Goal: Task Accomplishment & Management: Use online tool/utility

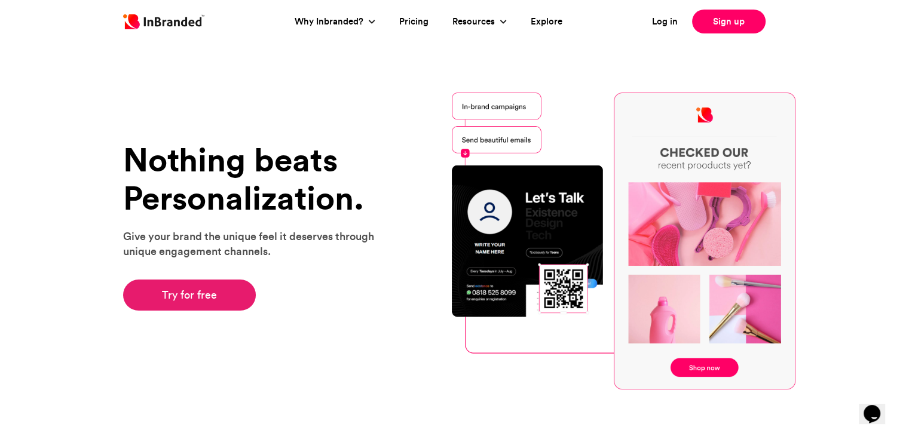
click at [207, 300] on link "Try for free" at bounding box center [189, 295] width 133 height 31
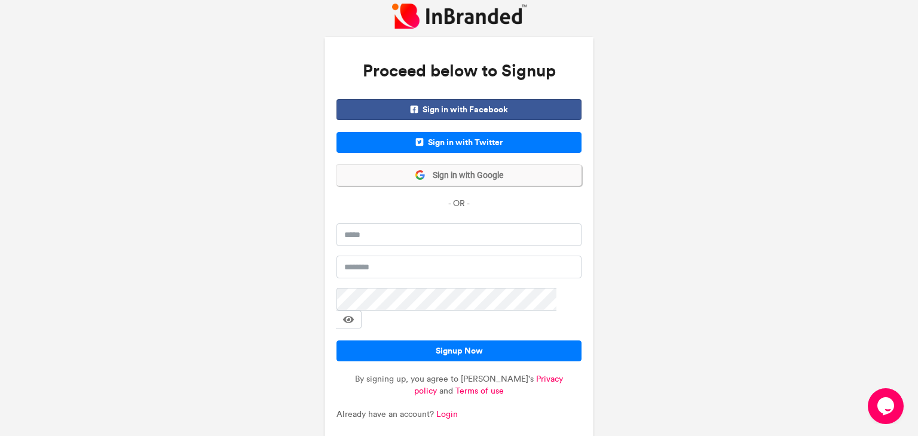
click at [423, 173] on icon at bounding box center [420, 175] width 11 height 11
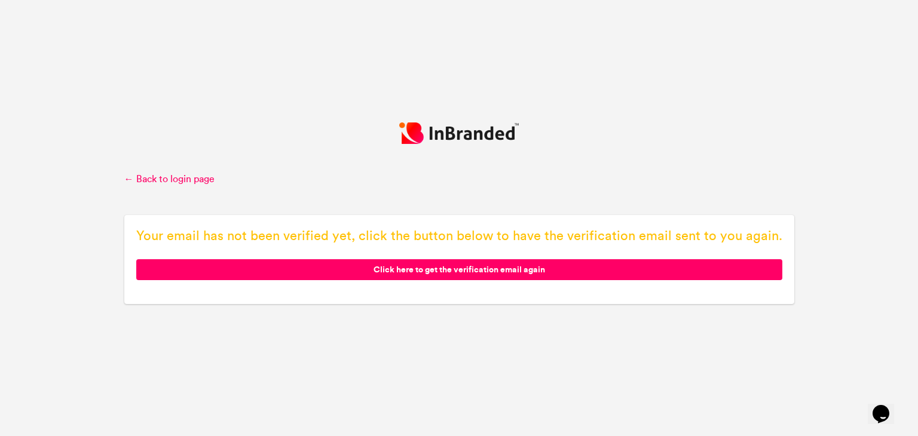
click at [433, 271] on span "Click here to get the verification email again" at bounding box center [459, 269] width 646 height 21
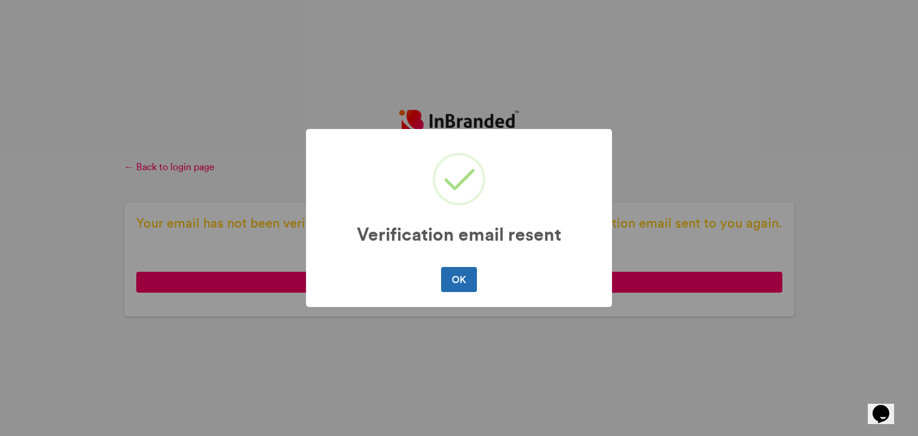
click at [465, 276] on button "OK" at bounding box center [458, 279] width 35 height 25
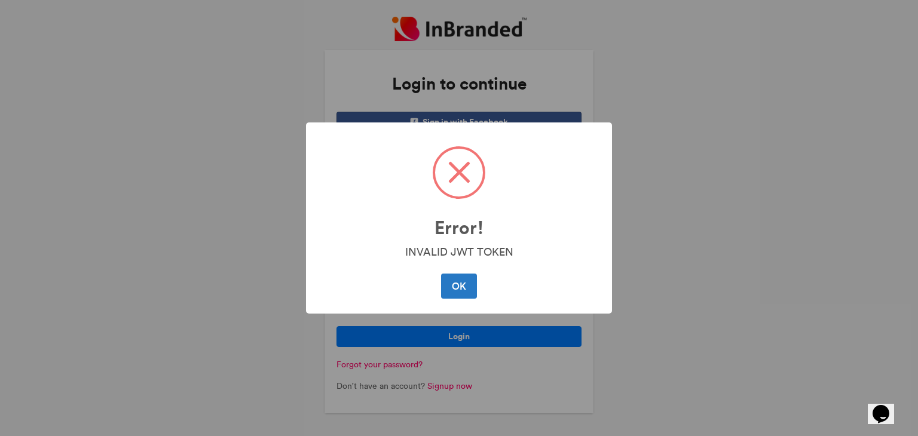
click at [461, 288] on button "OK" at bounding box center [458, 286] width 35 height 25
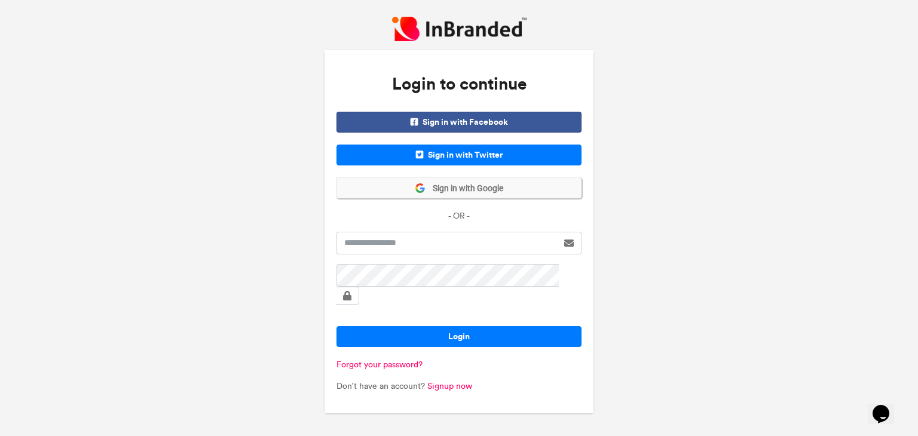
click at [462, 192] on span "Sign in with Google" at bounding box center [465, 189] width 78 height 12
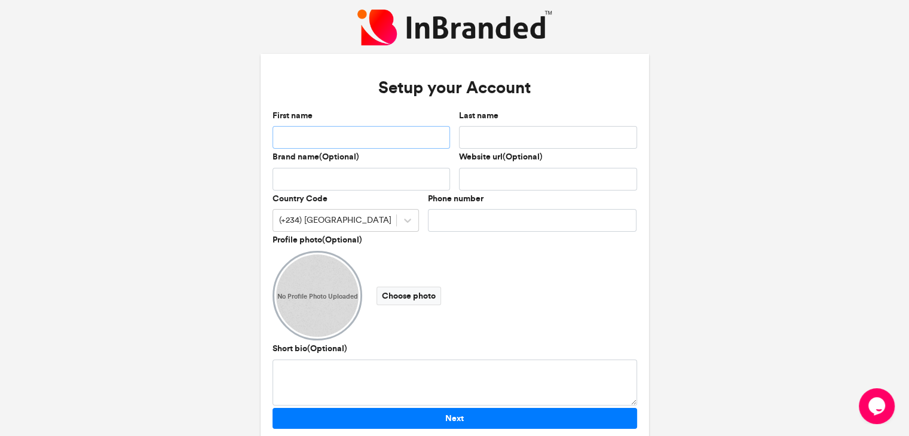
click at [380, 140] on input "First name" at bounding box center [362, 137] width 178 height 23
type input "***"
click at [507, 131] on input "Last name" at bounding box center [548, 137] width 178 height 23
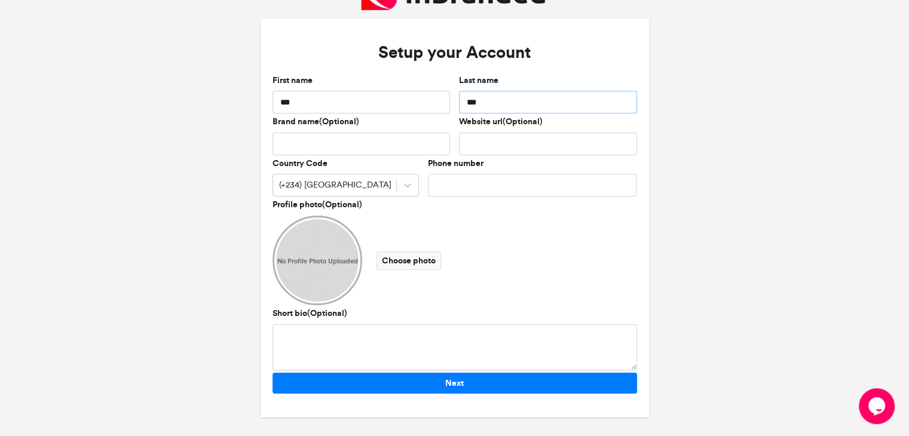
type input "***"
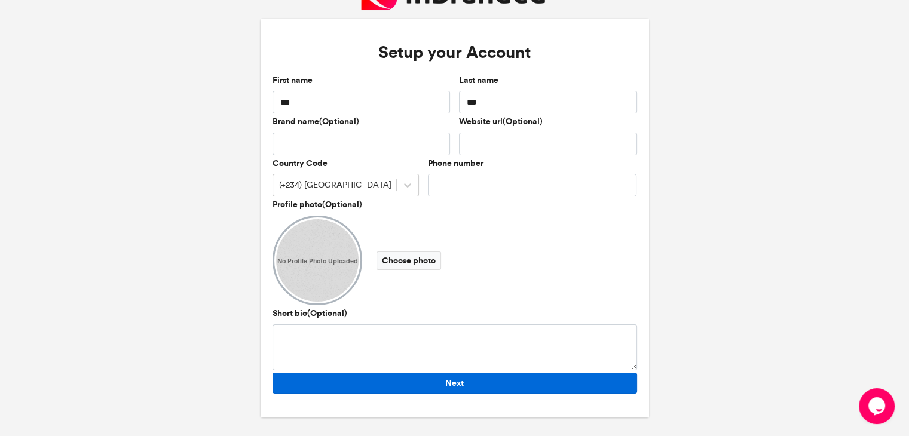
click at [456, 393] on button "Next" at bounding box center [455, 383] width 365 height 21
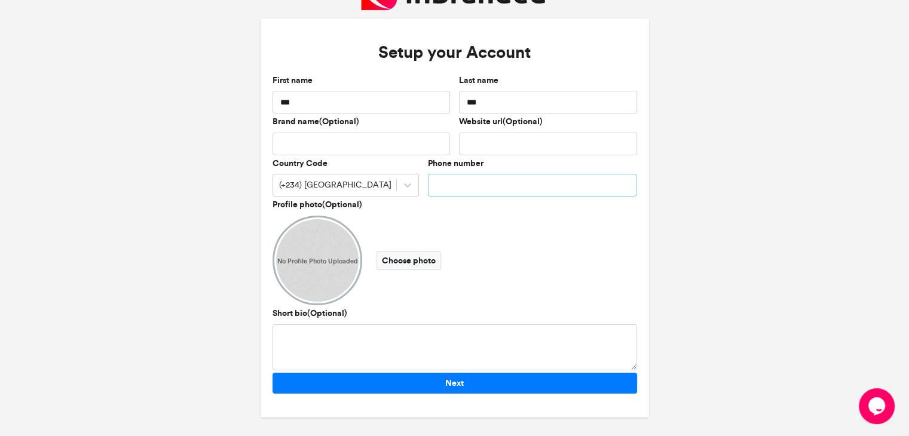
click at [453, 185] on input "Phone number" at bounding box center [532, 185] width 209 height 23
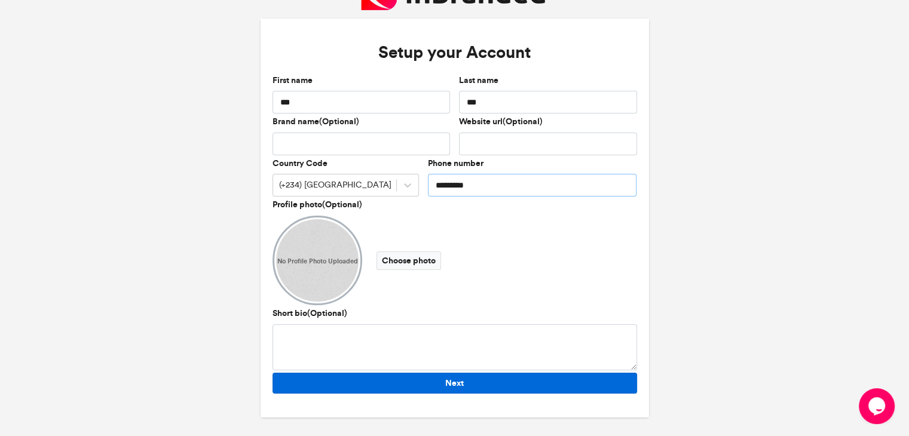
type input "*********"
click at [464, 381] on button "Next" at bounding box center [455, 383] width 365 height 21
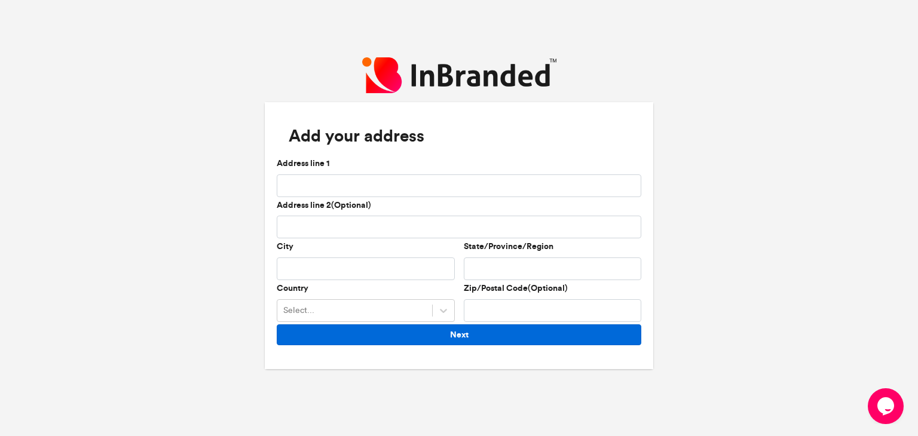
click at [435, 332] on button "Next" at bounding box center [459, 335] width 365 height 21
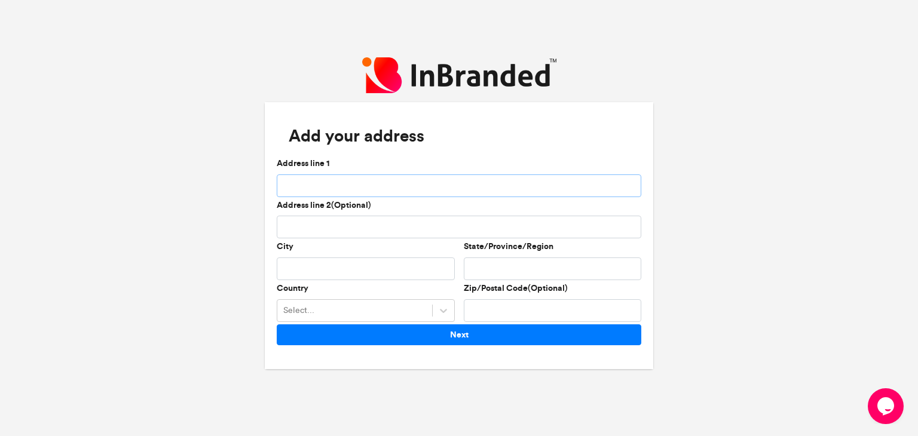
click at [370, 190] on input "Address line 1" at bounding box center [459, 186] width 365 height 23
type input "******"
click at [320, 268] on input "City" at bounding box center [366, 269] width 178 height 23
type input "****"
click at [500, 265] on input "State/Province/Region" at bounding box center [553, 269] width 178 height 23
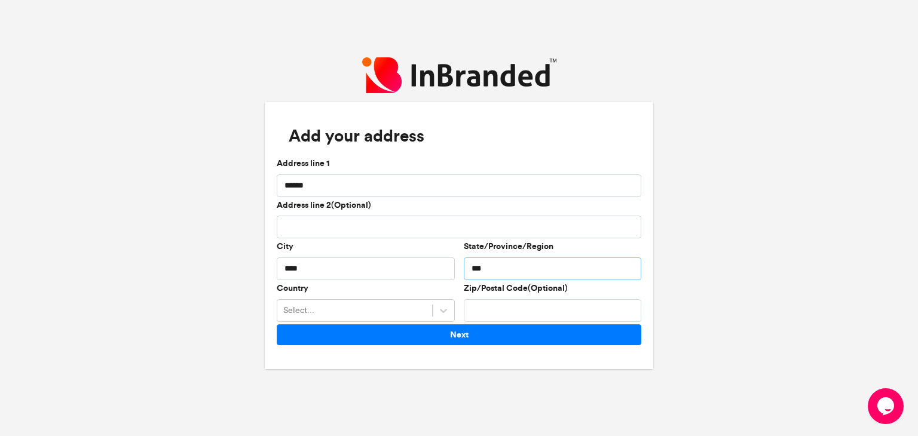
type input "***"
click at [489, 303] on input "Zip/Postal Code(Optional)" at bounding box center [553, 311] width 178 height 23
type input "****"
click at [380, 312] on div "Select..." at bounding box center [354, 311] width 155 height 20
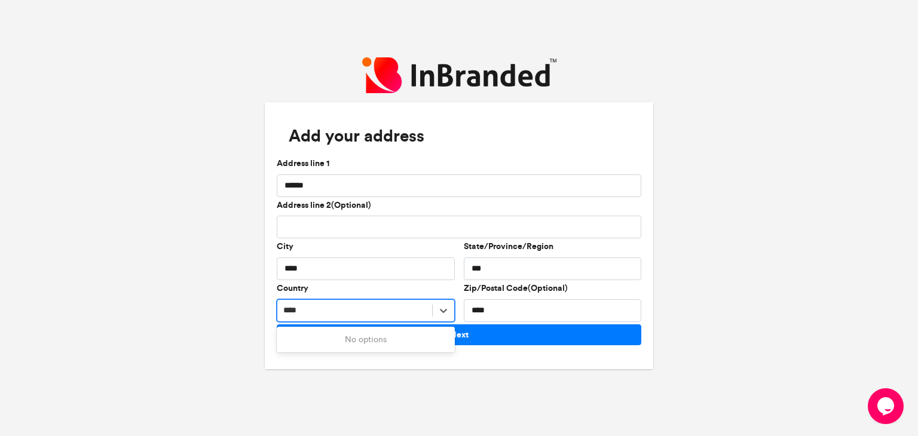
type input "****"
click at [483, 346] on div "Next" at bounding box center [460, 341] width 374 height 33
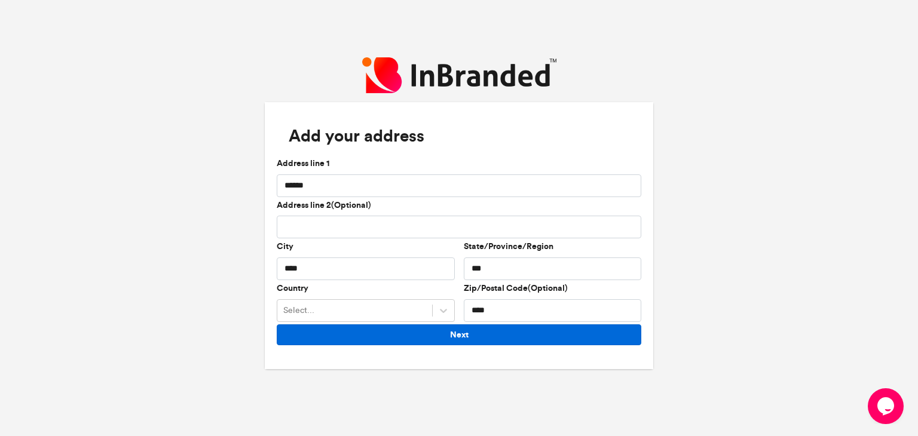
click at [478, 339] on button "Next" at bounding box center [459, 335] width 365 height 21
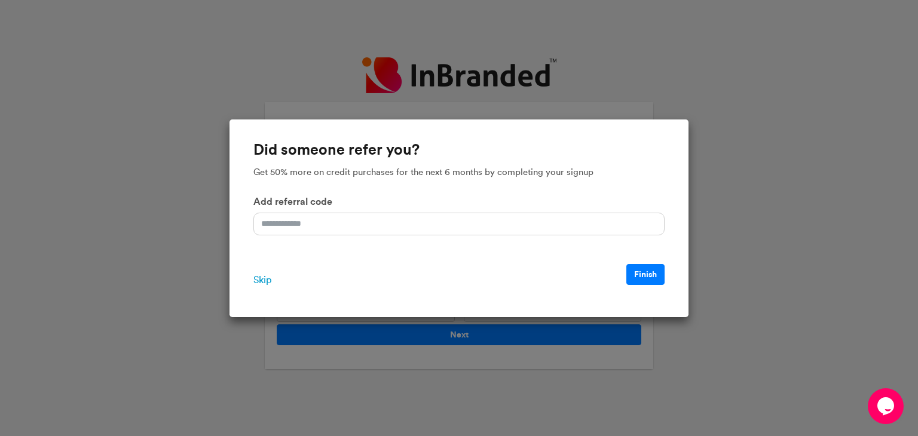
click at [263, 283] on span "Skip" at bounding box center [263, 280] width 18 height 14
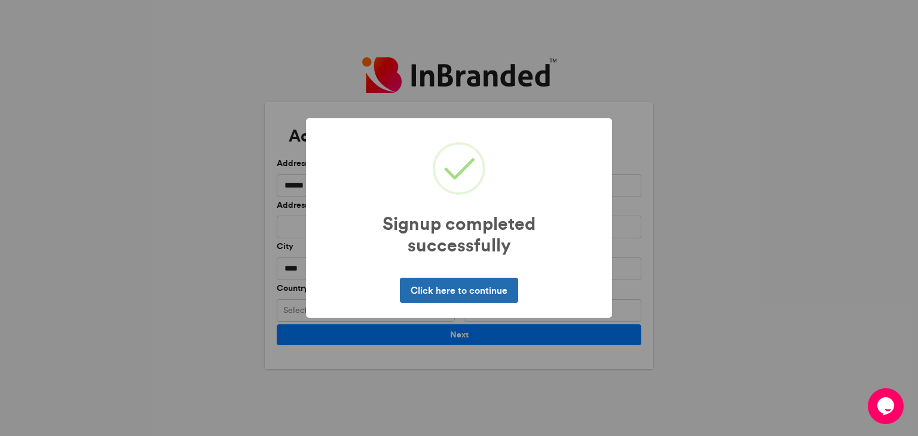
click at [474, 291] on button "Click here to continue" at bounding box center [459, 290] width 118 height 25
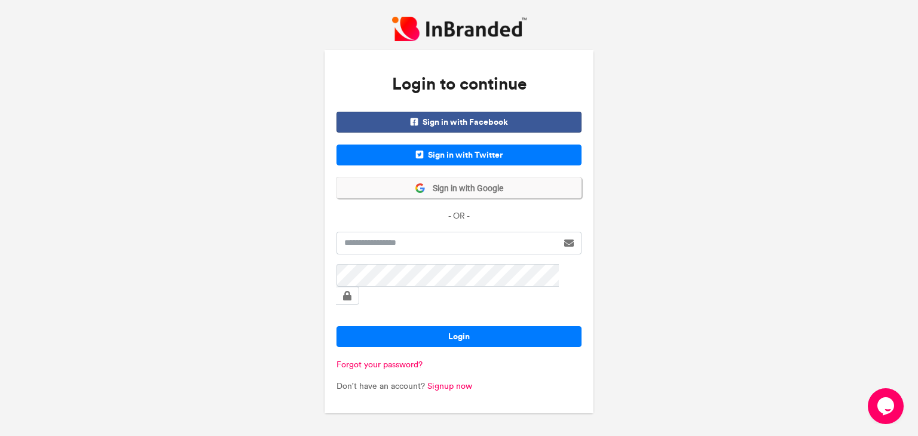
click at [483, 193] on span "Sign in with Google" at bounding box center [465, 189] width 78 height 12
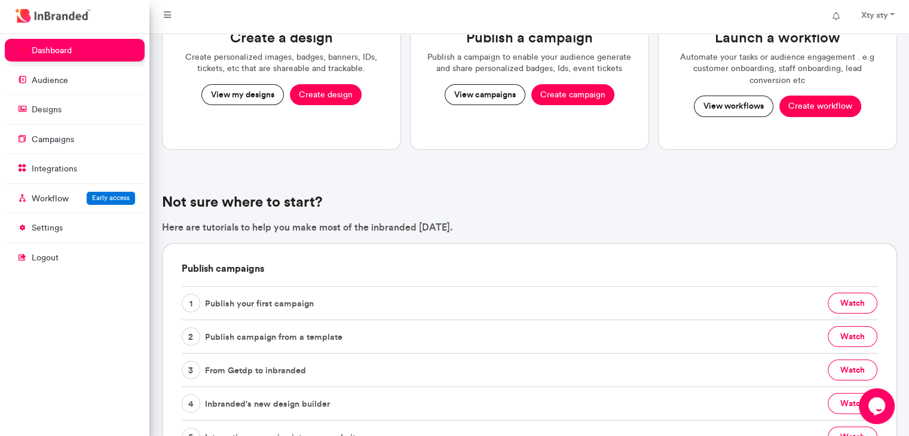
scroll to position [60, 0]
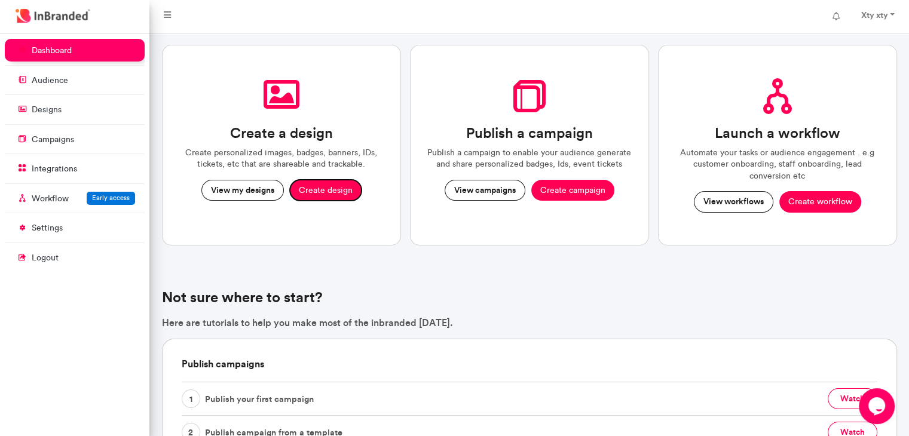
click at [320, 188] on button "Create design" at bounding box center [326, 191] width 72 height 22
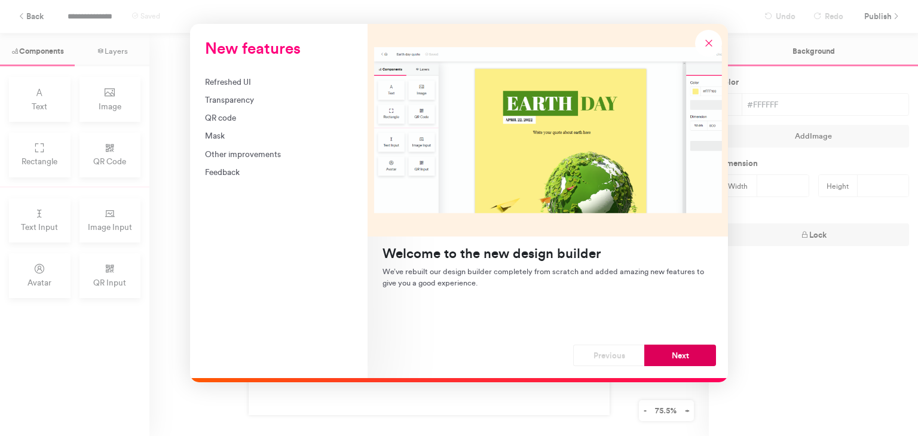
click at [680, 347] on button "Next" at bounding box center [681, 356] width 72 height 22
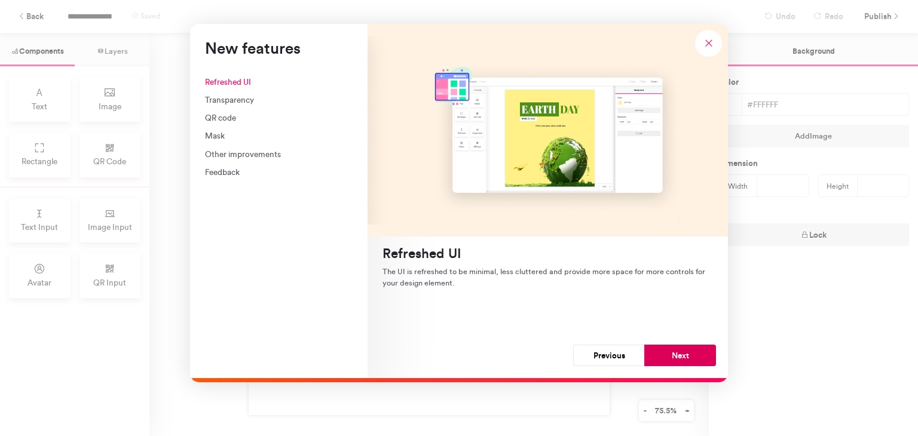
click at [680, 347] on button "Next" at bounding box center [681, 356] width 72 height 22
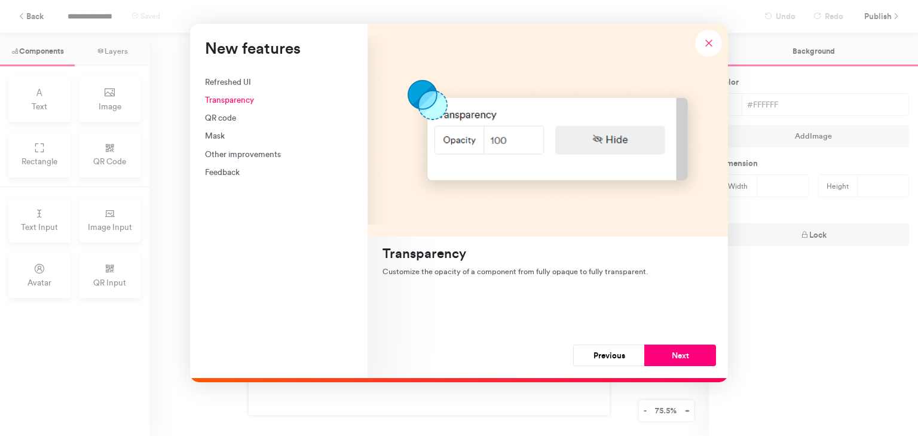
click at [679, 347] on button "Next" at bounding box center [681, 356] width 72 height 22
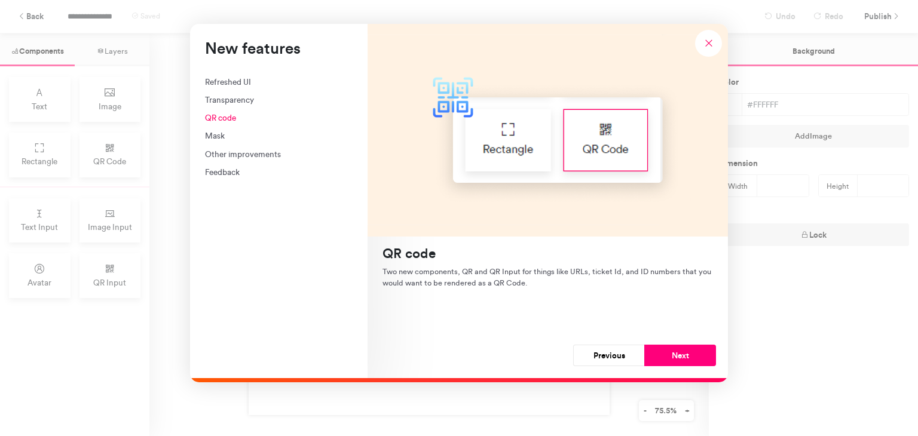
click at [679, 347] on button "Next" at bounding box center [681, 356] width 72 height 22
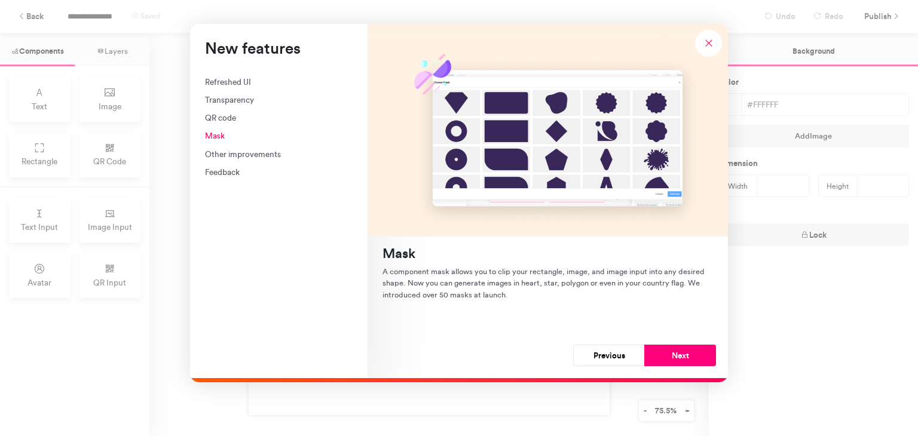
click at [679, 347] on button "Next" at bounding box center [681, 356] width 72 height 22
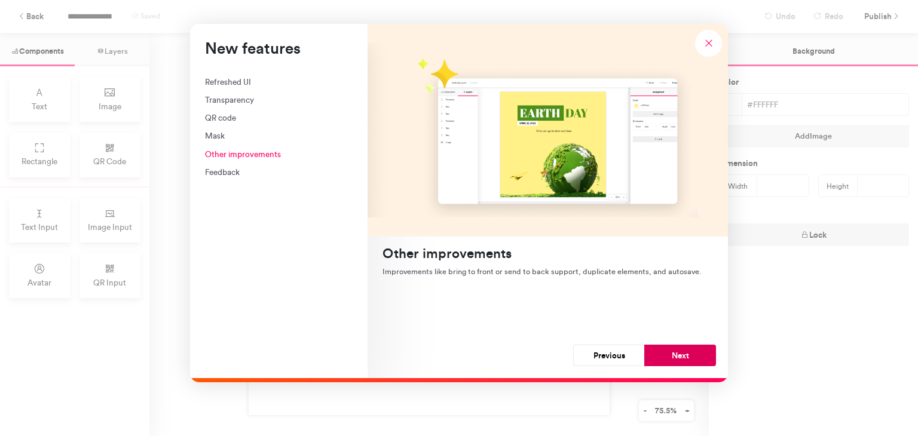
click at [679, 347] on button "Next" at bounding box center [681, 356] width 72 height 22
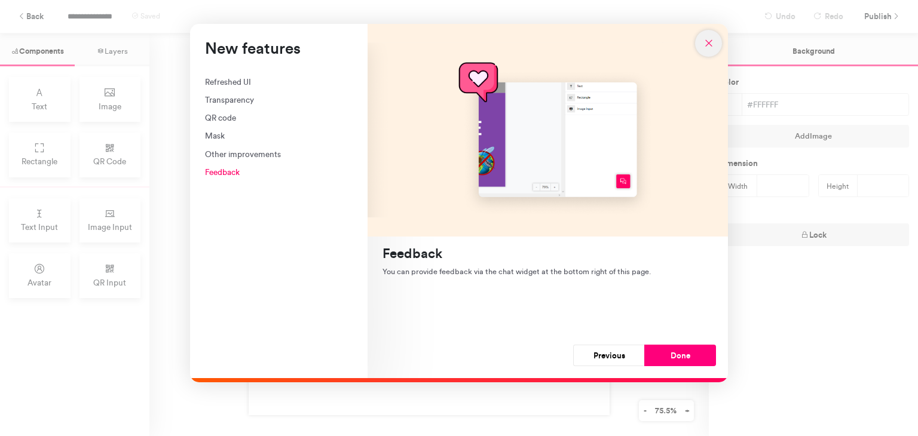
click at [711, 50] on button "New features" at bounding box center [708, 43] width 27 height 27
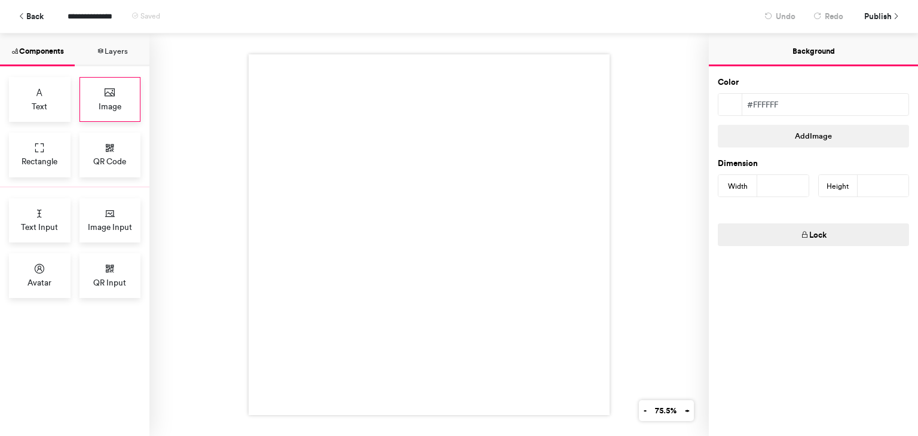
click at [105, 100] on span "Image" at bounding box center [110, 106] width 23 height 12
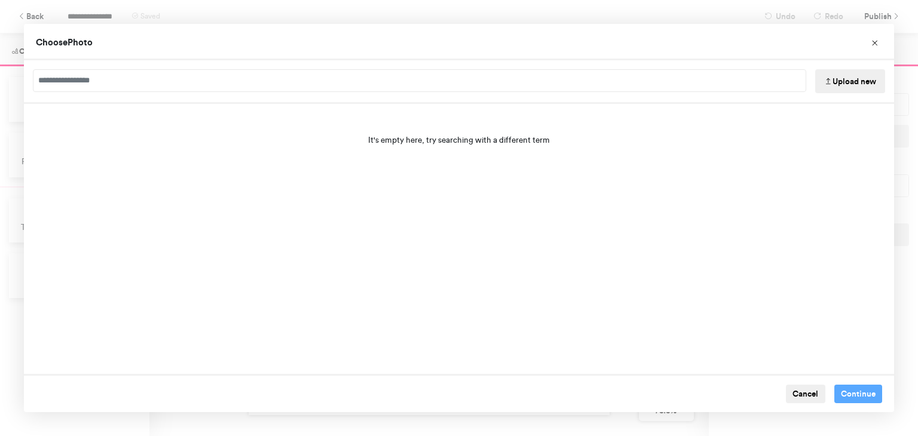
click at [856, 81] on button "Upload new" at bounding box center [851, 81] width 70 height 24
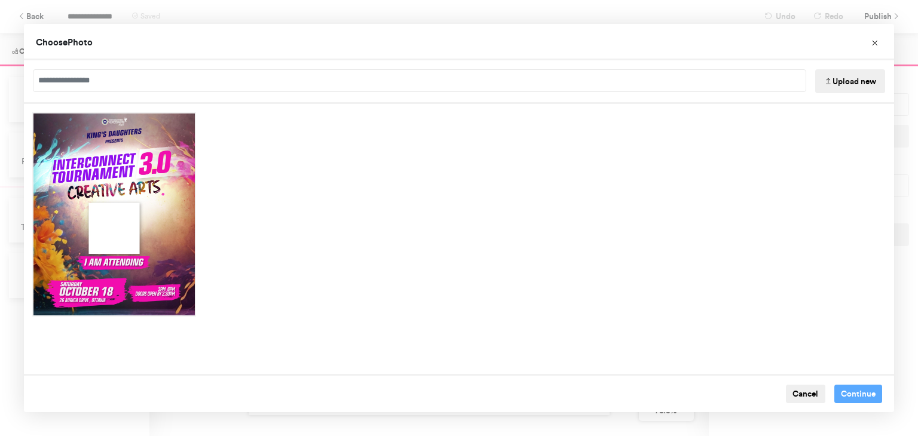
click at [817, 321] on div "Choose Image" at bounding box center [459, 214] width 871 height 221
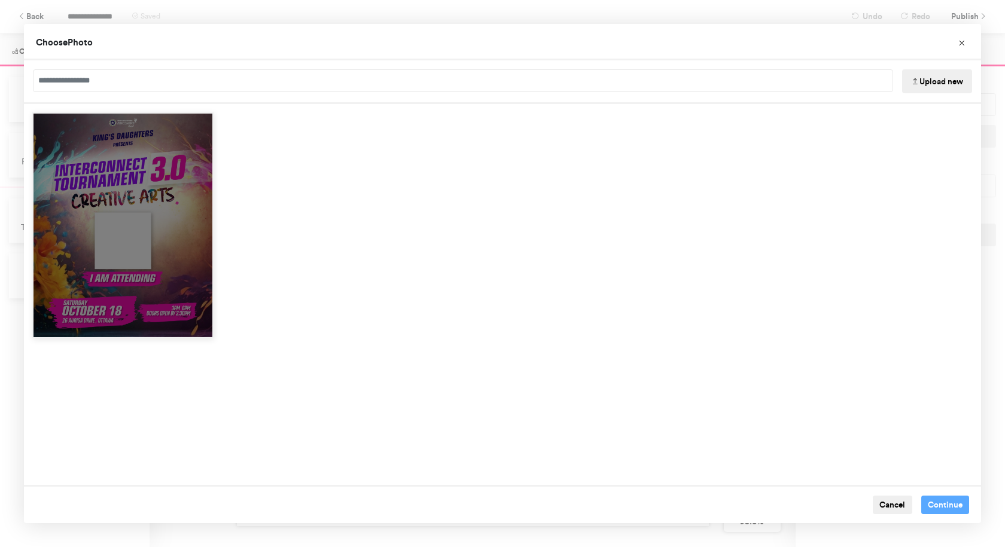
click at [191, 237] on div "Choose Image" at bounding box center [122, 225] width 181 height 226
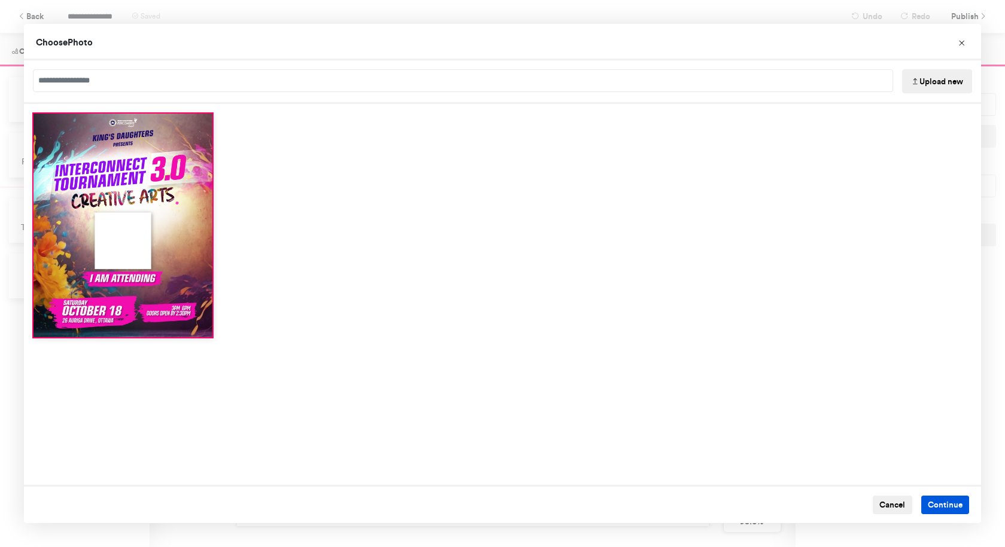
click at [918, 436] on button "Continue" at bounding box center [945, 505] width 48 height 19
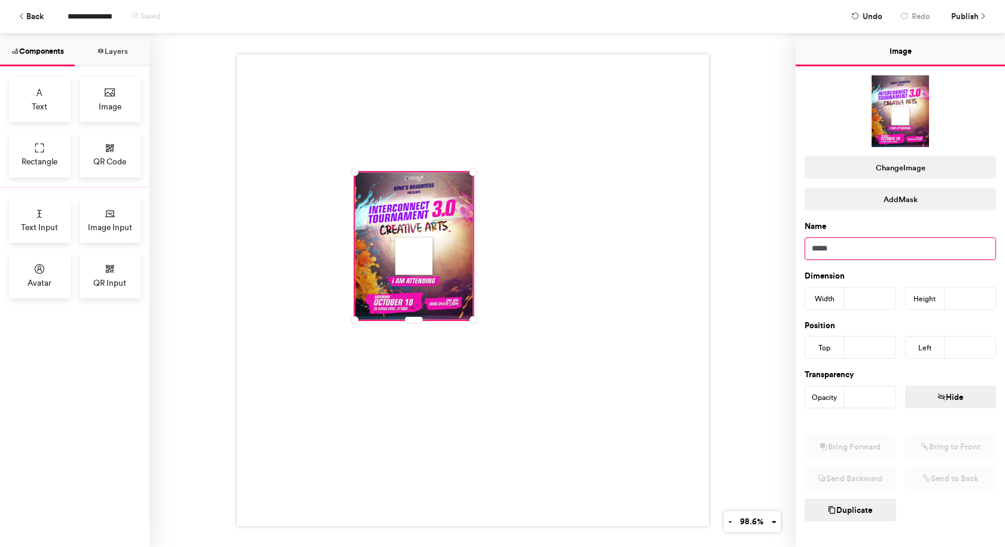
click at [856, 249] on input "*****" at bounding box center [899, 248] width 191 height 23
type input "*"
type input "**********"
click at [918, 12] on span "Publish" at bounding box center [965, 16] width 28 height 21
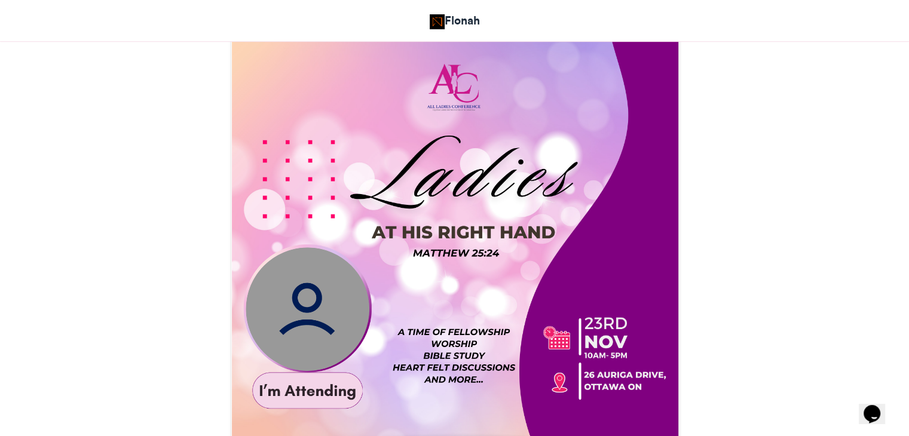
scroll to position [239, 0]
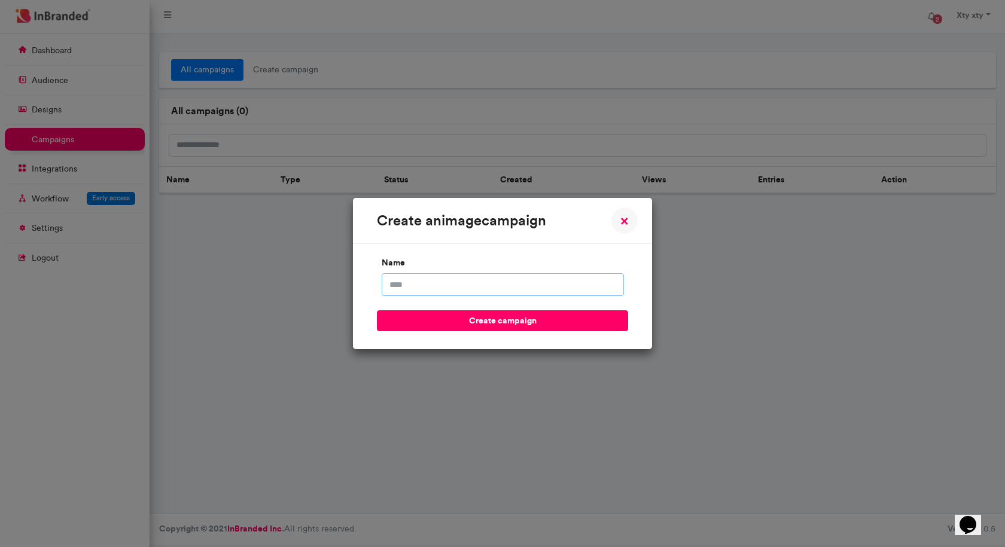
click at [538, 285] on input "name" at bounding box center [502, 284] width 242 height 23
type input "*"
click at [419, 289] on input "**********" at bounding box center [502, 284] width 242 height 23
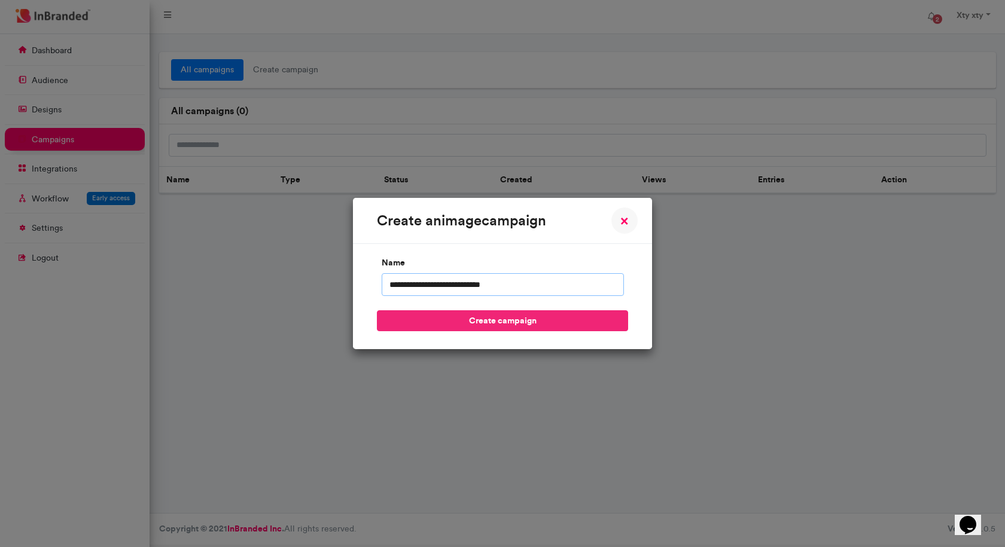
type input "**********"
click at [515, 323] on button "create campaign" at bounding box center [502, 320] width 251 height 21
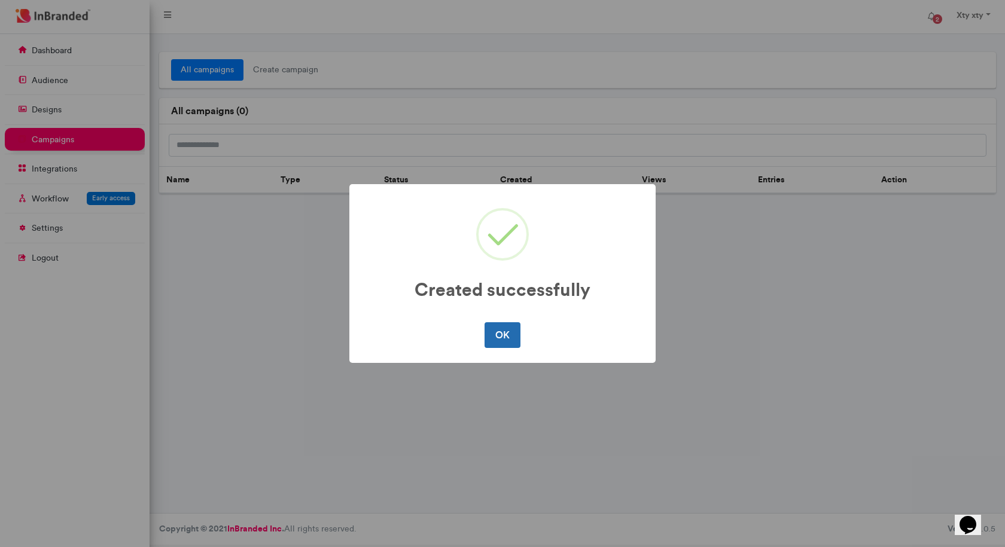
click at [494, 333] on button "OK" at bounding box center [501, 334] width 35 height 25
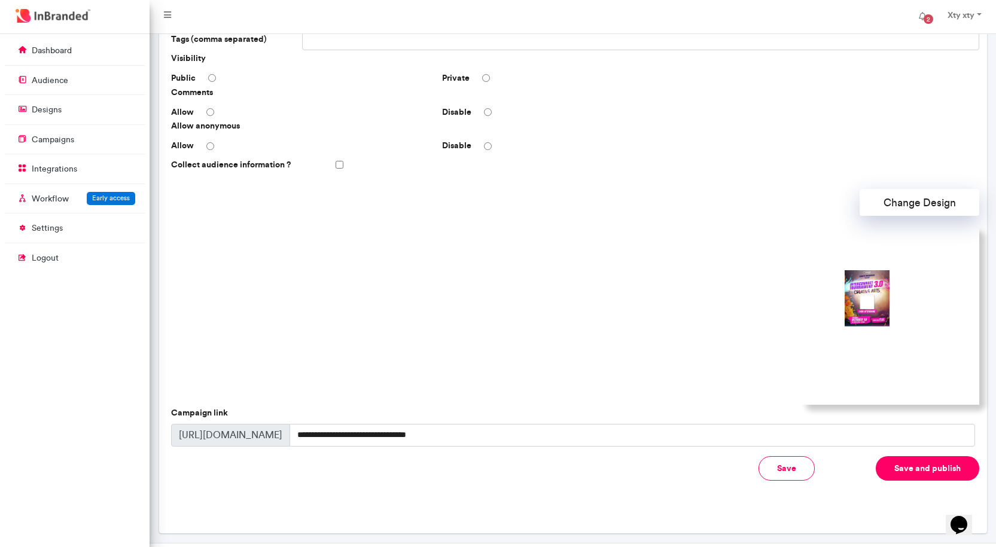
scroll to position [234, 0]
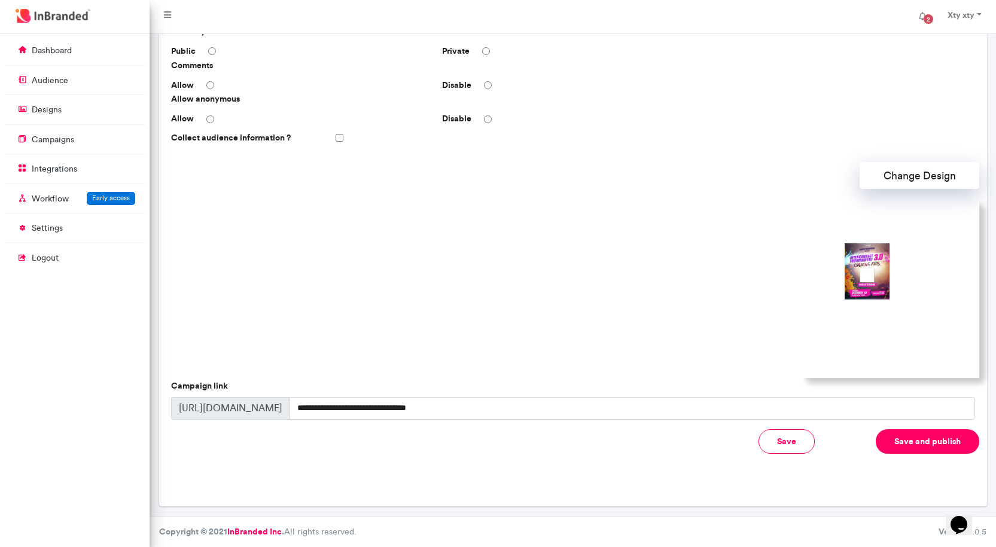
click at [927, 445] on button "Save and publish" at bounding box center [926, 441] width 103 height 25
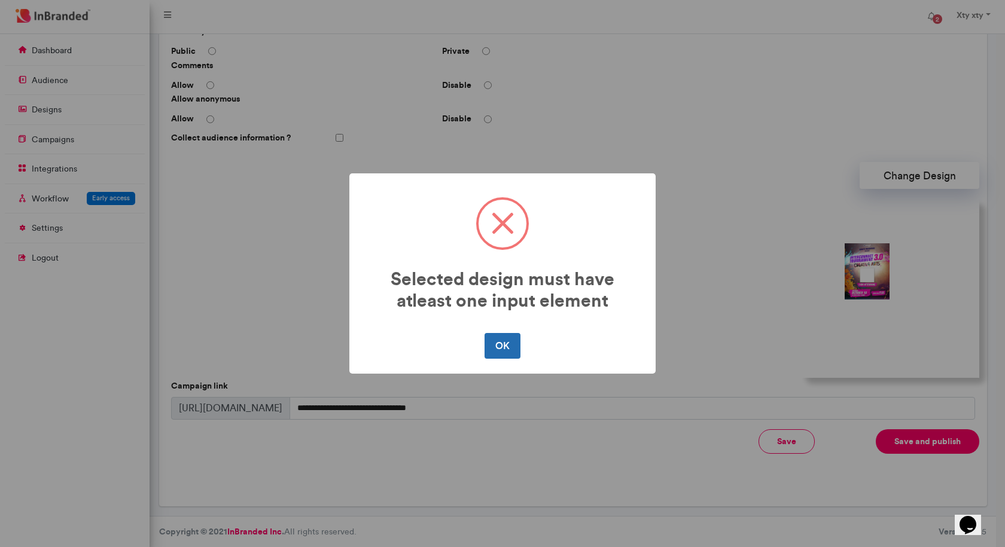
click at [511, 343] on button "OK" at bounding box center [501, 345] width 35 height 25
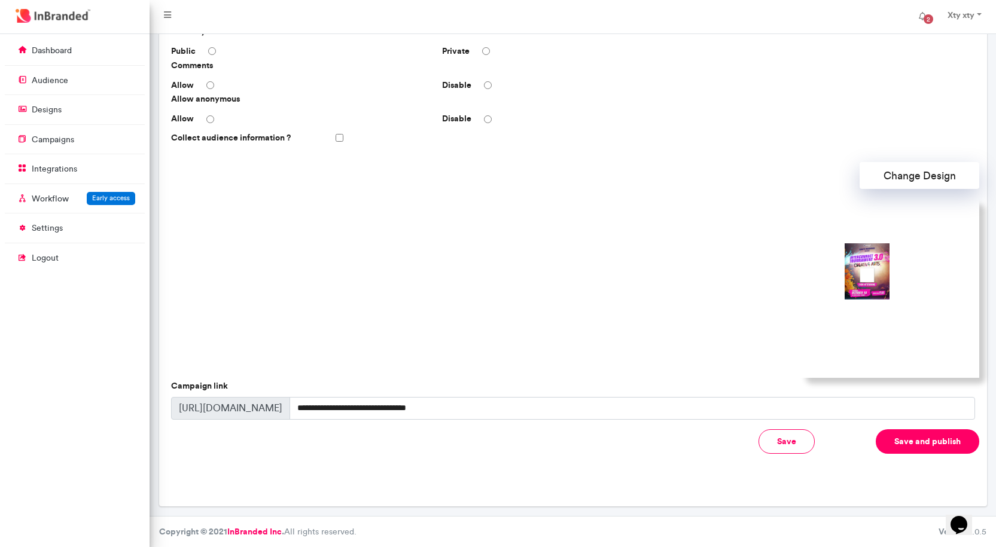
drag, startPoint x: 277, startPoint y: 411, endPoint x: 172, endPoint y: 413, distance: 105.2
click at [172, 413] on span "https://inbranded.co/c/" at bounding box center [230, 408] width 119 height 23
click at [692, 261] on div at bounding box center [572, 288] width 813 height 179
click at [859, 262] on img at bounding box center [888, 288] width 179 height 179
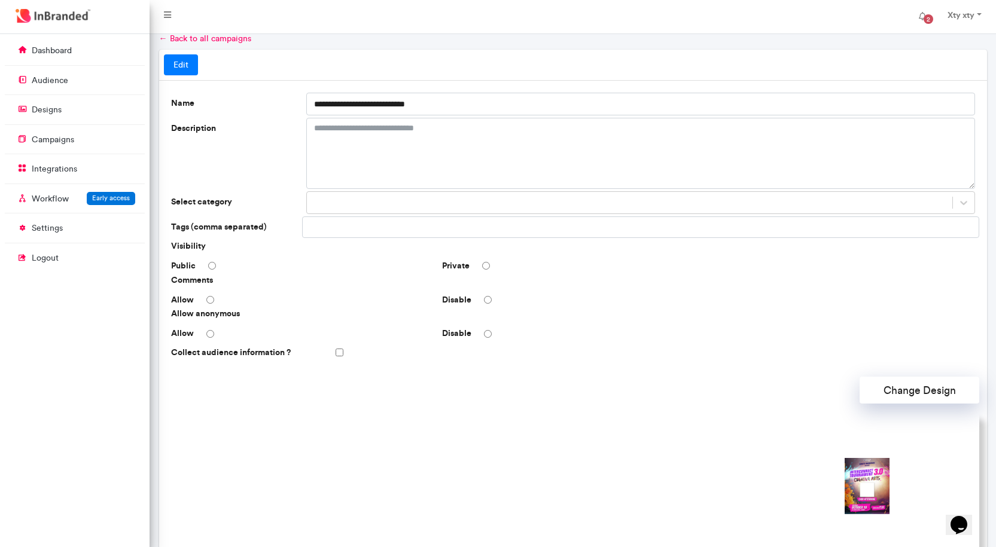
scroll to position [0, 0]
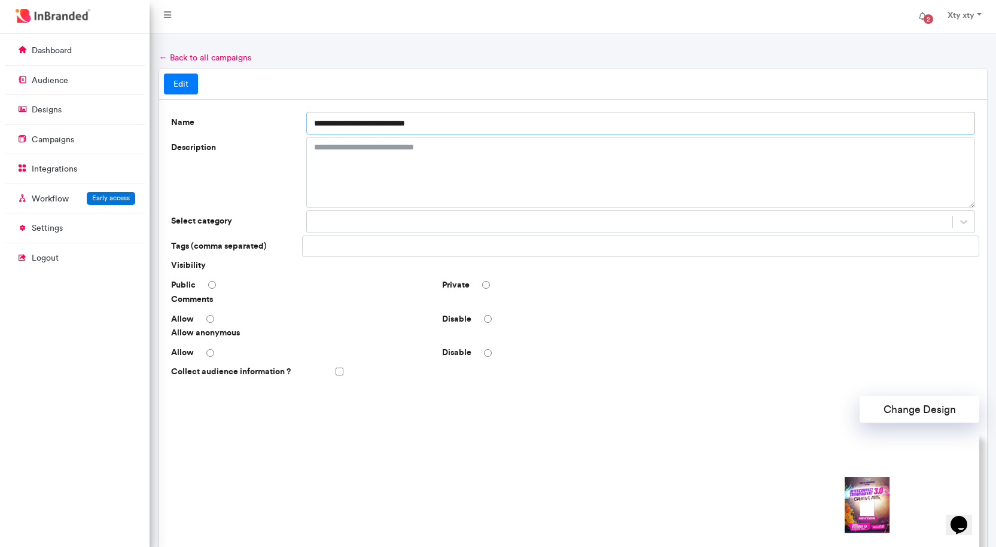
drag, startPoint x: 448, startPoint y: 121, endPoint x: 282, endPoint y: 124, distance: 166.2
click at [282, 124] on div "**********" at bounding box center [572, 123] width 813 height 23
click at [346, 146] on textarea "Description" at bounding box center [640, 172] width 668 height 71
paste textarea "**********"
type textarea "**********"
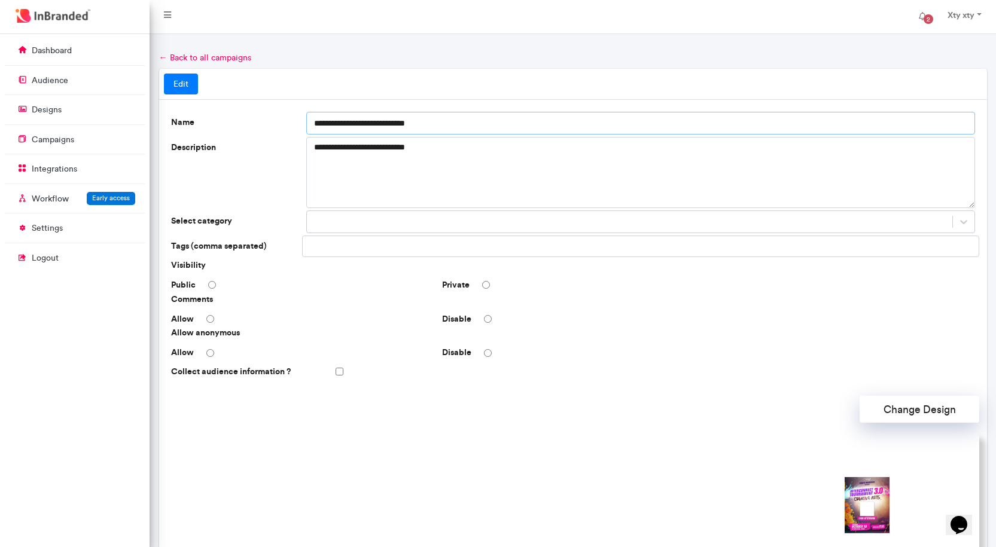
drag, startPoint x: 328, startPoint y: 123, endPoint x: 299, endPoint y: 123, distance: 28.7
click at [299, 123] on div "**********" at bounding box center [572, 123] width 813 height 23
click at [319, 123] on input "**********" at bounding box center [640, 123] width 668 height 23
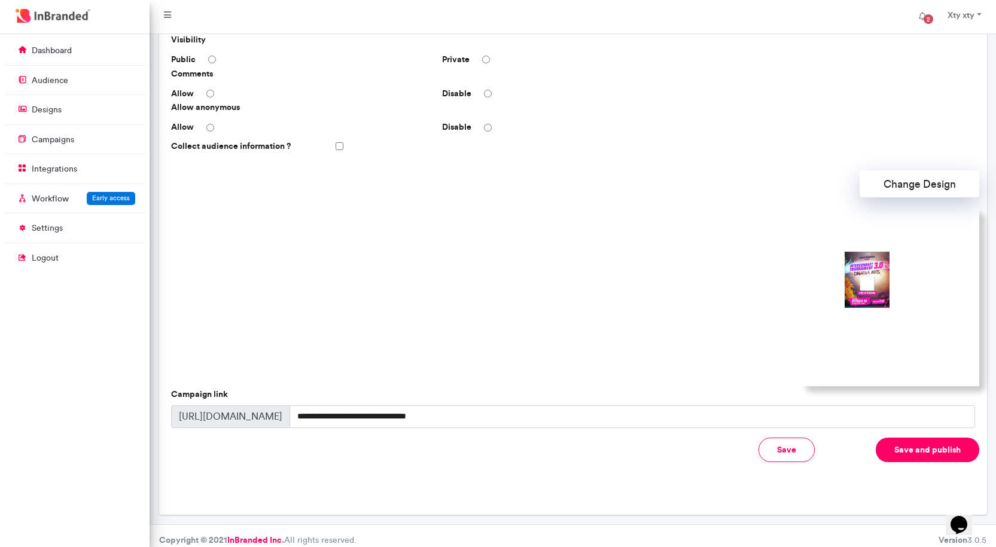
scroll to position [234, 0]
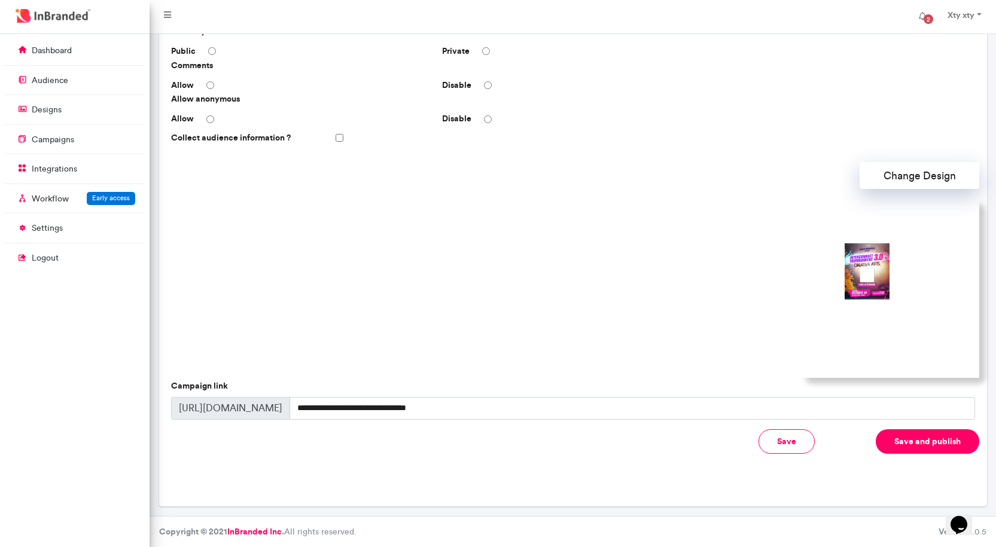
click at [788, 444] on button "Save" at bounding box center [786, 441] width 56 height 25
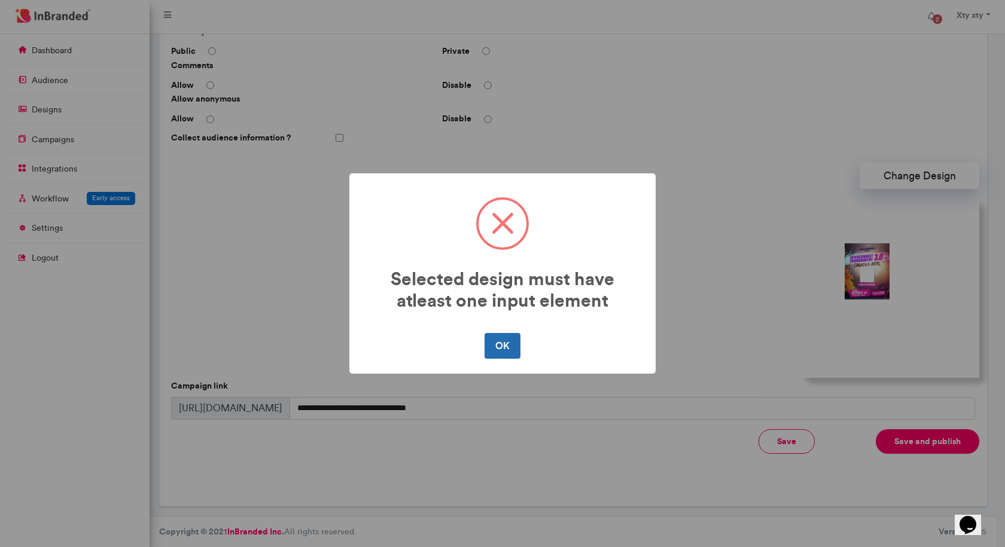
click at [506, 352] on button "OK" at bounding box center [501, 345] width 35 height 25
type input "**********"
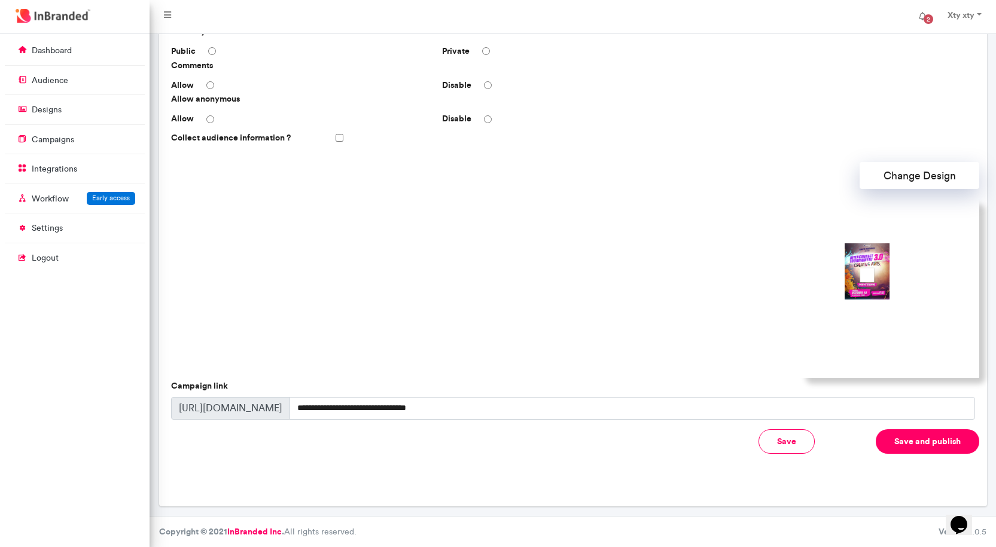
click at [877, 257] on img at bounding box center [888, 288] width 179 height 179
click at [890, 223] on img at bounding box center [888, 288] width 179 height 179
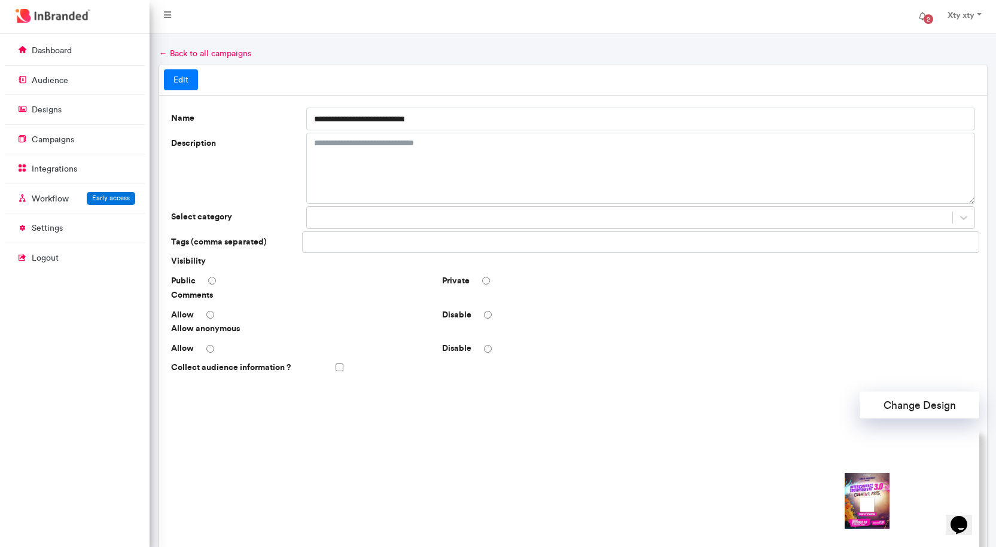
scroll to position [0, 0]
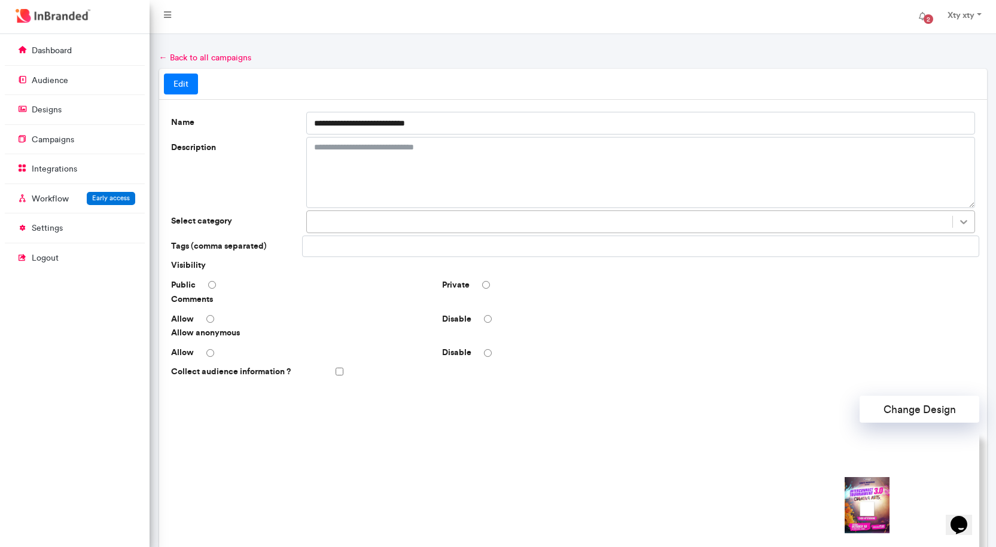
click at [963, 222] on icon at bounding box center [963, 222] width 12 height 12
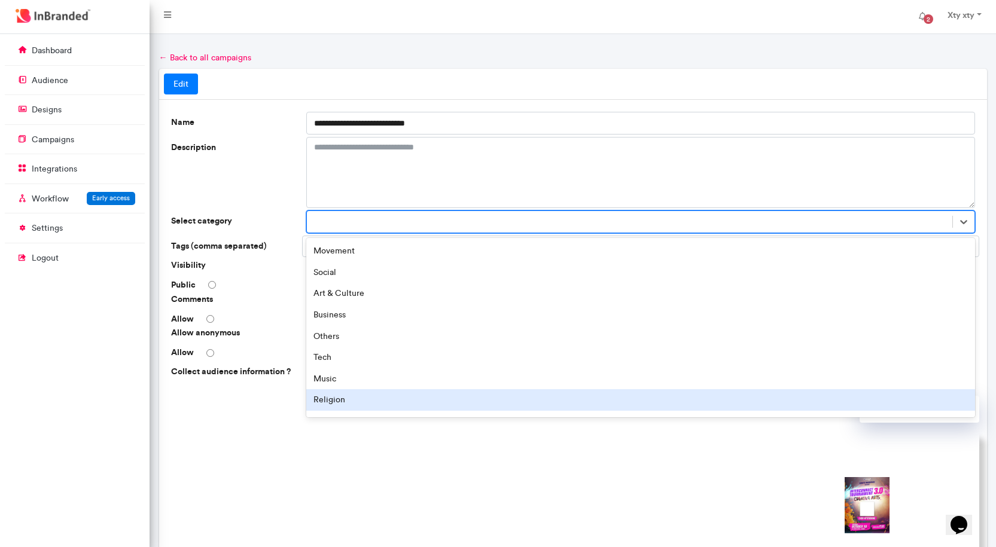
click at [336, 399] on div "Religion" at bounding box center [640, 400] width 668 height 22
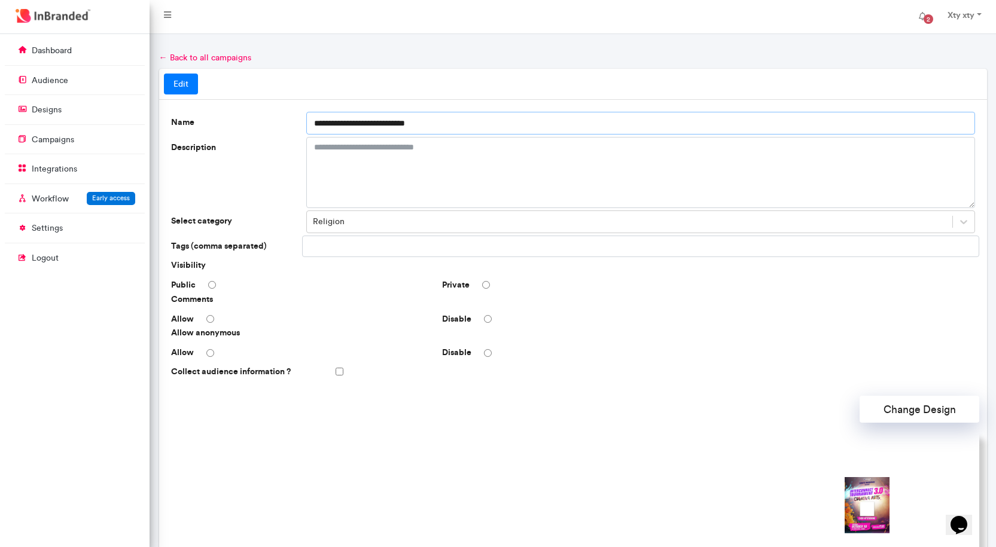
drag, startPoint x: 447, startPoint y: 119, endPoint x: 327, endPoint y: 126, distance: 119.8
click at [327, 126] on input "**********" at bounding box center [640, 123] width 668 height 23
click at [379, 243] on input "text" at bounding box center [350, 246] width 86 height 20
paste input "**********"
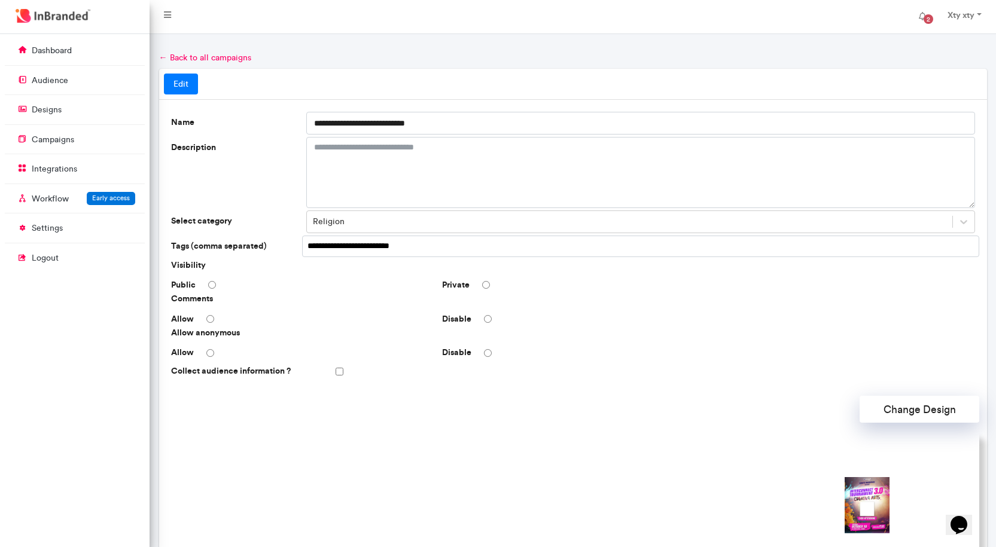
click at [355, 238] on input "**********" at bounding box center [352, 246] width 91 height 20
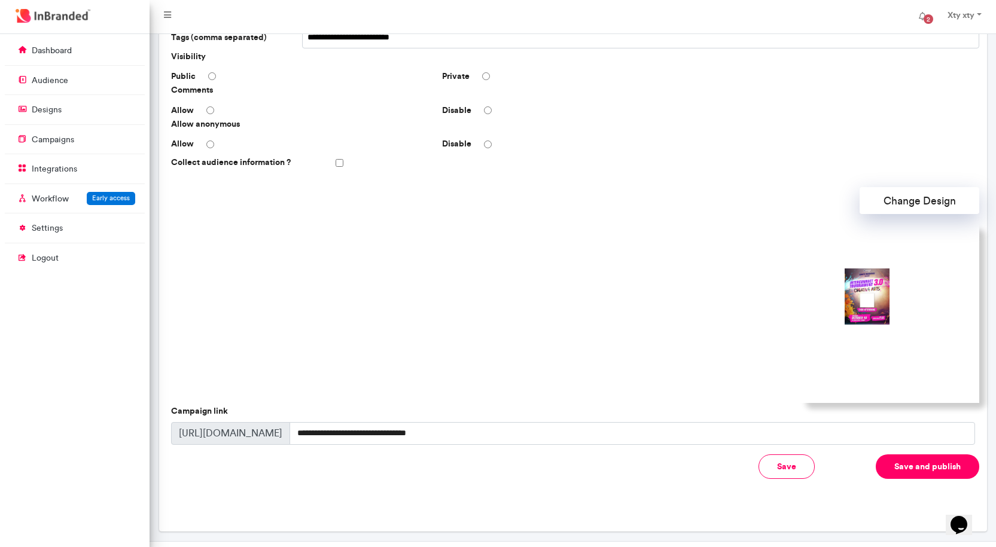
scroll to position [234, 0]
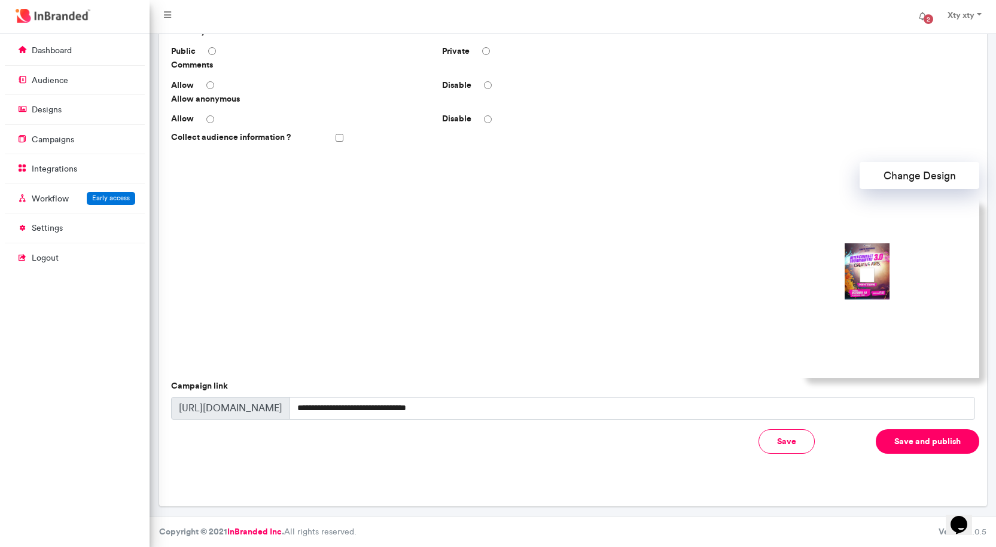
type input "**********"
click at [905, 438] on button "Save and publish" at bounding box center [926, 441] width 103 height 25
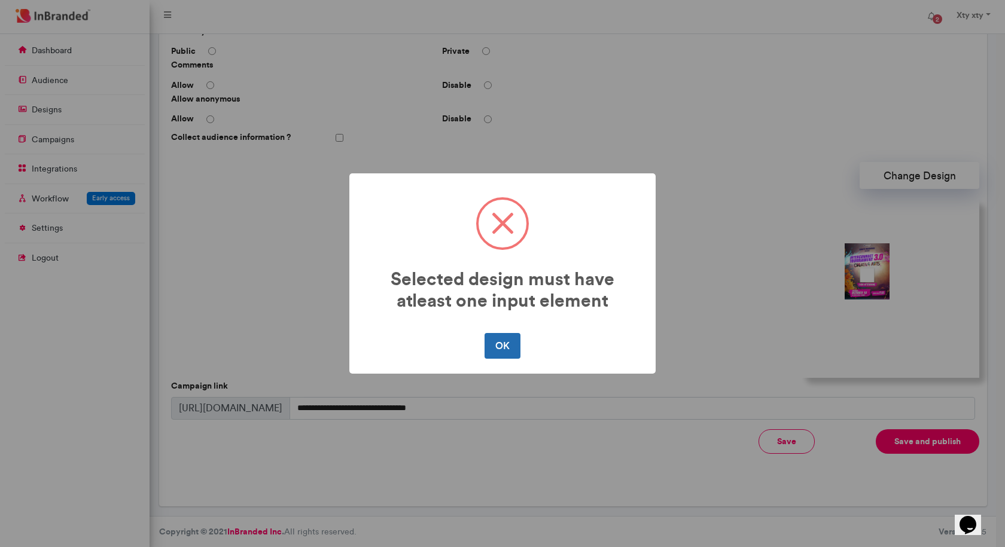
click at [499, 346] on button "OK" at bounding box center [501, 345] width 35 height 25
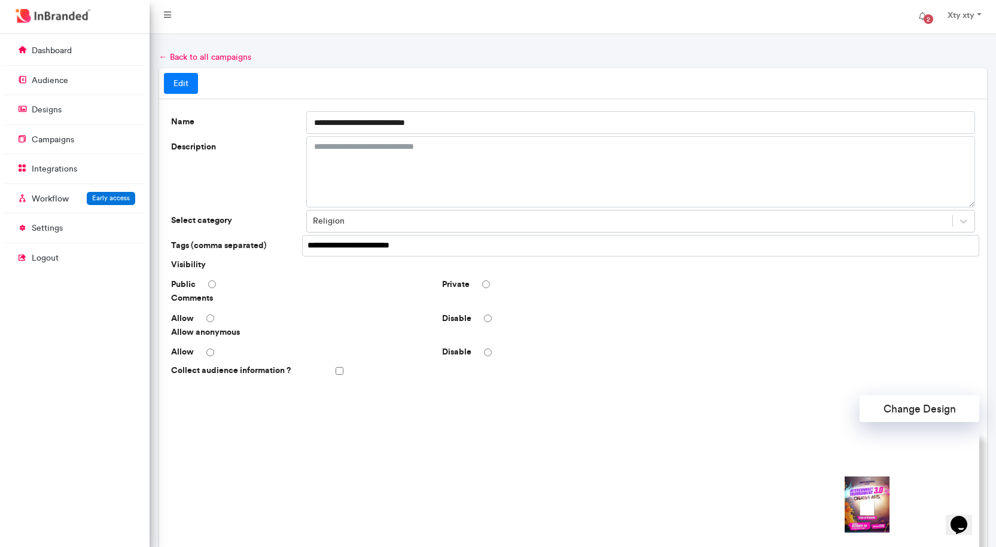
scroll to position [0, 0]
click at [411, 141] on textarea "Description" at bounding box center [640, 172] width 668 height 71
drag, startPoint x: 441, startPoint y: 123, endPoint x: 325, endPoint y: 127, distance: 116.1
click at [325, 127] on input "**********" at bounding box center [640, 123] width 668 height 23
click at [337, 147] on textarea "Description" at bounding box center [640, 172] width 668 height 71
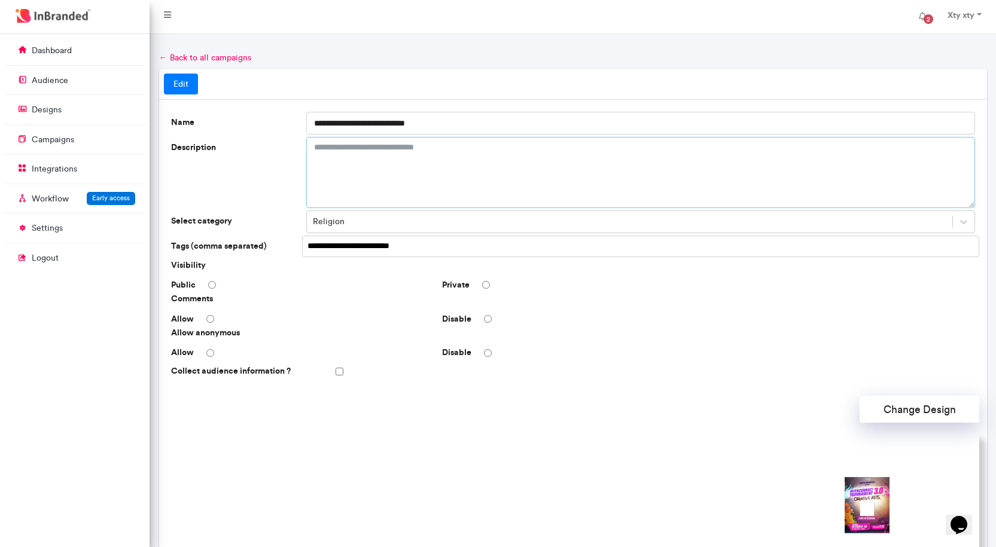
paste textarea "**********"
click at [314, 145] on textarea "**********" at bounding box center [640, 172] width 668 height 71
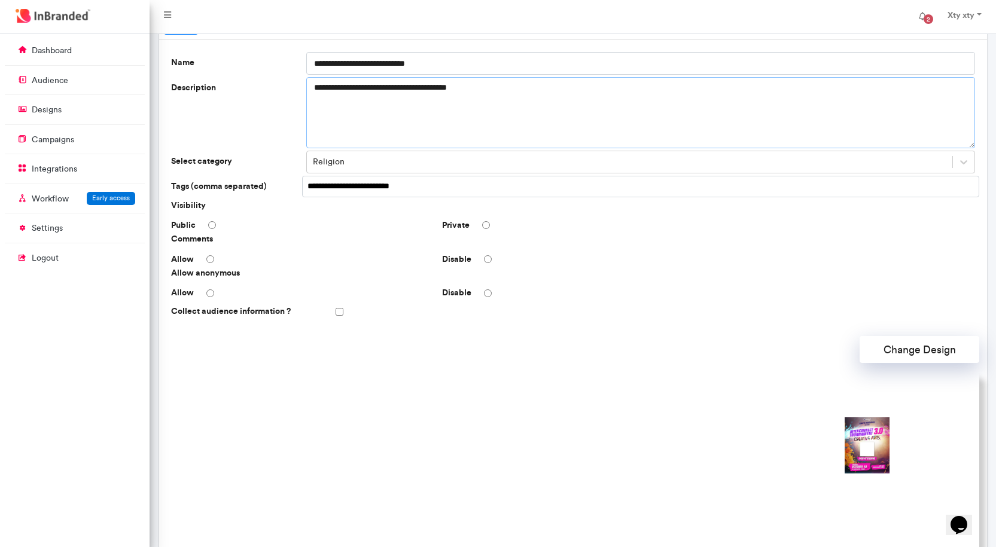
type textarea "**********"
click at [487, 254] on div "Disable" at bounding box center [572, 260] width 271 height 12
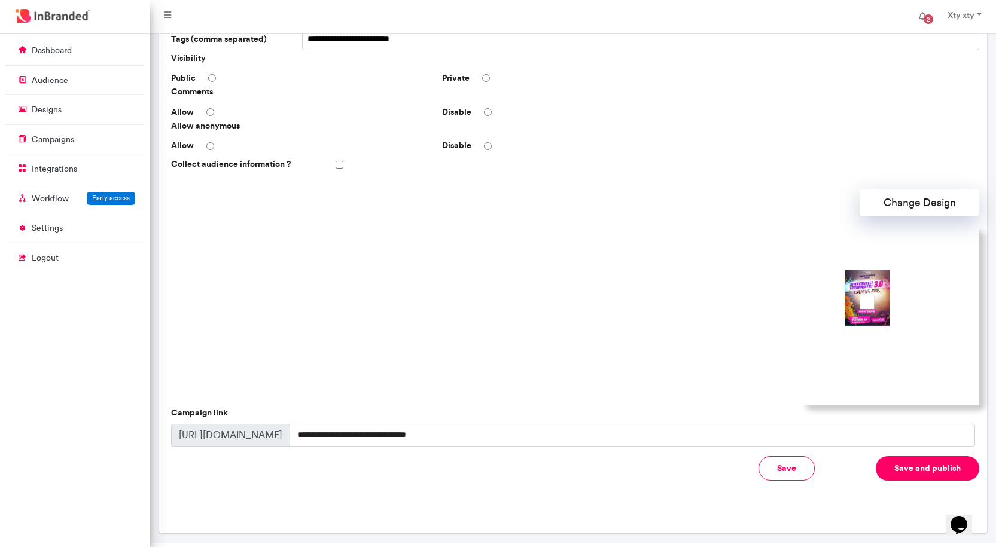
scroll to position [234, 0]
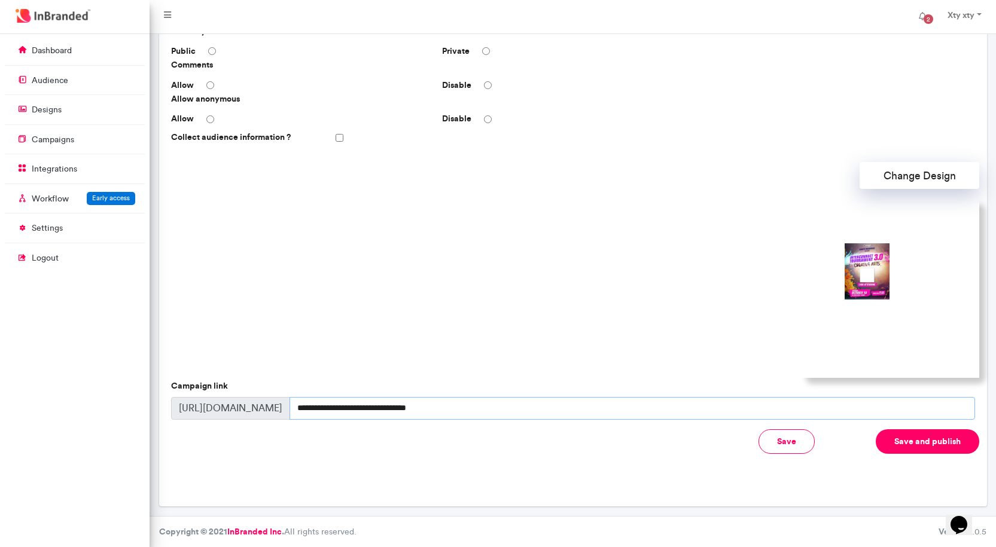
click at [654, 403] on input "**********" at bounding box center [631, 408] width 685 height 23
click at [890, 277] on img at bounding box center [888, 288] width 179 height 179
click at [785, 441] on button "Save" at bounding box center [786, 441] width 56 height 25
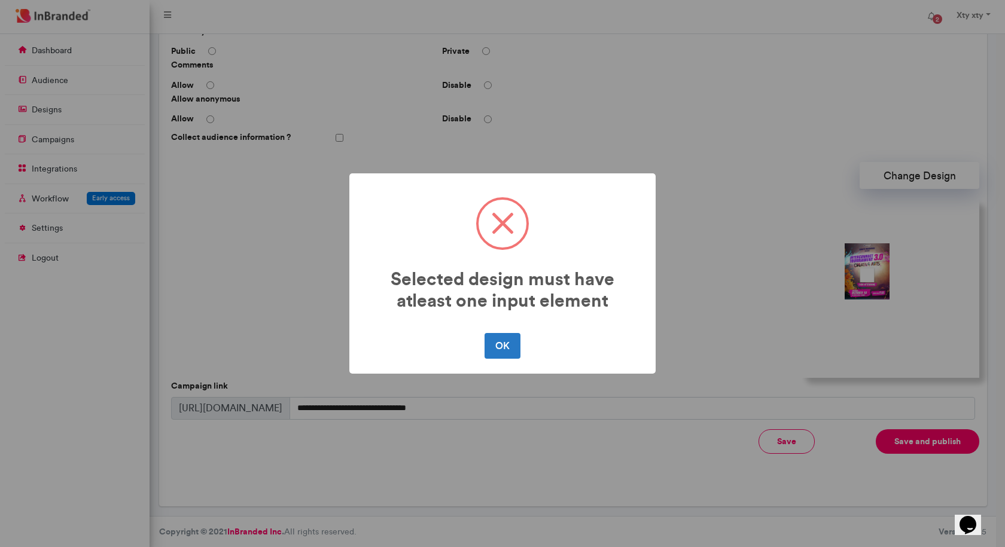
click at [483, 331] on div "OK No Cancel" at bounding box center [502, 345] width 282 height 31
click at [511, 330] on div "OK No Cancel" at bounding box center [502, 345] width 282 height 31
click at [494, 341] on button "OK" at bounding box center [501, 345] width 35 height 25
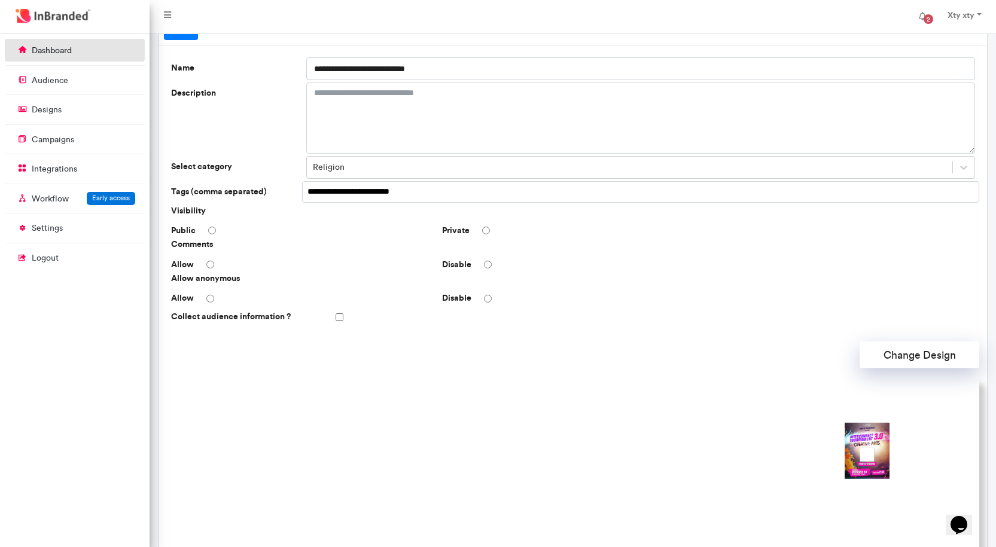
scroll to position [0, 0]
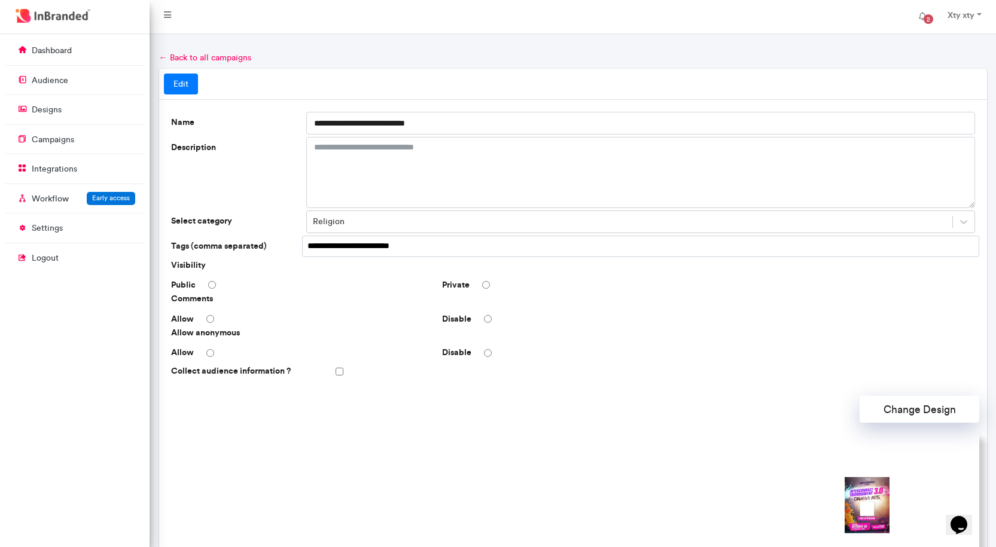
click at [193, 55] on link "← Back to all campaigns" at bounding box center [205, 58] width 92 height 10
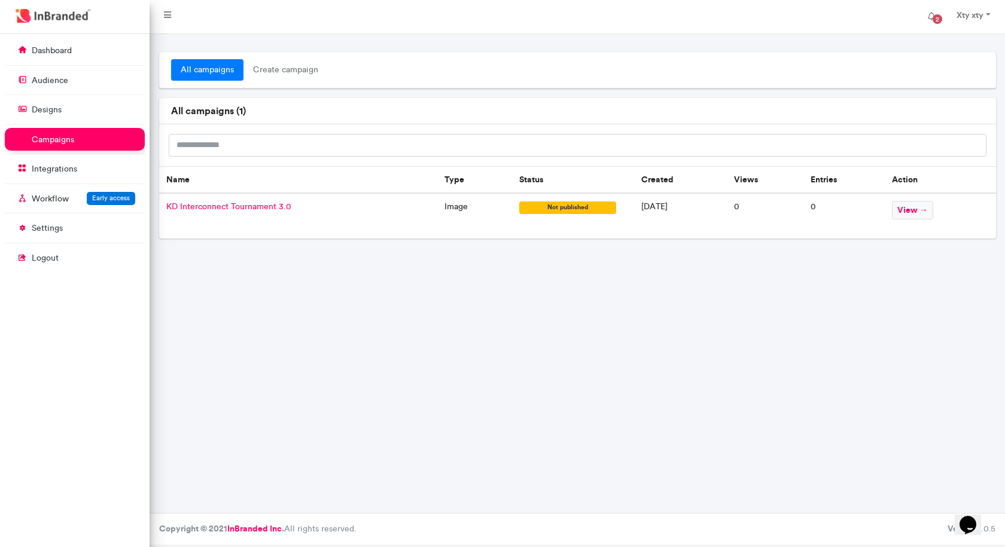
click at [191, 70] on link "all campaigns" at bounding box center [207, 70] width 72 height 22
click at [62, 51] on p "dashboard" at bounding box center [52, 51] width 40 height 12
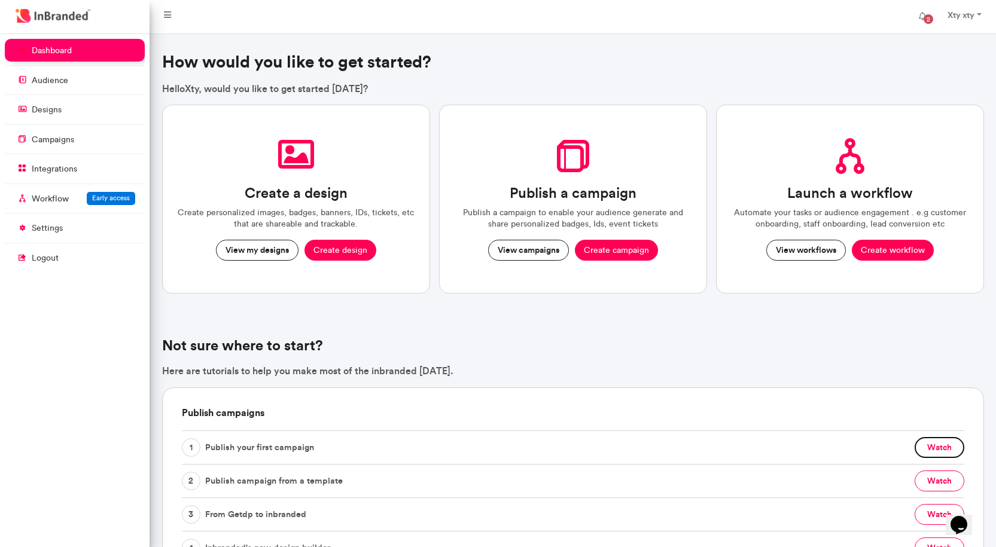
click at [933, 444] on button "watch" at bounding box center [939, 447] width 50 height 21
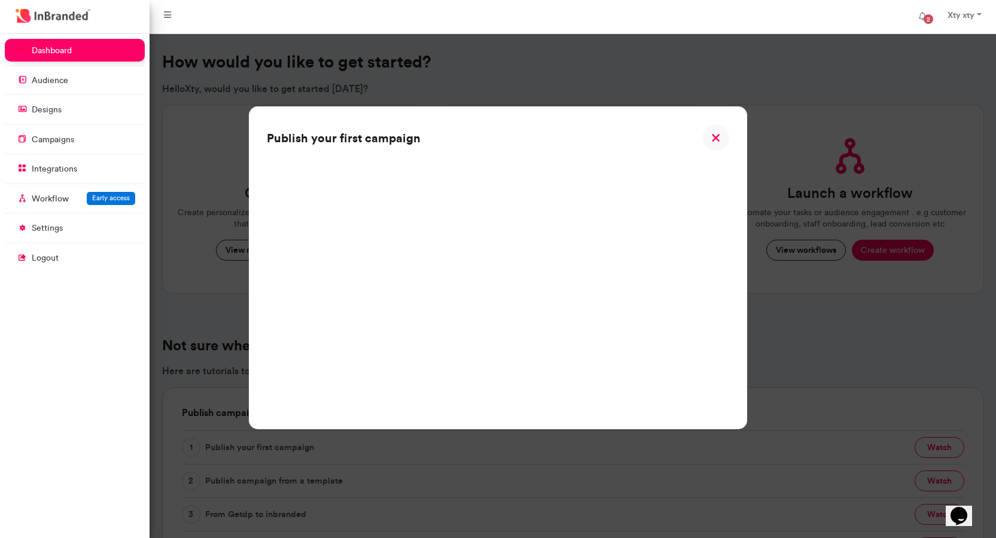
click at [717, 140] on img at bounding box center [715, 137] width 27 height 27
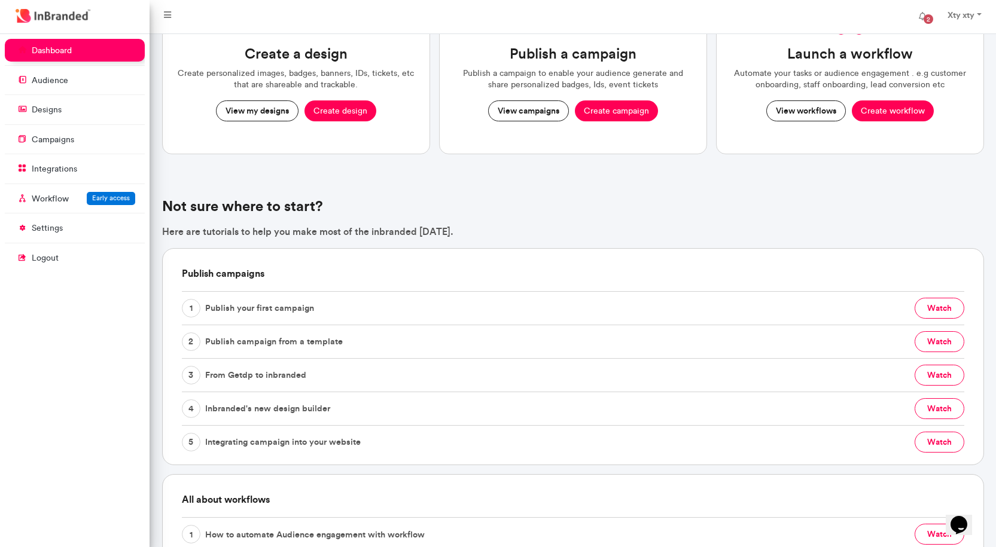
scroll to position [179, 0]
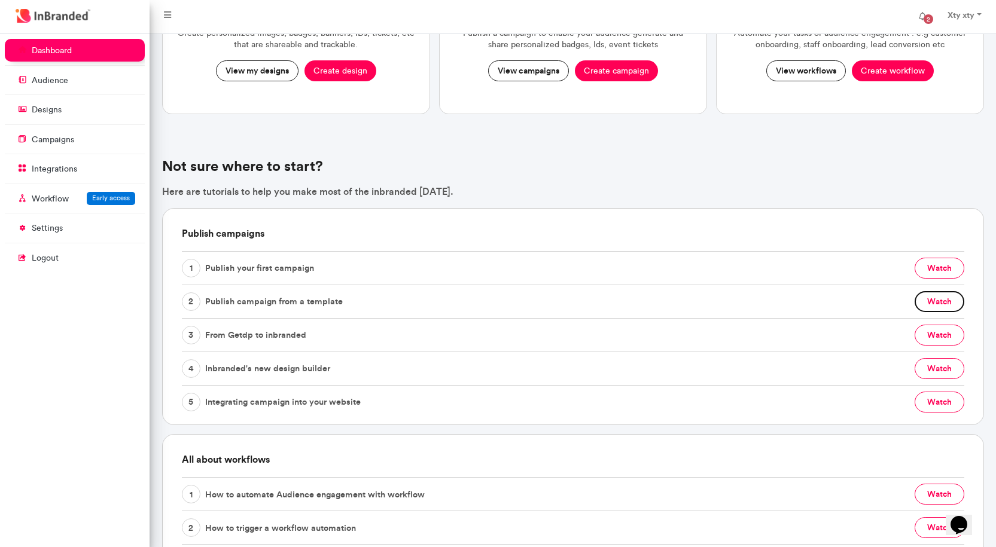
click at [943, 301] on button "watch" at bounding box center [939, 301] width 50 height 21
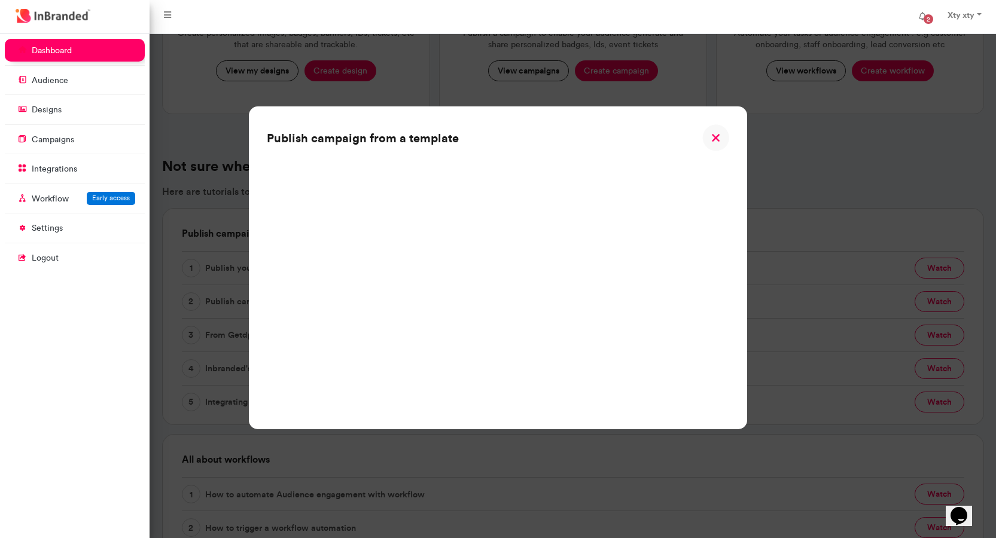
click at [718, 135] on img at bounding box center [715, 137] width 27 height 27
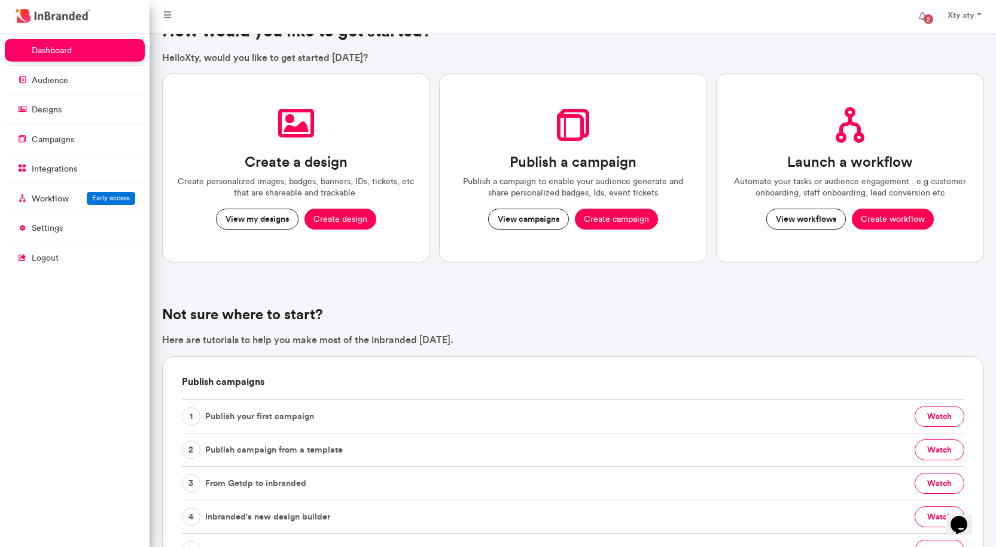
scroll to position [0, 0]
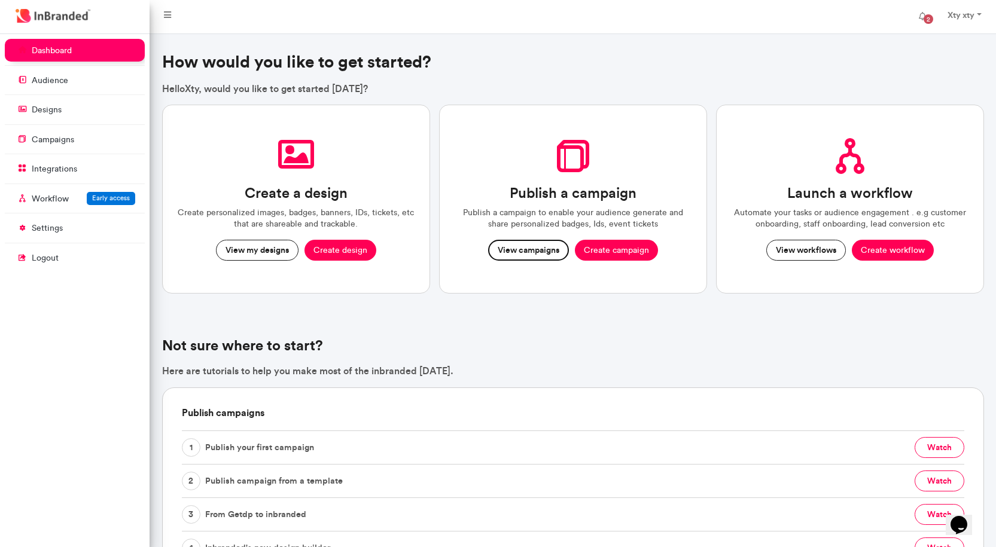
click at [552, 252] on button "View campaigns" at bounding box center [528, 251] width 81 height 22
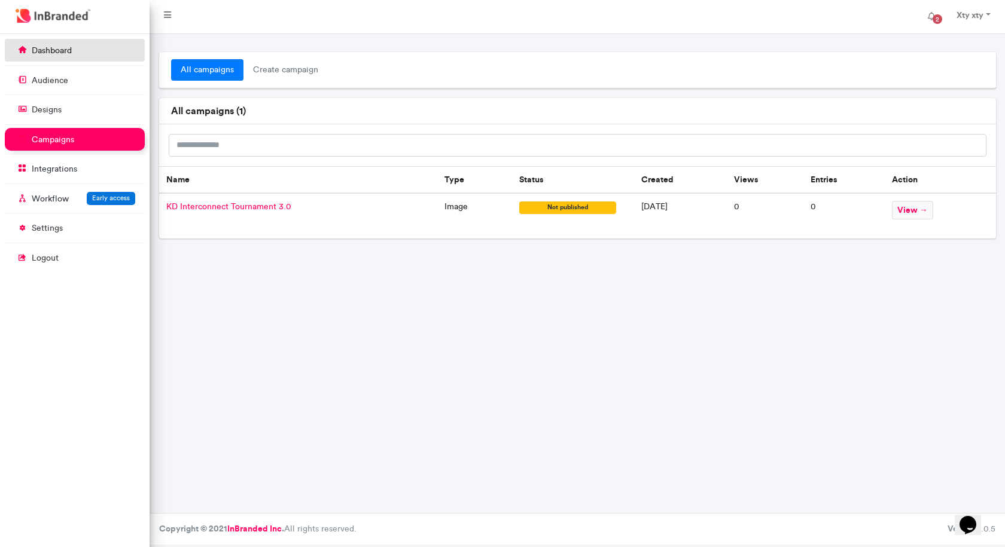
click at [56, 40] on link "dashboard" at bounding box center [75, 50] width 140 height 23
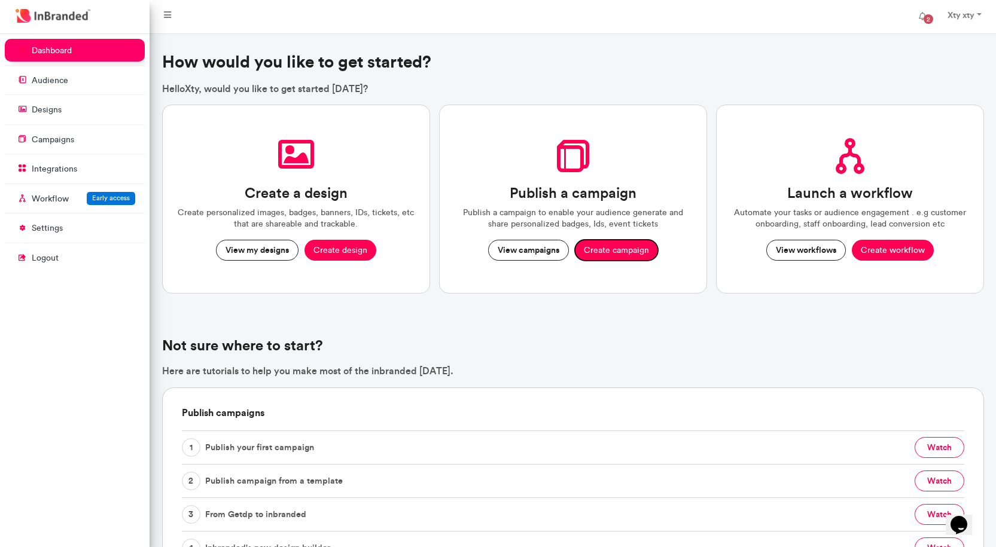
click at [638, 254] on button "Create campaign" at bounding box center [616, 251] width 83 height 22
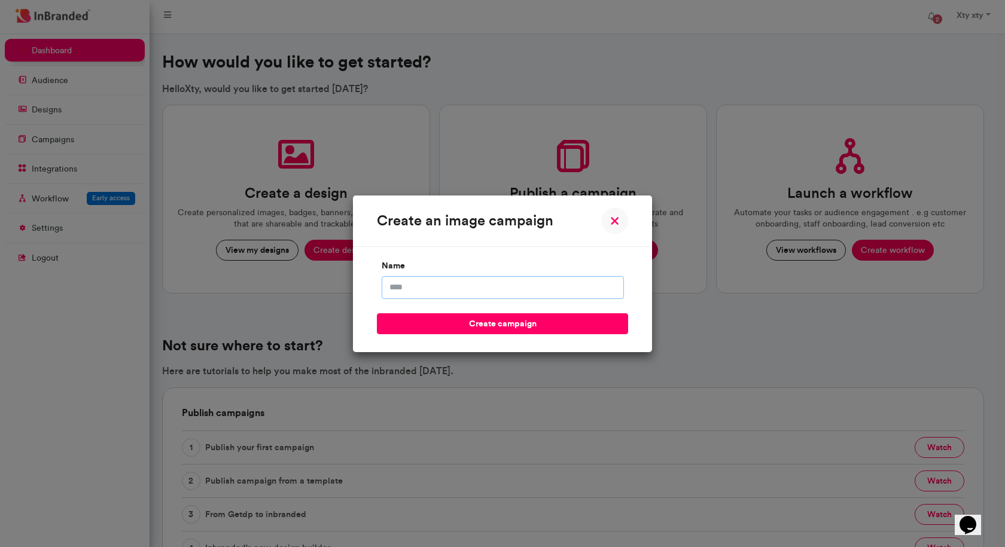
click at [494, 288] on input "name" at bounding box center [502, 287] width 242 height 23
drag, startPoint x: 401, startPoint y: 287, endPoint x: 371, endPoint y: 292, distance: 29.8
click at [374, 294] on div "**********" at bounding box center [502, 299] width 299 height 105
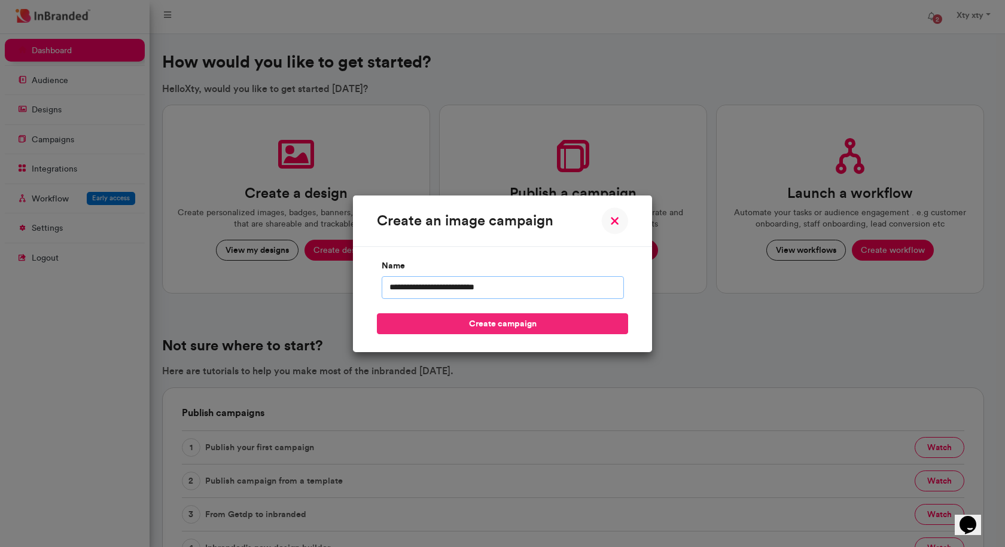
type input "**********"
click at [459, 326] on button "create campaign" at bounding box center [502, 323] width 251 height 21
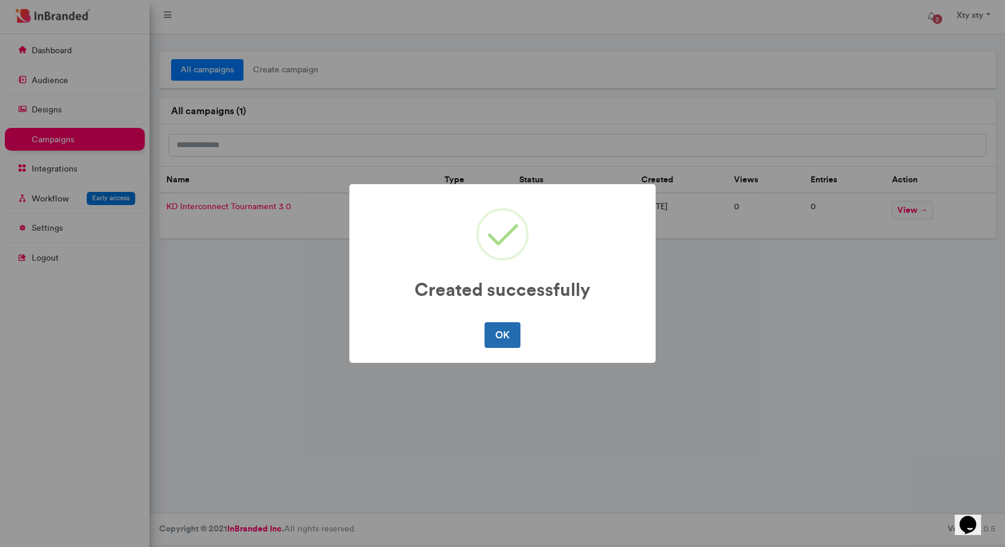
click at [502, 337] on button "OK" at bounding box center [501, 334] width 35 height 25
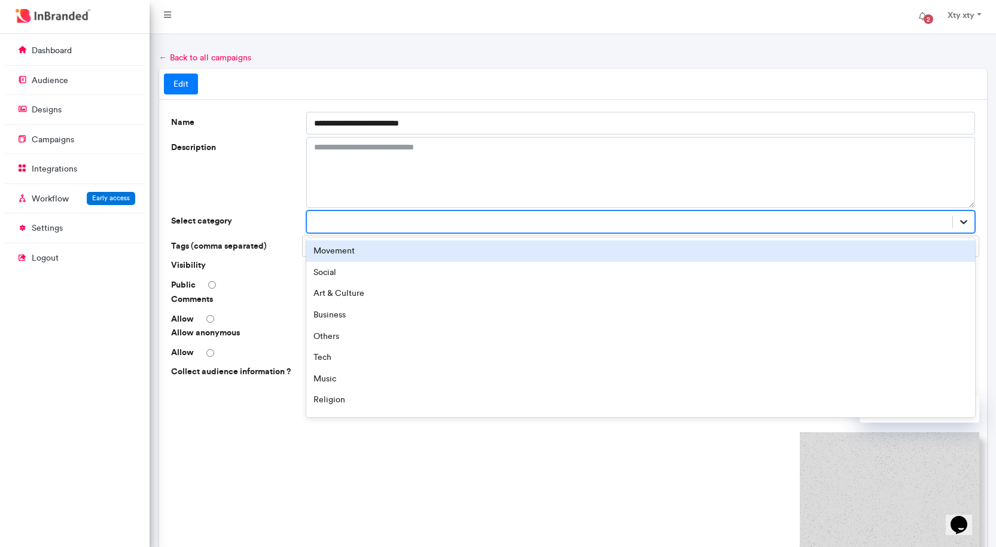
click at [962, 221] on icon at bounding box center [963, 222] width 12 height 12
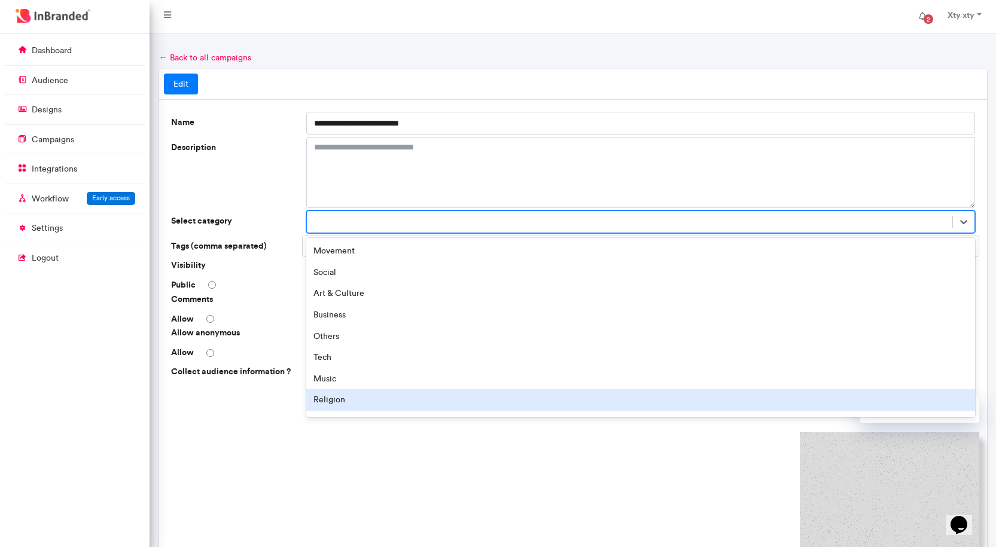
click at [343, 398] on div "Religion" at bounding box center [640, 400] width 668 height 22
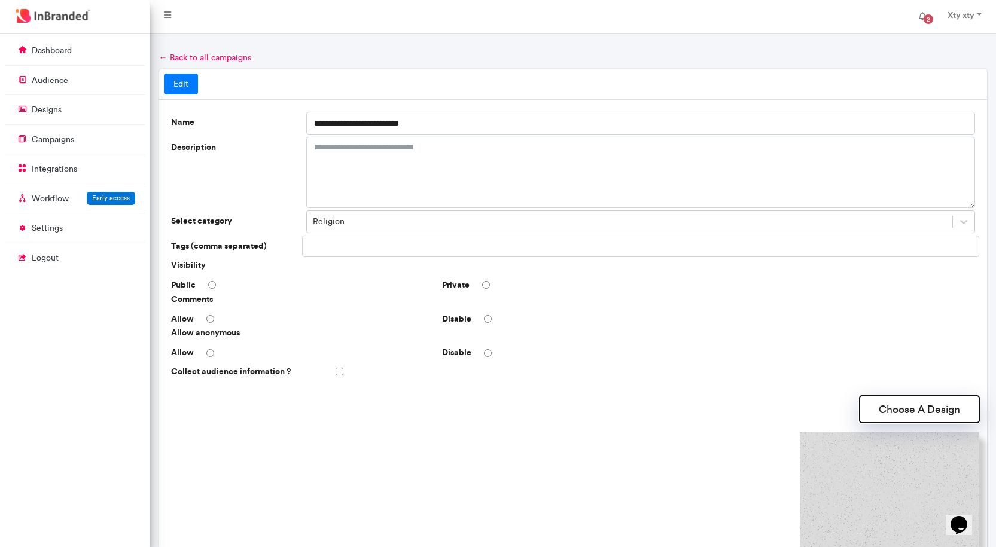
click at [927, 407] on button "Choose A Design" at bounding box center [919, 409] width 120 height 27
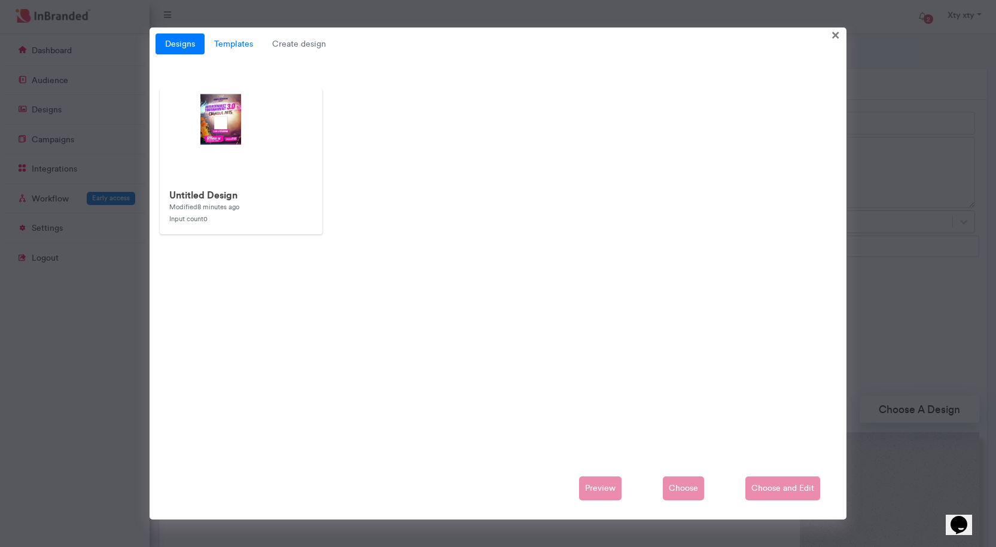
click at [232, 39] on link "Templates" at bounding box center [233, 44] width 58 height 22
click at [238, 43] on link "Templates" at bounding box center [233, 44] width 58 height 22
click at [223, 124] on img at bounding box center [399, 329] width 478 height 478
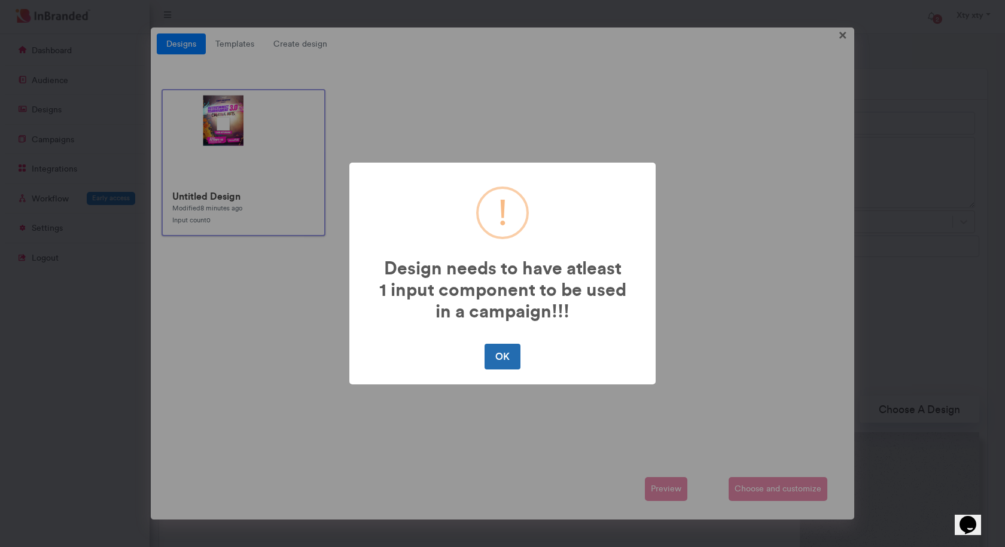
click at [505, 362] on button "OK" at bounding box center [501, 356] width 35 height 25
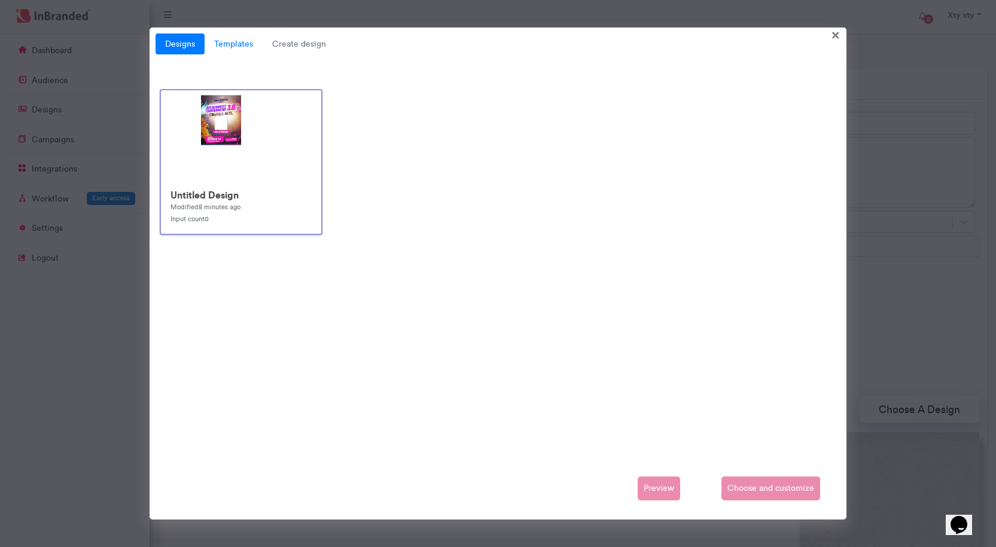
click at [243, 40] on link "Templates" at bounding box center [233, 44] width 58 height 22
click at [300, 42] on span "Create design" at bounding box center [298, 44] width 73 height 22
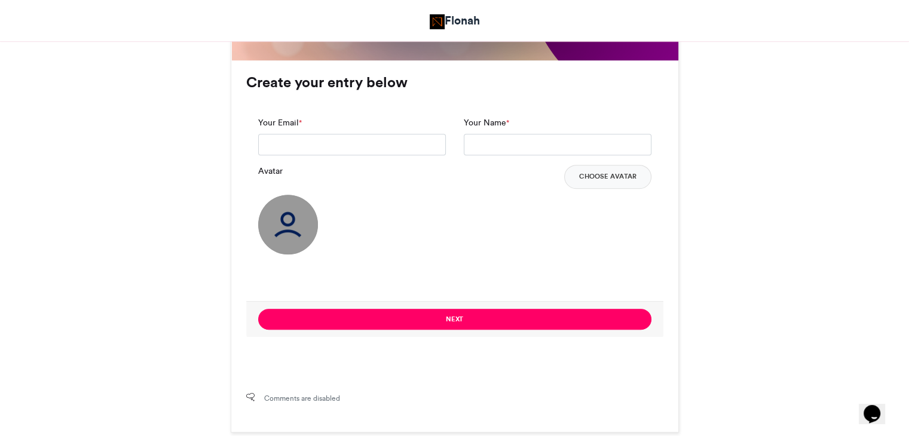
scroll to position [770, 0]
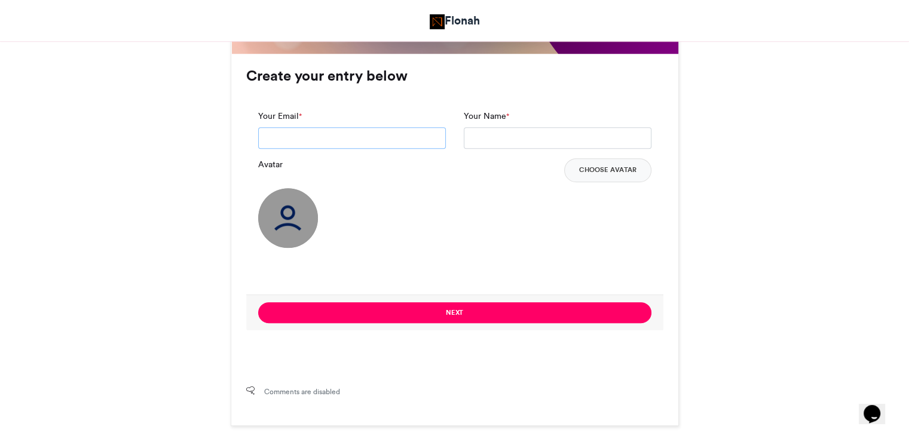
click at [310, 139] on input "Your Email *" at bounding box center [352, 138] width 188 height 22
click at [345, 135] on input "Your Email *" at bounding box center [352, 138] width 188 height 22
type input "*****"
click at [566, 133] on input "Your Name *" at bounding box center [558, 138] width 188 height 22
type input "***"
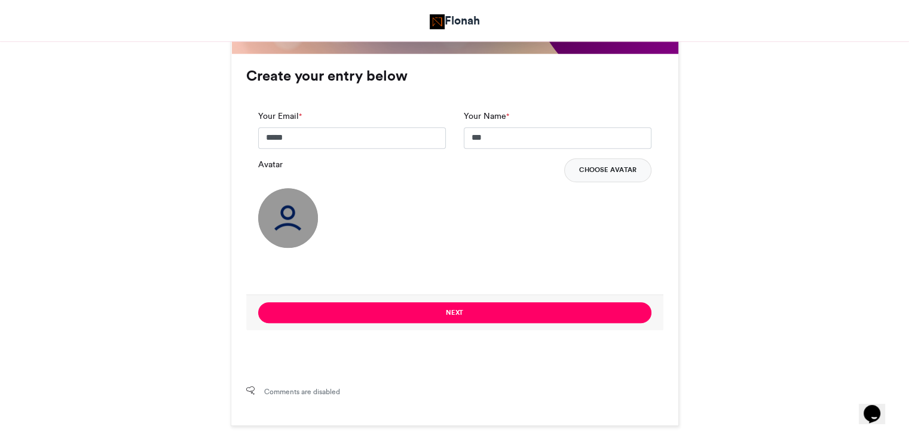
click at [602, 167] on button "Choose Avatar" at bounding box center [607, 170] width 87 height 24
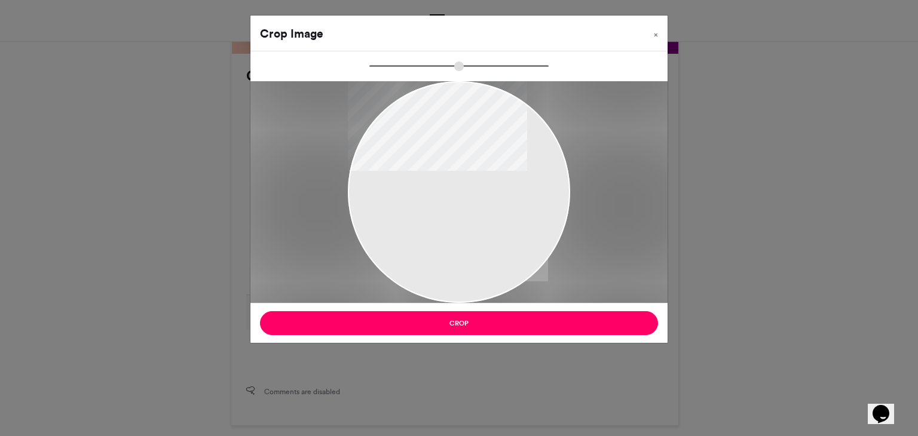
type input "******"
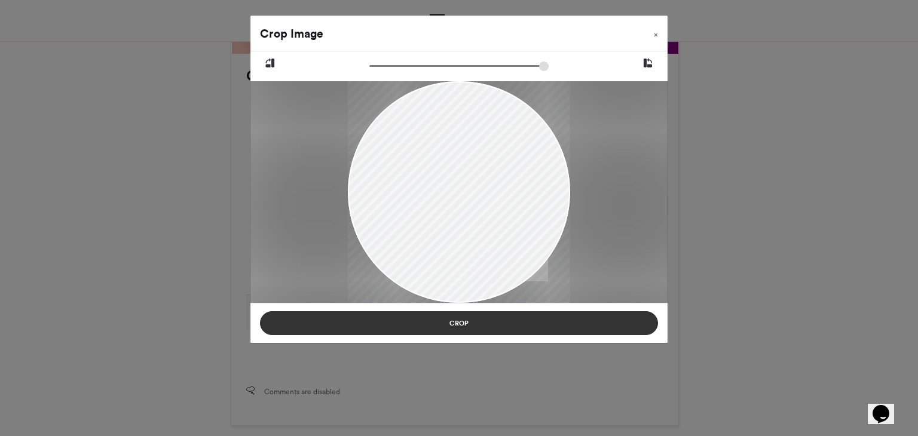
drag, startPoint x: 531, startPoint y: 246, endPoint x: 531, endPoint y: 321, distance: 74.7
click at [529, 297] on div at bounding box center [459, 241] width 222 height 494
click at [482, 326] on button "Crop" at bounding box center [459, 324] width 398 height 24
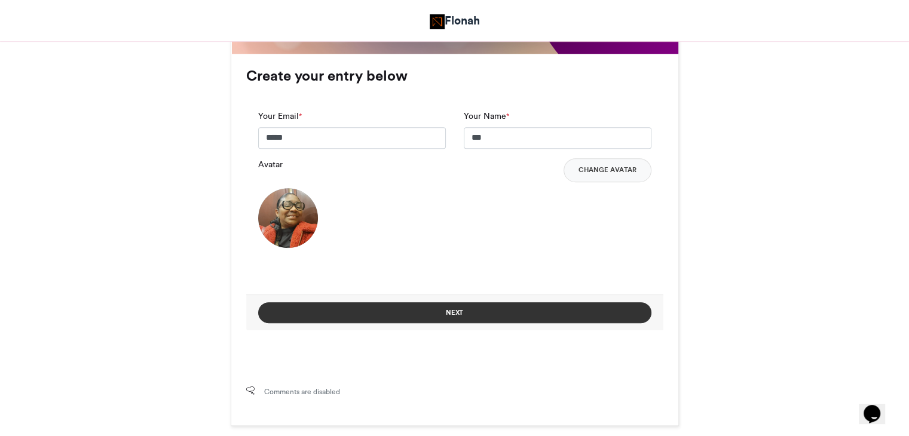
click at [490, 319] on button "Next" at bounding box center [454, 313] width 393 height 21
click at [420, 310] on button "Next" at bounding box center [454, 313] width 393 height 21
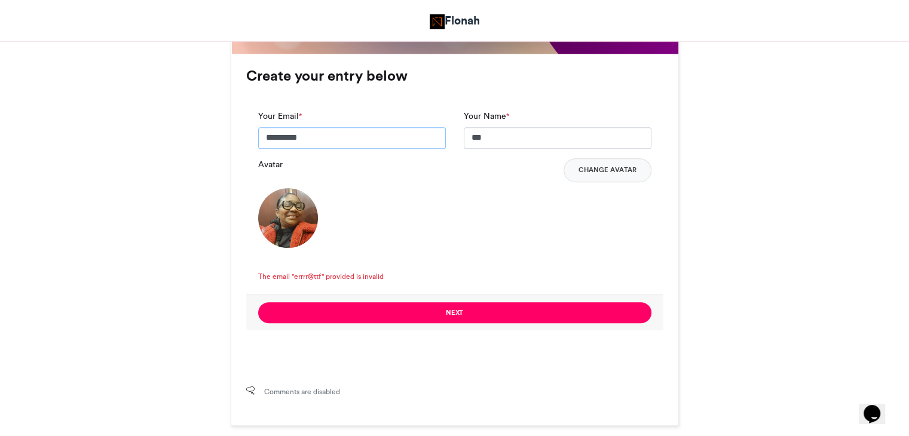
click at [317, 135] on input "*********" at bounding box center [352, 138] width 188 height 22
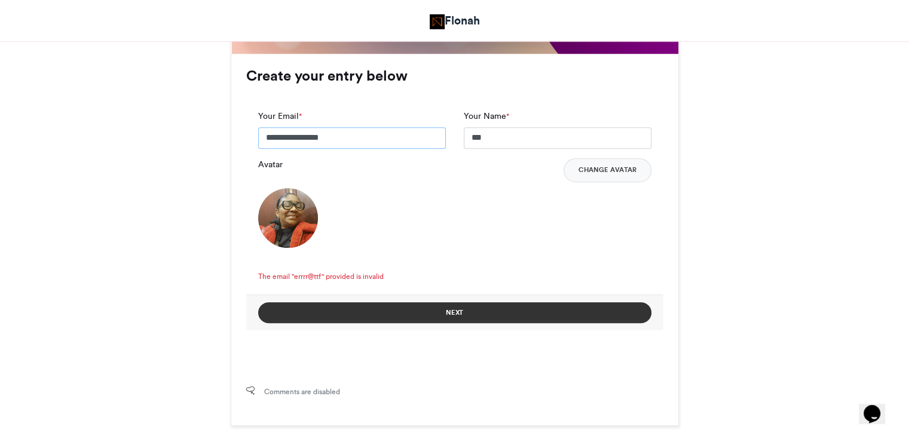
type input "**********"
click at [547, 310] on button "Next" at bounding box center [454, 313] width 393 height 21
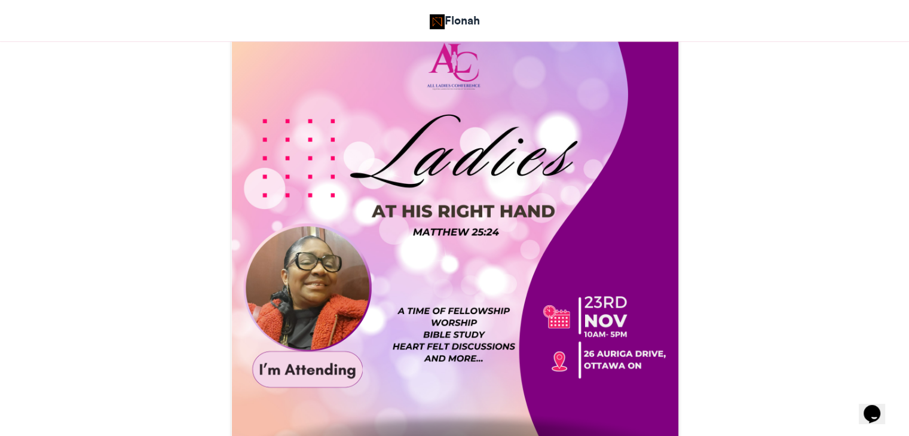
scroll to position [359, 0]
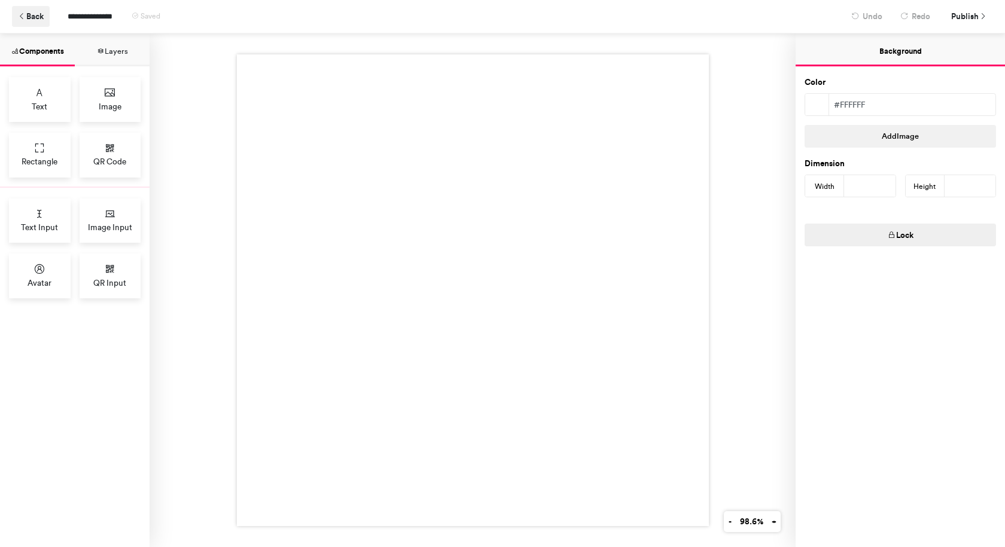
click at [26, 18] on icon at bounding box center [22, 17] width 8 height 8
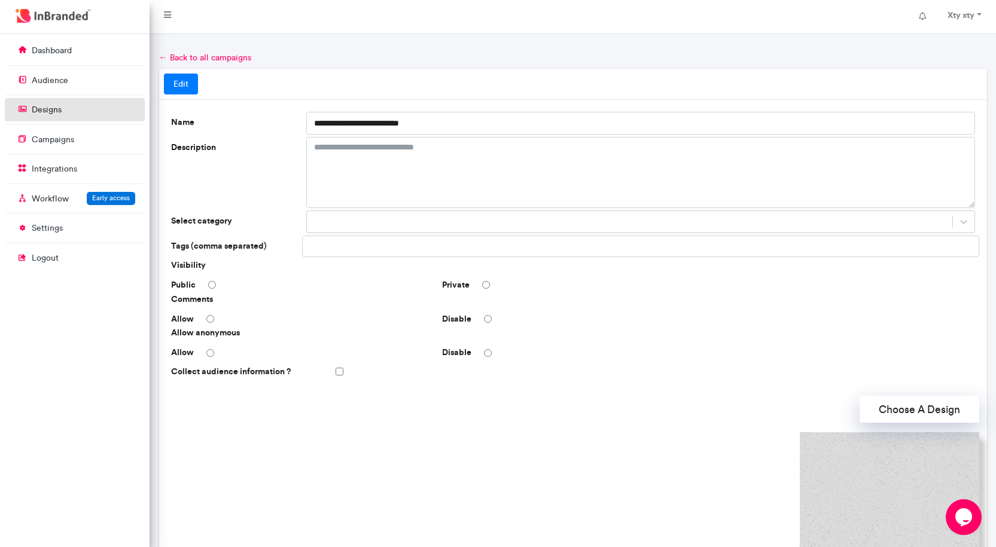
click at [45, 106] on p "designs" at bounding box center [47, 110] width 30 height 12
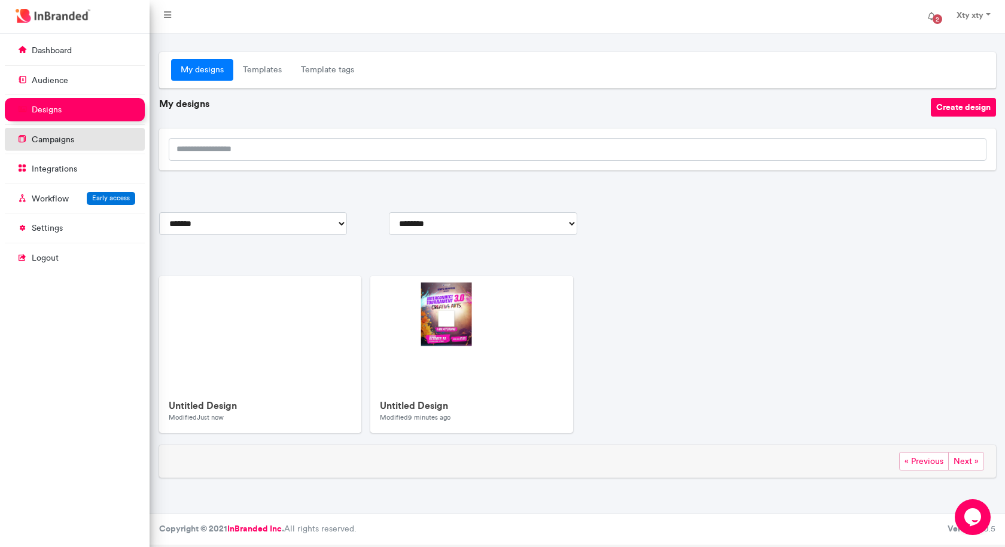
click at [47, 137] on p "campaigns" at bounding box center [53, 140] width 42 height 12
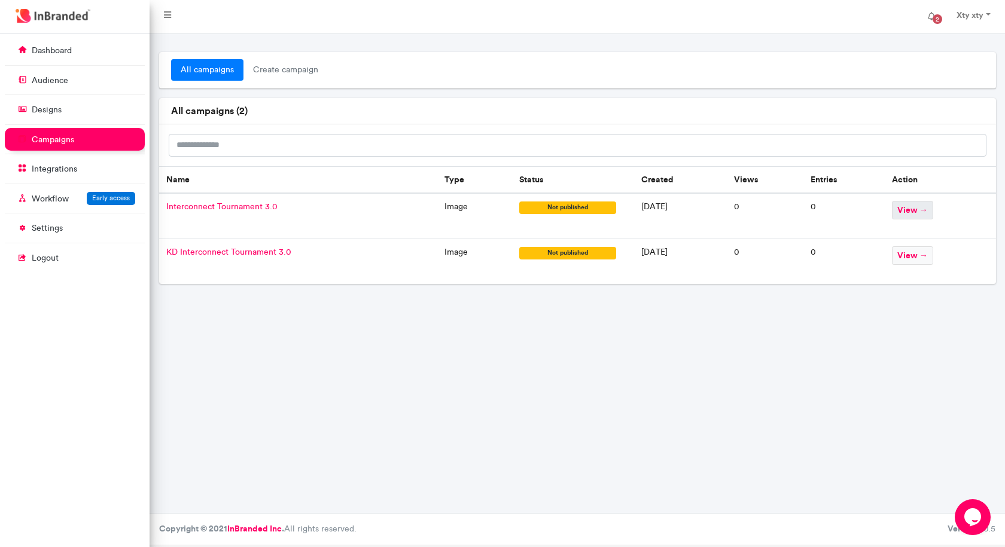
click at [933, 207] on span "view →" at bounding box center [912, 210] width 41 height 19
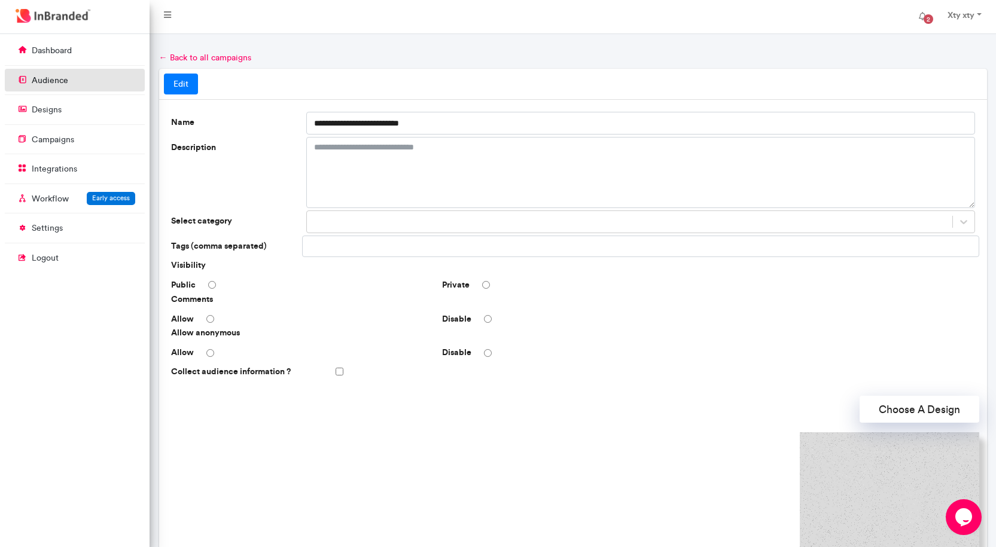
click at [53, 81] on p "audience" at bounding box center [50, 81] width 36 height 12
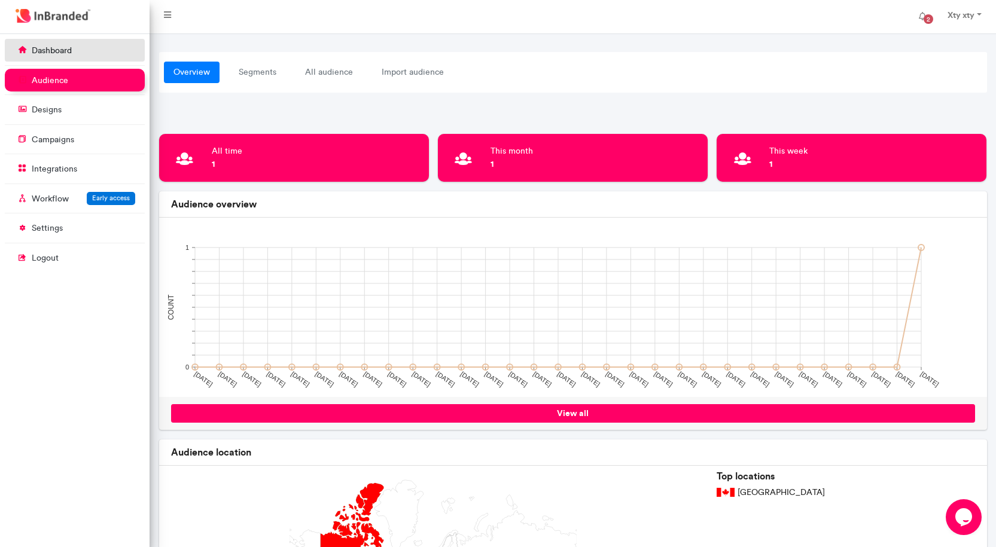
click at [61, 44] on link "dashboard" at bounding box center [75, 50] width 140 height 23
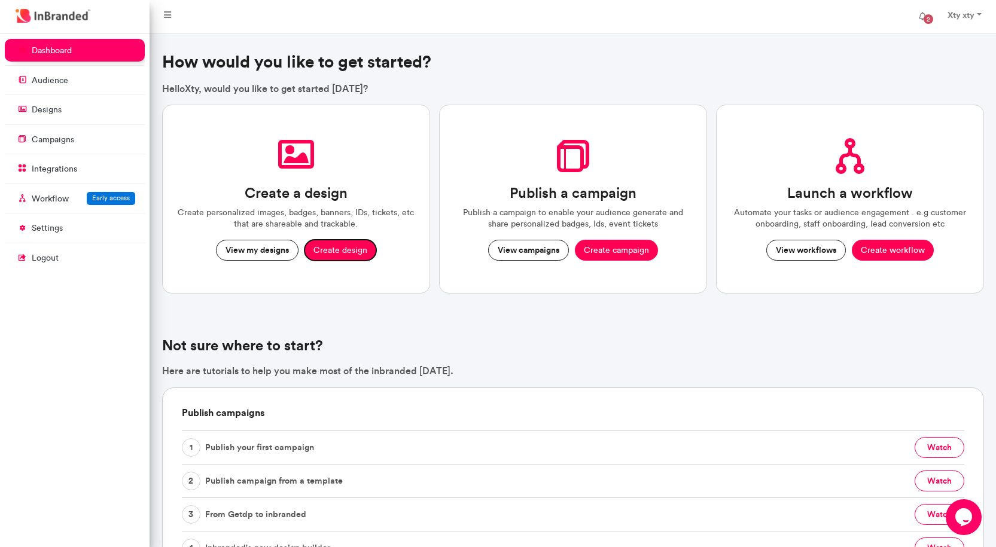
click at [329, 247] on button "Create design" at bounding box center [340, 251] width 72 height 22
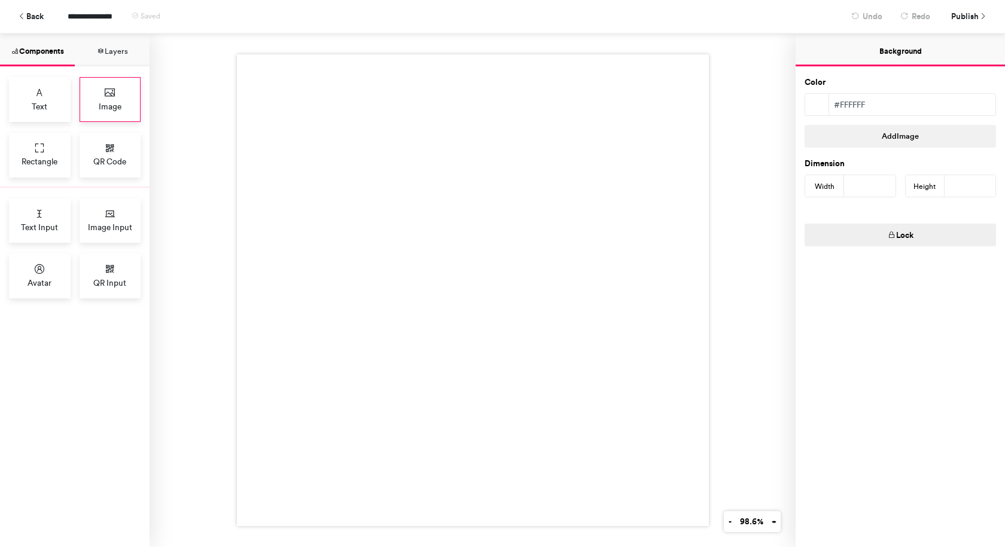
click at [102, 103] on span "Image" at bounding box center [110, 106] width 23 height 12
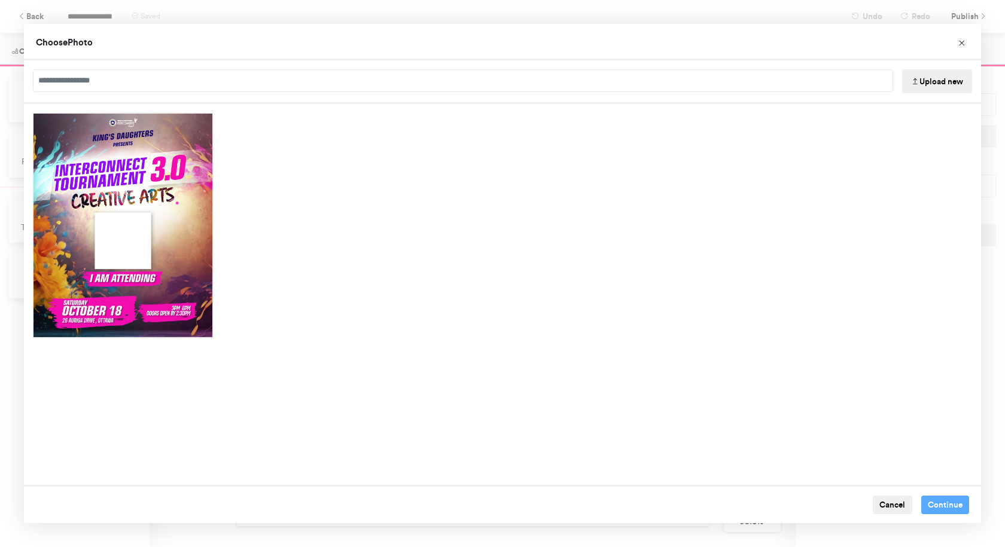
click at [100, 16] on div "Choose Photo Upload new Cancel Continue" at bounding box center [502, 273] width 1005 height 547
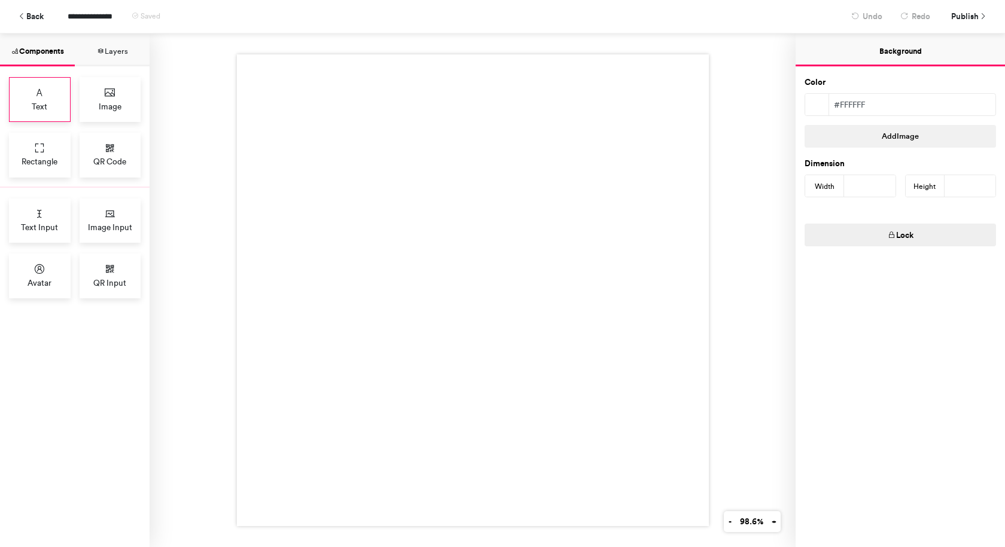
click at [63, 109] on div "Text" at bounding box center [40, 99] width 62 height 45
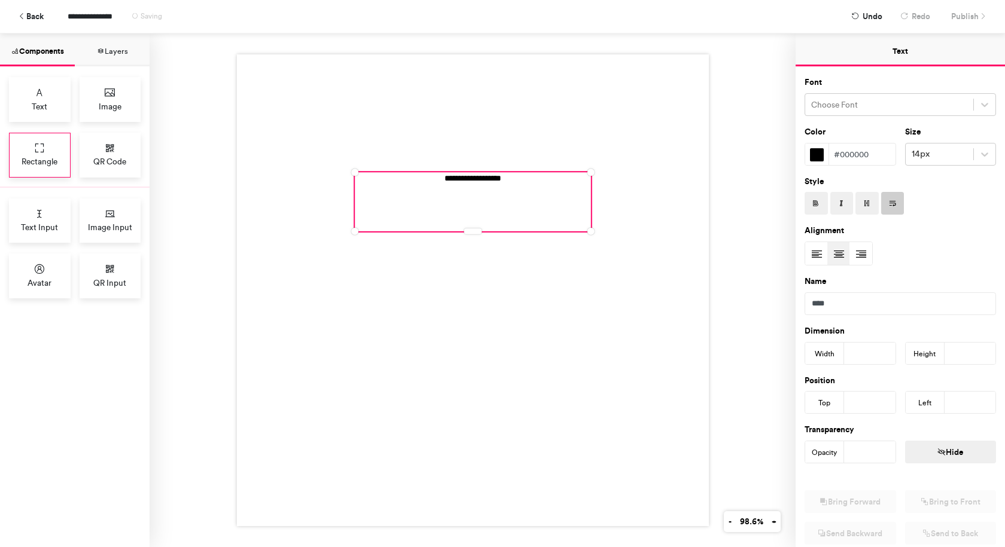
click at [42, 159] on span "Rectangle" at bounding box center [40, 161] width 36 height 12
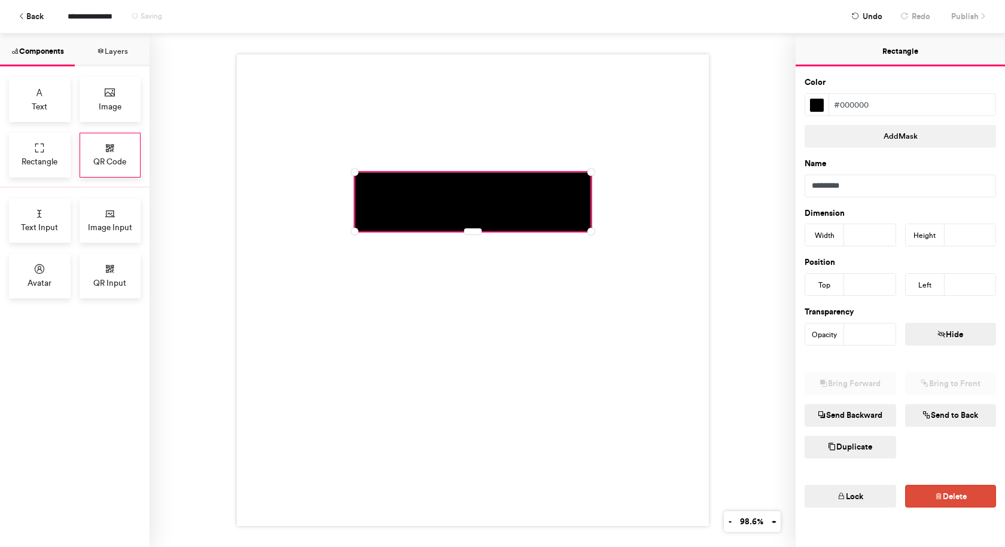
click at [123, 157] on span "QR Code" at bounding box center [109, 161] width 33 height 12
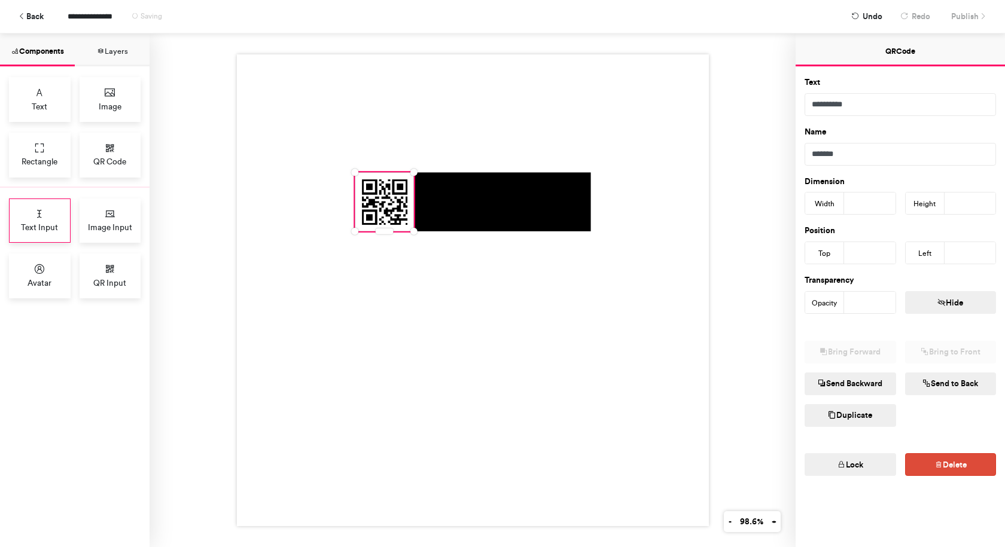
click at [14, 221] on div "Text Input" at bounding box center [40, 221] width 62 height 45
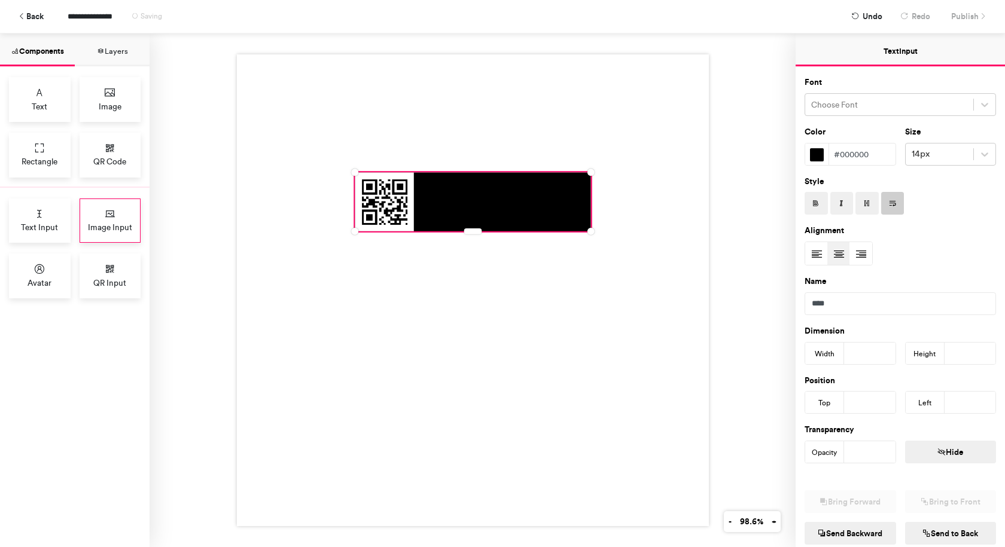
click at [107, 212] on icon at bounding box center [110, 214] width 12 height 12
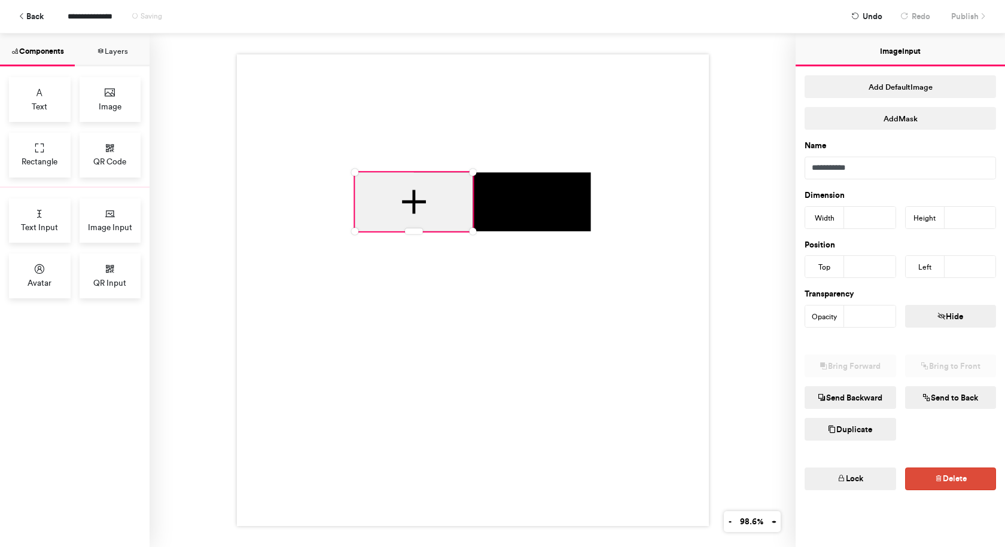
click at [32, 306] on div "Text Input Image Input Avatar QR Input" at bounding box center [74, 248] width 149 height 120
click at [104, 294] on div "QR Input" at bounding box center [111, 276] width 62 height 45
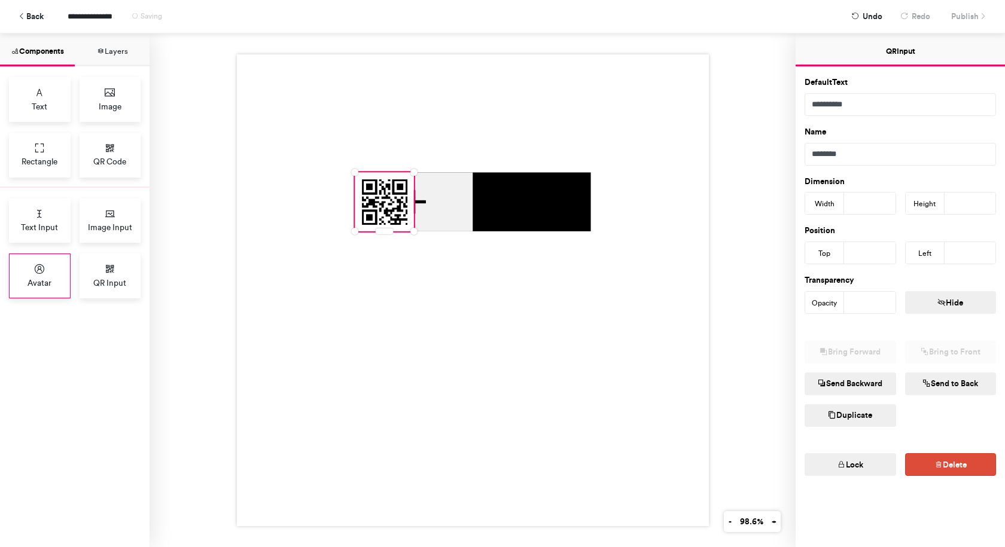
click at [48, 292] on div "Avatar" at bounding box center [40, 276] width 62 height 45
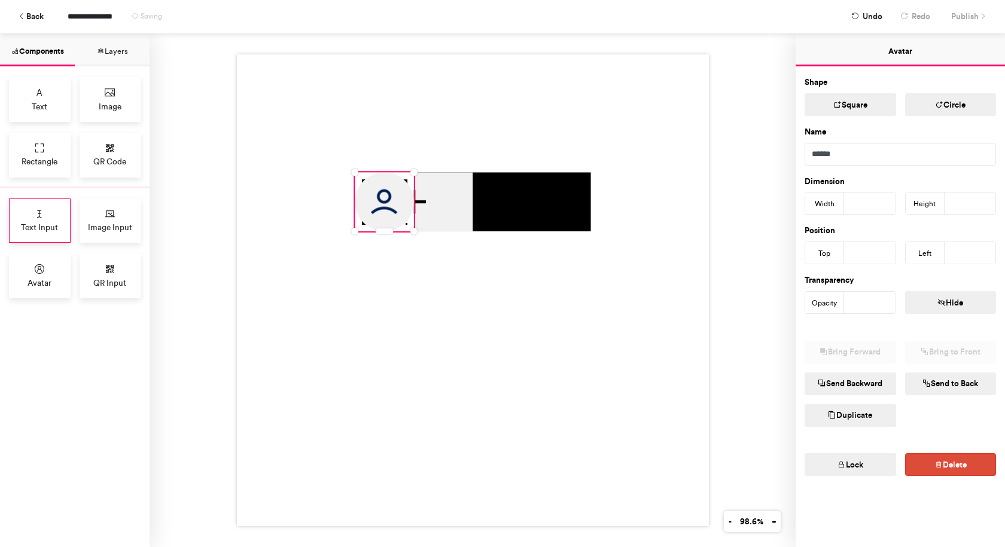
click at [66, 233] on div "Text Input" at bounding box center [40, 221] width 62 height 45
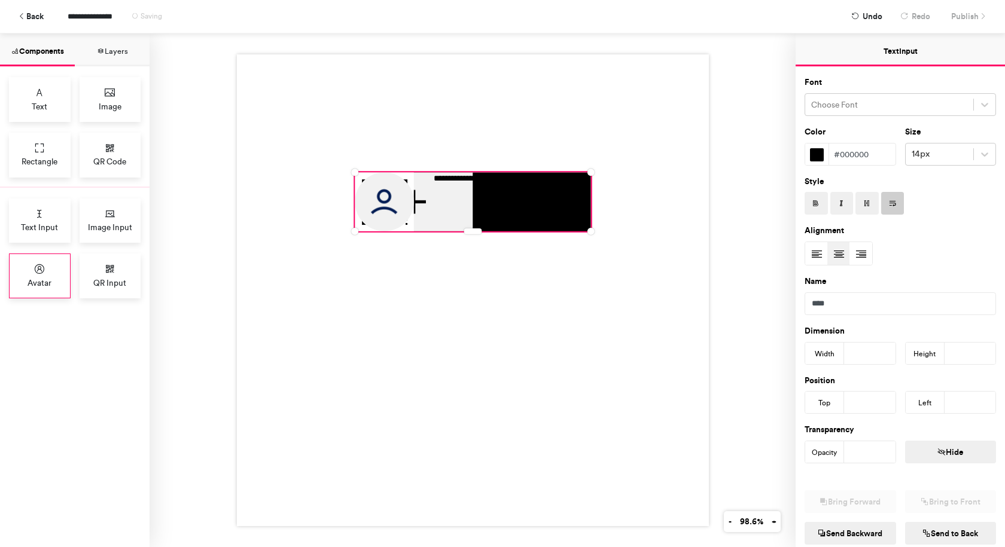
click at [55, 269] on div "Avatar" at bounding box center [40, 276] width 62 height 45
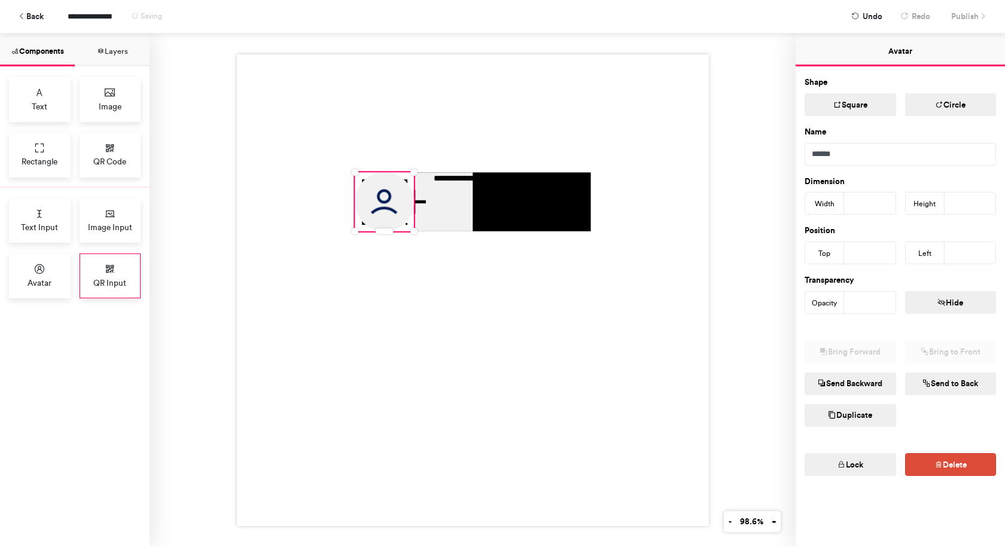
click at [88, 268] on div "QR Input" at bounding box center [111, 276] width 62 height 45
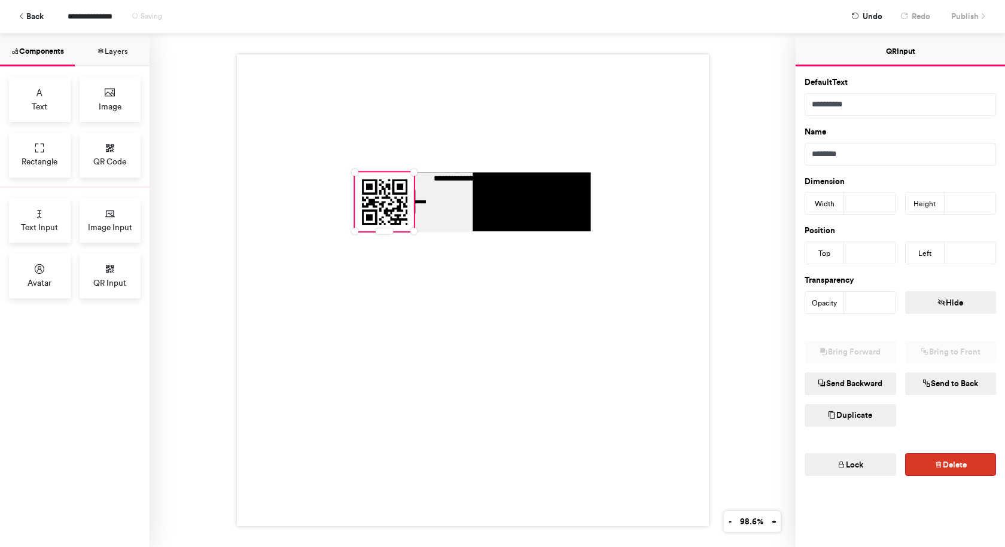
click at [936, 466] on icon "button" at bounding box center [938, 465] width 8 height 8
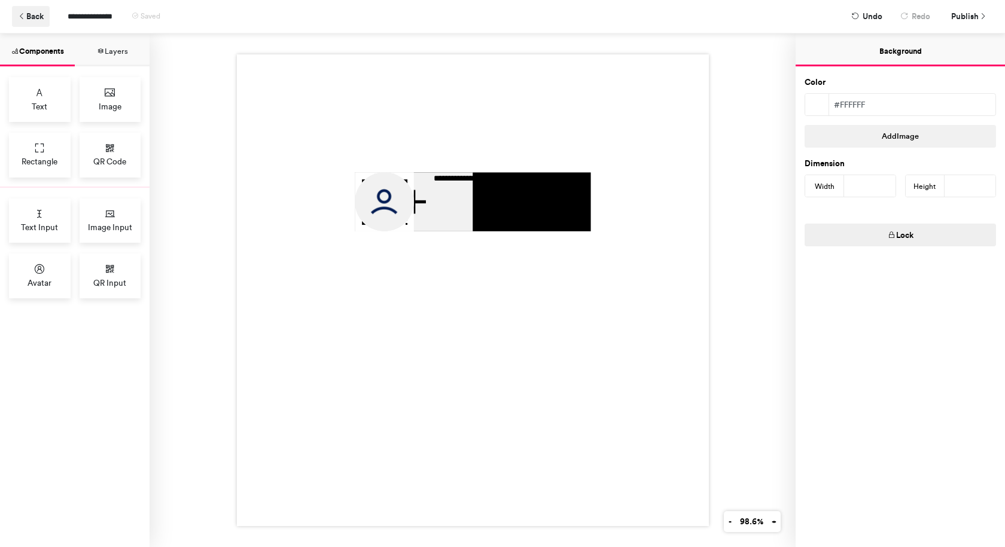
click at [23, 15] on icon at bounding box center [22, 17] width 8 height 8
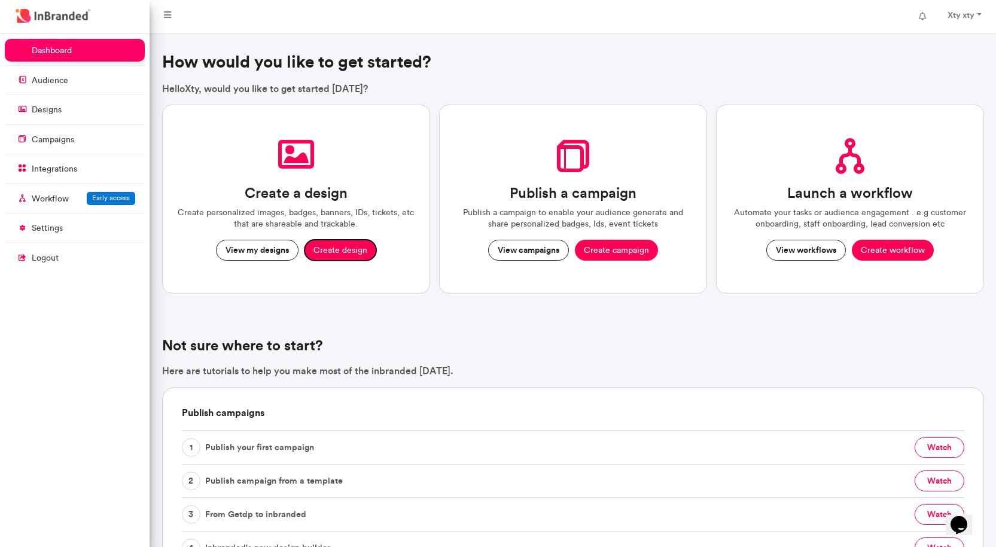
click at [344, 253] on button "Create design" at bounding box center [340, 251] width 72 height 22
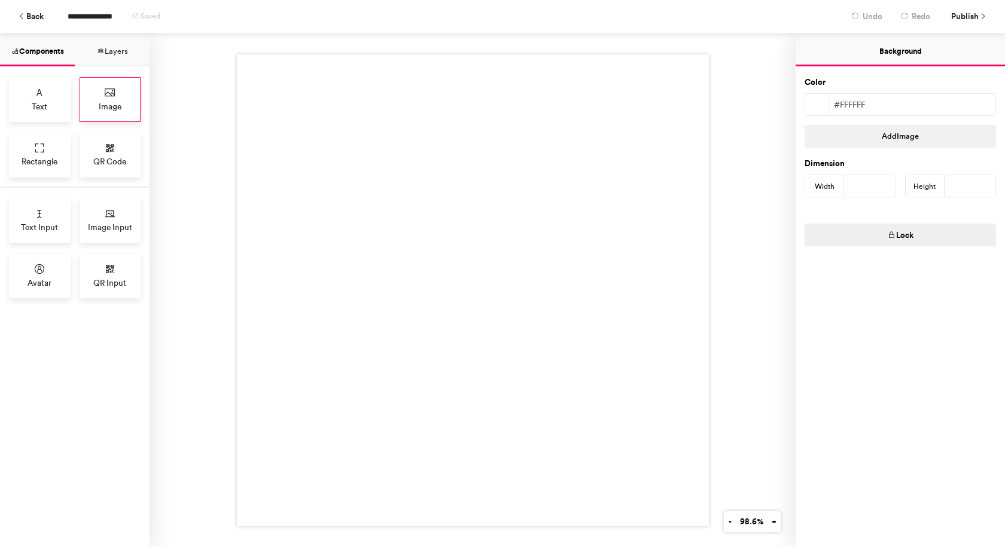
click at [110, 101] on div "Image" at bounding box center [111, 99] width 62 height 45
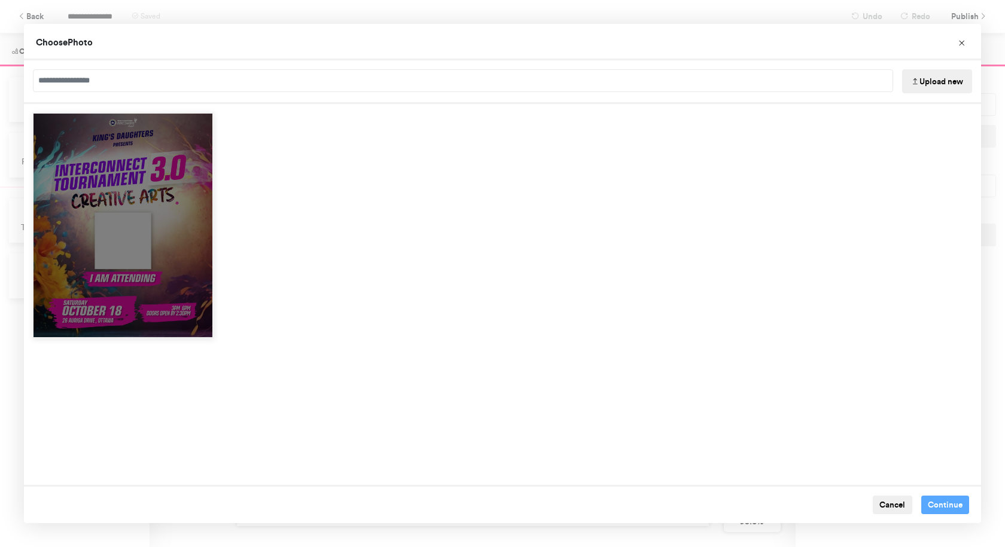
click at [162, 211] on div "Choose Image" at bounding box center [122, 225] width 181 height 226
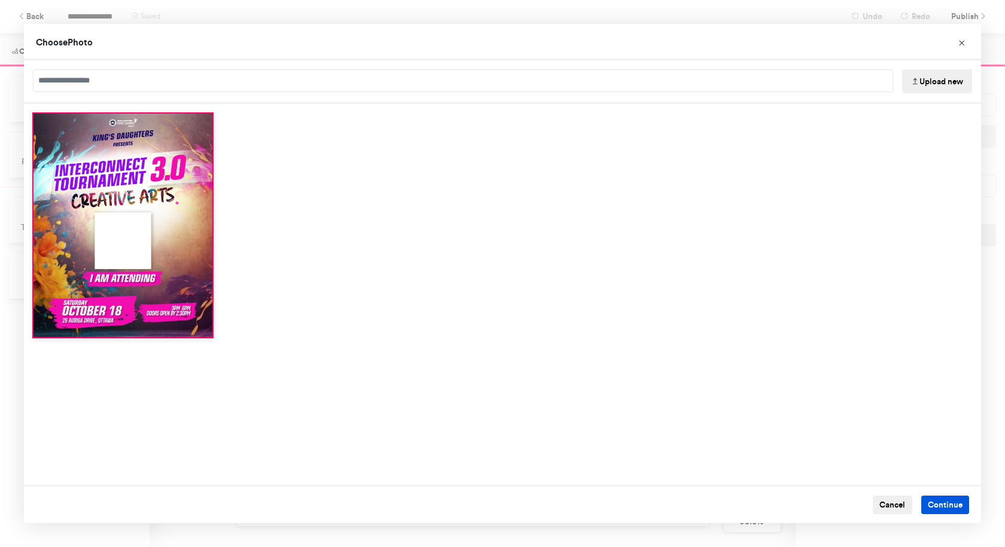
click at [928, 504] on button "Continue" at bounding box center [945, 505] width 48 height 19
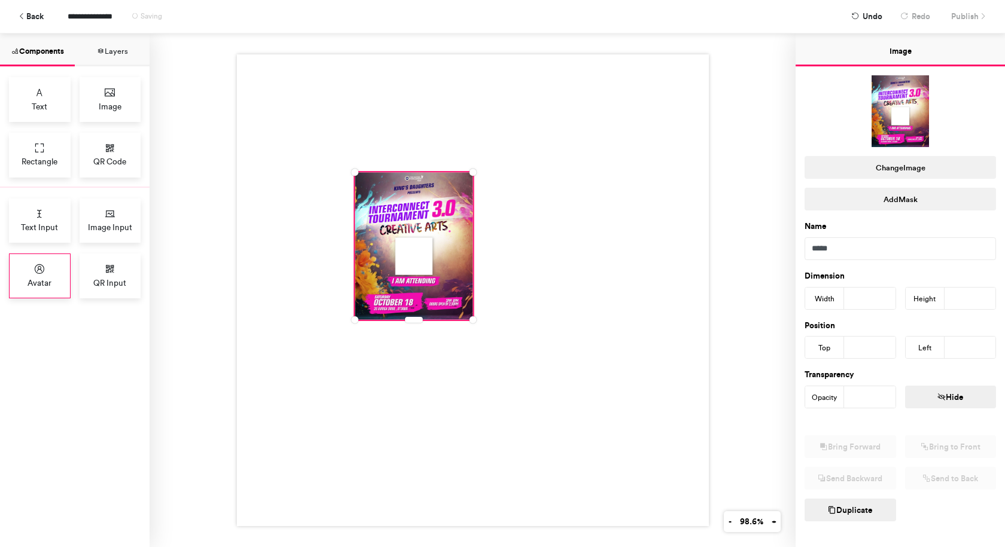
click at [44, 277] on span "Avatar" at bounding box center [40, 283] width 24 height 12
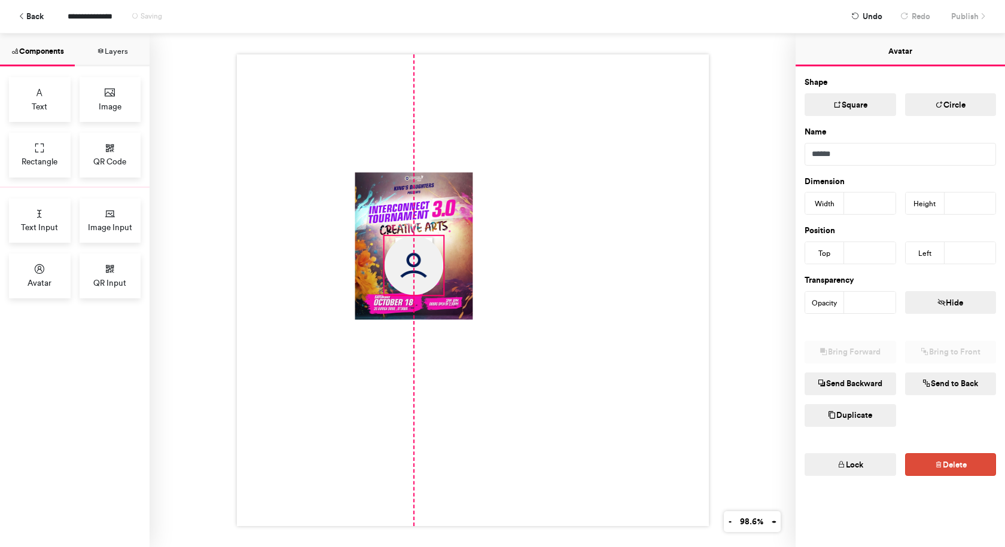
drag, startPoint x: 386, startPoint y: 201, endPoint x: 419, endPoint y: 263, distance: 70.3
click at [419, 263] on img at bounding box center [413, 265] width 59 height 59
type input "***"
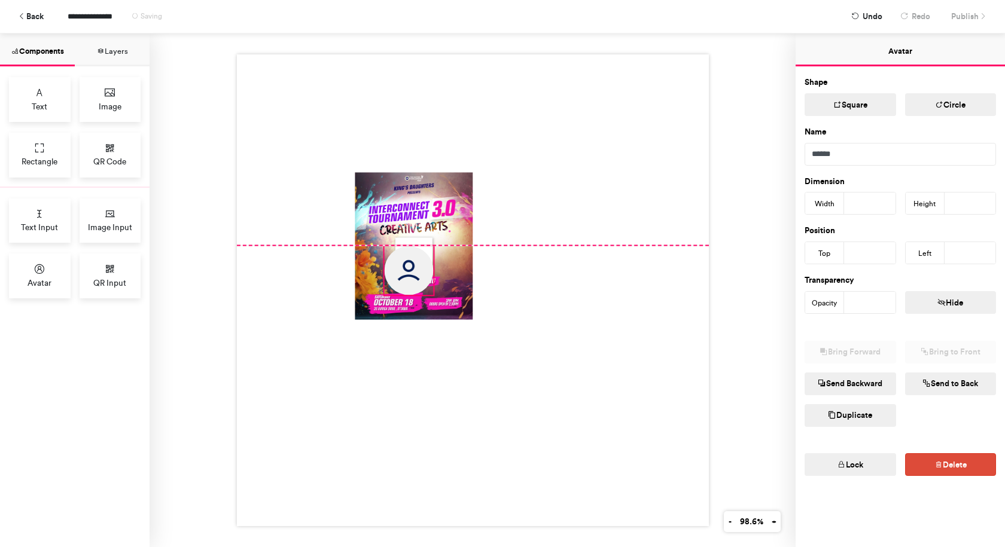
drag, startPoint x: 441, startPoint y: 233, endPoint x: 429, endPoint y: 243, distance: 16.2
click at [429, 243] on div at bounding box center [473, 290] width 472 height 472
type input "**"
type input "***"
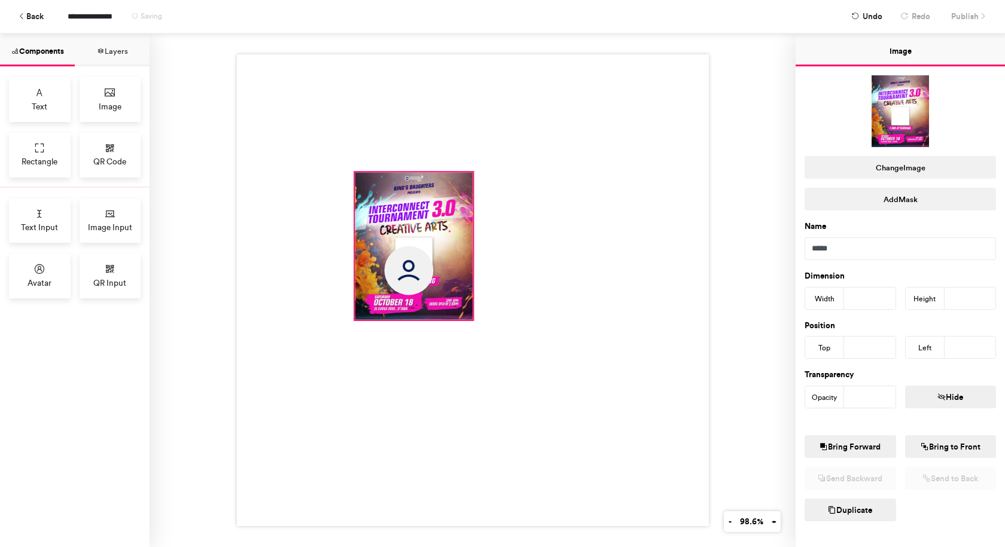
click at [375, 239] on div at bounding box center [414, 246] width 118 height 148
click at [399, 261] on img at bounding box center [408, 270] width 49 height 49
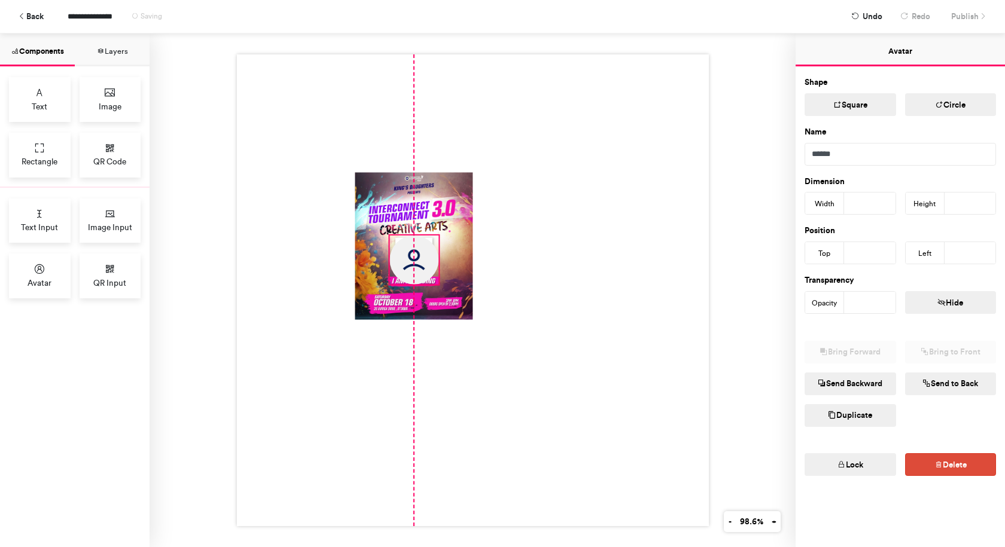
drag, startPoint x: 399, startPoint y: 262, endPoint x: 399, endPoint y: 252, distance: 10.8
click at [399, 252] on img at bounding box center [413, 260] width 49 height 49
type input "***"
click at [431, 236] on div at bounding box center [473, 290] width 472 height 472
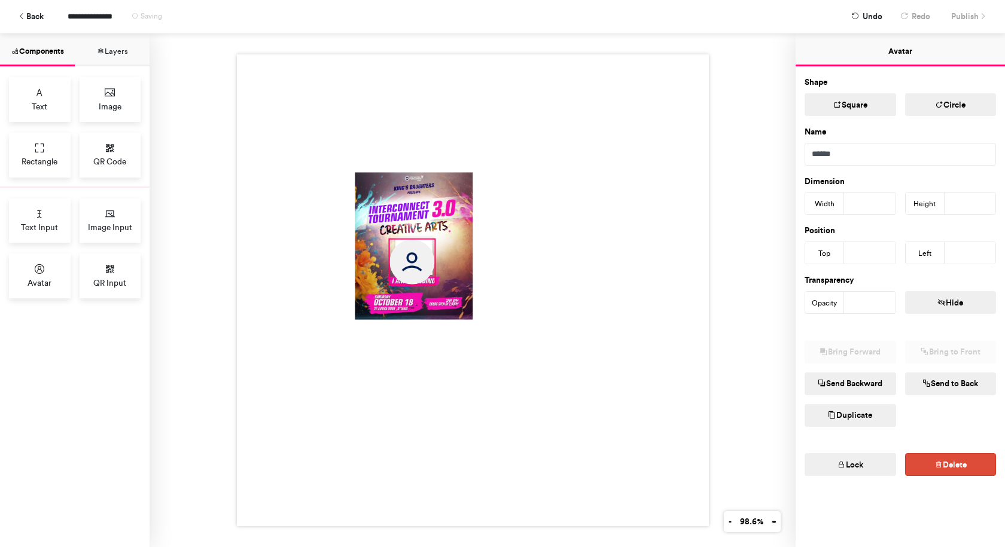
type input "**"
click at [417, 250] on img at bounding box center [413, 259] width 45 height 45
type input "***"
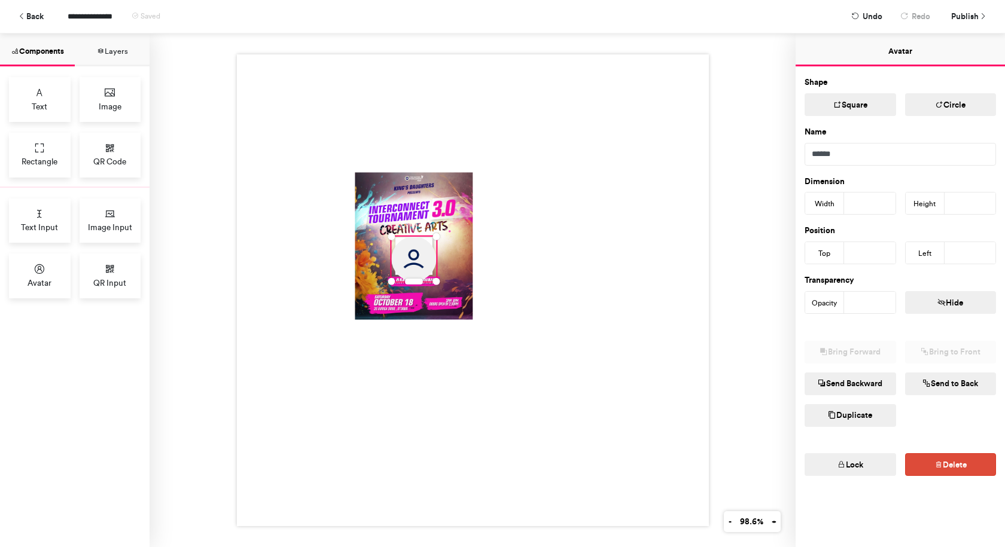
click at [516, 288] on div at bounding box center [473, 290] width 472 height 472
click at [416, 254] on img at bounding box center [413, 256] width 45 height 45
type input "***"
click at [563, 264] on div at bounding box center [473, 290] width 472 height 472
click at [415, 262] on img at bounding box center [413, 256] width 45 height 45
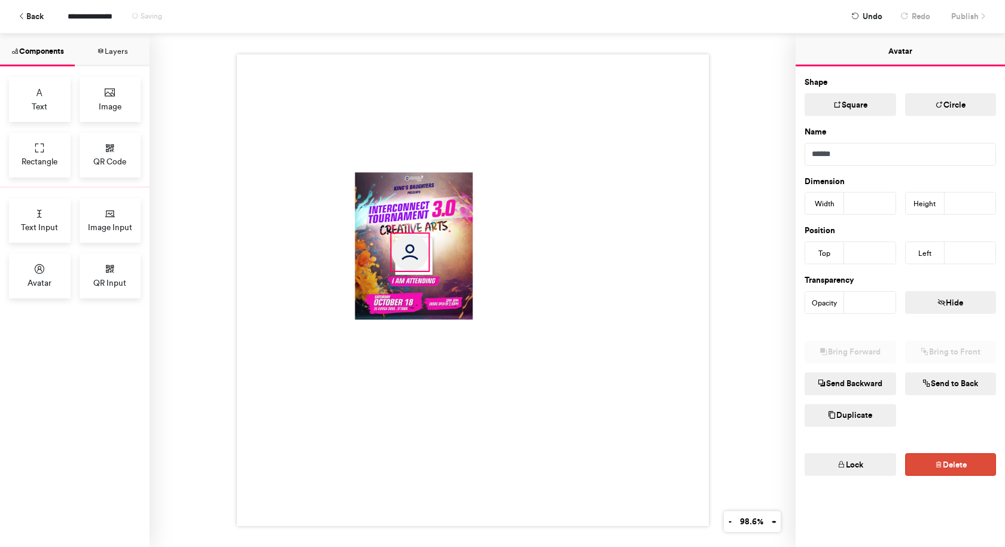
drag, startPoint x: 432, startPoint y: 272, endPoint x: 425, endPoint y: 259, distance: 14.8
click at [425, 259] on div at bounding box center [473, 290] width 472 height 472
type input "**"
drag, startPoint x: 407, startPoint y: 254, endPoint x: 411, endPoint y: 258, distance: 6.4
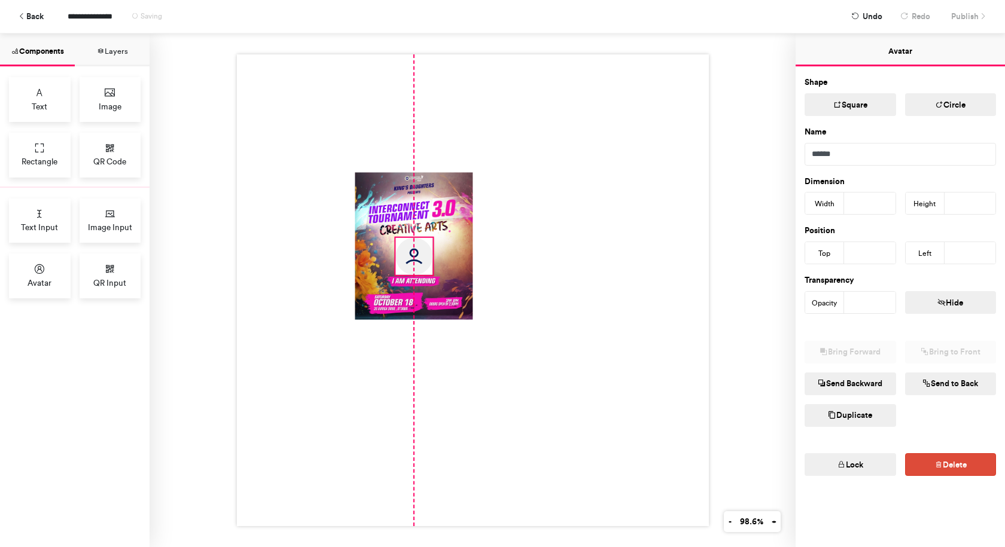
click at [411, 258] on img at bounding box center [413, 256] width 37 height 37
type input "***"
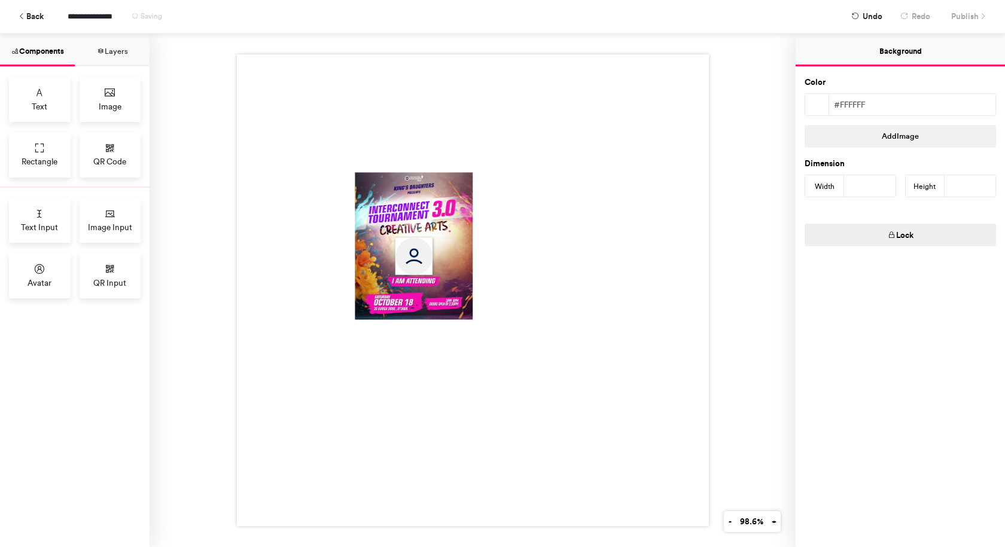
click at [493, 258] on div at bounding box center [473, 290] width 472 height 472
click at [967, 20] on span "Publish" at bounding box center [965, 16] width 28 height 21
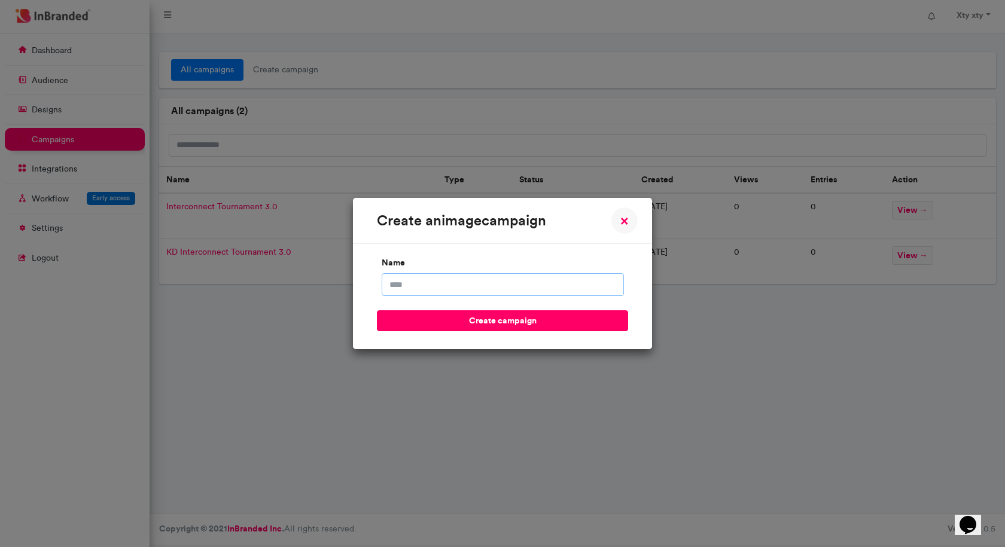
click at [488, 284] on input "name" at bounding box center [502, 284] width 242 height 23
type input "**********"
click at [390, 286] on input "**********" at bounding box center [502, 284] width 242 height 23
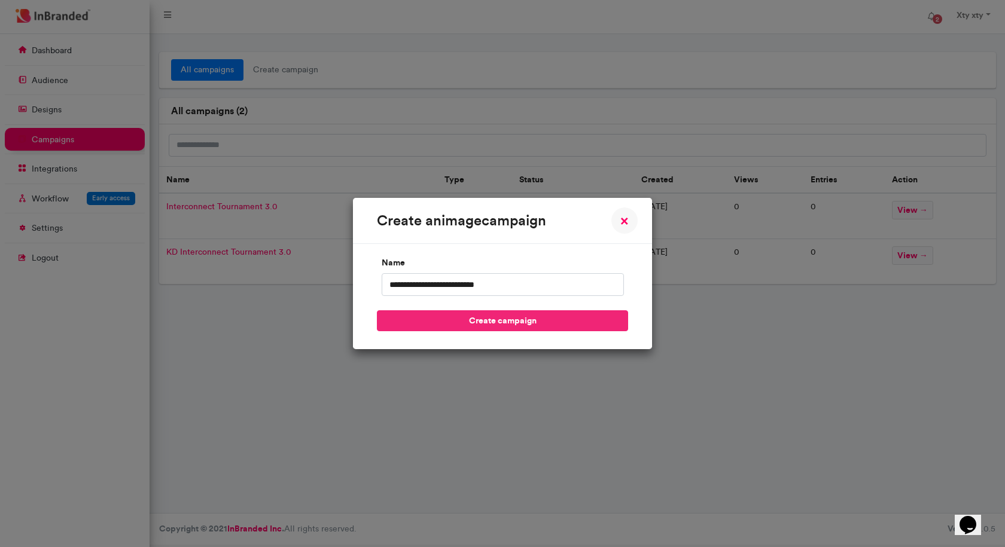
click at [509, 326] on button "create campaign" at bounding box center [502, 320] width 251 height 21
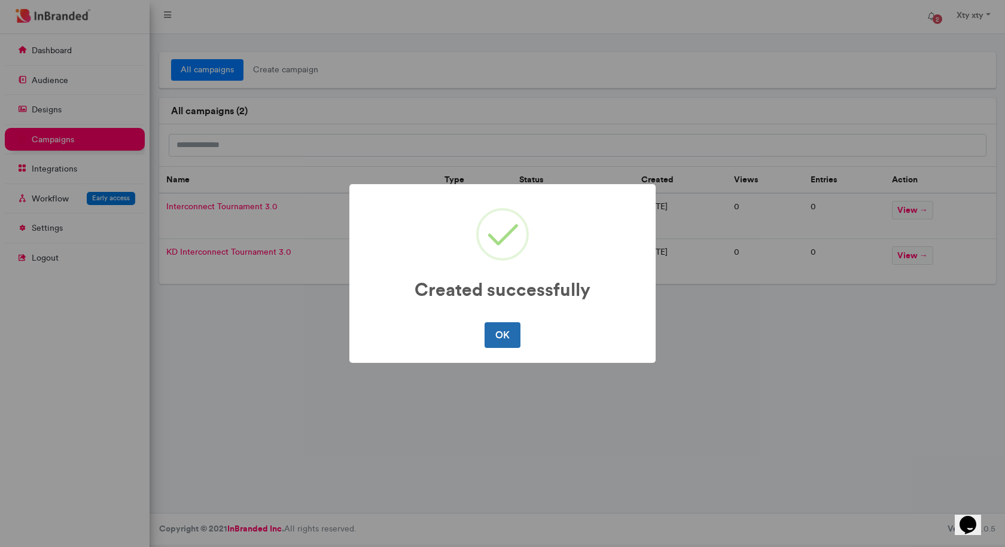
click at [506, 336] on button "OK" at bounding box center [501, 334] width 35 height 25
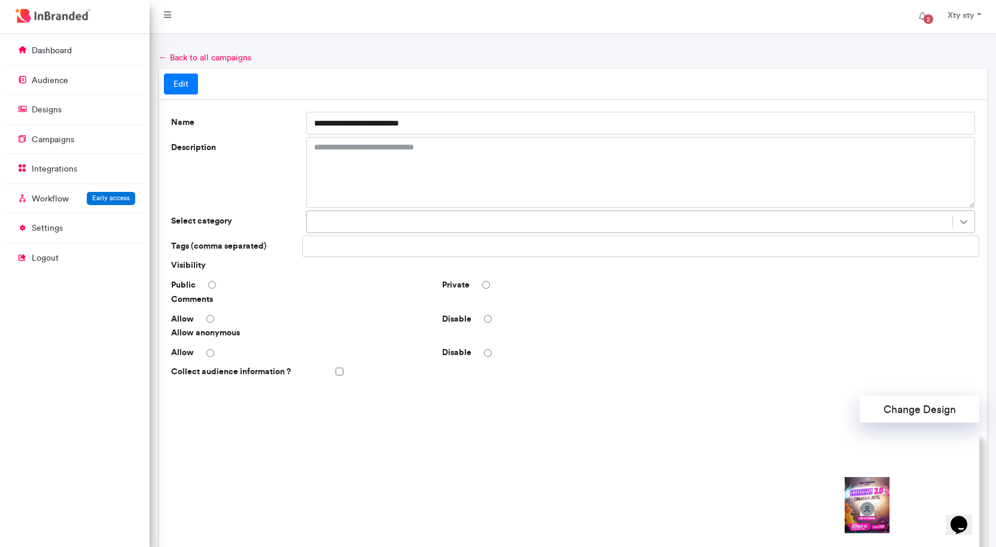
click at [964, 224] on icon at bounding box center [963, 222] width 12 height 12
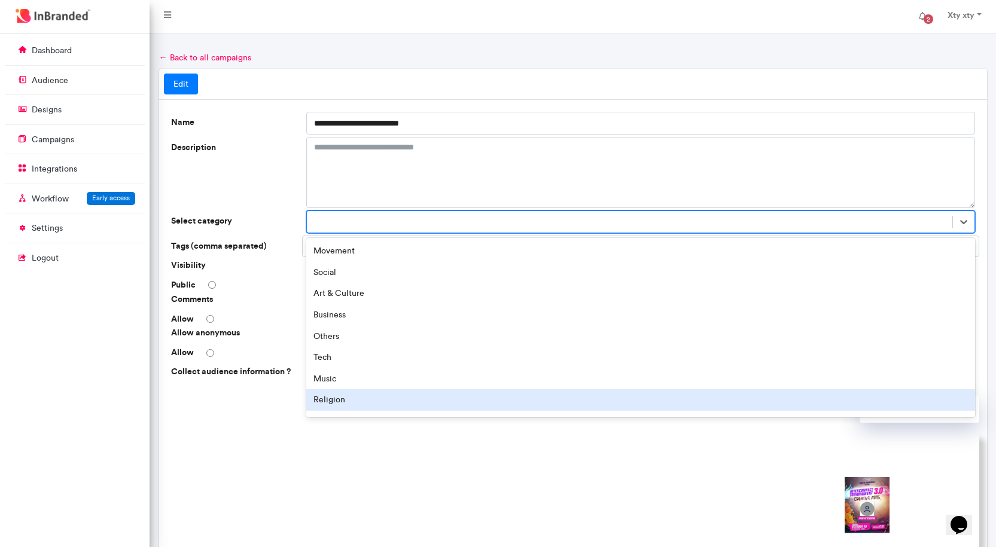
click at [484, 404] on div "Religion" at bounding box center [640, 400] width 668 height 22
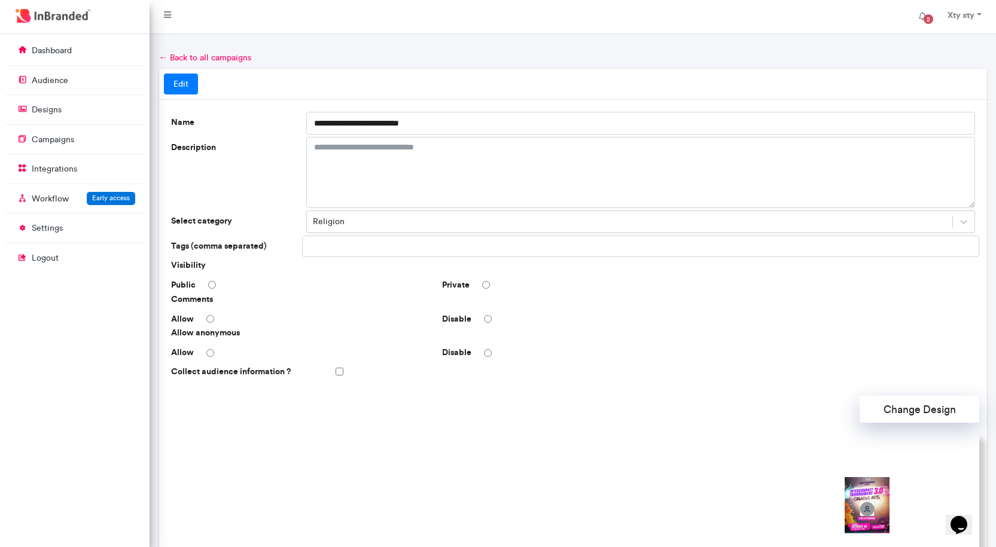
click at [490, 308] on div "Comments Allow Disable" at bounding box center [572, 310] width 813 height 32
click at [494, 320] on div "Disable" at bounding box center [572, 319] width 271 height 12
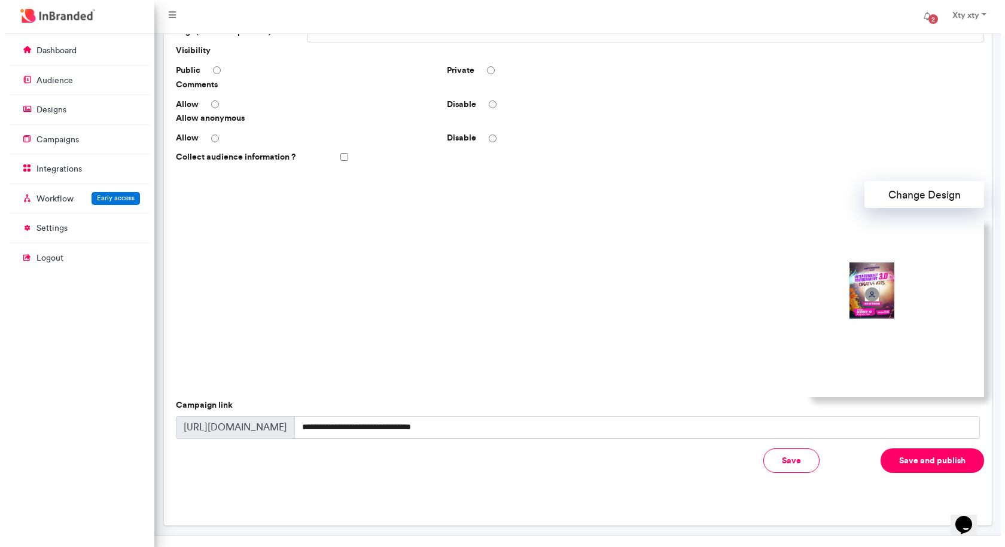
scroll to position [234, 0]
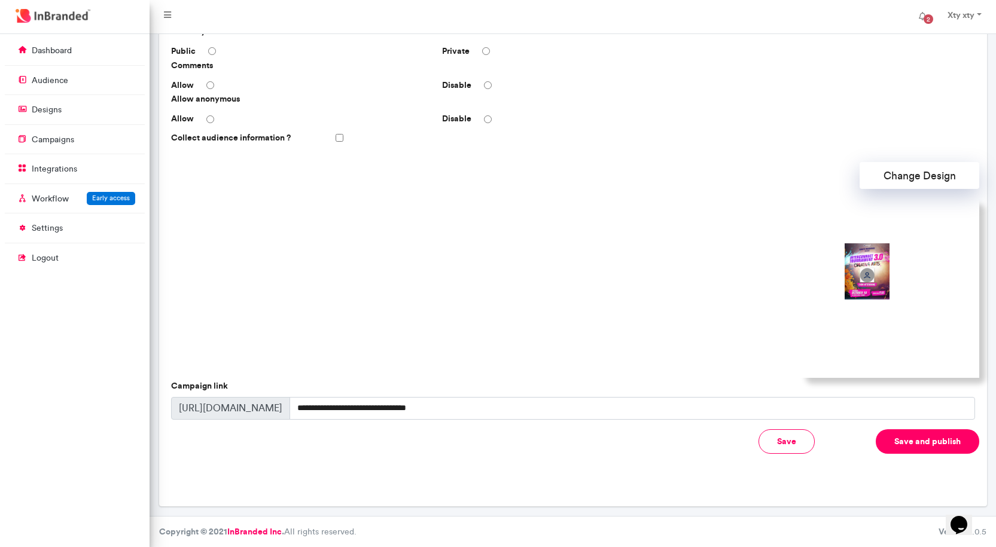
click at [790, 428] on div "Subject Maximum of 150 characters Preview Text Maximum of 150 characters Focus …" at bounding box center [573, 308] width 804 height 315
click at [787, 442] on button "Save" at bounding box center [786, 441] width 56 height 25
click at [918, 442] on button "Save and publish" at bounding box center [926, 441] width 103 height 25
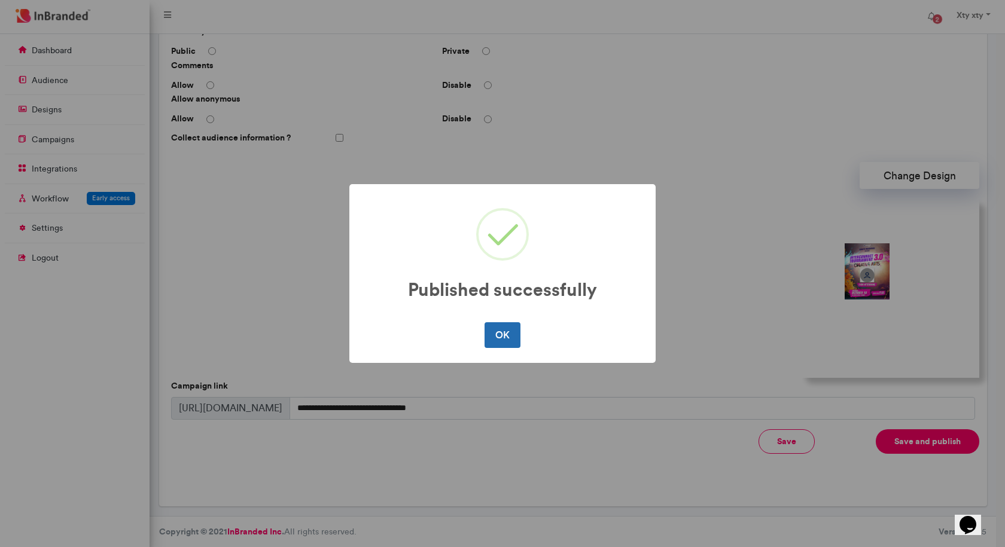
click at [487, 332] on button "OK" at bounding box center [501, 334] width 35 height 25
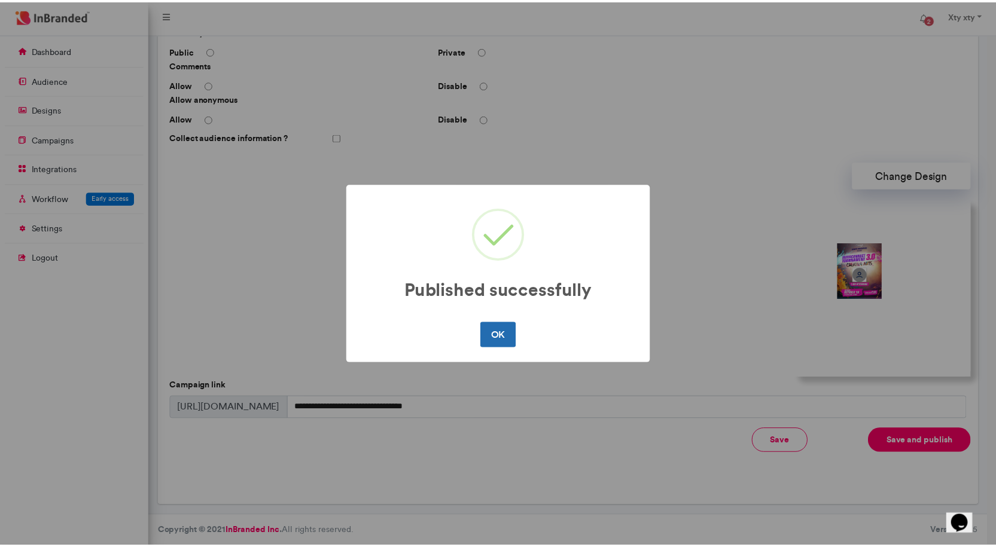
scroll to position [0, 0]
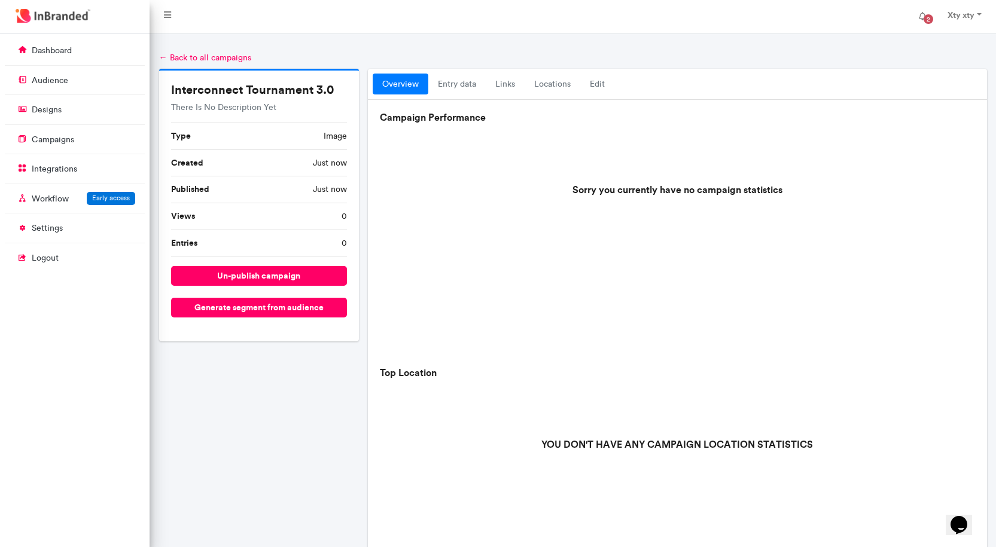
click at [197, 56] on link "← Back to all campaigns" at bounding box center [205, 58] width 92 height 10
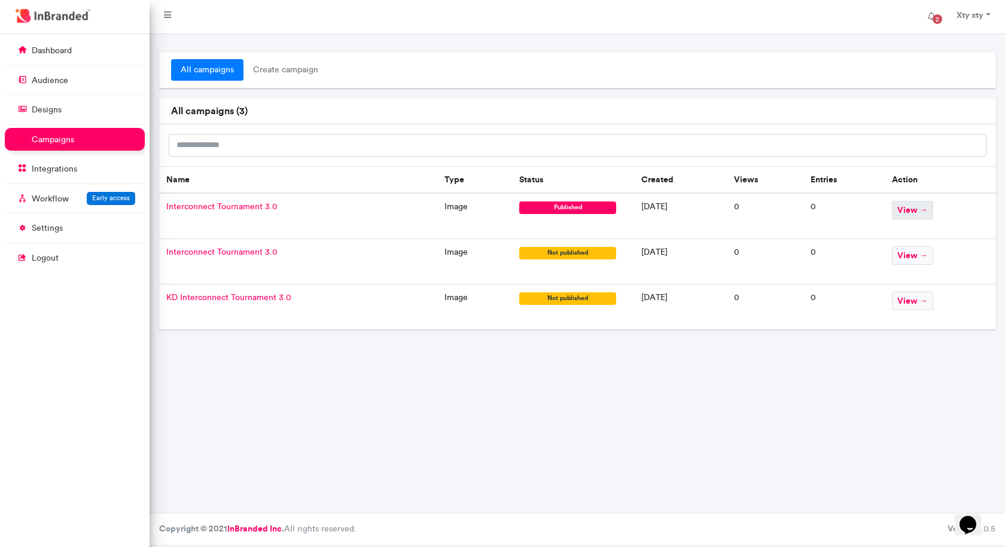
click at [926, 211] on span "view →" at bounding box center [912, 210] width 41 height 19
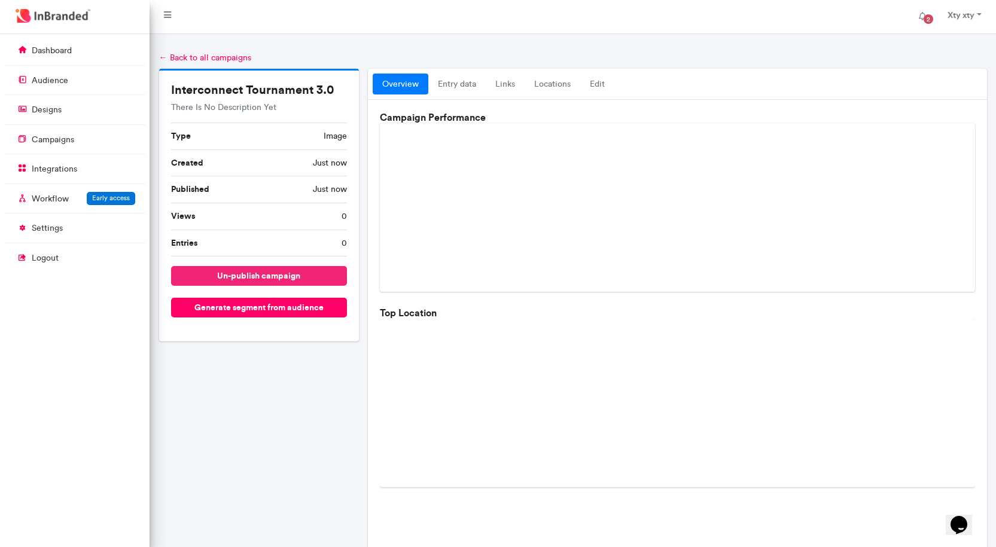
click at [232, 274] on button "un-publish campaign" at bounding box center [259, 276] width 176 height 20
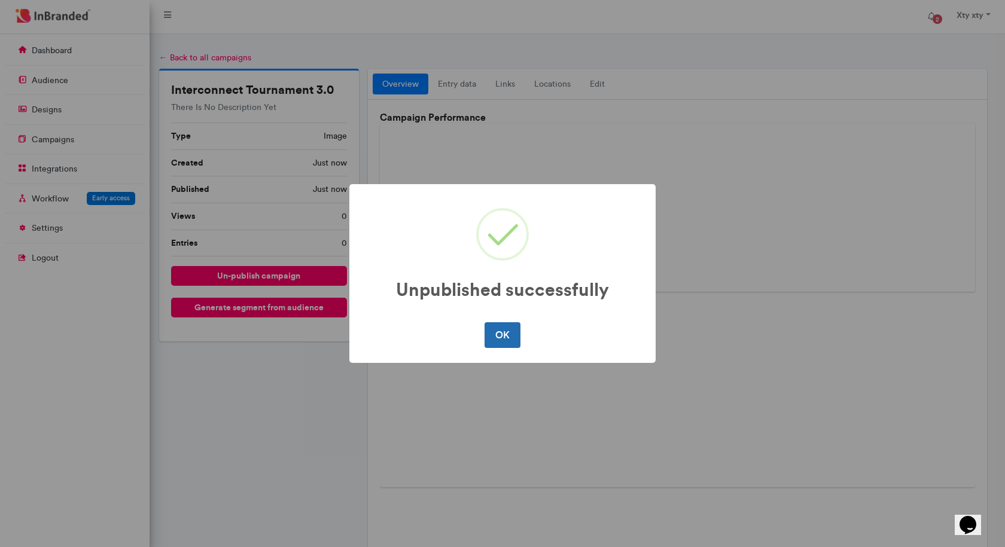
click at [503, 340] on button "OK" at bounding box center [501, 334] width 35 height 25
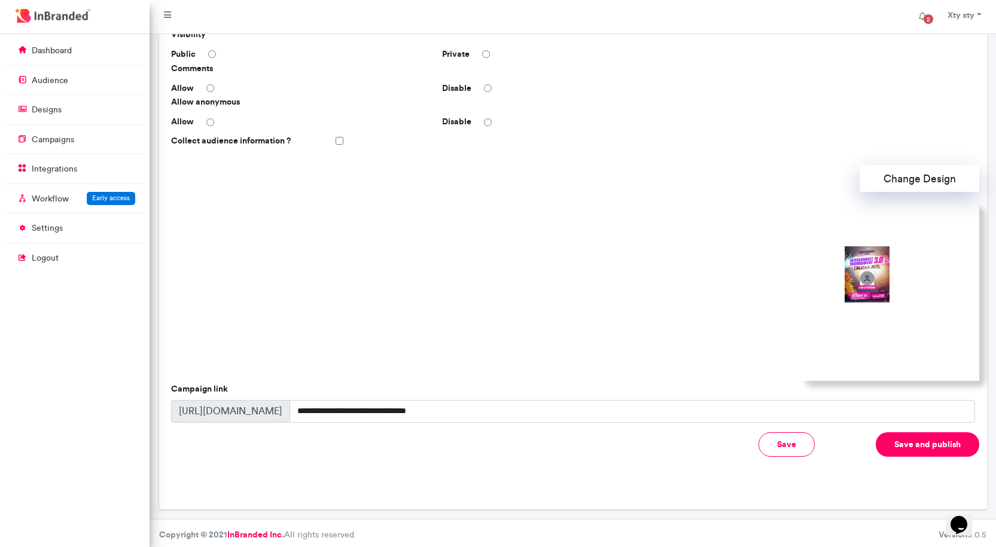
scroll to position [234, 0]
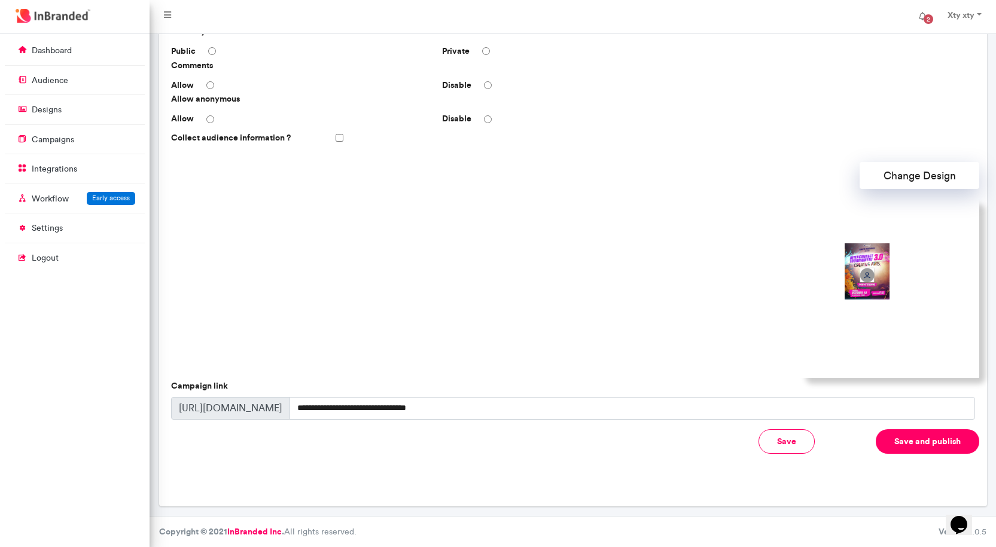
drag, startPoint x: 175, startPoint y: 405, endPoint x: 351, endPoint y: 409, distance: 176.4
click at [351, 409] on div "**********" at bounding box center [573, 408] width 804 height 23
copy span
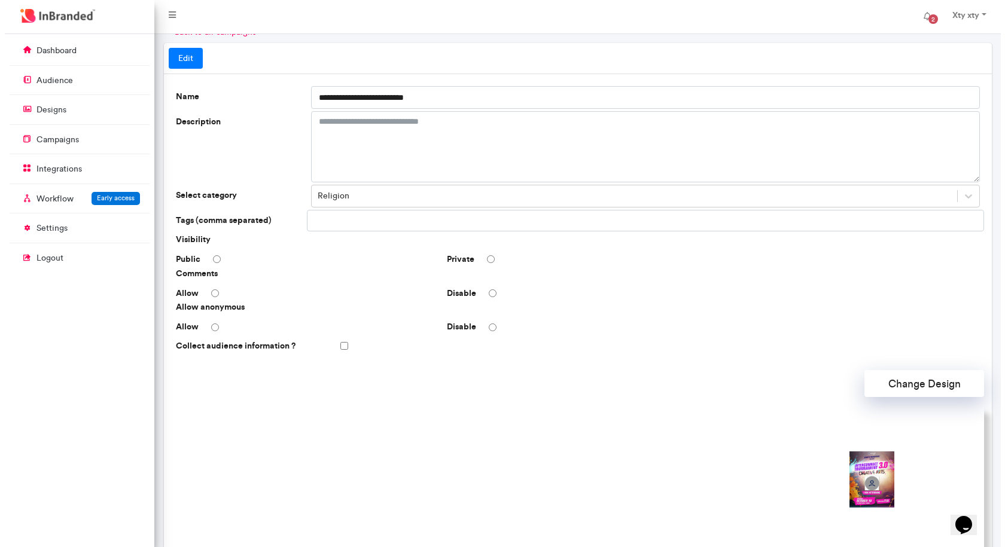
scroll to position [0, 0]
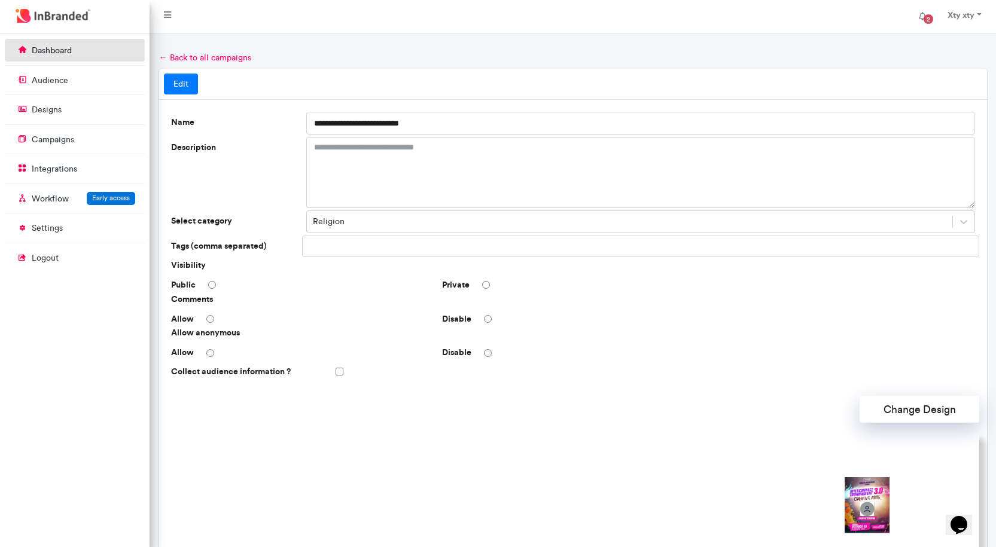
click at [70, 53] on p "dashboard" at bounding box center [52, 51] width 40 height 12
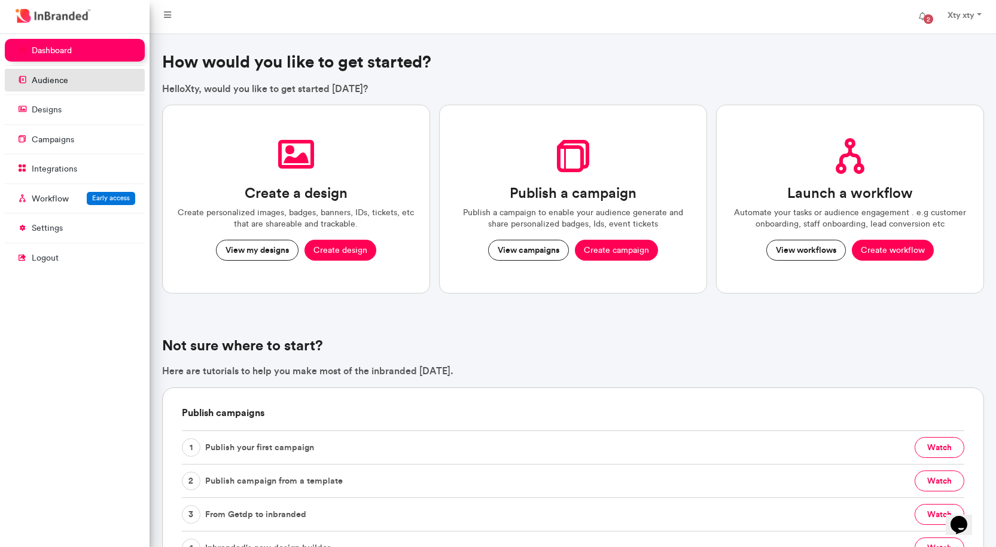
click at [36, 77] on p "audience" at bounding box center [50, 81] width 36 height 12
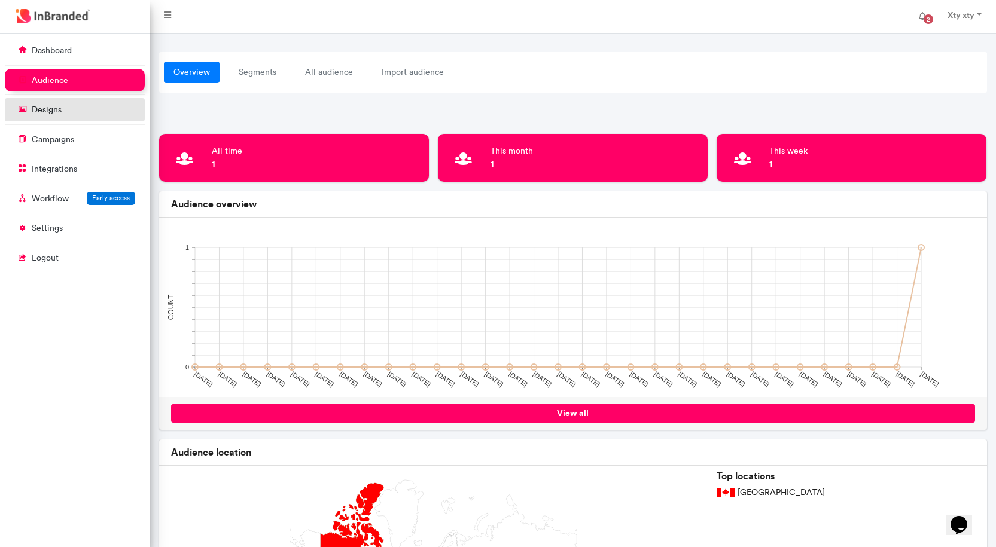
click at [49, 114] on p "designs" at bounding box center [47, 110] width 30 height 12
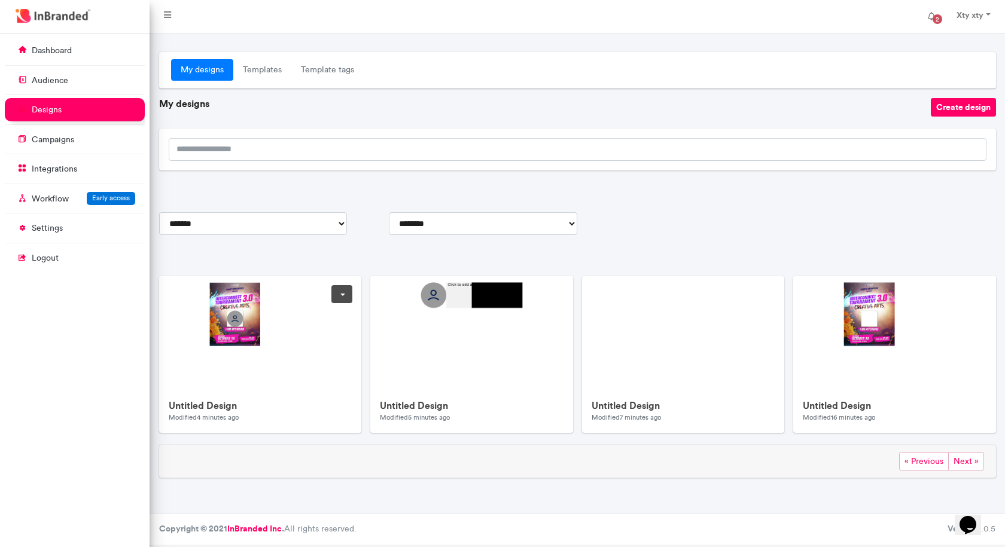
click at [239, 406] on h6 "Untitled Design" at bounding box center [261, 405] width 184 height 11
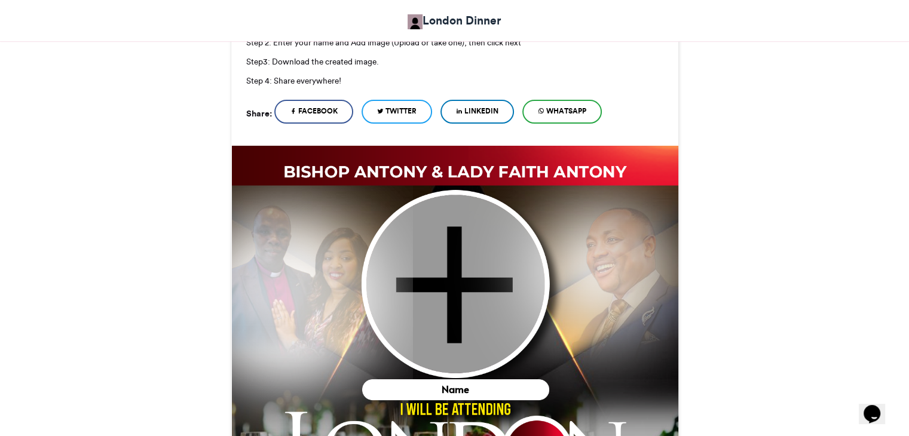
scroll to position [338, 0]
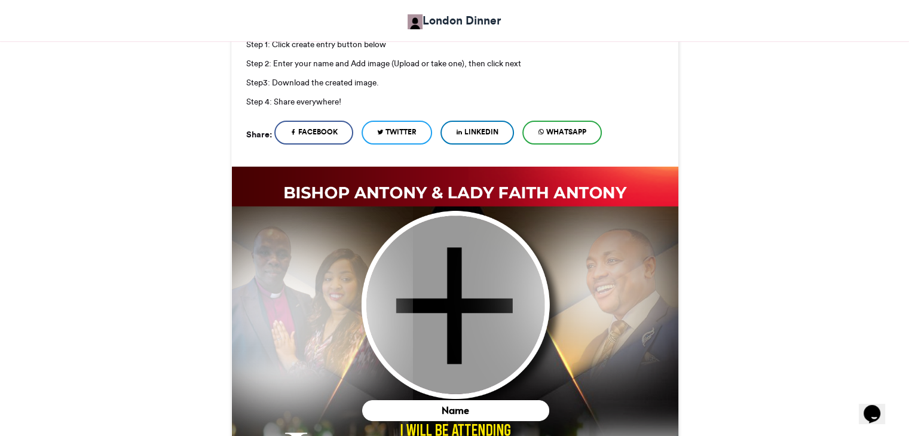
click at [591, 194] on img at bounding box center [454, 389] width 447 height 447
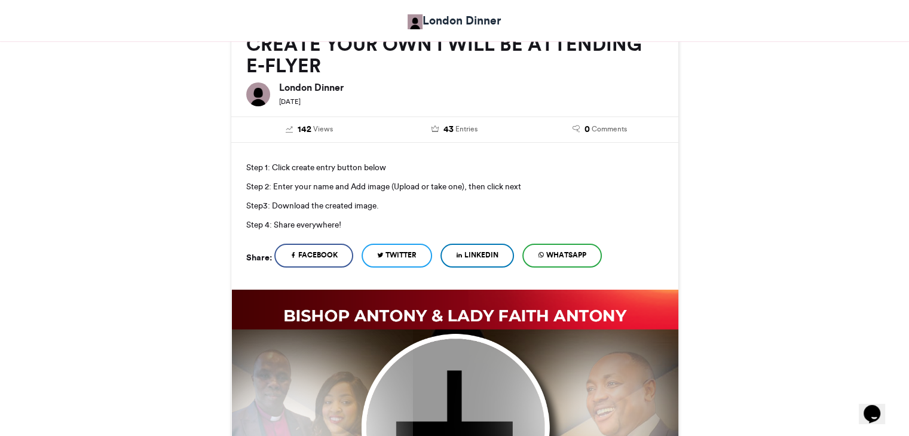
scroll to position [60, 0]
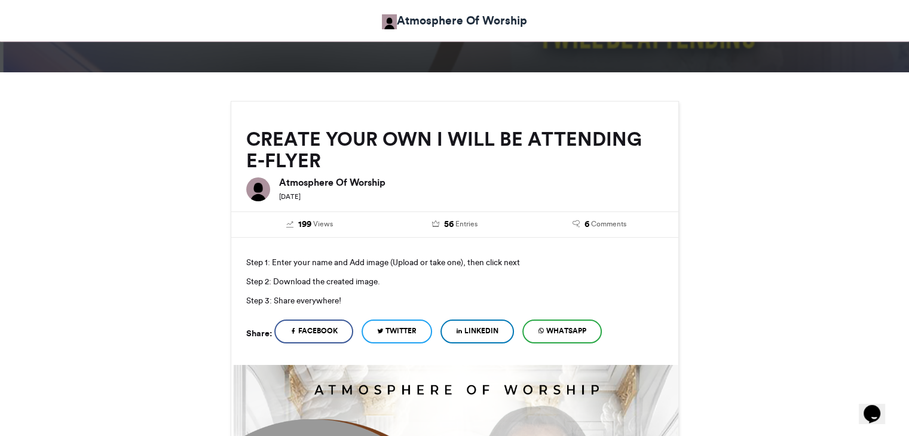
scroll to position [99, 0]
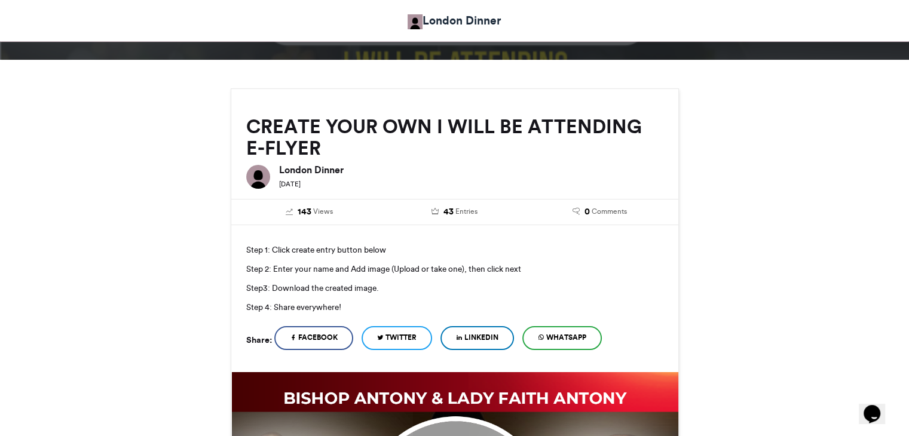
scroll to position [60, 0]
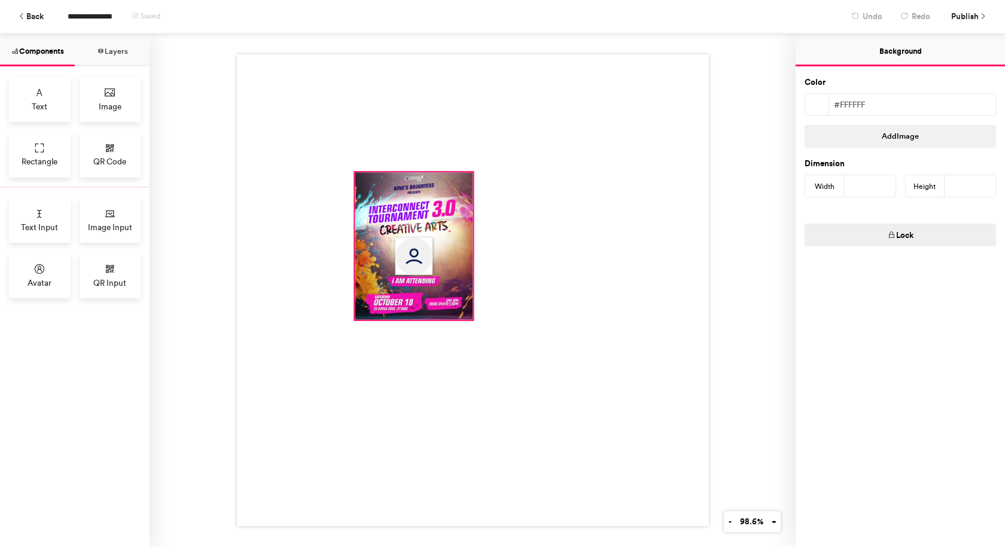
click at [465, 262] on div at bounding box center [414, 246] width 118 height 148
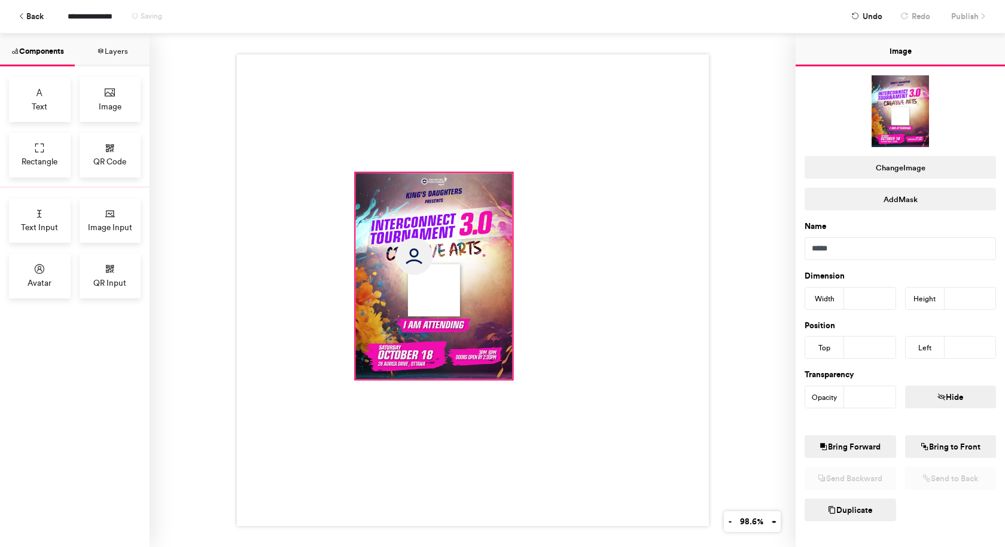
drag, startPoint x: 468, startPoint y: 316, endPoint x: 506, endPoint y: 375, distance: 70.8
click at [506, 375] on div at bounding box center [473, 290] width 472 height 472
type input "***"
click at [29, 16] on button "Back" at bounding box center [31, 16] width 38 height 21
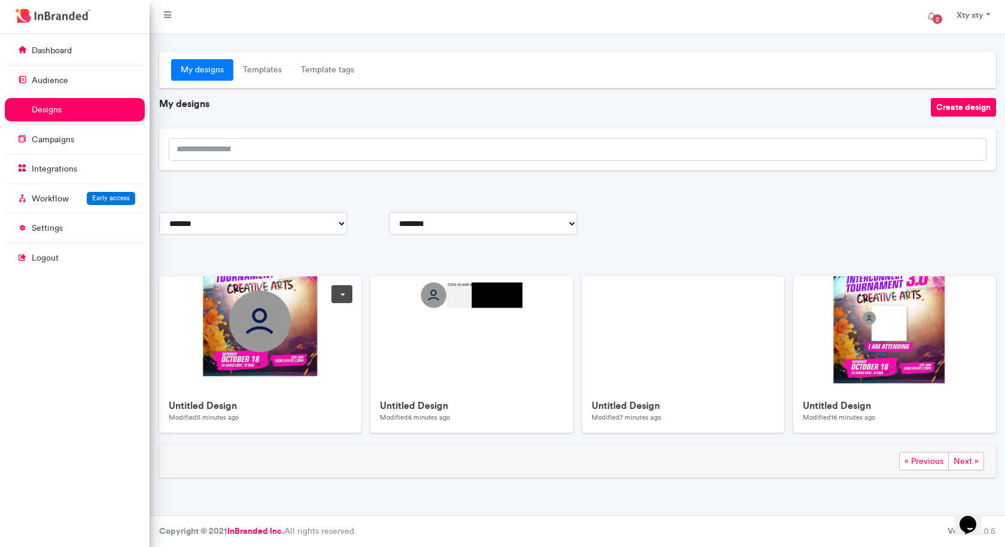
click at [337, 297] on link at bounding box center [341, 294] width 21 height 18
click at [290, 267] on div "**********" at bounding box center [577, 265] width 836 height 426
click at [273, 75] on link "Templates" at bounding box center [262, 70] width 58 height 22
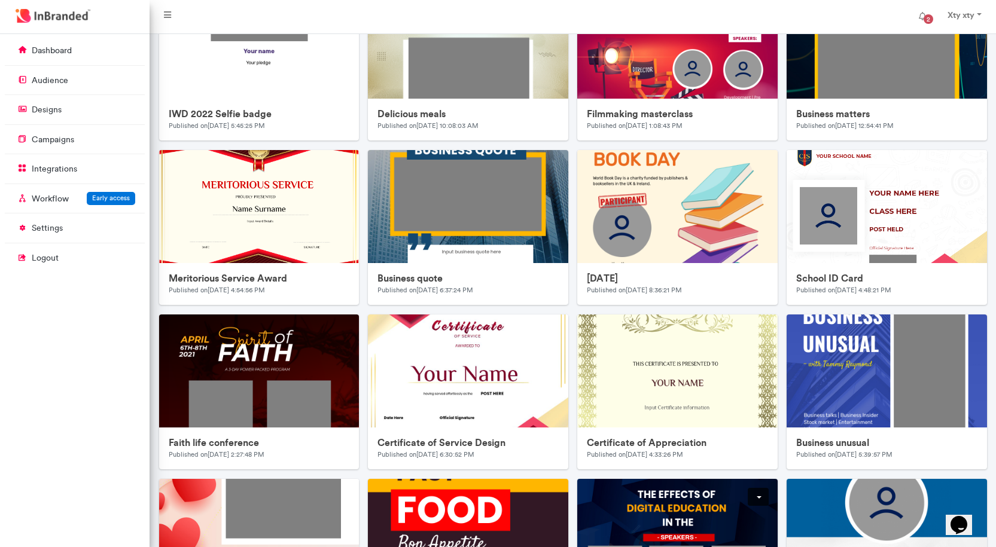
scroll to position [575, 0]
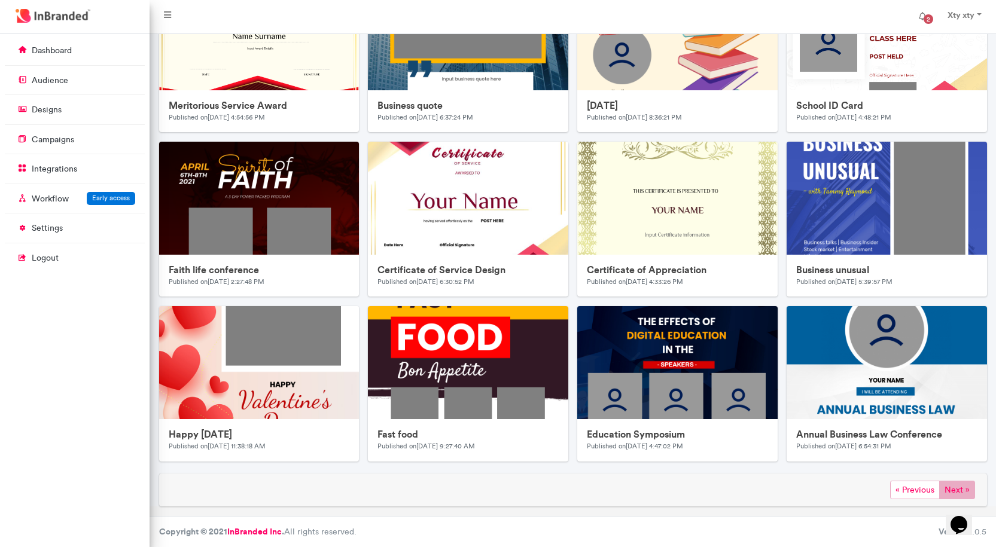
click at [944, 491] on span "Next »" at bounding box center [957, 490] width 36 height 19
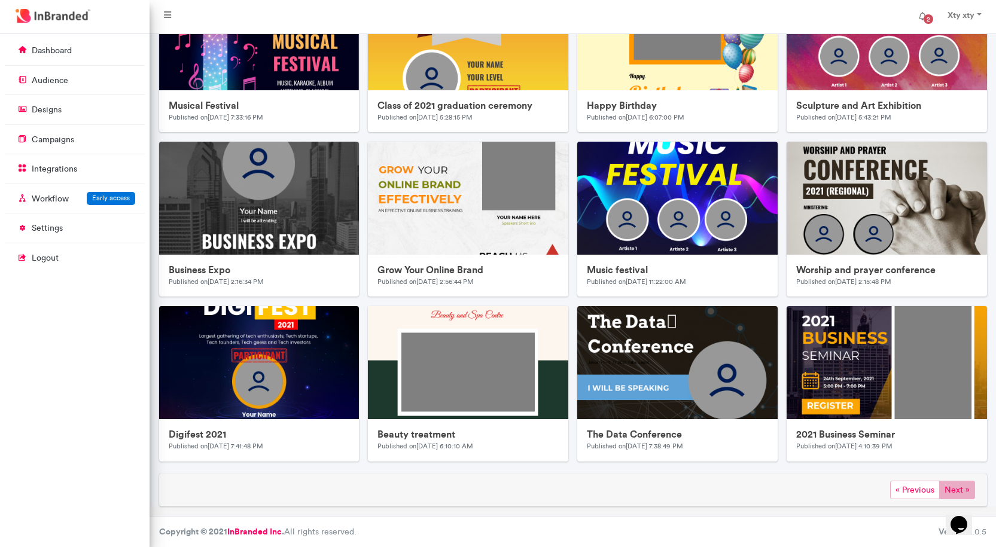
click at [955, 487] on span "Next »" at bounding box center [957, 490] width 36 height 19
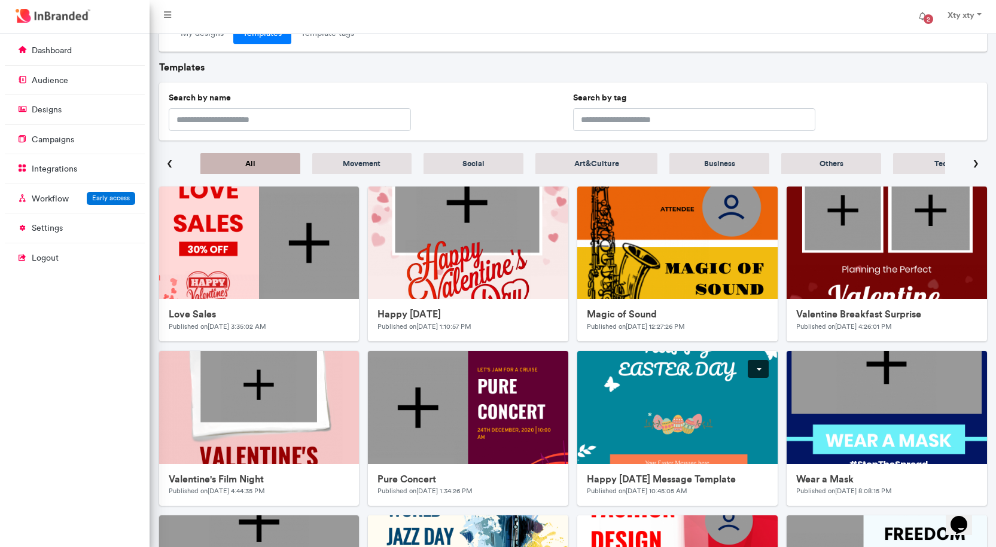
scroll to position [0, 0]
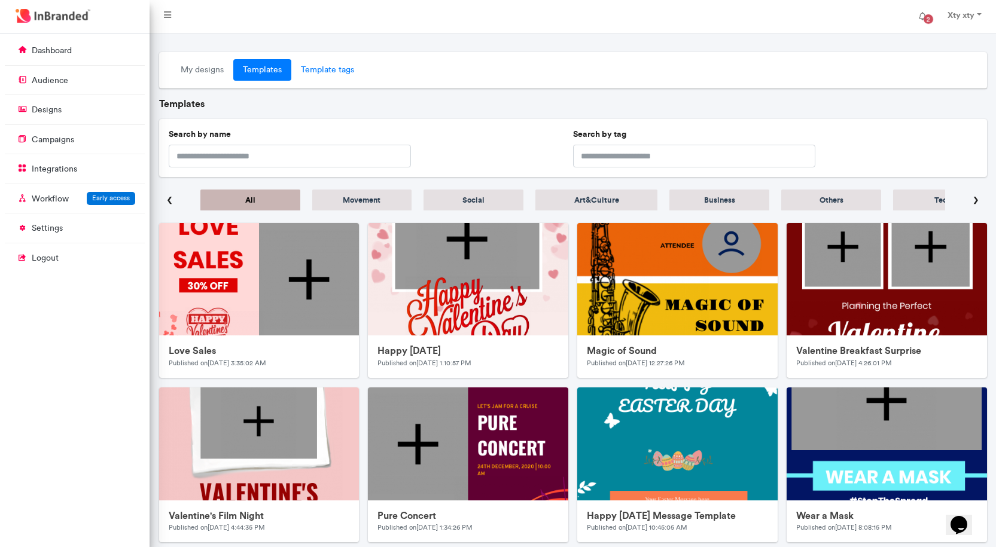
click at [331, 67] on link "Template tags" at bounding box center [327, 70] width 72 height 22
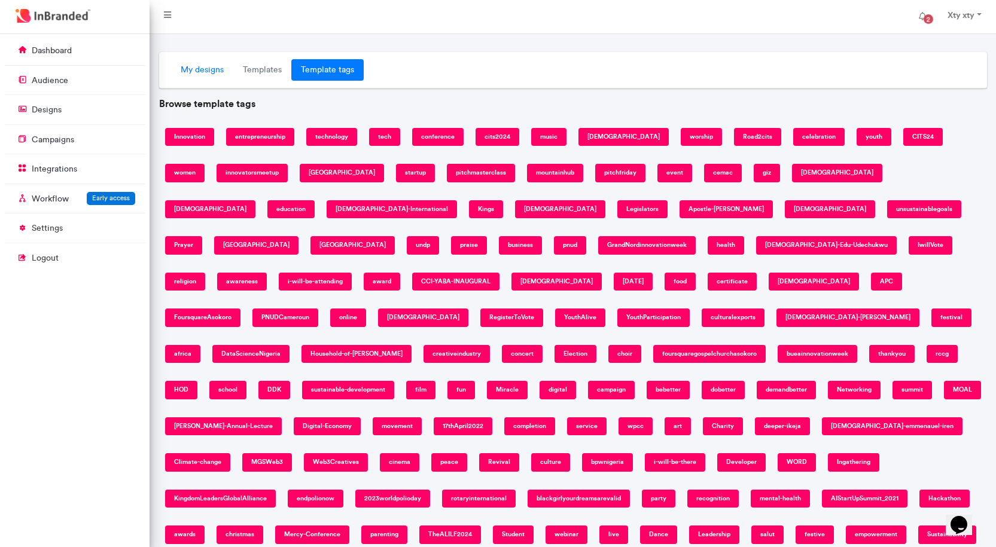
click at [210, 71] on link "My designs" at bounding box center [202, 70] width 62 height 22
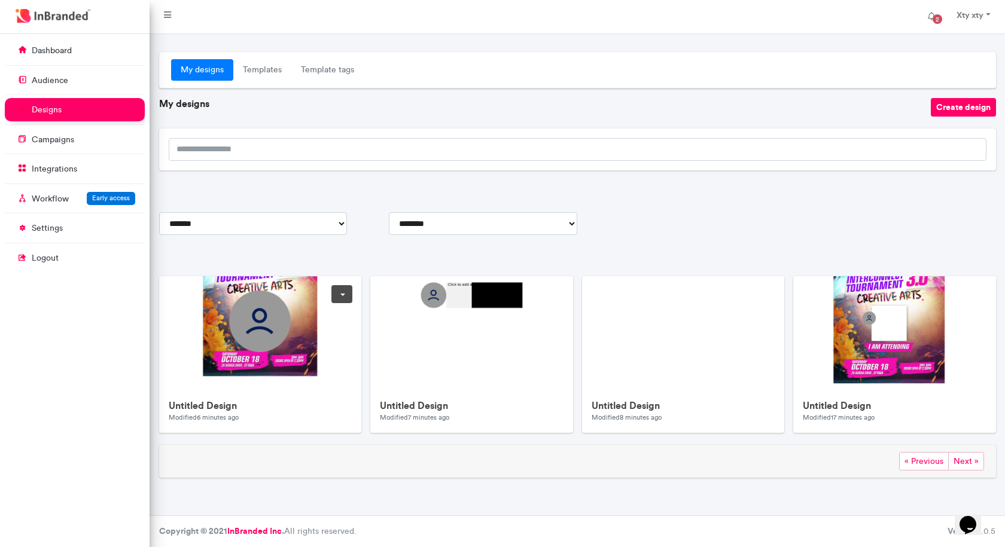
click at [277, 385] on img at bounding box center [398, 515] width 478 height 478
click at [933, 16] on span "2" at bounding box center [937, 19] width 10 height 10
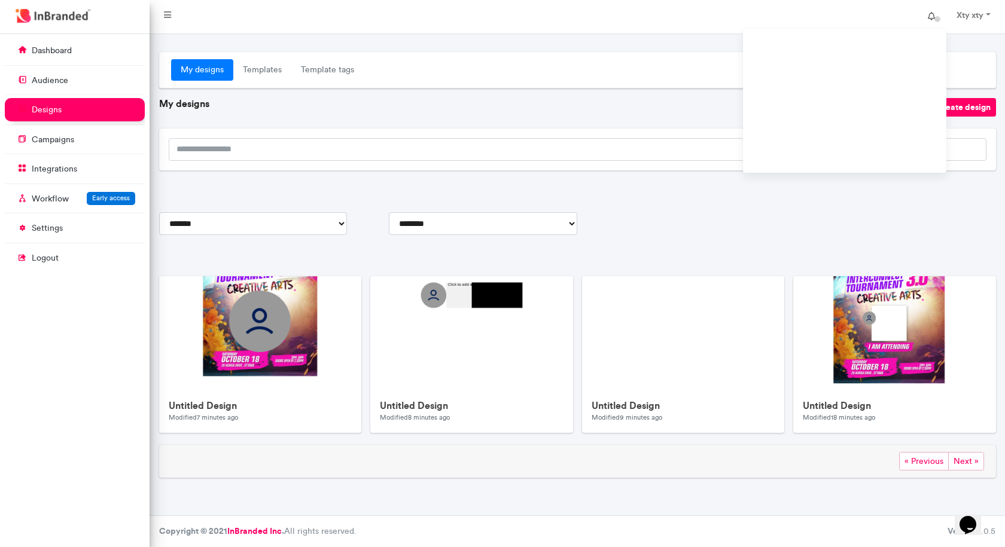
click at [932, 20] on span at bounding box center [936, 19] width 19 height 19
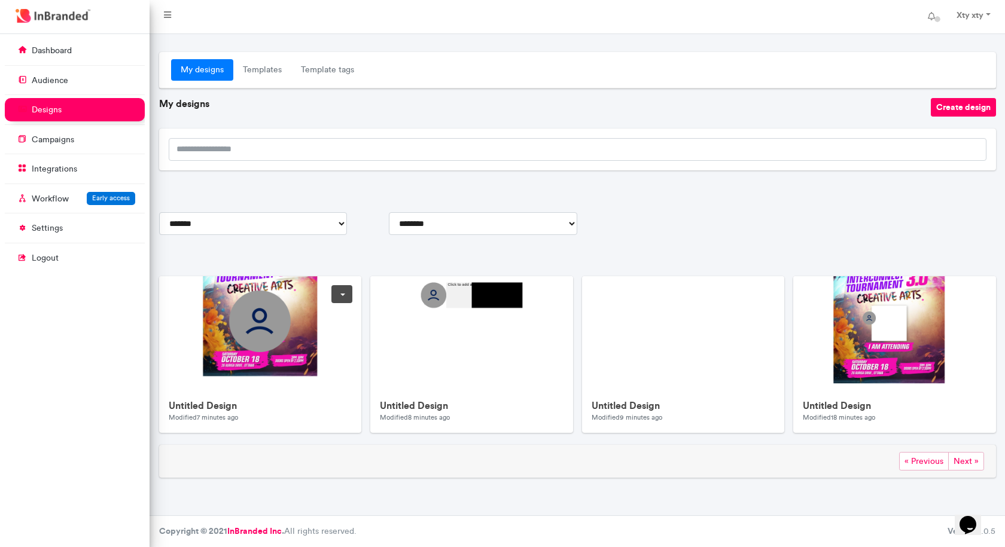
click at [255, 380] on img at bounding box center [398, 515] width 478 height 478
click at [227, 325] on img at bounding box center [398, 515] width 478 height 478
click at [64, 224] on link "settings" at bounding box center [75, 227] width 140 height 23
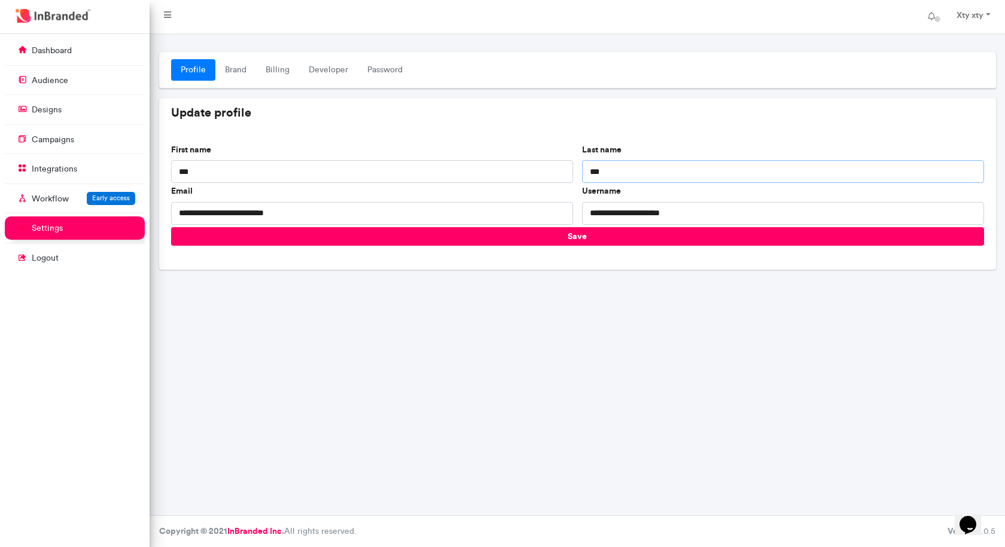
drag, startPoint x: 610, startPoint y: 172, endPoint x: 578, endPoint y: 170, distance: 32.9
click at [582, 172] on input "***" at bounding box center [783, 171] width 402 height 23
drag, startPoint x: 195, startPoint y: 171, endPoint x: 169, endPoint y: 171, distance: 26.3
click at [169, 171] on div "First name ***" at bounding box center [371, 165] width 411 height 42
click at [605, 169] on input "Last name" at bounding box center [783, 171] width 402 height 23
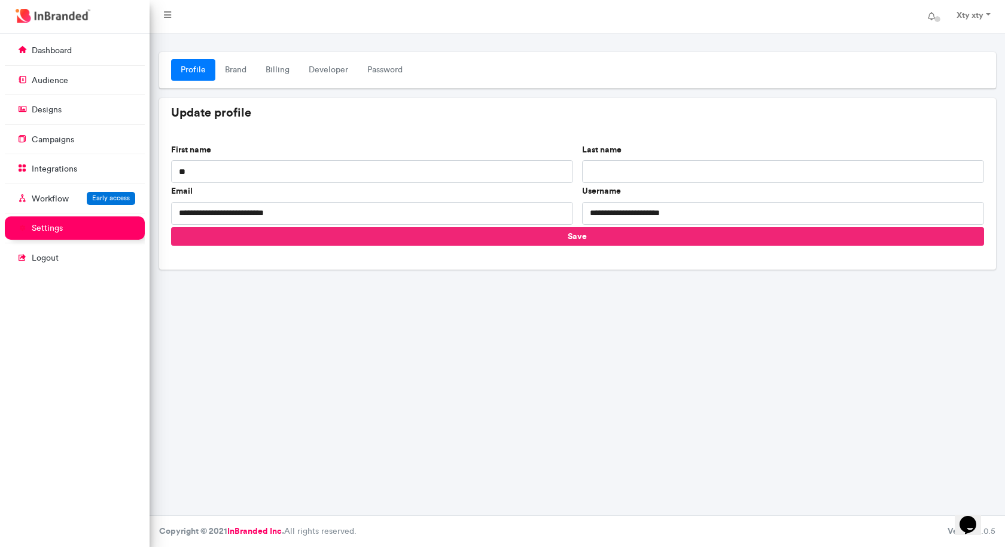
click at [570, 234] on button "Save" at bounding box center [577, 236] width 813 height 19
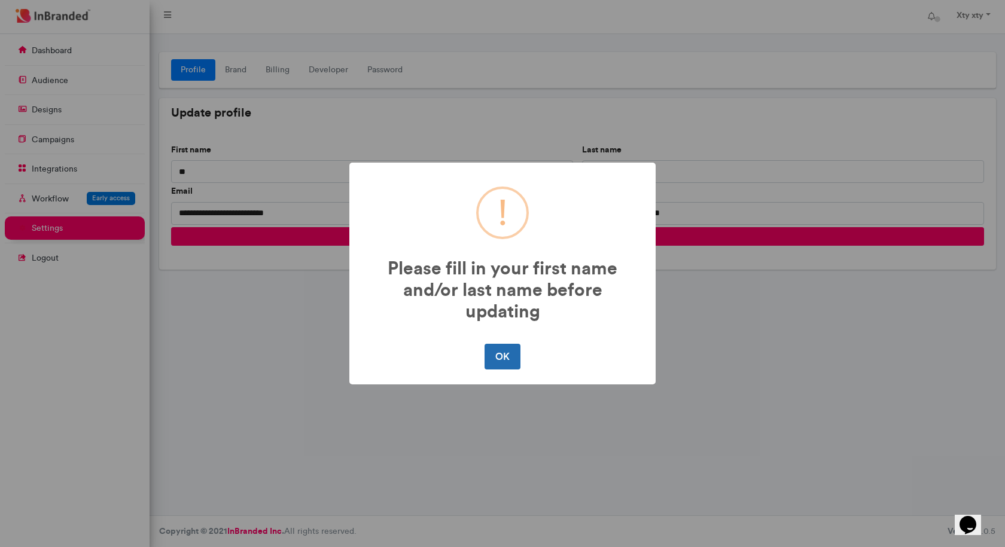
click at [501, 362] on button "OK" at bounding box center [501, 356] width 35 height 25
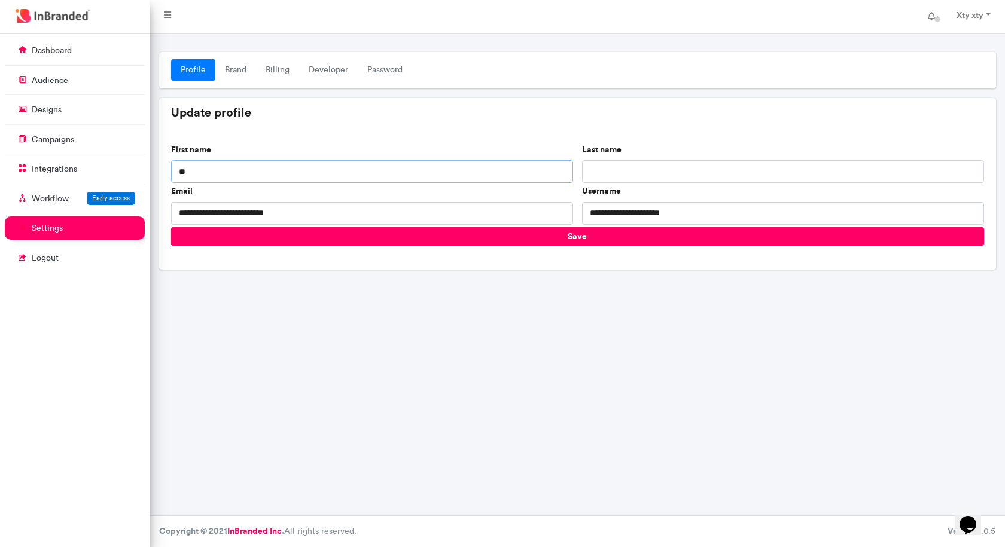
click at [184, 173] on input "**" at bounding box center [372, 171] width 402 height 23
type input "******"
click at [668, 165] on input "Last name" at bounding box center [783, 171] width 402 height 23
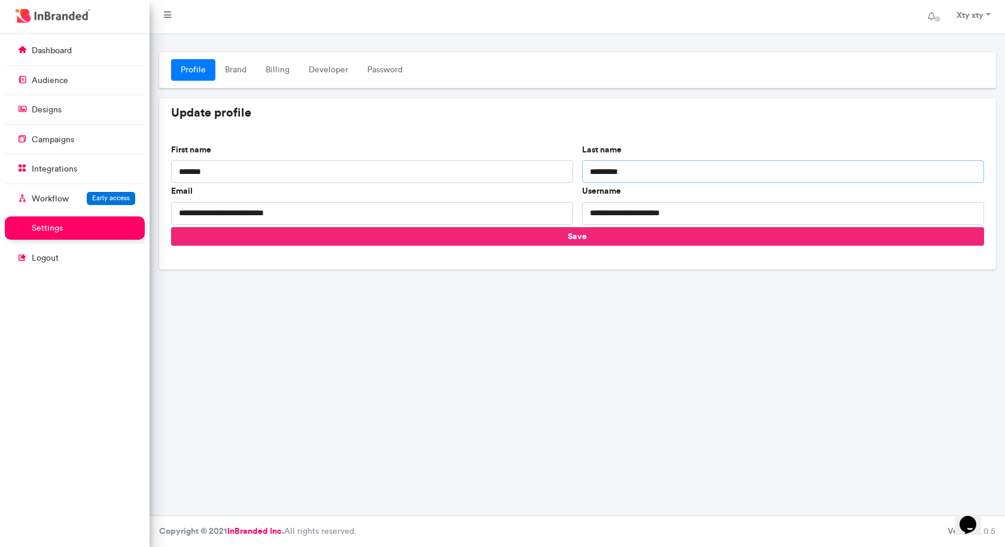
type input "*********"
click at [588, 242] on button "Save" at bounding box center [577, 236] width 813 height 19
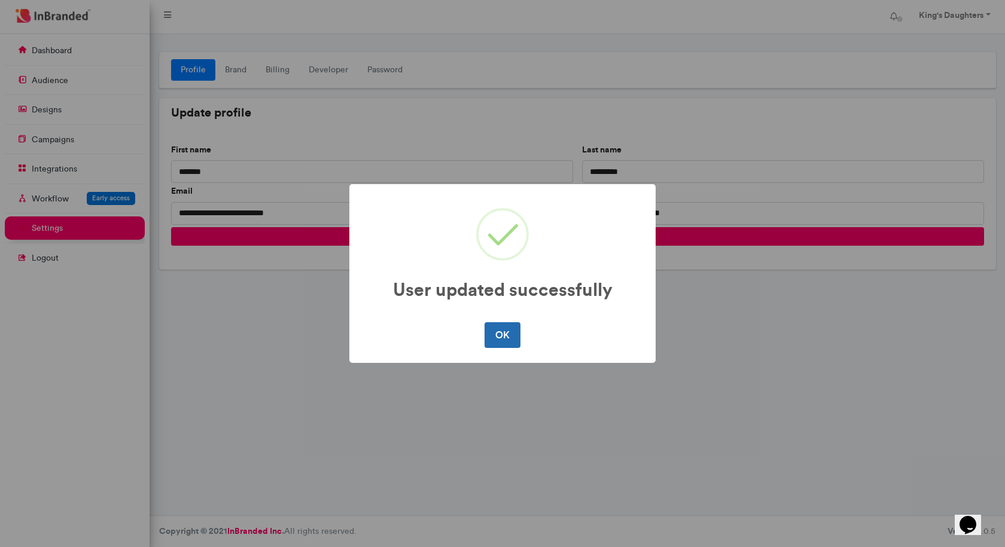
click at [502, 337] on button "OK" at bounding box center [501, 334] width 35 height 25
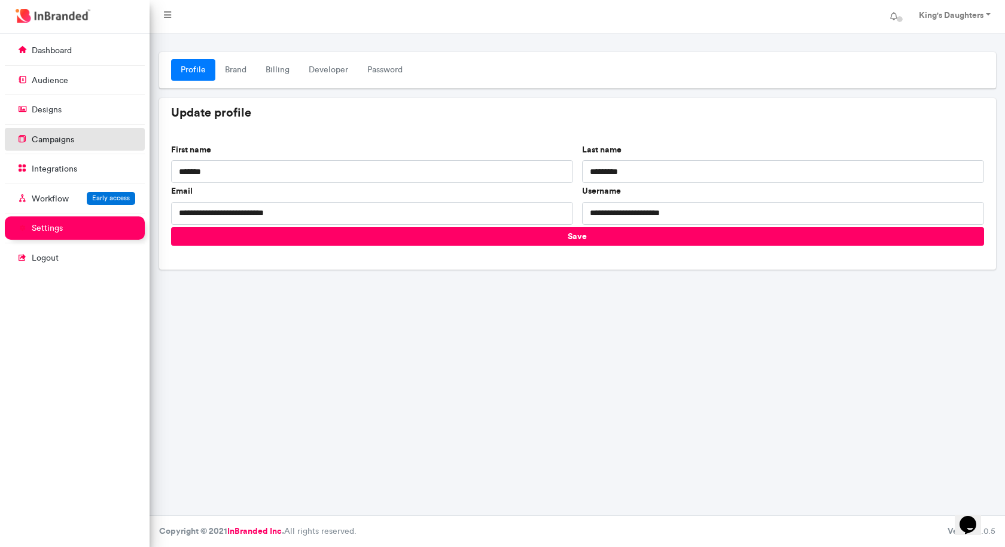
click at [54, 137] on p "campaigns" at bounding box center [53, 140] width 42 height 12
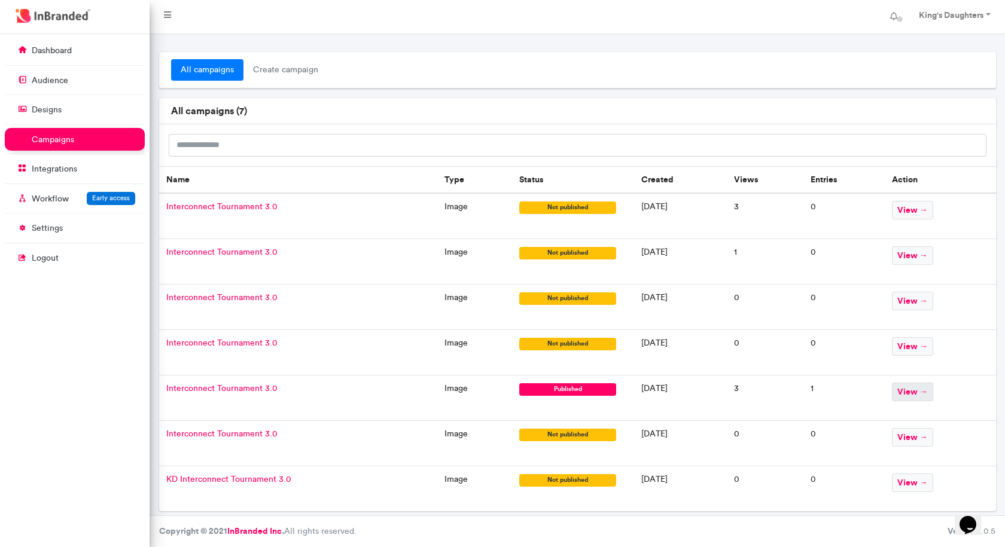
click at [915, 390] on span "view →" at bounding box center [912, 392] width 41 height 19
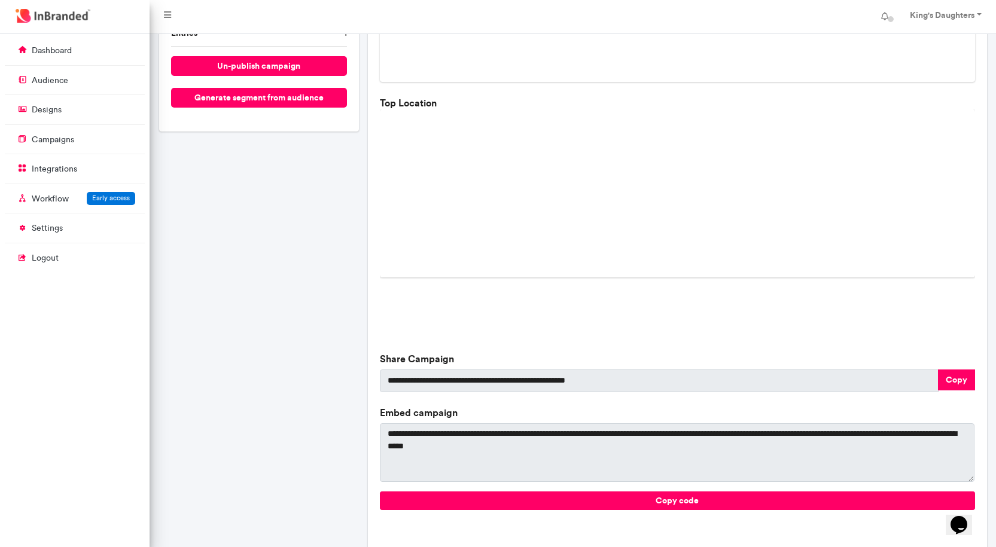
scroll to position [255, 0]
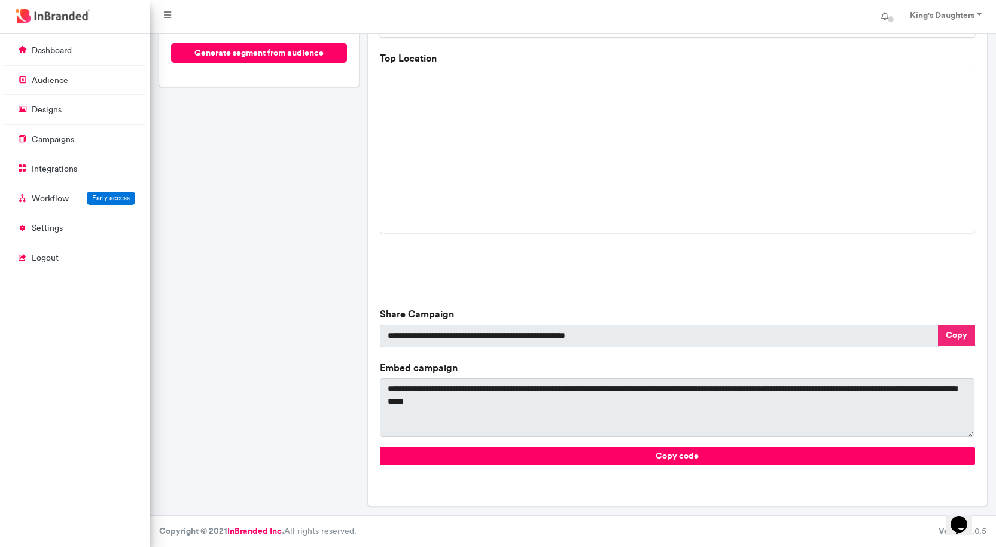
click at [958, 334] on button "Copy" at bounding box center [956, 335] width 37 height 21
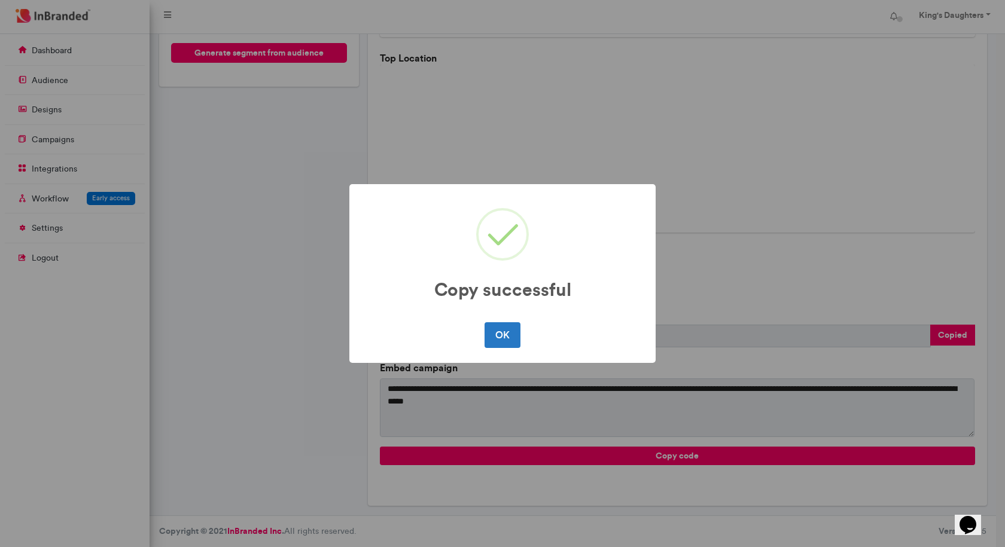
click at [483, 337] on div "OK No Cancel" at bounding box center [502, 334] width 282 height 31
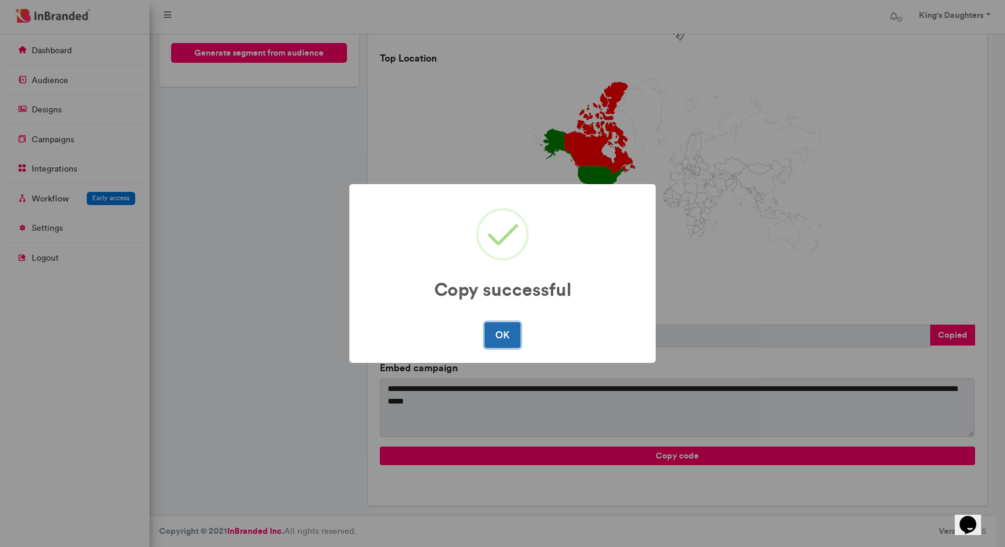
click at [516, 329] on button "OK" at bounding box center [501, 334] width 35 height 25
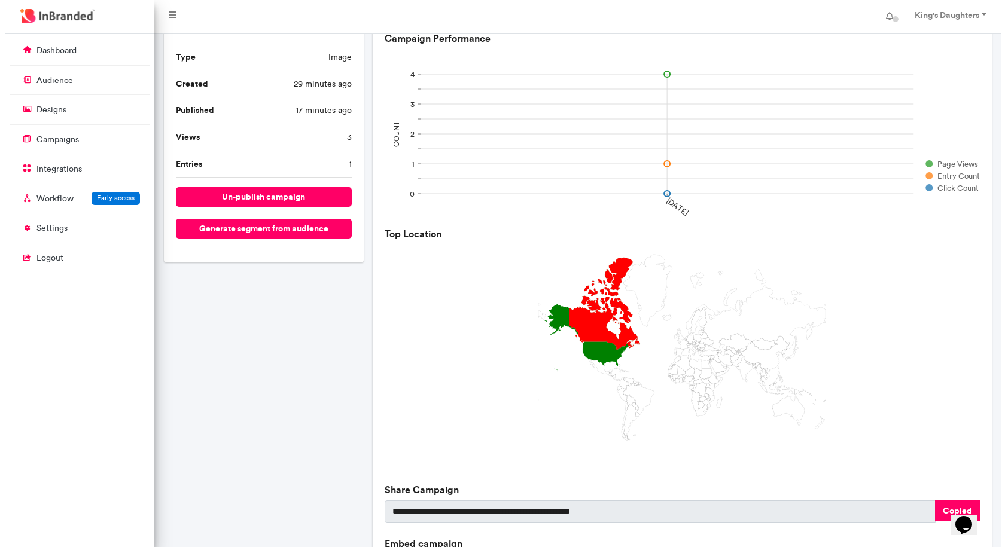
scroll to position [75, 0]
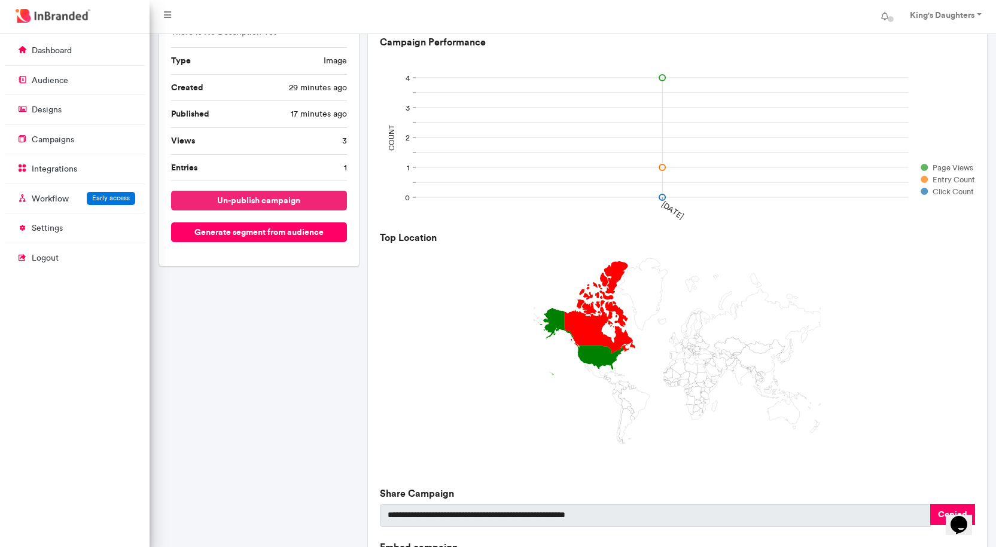
click at [257, 200] on button "un-publish campaign" at bounding box center [259, 201] width 176 height 20
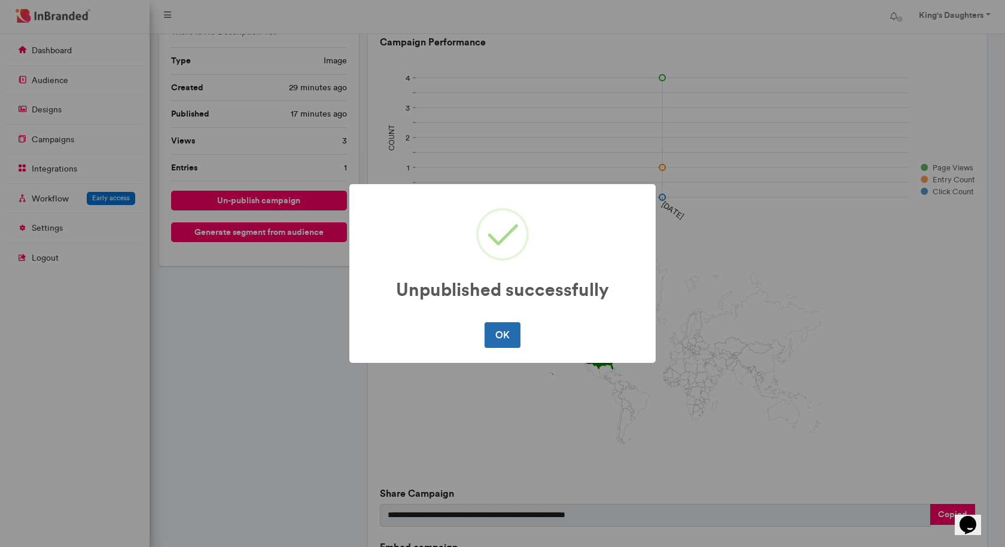
click at [492, 330] on button "OK" at bounding box center [501, 334] width 35 height 25
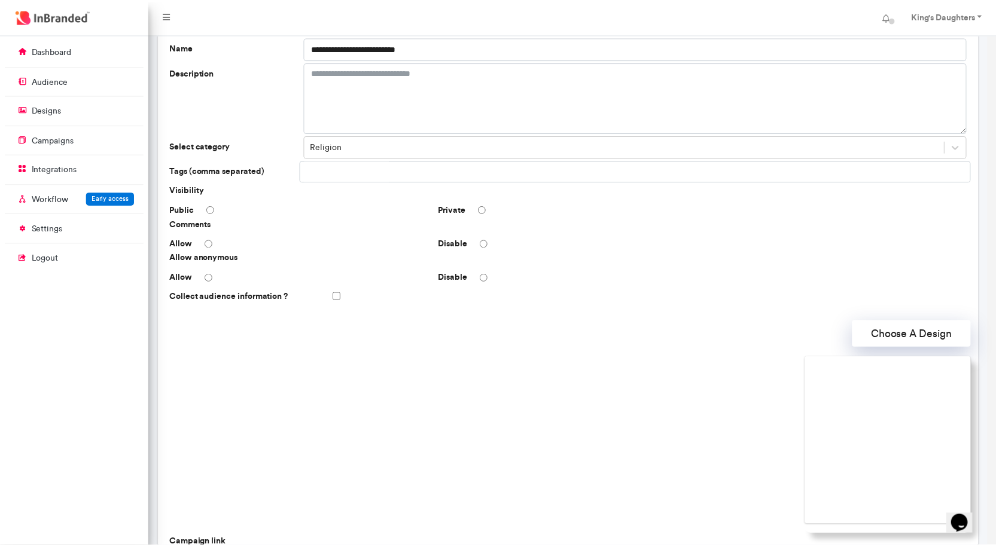
scroll to position [0, 0]
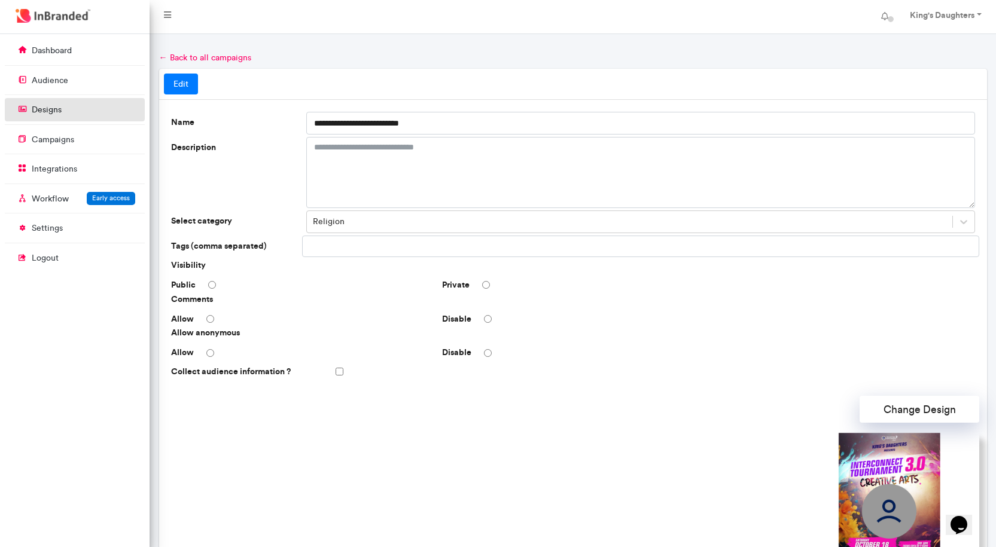
click at [49, 108] on p "designs" at bounding box center [47, 110] width 30 height 12
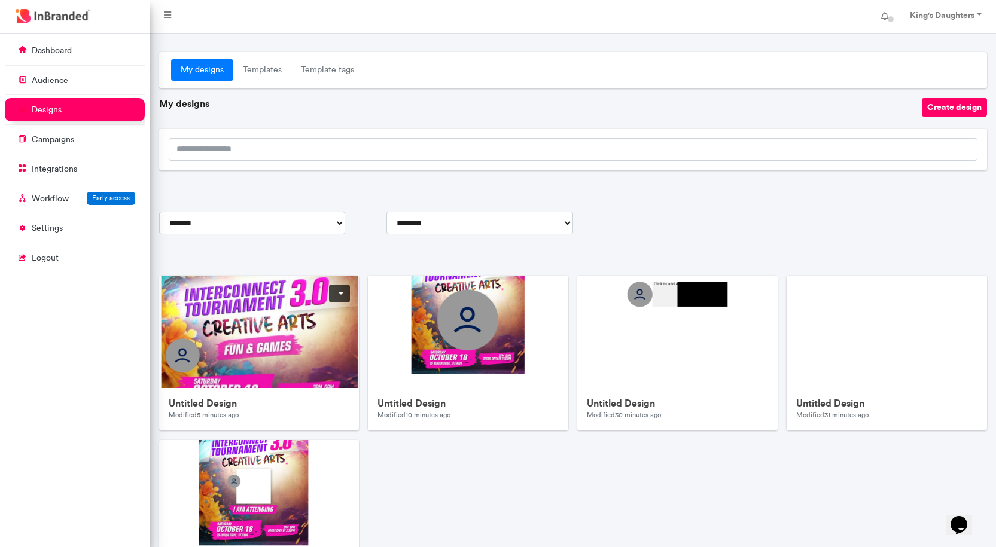
click at [337, 326] on img at bounding box center [398, 515] width 478 height 478
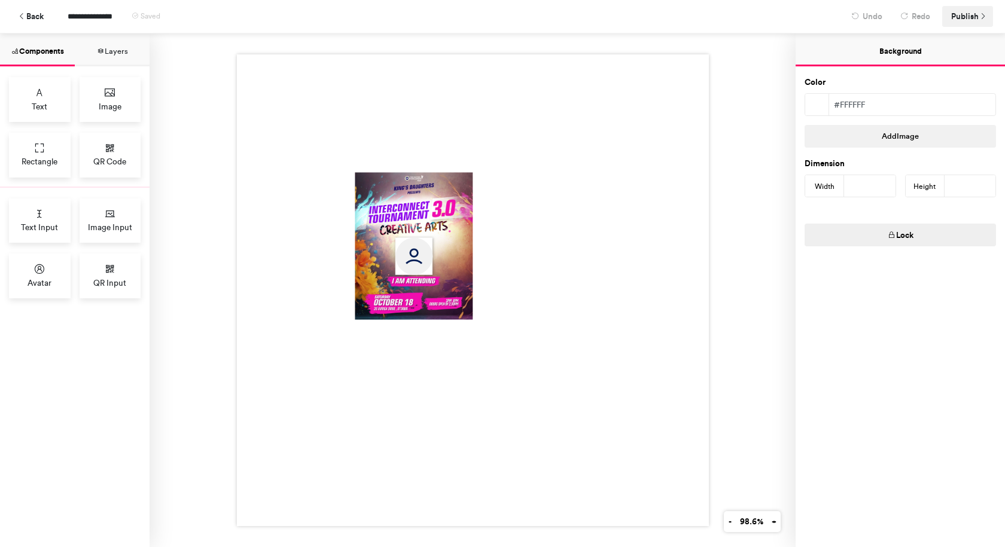
click at [970, 14] on span "Publish" at bounding box center [965, 16] width 28 height 21
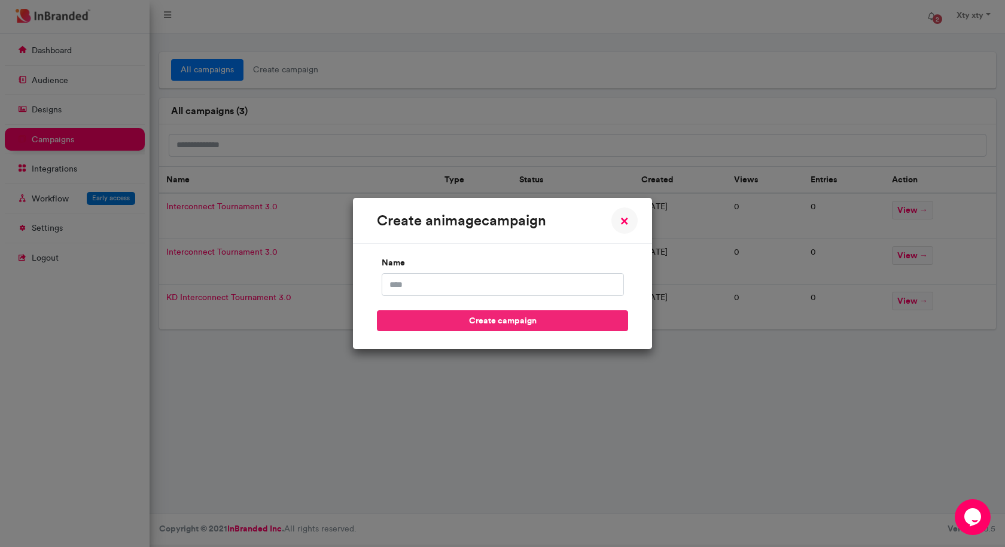
click at [564, 320] on button "create campaign" at bounding box center [502, 320] width 251 height 21
click at [592, 283] on input "name" at bounding box center [502, 284] width 242 height 23
type input "**********"
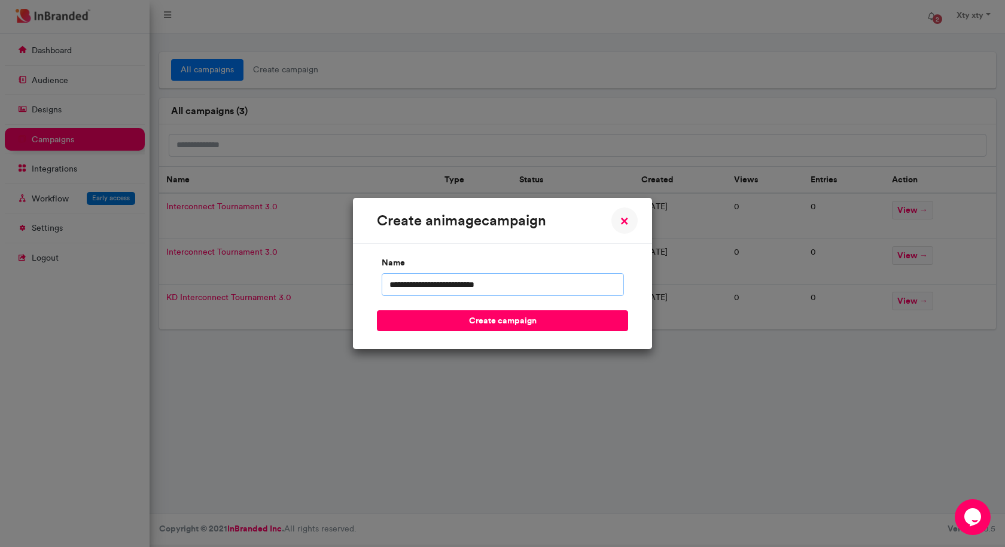
drag, startPoint x: 540, startPoint y: 288, endPoint x: 379, endPoint y: 288, distance: 160.8
click at [379, 288] on div "**********" at bounding box center [502, 284] width 251 height 23
click at [480, 313] on button "create campaign" at bounding box center [502, 320] width 251 height 21
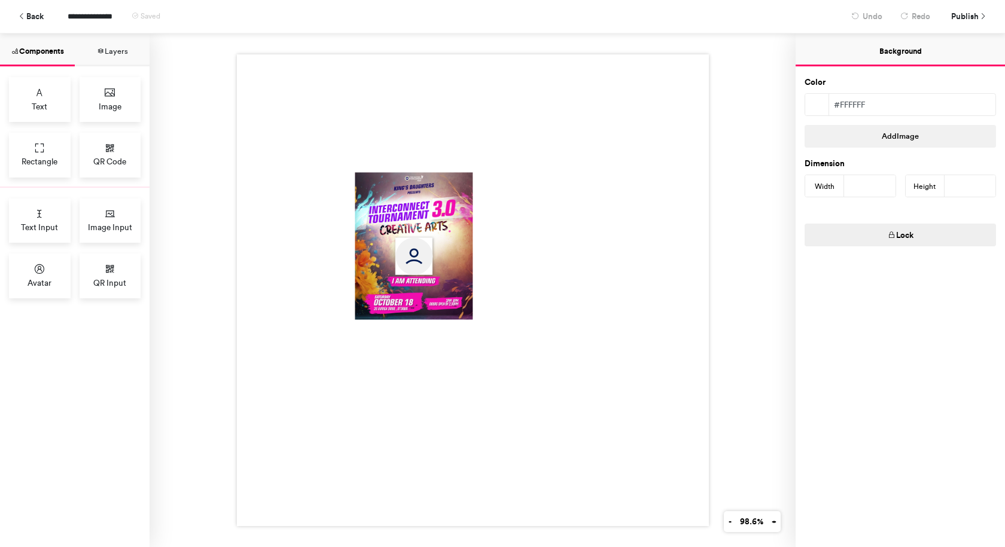
click at [106, 50] on button "Layers" at bounding box center [112, 49] width 75 height 33
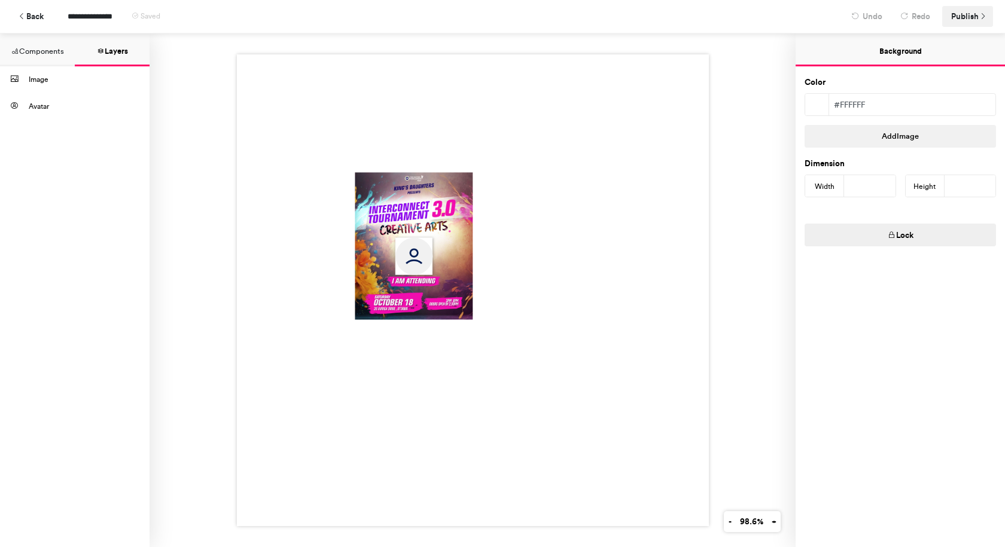
click at [974, 16] on span "Publish" at bounding box center [965, 16] width 28 height 21
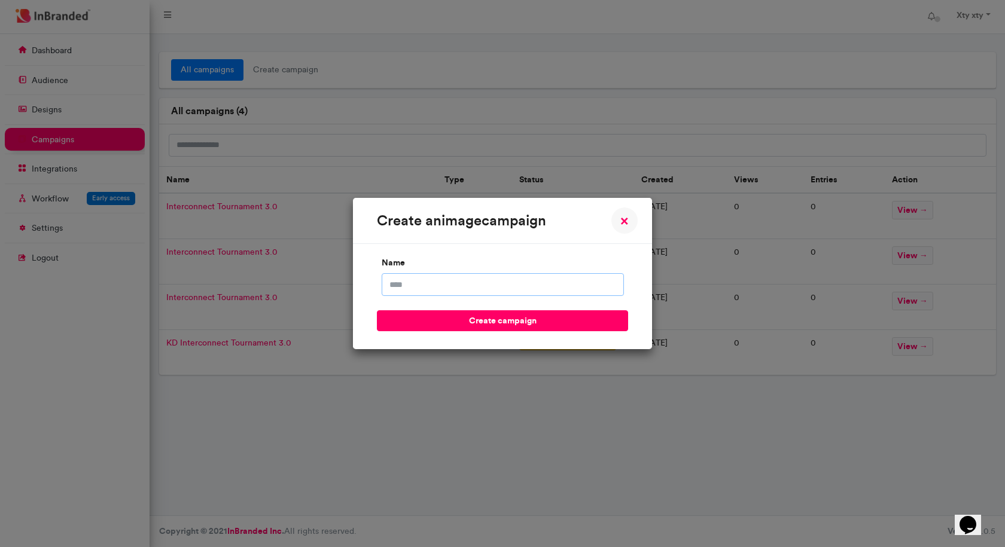
click at [497, 291] on input "name" at bounding box center [502, 284] width 242 height 23
type input "**********"
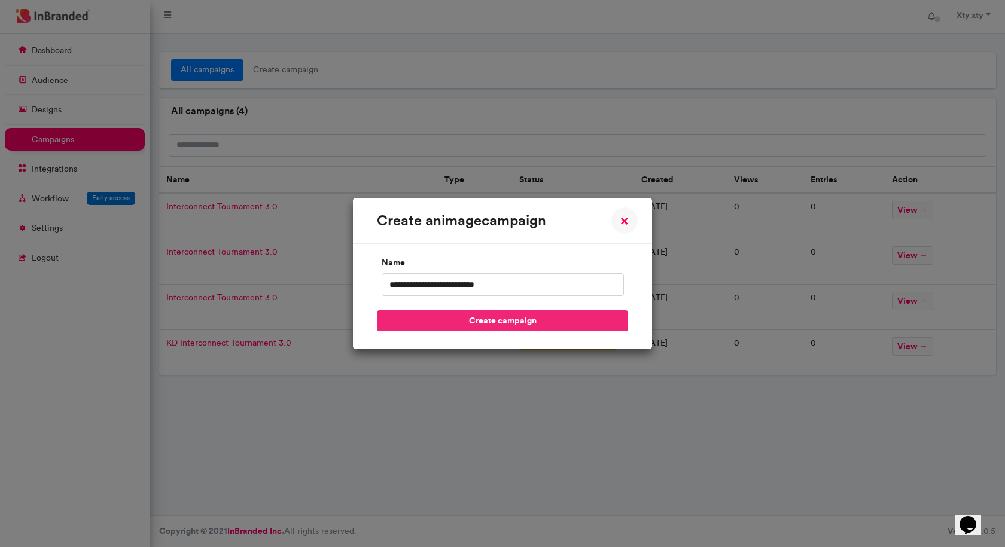
click at [483, 315] on button "create campaign" at bounding box center [502, 320] width 251 height 21
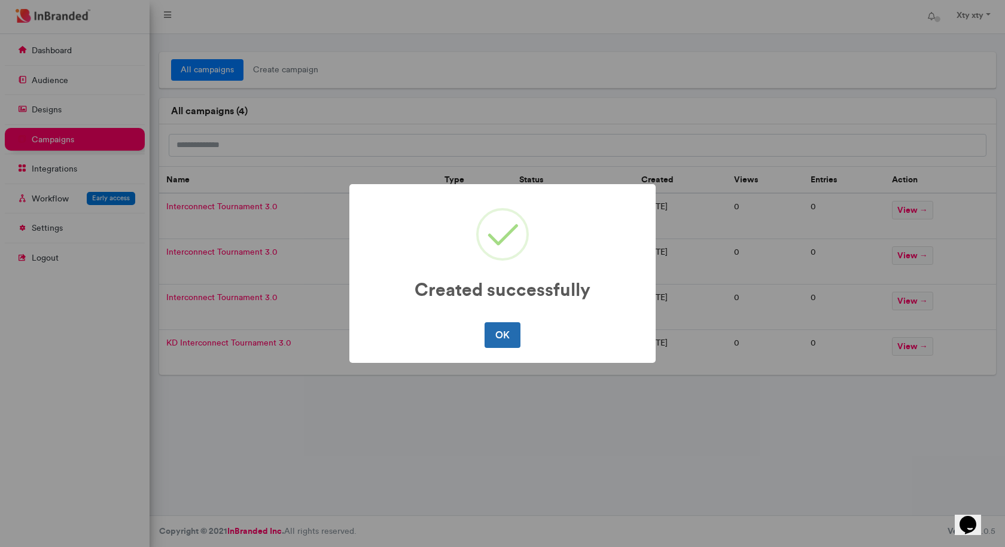
click at [502, 334] on button "OK" at bounding box center [501, 334] width 35 height 25
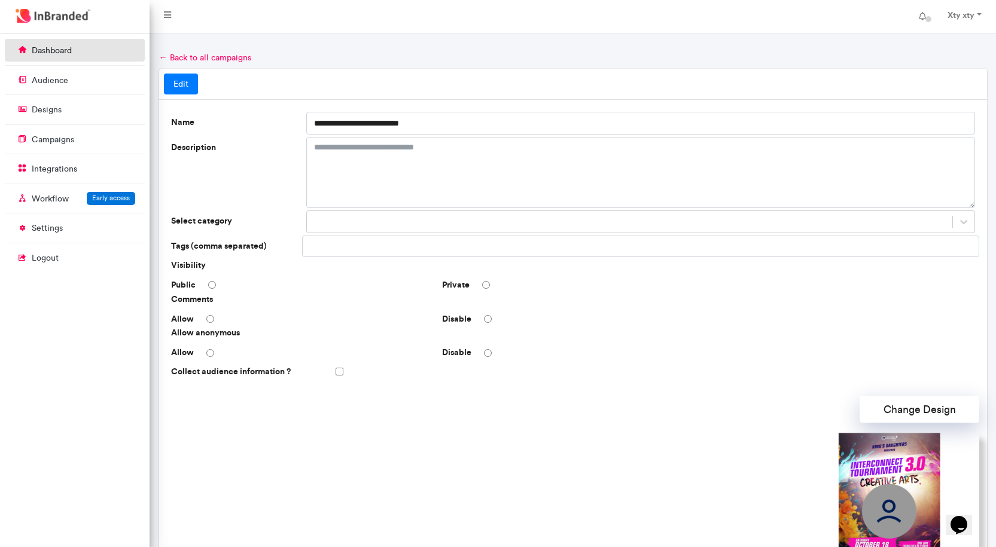
click at [57, 57] on link "dashboard" at bounding box center [75, 50] width 140 height 23
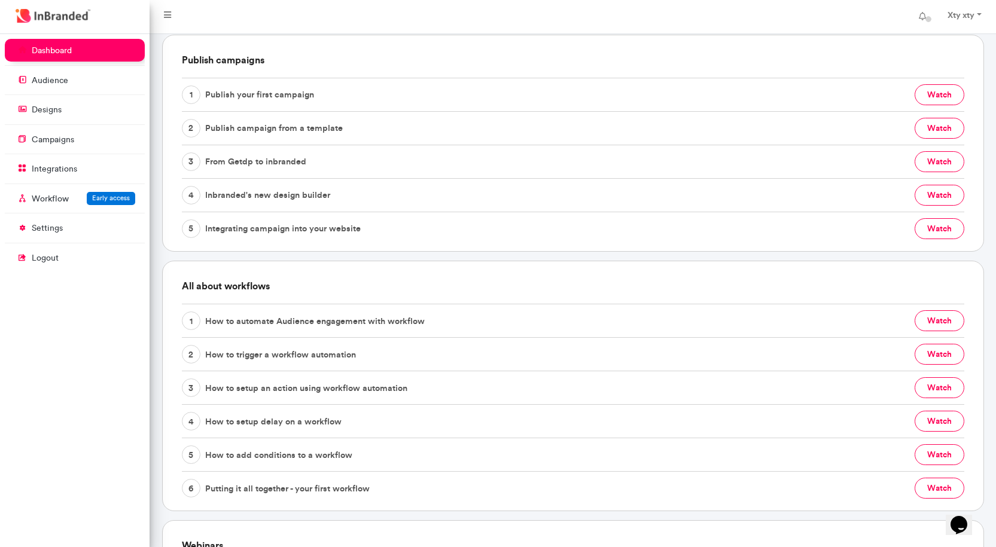
scroll to position [359, 0]
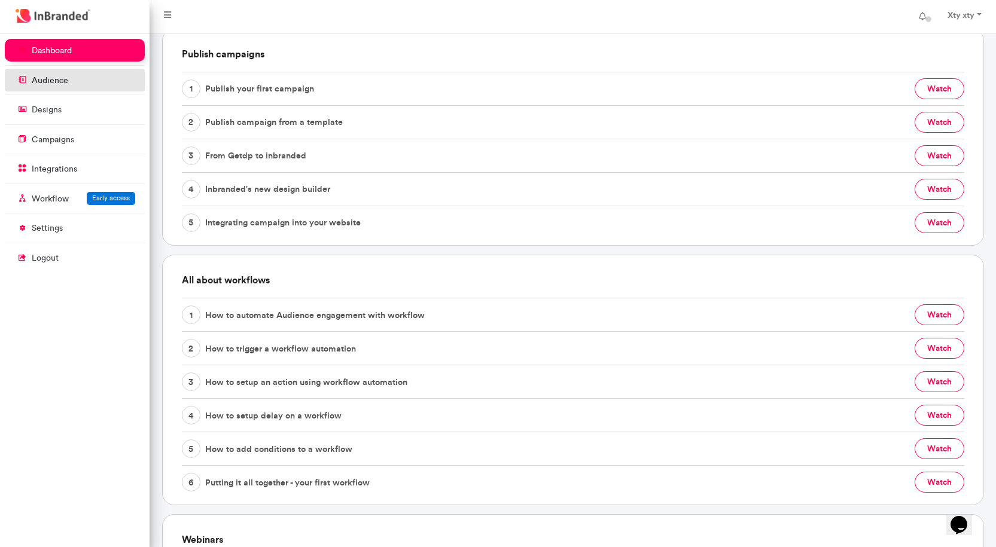
click at [70, 81] on link "audience" at bounding box center [75, 80] width 140 height 23
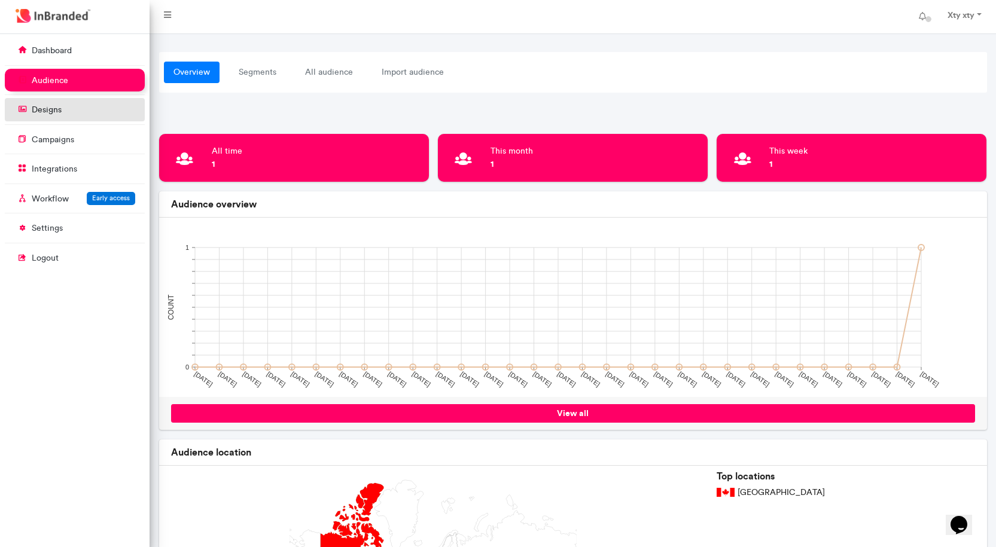
click at [54, 110] on p "designs" at bounding box center [47, 110] width 30 height 12
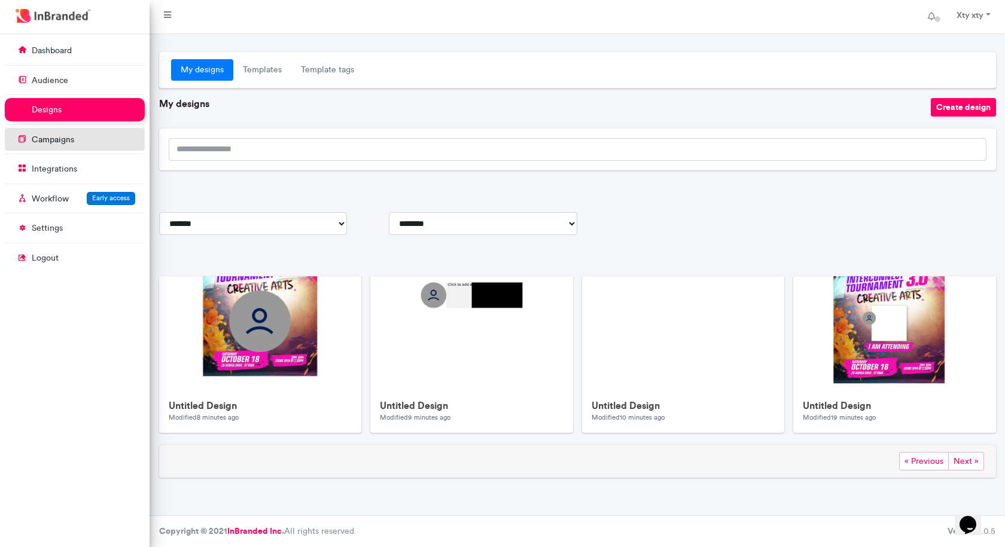
click at [61, 138] on p "campaigns" at bounding box center [53, 140] width 42 height 12
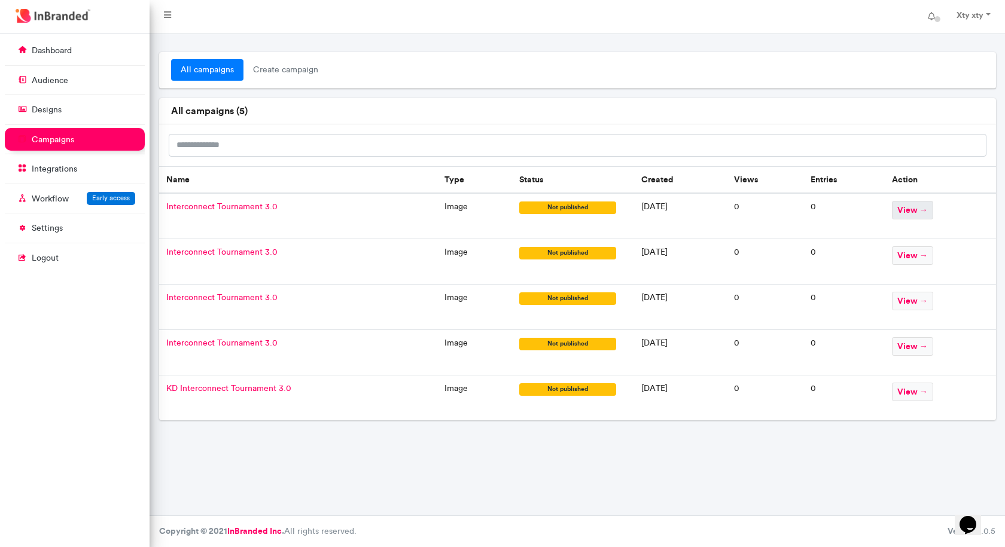
click at [927, 215] on span "view →" at bounding box center [912, 210] width 41 height 19
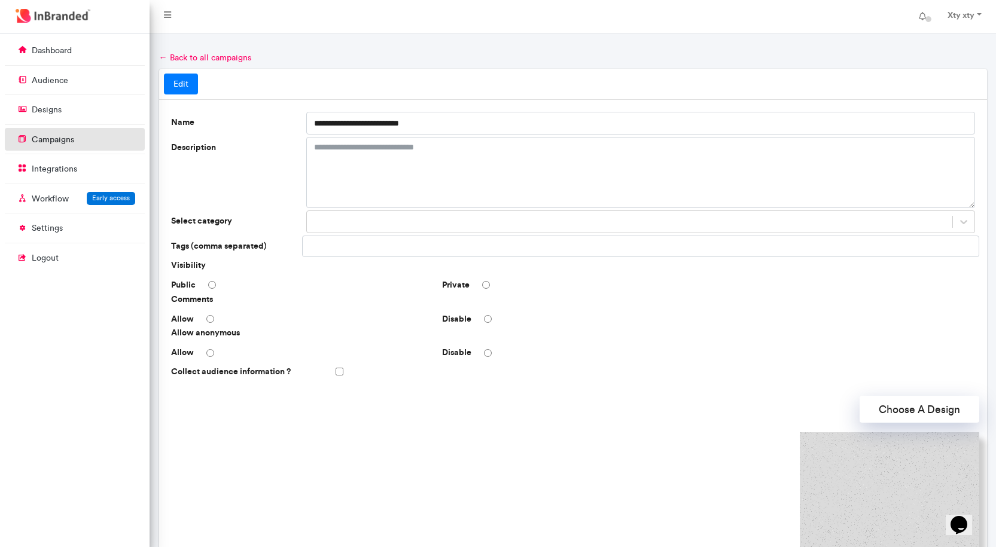
click at [75, 139] on link "campaigns" at bounding box center [75, 139] width 140 height 23
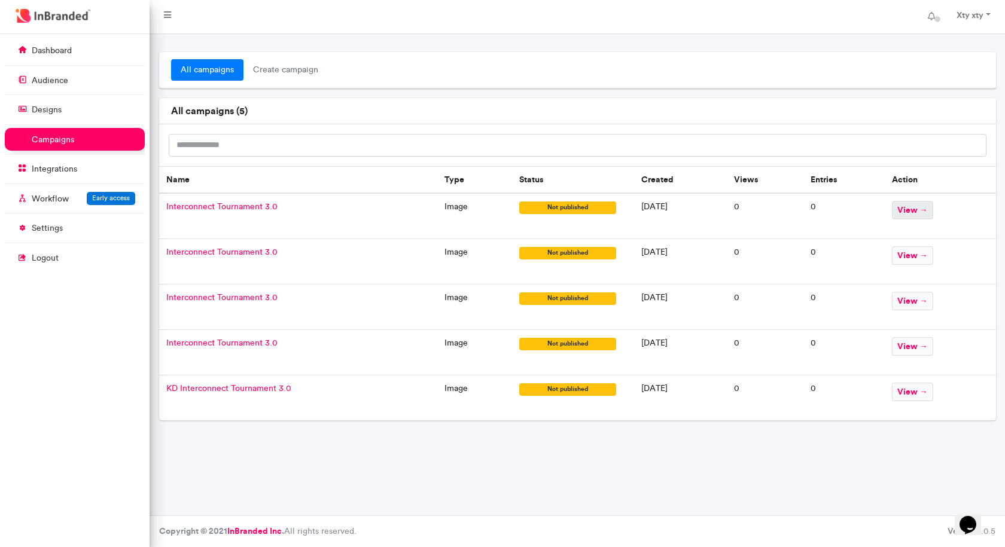
click at [933, 211] on span "view →" at bounding box center [912, 210] width 41 height 19
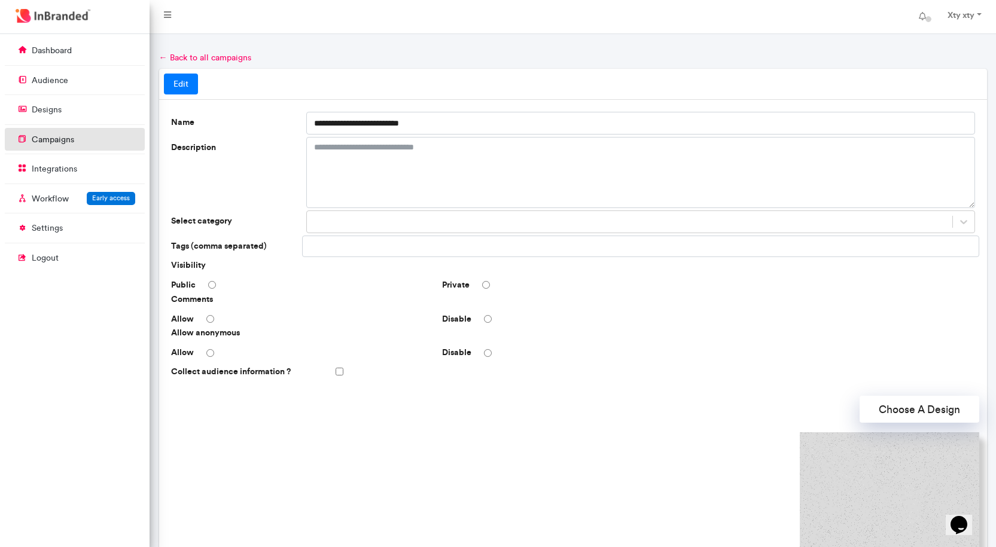
click at [50, 129] on link "campaigns" at bounding box center [75, 139] width 140 height 23
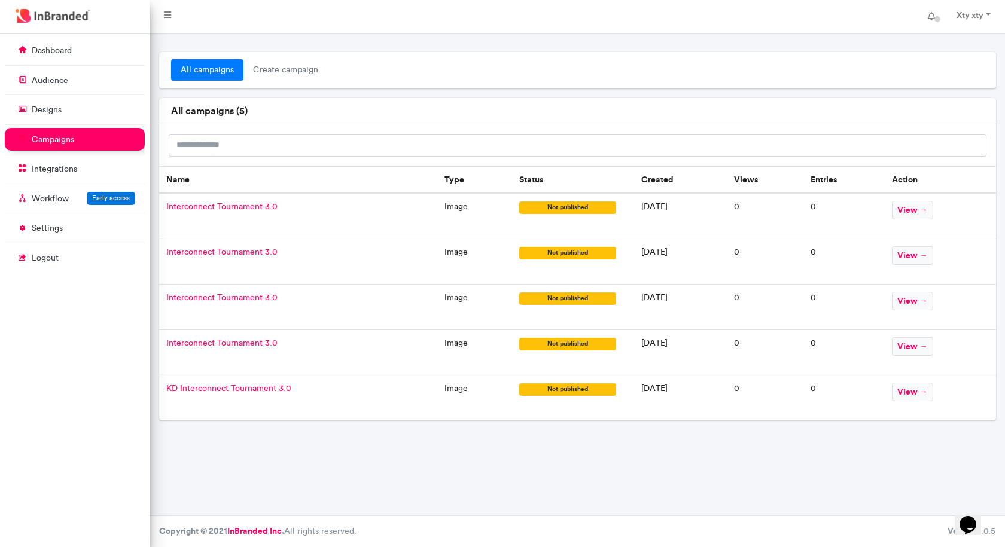
drag, startPoint x: 196, startPoint y: 204, endPoint x: 922, endPoint y: 349, distance: 740.9
click at [921, 349] on span "view →" at bounding box center [912, 346] width 41 height 19
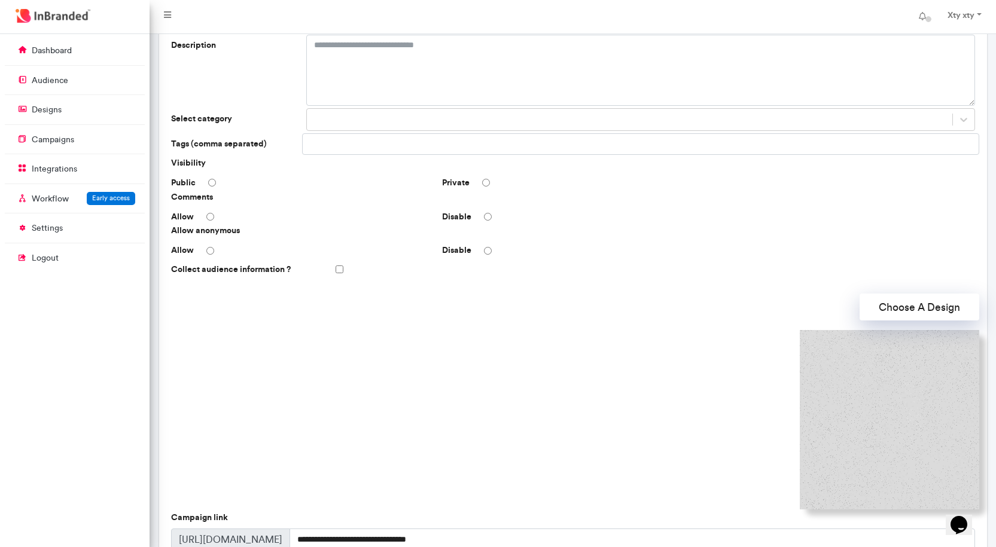
scroll to position [234, 0]
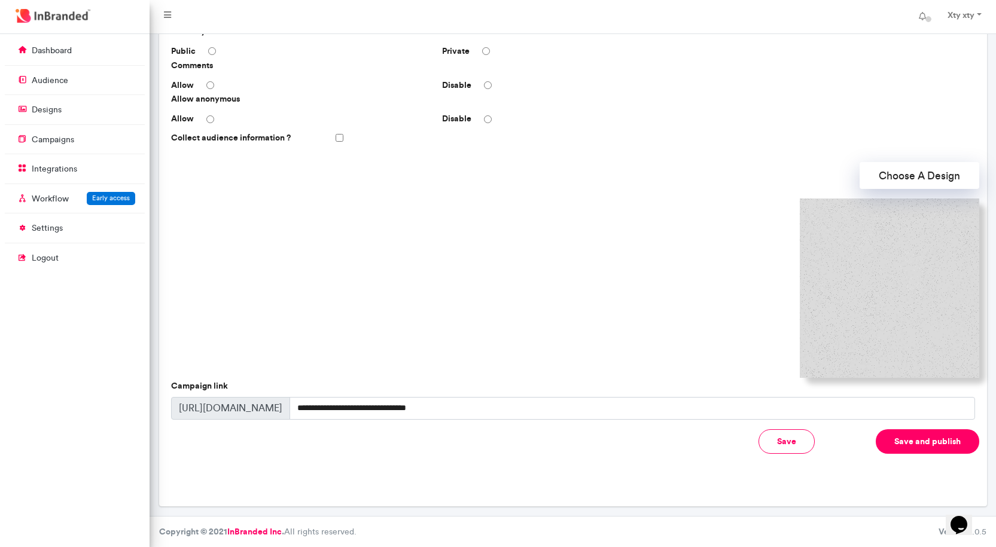
click at [916, 323] on img at bounding box center [888, 288] width 179 height 179
click at [909, 242] on img at bounding box center [888, 288] width 179 height 179
click at [445, 413] on input "**********" at bounding box center [631, 408] width 685 height 23
click at [376, 406] on input "**********" at bounding box center [631, 408] width 685 height 23
drag, startPoint x: 461, startPoint y: 408, endPoint x: 261, endPoint y: 399, distance: 199.9
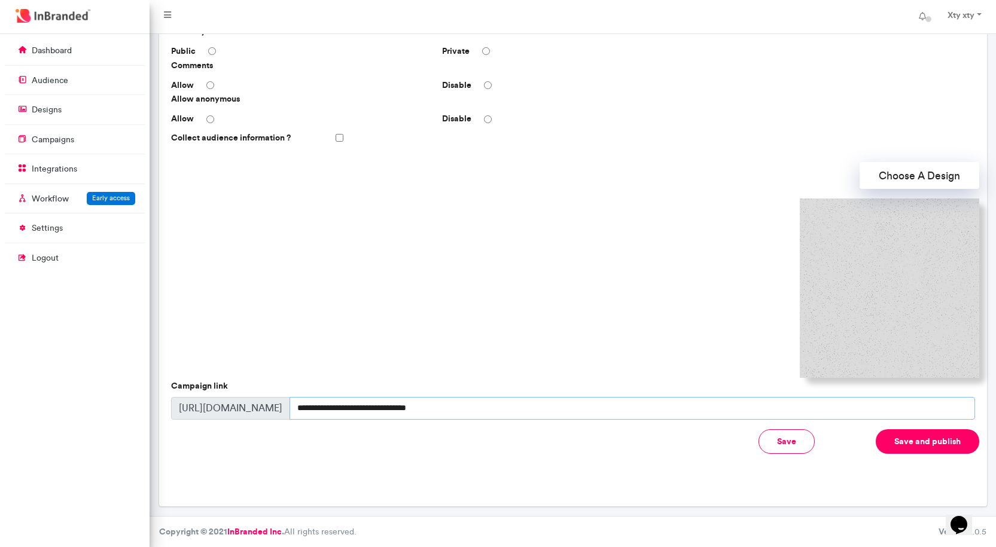
click at [261, 399] on div "**********" at bounding box center [573, 408] width 804 height 23
click at [68, 53] on p "dashboard" at bounding box center [52, 51] width 40 height 12
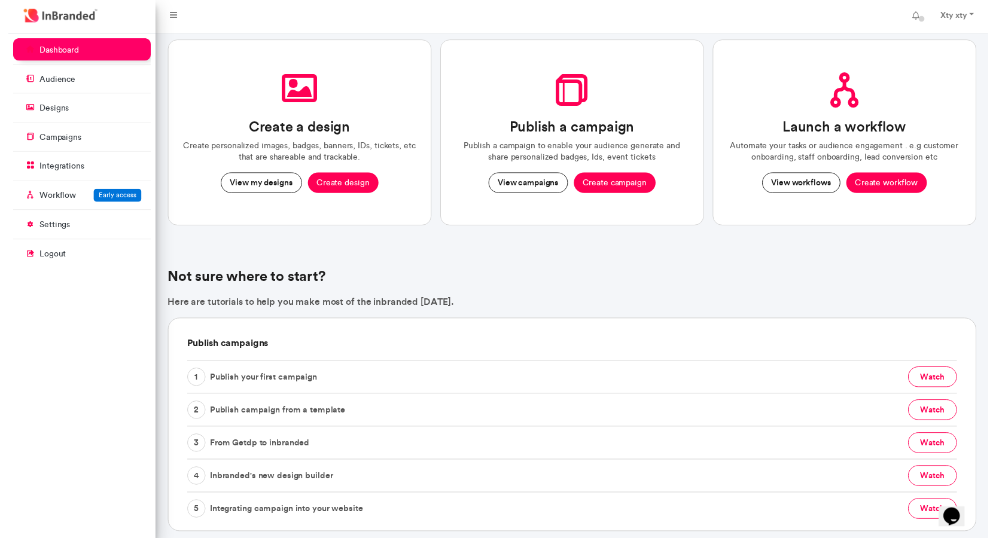
scroll to position [124, 0]
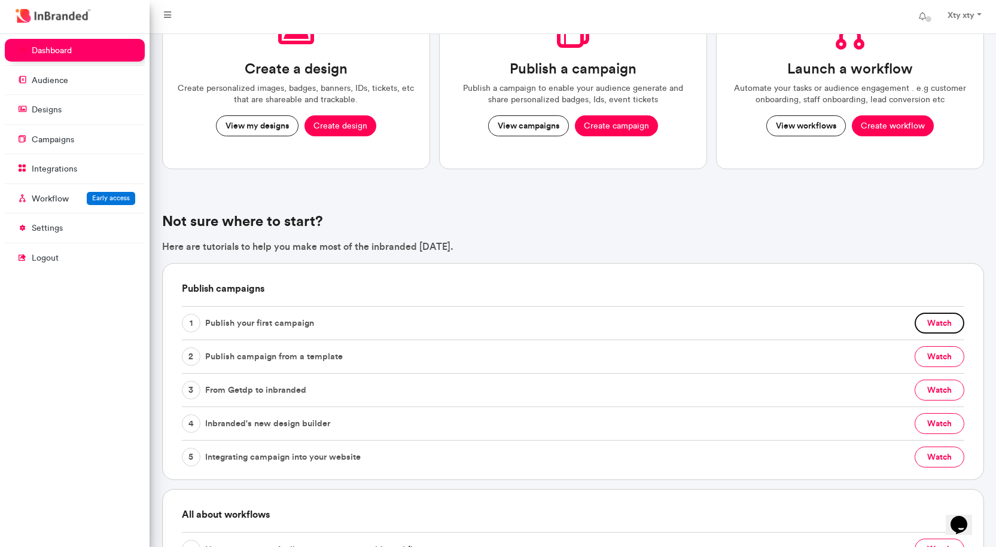
click at [949, 327] on button "watch" at bounding box center [939, 323] width 50 height 21
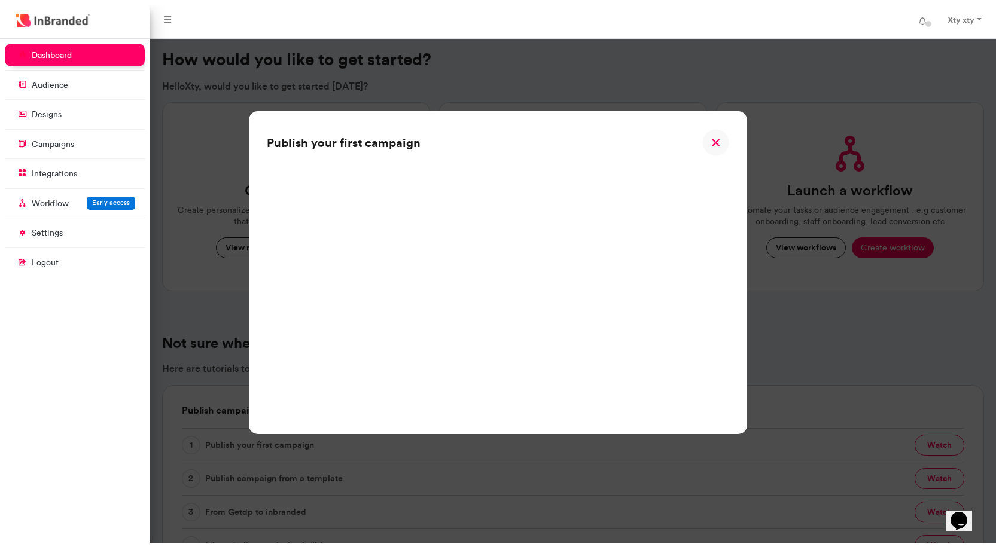
scroll to position [5, 0]
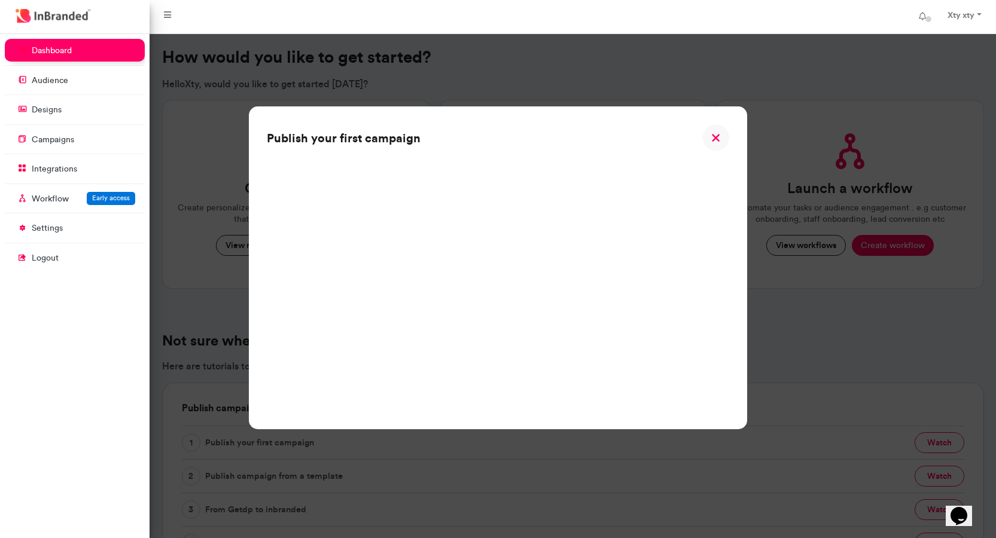
click at [721, 135] on img at bounding box center [715, 137] width 27 height 27
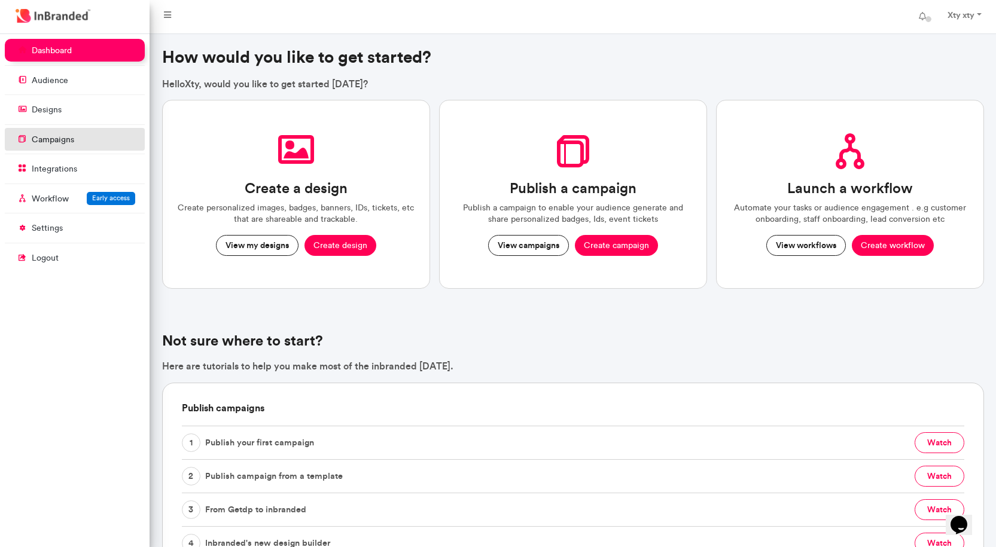
click at [58, 145] on p "campaigns" at bounding box center [53, 140] width 42 height 12
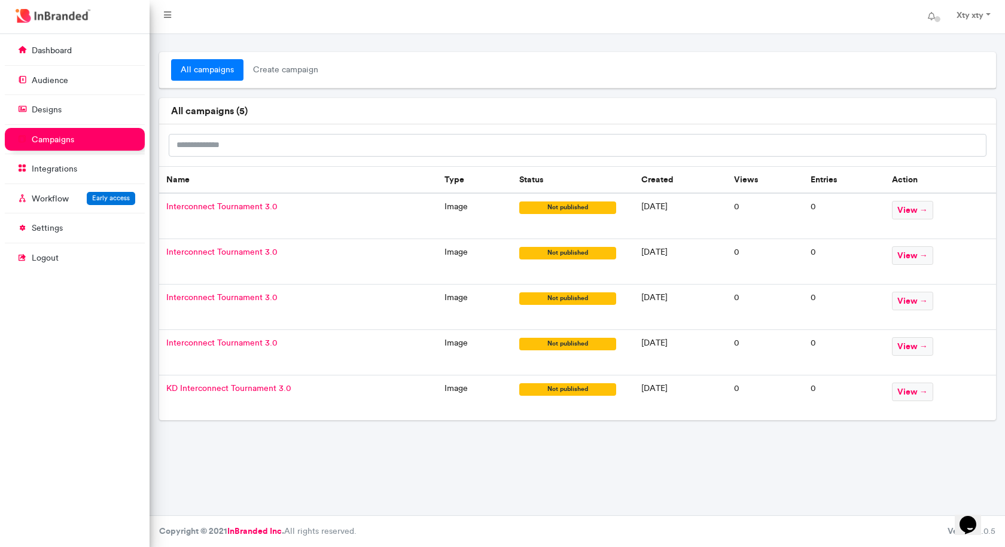
click at [929, 298] on span "view →" at bounding box center [912, 301] width 41 height 19
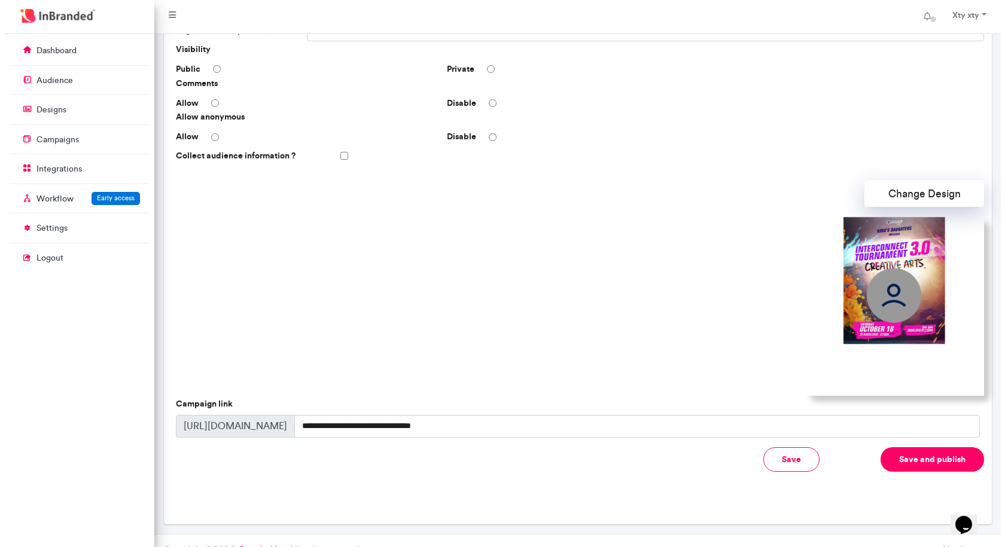
scroll to position [234, 0]
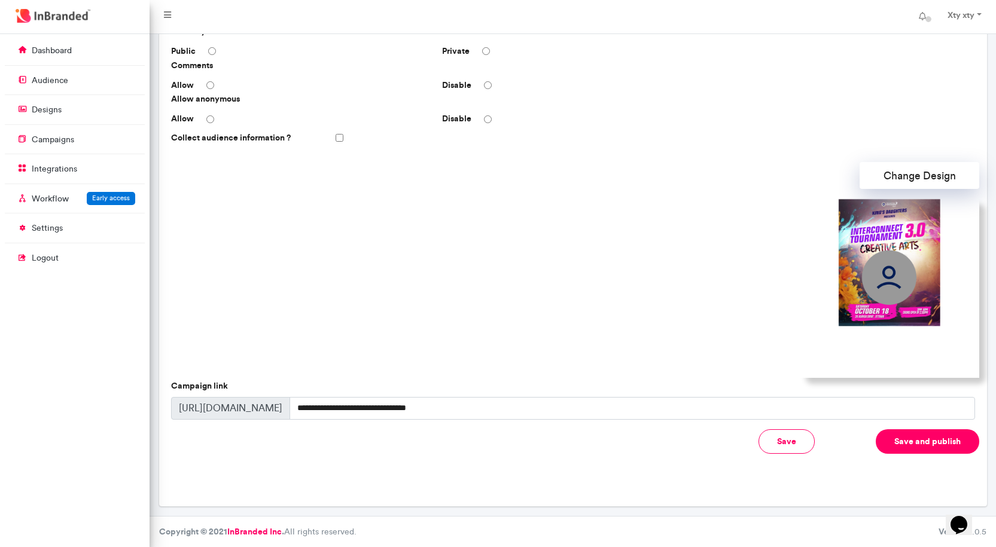
click at [932, 439] on button "Save and publish" at bounding box center [926, 441] width 103 height 25
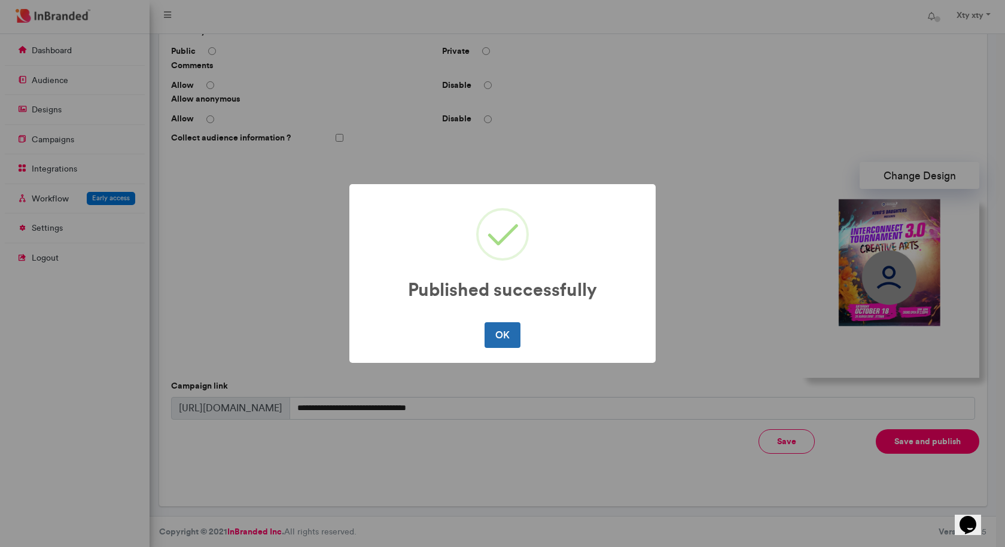
click at [509, 338] on button "OK" at bounding box center [501, 334] width 35 height 25
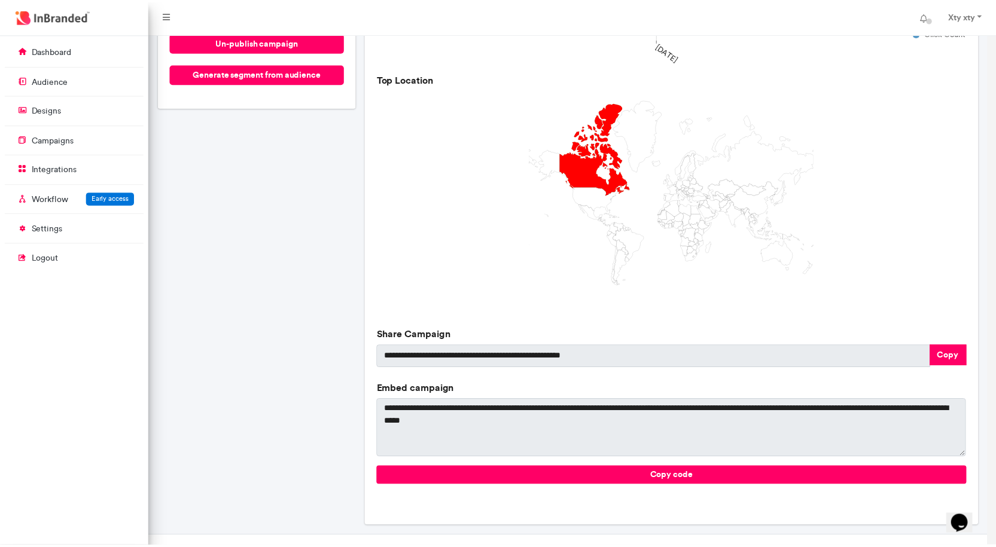
scroll to position [0, 0]
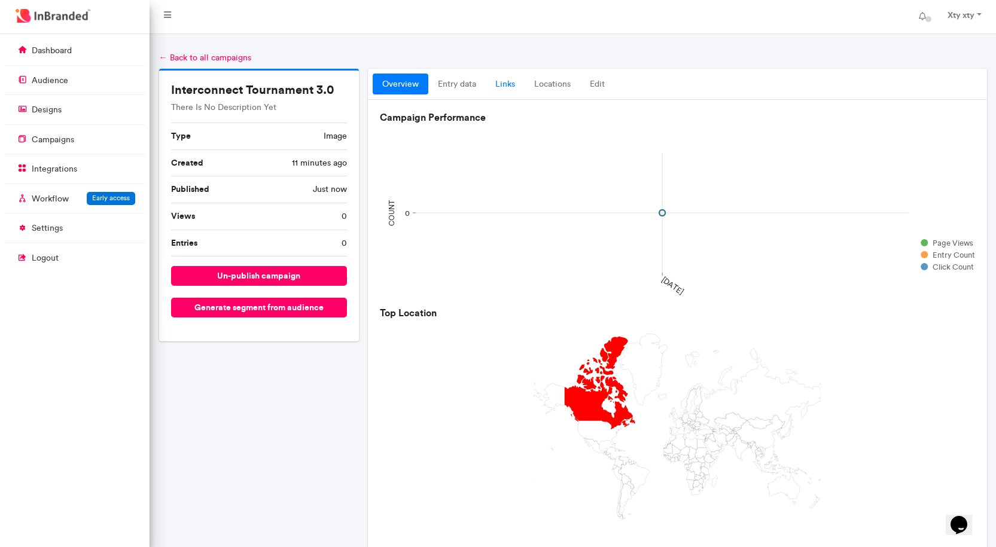
click at [502, 81] on link "links" at bounding box center [505, 85] width 39 height 22
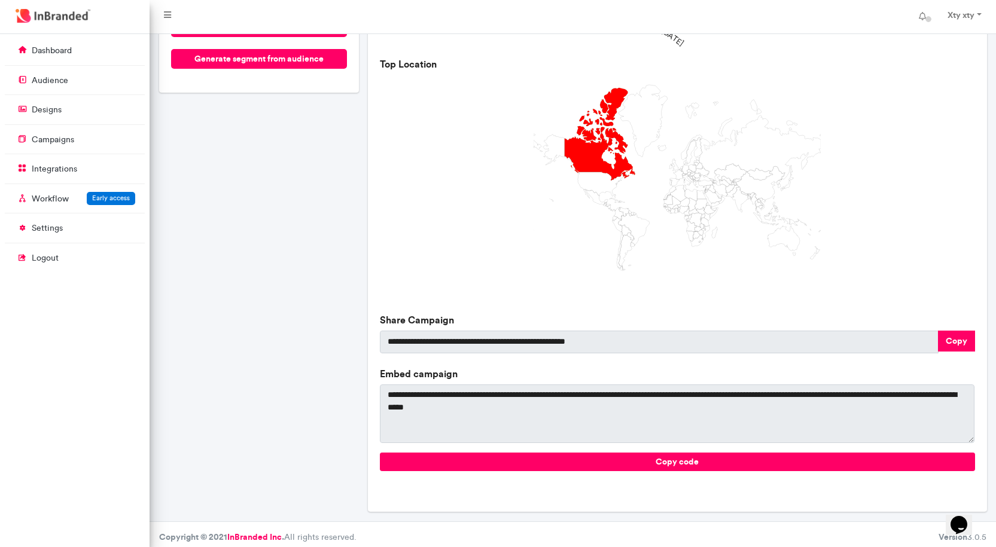
scroll to position [255, 0]
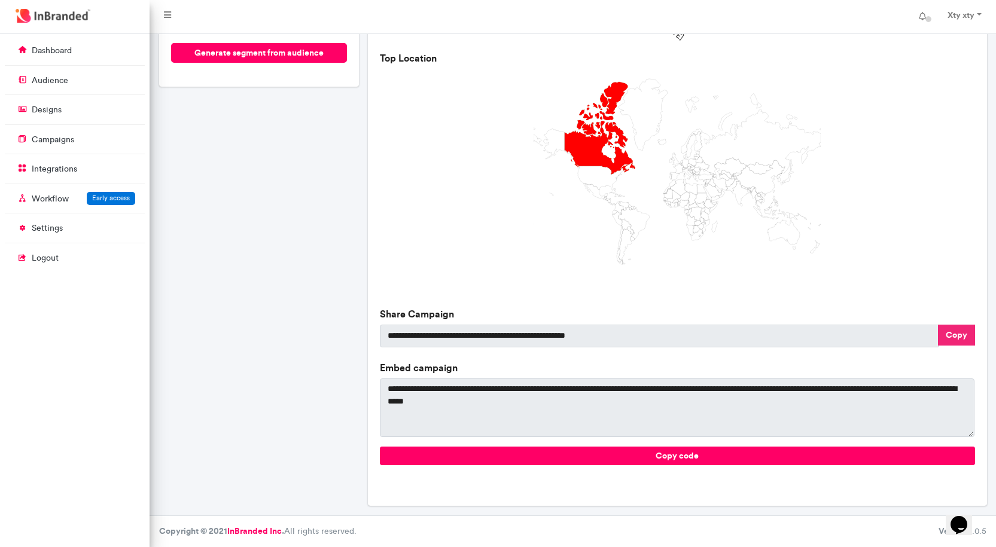
click at [957, 334] on button "Copy" at bounding box center [956, 335] width 37 height 21
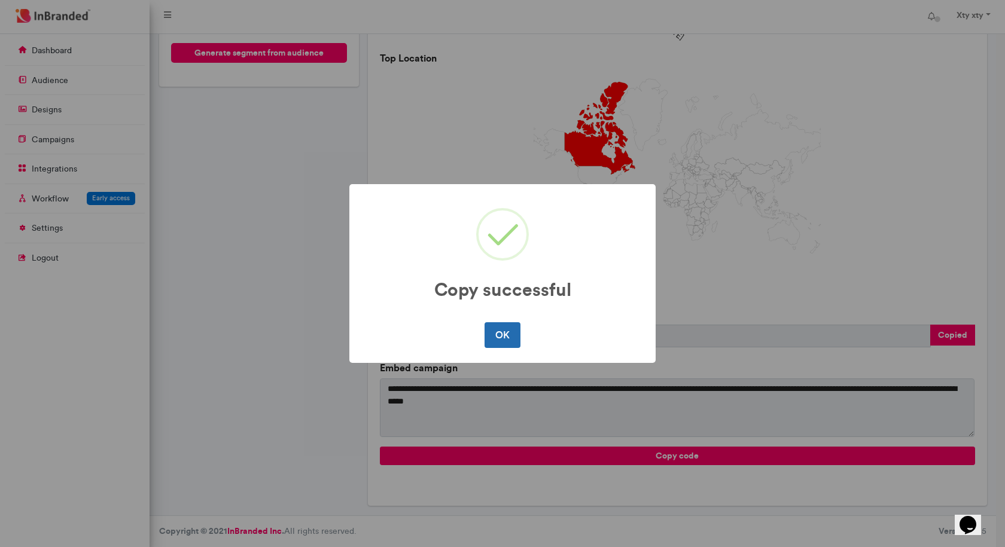
click at [509, 332] on button "OK" at bounding box center [501, 334] width 35 height 25
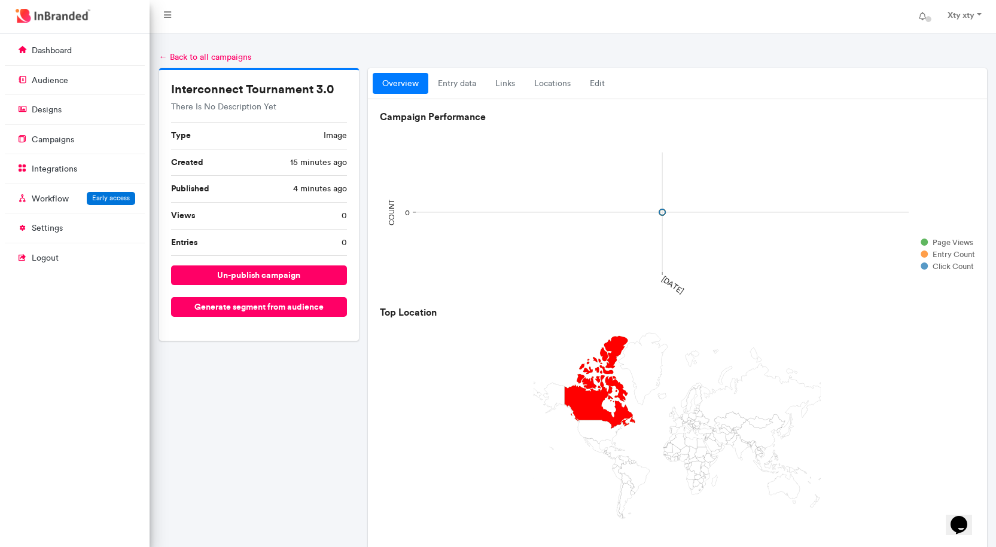
scroll to position [0, 0]
click at [494, 78] on link "links" at bounding box center [505, 85] width 39 height 22
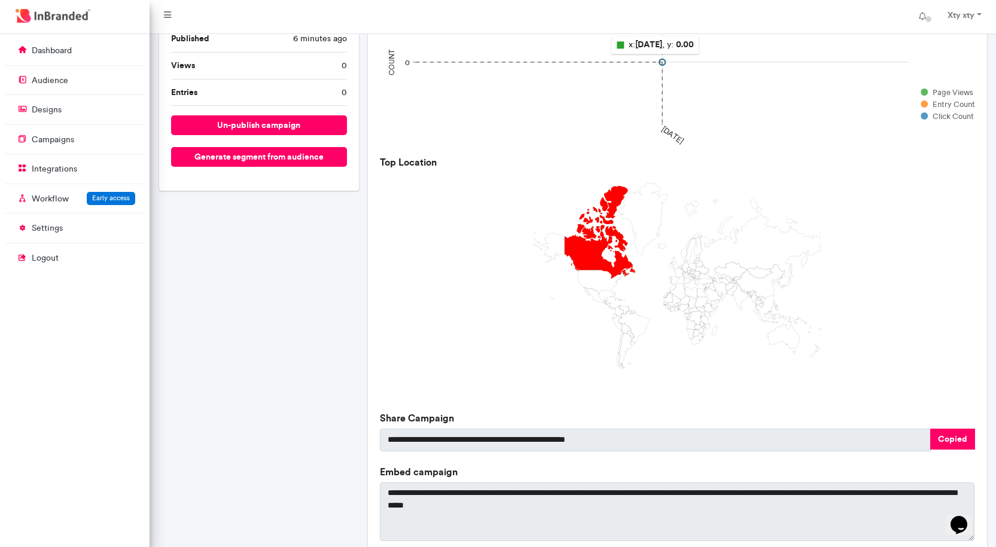
scroll to position [179, 0]
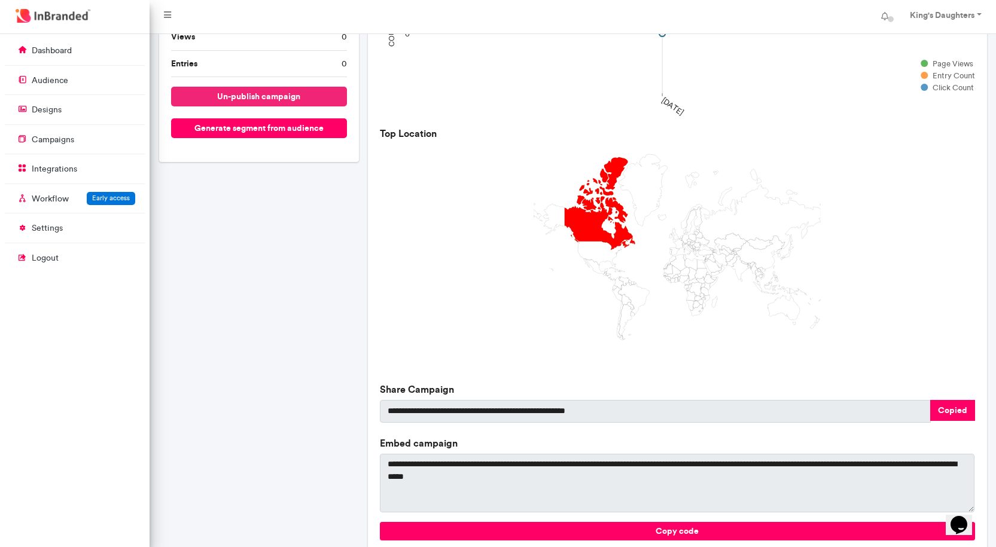
click at [266, 94] on button "un-publish campaign" at bounding box center [259, 97] width 176 height 20
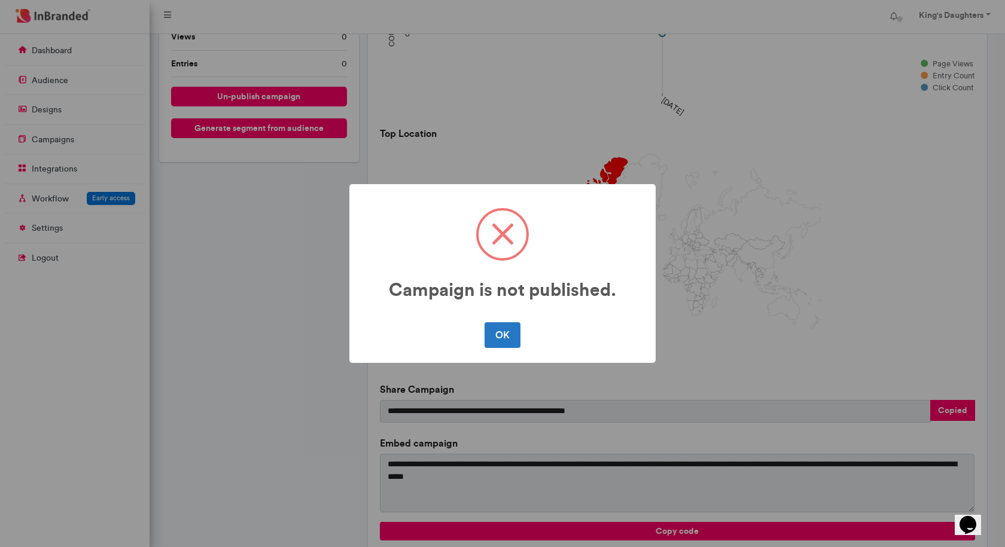
click at [499, 316] on div "Campaign is not published. × OK No Cancel" at bounding box center [502, 273] width 306 height 178
click at [497, 323] on button "OK" at bounding box center [501, 334] width 35 height 25
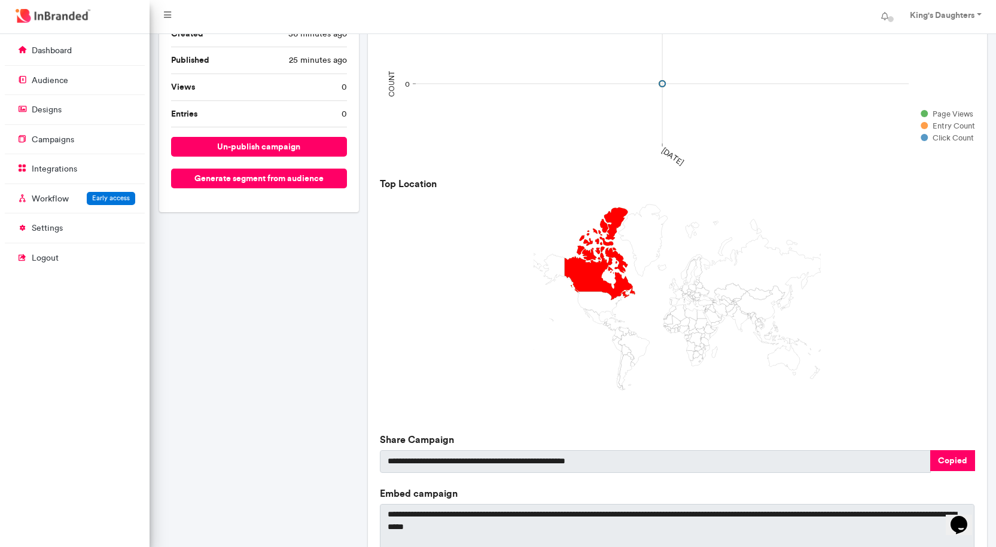
scroll to position [0, 0]
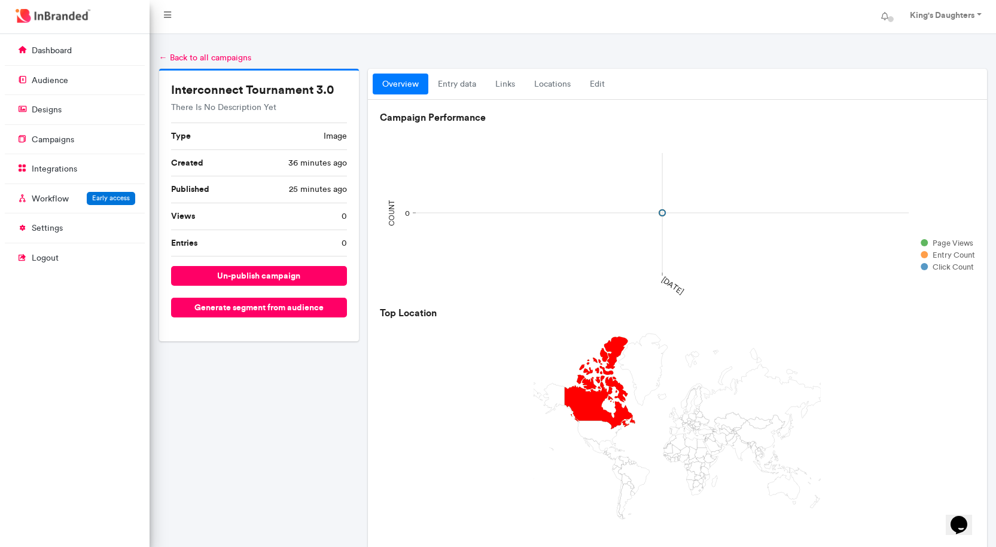
click at [242, 58] on link "← Back to all campaigns" at bounding box center [205, 58] width 92 height 10
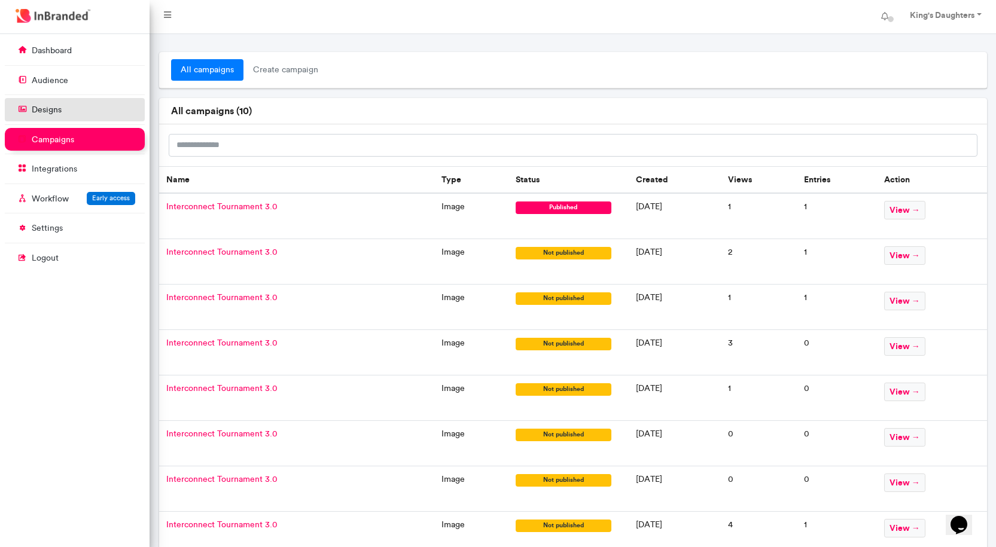
click at [55, 98] on link "designs" at bounding box center [75, 109] width 140 height 23
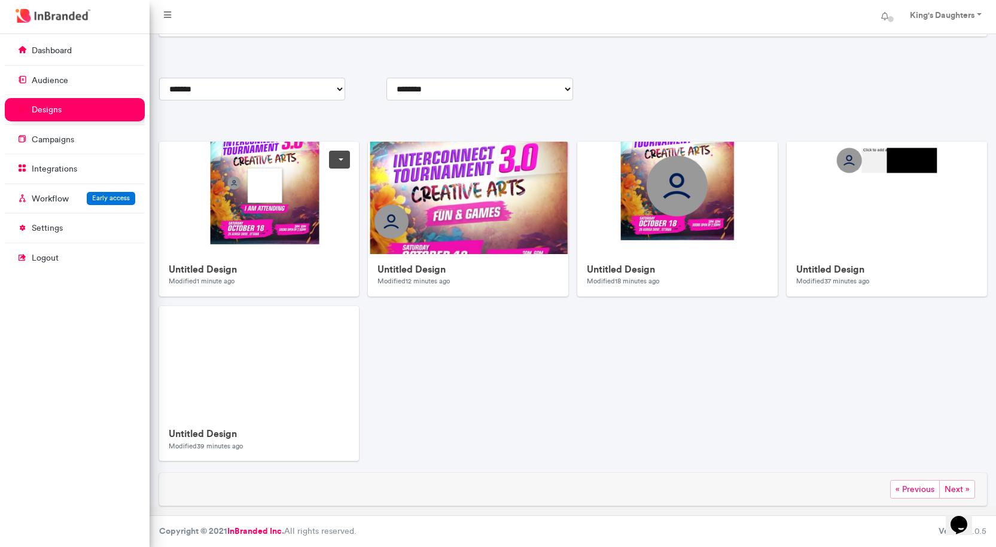
scroll to position [14, 0]
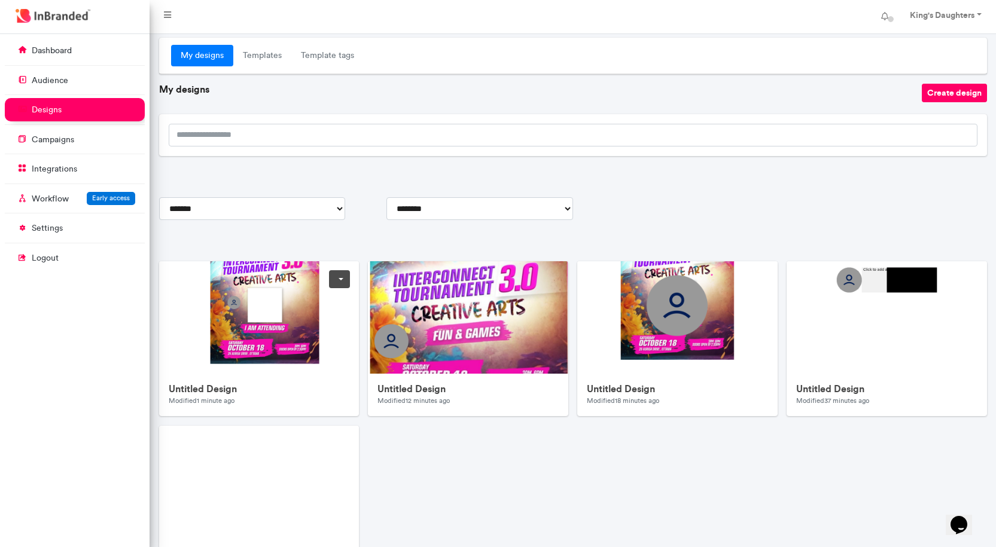
click at [319, 331] on img at bounding box center [398, 500] width 478 height 478
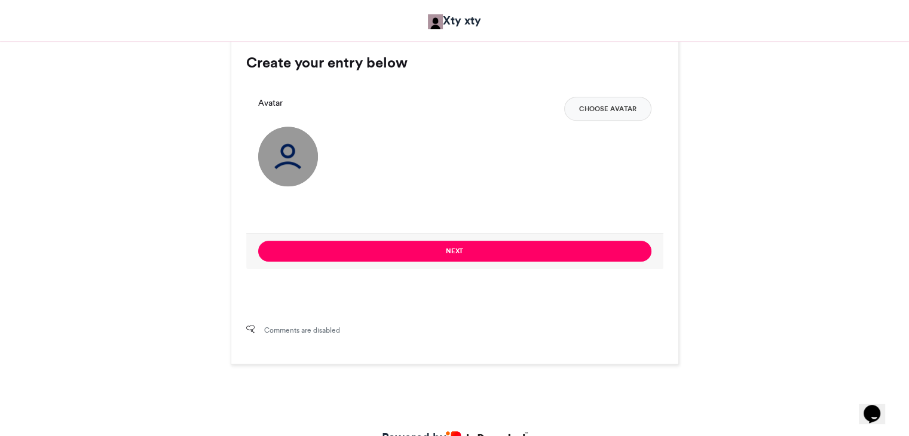
scroll to position [771, 0]
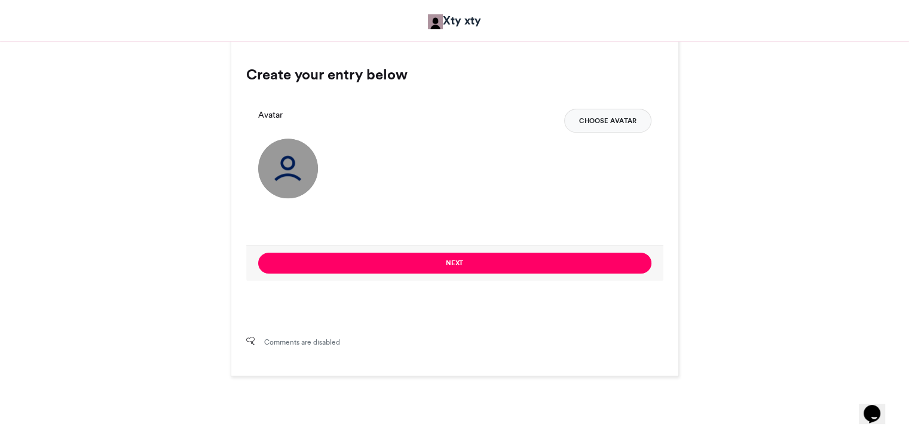
click at [602, 118] on button "Choose Avatar" at bounding box center [607, 121] width 87 height 24
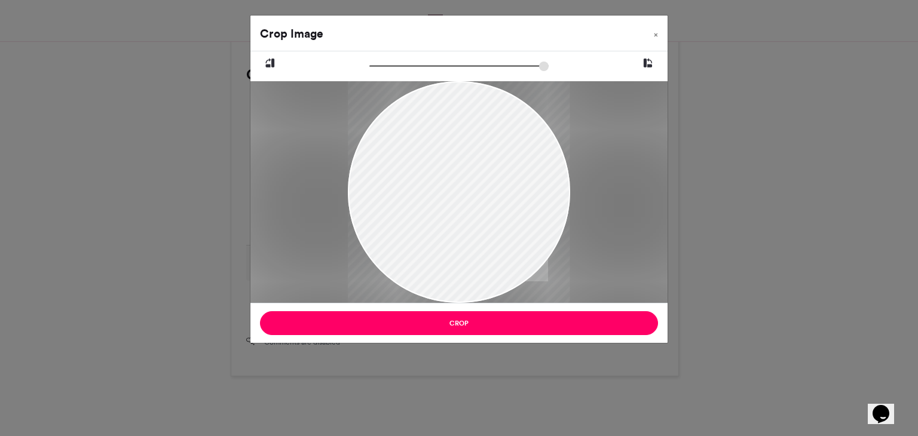
drag, startPoint x: 509, startPoint y: 209, endPoint x: 494, endPoint y: 267, distance: 59.7
click at [494, 267] on div at bounding box center [459, 250] width 222 height 494
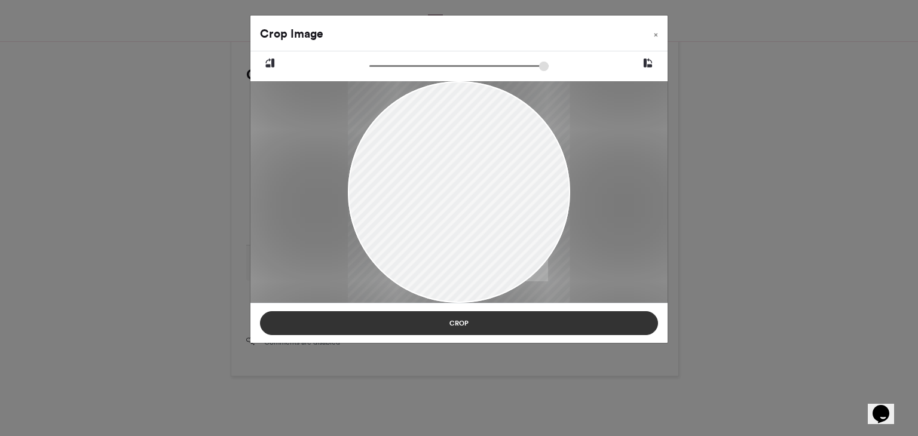
click at [465, 320] on button "Crop" at bounding box center [459, 324] width 398 height 24
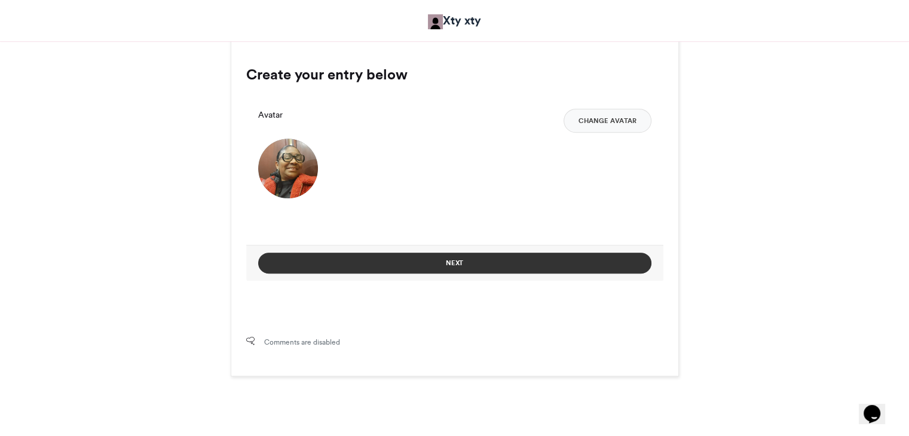
click at [459, 264] on button "Next" at bounding box center [454, 263] width 393 height 21
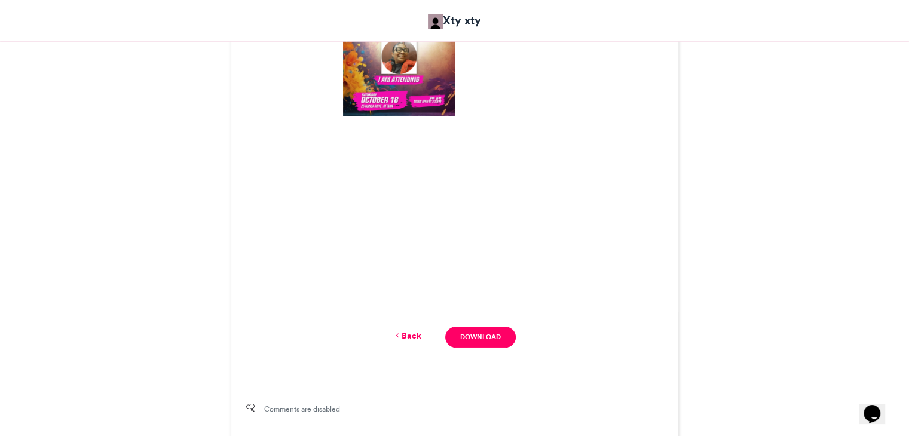
scroll to position [545, 0]
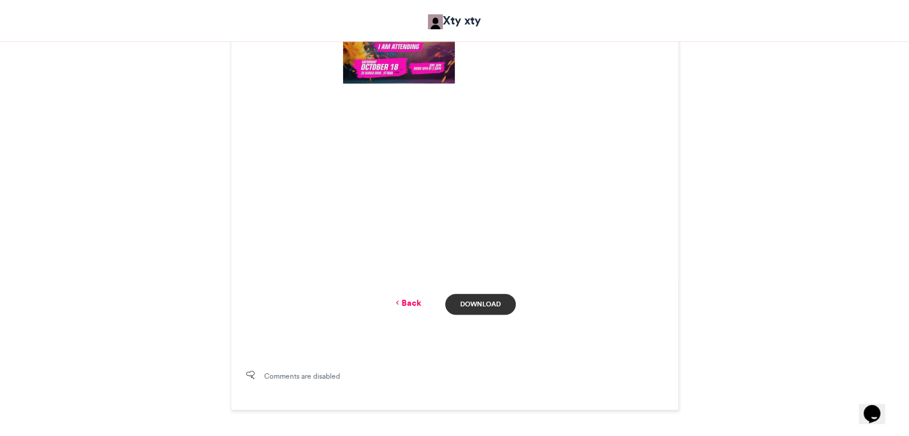
click at [477, 302] on link "Download" at bounding box center [480, 304] width 70 height 21
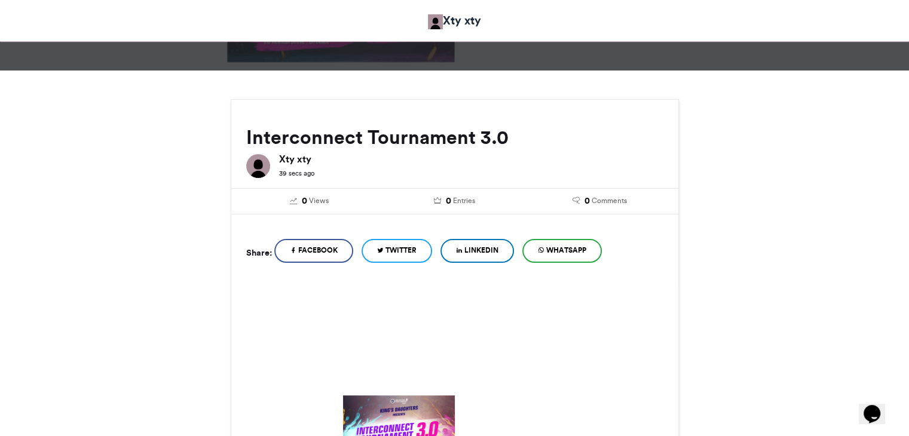
scroll to position [120, 0]
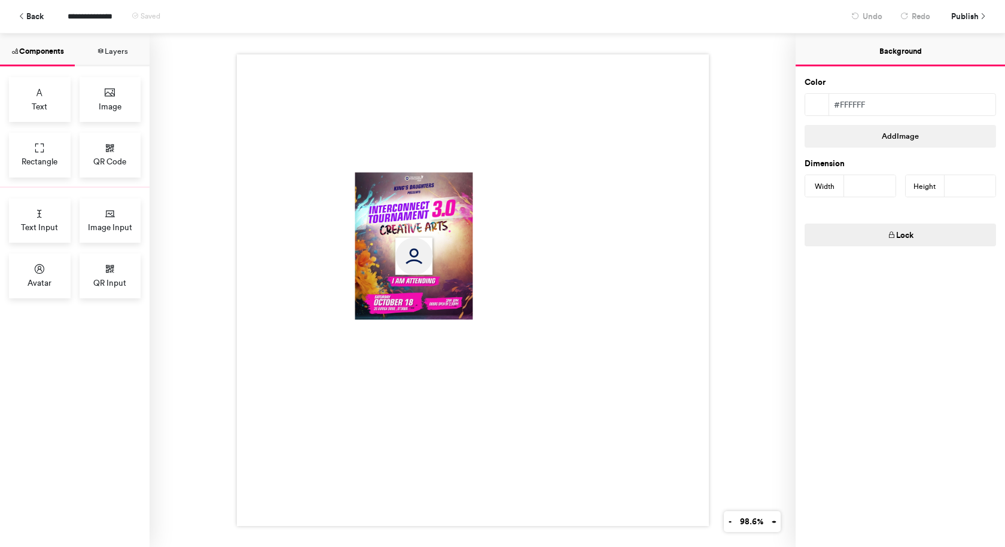
click at [514, 210] on div at bounding box center [473, 290] width 472 height 472
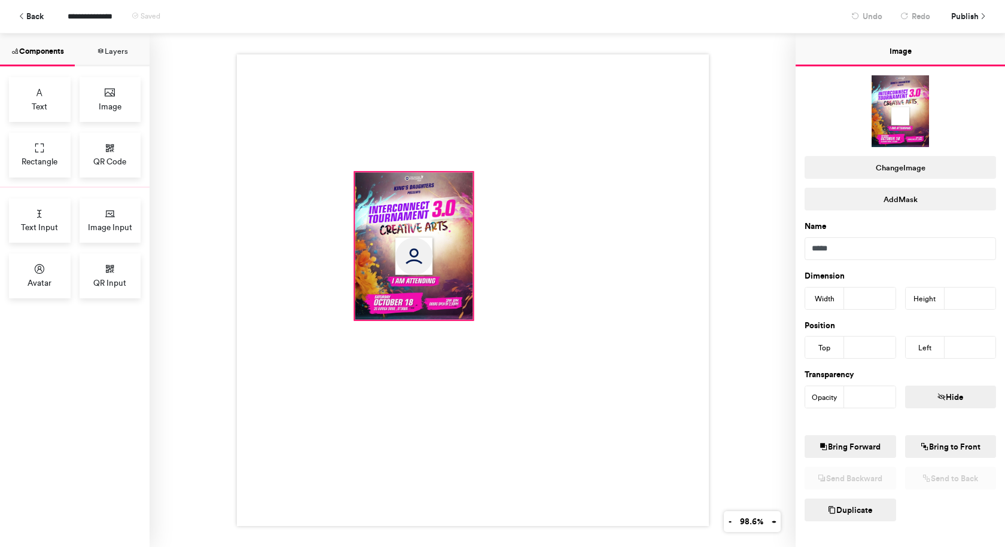
click at [459, 217] on div at bounding box center [414, 246] width 118 height 148
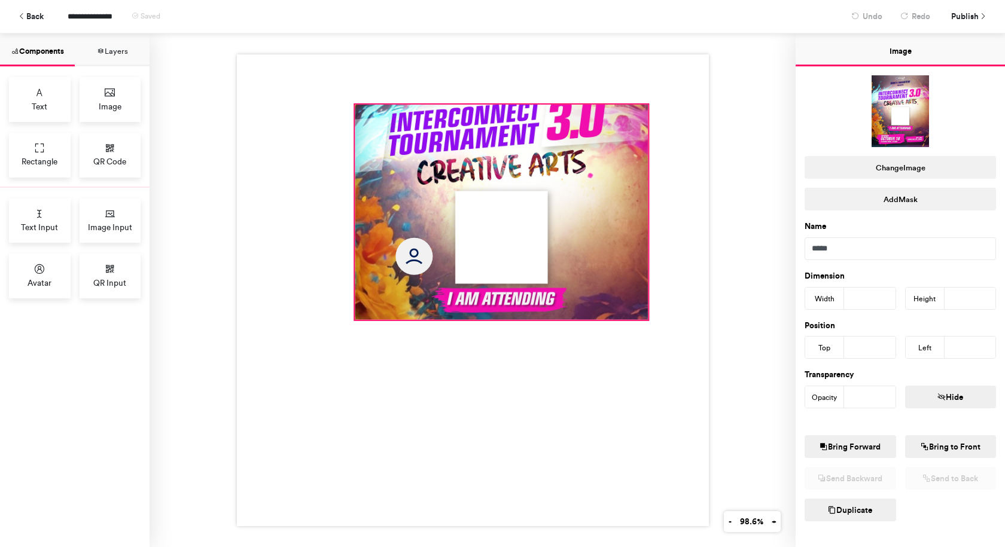
drag, startPoint x: 468, startPoint y: 170, endPoint x: 643, endPoint y: 102, distance: 187.8
click at [643, 102] on div at bounding box center [473, 290] width 472 height 472
type input "***"
type input "**"
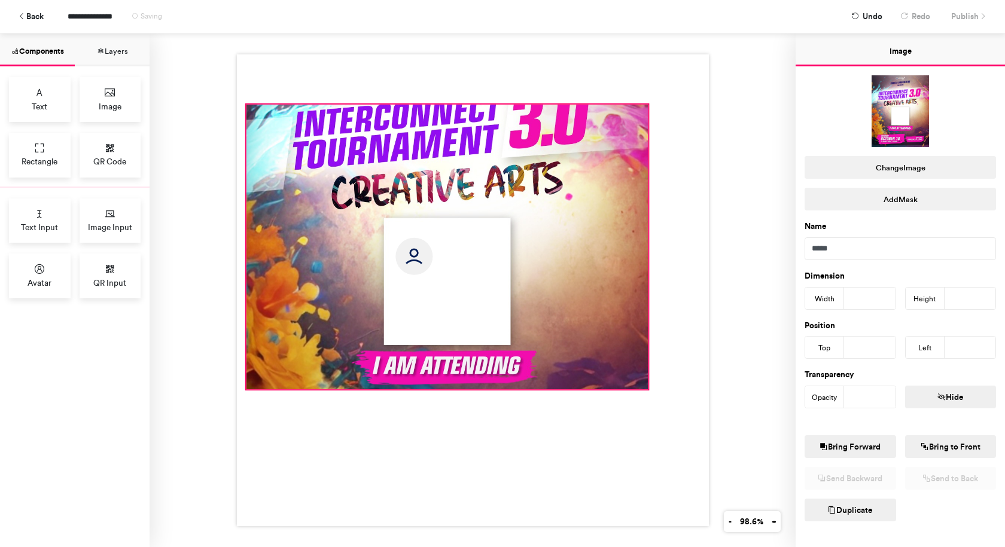
drag, startPoint x: 350, startPoint y: 316, endPoint x: 243, endPoint y: 386, distance: 128.4
click at [243, 386] on div at bounding box center [473, 290] width 472 height 472
type input "***"
type input "**"
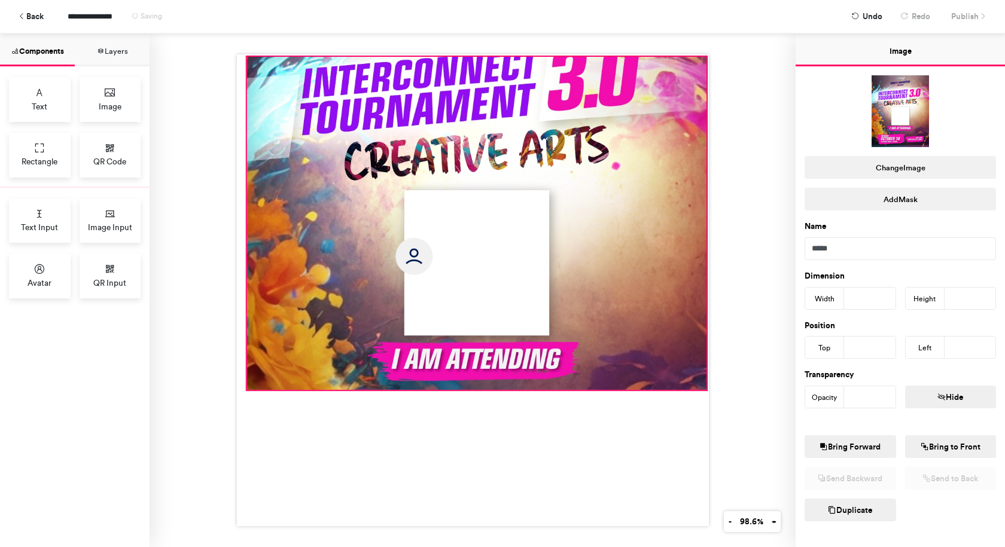
drag, startPoint x: 643, startPoint y: 102, endPoint x: 701, endPoint y: 53, distance: 75.6
click at [701, 54] on div at bounding box center [473, 290] width 472 height 472
type input "***"
type input "*"
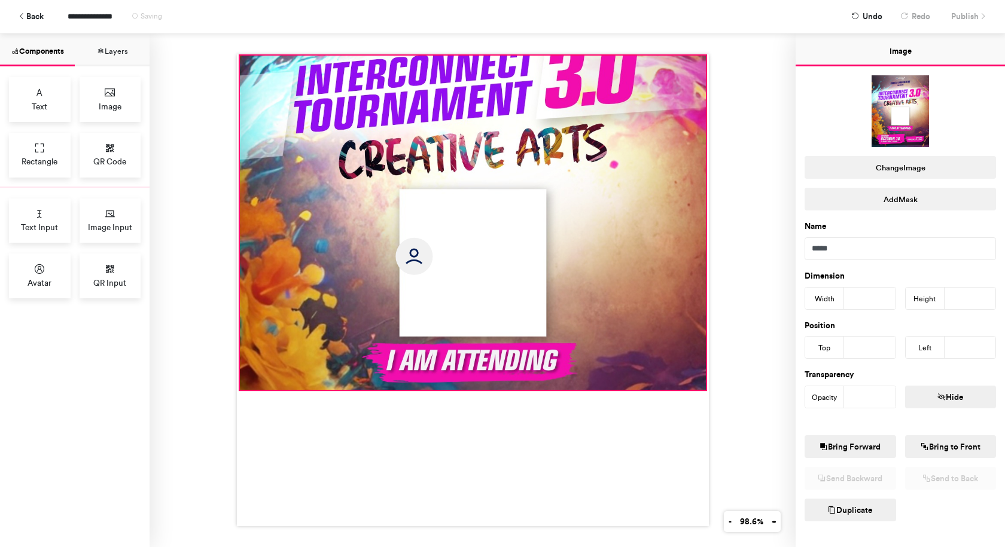
click at [237, 54] on div at bounding box center [473, 290] width 472 height 472
type input "***"
type input "*"
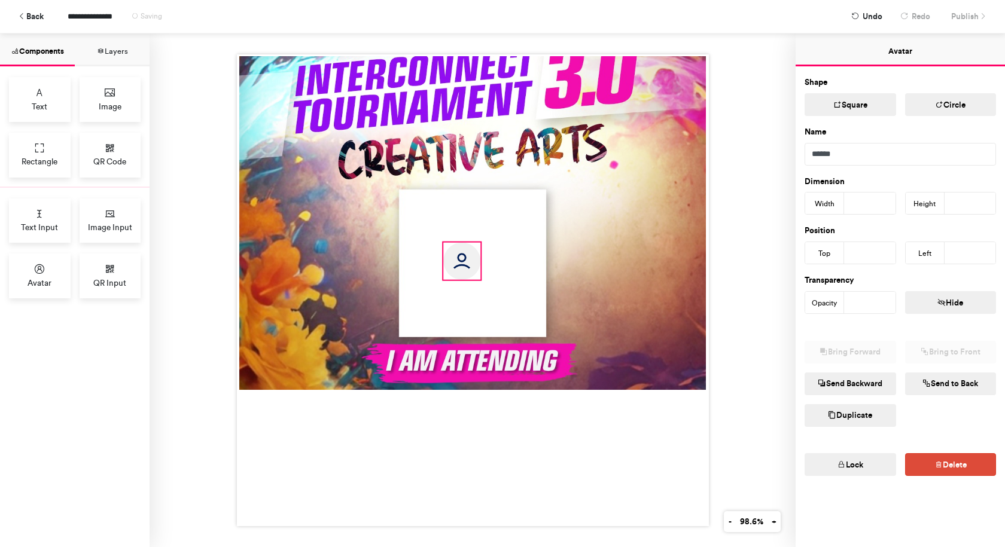
drag, startPoint x: 410, startPoint y: 255, endPoint x: 458, endPoint y: 260, distance: 48.7
click at [458, 260] on img at bounding box center [461, 261] width 37 height 37
type input "***"
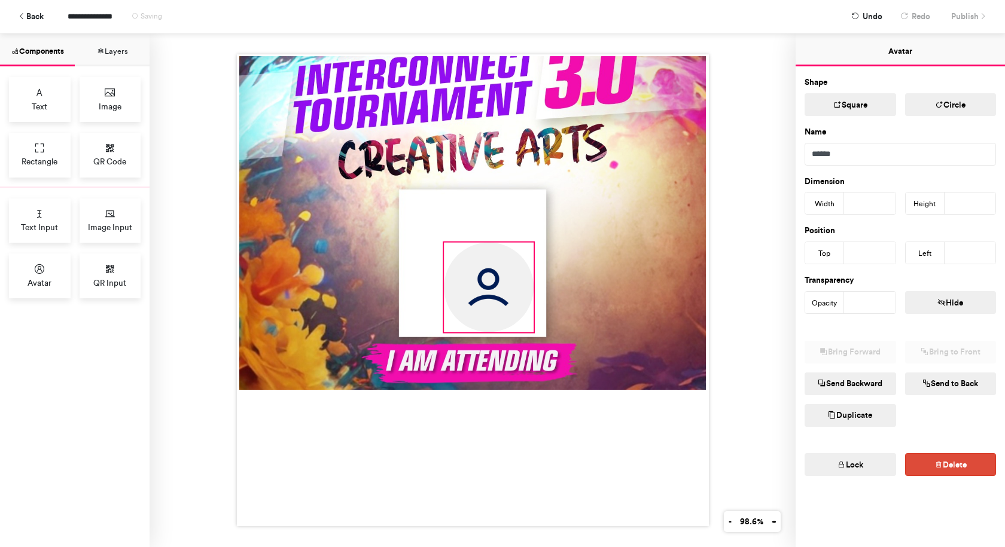
drag, startPoint x: 477, startPoint y: 276, endPoint x: 530, endPoint y: 310, distance: 62.7
click at [530, 310] on div at bounding box center [473, 290] width 472 height 472
type input "***"
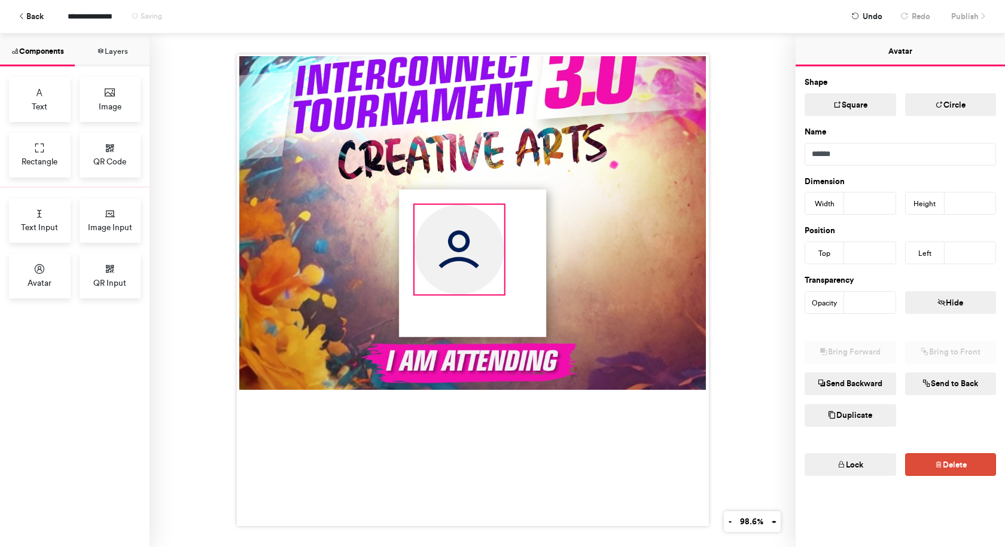
drag, startPoint x: 478, startPoint y: 278, endPoint x: 449, endPoint y: 240, distance: 47.7
click at [449, 240] on img at bounding box center [459, 249] width 90 height 90
type input "***"
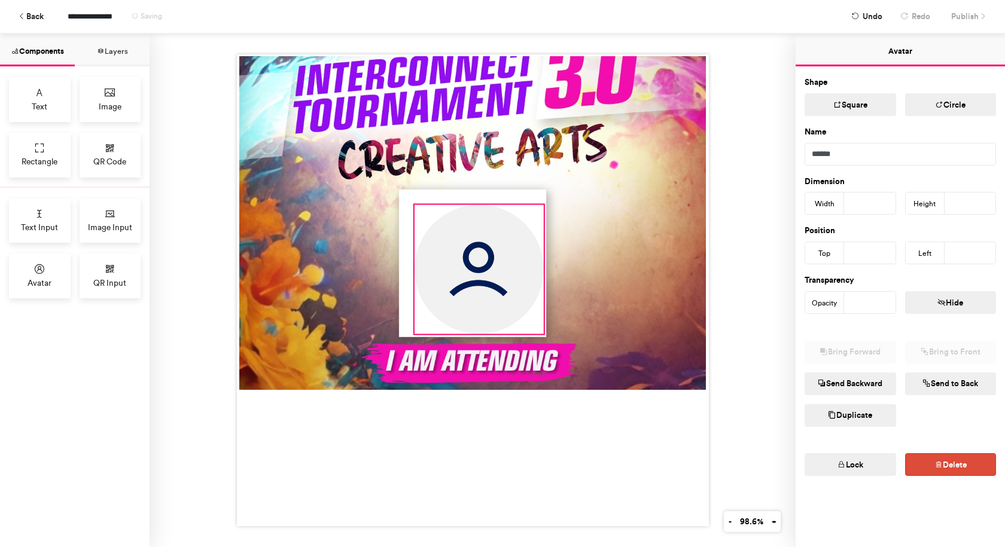
drag, startPoint x: 495, startPoint y: 290, endPoint x: 535, endPoint y: 322, distance: 50.6
click at [535, 322] on div at bounding box center [473, 290] width 472 height 472
type input "***"
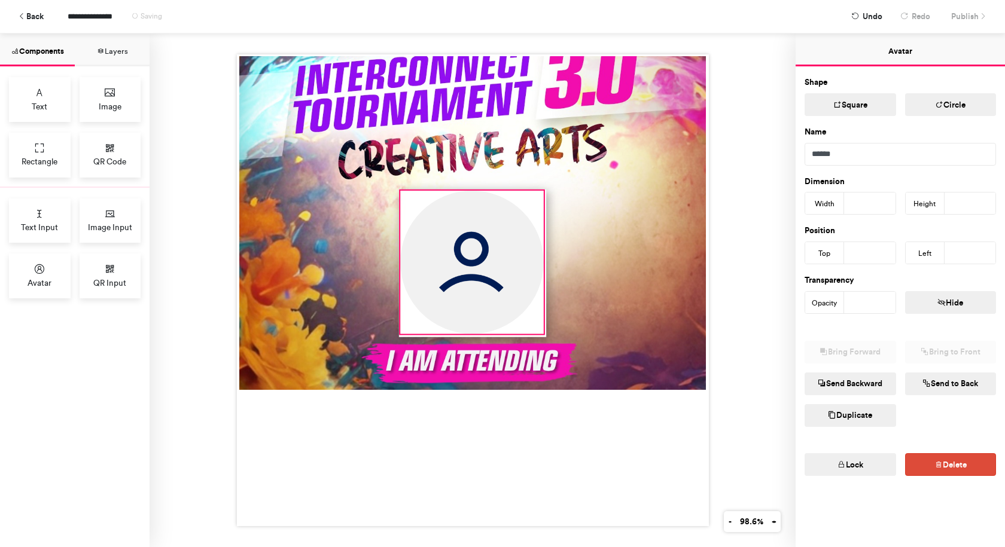
drag, startPoint x: 409, startPoint y: 200, endPoint x: 395, endPoint y: 189, distance: 18.3
click at [395, 189] on div at bounding box center [473, 290] width 472 height 472
type input "***"
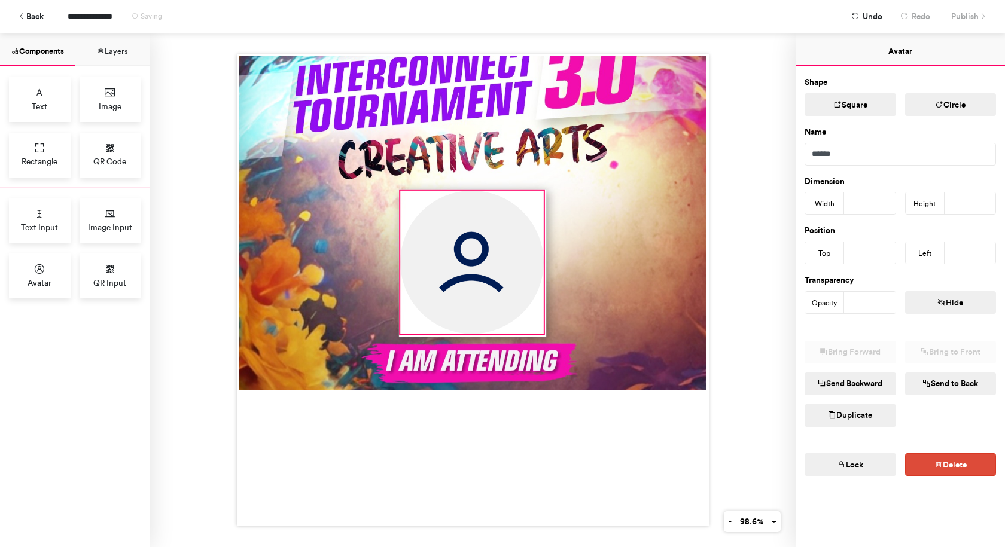
type input "***"
click at [961, 19] on span "Publish" at bounding box center [965, 16] width 28 height 21
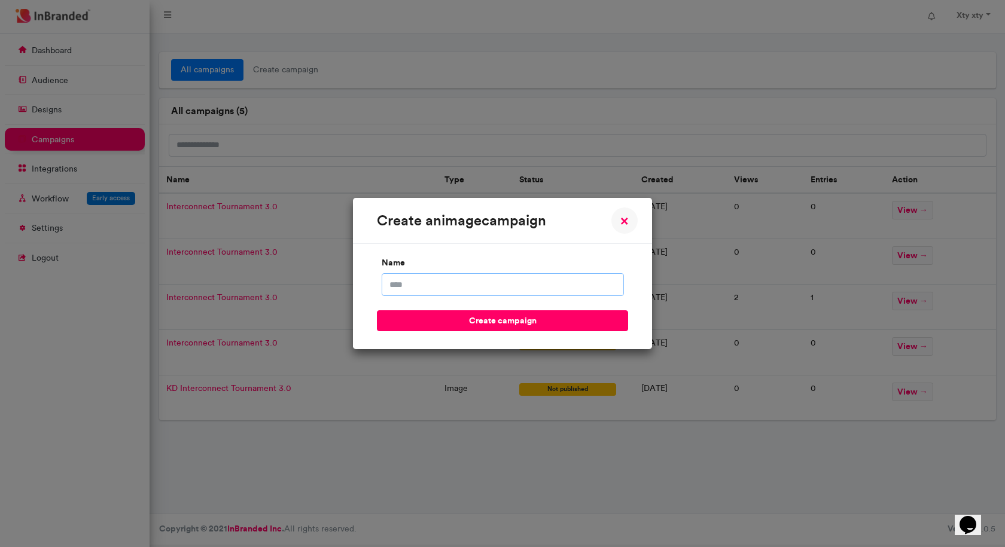
click at [583, 282] on input "name" at bounding box center [502, 284] width 242 height 23
type input "**********"
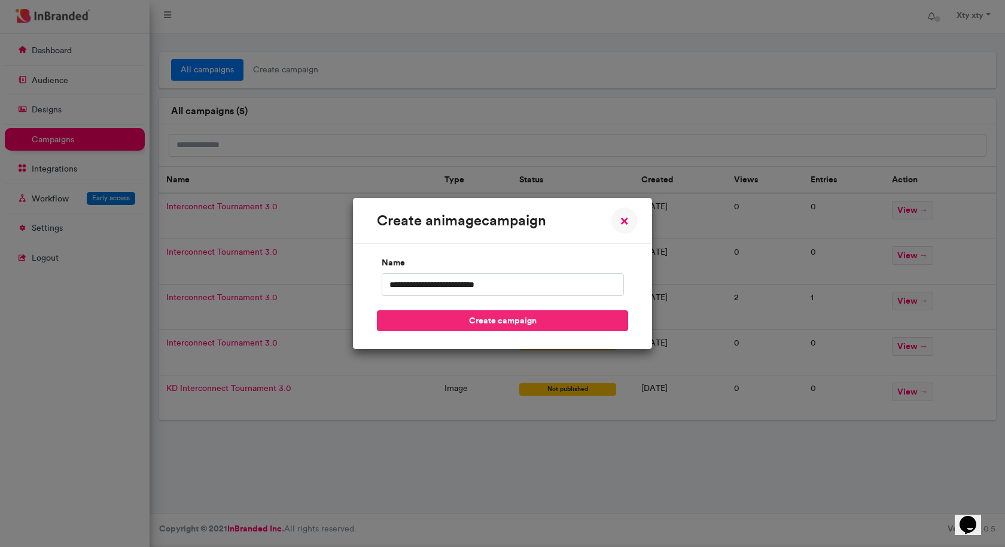
click at [532, 319] on button "create campaign" at bounding box center [502, 320] width 251 height 21
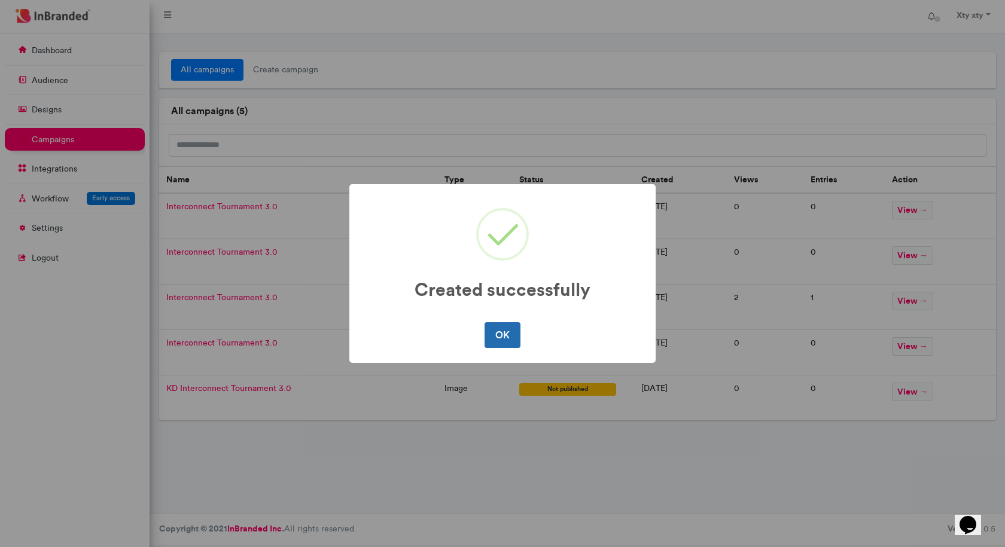
click at [499, 331] on button "OK" at bounding box center [501, 334] width 35 height 25
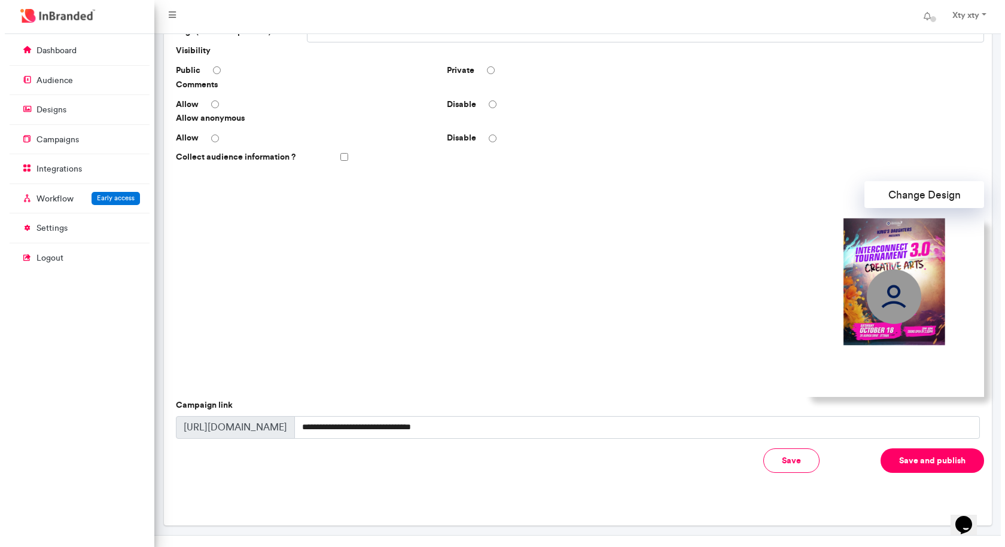
scroll to position [234, 0]
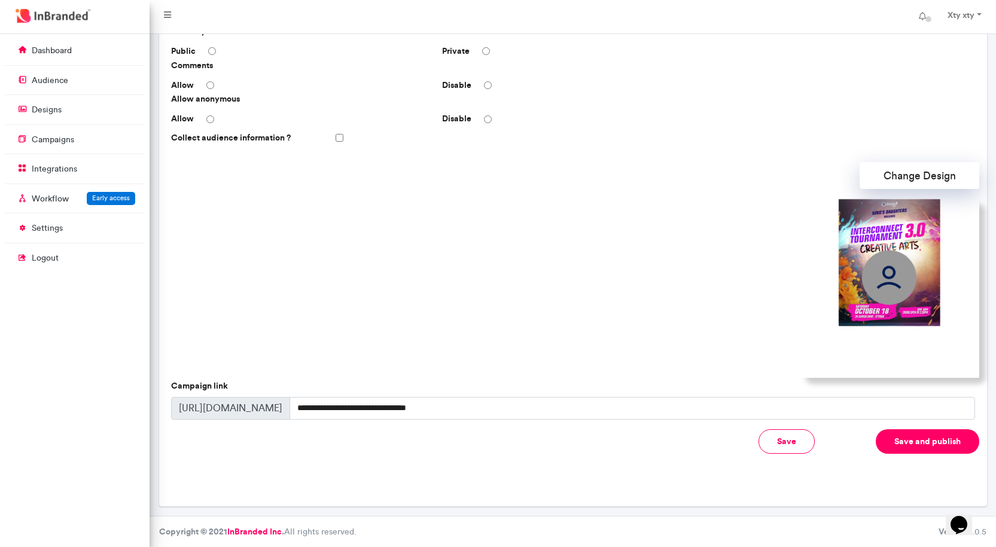
click at [935, 287] on img at bounding box center [888, 288] width 179 height 179
click at [923, 438] on button "Save and publish" at bounding box center [926, 441] width 103 height 25
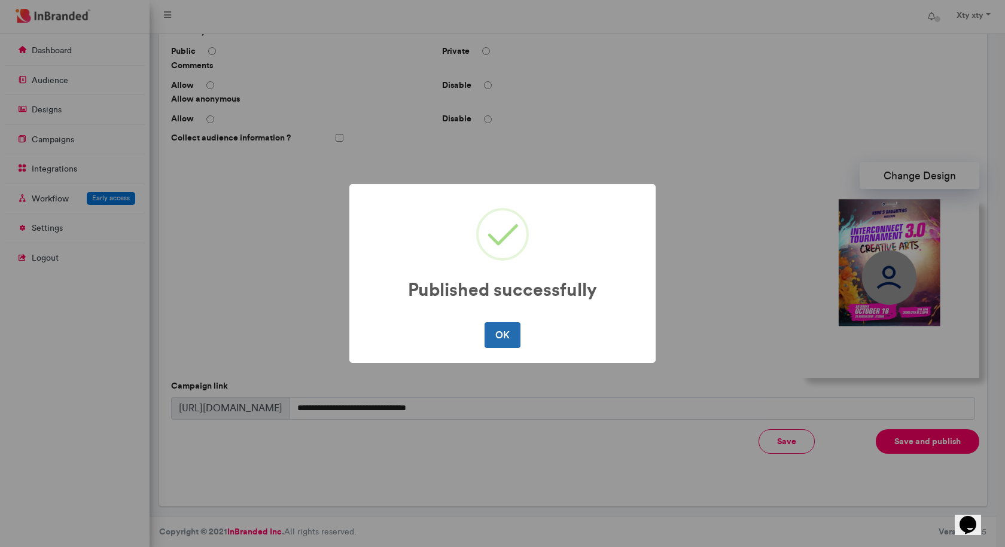
click at [512, 345] on button "OK" at bounding box center [501, 334] width 35 height 25
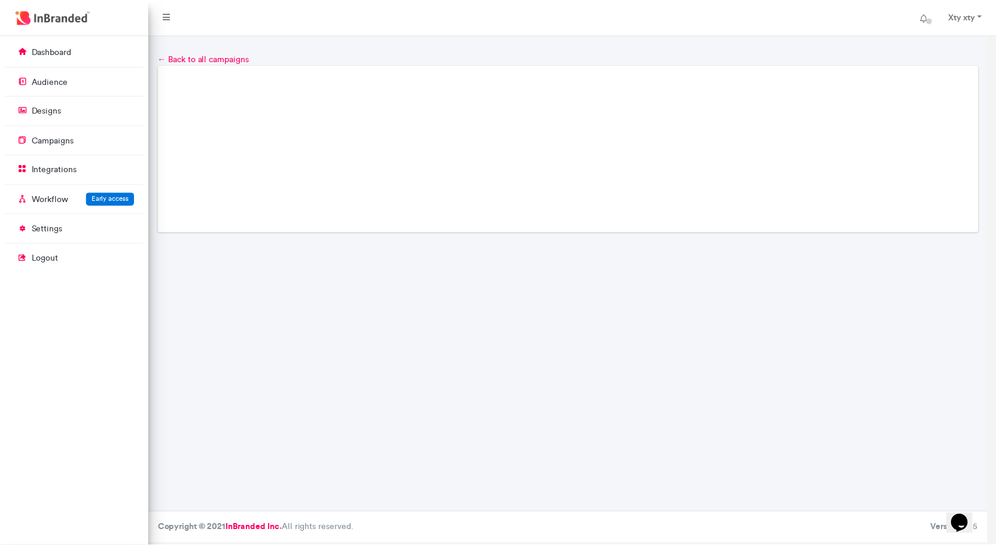
scroll to position [0, 0]
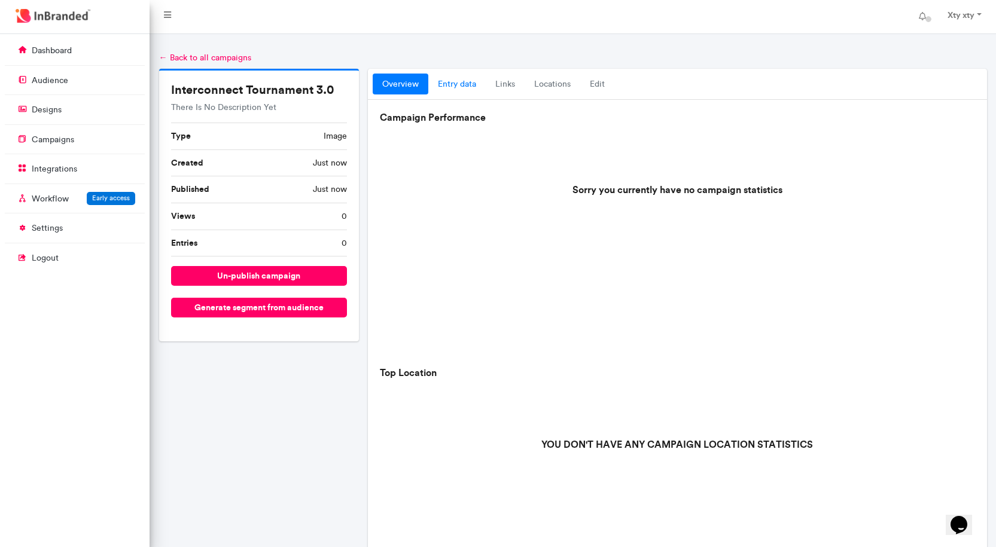
click at [463, 87] on link "entry data" at bounding box center [456, 85] width 57 height 22
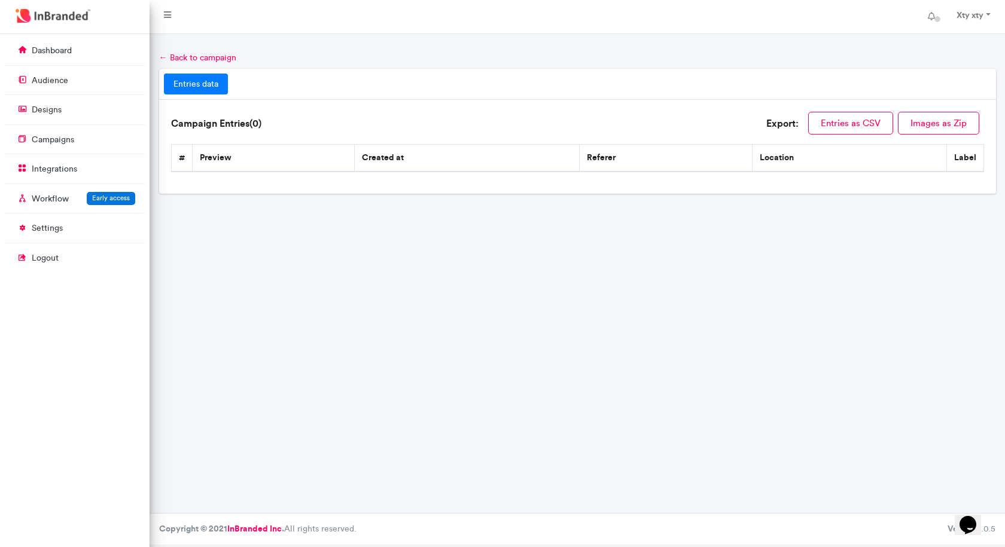
click at [228, 89] on ul "entries data" at bounding box center [577, 85] width 827 height 22
click at [221, 86] on link "entries data" at bounding box center [196, 85] width 64 height 22
click at [181, 59] on link "← Back to campaign" at bounding box center [197, 58] width 77 height 10
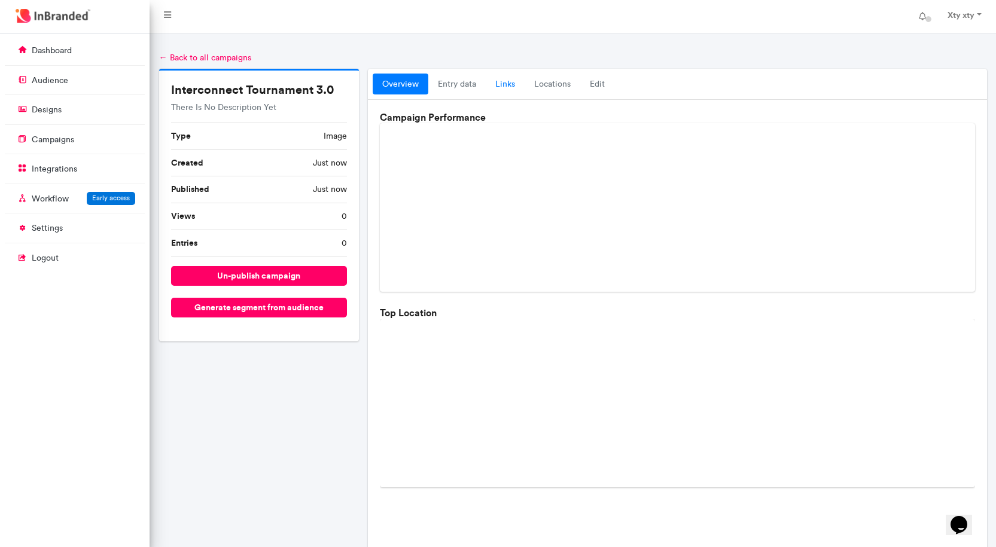
click at [506, 79] on link "links" at bounding box center [505, 85] width 39 height 22
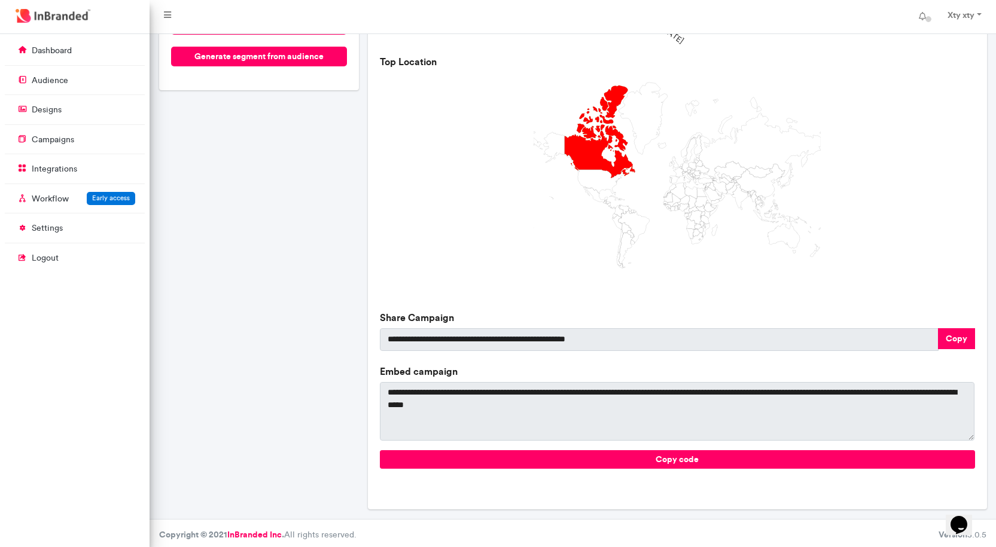
scroll to position [255, 0]
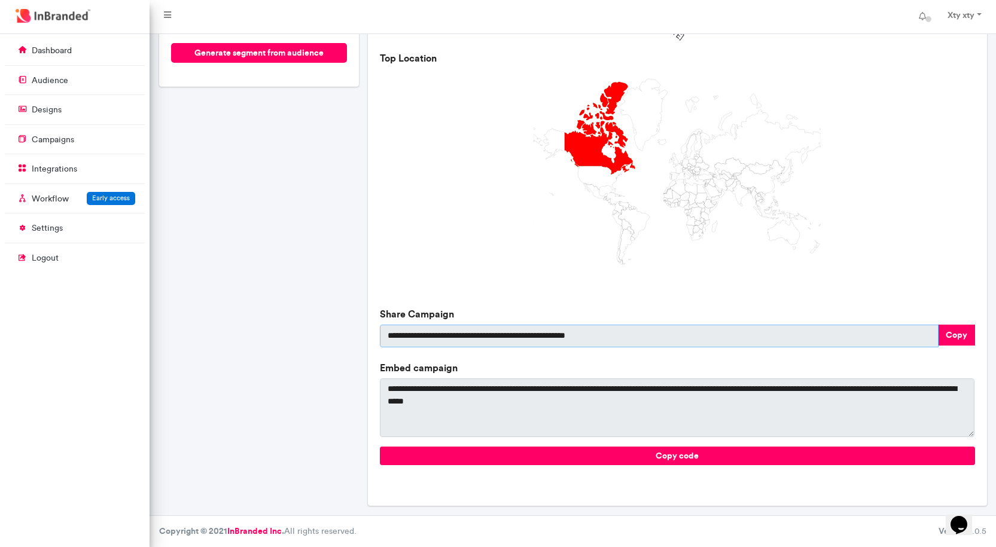
drag, startPoint x: 646, startPoint y: 340, endPoint x: 796, endPoint y: 330, distance: 149.8
click at [434, 317] on div "**********" at bounding box center [677, 161] width 594 height 608
click at [966, 334] on button "Copy" at bounding box center [956, 335] width 37 height 21
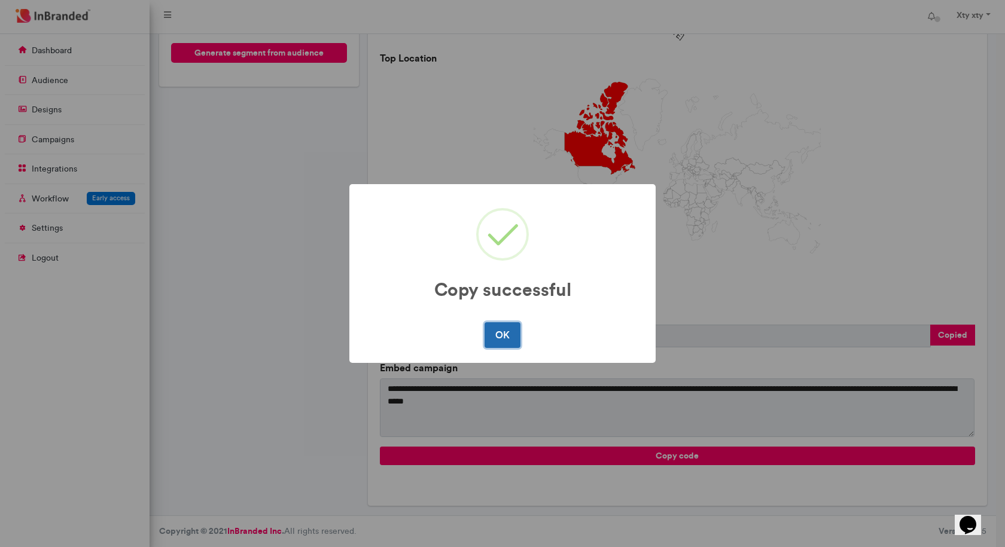
click at [517, 340] on button "OK" at bounding box center [501, 334] width 35 height 25
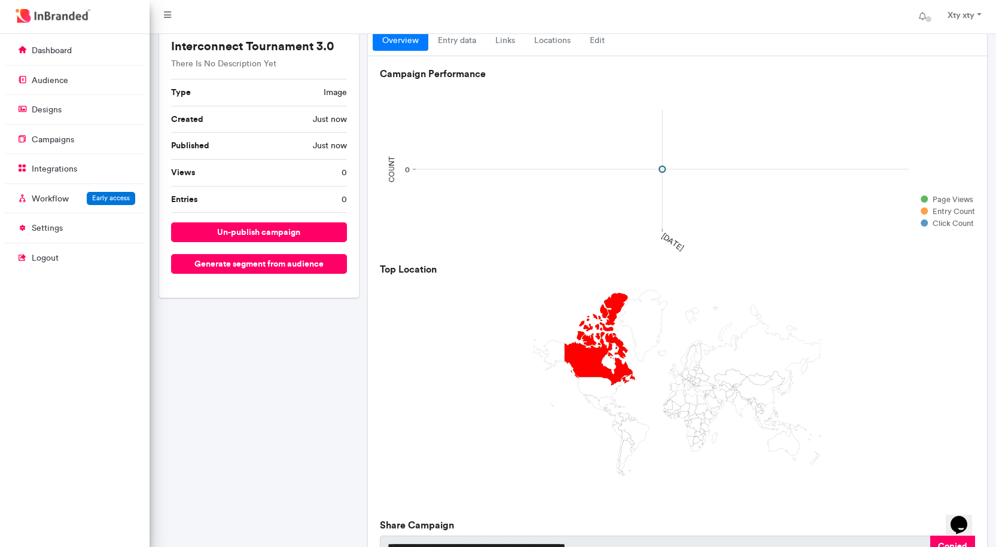
scroll to position [0, 0]
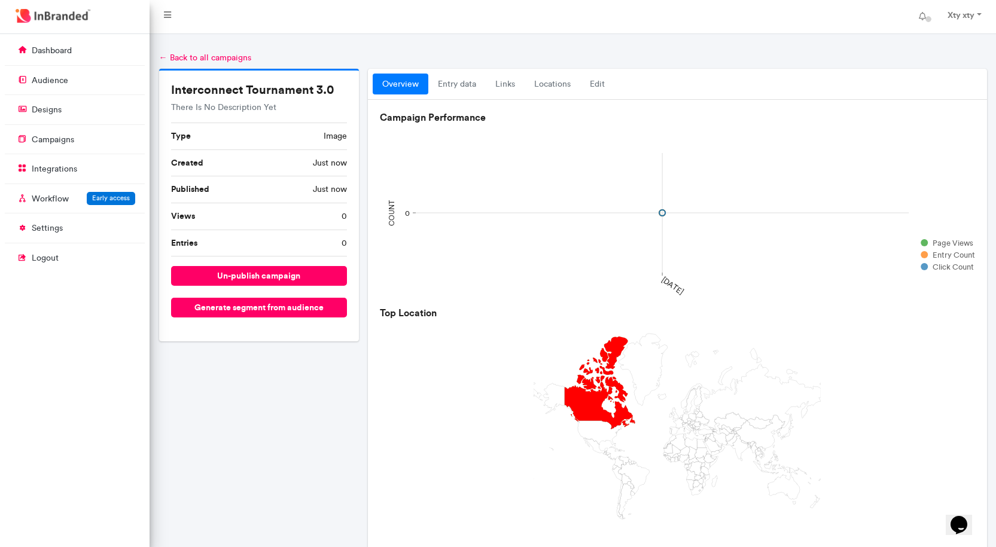
click at [201, 60] on link "← Back to all campaigns" at bounding box center [205, 58] width 92 height 10
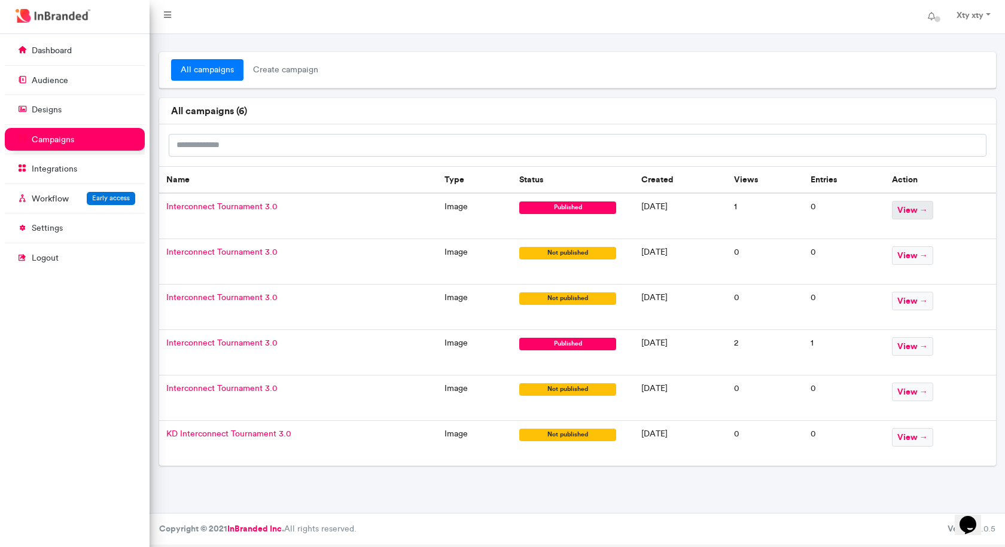
click at [918, 211] on span "view →" at bounding box center [912, 210] width 41 height 19
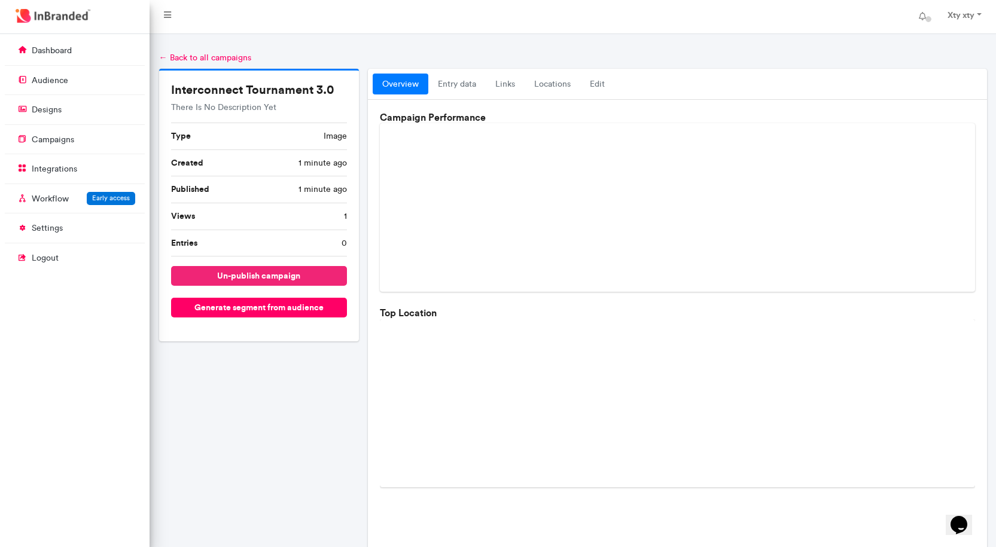
click at [325, 276] on button "un-publish campaign" at bounding box center [259, 276] width 176 height 20
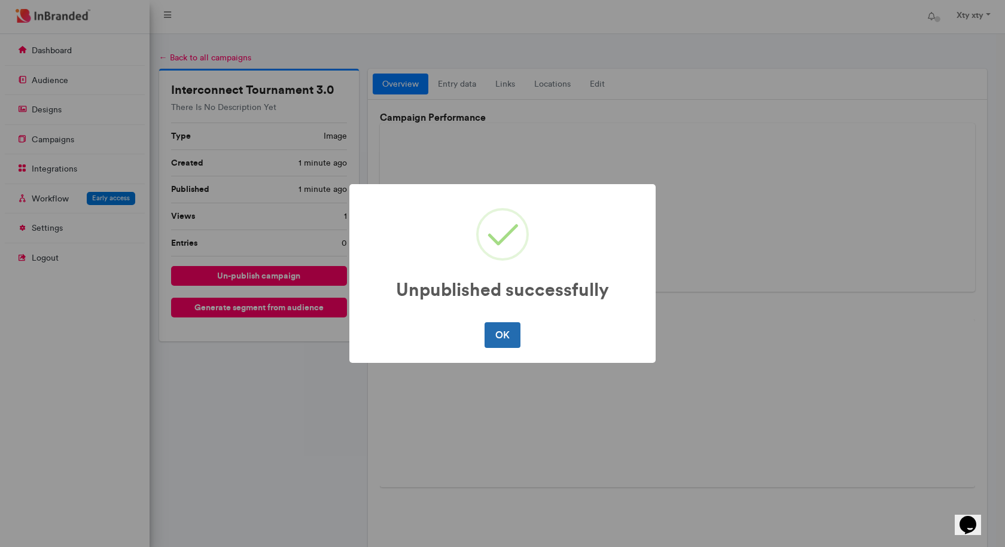
click at [487, 329] on button "OK" at bounding box center [501, 334] width 35 height 25
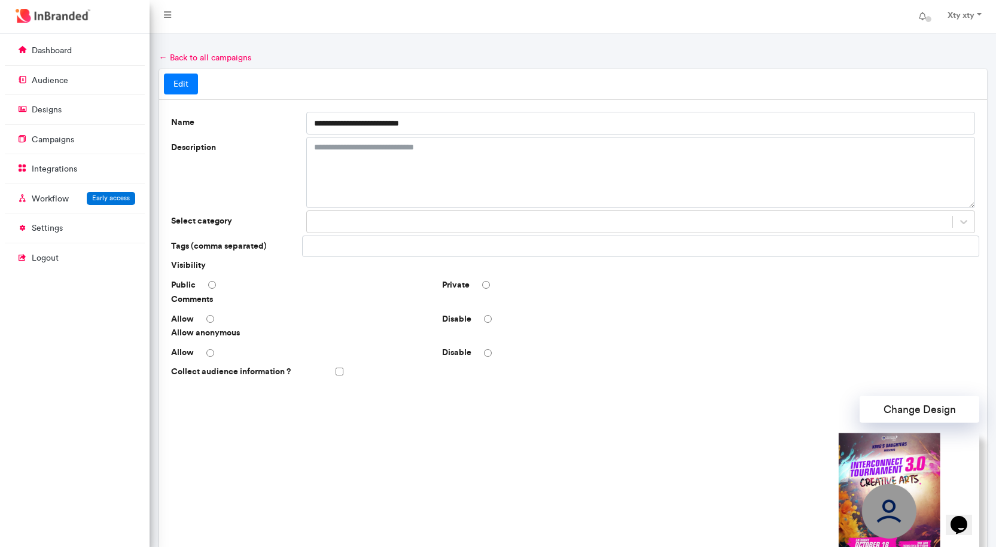
click at [188, 56] on link "← Back to all campaigns" at bounding box center [205, 58] width 92 height 10
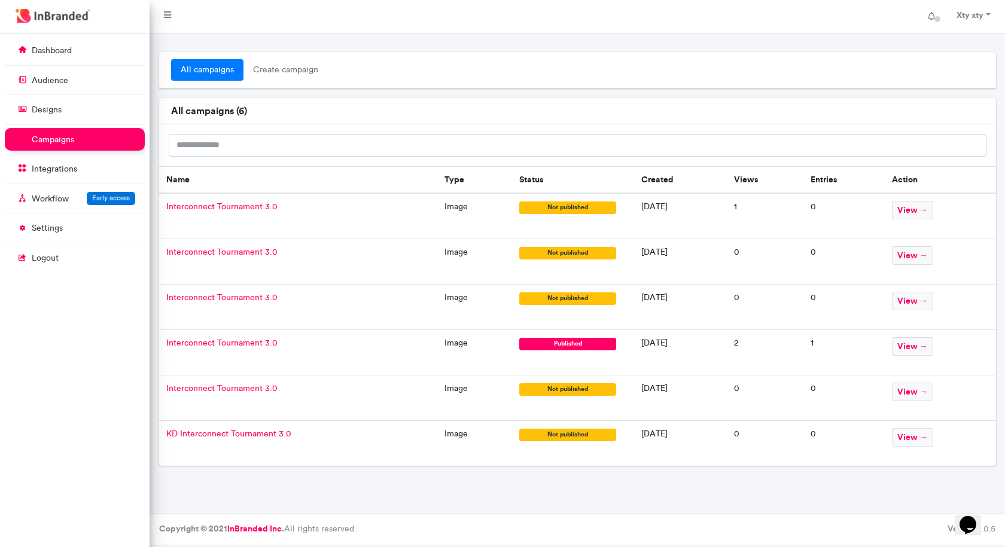
click at [952, 349] on td "view →" at bounding box center [939, 352] width 111 height 45
click at [942, 348] on td "view →" at bounding box center [939, 352] width 111 height 45
click at [926, 344] on span "view →" at bounding box center [912, 346] width 41 height 19
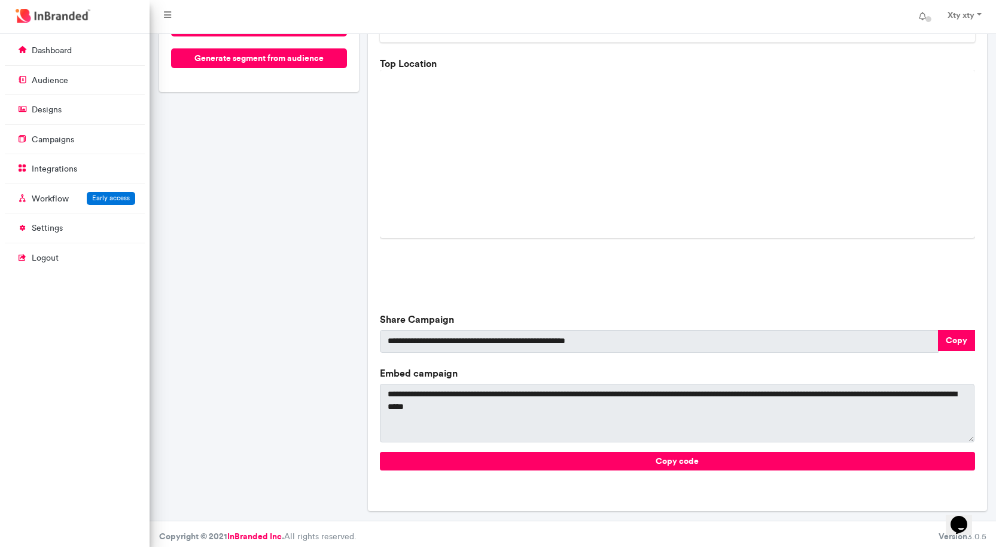
scroll to position [255, 0]
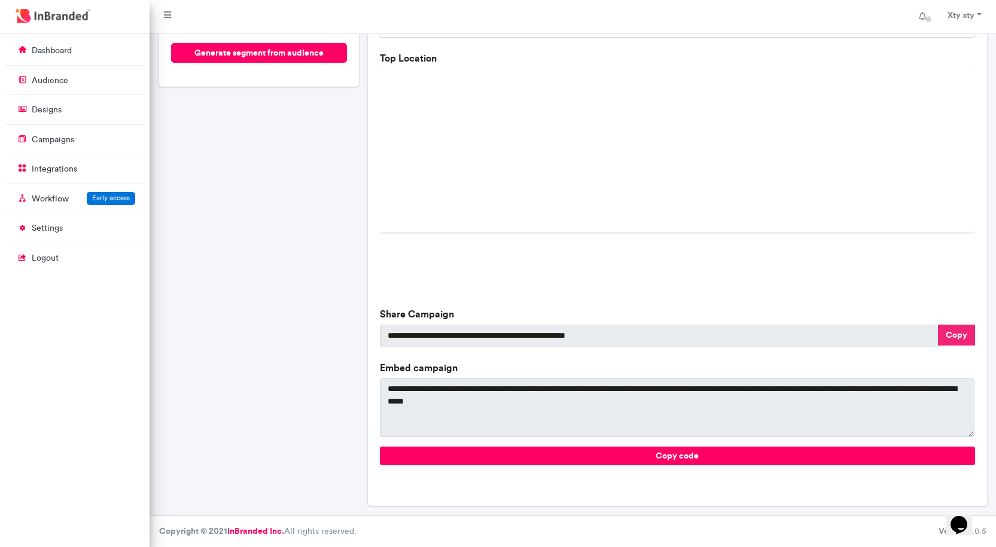
click at [967, 331] on button "Copy" at bounding box center [956, 335] width 37 height 21
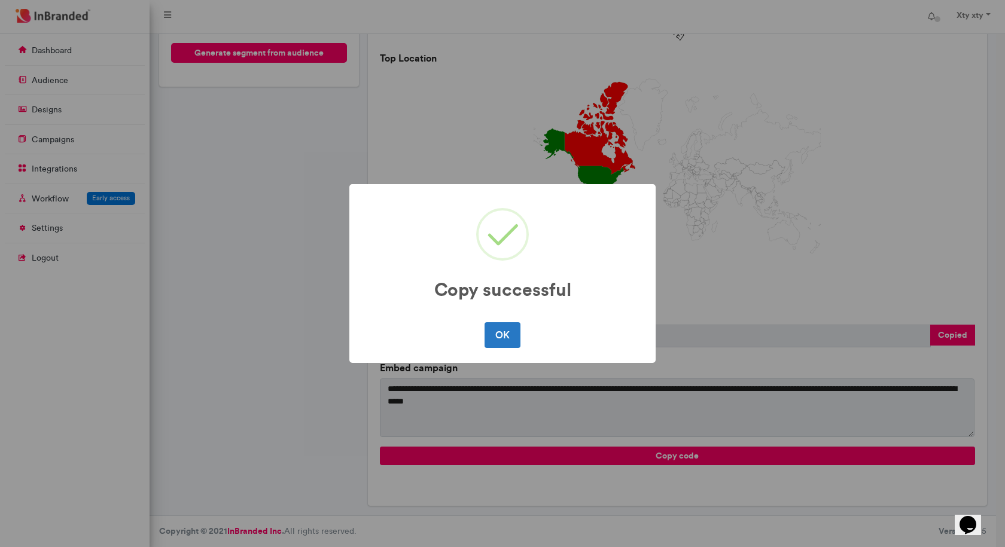
click at [44, 56] on div "Copy successful × OK No Cancel" at bounding box center [502, 273] width 1005 height 547
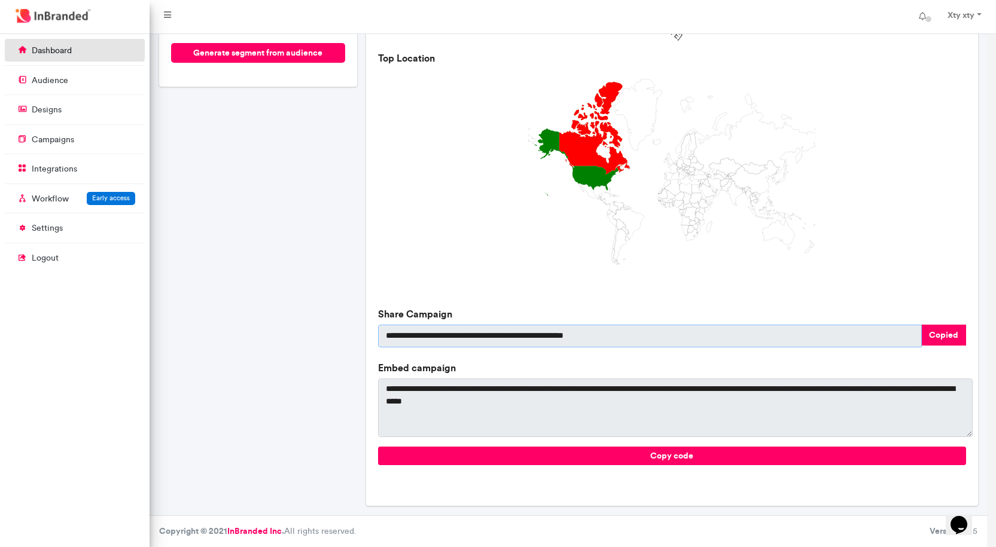
click at [44, 56] on p "dashboard" at bounding box center [52, 51] width 40 height 12
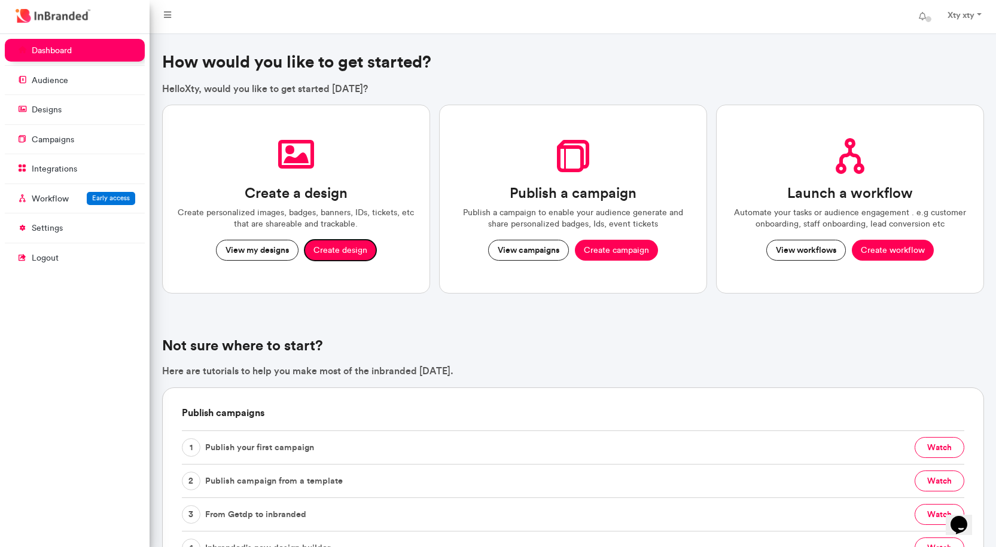
click at [340, 247] on button "Create design" at bounding box center [340, 251] width 72 height 22
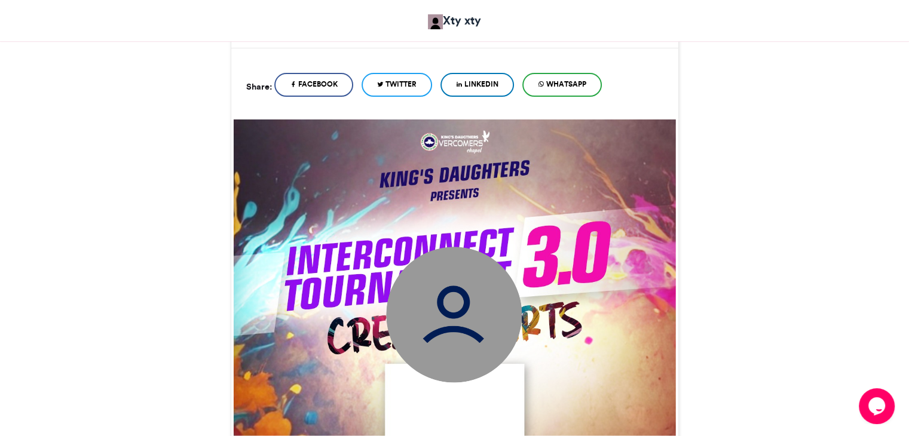
scroll to position [359, 0]
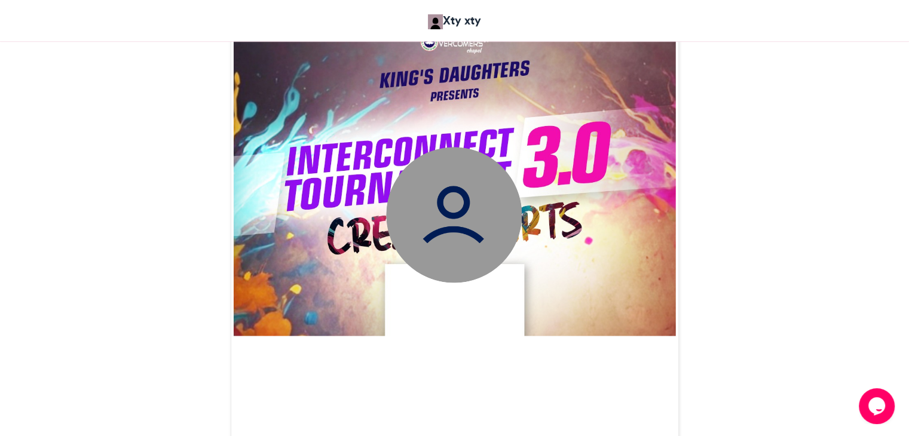
click at [432, 224] on img at bounding box center [454, 215] width 136 height 136
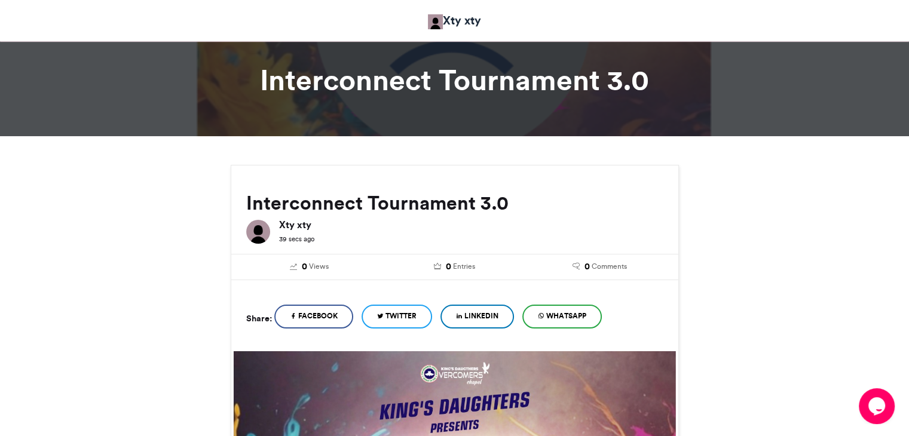
scroll to position [0, 0]
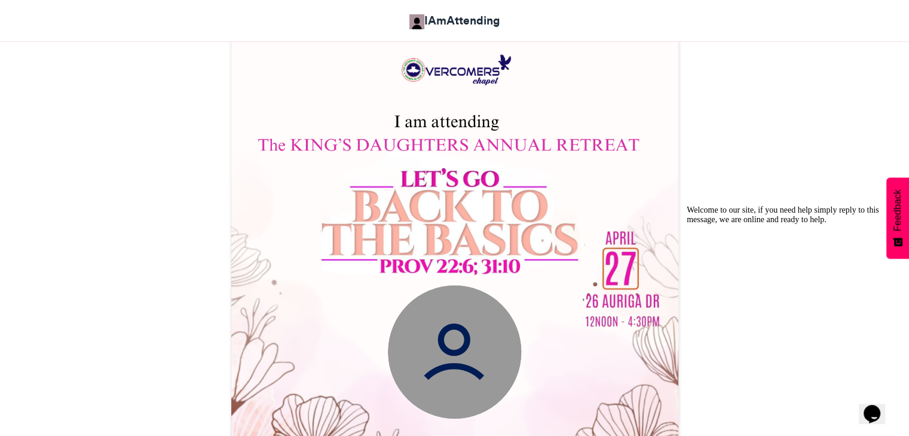
scroll to position [179, 0]
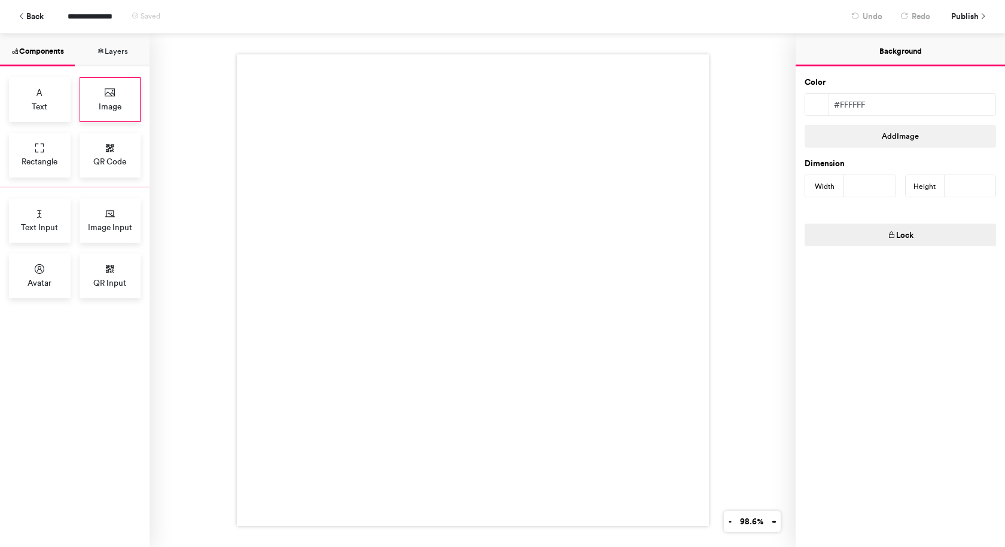
click at [114, 93] on icon at bounding box center [110, 93] width 12 height 12
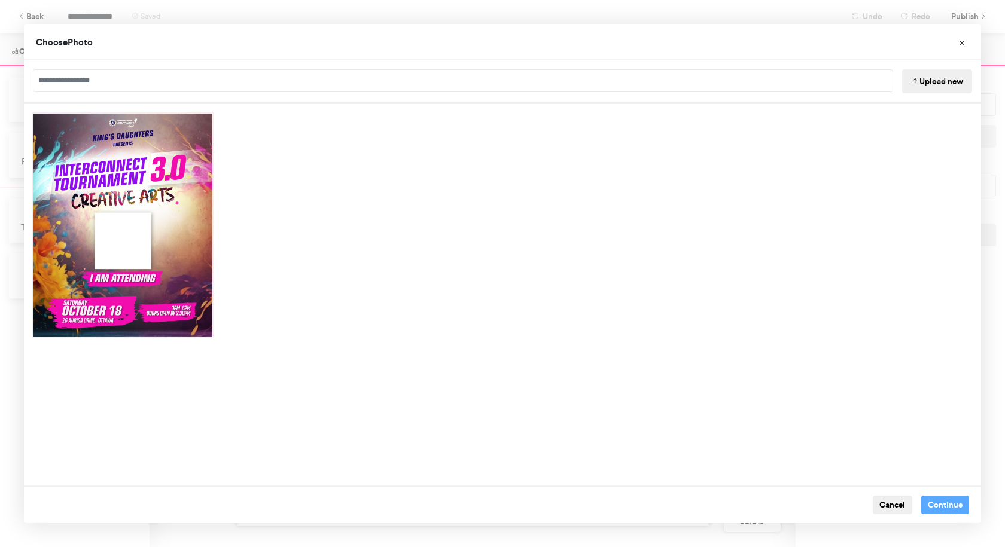
click at [923, 76] on button "Upload new" at bounding box center [937, 81] width 70 height 24
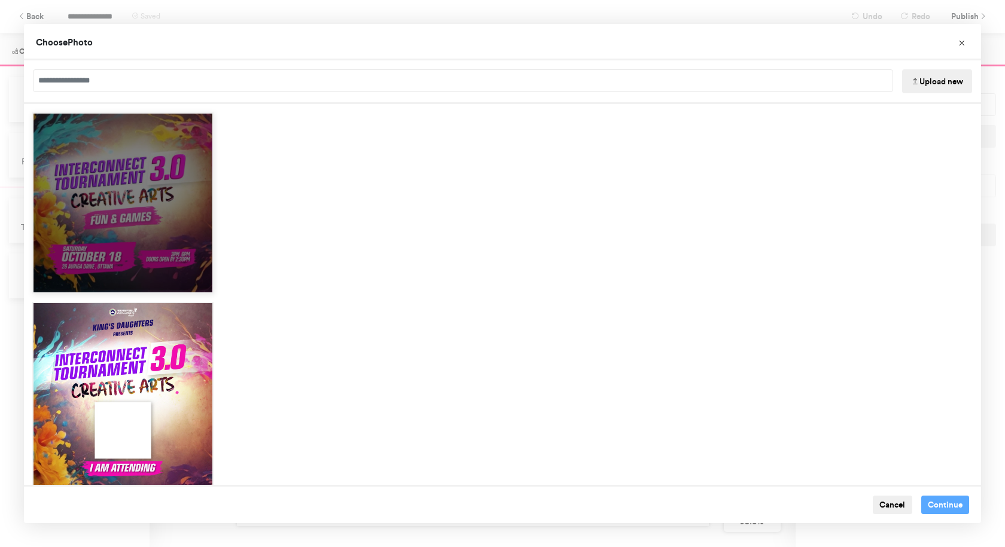
click at [149, 227] on div "Choose Image" at bounding box center [122, 202] width 181 height 181
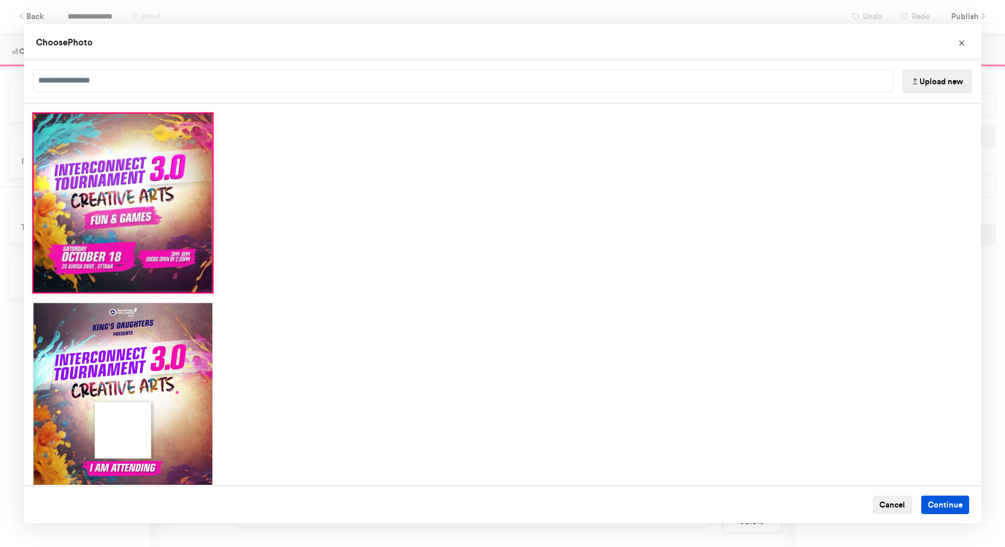
click at [938, 504] on button "Continue" at bounding box center [945, 505] width 48 height 19
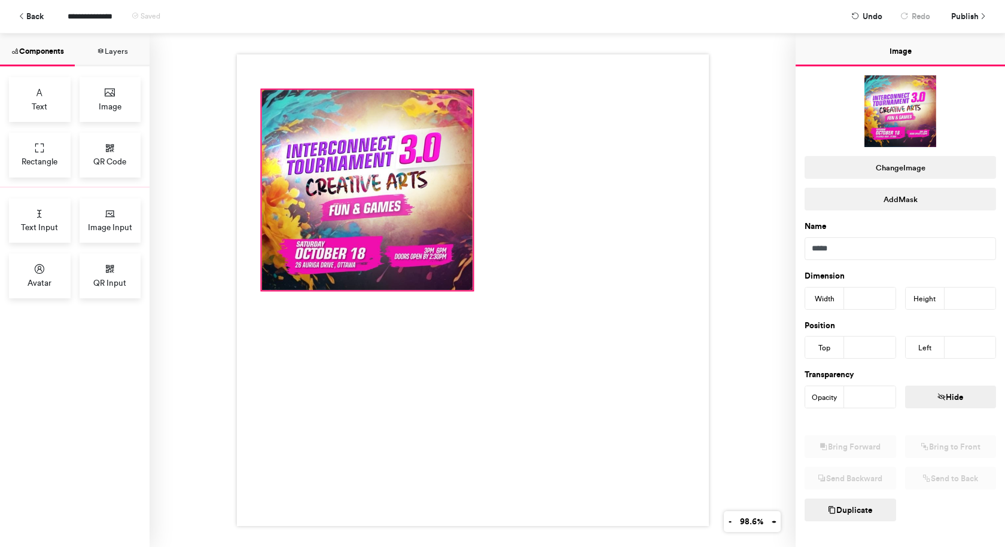
drag, startPoint x: 344, startPoint y: 162, endPoint x: 258, endPoint y: 86, distance: 115.6
click at [258, 86] on div at bounding box center [473, 290] width 472 height 472
type input "***"
type input "**"
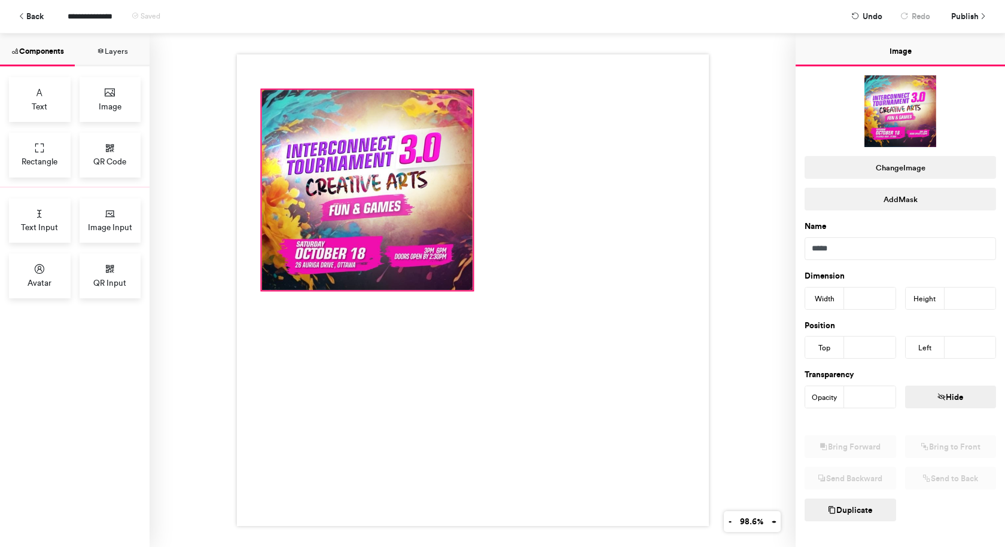
type input "**"
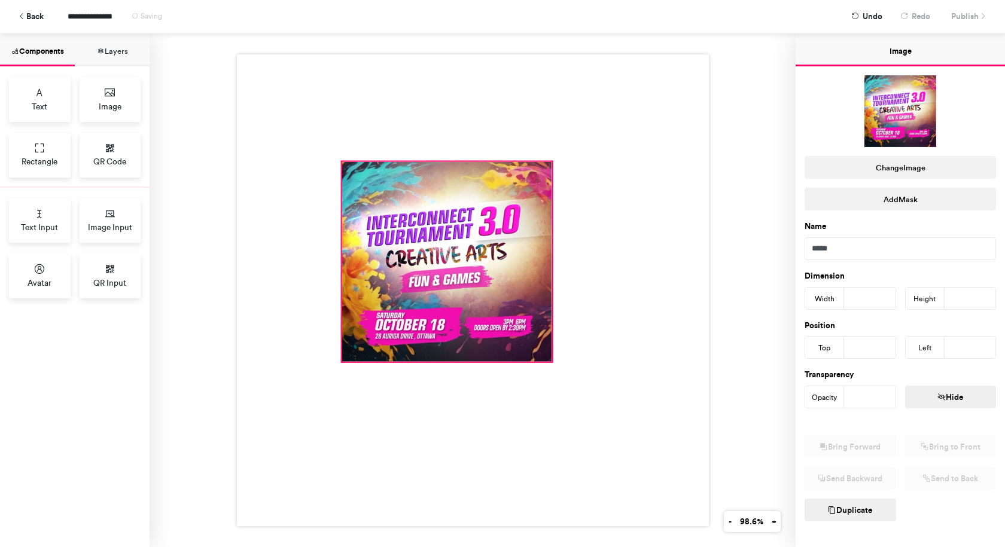
drag, startPoint x: 332, startPoint y: 132, endPoint x: 411, endPoint y: 203, distance: 106.3
click at [411, 203] on div at bounding box center [446, 261] width 210 height 200
type input "***"
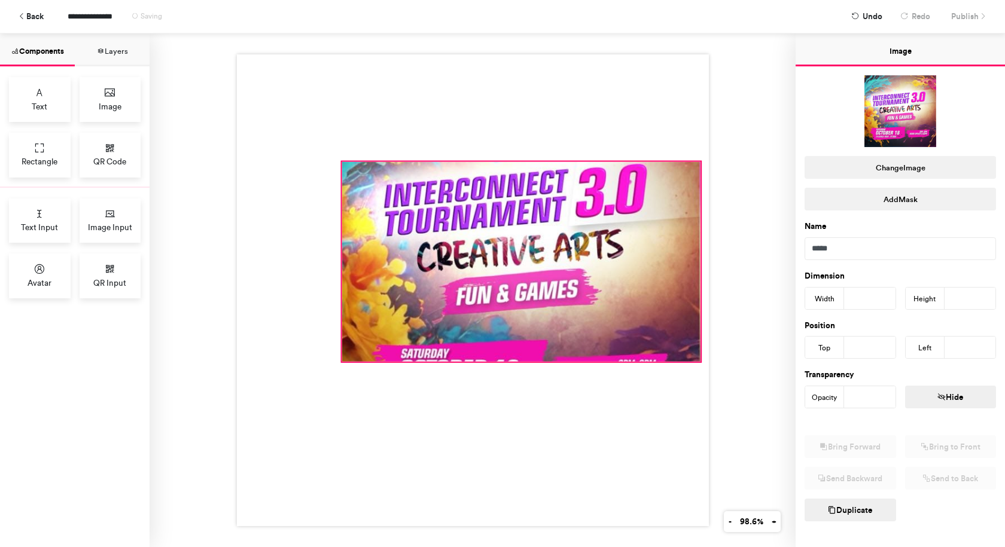
drag, startPoint x: 544, startPoint y: 357, endPoint x: 514, endPoint y: 336, distance: 37.0
click at [693, 358] on div at bounding box center [473, 290] width 472 height 472
type input "***"
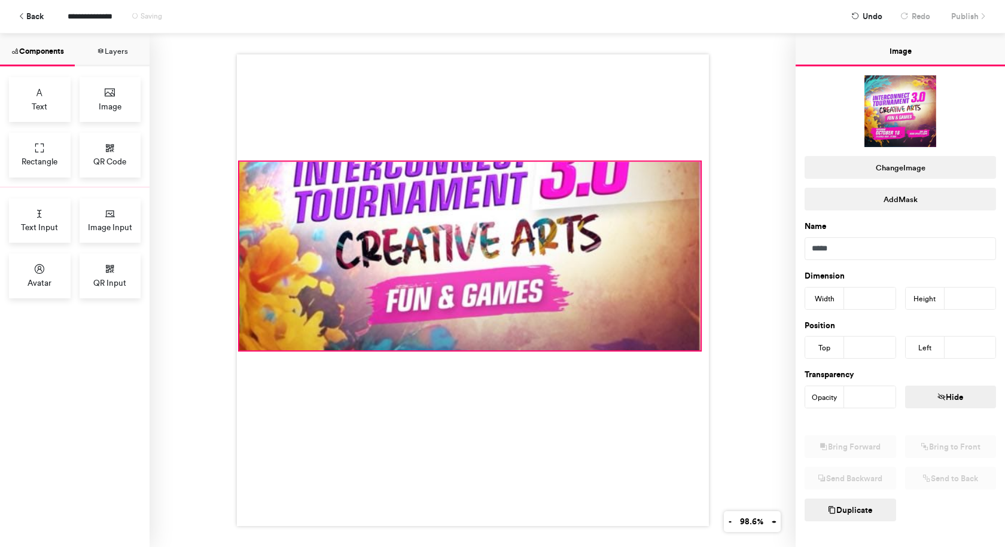
drag, startPoint x: 337, startPoint y: 356, endPoint x: 234, endPoint y: 344, distance: 103.5
click at [237, 344] on div at bounding box center [473, 290] width 472 height 472
type input "***"
type input "*"
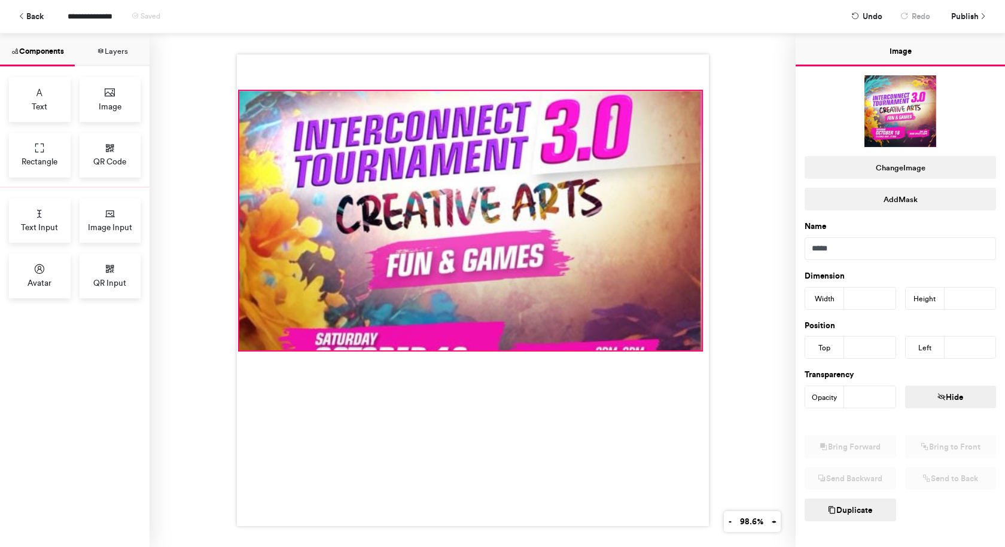
drag, startPoint x: 692, startPoint y: 157, endPoint x: 694, endPoint y: 86, distance: 70.6
click at [694, 86] on div at bounding box center [473, 290] width 472 height 472
type input "***"
type input "**"
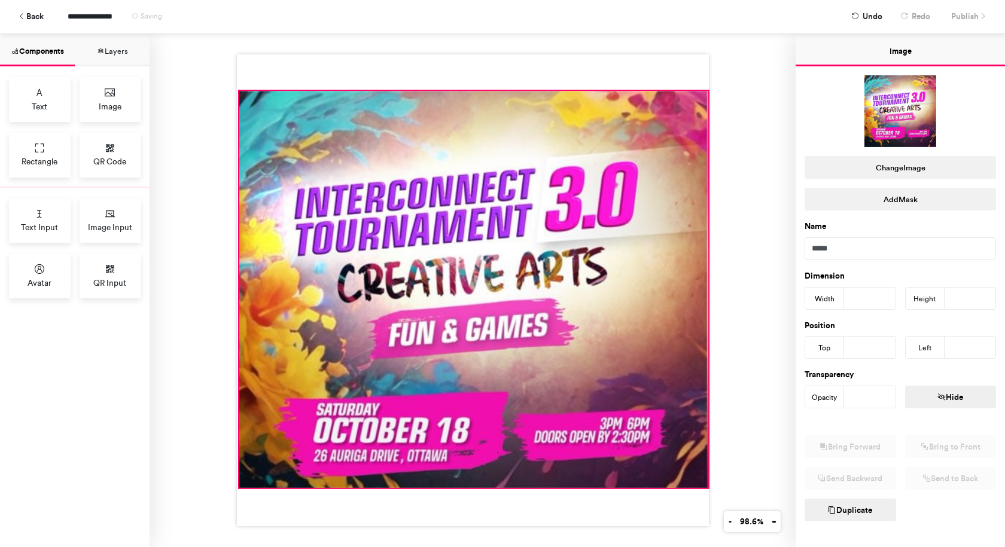
drag, startPoint x: 696, startPoint y: 347, endPoint x: 703, endPoint y: 482, distance: 134.7
click at [703, 482] on div at bounding box center [473, 290] width 472 height 472
type input "***"
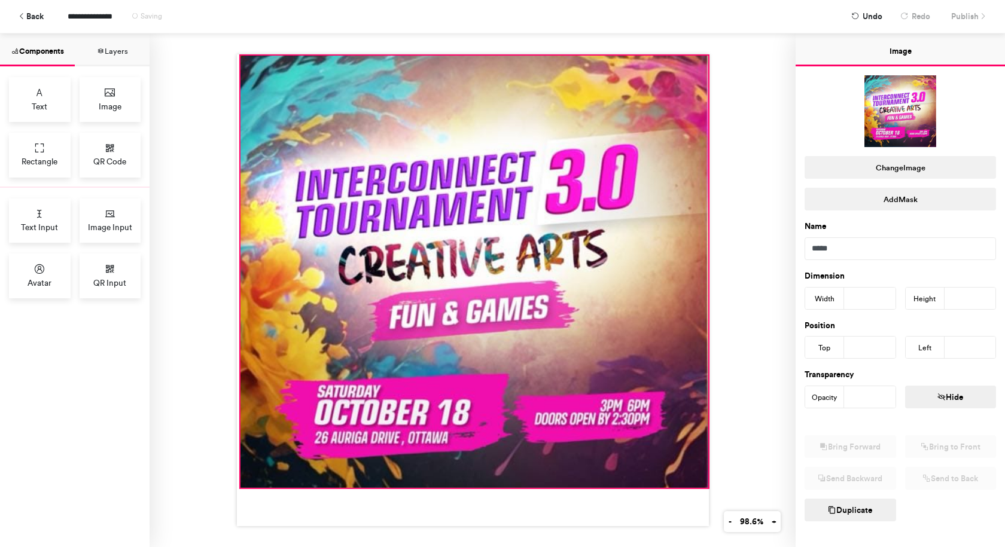
drag, startPoint x: 236, startPoint y: 85, endPoint x: 346, endPoint y: 94, distance: 109.8
click at [238, 54] on div at bounding box center [473, 290] width 472 height 472
type input "***"
type input "*"
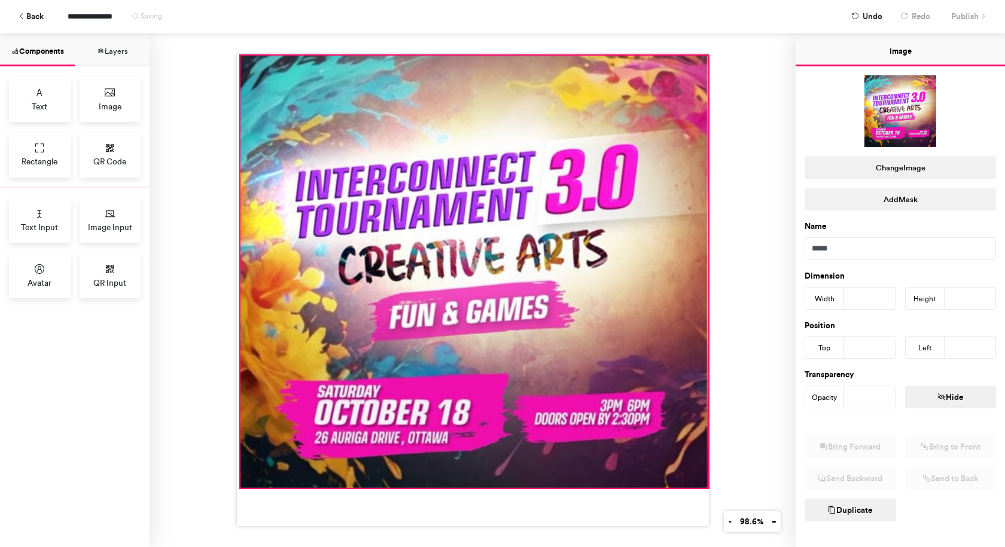
type input "*"
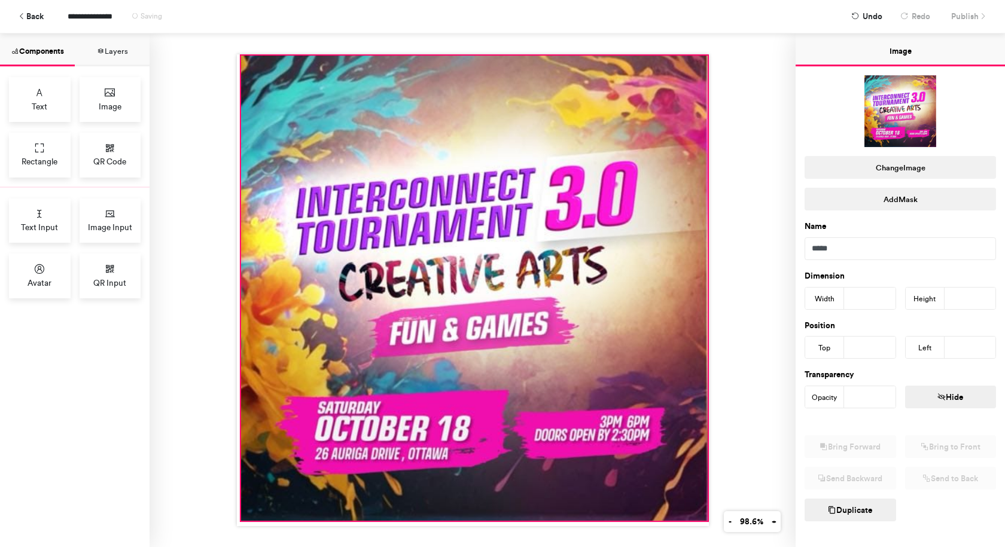
drag, startPoint x: 704, startPoint y: 485, endPoint x: 703, endPoint y: 517, distance: 32.3
click at [703, 517] on div at bounding box center [473, 290] width 472 height 472
type input "***"
click at [39, 271] on icon at bounding box center [39, 269] width 12 height 12
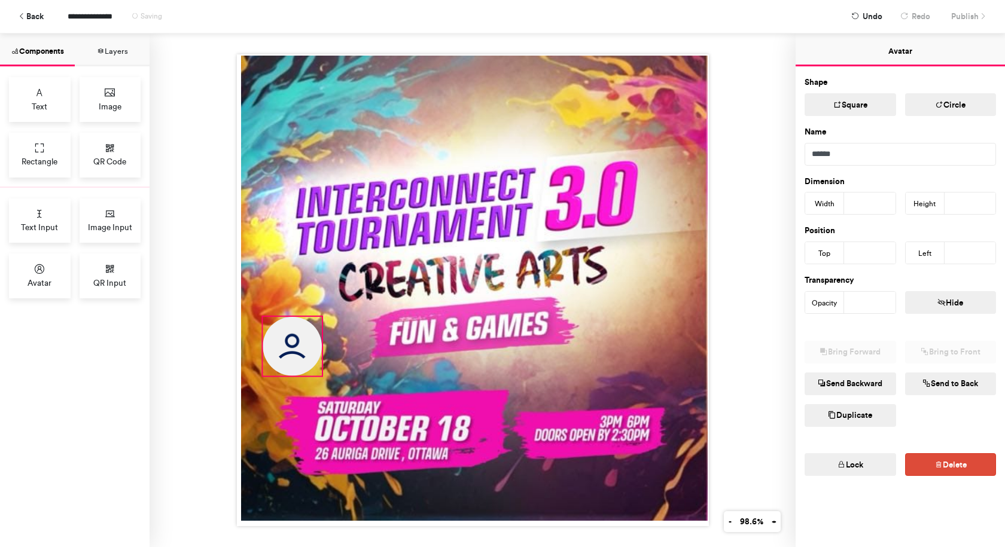
drag, startPoint x: 376, startPoint y: 199, endPoint x: 284, endPoint y: 343, distance: 171.5
click at [284, 343] on img at bounding box center [291, 346] width 59 height 59
type input "***"
type input "**"
drag, startPoint x: 257, startPoint y: 314, endPoint x: 250, endPoint y: 290, distance: 25.0
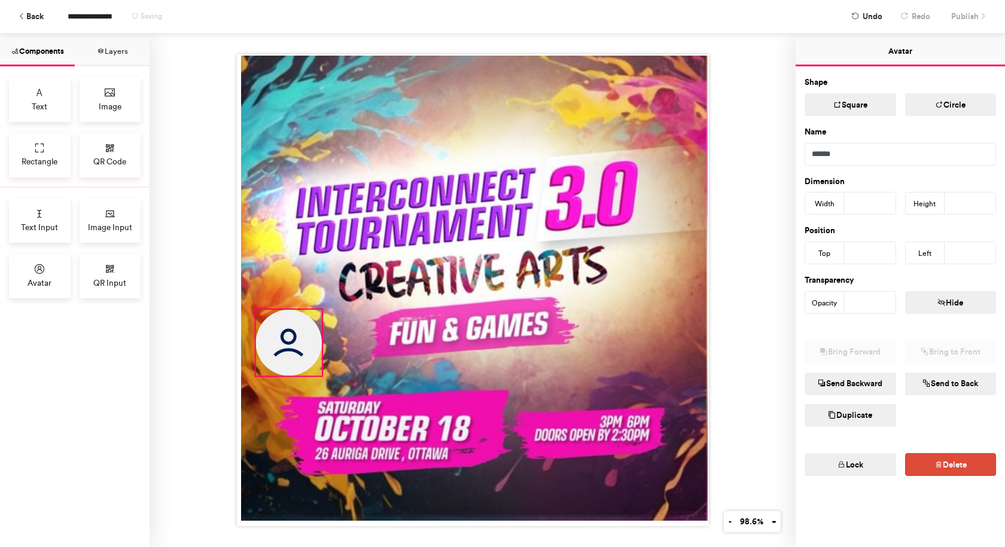
click at [250, 290] on div at bounding box center [473, 290] width 472 height 472
type input "***"
type input "**"
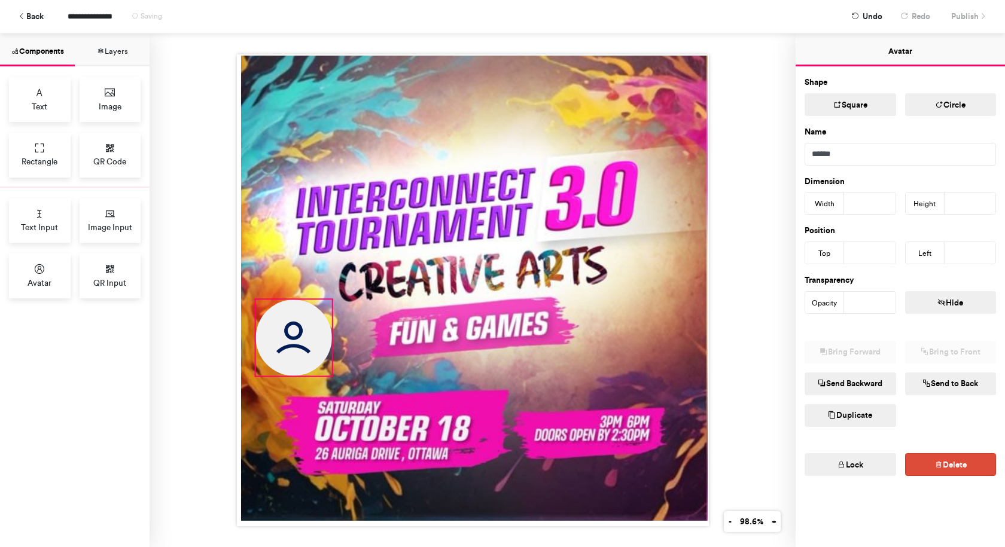
drag, startPoint x: 321, startPoint y: 303, endPoint x: 329, endPoint y: 286, distance: 18.5
click at [329, 286] on div at bounding box center [473, 290] width 472 height 472
type input "***"
drag, startPoint x: 295, startPoint y: 315, endPoint x: 291, endPoint y: 326, distance: 12.5
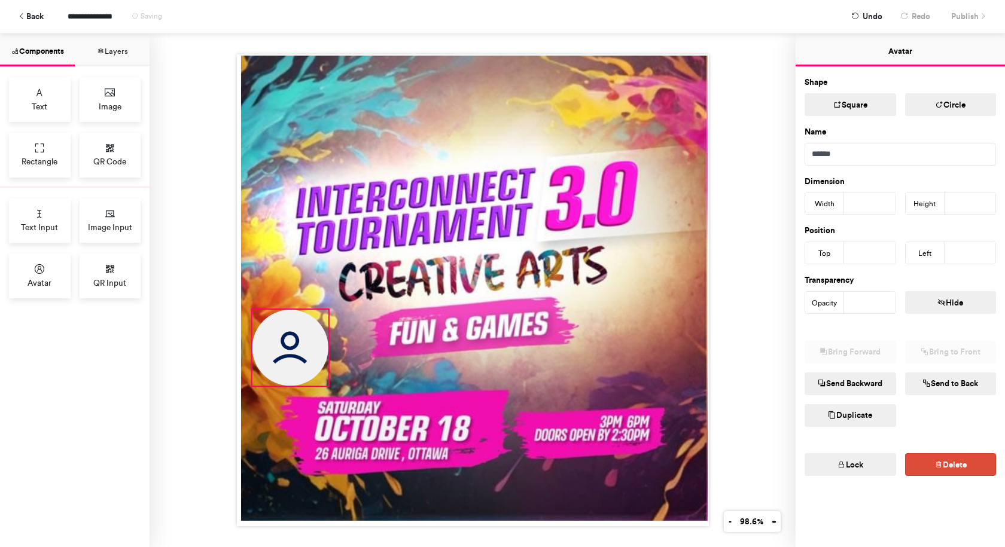
click at [291, 325] on img at bounding box center [290, 348] width 76 height 76
type input "***"
type input "**"
drag, startPoint x: 325, startPoint y: 307, endPoint x: 328, endPoint y: 298, distance: 9.7
click at [328, 298] on div at bounding box center [473, 290] width 472 height 472
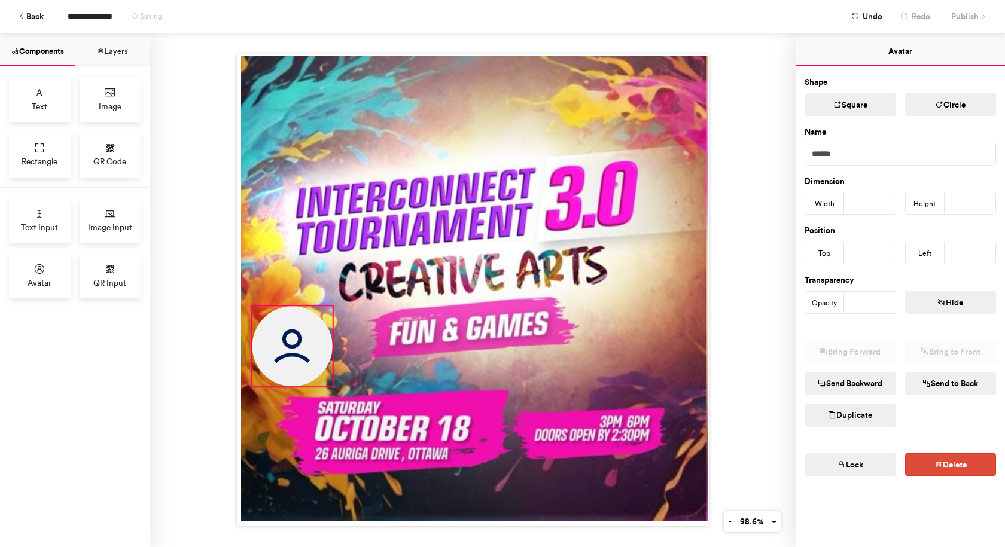
type input "***"
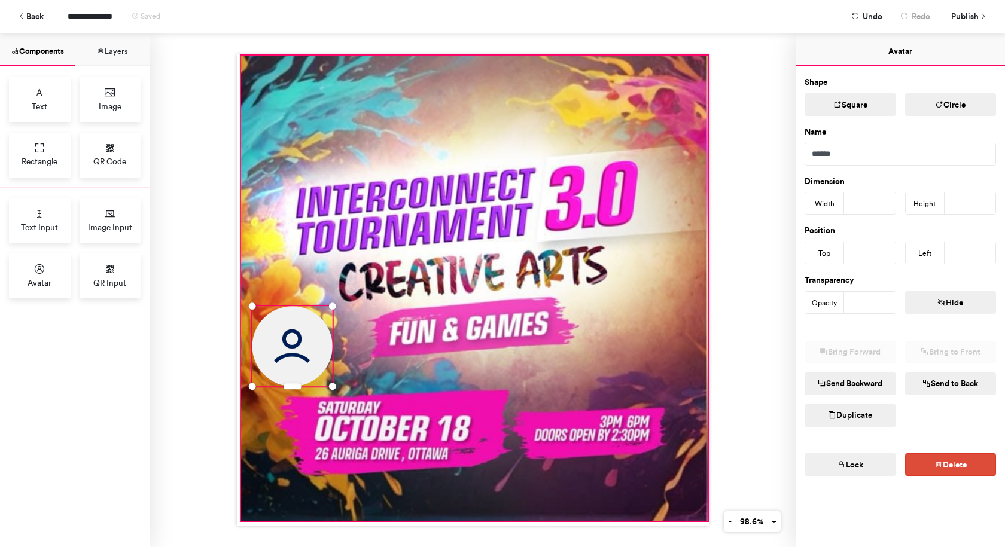
click at [408, 167] on div at bounding box center [473, 288] width 466 height 465
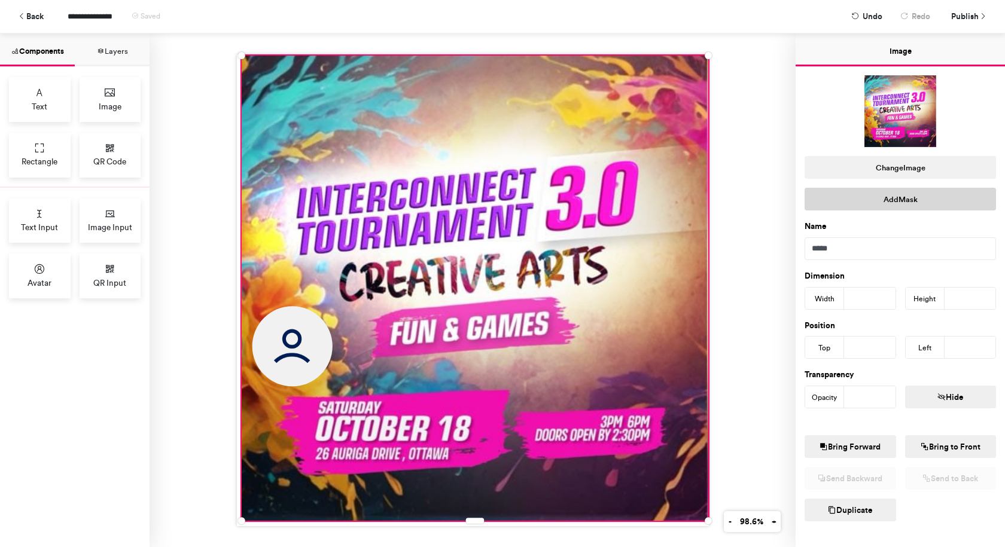
click at [912, 198] on button "Add Mask" at bounding box center [899, 199] width 191 height 23
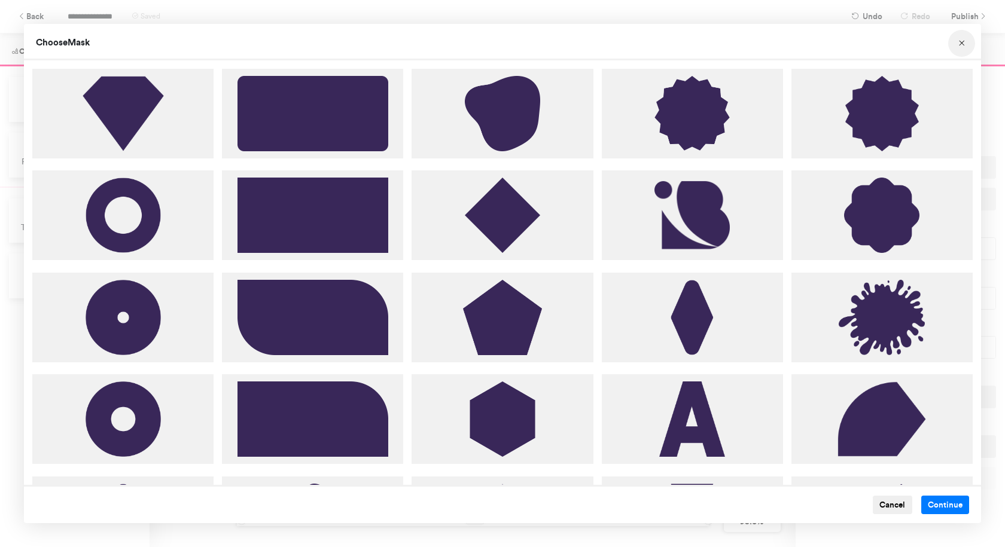
click at [962, 45] on icon "Choose Image" at bounding box center [961, 43] width 8 height 8
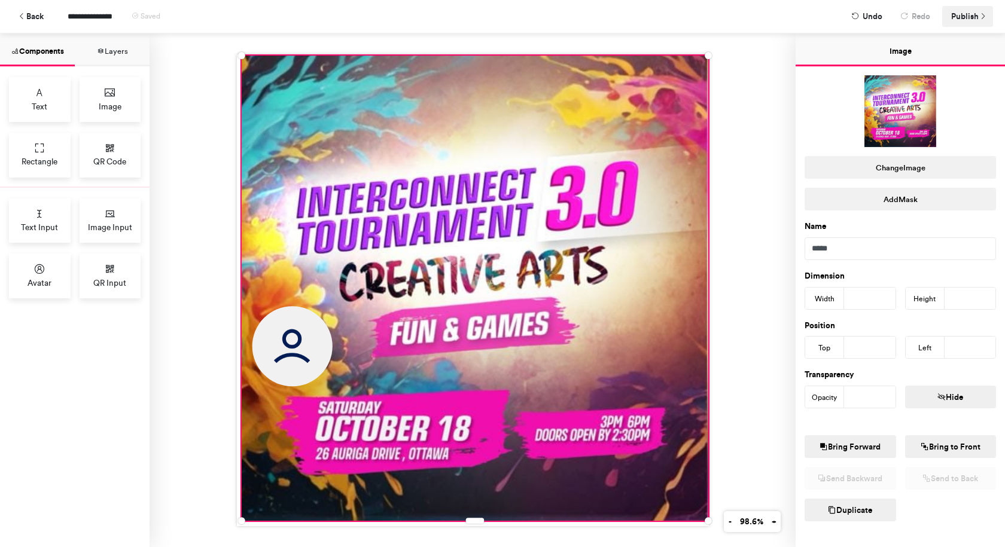
click at [963, 15] on span "Publish" at bounding box center [965, 16] width 28 height 21
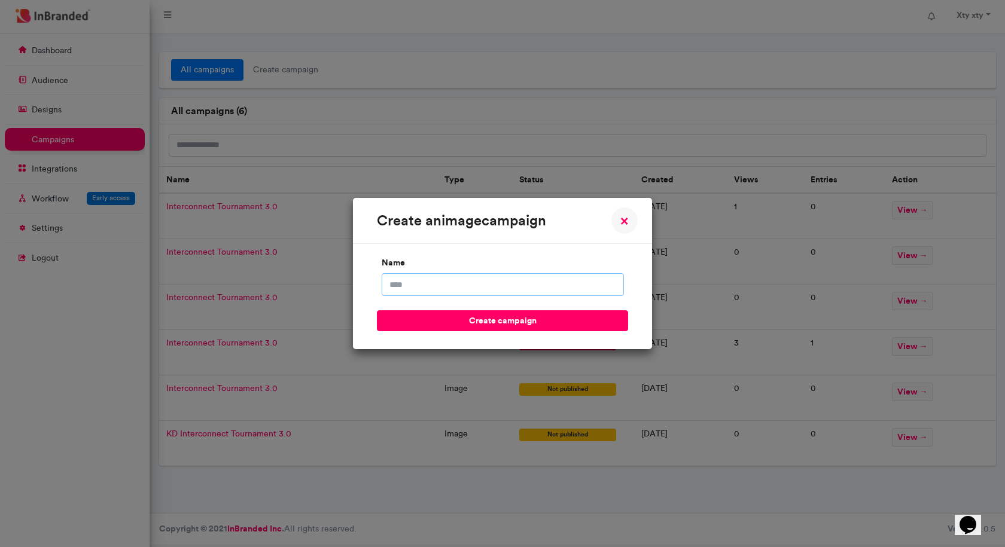
click at [514, 282] on input "name" at bounding box center [502, 284] width 242 height 23
type input "*"
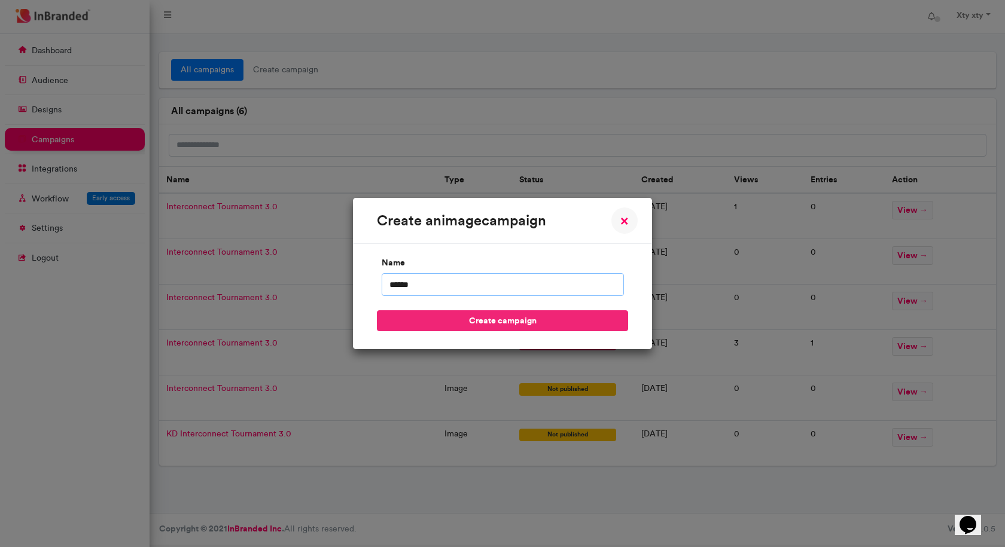
type input "******"
click at [509, 317] on button "create campaign" at bounding box center [502, 320] width 251 height 21
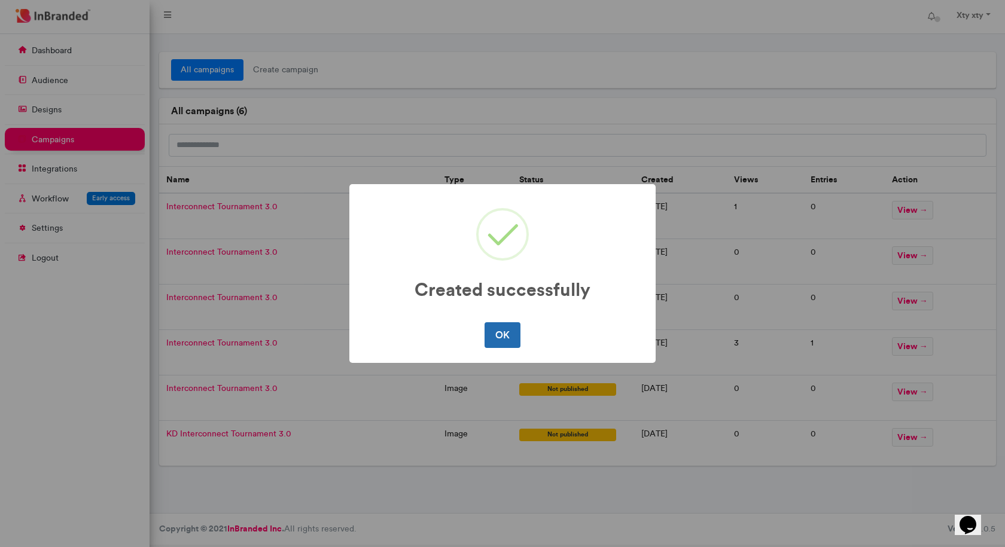
click at [503, 333] on button "OK" at bounding box center [501, 334] width 35 height 25
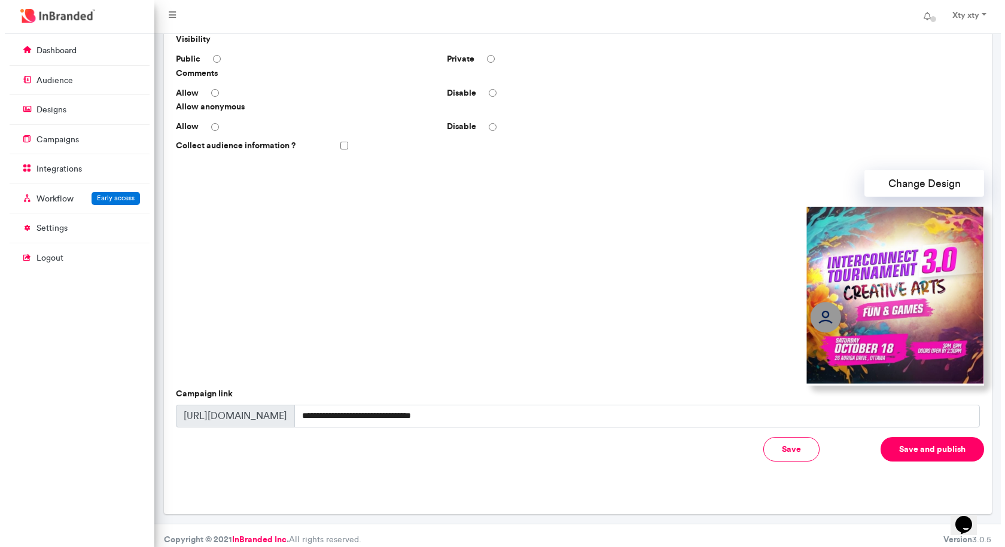
scroll to position [234, 0]
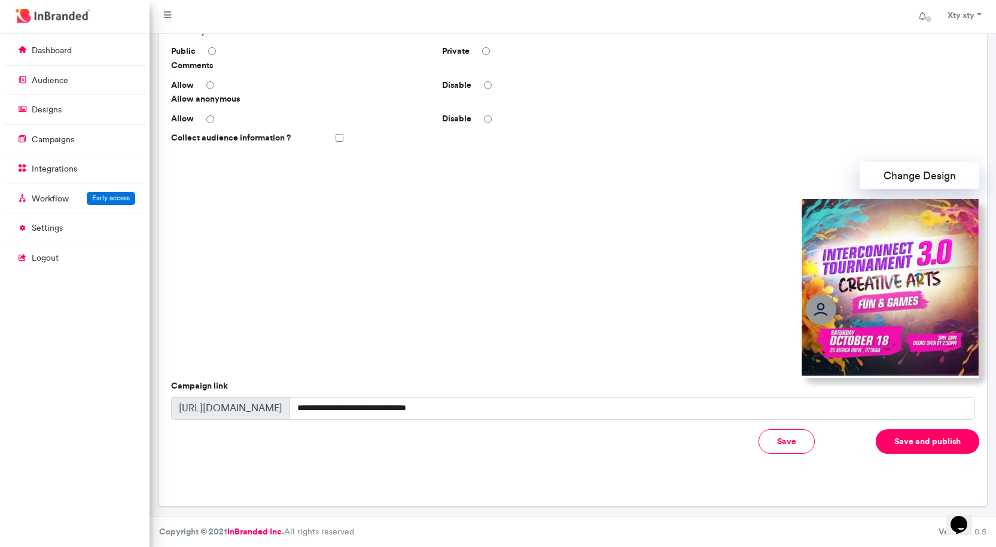
click at [918, 439] on button "Save and publish" at bounding box center [926, 441] width 103 height 25
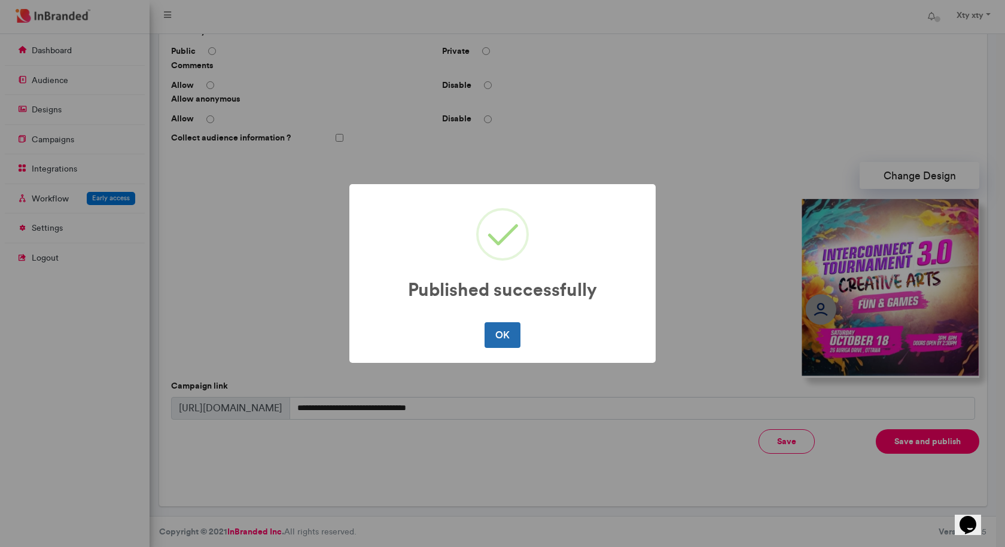
click at [503, 334] on button "OK" at bounding box center [501, 334] width 35 height 25
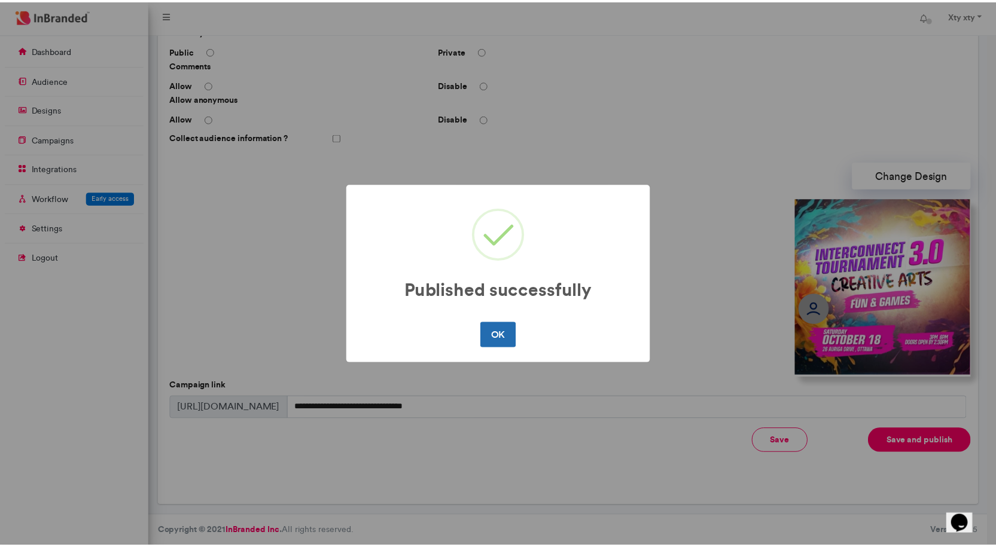
scroll to position [0, 0]
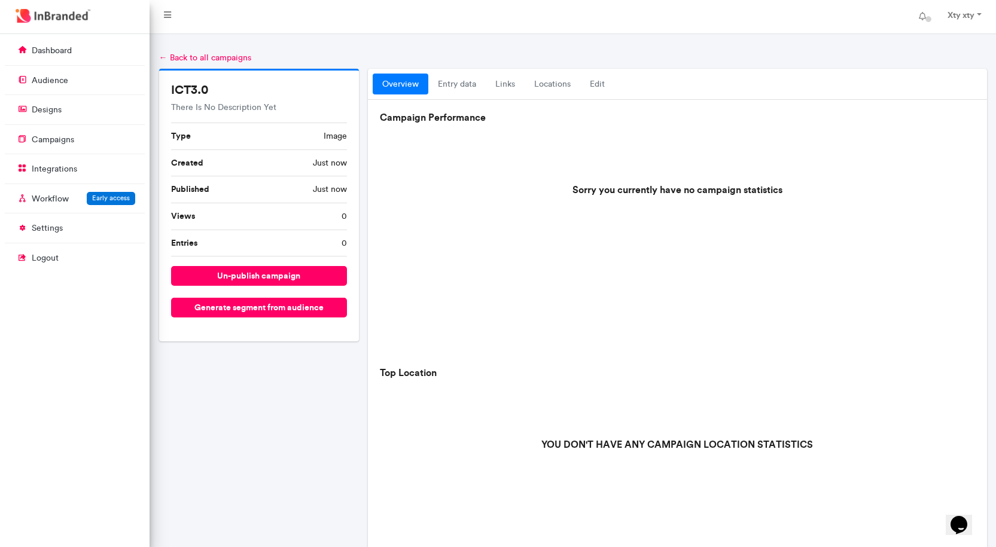
click at [416, 86] on link "overview" at bounding box center [401, 85] width 56 height 22
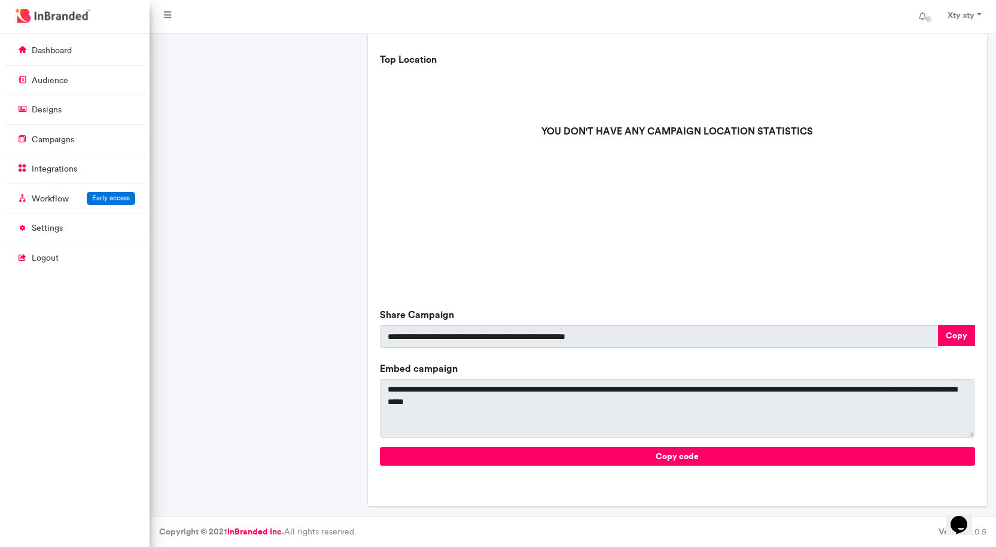
scroll to position [314, 0]
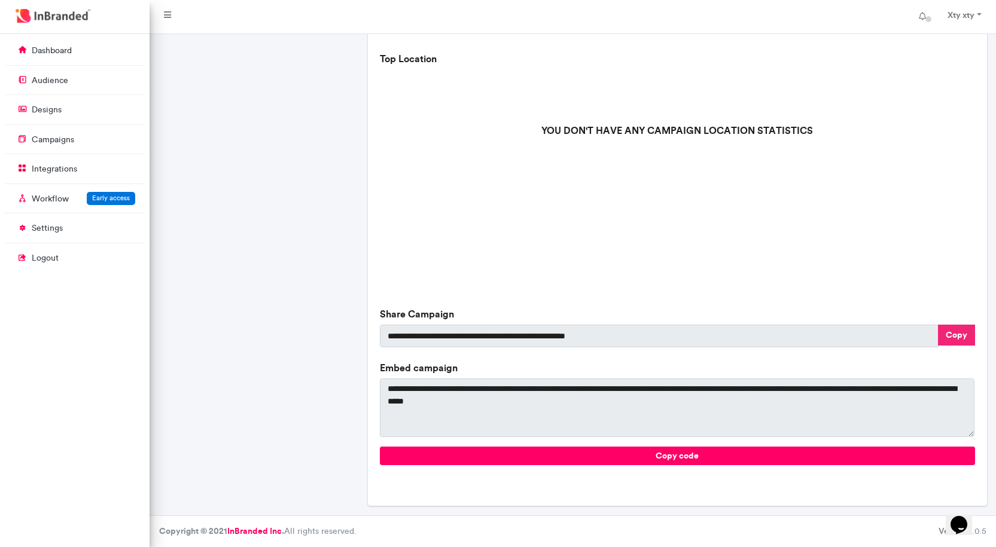
click at [958, 331] on button "Copy" at bounding box center [956, 335] width 37 height 21
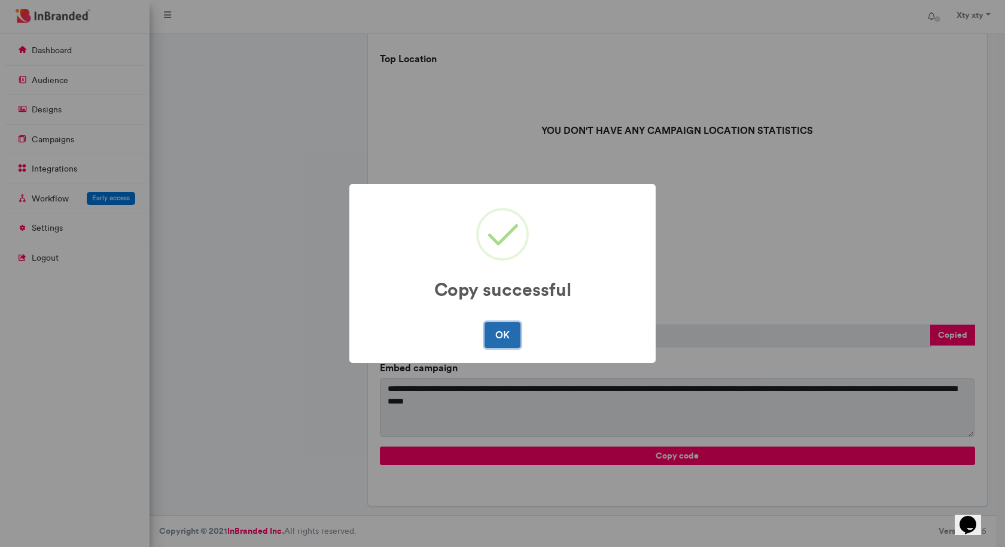
click at [508, 335] on button "OK" at bounding box center [501, 334] width 35 height 25
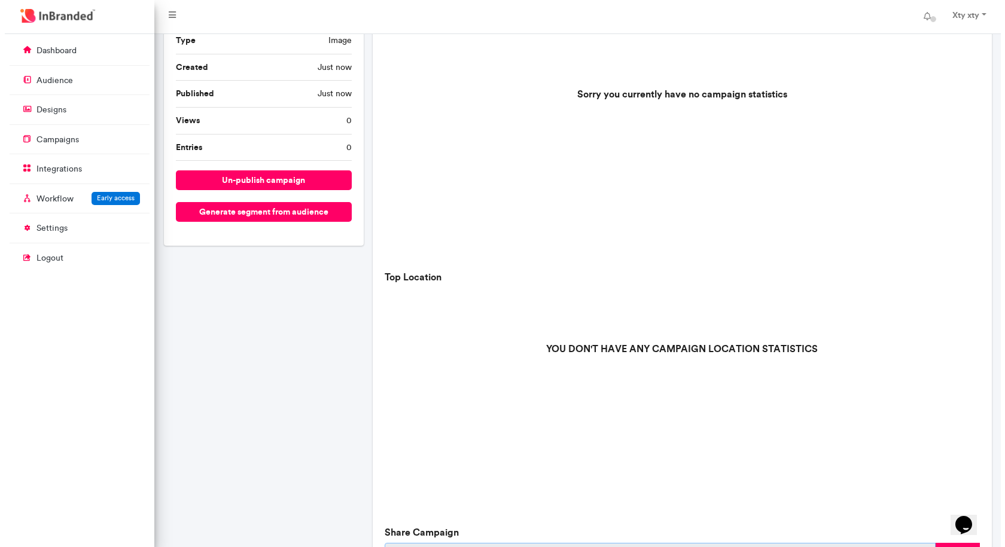
scroll to position [75, 0]
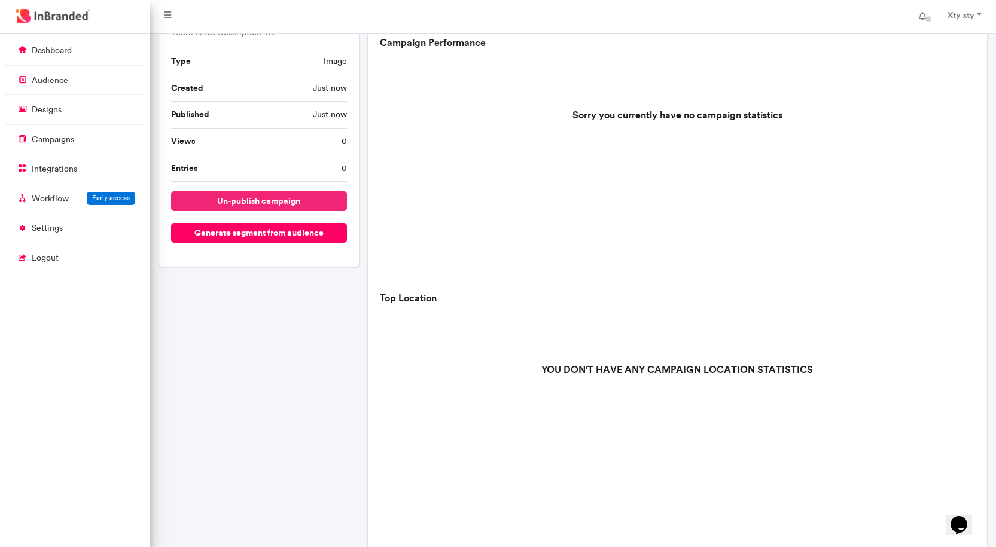
click at [285, 204] on button "un-publish campaign" at bounding box center [259, 201] width 176 height 20
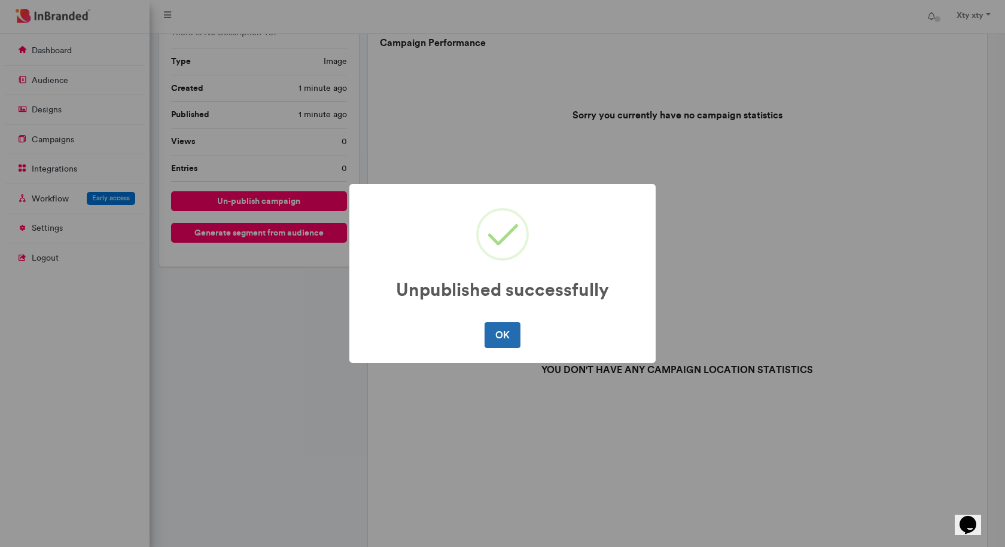
click at [513, 346] on button "OK" at bounding box center [501, 334] width 35 height 25
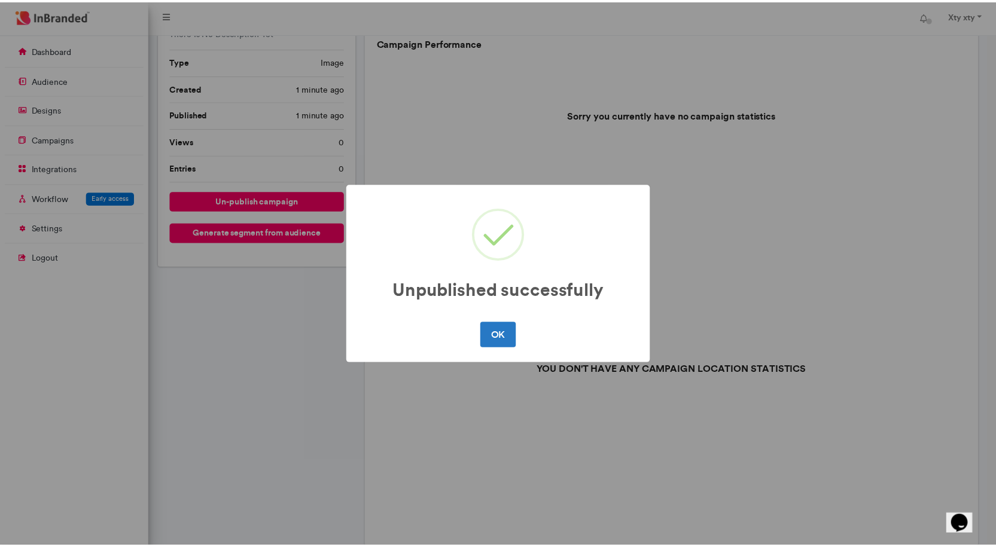
scroll to position [0, 0]
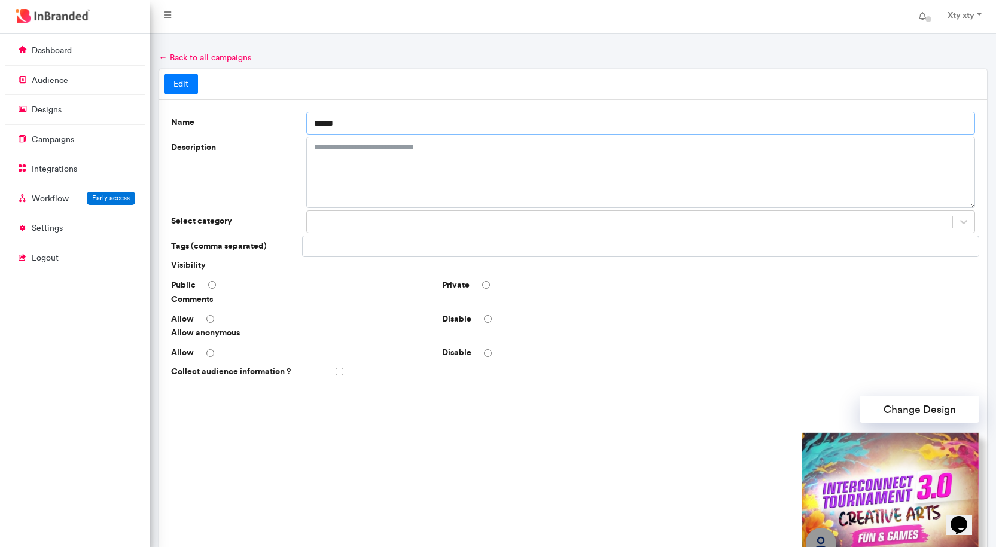
click at [315, 124] on input "******" at bounding box center [640, 123] width 668 height 23
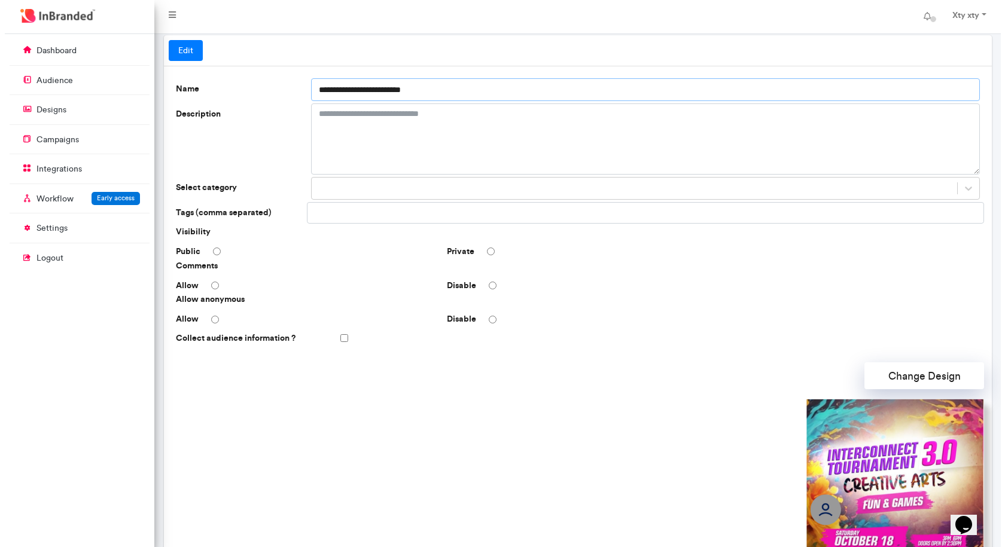
scroll to position [179, 0]
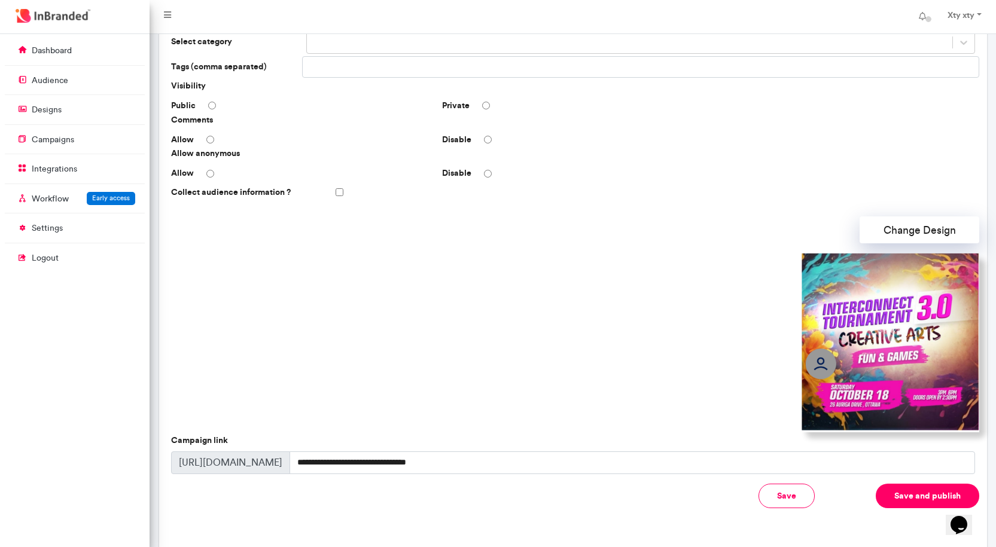
click at [901, 494] on button "Save and publish" at bounding box center [926, 496] width 103 height 25
type input "******"
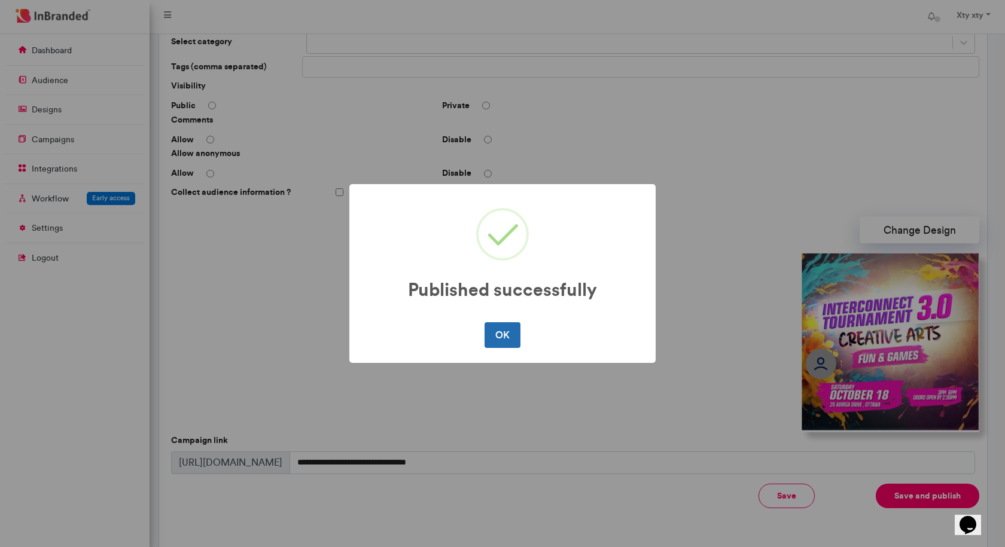
click at [498, 335] on button "OK" at bounding box center [501, 334] width 35 height 25
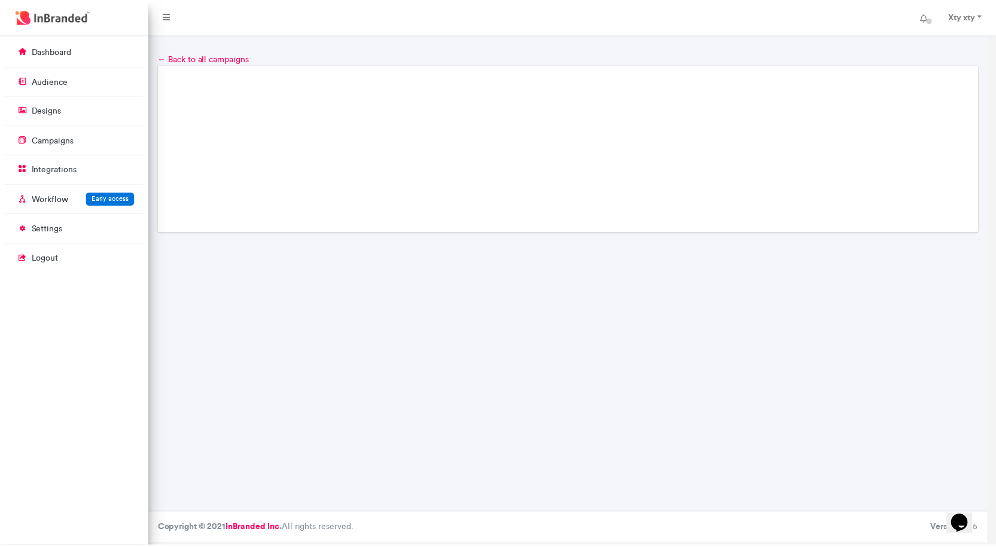
scroll to position [0, 0]
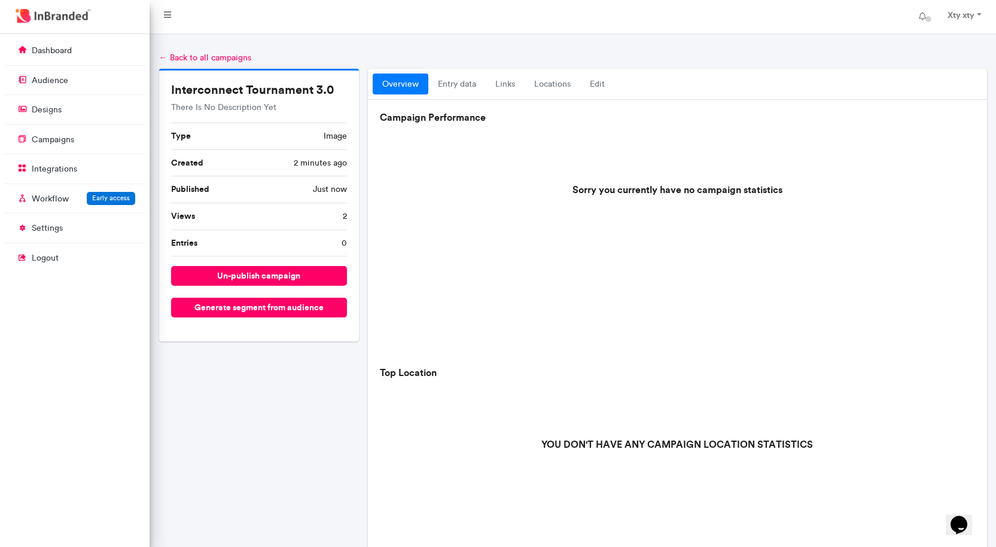
click at [416, 85] on link "overview" at bounding box center [401, 85] width 56 height 22
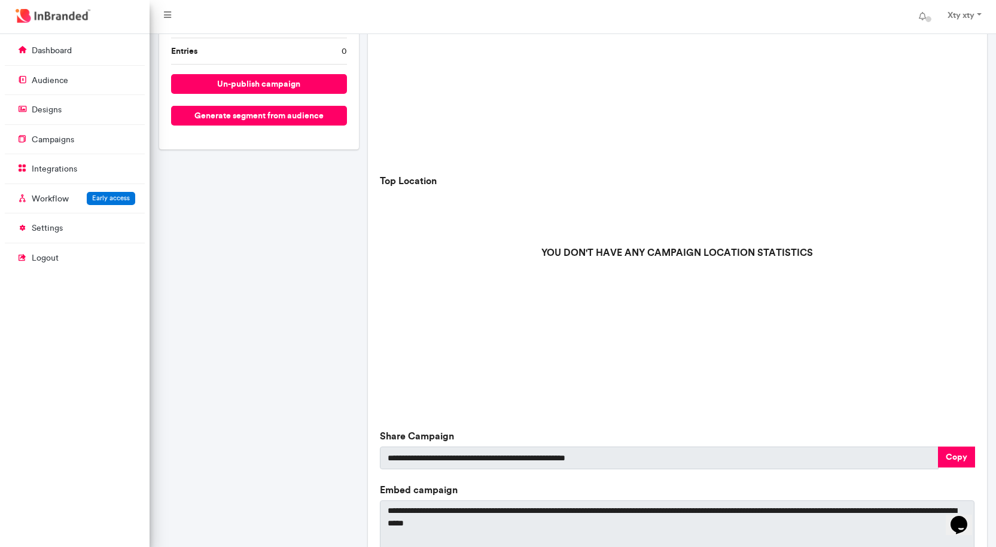
scroll to position [314, 0]
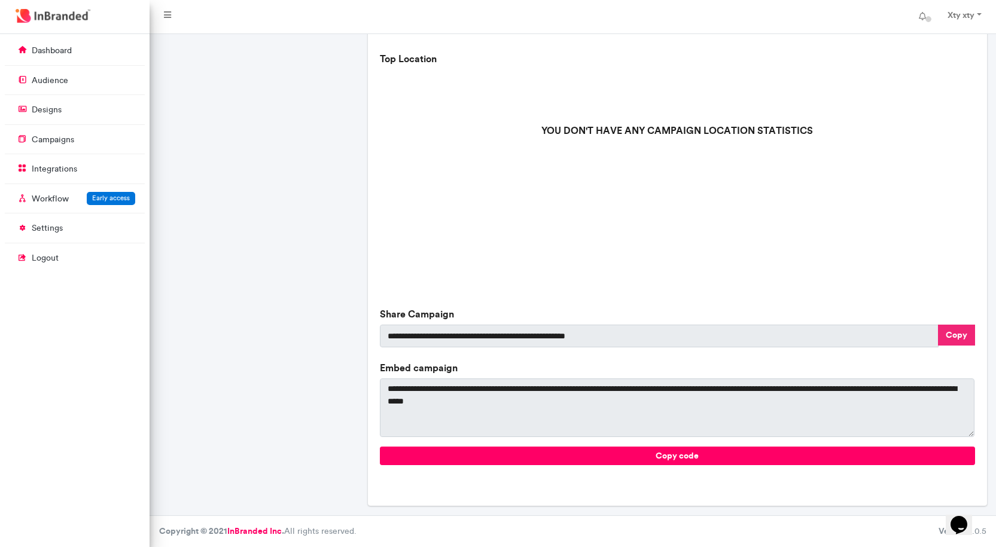
click at [947, 332] on button "Copy" at bounding box center [956, 335] width 37 height 21
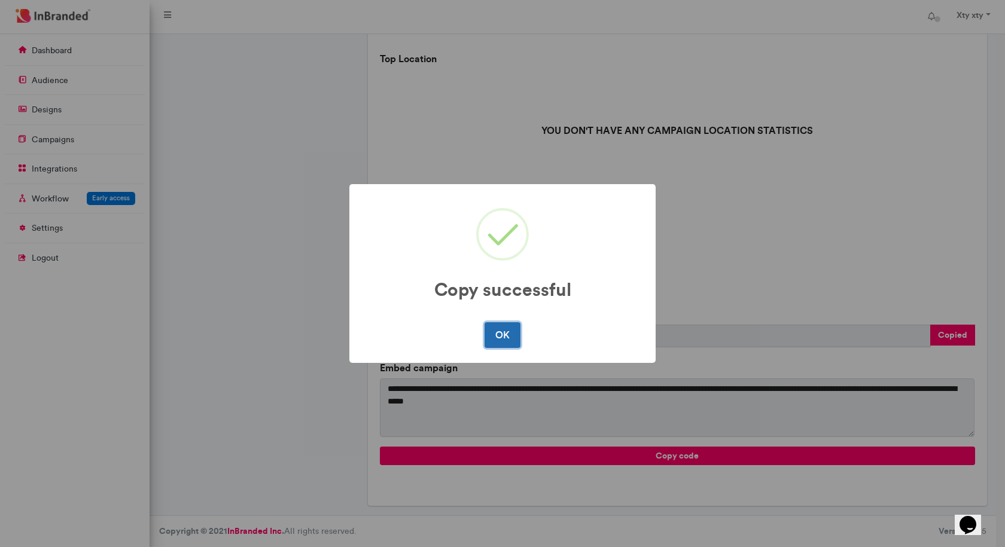
click at [506, 328] on button "OK" at bounding box center [501, 334] width 35 height 25
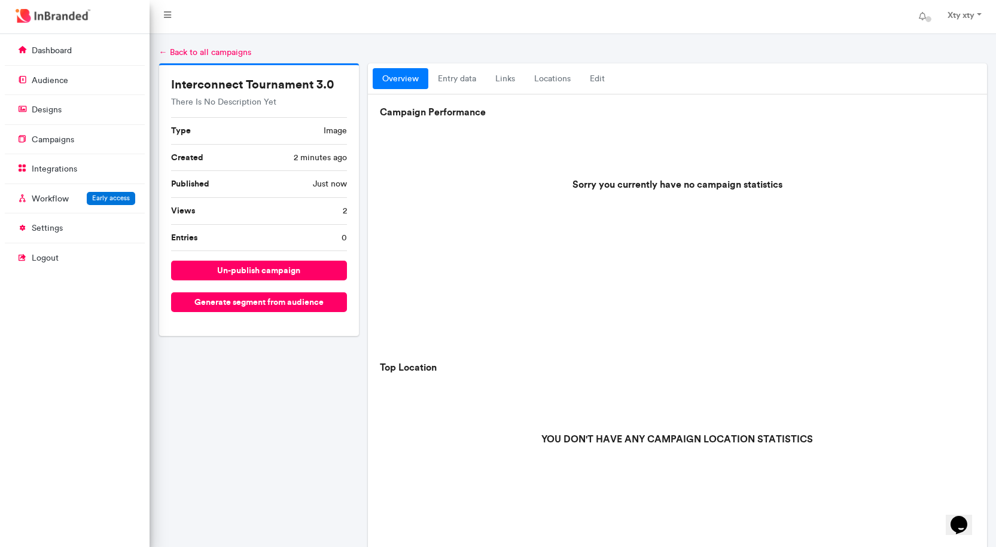
scroll to position [0, 0]
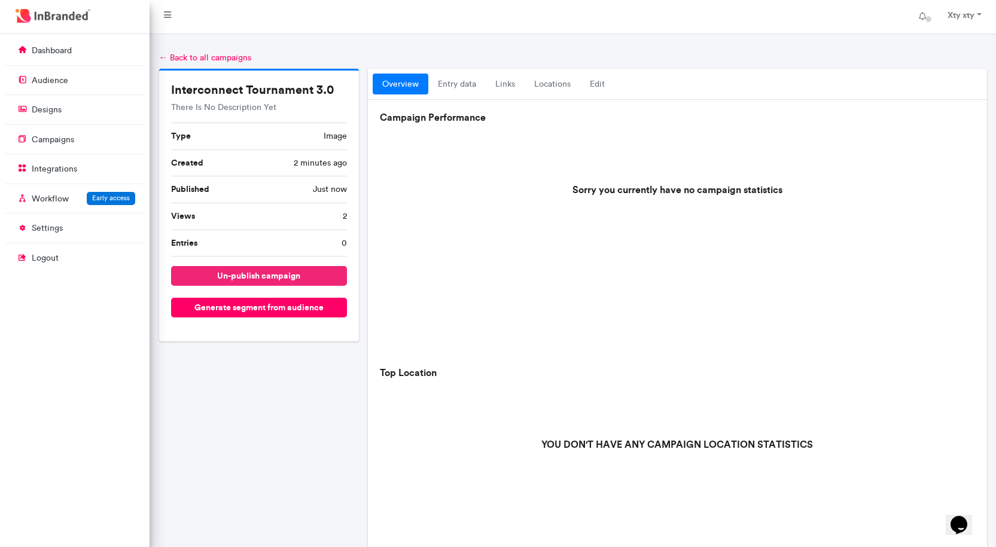
click at [280, 267] on button "un-publish campaign" at bounding box center [259, 276] width 176 height 20
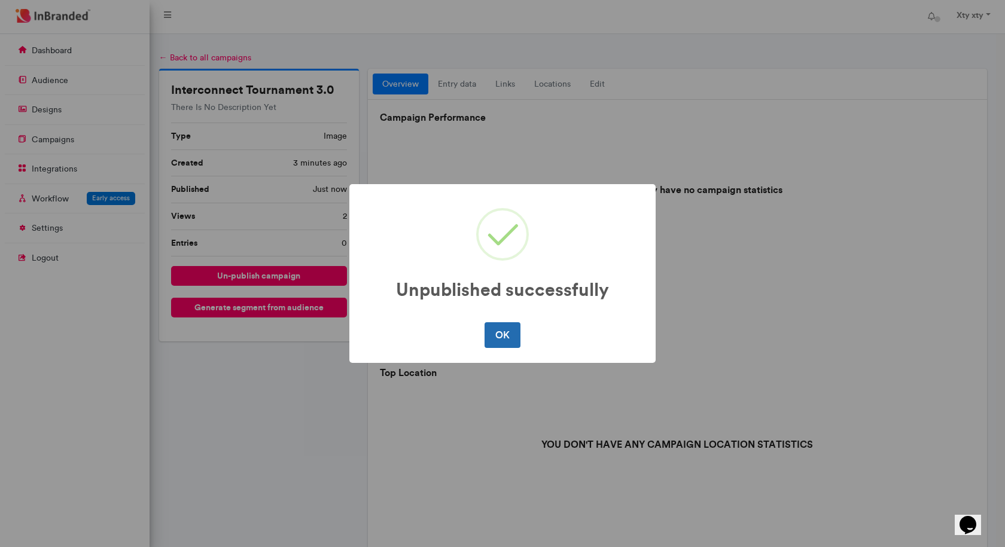
click at [511, 339] on button "OK" at bounding box center [501, 334] width 35 height 25
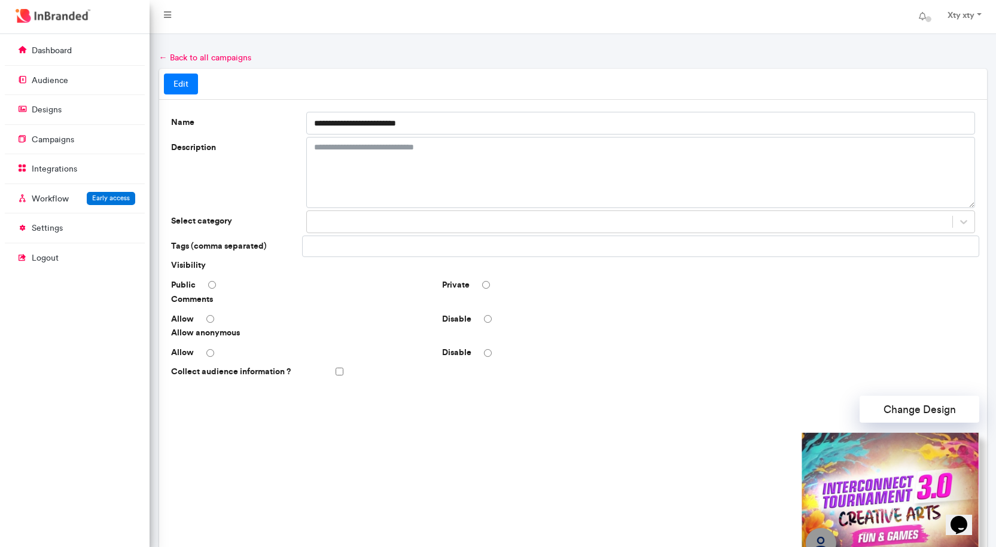
click at [343, 371] on div "Collect audience information ?" at bounding box center [572, 371] width 813 height 21
click at [976, 14] on link "Xty xty" at bounding box center [963, 17] width 56 height 24
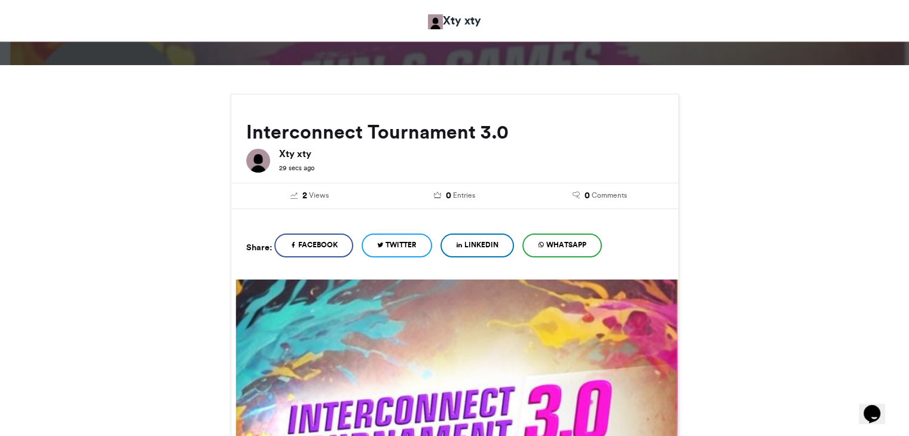
scroll to position [120, 0]
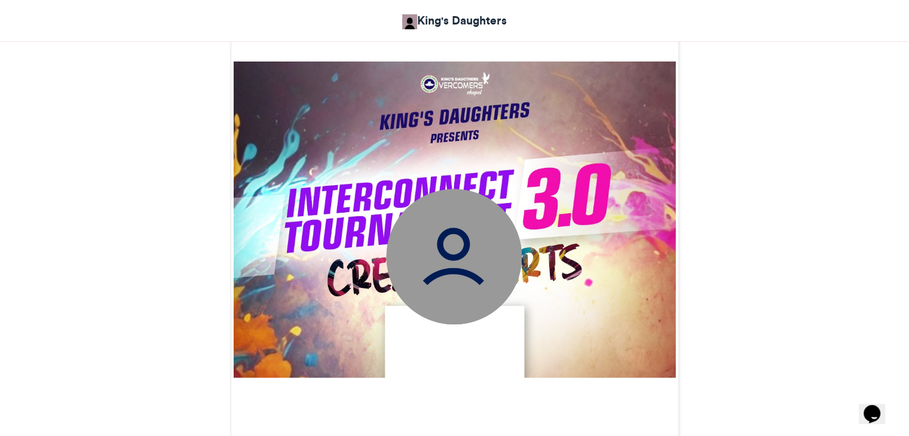
scroll to position [299, 0]
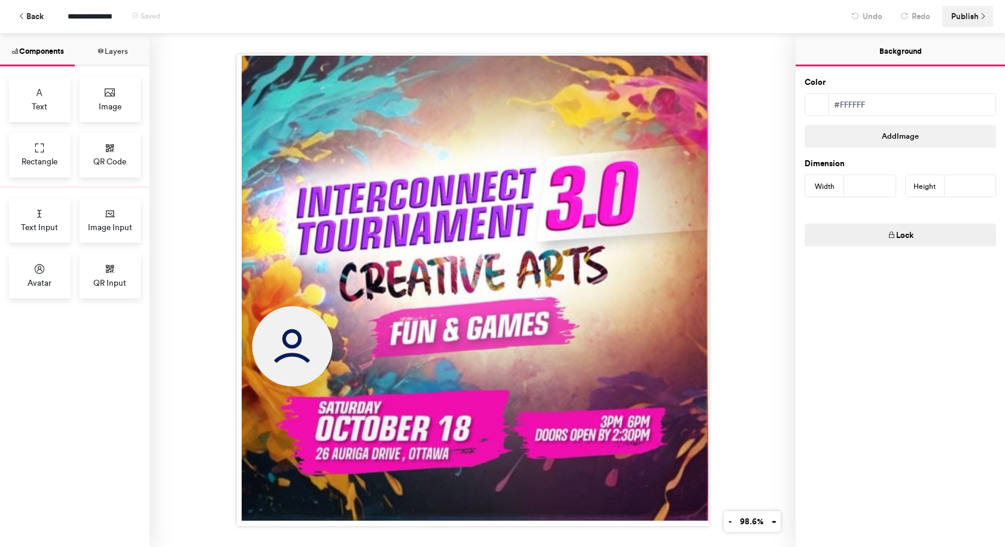
click at [972, 14] on span "Publish" at bounding box center [965, 16] width 28 height 21
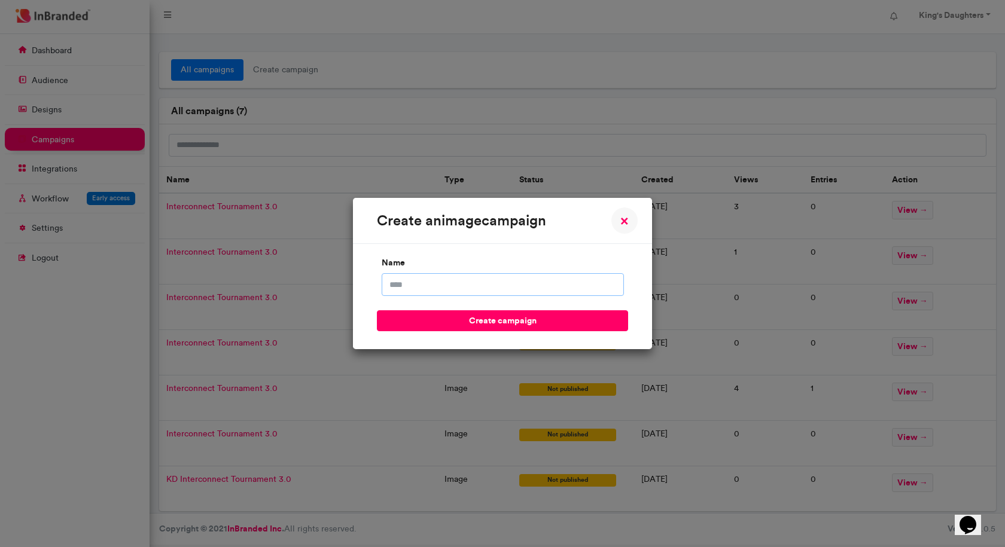
click at [500, 287] on input "name" at bounding box center [502, 284] width 242 height 23
type input "**********"
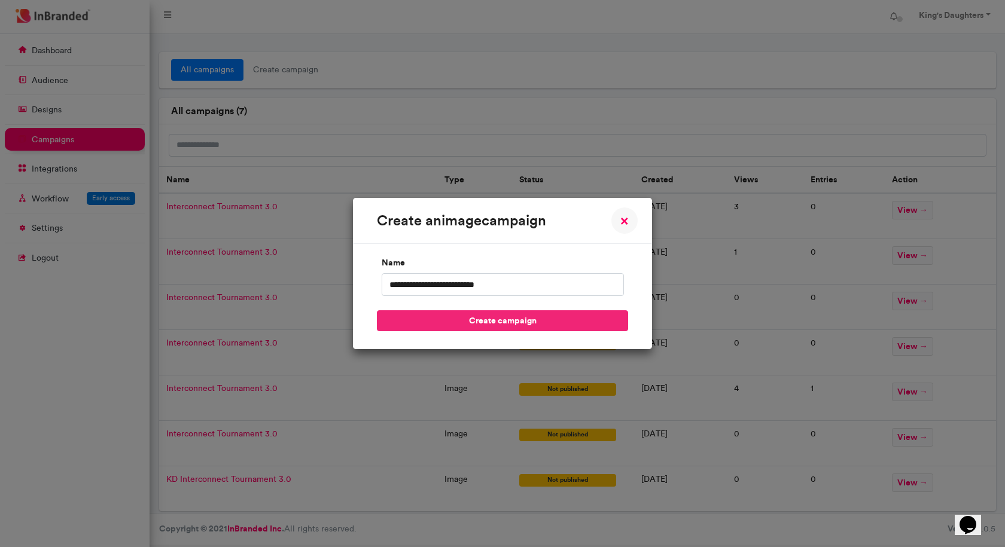
click at [494, 319] on button "create campaign" at bounding box center [502, 320] width 251 height 21
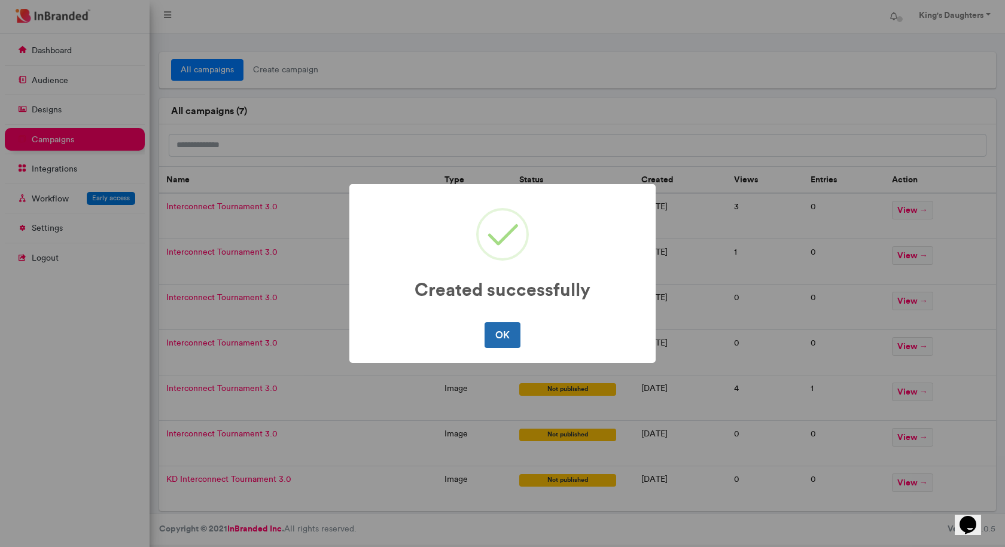
click at [494, 337] on button "OK" at bounding box center [501, 334] width 35 height 25
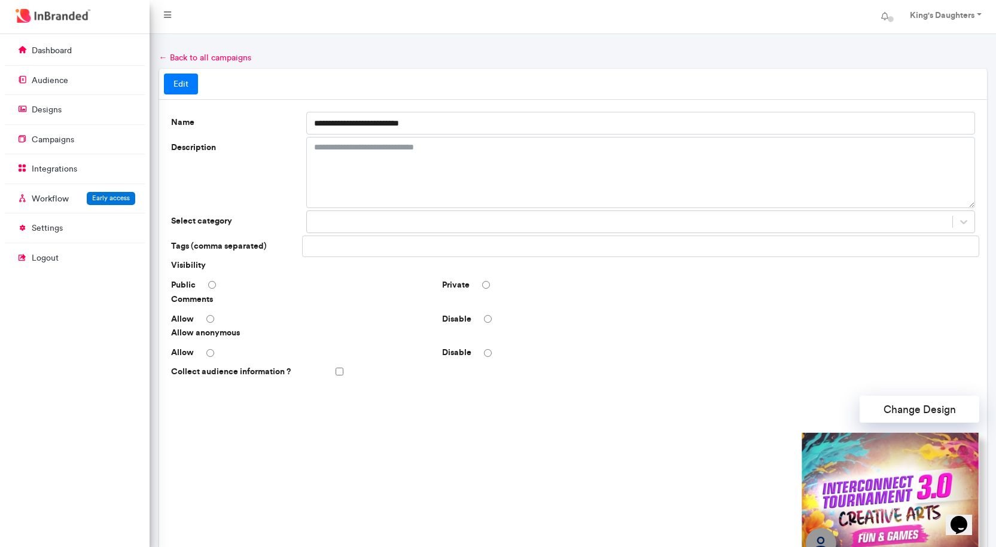
click at [347, 375] on div "Collect audience information ?" at bounding box center [572, 371] width 813 height 21
click at [344, 374] on div "Collect audience information ?" at bounding box center [572, 371] width 813 height 21
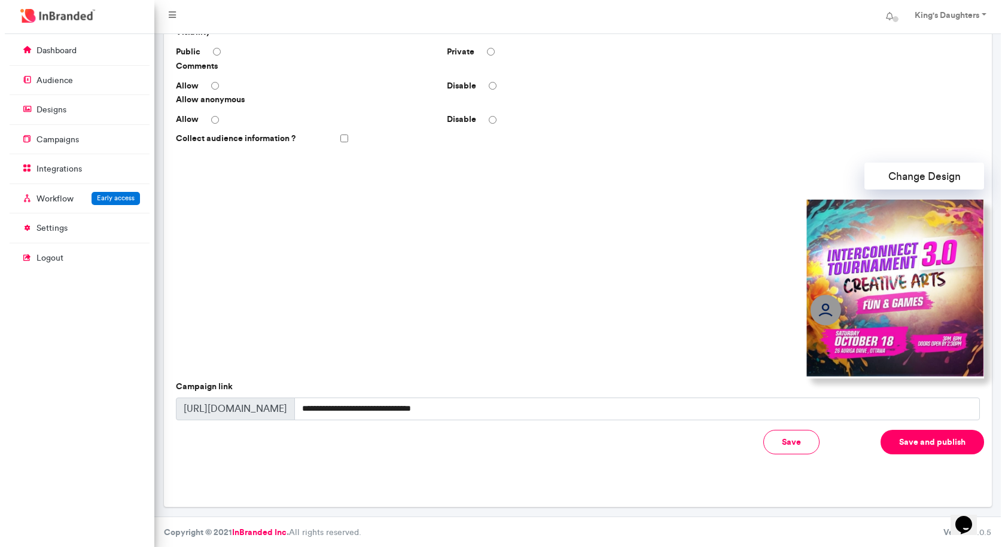
scroll to position [234, 0]
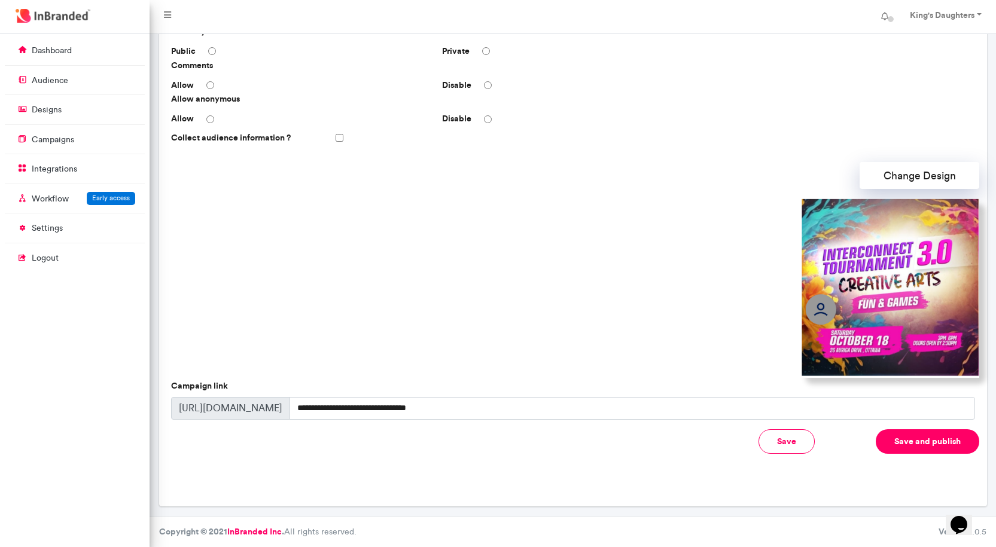
click at [884, 435] on button "Save and publish" at bounding box center [926, 441] width 103 height 25
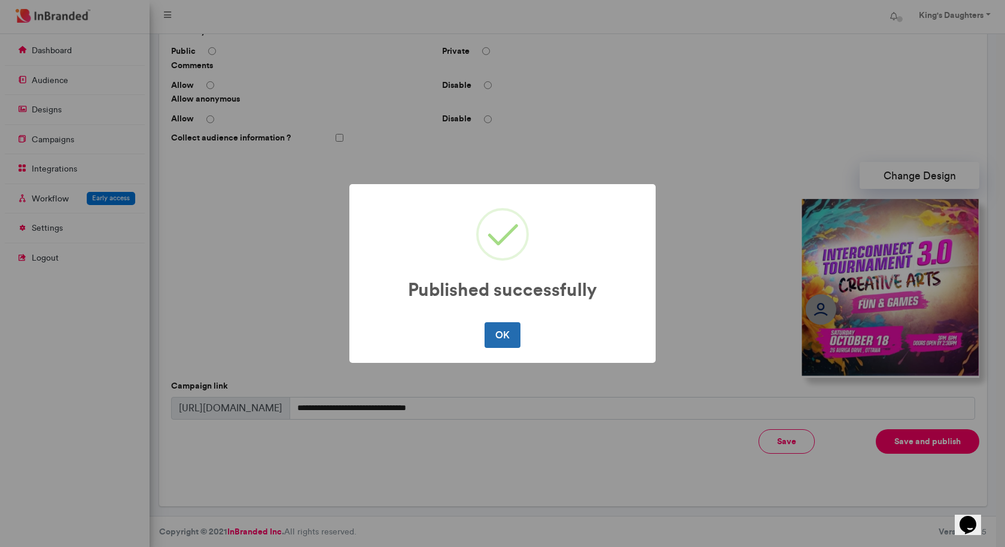
click at [509, 343] on button "OK" at bounding box center [501, 334] width 35 height 25
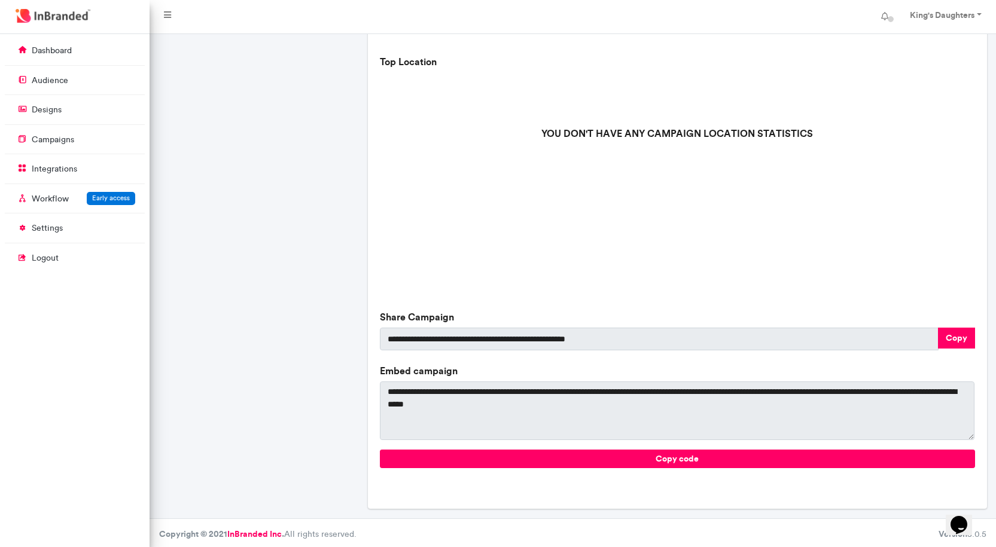
scroll to position [314, 0]
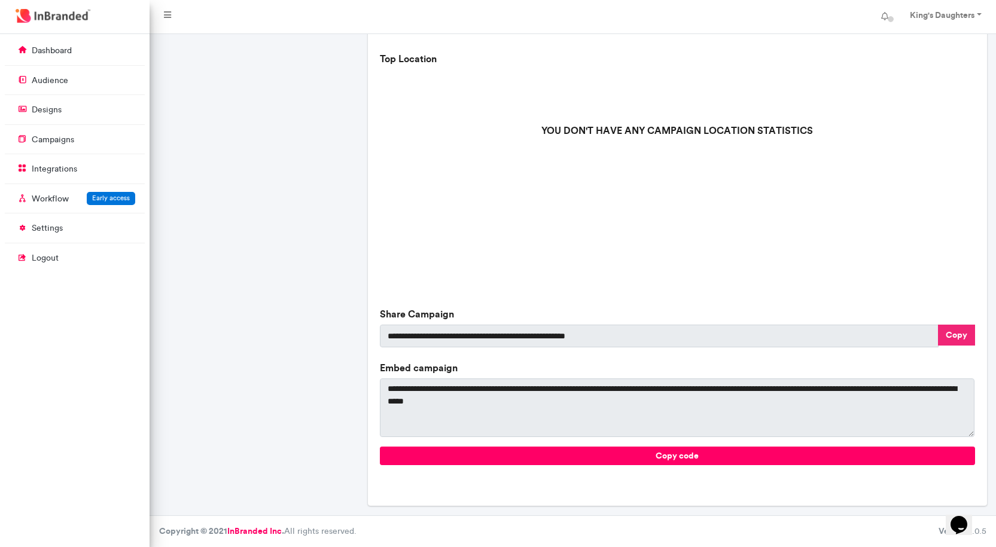
click at [954, 334] on button "Copy" at bounding box center [956, 335] width 37 height 21
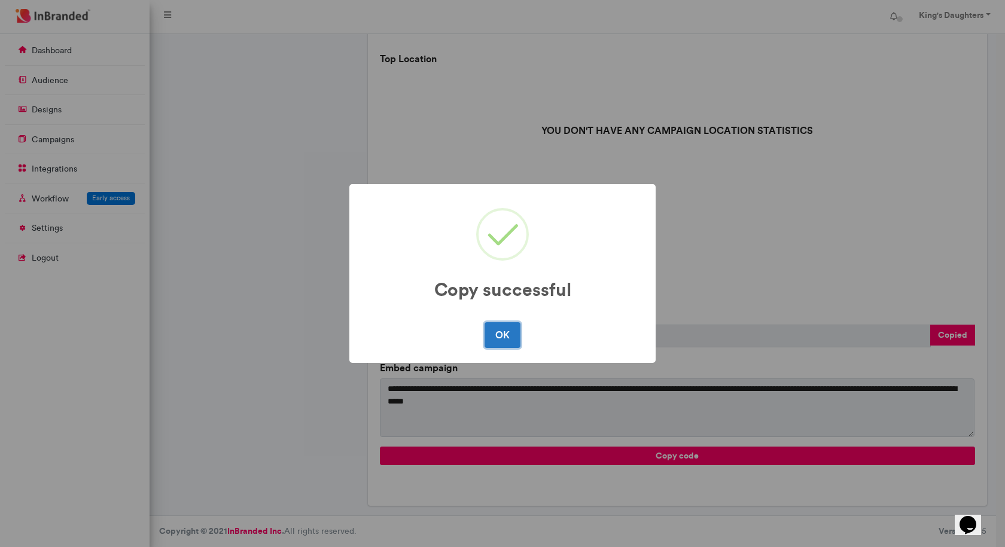
drag, startPoint x: 498, startPoint y: 340, endPoint x: 505, endPoint y: 340, distance: 7.2
click at [498, 340] on button "OK" at bounding box center [501, 334] width 35 height 25
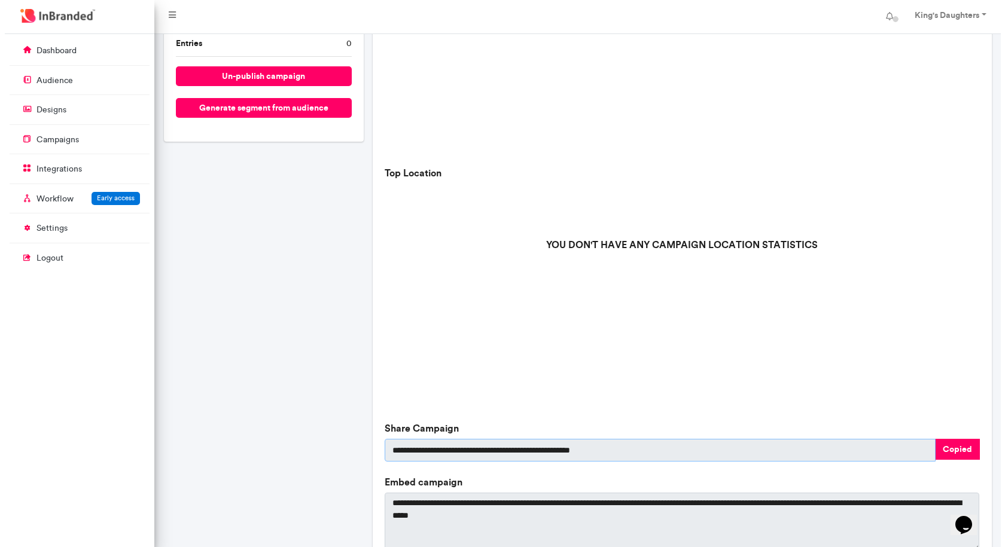
scroll to position [75, 0]
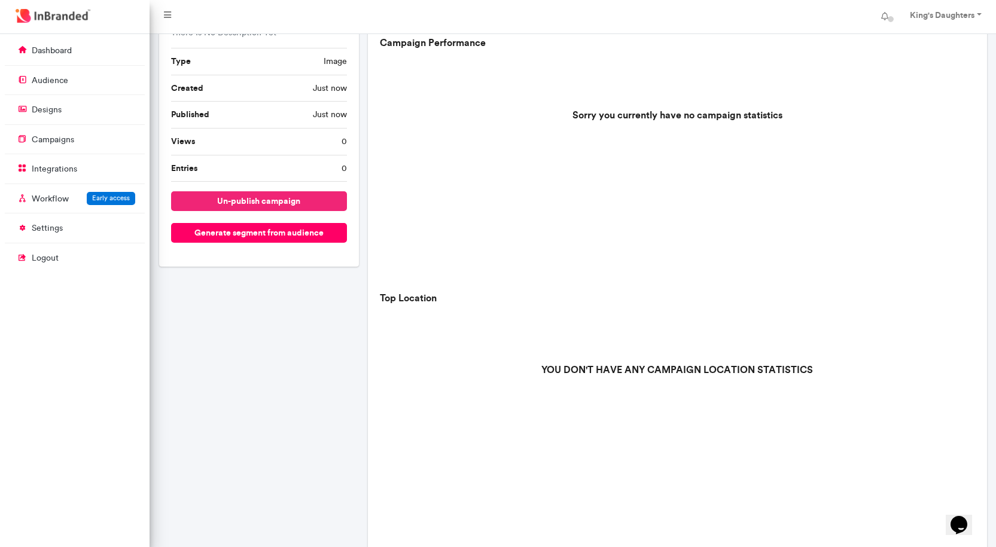
click at [295, 199] on button "un-publish campaign" at bounding box center [259, 201] width 176 height 20
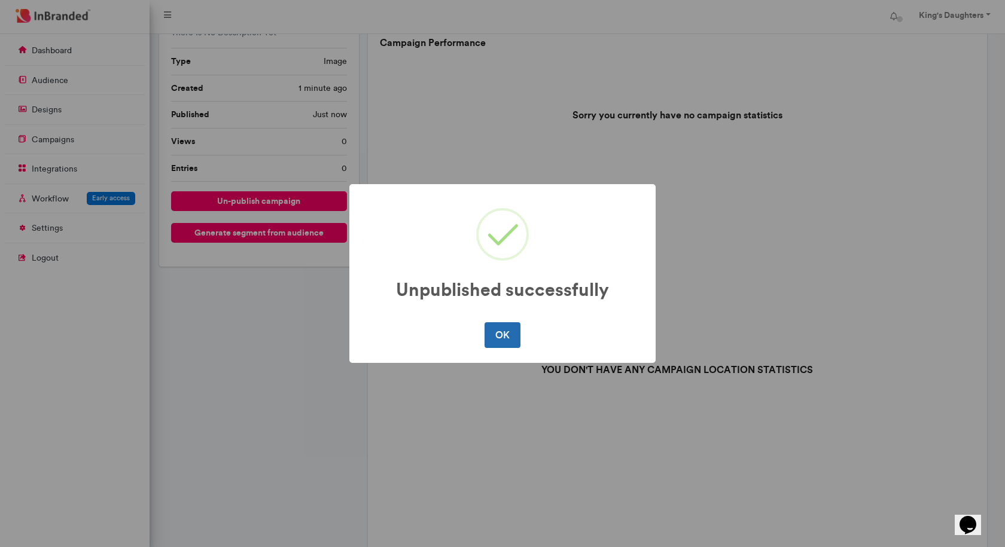
click at [508, 334] on button "OK" at bounding box center [501, 334] width 35 height 25
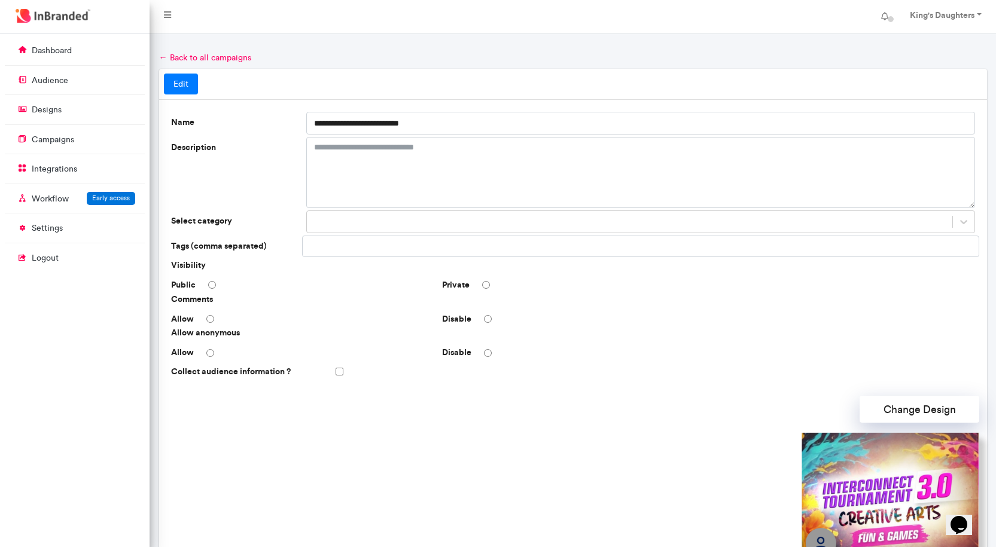
scroll to position [60, 0]
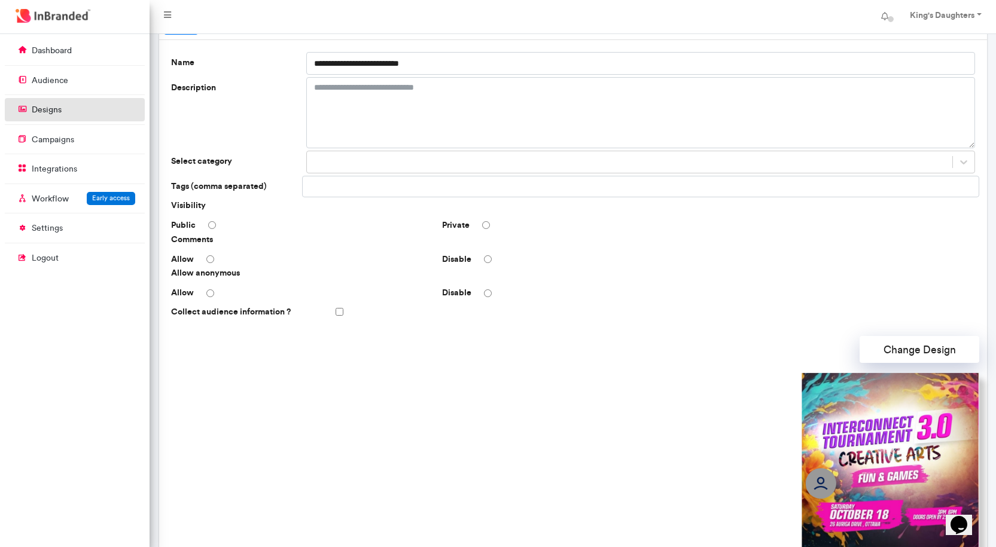
click at [58, 110] on p "designs" at bounding box center [47, 110] width 30 height 12
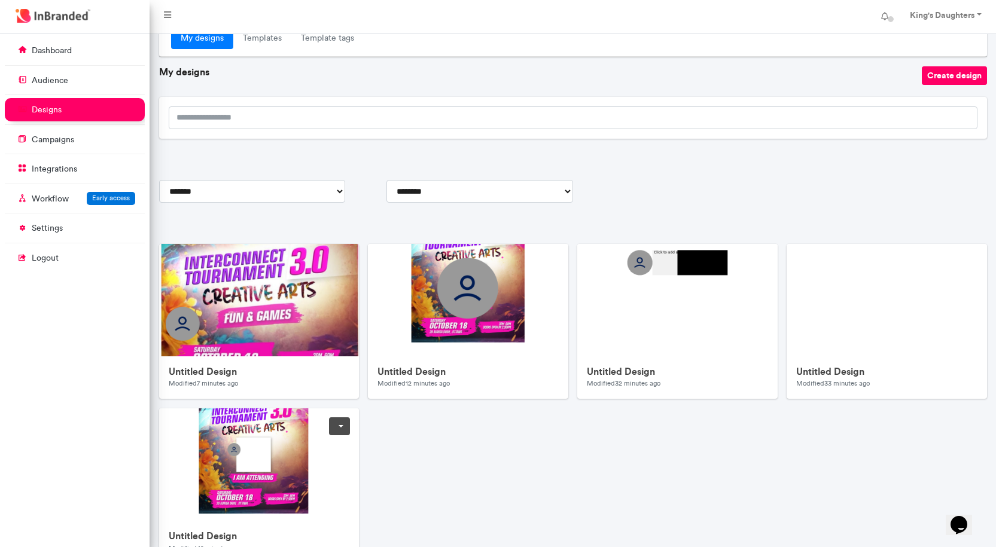
scroll to position [60, 0]
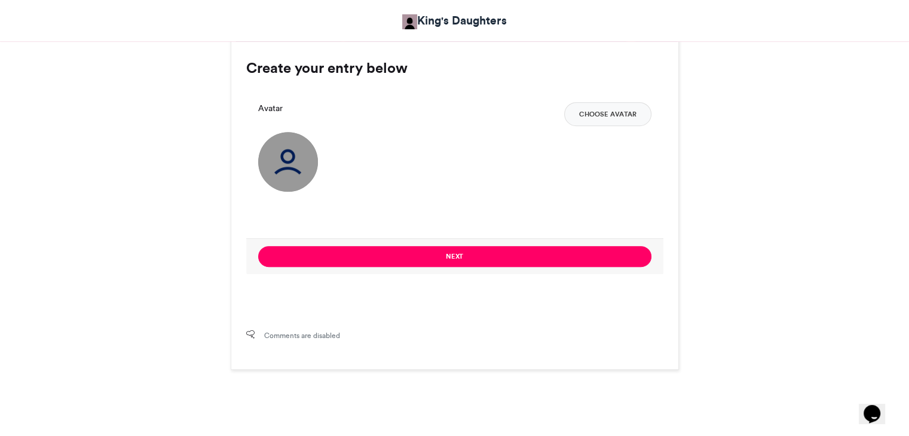
scroll to position [837, 0]
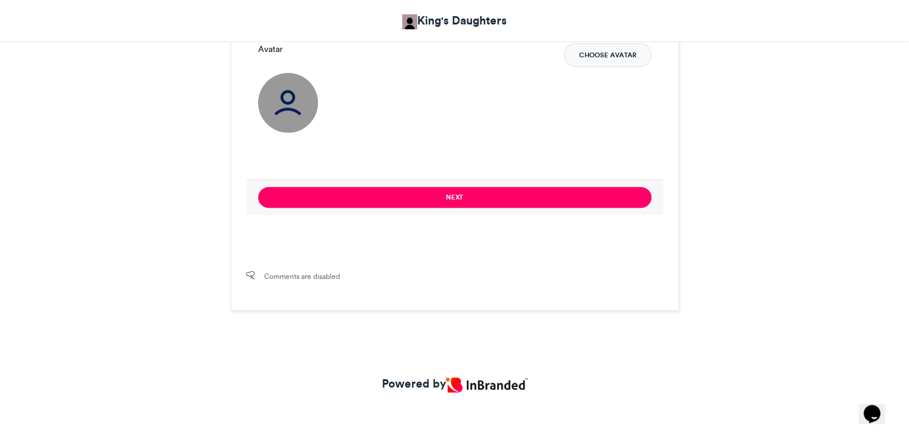
click at [596, 56] on button "Choose Avatar" at bounding box center [607, 55] width 87 height 24
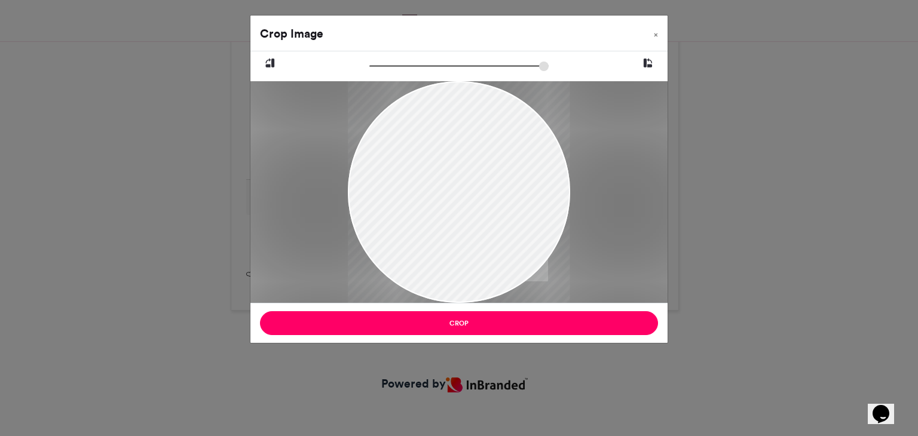
drag, startPoint x: 553, startPoint y: 228, endPoint x: 547, endPoint y: 284, distance: 56.6
click at [547, 284] on div at bounding box center [459, 248] width 222 height 494
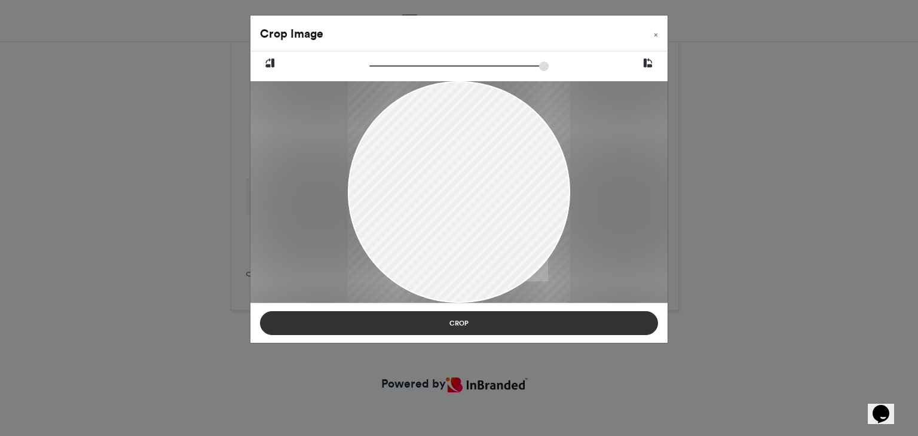
click at [490, 319] on button "Crop" at bounding box center [459, 324] width 398 height 24
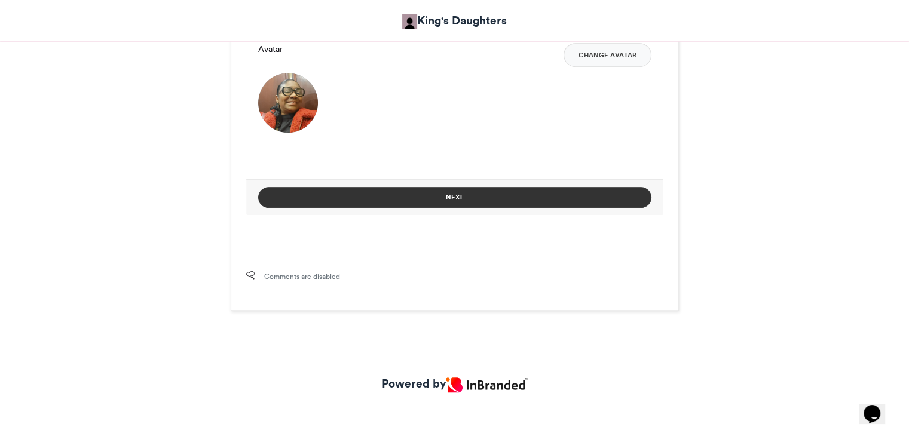
click at [449, 200] on button "Next" at bounding box center [454, 197] width 393 height 21
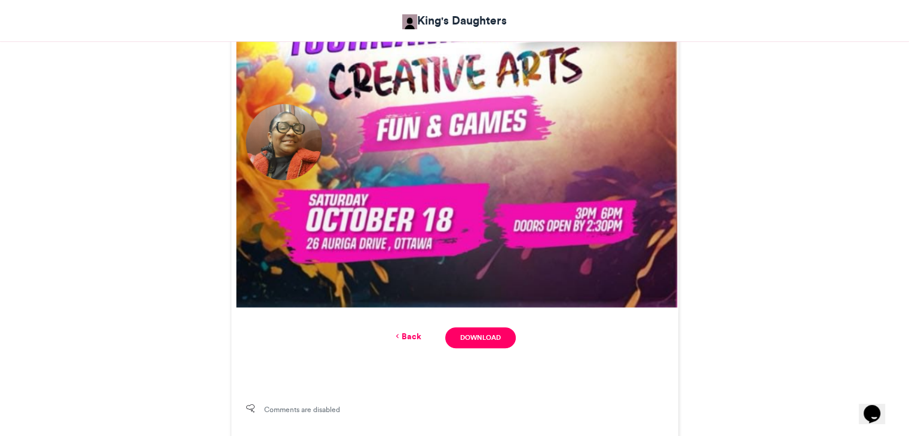
scroll to position [350, 0]
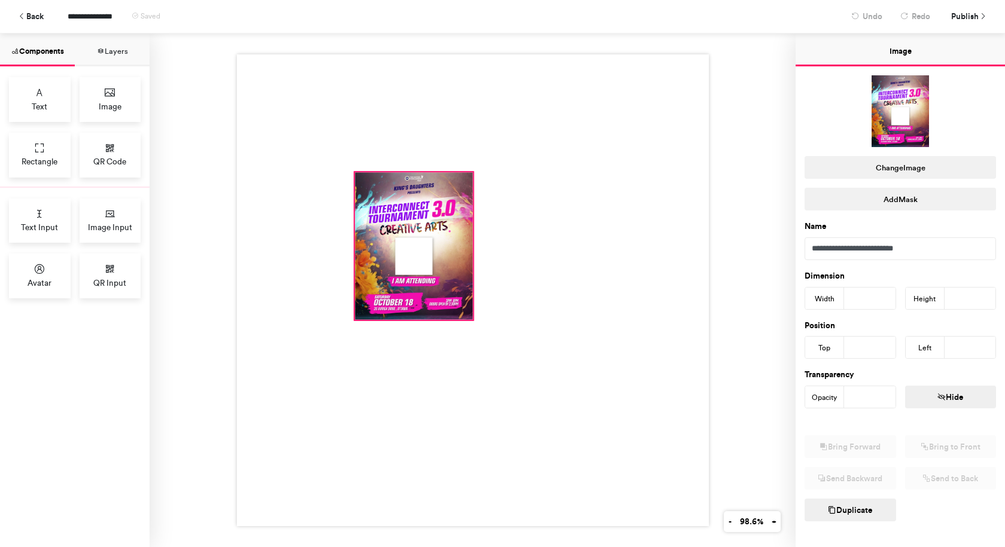
click at [448, 257] on div at bounding box center [414, 246] width 118 height 148
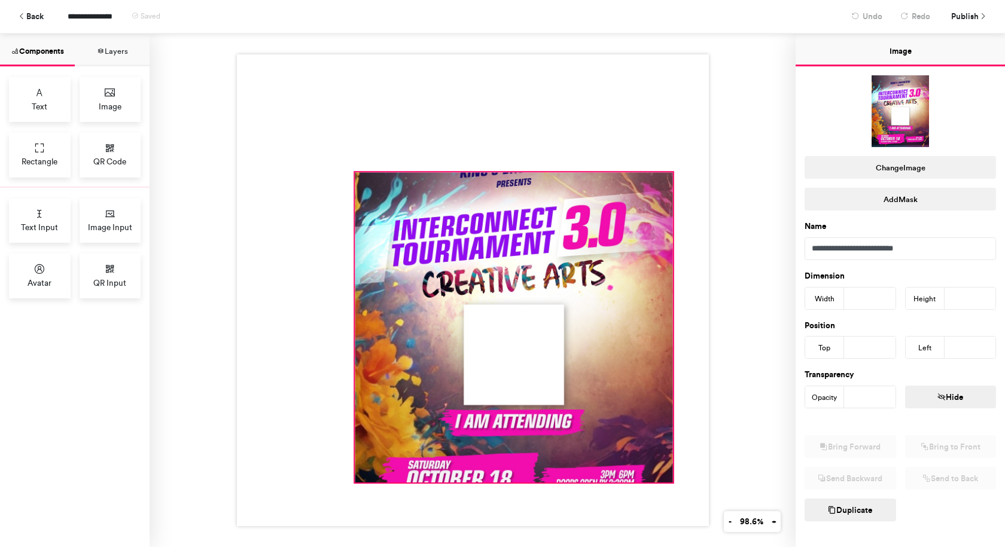
drag, startPoint x: 466, startPoint y: 315, endPoint x: 665, endPoint y: 478, distance: 257.6
click at [665, 478] on div at bounding box center [473, 290] width 472 height 472
type input "***"
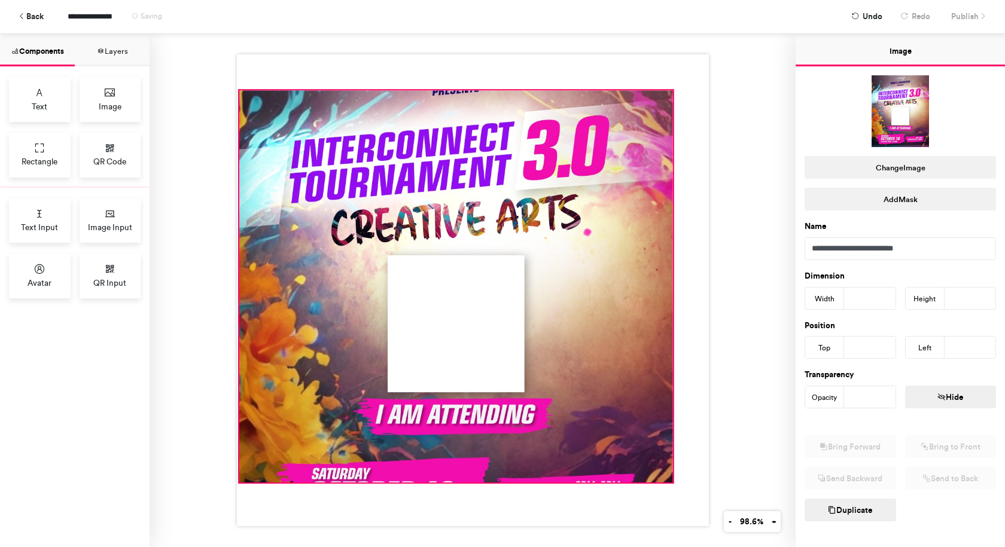
drag, startPoint x: 350, startPoint y: 169, endPoint x: 234, endPoint y: 87, distance: 141.5
click at [237, 87] on div at bounding box center [473, 290] width 472 height 472
type input "***"
type input "**"
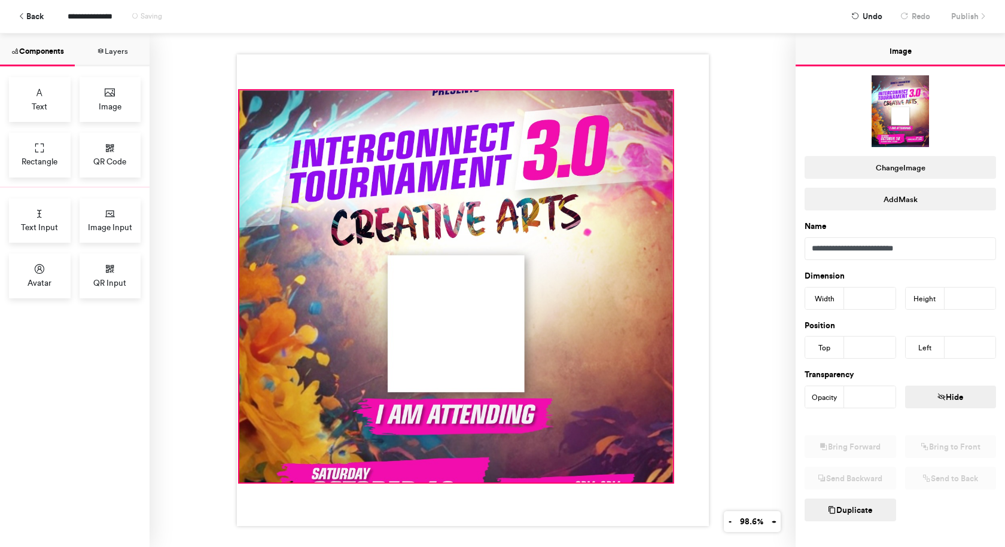
type input "*"
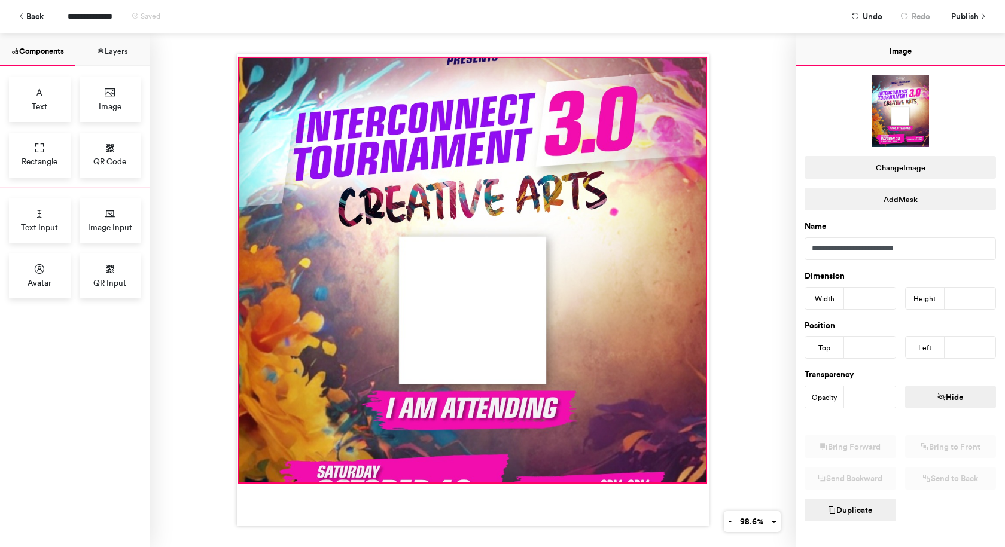
drag, startPoint x: 667, startPoint y: 85, endPoint x: 695, endPoint y: 63, distance: 35.8
click at [700, 54] on div at bounding box center [473, 290] width 472 height 472
type input "***"
type input "*"
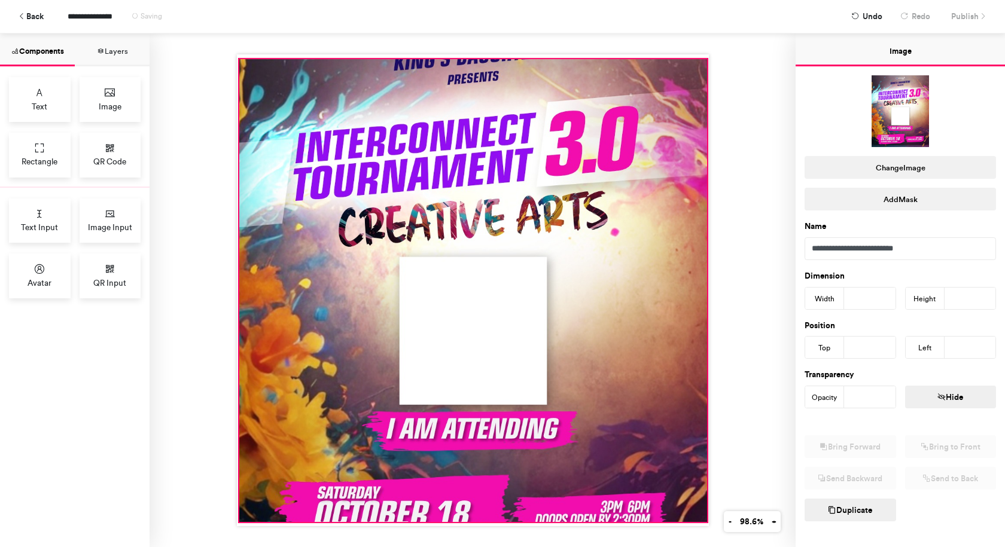
drag, startPoint x: 700, startPoint y: 478, endPoint x: 701, endPoint y: 518, distance: 39.5
click at [701, 518] on div at bounding box center [473, 290] width 472 height 472
type input "***"
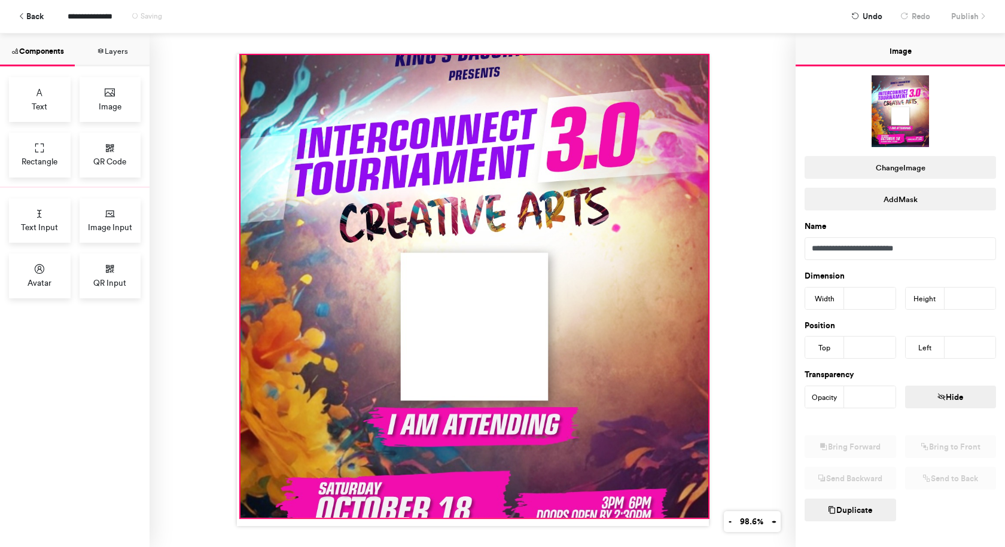
drag, startPoint x: 653, startPoint y: 108, endPoint x: 721, endPoint y: 109, distance: 68.2
click at [654, 104] on div at bounding box center [474, 286] width 468 height 463
type input "*"
click at [746, 115] on div at bounding box center [472, 290] width 646 height 514
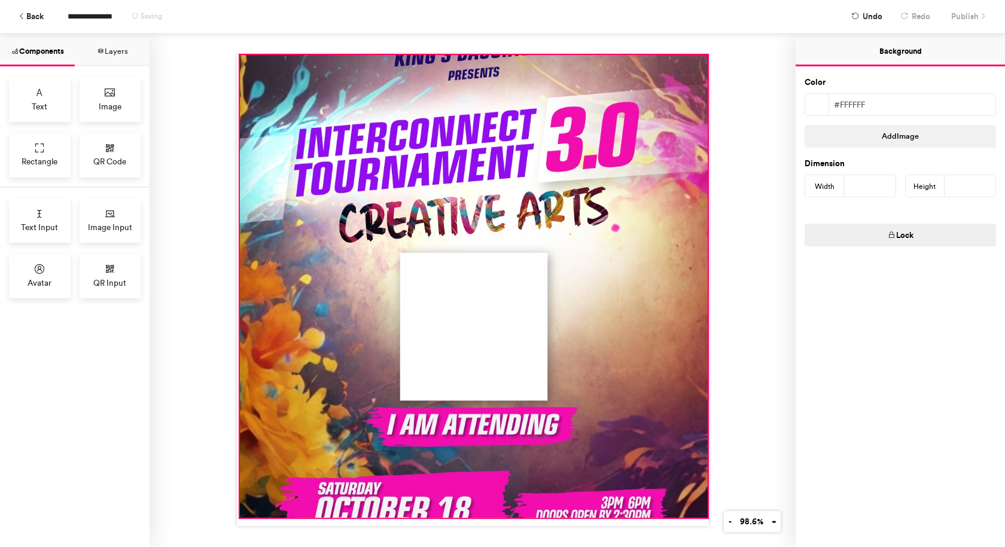
click at [622, 66] on div at bounding box center [473, 286] width 468 height 463
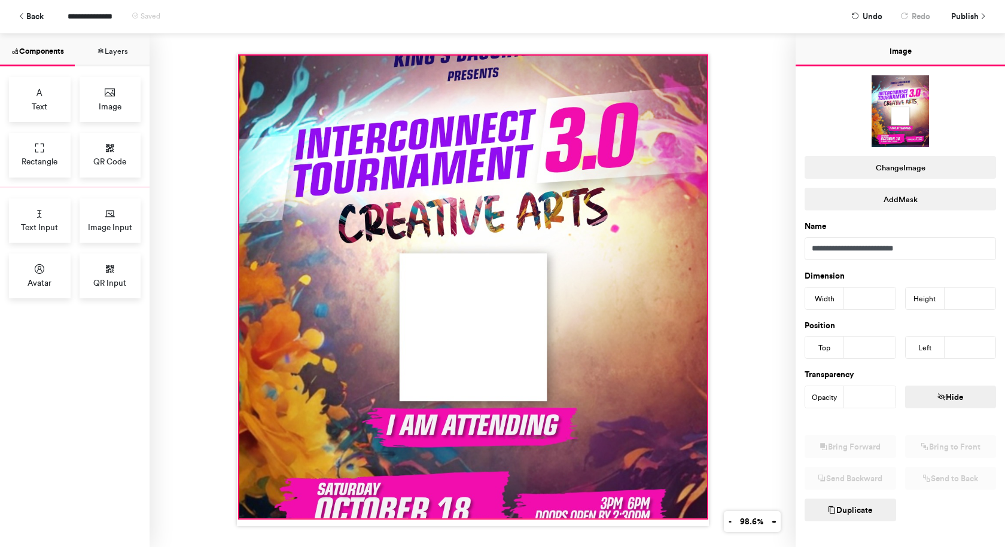
click at [283, 63] on div at bounding box center [473, 287] width 468 height 463
type input "*"
click at [39, 283] on span "Avatar" at bounding box center [40, 283] width 24 height 12
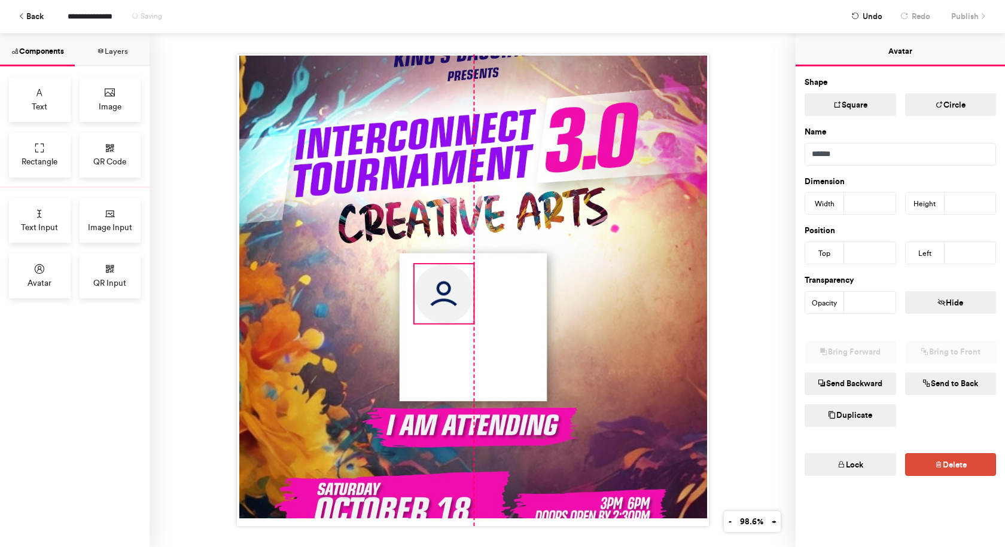
drag, startPoint x: 395, startPoint y: 194, endPoint x: 450, endPoint y: 286, distance: 107.3
click at [450, 286] on img at bounding box center [443, 293] width 59 height 59
type input "***"
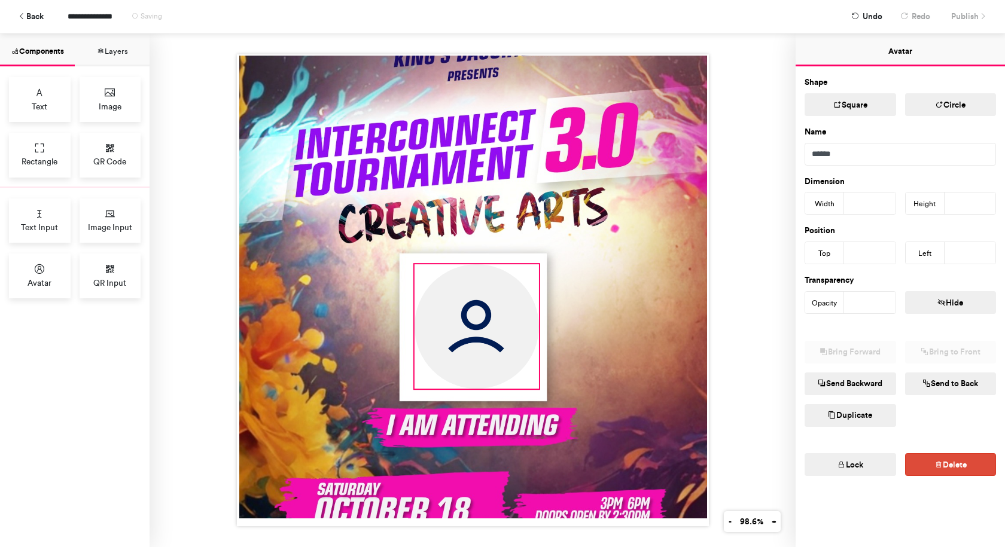
drag, startPoint x: 486, startPoint y: 351, endPoint x: 535, endPoint y: 414, distance: 79.3
click at [535, 414] on div at bounding box center [473, 290] width 472 height 472
type input "***"
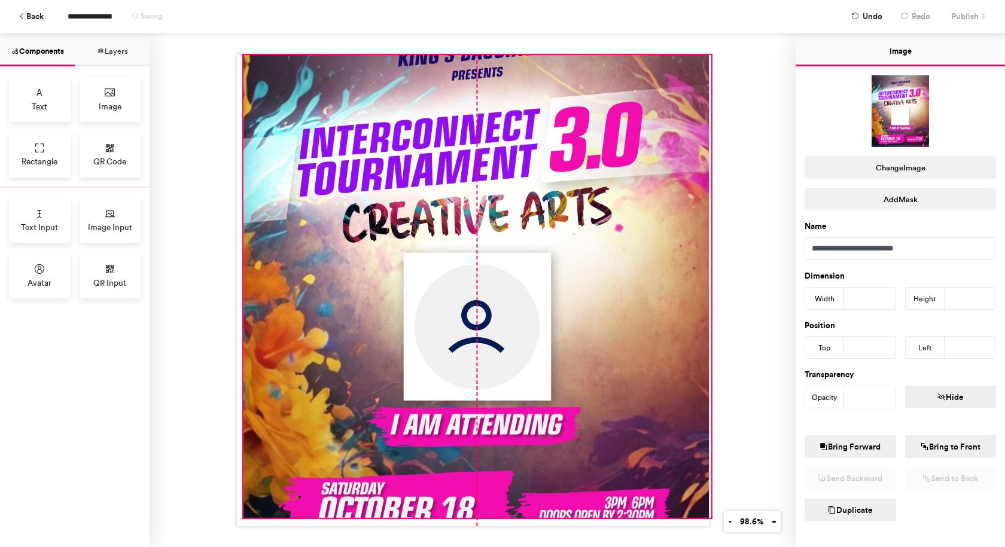
click at [456, 259] on div at bounding box center [477, 286] width 468 height 463
type input "*"
type input "**"
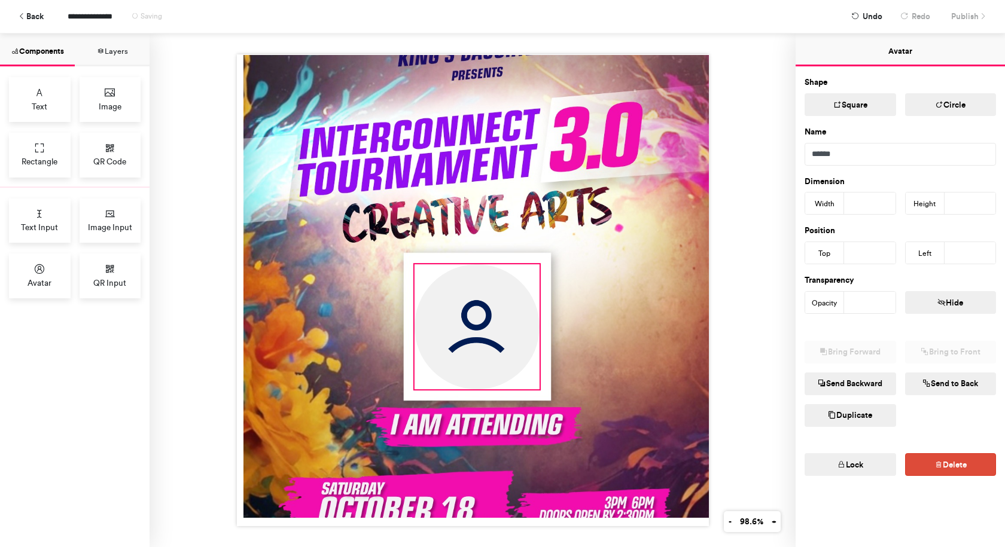
click at [489, 320] on img at bounding box center [476, 326] width 125 height 125
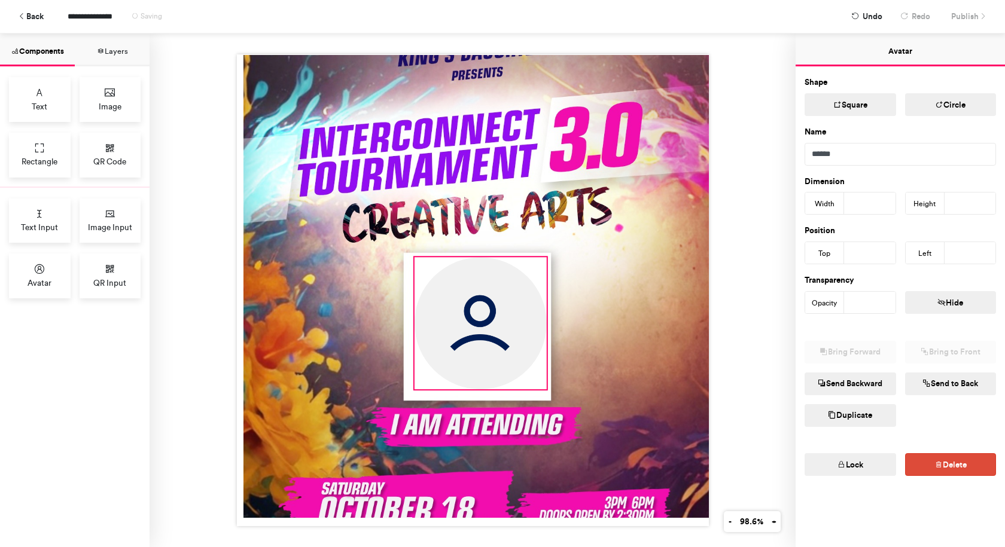
drag, startPoint x: 535, startPoint y: 259, endPoint x: 542, endPoint y: 253, distance: 9.7
click at [542, 253] on div at bounding box center [473, 290] width 472 height 472
type input "***"
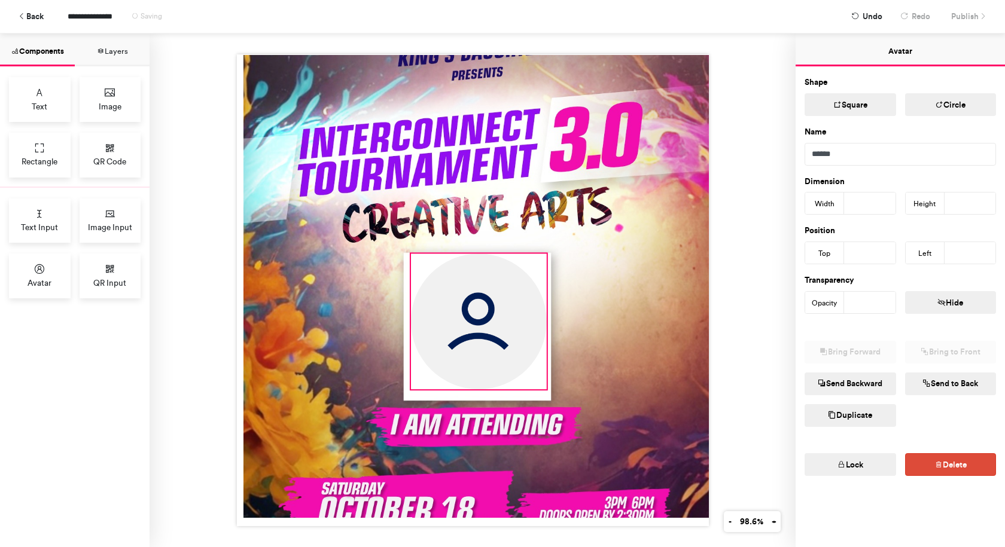
drag, startPoint x: 410, startPoint y: 254, endPoint x: 407, endPoint y: 267, distance: 13.1
click at [407, 267] on div at bounding box center [473, 290] width 472 height 472
type input "***"
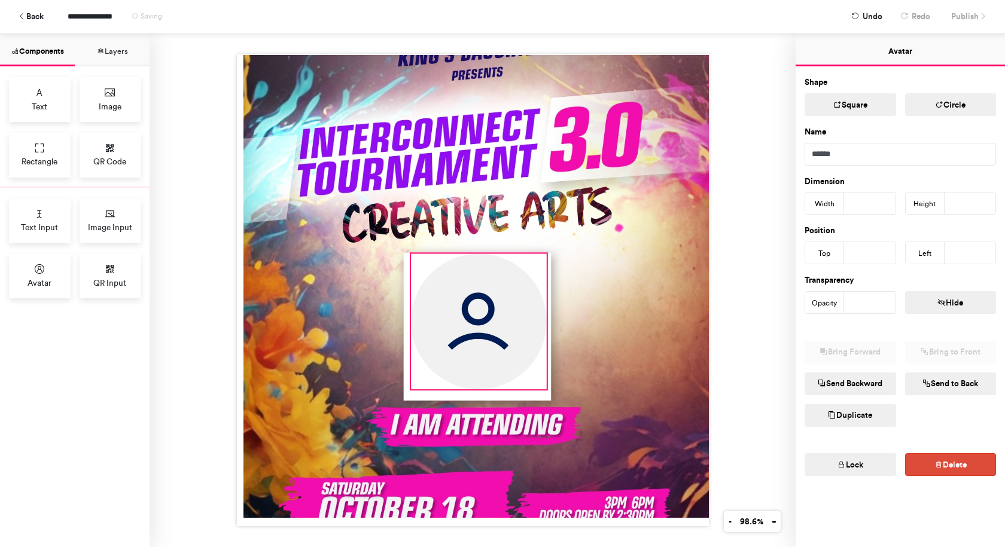
type input "***"
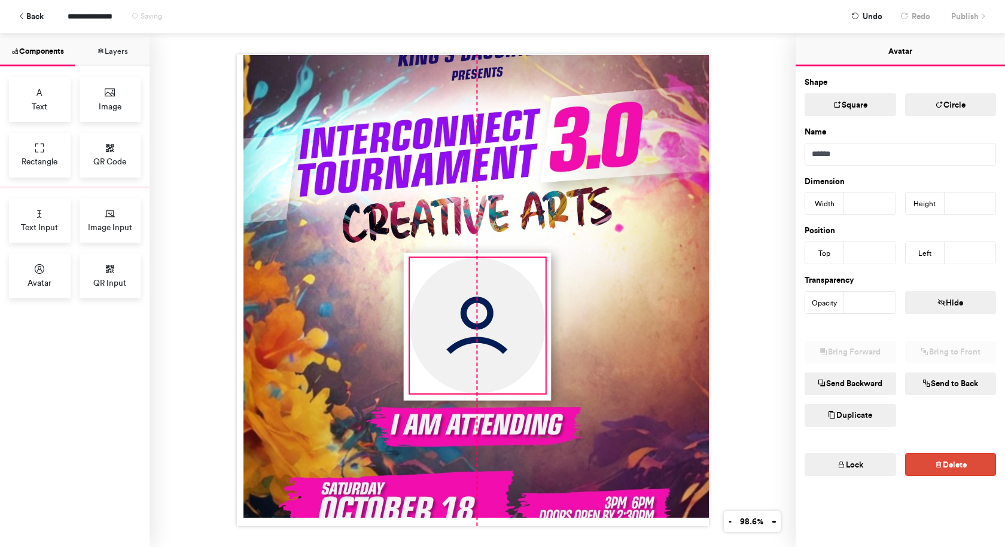
click at [423, 268] on img at bounding box center [477, 326] width 136 height 136
type input "***"
click at [744, 147] on div at bounding box center [472, 290] width 646 height 514
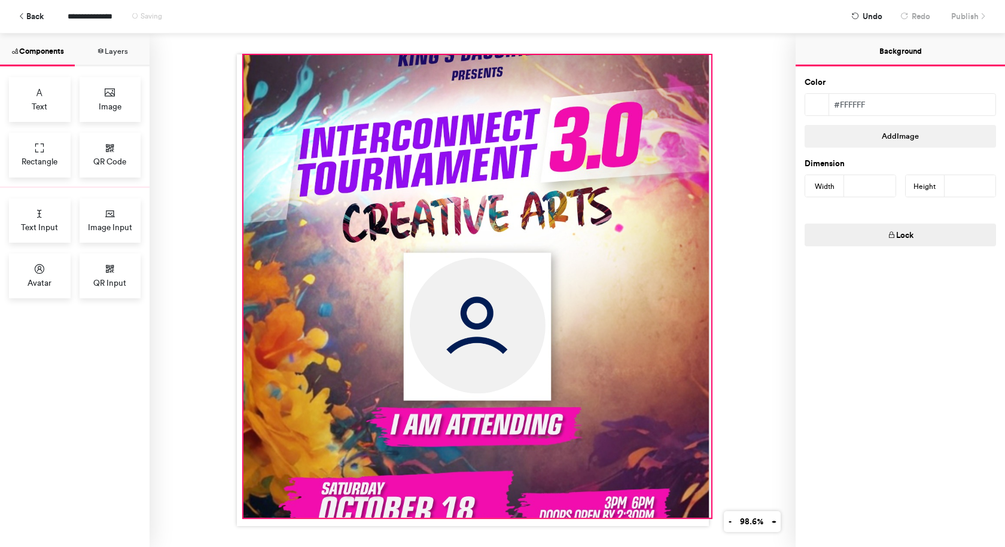
click at [667, 64] on div at bounding box center [477, 286] width 468 height 463
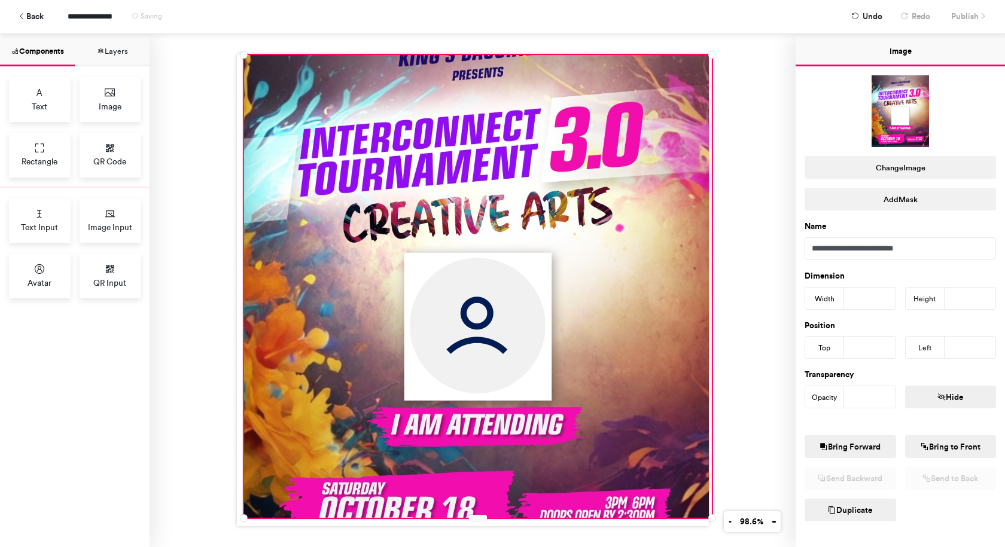
click at [956, 17] on div "**********" at bounding box center [502, 16] width 987 height 33
click at [735, 428] on div at bounding box center [472, 290] width 646 height 514
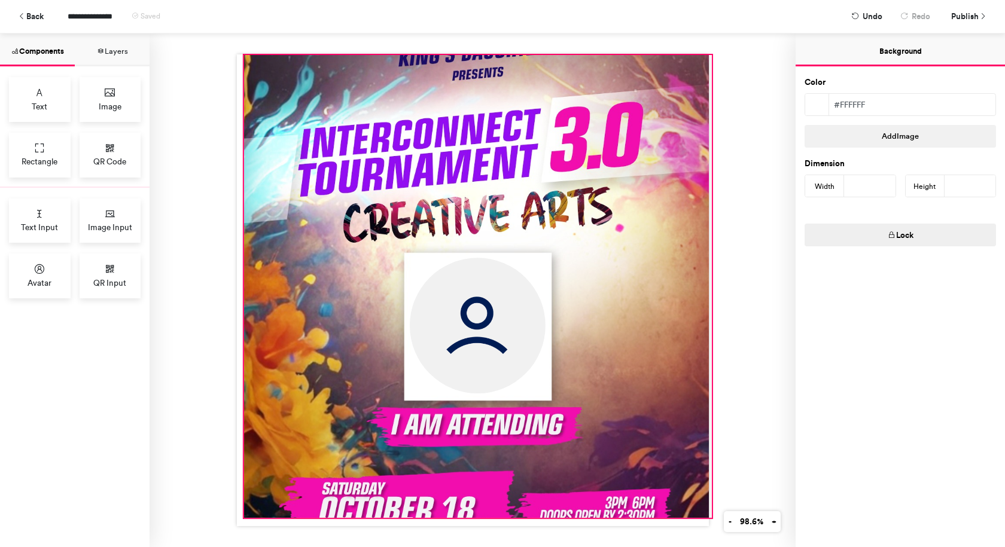
click at [695, 496] on div at bounding box center [477, 286] width 468 height 463
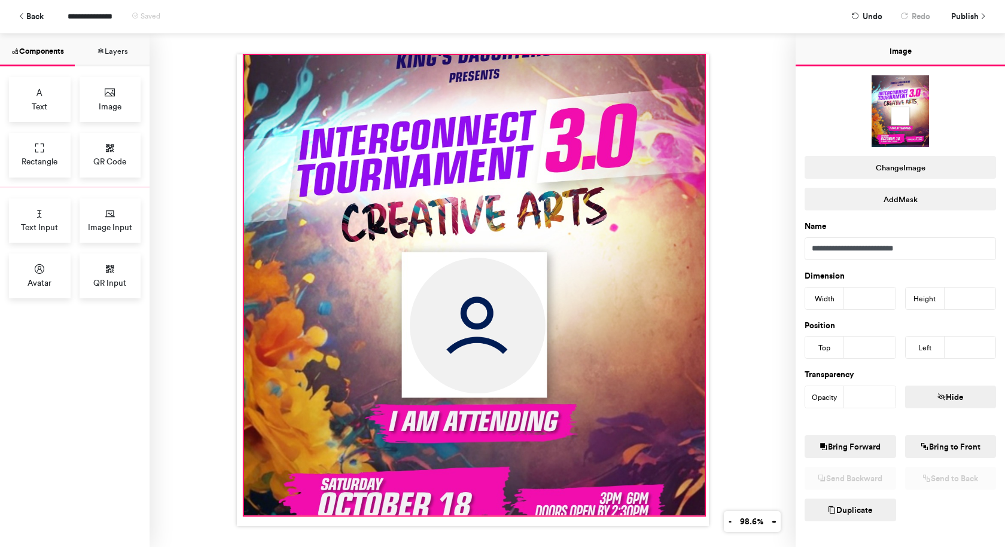
drag, startPoint x: 707, startPoint y: 512, endPoint x: 700, endPoint y: 509, distance: 7.6
click at [700, 509] on div at bounding box center [473, 290] width 472 height 472
type input "***"
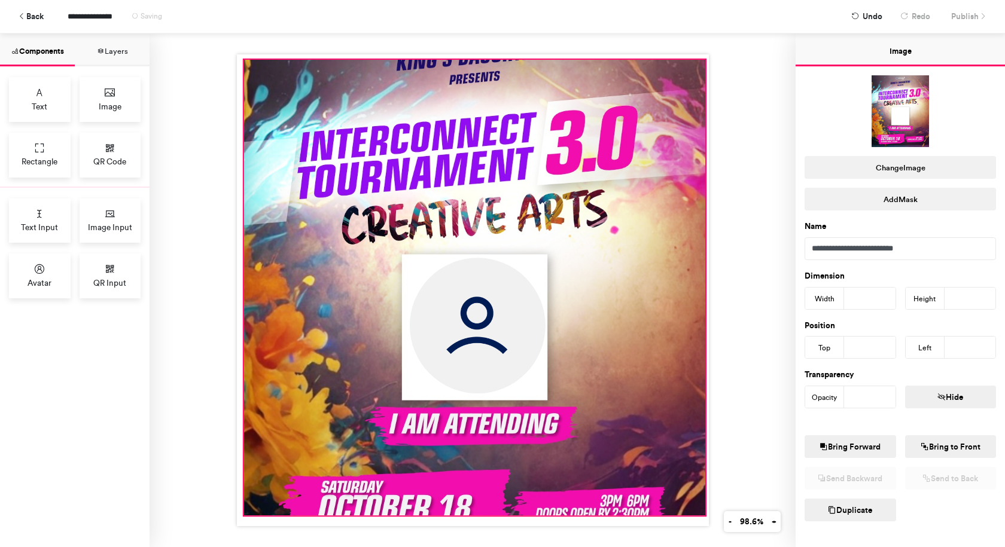
click at [700, 56] on div at bounding box center [473, 290] width 472 height 472
type input "***"
type input "*"
click at [729, 95] on div at bounding box center [472, 290] width 646 height 514
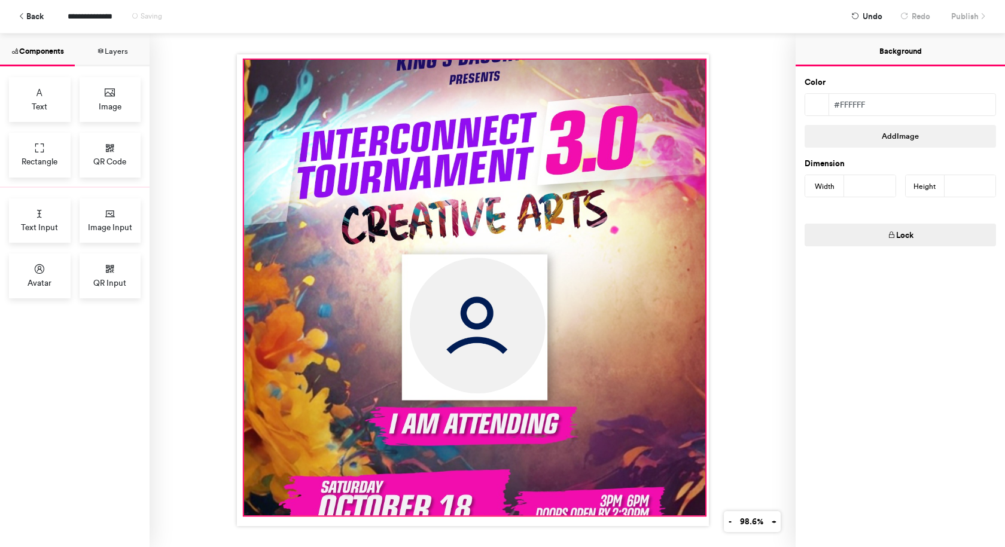
click at [394, 66] on div at bounding box center [473, 288] width 461 height 456
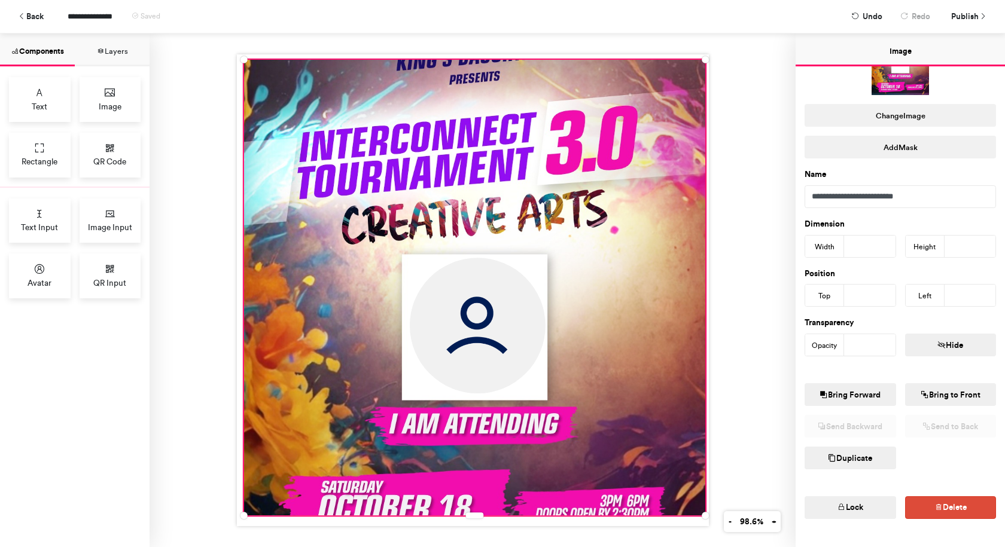
scroll to position [45, 0]
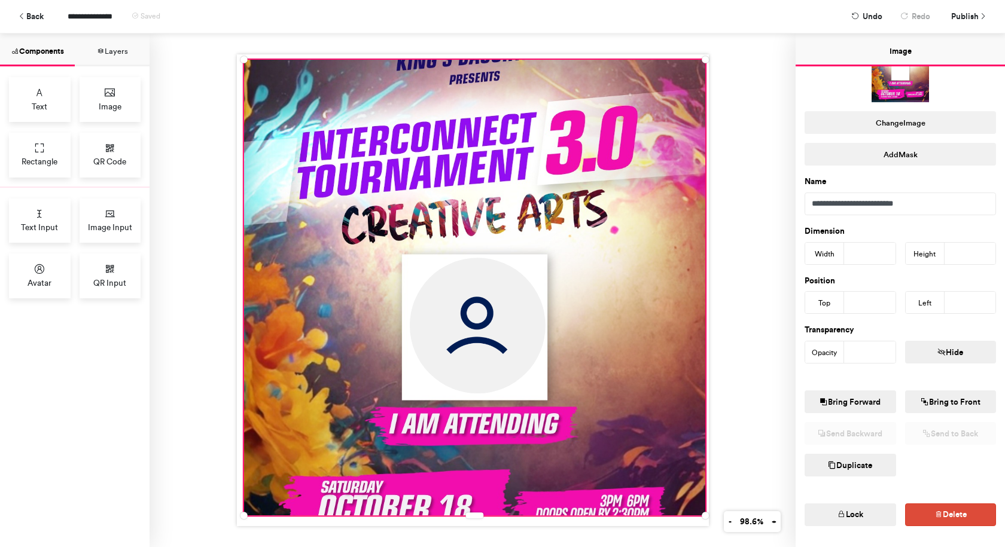
click at [744, 451] on div at bounding box center [472, 290] width 646 height 514
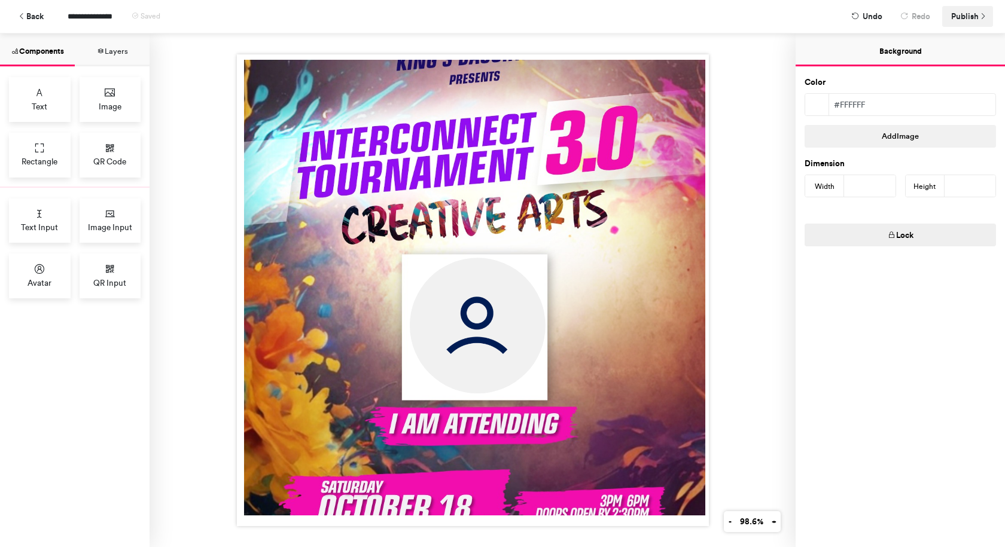
click at [958, 20] on span "Publish" at bounding box center [965, 16] width 28 height 21
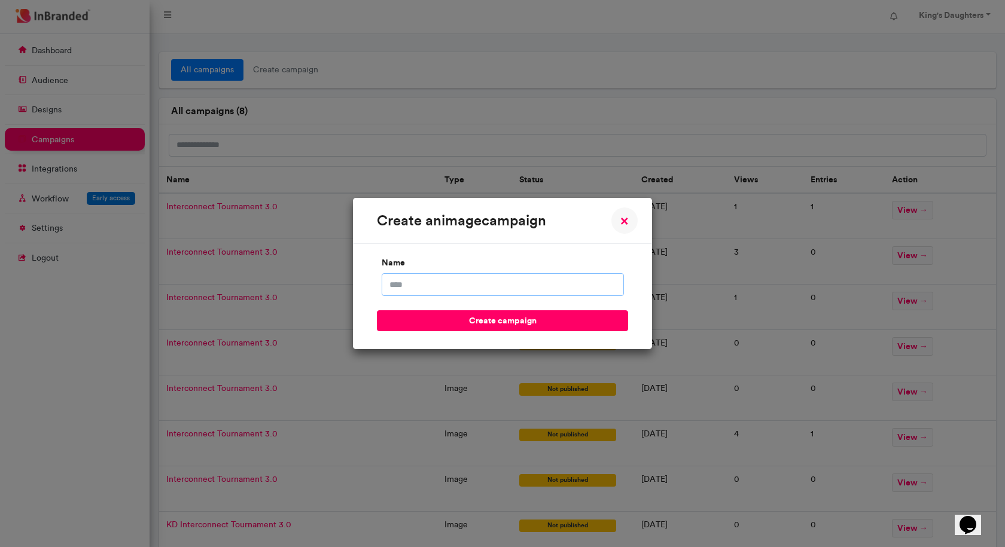
click at [572, 283] on input "name" at bounding box center [502, 284] width 242 height 23
type input "**********"
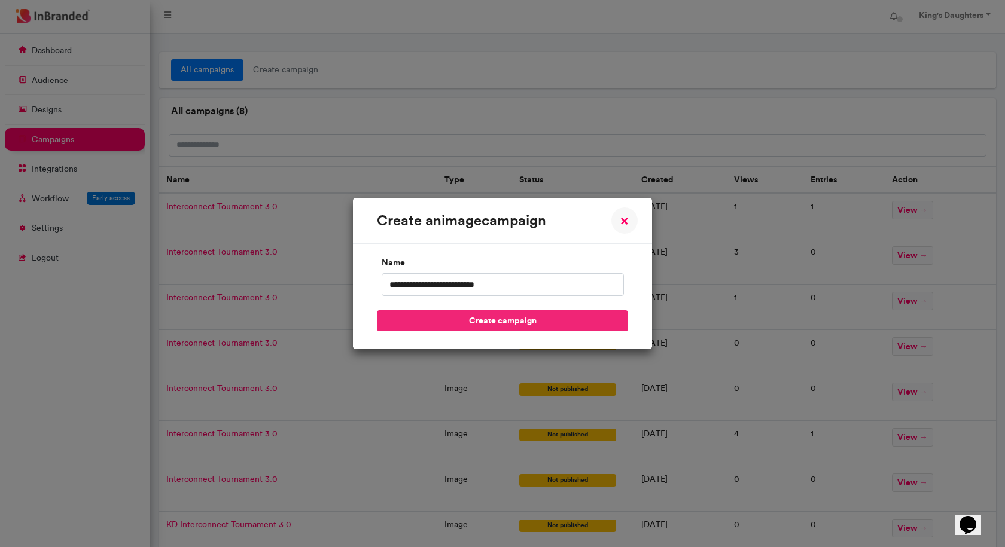
click at [542, 322] on button "create campaign" at bounding box center [502, 320] width 251 height 21
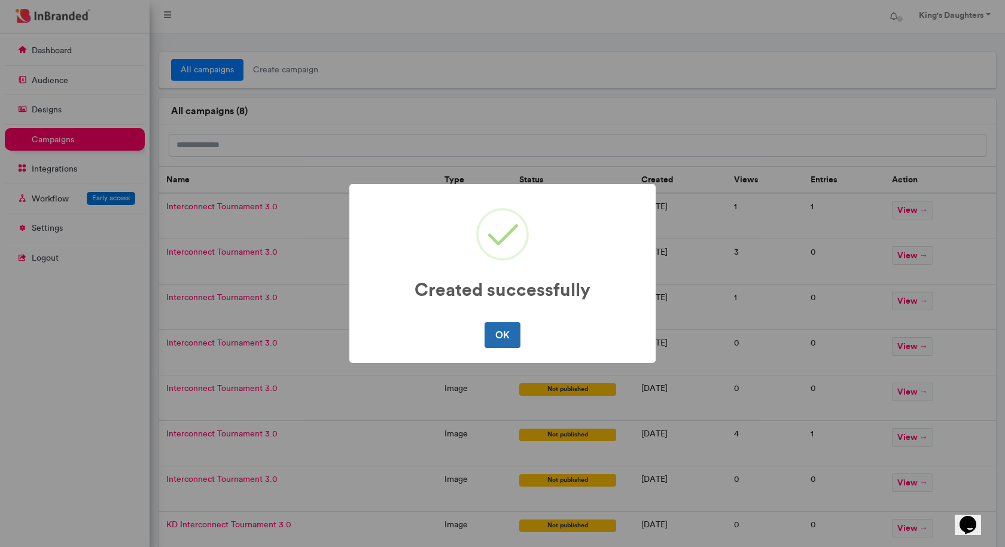
click at [503, 342] on button "OK" at bounding box center [501, 334] width 35 height 25
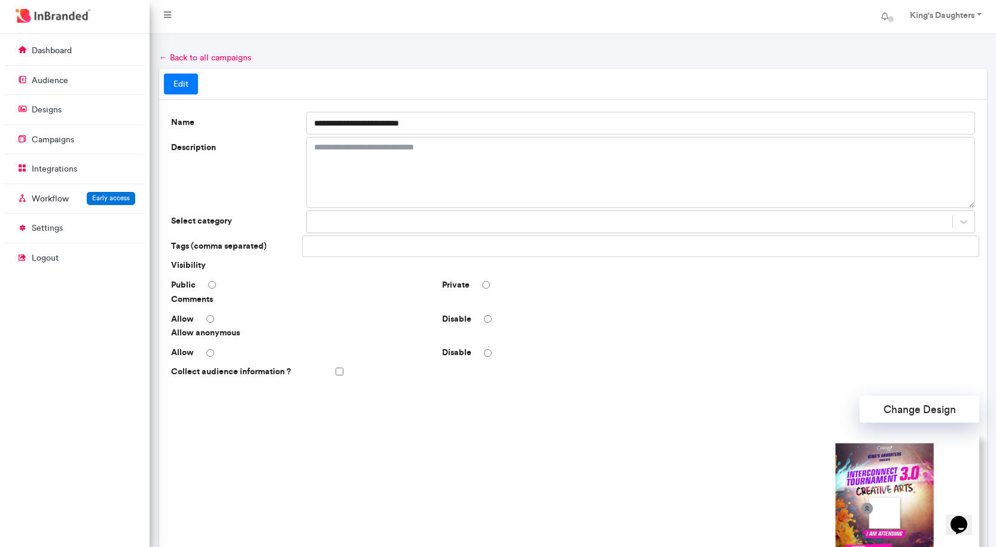
click at [341, 366] on div "Collect audience information ?" at bounding box center [572, 371] width 813 height 21
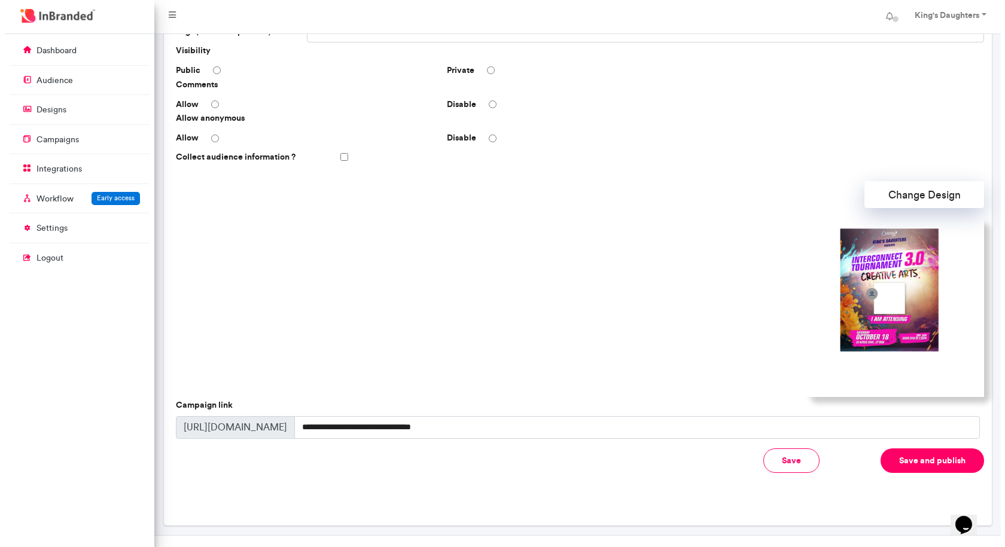
scroll to position [234, 0]
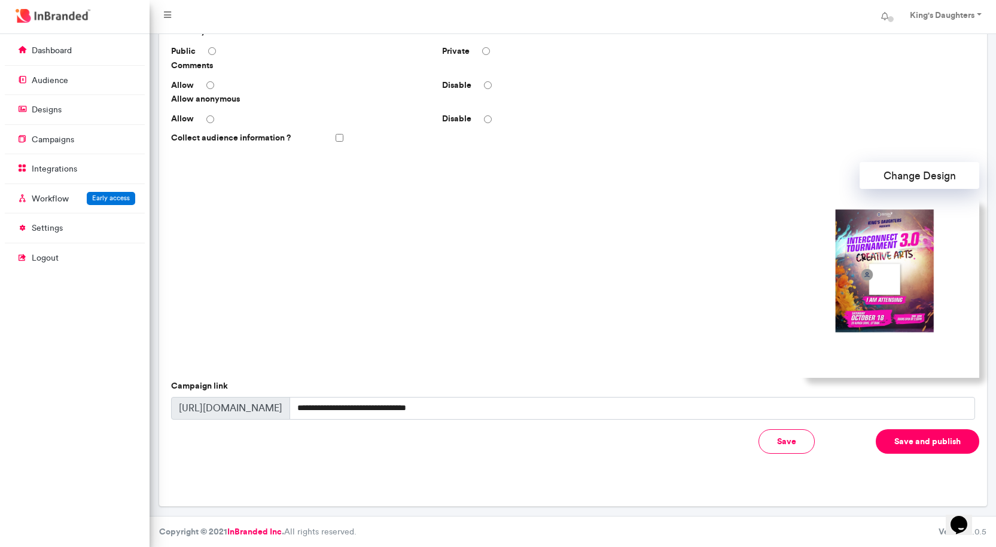
click at [933, 444] on button "Save and publish" at bounding box center [926, 441] width 103 height 25
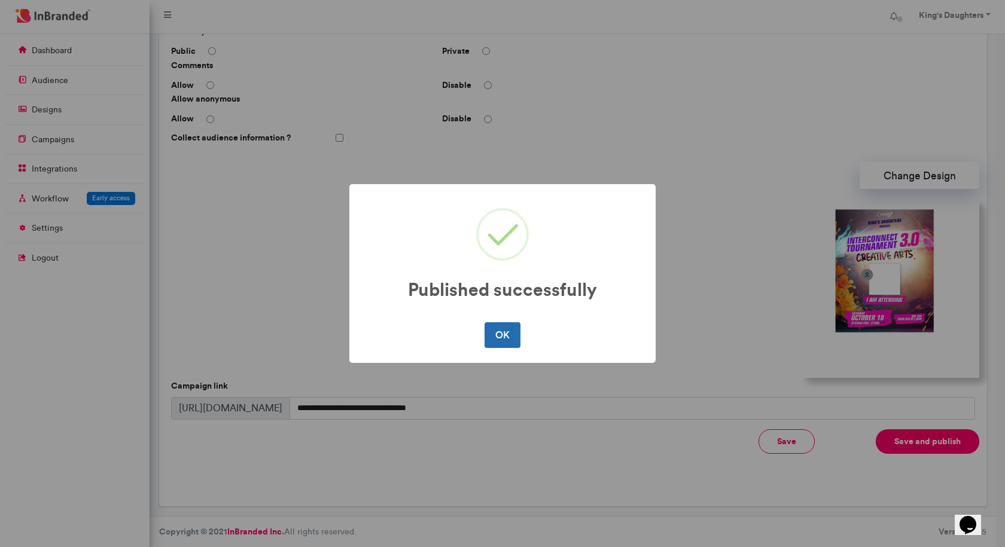
click at [500, 341] on button "OK" at bounding box center [501, 334] width 35 height 25
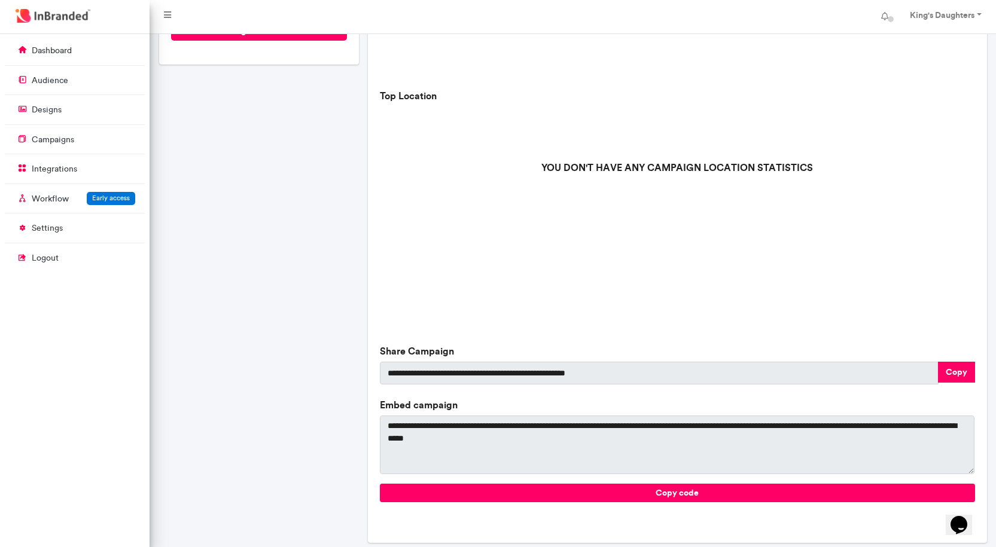
scroll to position [299, 0]
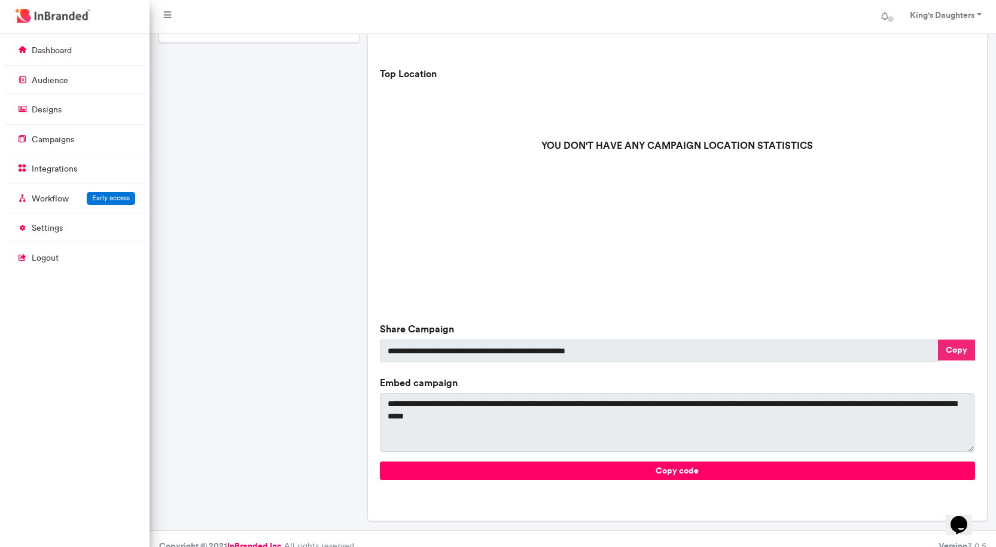
click at [964, 346] on button "Copy" at bounding box center [956, 350] width 37 height 21
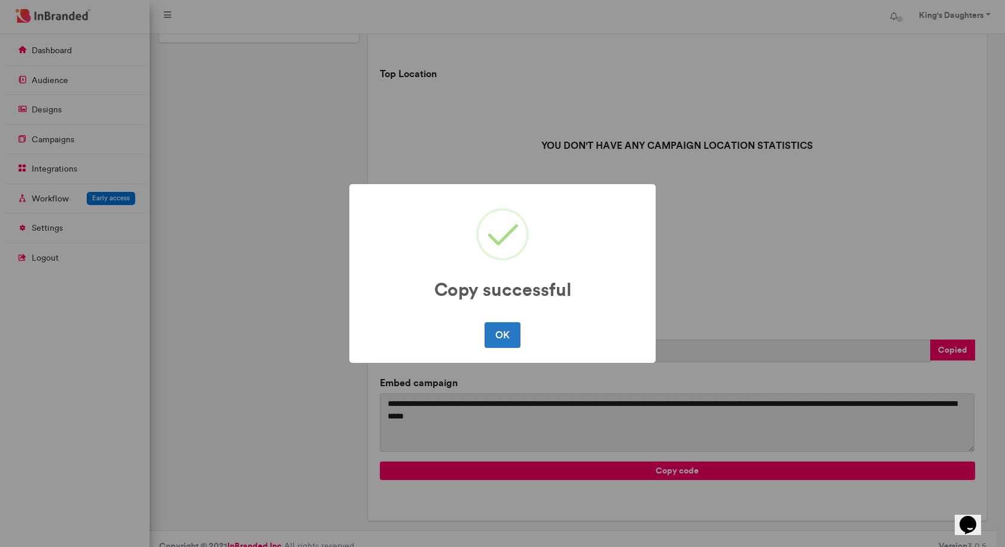
click at [477, 329] on div "OK No Cancel" at bounding box center [502, 334] width 282 height 31
click at [503, 328] on button "OK" at bounding box center [501, 334] width 35 height 25
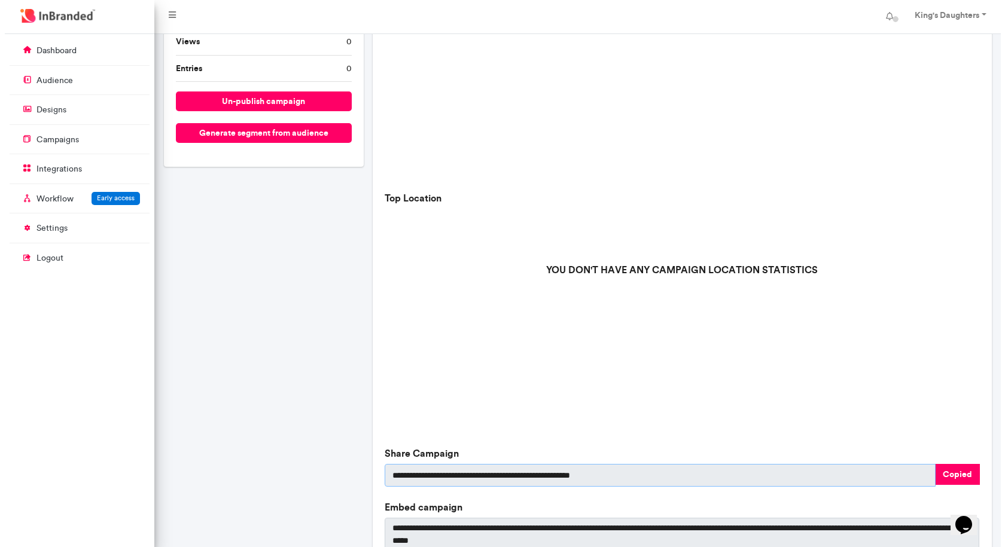
scroll to position [60, 0]
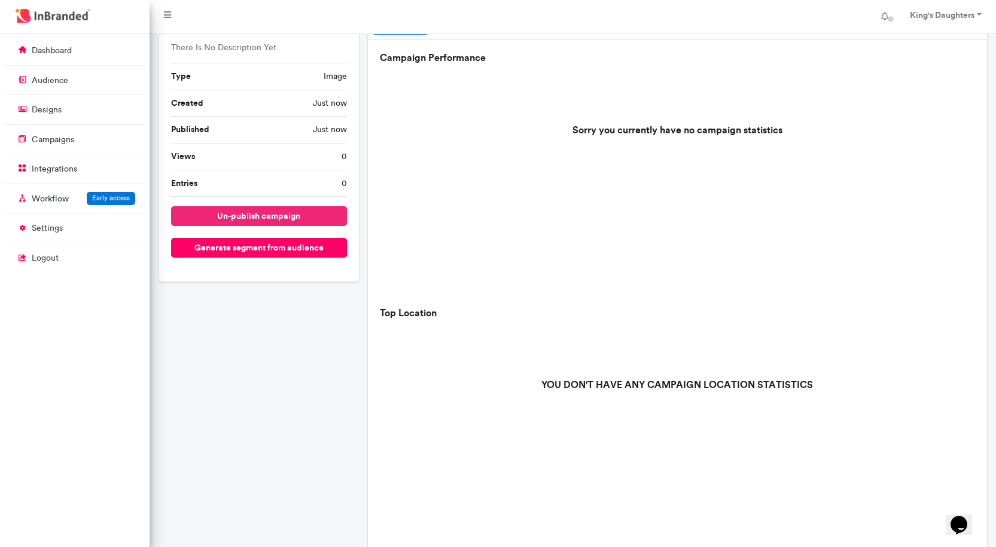
click at [303, 210] on button "un-publish campaign" at bounding box center [259, 216] width 176 height 20
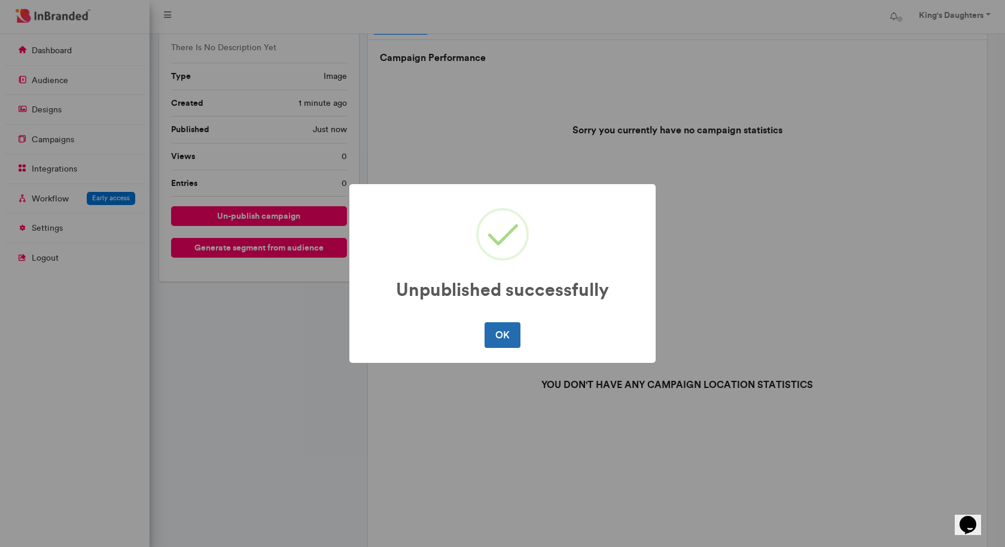
click at [515, 339] on button "OK" at bounding box center [501, 334] width 35 height 25
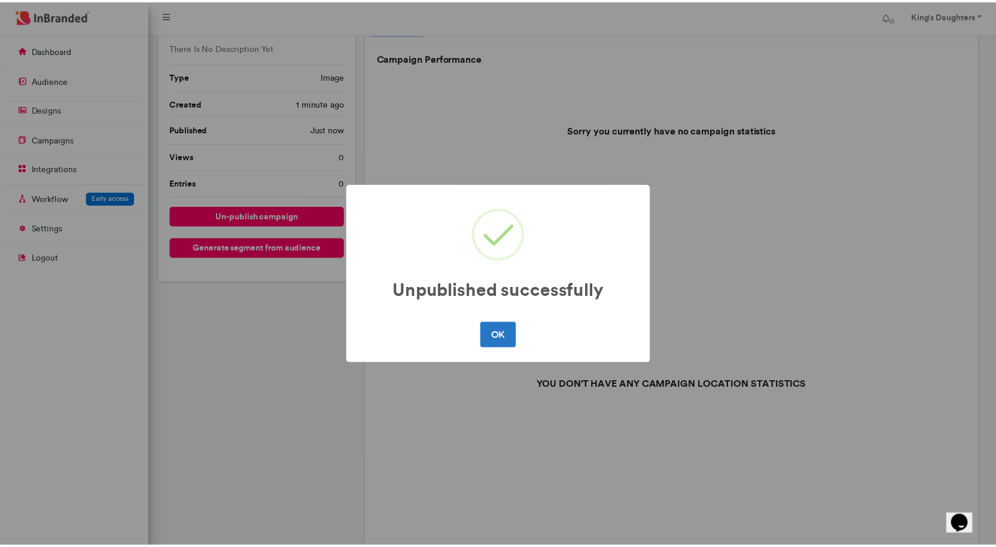
scroll to position [0, 0]
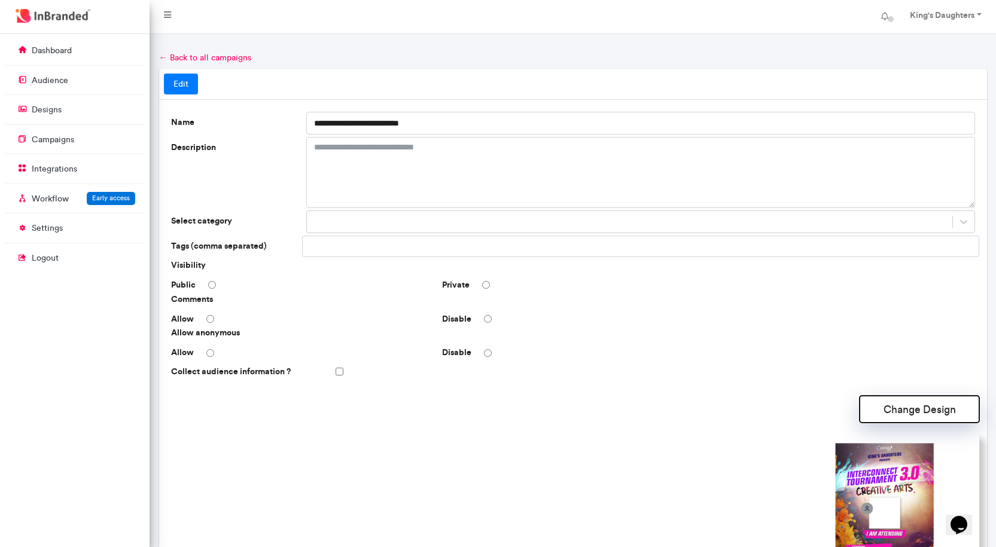
click at [875, 402] on button "Change Design" at bounding box center [919, 409] width 120 height 27
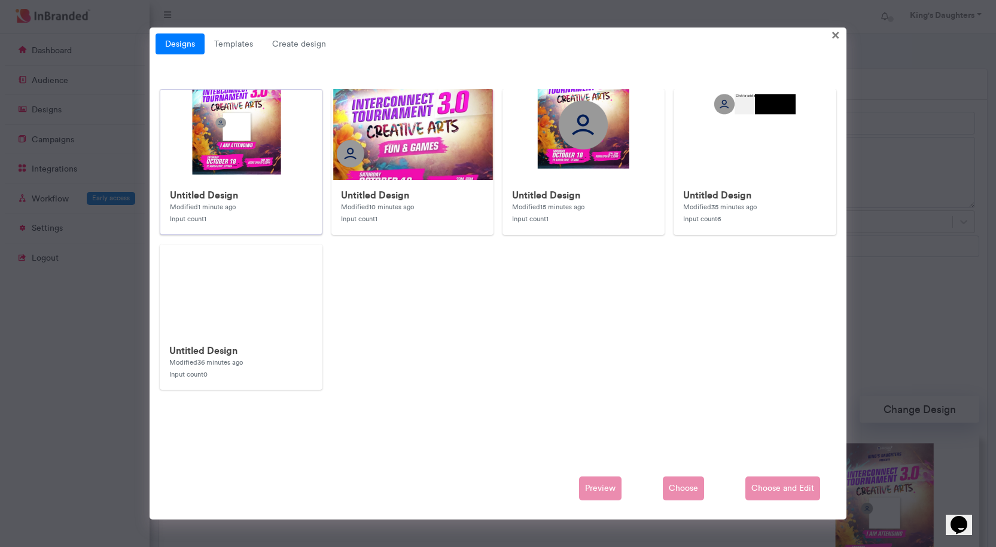
click at [271, 131] on img at bounding box center [399, 329] width 478 height 478
click at [795, 484] on span "Choose and Edit" at bounding box center [782, 489] width 75 height 24
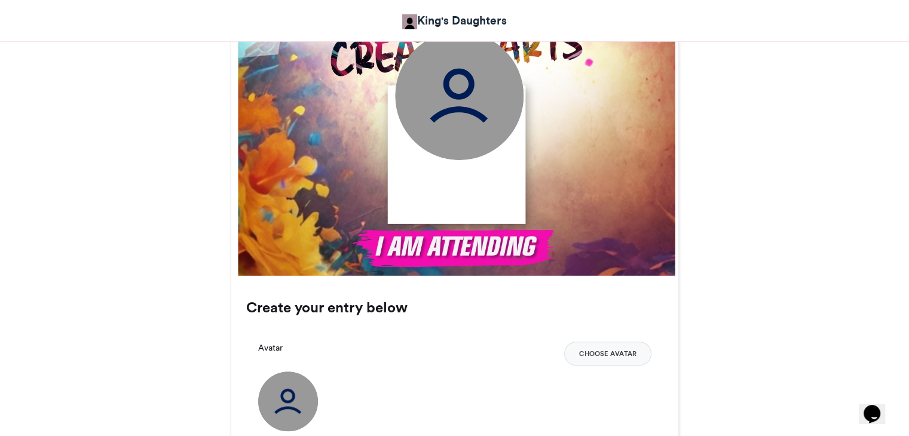
scroll to position [777, 0]
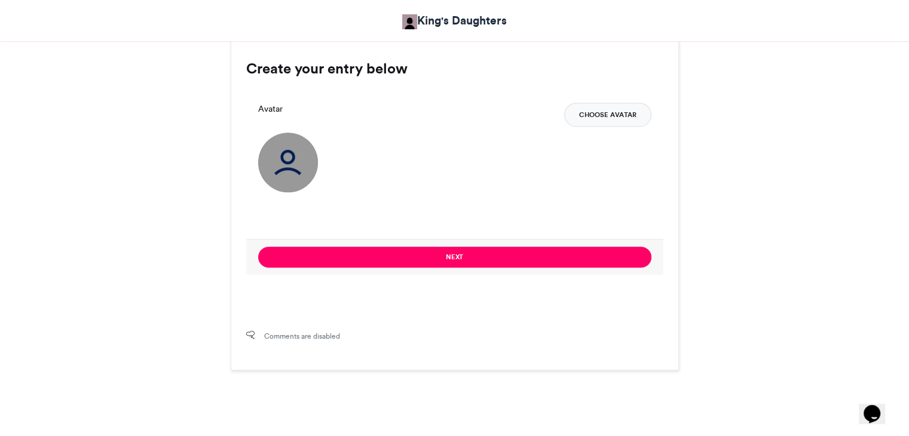
click at [584, 120] on button "Choose Avatar" at bounding box center [607, 115] width 87 height 24
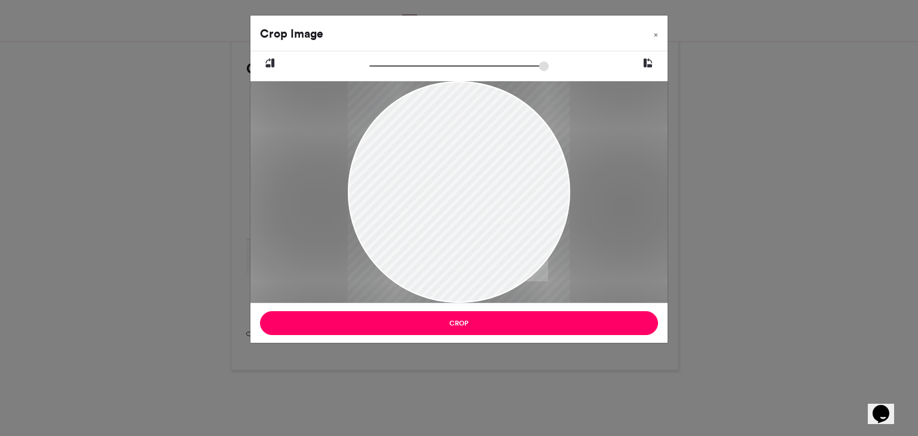
drag, startPoint x: 447, startPoint y: 230, endPoint x: 454, endPoint y: 295, distance: 65.0
click at [453, 288] on div at bounding box center [459, 253] width 222 height 494
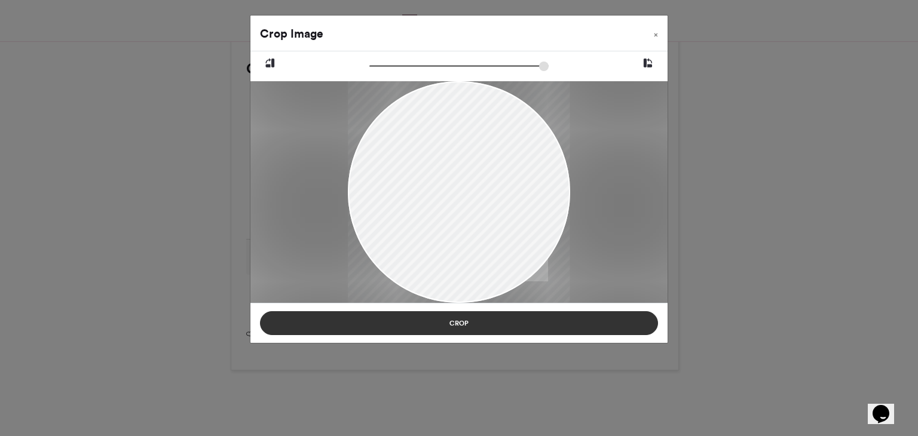
click at [464, 323] on button "Crop" at bounding box center [459, 324] width 398 height 24
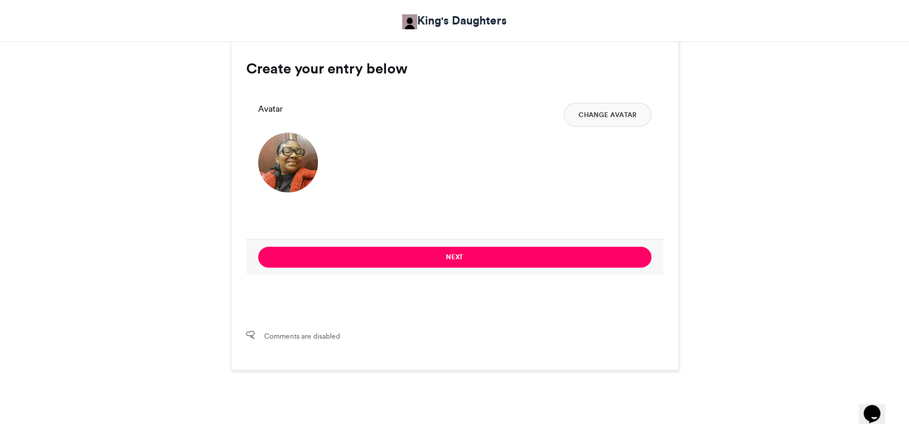
click at [469, 255] on button "Next" at bounding box center [454, 257] width 393 height 21
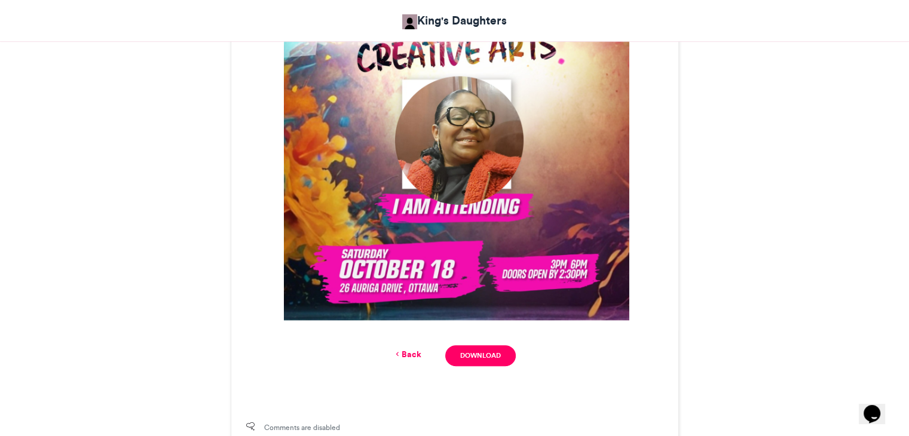
scroll to position [371, 0]
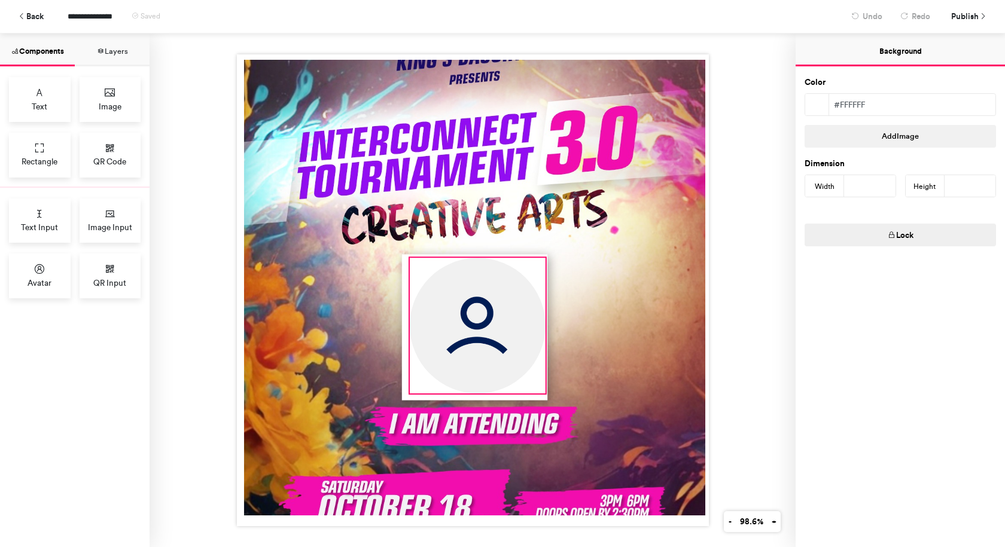
click at [517, 341] on img at bounding box center [477, 326] width 136 height 136
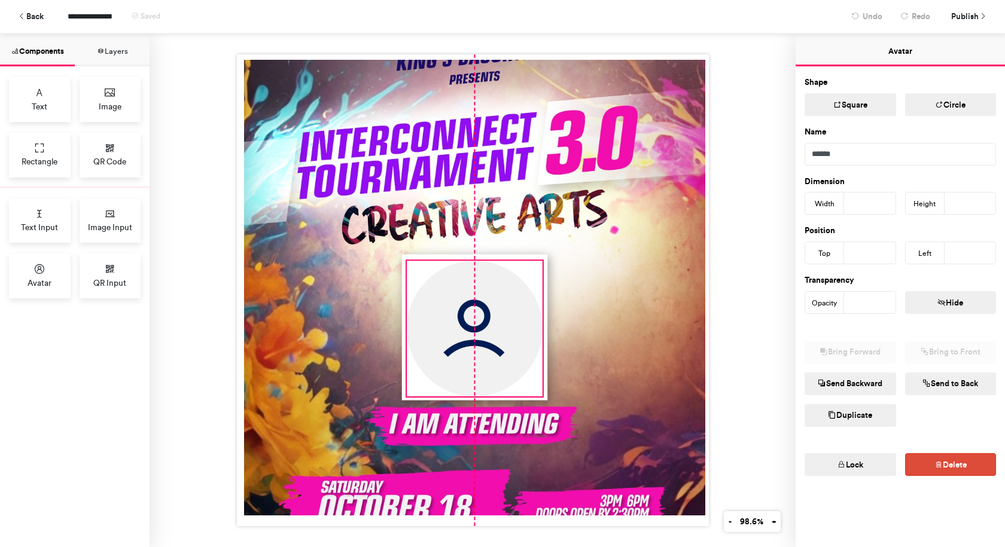
click at [511, 281] on img at bounding box center [475, 329] width 136 height 136
type input "***"
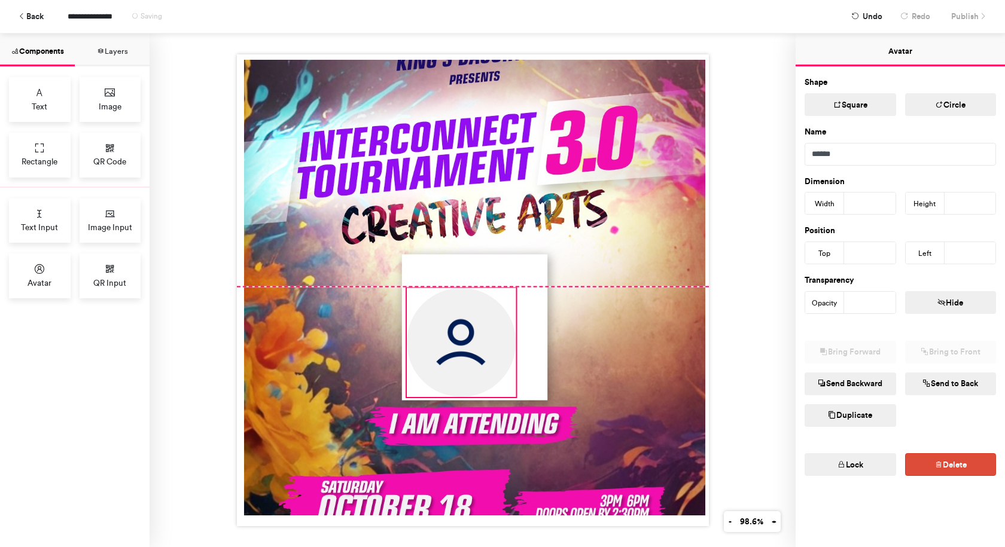
drag, startPoint x: 539, startPoint y: 257, endPoint x: 505, endPoint y: 309, distance: 61.9
click at [505, 309] on div at bounding box center [473, 290] width 472 height 472
type input "***"
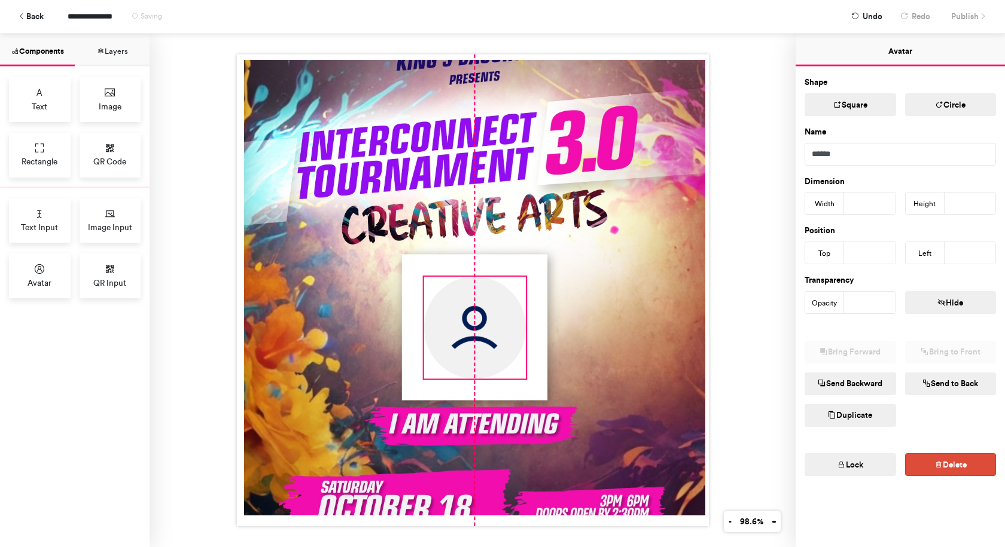
drag, startPoint x: 484, startPoint y: 321, endPoint x: 499, endPoint y: 303, distance: 23.3
click at [499, 303] on img at bounding box center [474, 328] width 102 height 102
type input "***"
click at [475, 326] on img at bounding box center [474, 323] width 102 height 102
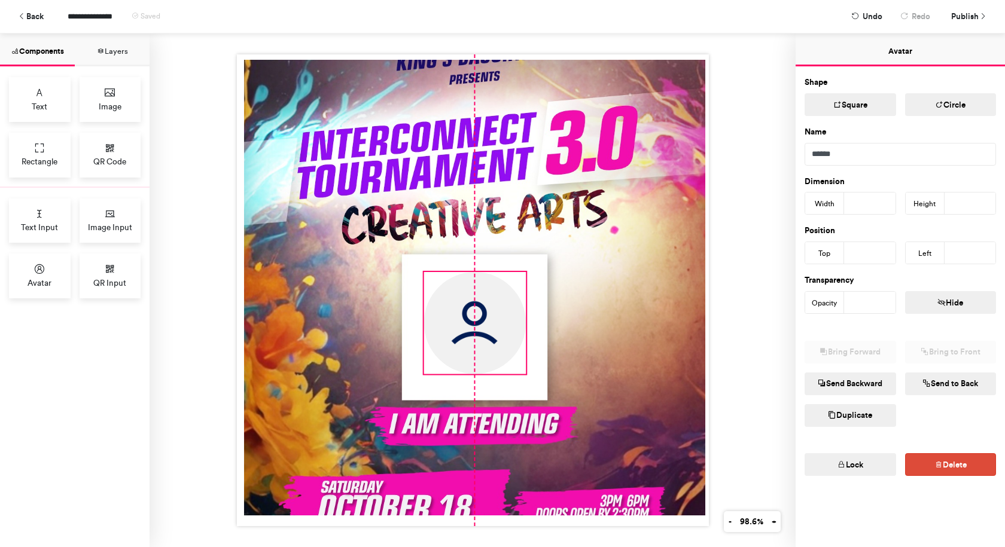
type input "***"
click at [751, 191] on div at bounding box center [472, 290] width 646 height 514
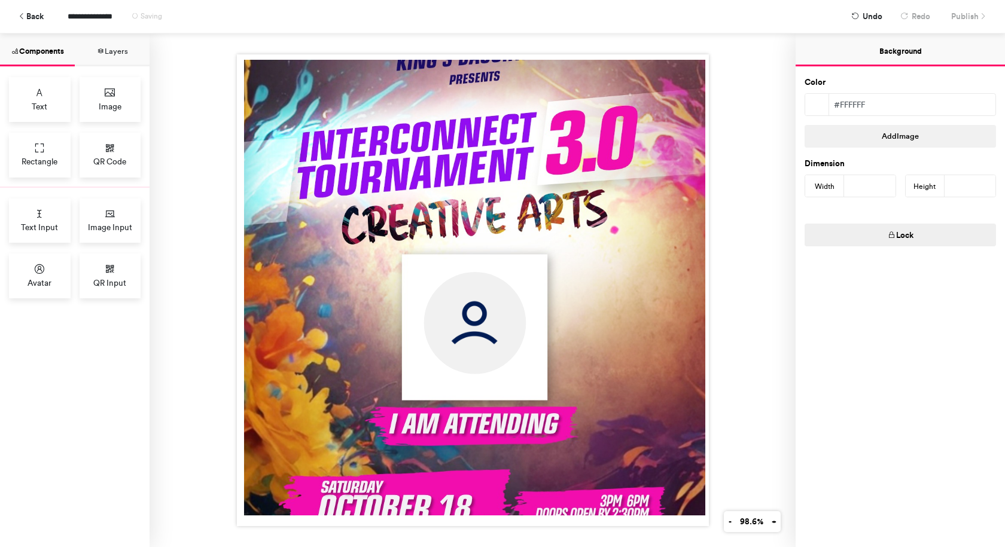
click at [750, 212] on div at bounding box center [472, 290] width 646 height 514
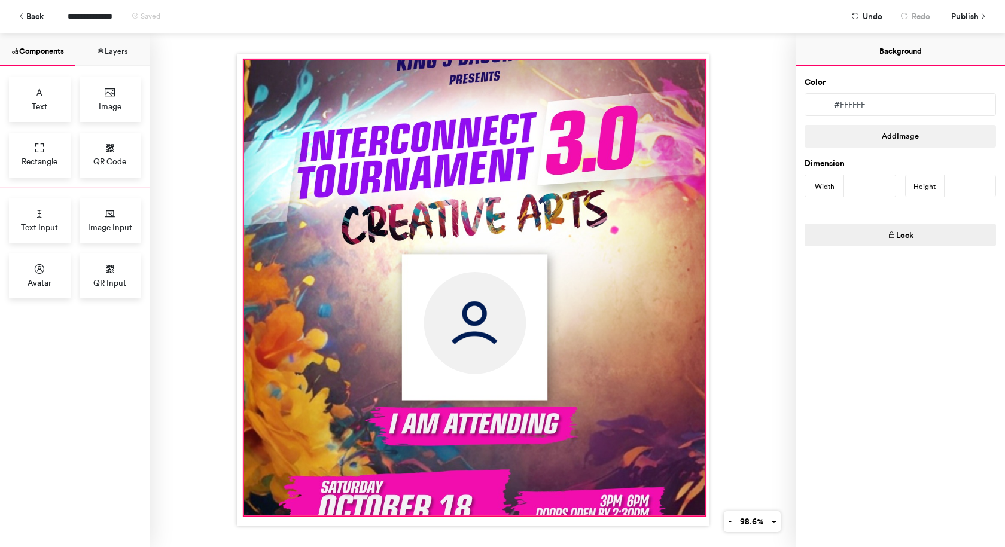
click at [670, 275] on div at bounding box center [473, 288] width 461 height 456
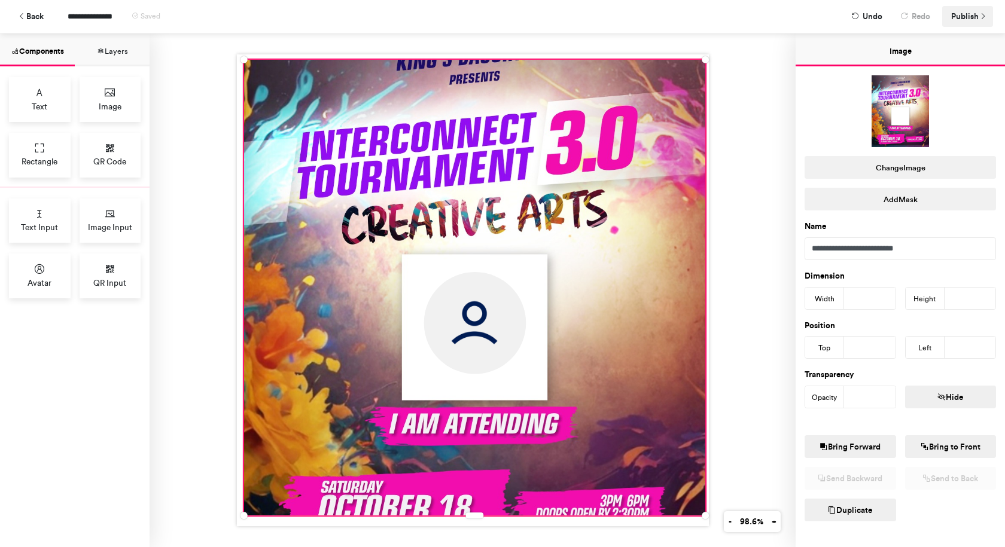
click at [961, 14] on span "Publish" at bounding box center [965, 16] width 28 height 21
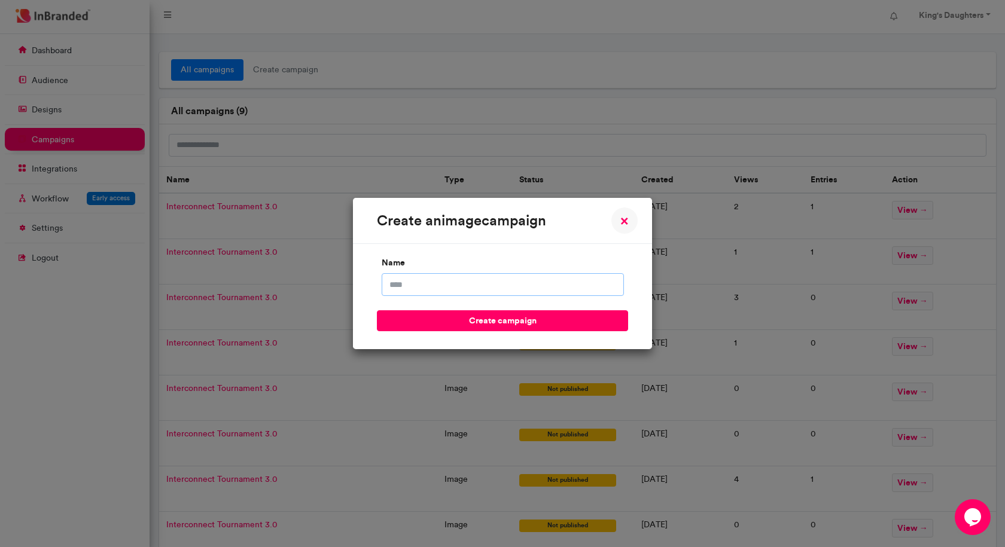
click at [568, 281] on input "name" at bounding box center [502, 284] width 242 height 23
type input "**********"
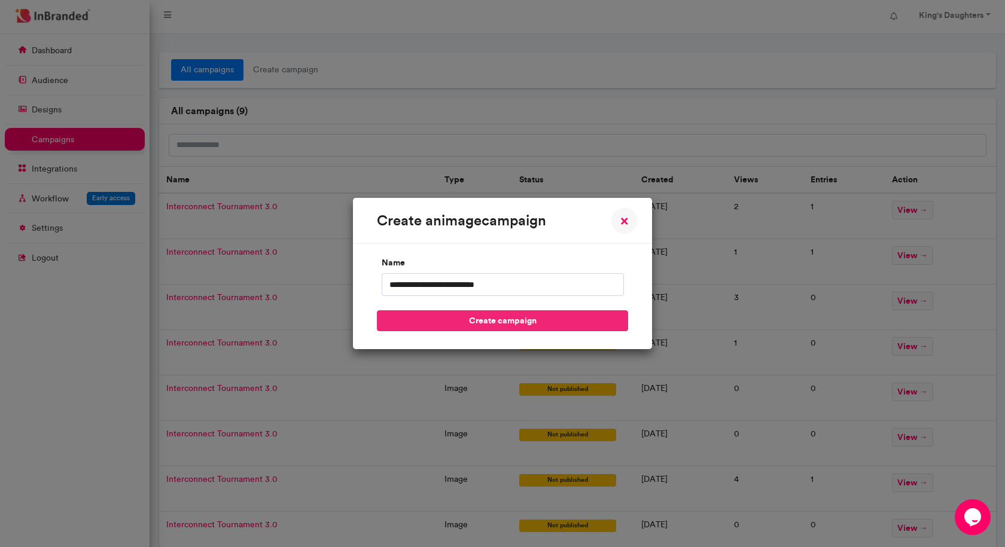
click at [512, 321] on button "create campaign" at bounding box center [502, 320] width 251 height 21
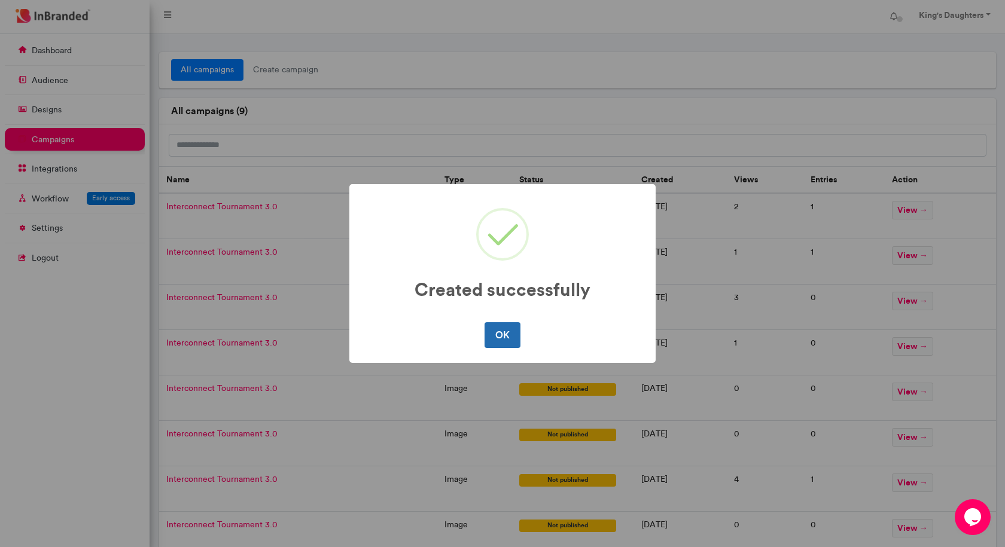
click at [510, 332] on button "OK" at bounding box center [501, 334] width 35 height 25
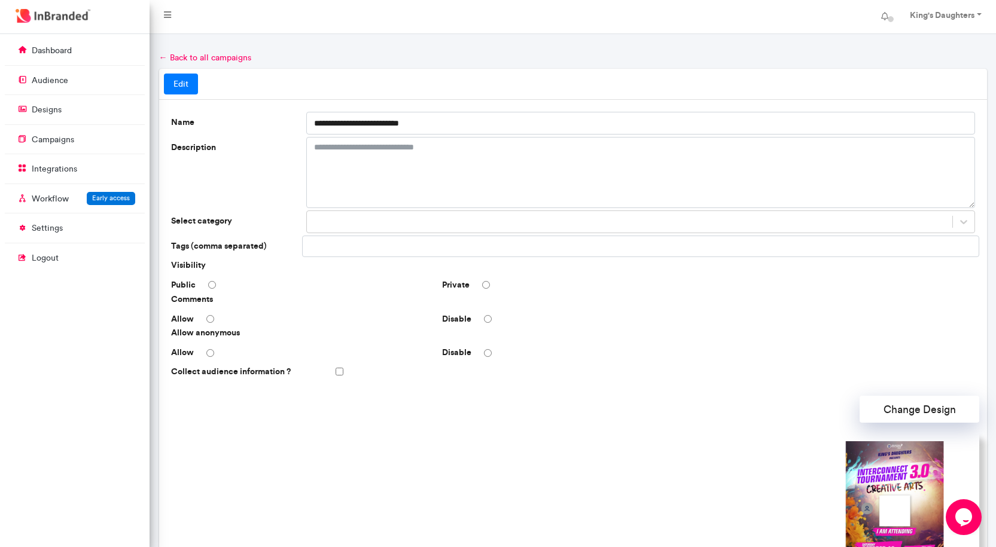
click at [486, 292] on div "Visibility Public Private Comments Allow Disable Allow anonymous Allow Disable …" at bounding box center [573, 320] width 804 height 123
click at [486, 282] on div "Private" at bounding box center [572, 285] width 271 height 12
click at [345, 371] on div "Collect audience information ?" at bounding box center [572, 371] width 813 height 21
click at [343, 373] on div "Collect audience information ?" at bounding box center [572, 371] width 813 height 21
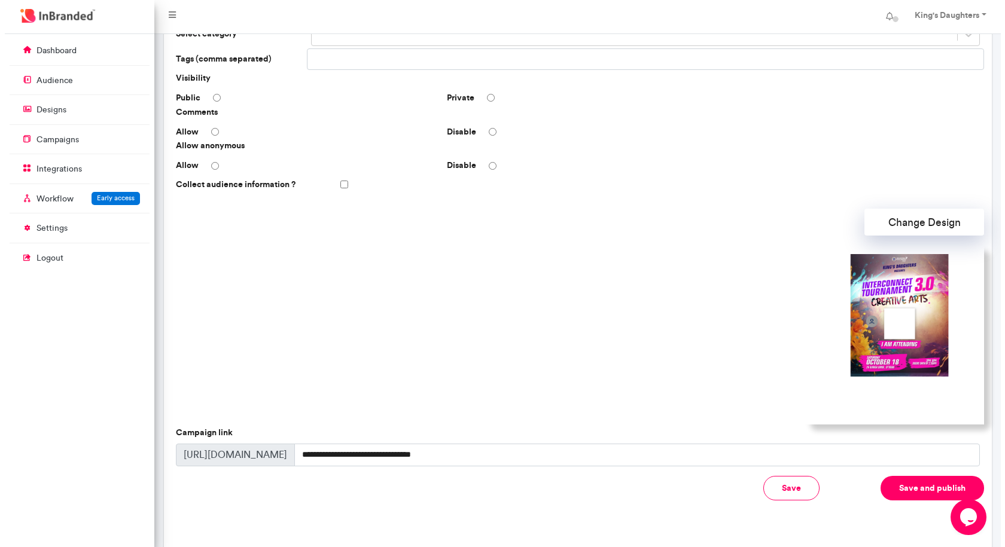
scroll to position [234, 0]
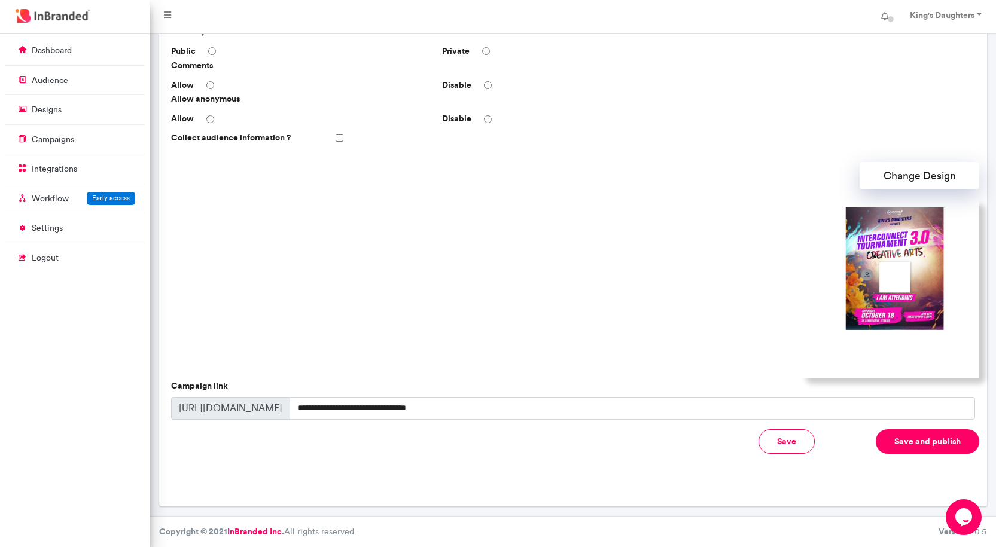
click at [926, 439] on button "Save and publish" at bounding box center [926, 441] width 103 height 25
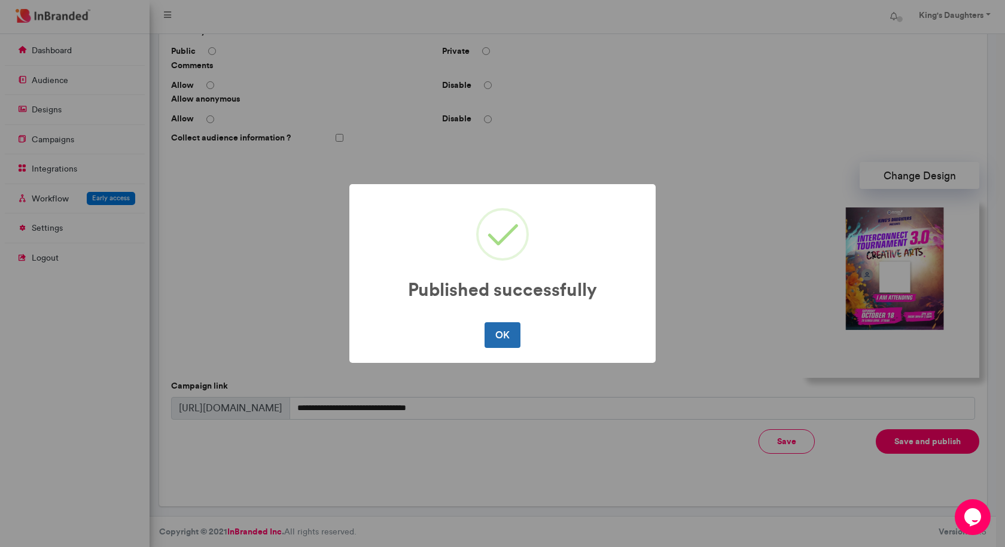
click at [501, 332] on button "OK" at bounding box center [501, 334] width 35 height 25
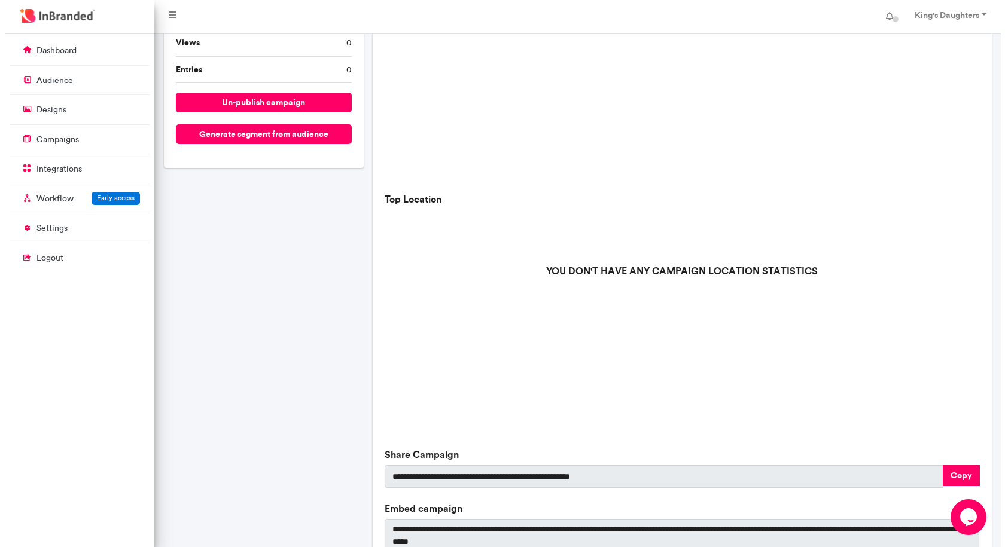
scroll to position [314, 0]
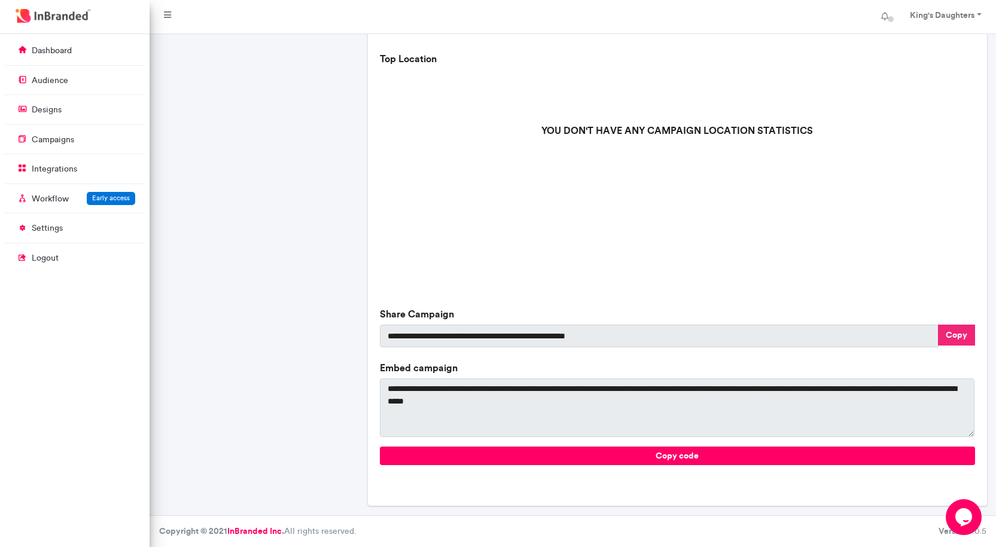
click at [952, 338] on button "Copy" at bounding box center [956, 335] width 37 height 21
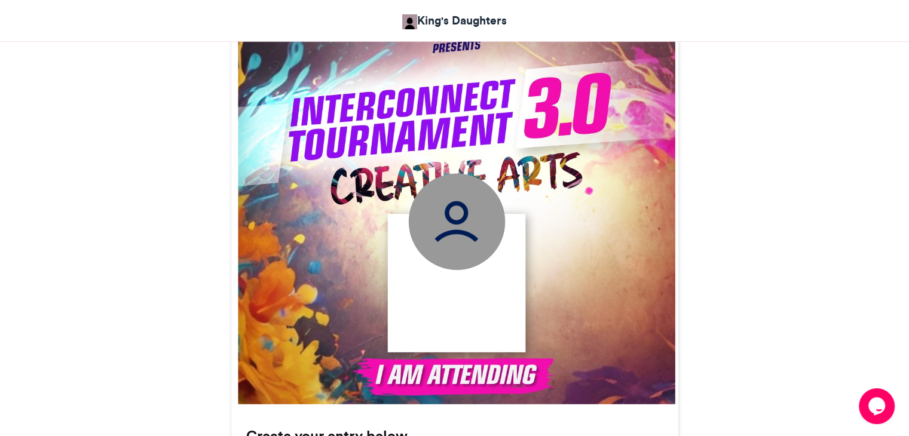
scroll to position [419, 0]
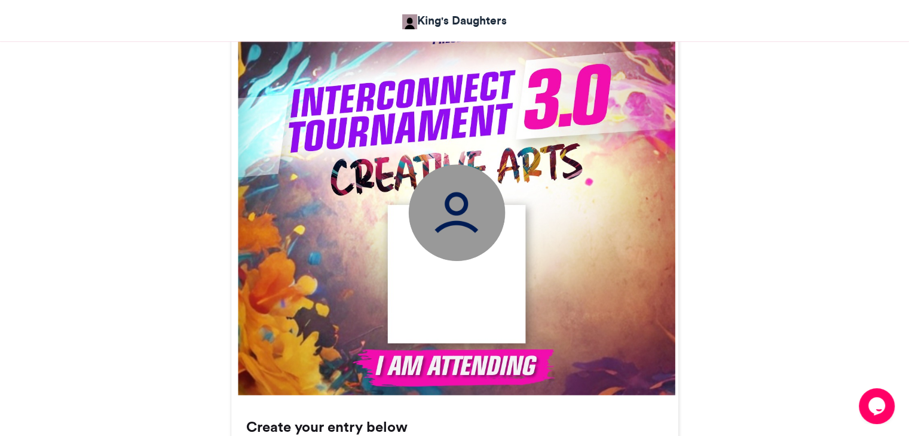
click at [492, 204] on img at bounding box center [456, 212] width 97 height 97
click at [465, 229] on img at bounding box center [456, 212] width 97 height 97
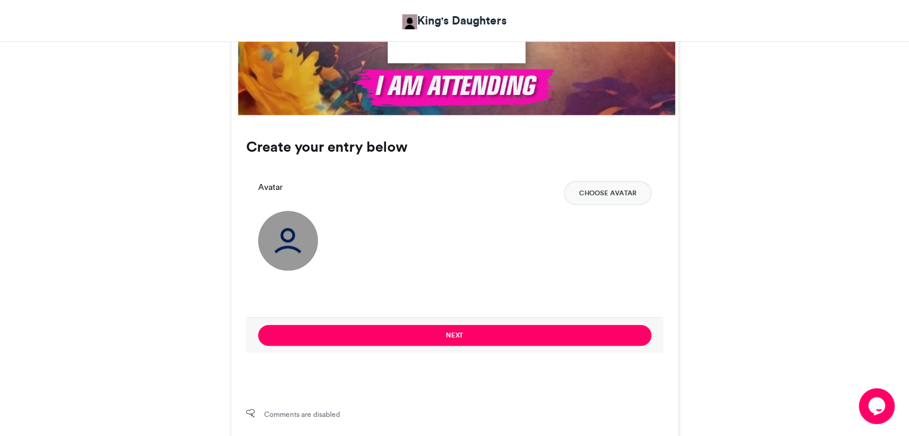
scroll to position [718, 0]
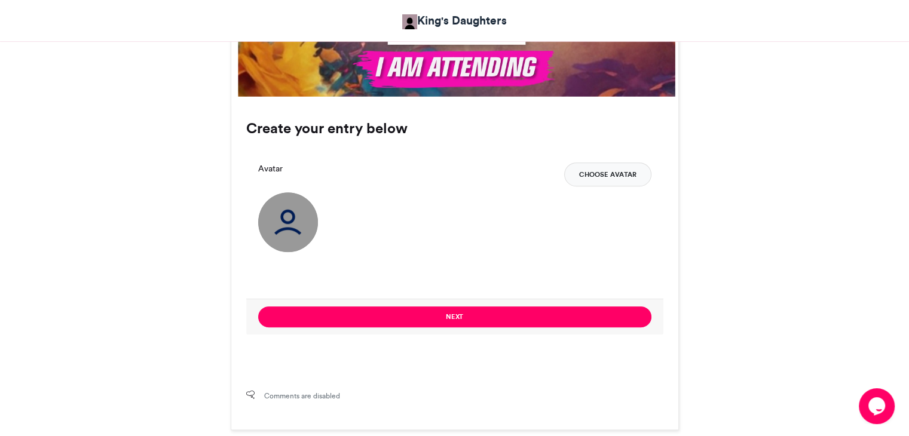
click at [584, 174] on button "Choose Avatar" at bounding box center [607, 175] width 87 height 24
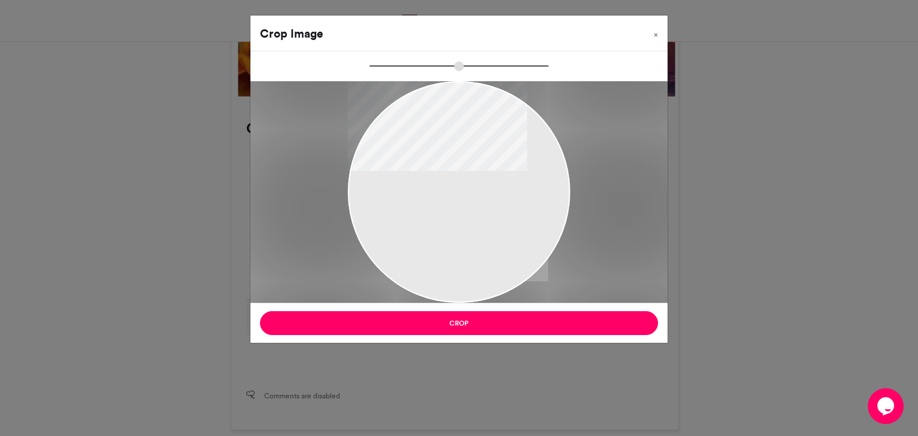
type input "******"
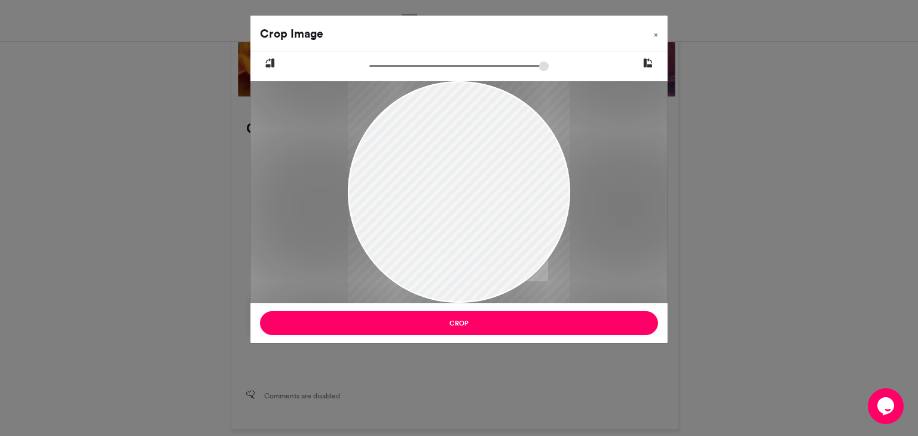
drag, startPoint x: 452, startPoint y: 205, endPoint x: 450, endPoint y: 276, distance: 71.2
click at [443, 266] on div at bounding box center [459, 245] width 222 height 494
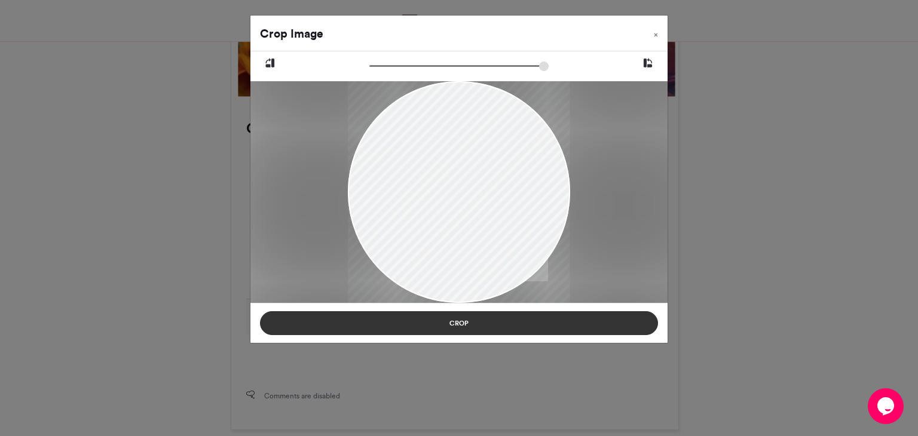
click at [452, 322] on button "Crop" at bounding box center [459, 324] width 398 height 24
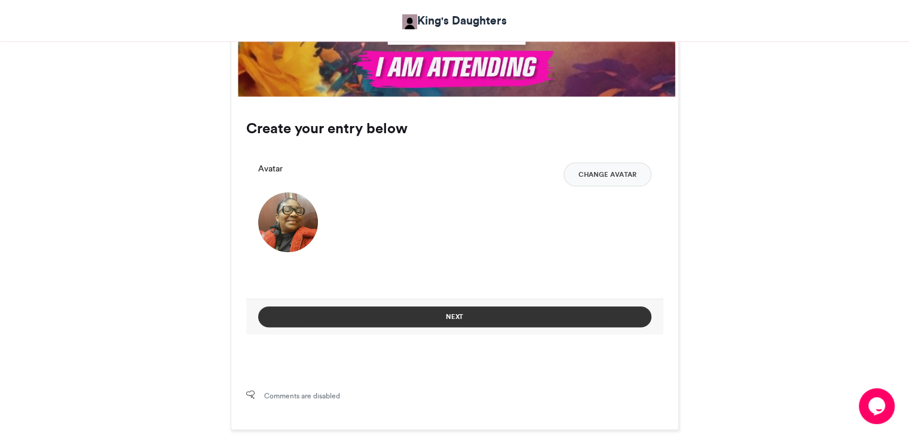
click at [465, 314] on button "Next" at bounding box center [454, 317] width 393 height 21
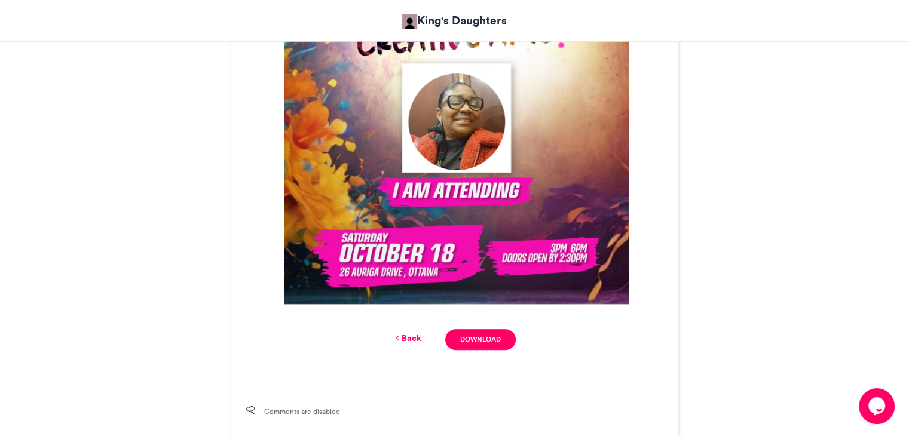
scroll to position [431, 0]
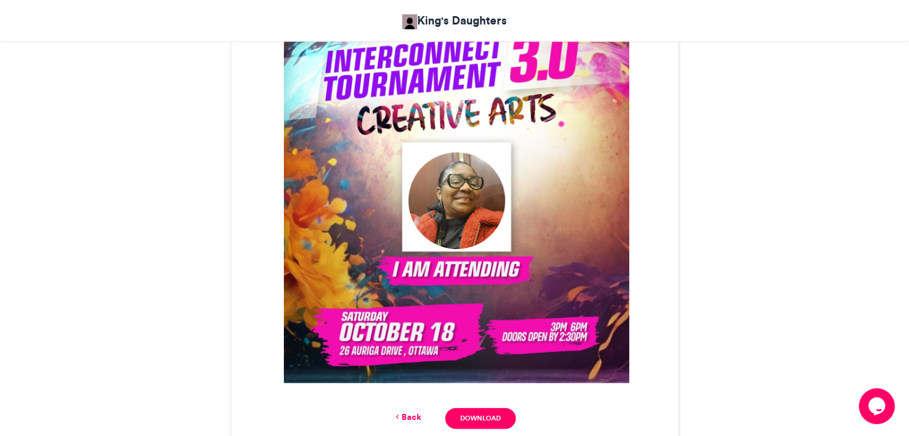
drag, startPoint x: 626, startPoint y: 279, endPoint x: 646, endPoint y: 22, distance: 257.9
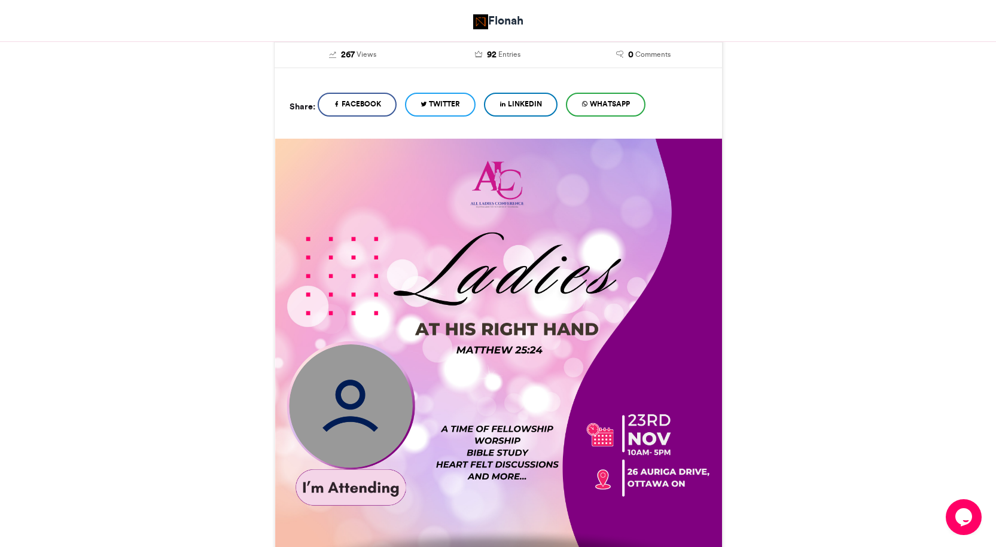
click at [449, 0] on html "Flonah ALC3.0 ALC3.0 Flonah [DATE] 0" at bounding box center [498, 424] width 996 height 1326
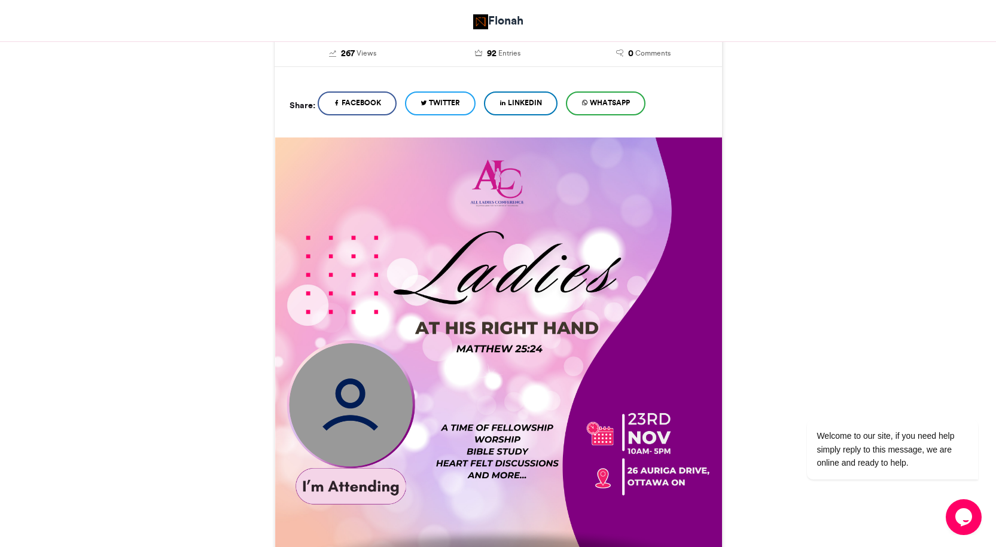
scroll to position [239, 0]
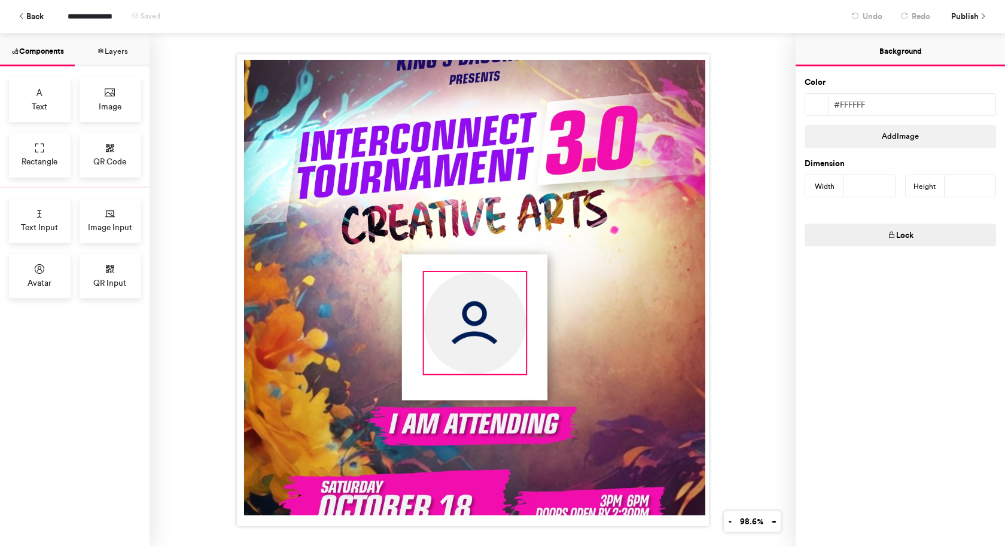
click at [489, 312] on img at bounding box center [474, 323] width 102 height 102
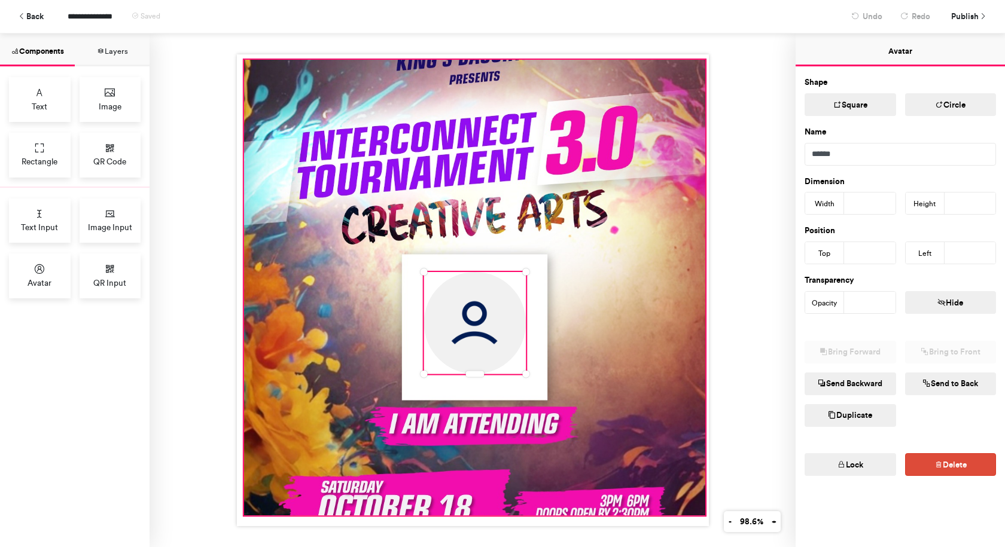
click at [669, 100] on div at bounding box center [473, 288] width 461 height 456
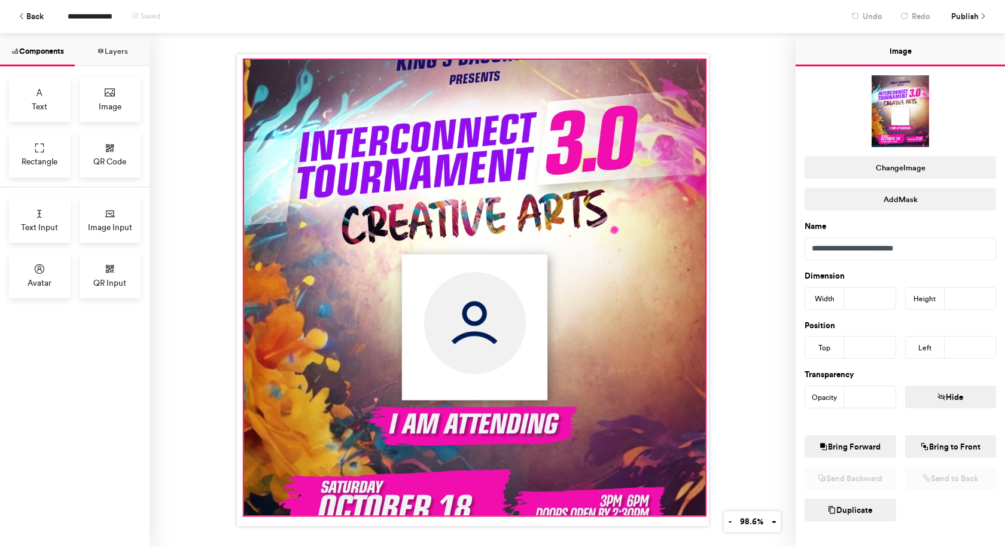
click at [456, 109] on div at bounding box center [473, 288] width 461 height 456
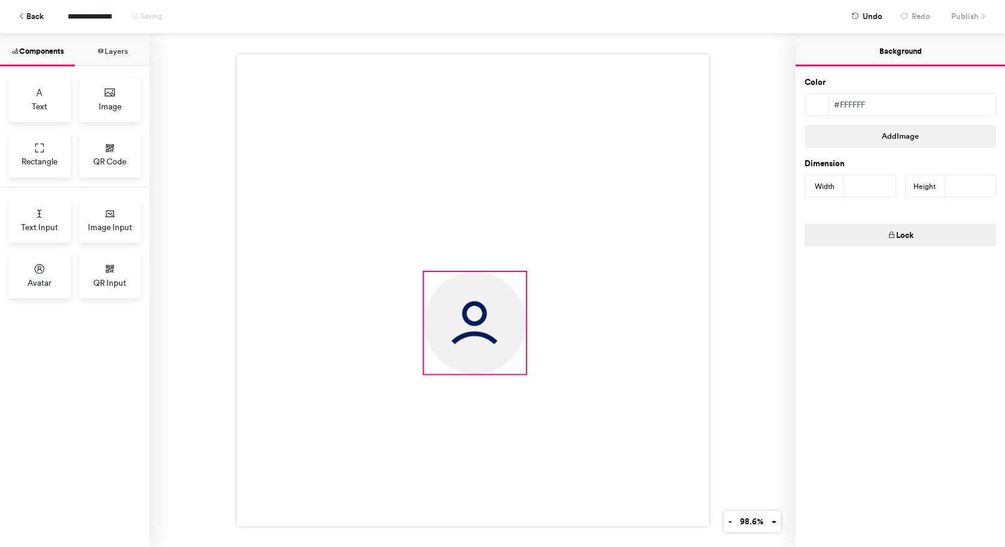
click at [468, 333] on img at bounding box center [474, 323] width 102 height 102
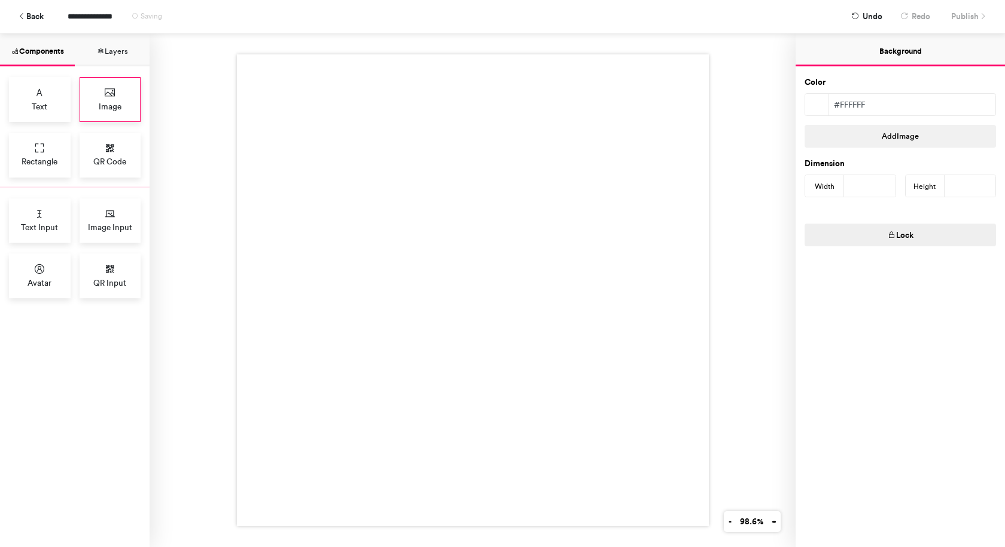
click at [126, 114] on div "Image" at bounding box center [111, 99] width 62 height 45
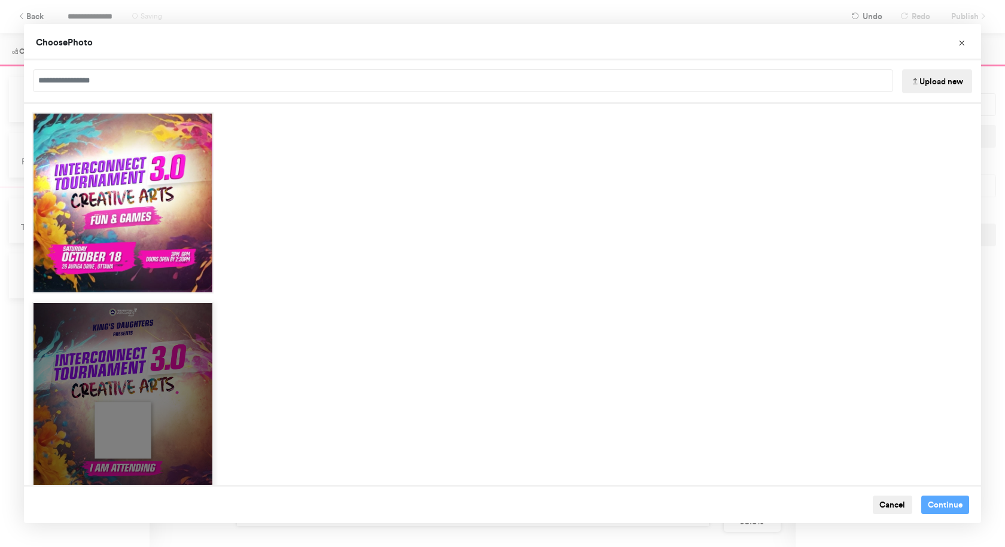
click at [179, 381] on div "Choose Image" at bounding box center [122, 415] width 181 height 226
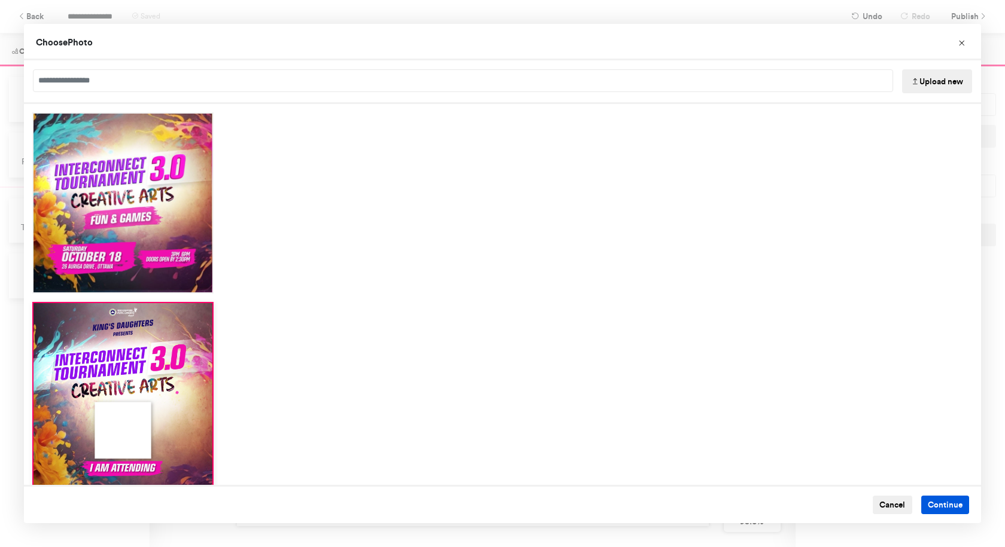
click at [926, 499] on button "Continue" at bounding box center [945, 505] width 48 height 19
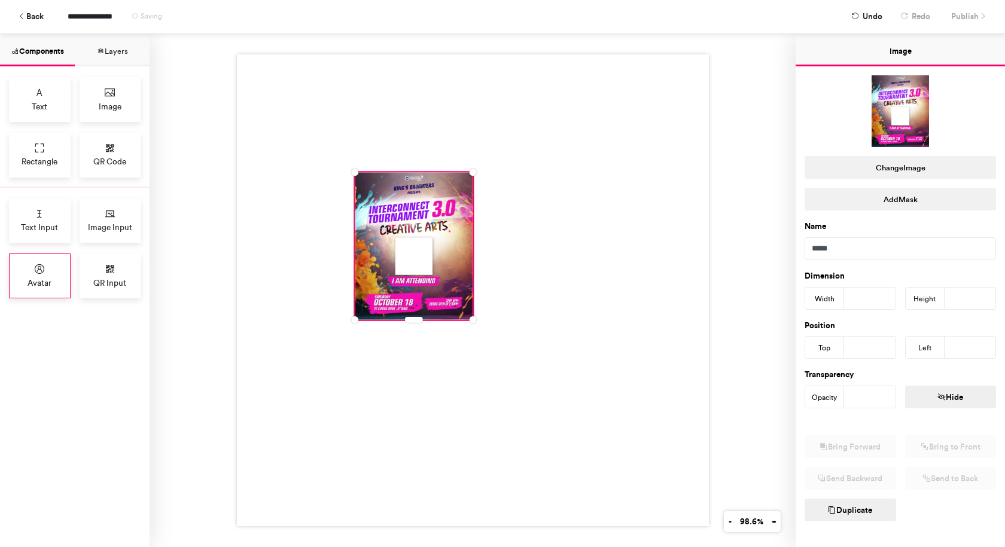
click at [39, 271] on icon at bounding box center [39, 269] width 12 height 12
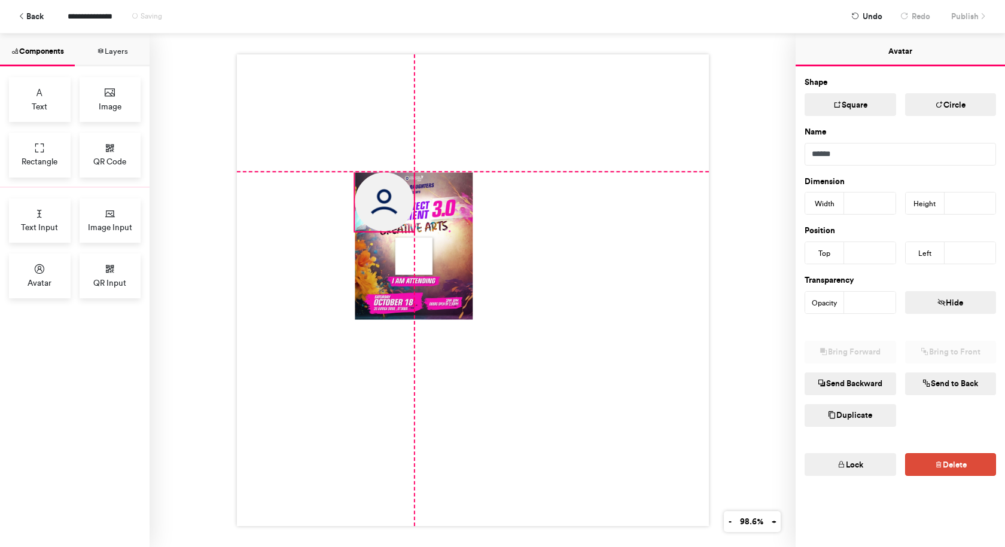
click at [379, 190] on img at bounding box center [384, 201] width 59 height 59
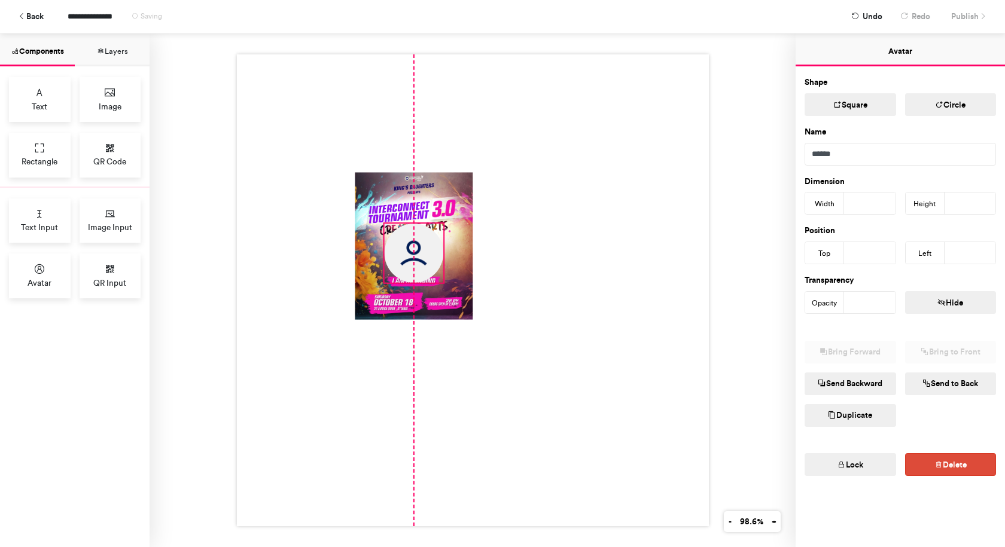
drag, startPoint x: 380, startPoint y: 196, endPoint x: 405, endPoint y: 247, distance: 57.5
click at [405, 247] on img at bounding box center [413, 253] width 59 height 59
type input "***"
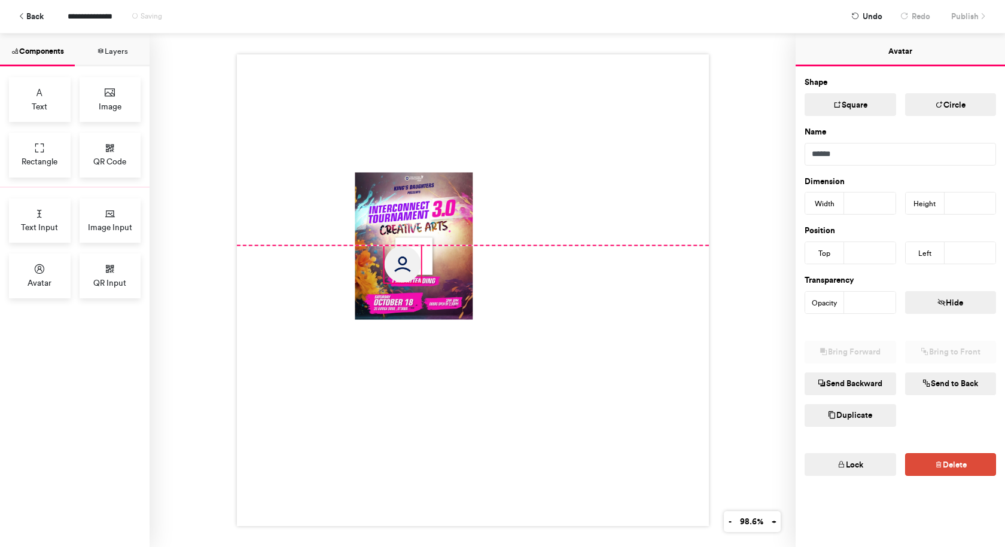
drag, startPoint x: 437, startPoint y: 219, endPoint x: 417, endPoint y: 257, distance: 42.8
click at [417, 257] on div at bounding box center [473, 290] width 472 height 472
type input "**"
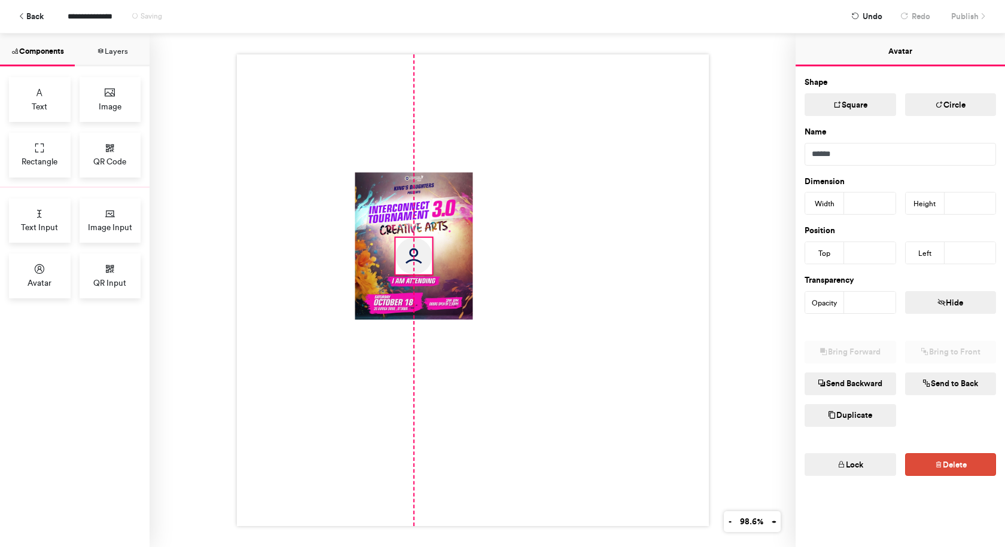
drag, startPoint x: 407, startPoint y: 258, endPoint x: 423, endPoint y: 249, distance: 18.2
click at [423, 249] on img at bounding box center [413, 256] width 36 height 36
type input "***"
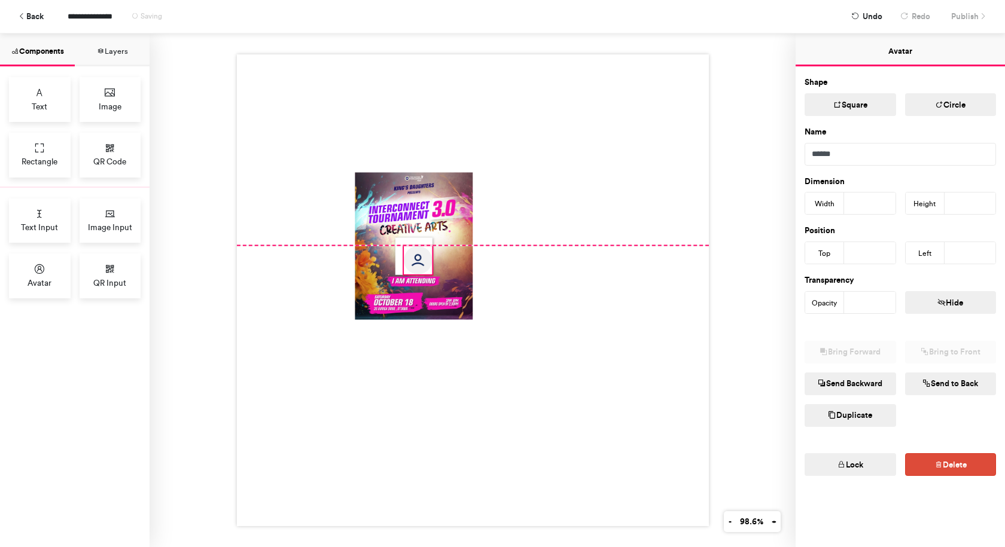
click at [394, 239] on div at bounding box center [473, 290] width 472 height 472
type input "**"
type input "***"
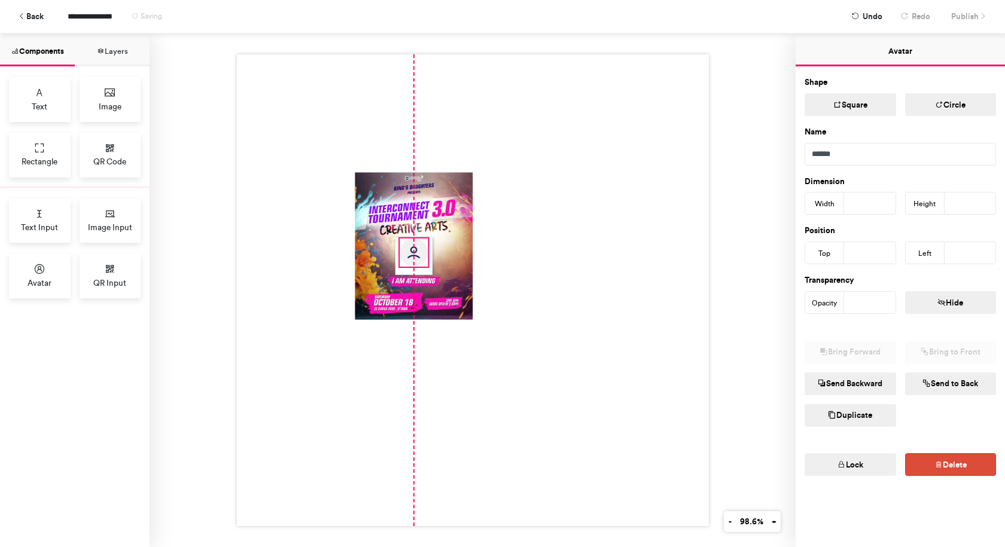
drag, startPoint x: 408, startPoint y: 257, endPoint x: 405, endPoint y: 249, distance: 8.3
click at [405, 249] on img at bounding box center [413, 253] width 28 height 28
type input "***"
click at [425, 267] on div at bounding box center [473, 290] width 472 height 472
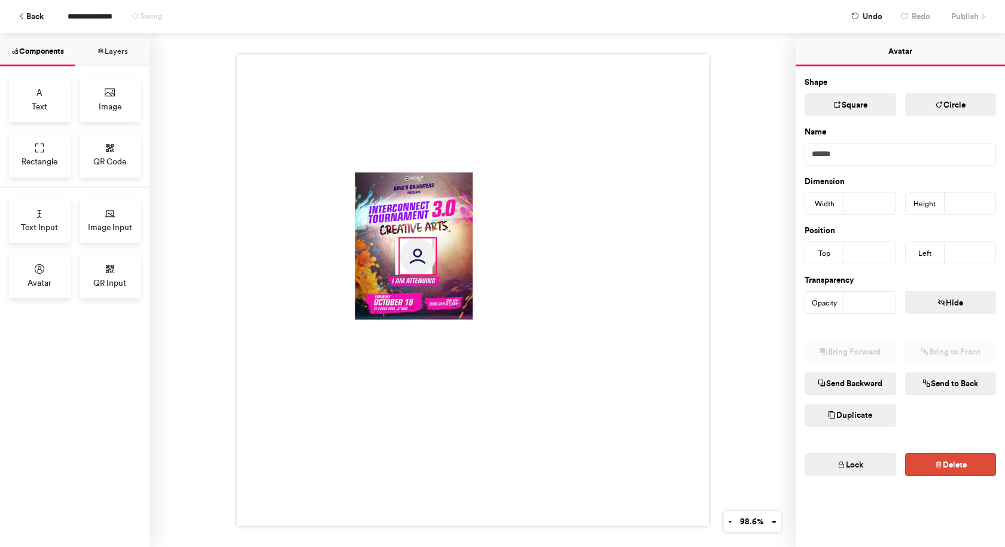
drag, startPoint x: 423, startPoint y: 261, endPoint x: 433, endPoint y: 269, distance: 12.8
click at [433, 269] on div at bounding box center [473, 290] width 472 height 472
type input "**"
drag, startPoint x: 432, startPoint y: 270, endPoint x: 425, endPoint y: 268, distance: 8.0
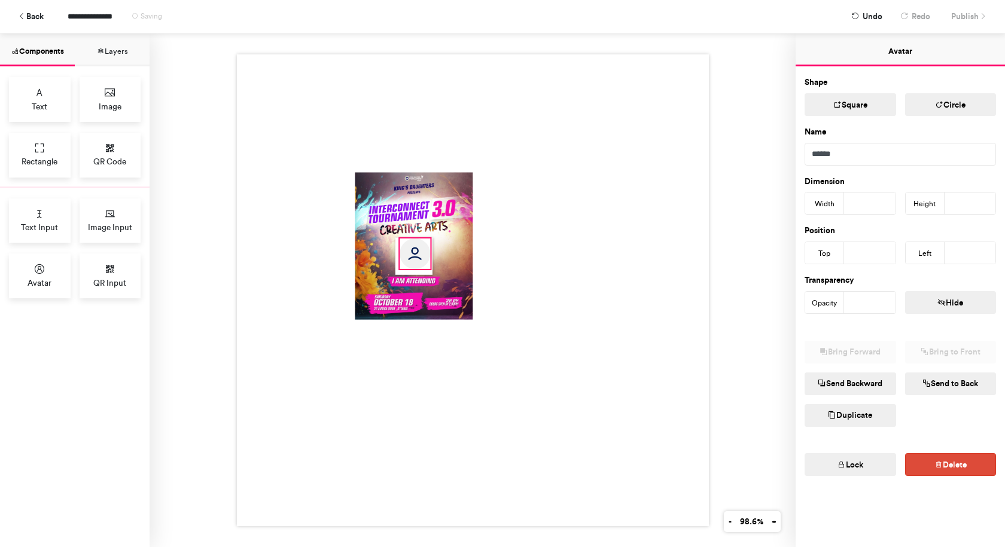
click at [425, 268] on div at bounding box center [473, 290] width 472 height 472
type input "**"
click at [411, 258] on img at bounding box center [413, 255] width 30 height 30
type input "***"
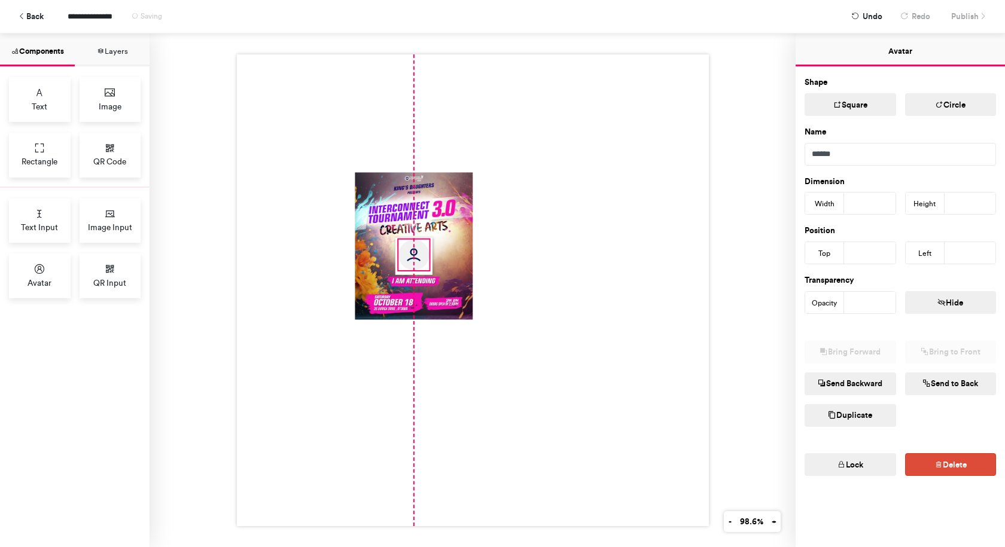
type input "***"
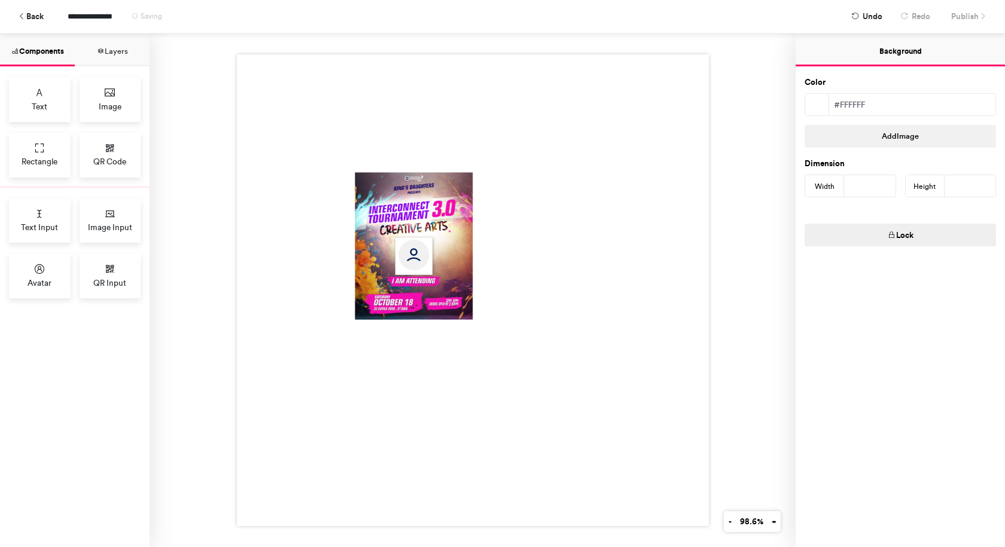
click at [538, 258] on div at bounding box center [473, 290] width 472 height 472
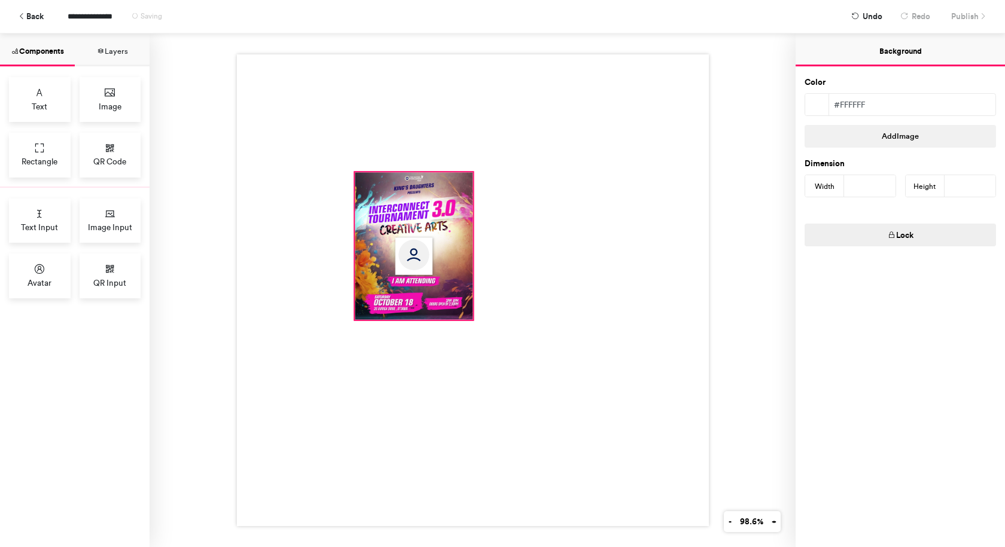
click at [453, 246] on div at bounding box center [414, 246] width 118 height 148
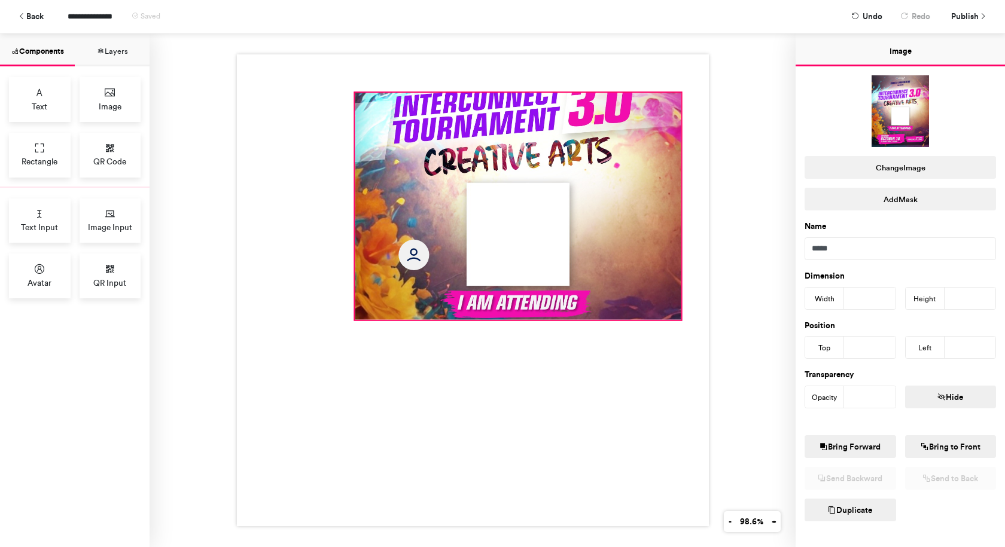
drag, startPoint x: 469, startPoint y: 167, endPoint x: 650, endPoint y: 111, distance: 189.7
click at [676, 88] on div at bounding box center [473, 290] width 472 height 472
type input "***"
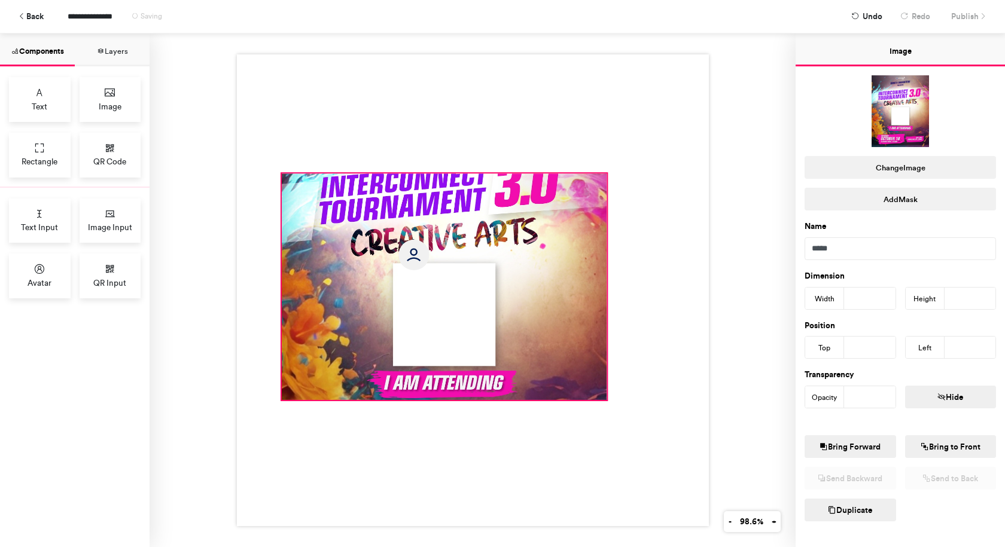
drag, startPoint x: 593, startPoint y: 185, endPoint x: 520, endPoint y: 264, distance: 107.5
click at [520, 264] on div at bounding box center [443, 286] width 325 height 227
type input "***"
type input "**"
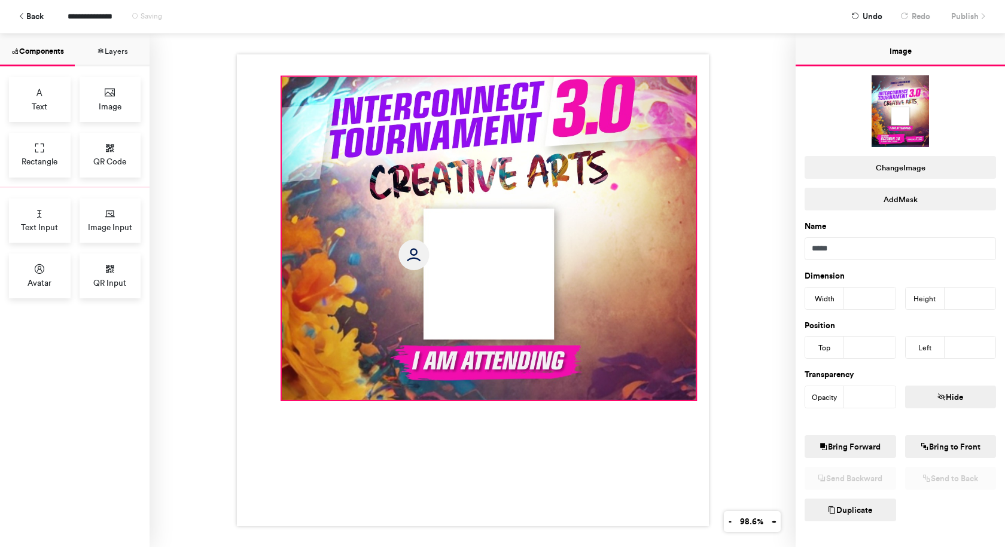
drag, startPoint x: 603, startPoint y: 170, endPoint x: 692, endPoint y: 74, distance: 131.6
click at [692, 74] on div at bounding box center [473, 290] width 472 height 472
type input "***"
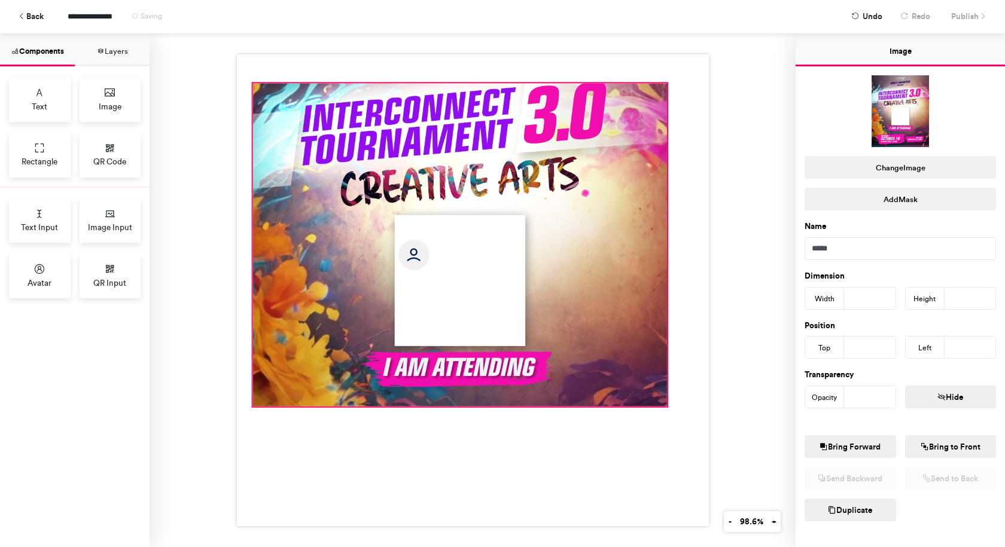
drag, startPoint x: 508, startPoint y: 121, endPoint x: 480, endPoint y: 127, distance: 29.4
click at [480, 127] on div at bounding box center [459, 244] width 414 height 323
type input "**"
click at [961, 14] on span "Publish" at bounding box center [965, 16] width 28 height 21
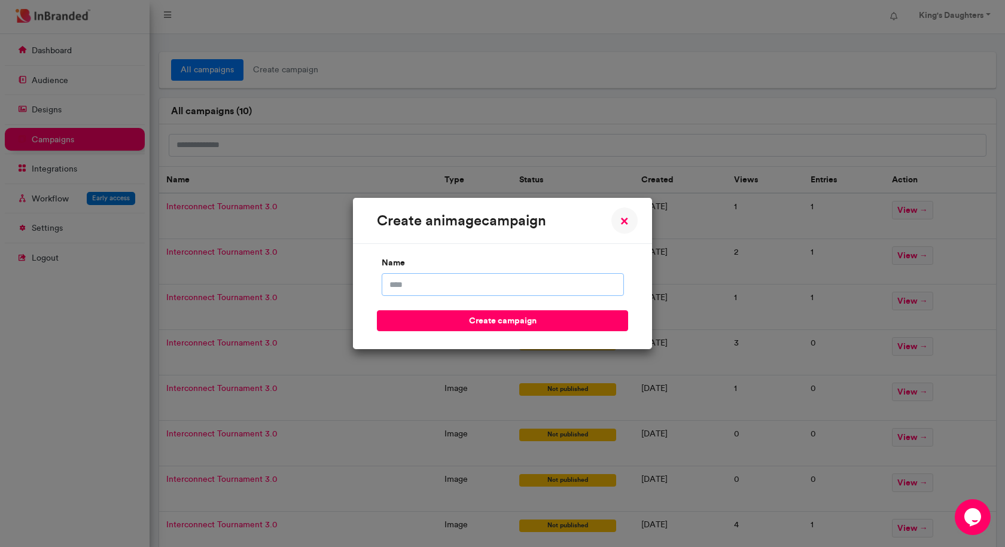
click at [557, 279] on input "name" at bounding box center [502, 284] width 242 height 23
type input "**********"
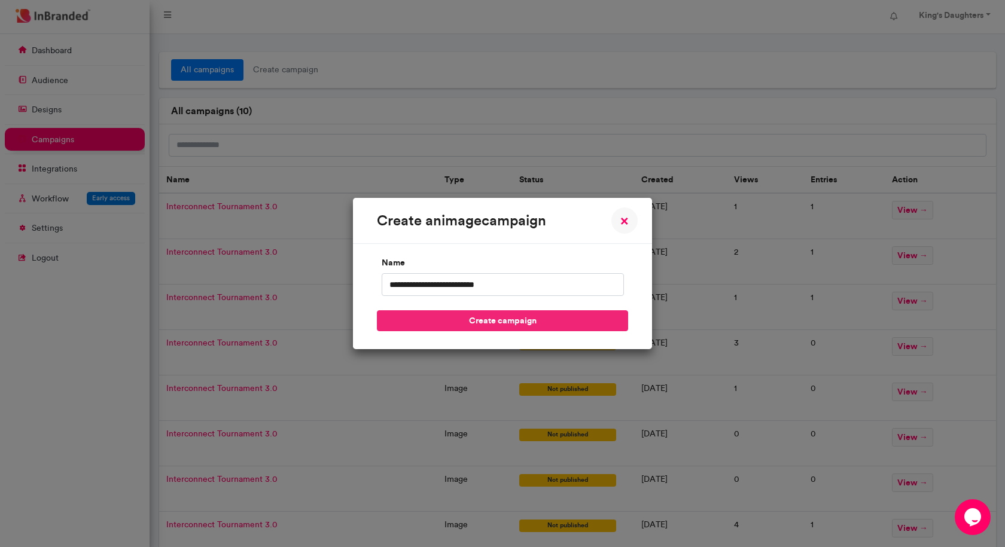
click at [511, 322] on button "create campaign" at bounding box center [502, 320] width 251 height 21
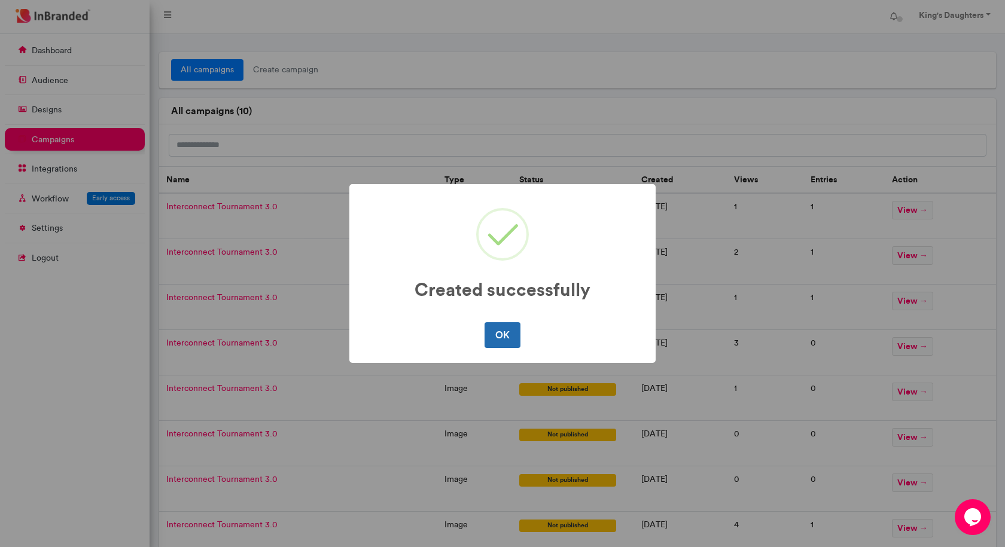
click at [502, 338] on button "OK" at bounding box center [501, 334] width 35 height 25
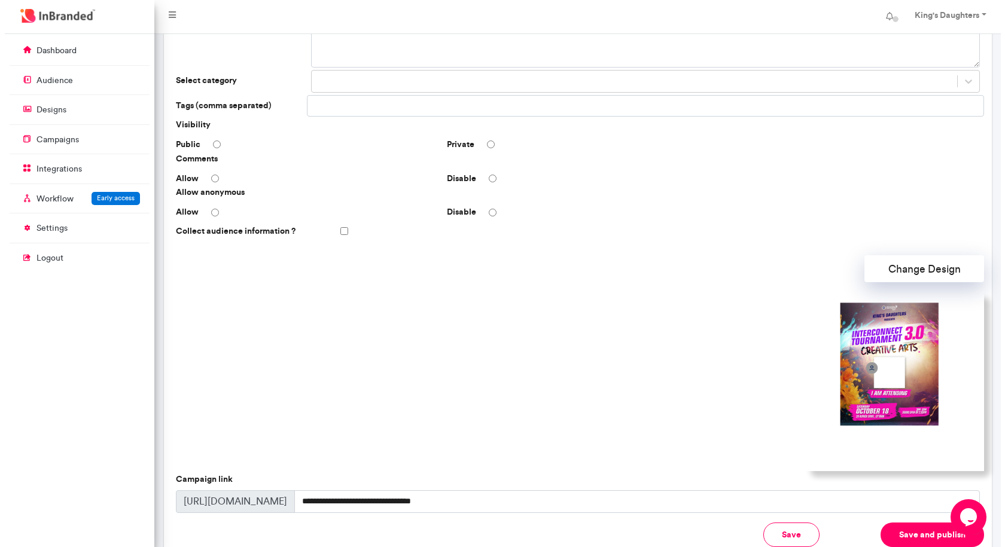
scroll to position [179, 0]
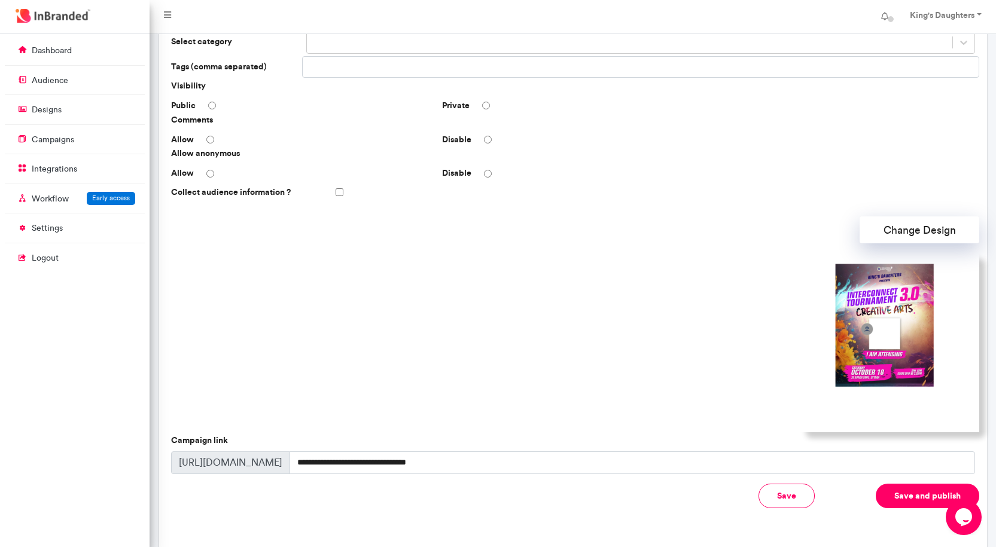
click at [346, 193] on div "Collect audience information ?" at bounding box center [572, 192] width 813 height 21
click at [896, 491] on button "Save and publish" at bounding box center [926, 496] width 103 height 25
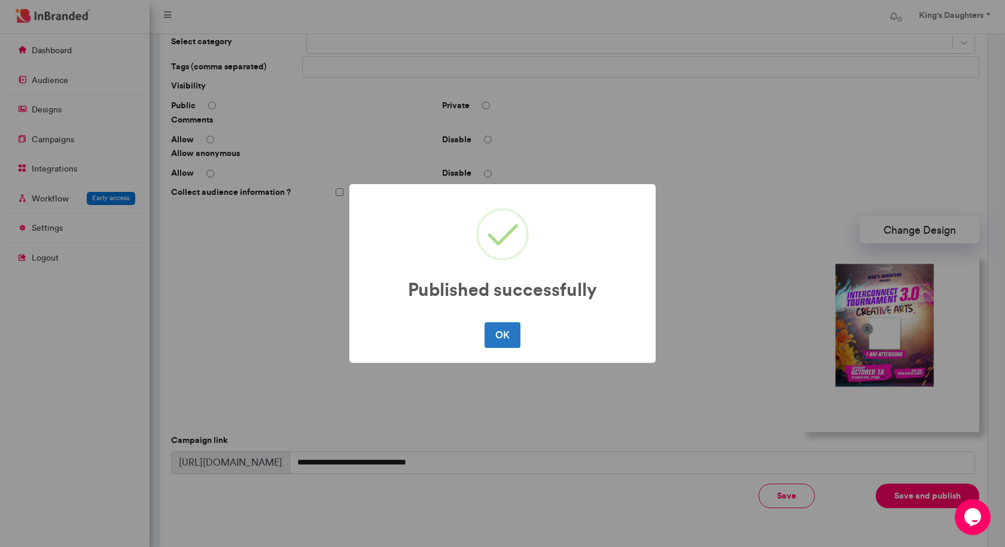
drag, startPoint x: 517, startPoint y: 341, endPoint x: 512, endPoint y: 335, distance: 8.0
click at [516, 340] on button "OK" at bounding box center [501, 334] width 35 height 25
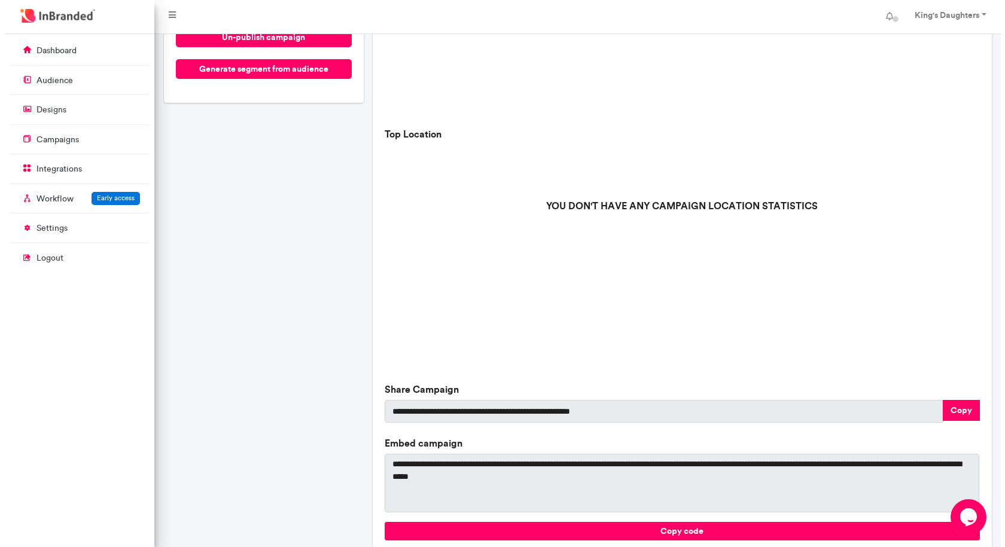
scroll to position [239, 0]
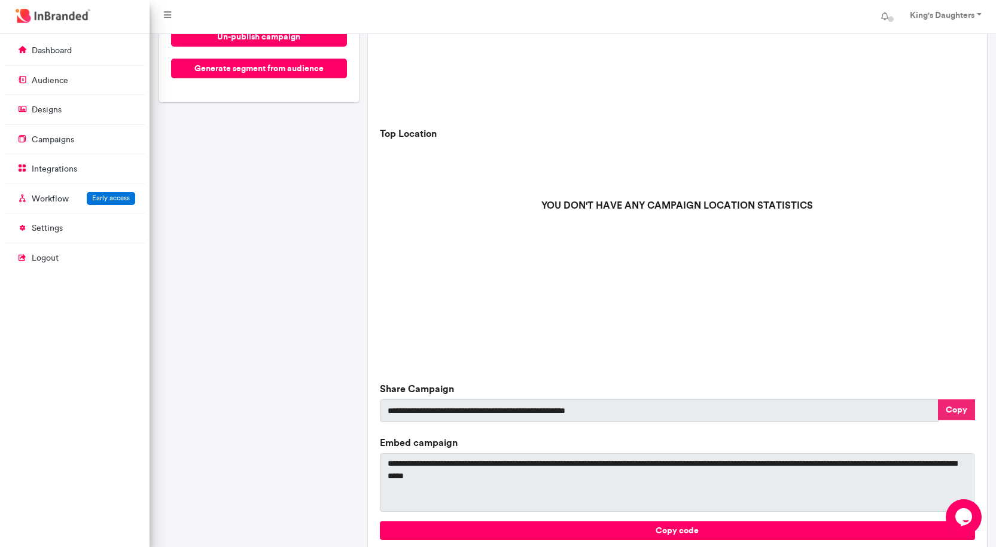
click at [955, 408] on button "Copy" at bounding box center [956, 409] width 37 height 21
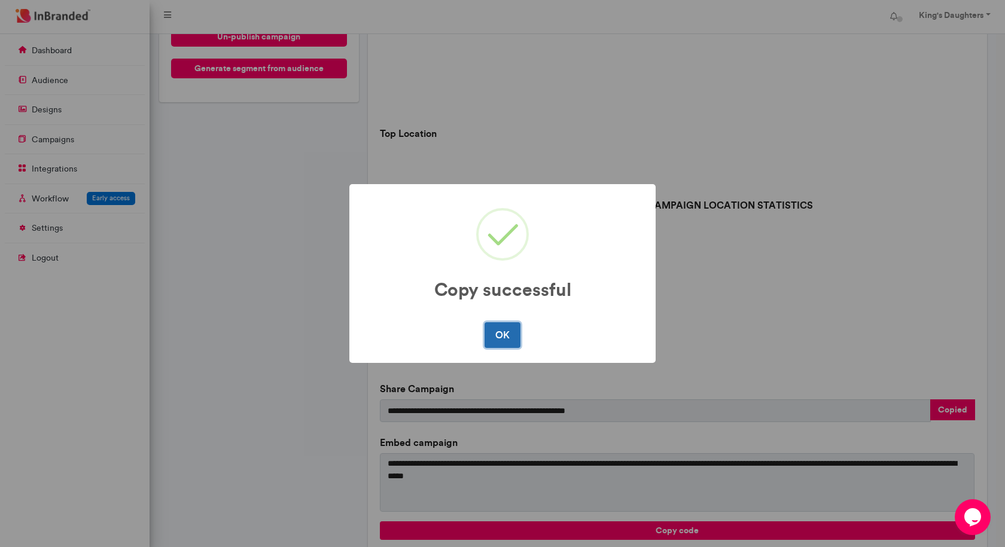
click at [492, 338] on button "OK" at bounding box center [501, 334] width 35 height 25
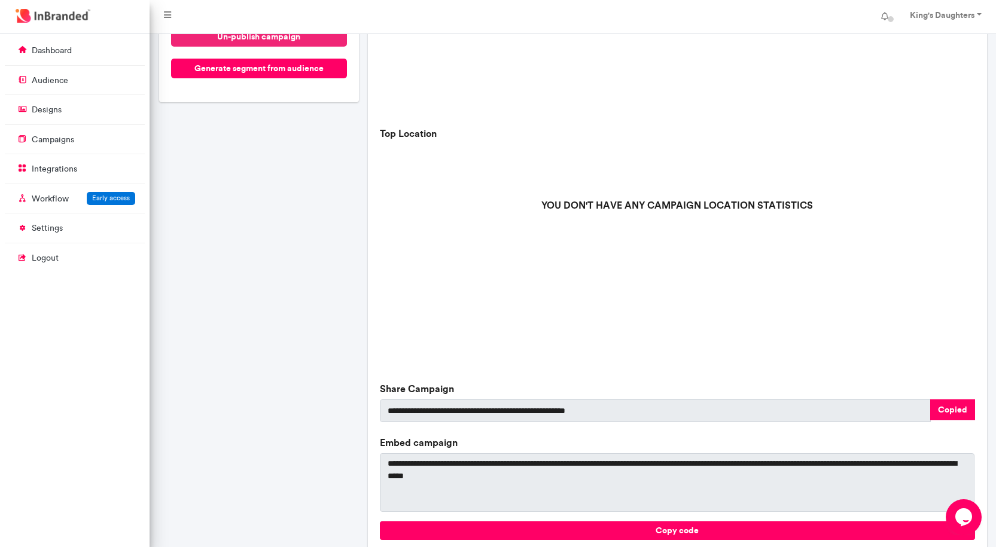
click at [326, 36] on button "un-publish campaign" at bounding box center [259, 37] width 176 height 20
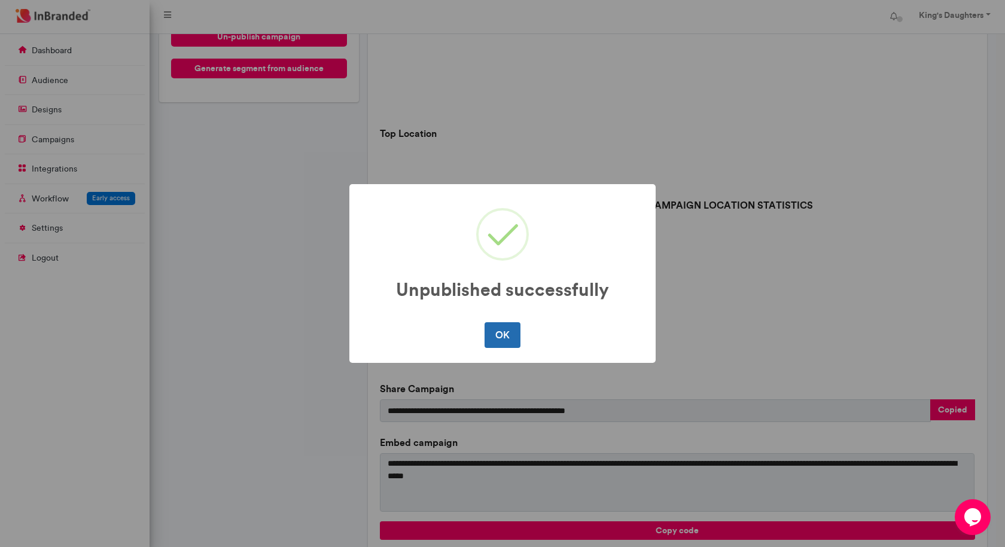
click at [494, 341] on button "OK" at bounding box center [501, 334] width 35 height 25
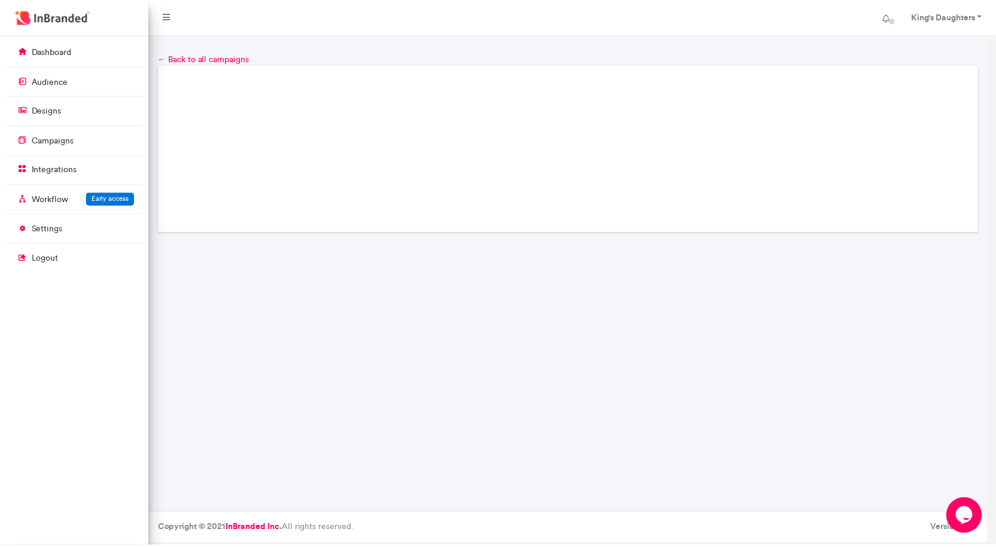
scroll to position [0, 0]
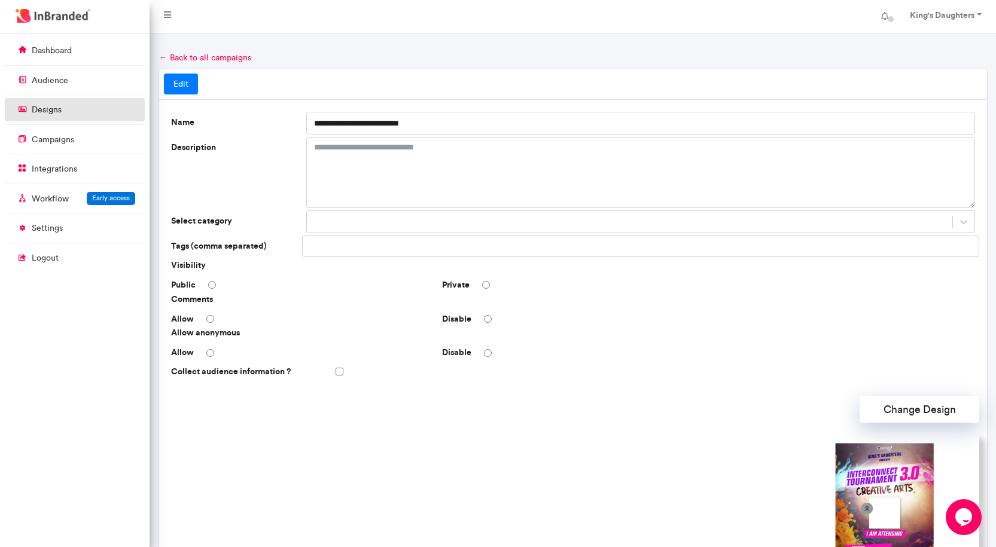
click at [77, 113] on link "designs" at bounding box center [75, 109] width 140 height 23
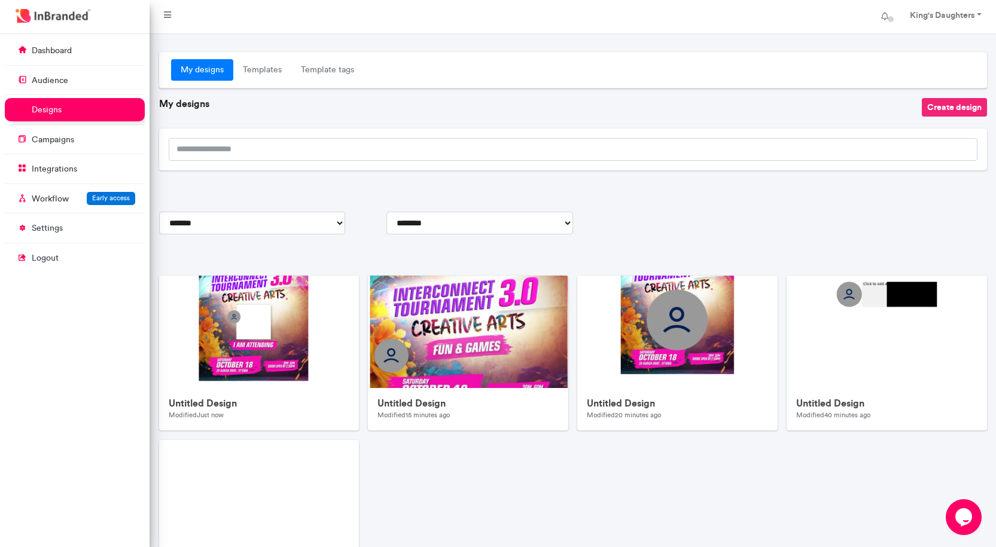
click at [924, 112] on button "Create design" at bounding box center [953, 107] width 65 height 19
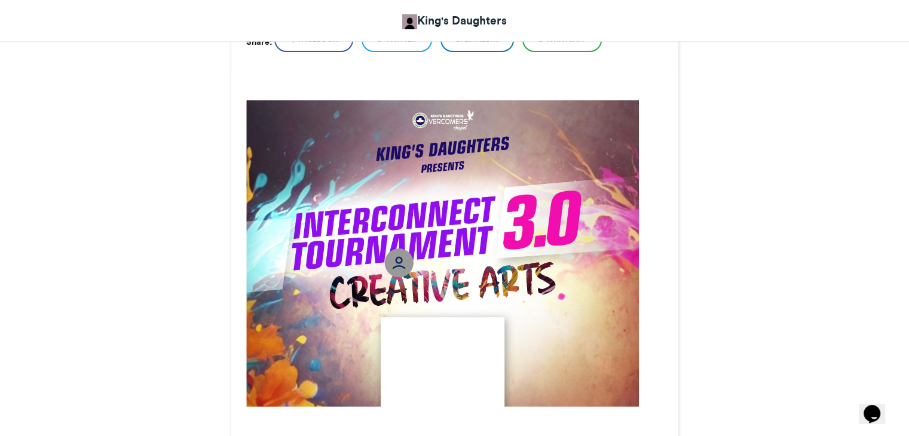
scroll to position [299, 0]
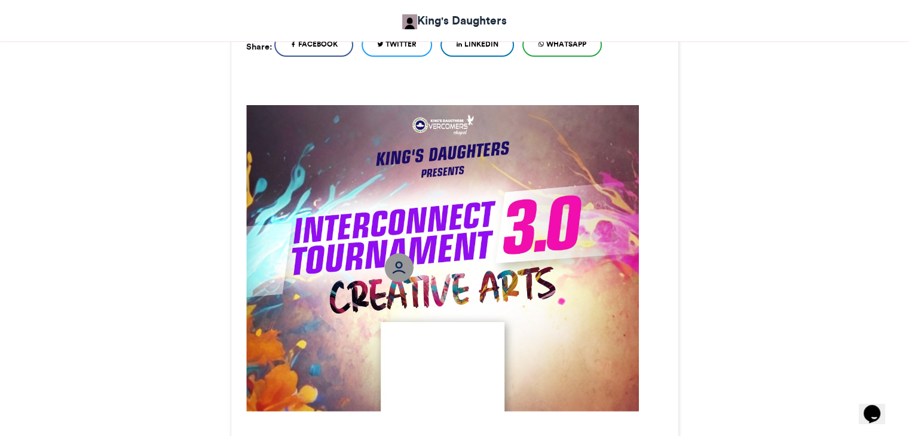
click at [0, 34] on html "King's Daughters Interconnect Tournament 3.0 Interconnect Tournament 3.0 10 sec…" at bounding box center [454, 340] width 909 height 1278
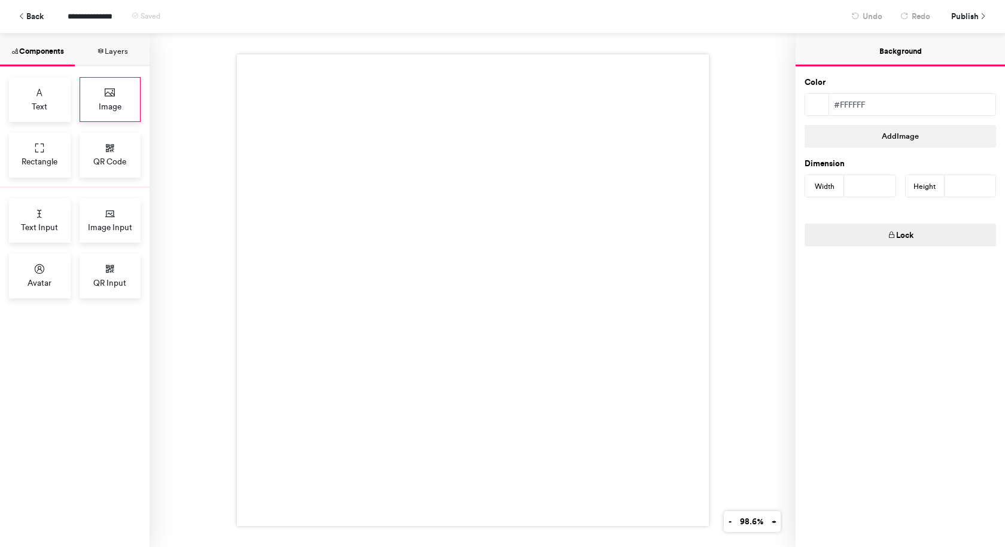
click at [138, 91] on div "Image" at bounding box center [111, 99] width 62 height 45
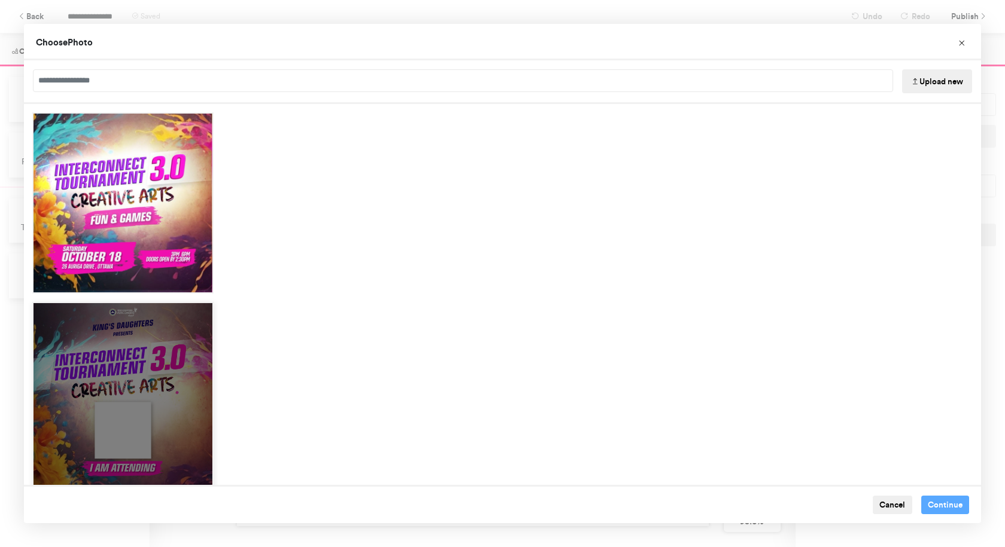
click at [147, 439] on div "Choose Image" at bounding box center [122, 415] width 181 height 226
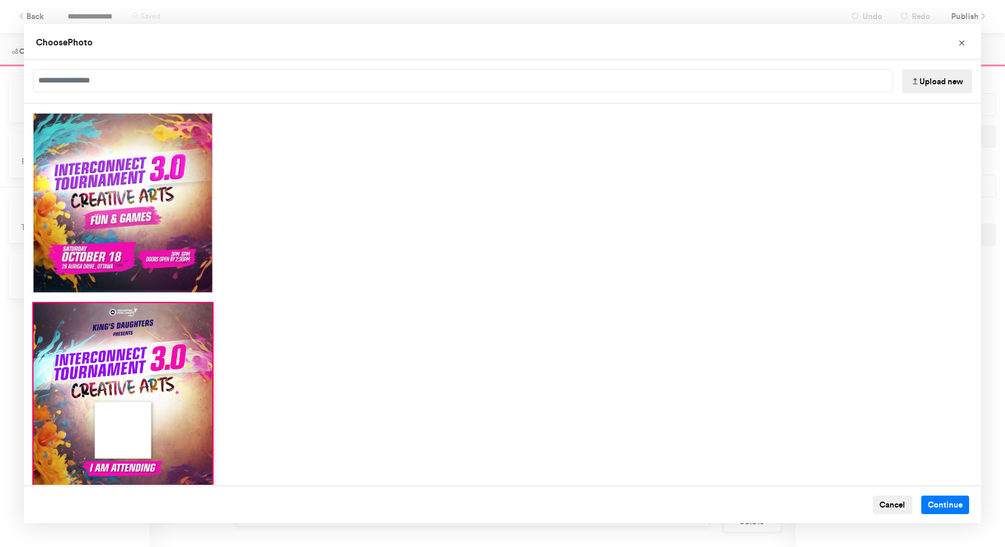
click at [930, 77] on button "Upload new" at bounding box center [937, 81] width 70 height 24
click at [936, 502] on button "Continue" at bounding box center [945, 505] width 48 height 19
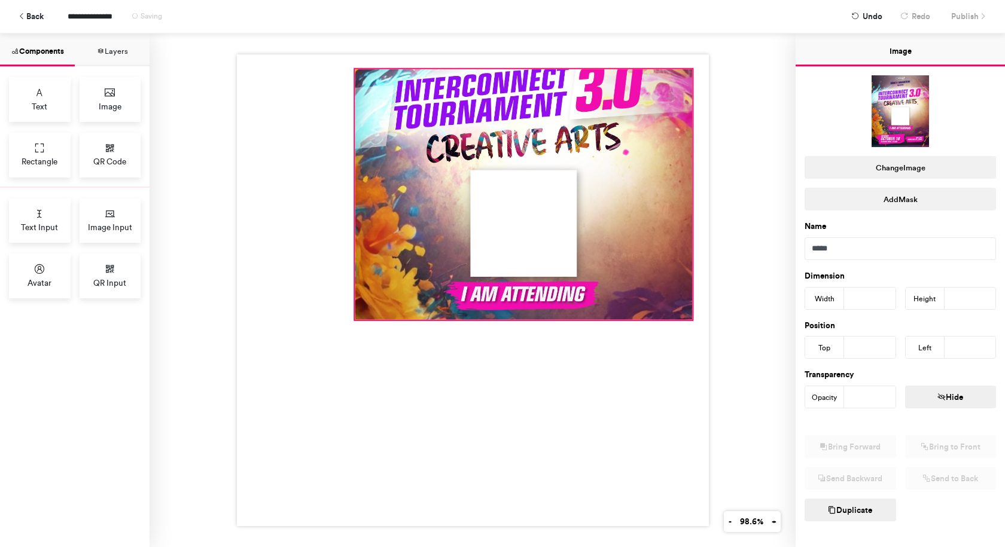
drag, startPoint x: 468, startPoint y: 167, endPoint x: 687, endPoint y: 63, distance: 242.6
click at [687, 63] on div at bounding box center [473, 290] width 472 height 472
type input "***"
type input "**"
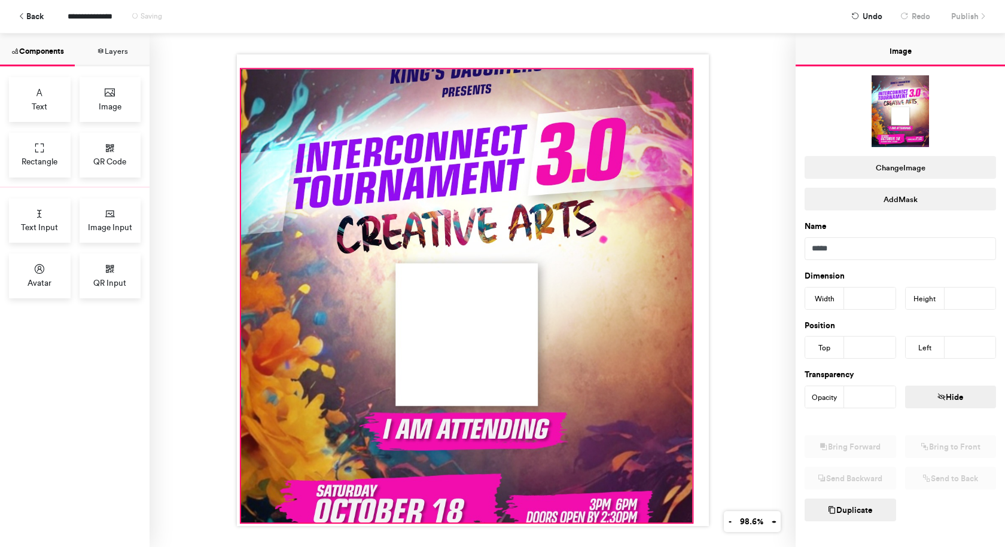
drag, startPoint x: 350, startPoint y: 315, endPoint x: 237, endPoint y: 518, distance: 232.4
click at [237, 518] on div at bounding box center [473, 290] width 472 height 472
type input "***"
type input "*"
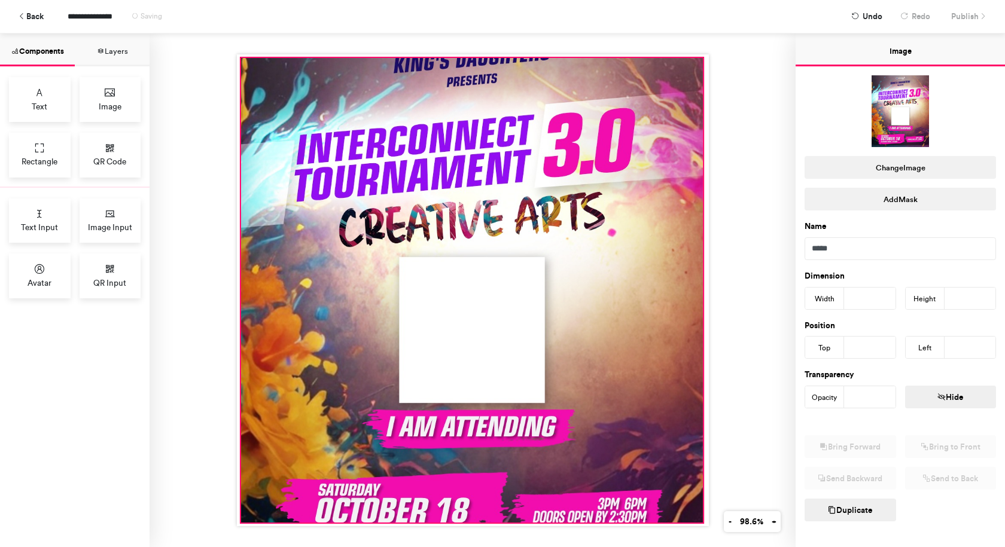
drag, startPoint x: 686, startPoint y: 66, endPoint x: 697, endPoint y: 54, distance: 15.6
click at [697, 54] on div at bounding box center [473, 290] width 472 height 472
type input "***"
type input "*"
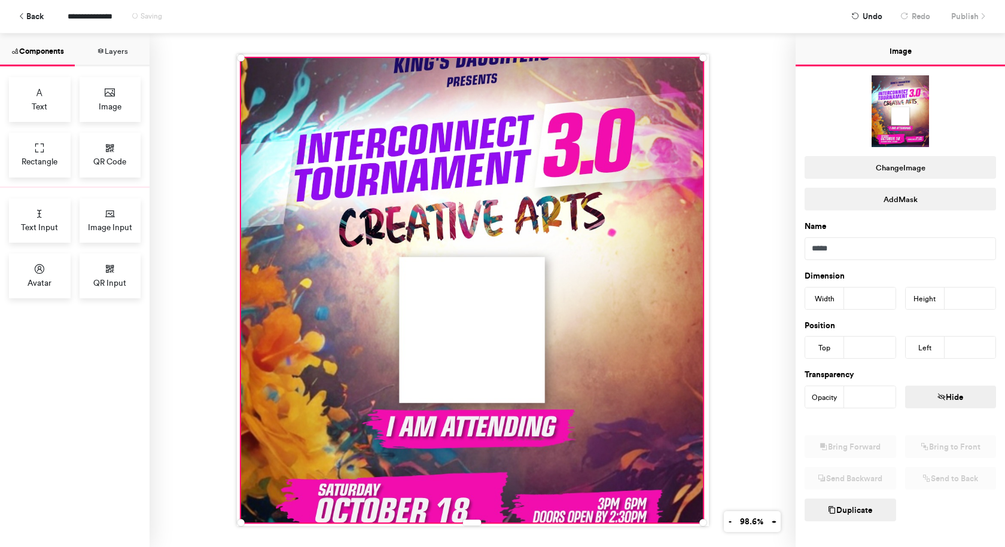
click at [642, 373] on div at bounding box center [471, 290] width 462 height 465
click at [40, 270] on icon at bounding box center [39, 269] width 12 height 12
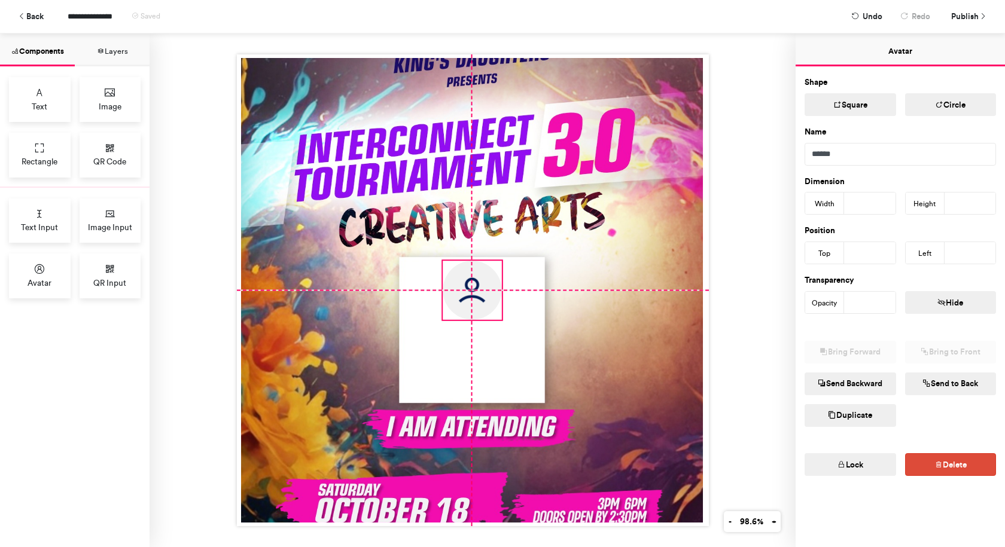
drag, startPoint x: 380, startPoint y: 190, endPoint x: 468, endPoint y: 277, distance: 123.9
click at [468, 277] on img at bounding box center [471, 290] width 59 height 59
type input "***"
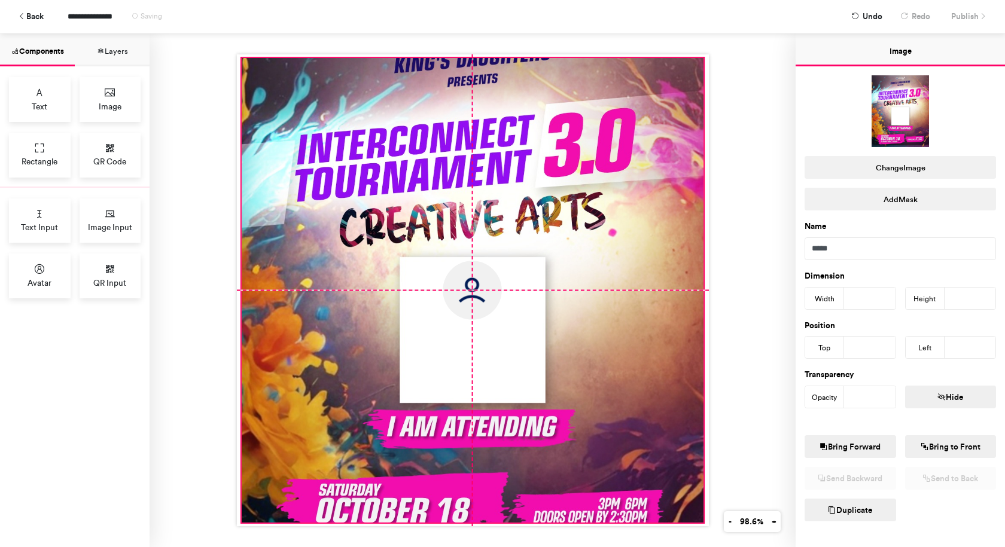
click at [505, 319] on div at bounding box center [472, 290] width 462 height 465
type input "*"
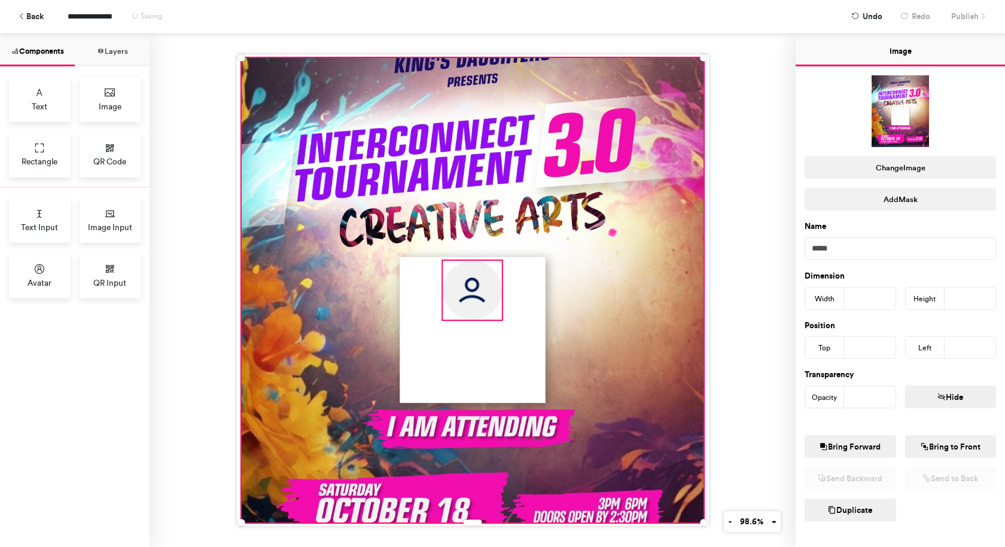
click at [486, 307] on img at bounding box center [471, 290] width 59 height 59
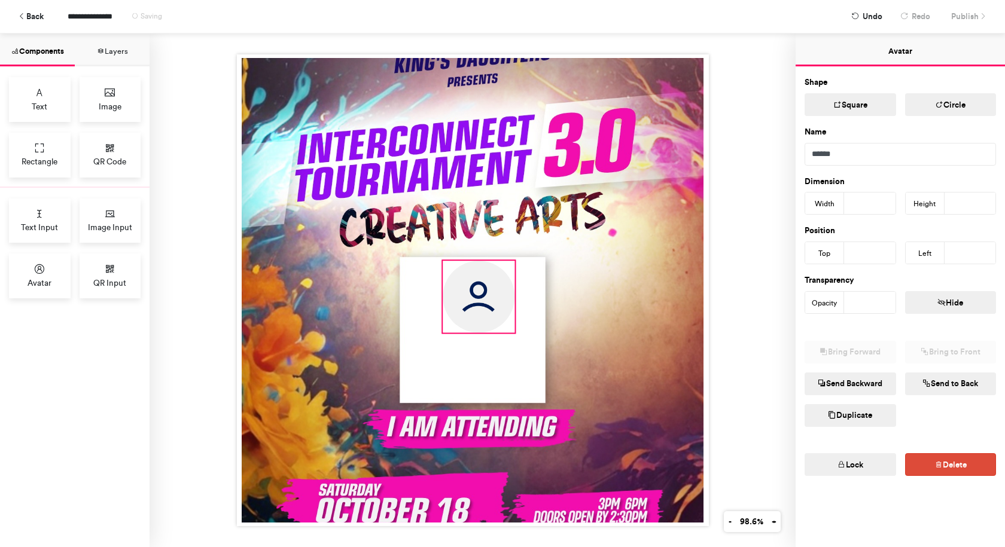
drag, startPoint x: 494, startPoint y: 314, endPoint x: 508, endPoint y: 333, distance: 23.2
click at [508, 333] on div at bounding box center [473, 290] width 472 height 472
type input "***"
click at [472, 291] on img at bounding box center [478, 297] width 72 height 72
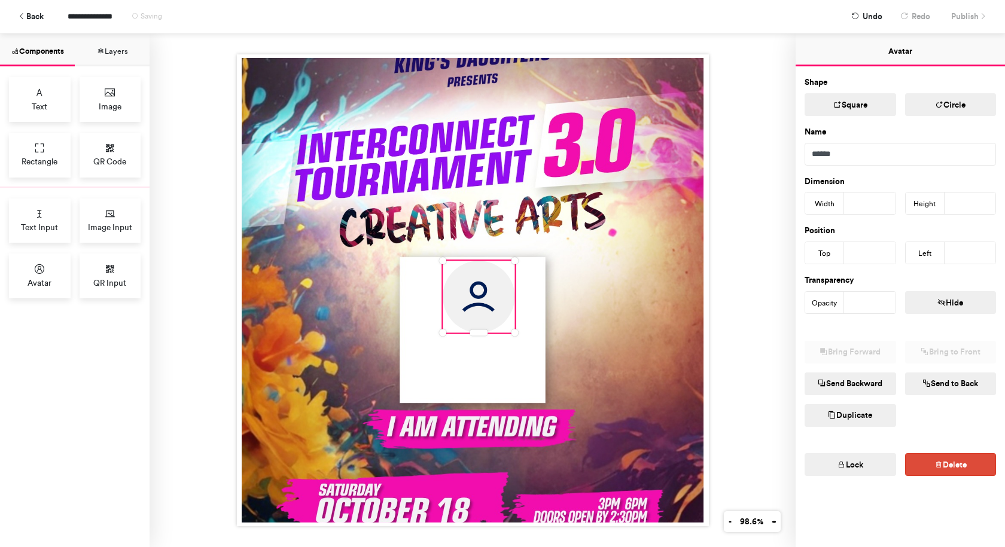
click at [460, 265] on img at bounding box center [478, 297] width 72 height 72
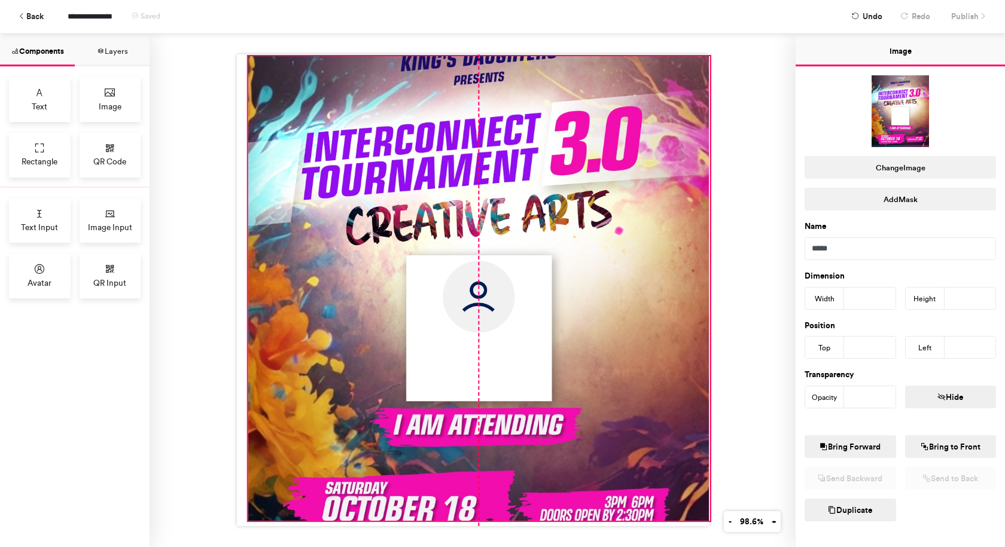
click at [466, 254] on div at bounding box center [479, 288] width 462 height 465
type input "*"
type input "**"
click at [471, 288] on img at bounding box center [478, 297] width 72 height 72
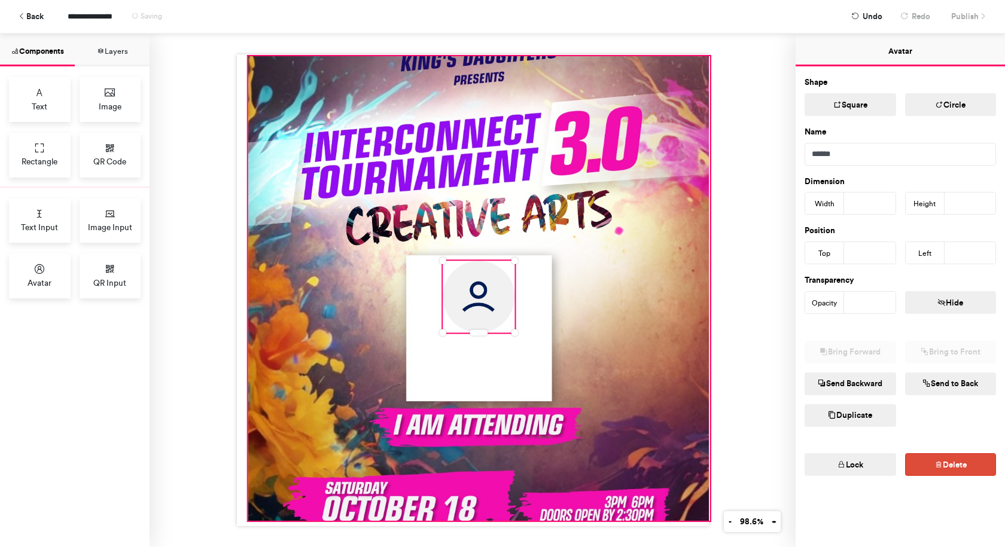
click at [437, 230] on div at bounding box center [479, 288] width 462 height 465
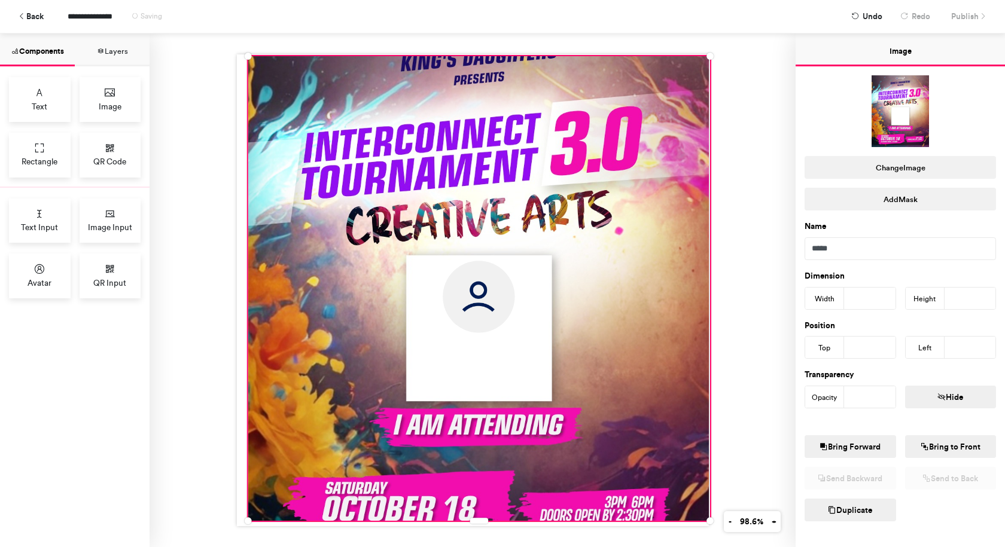
click at [378, 286] on div at bounding box center [479, 288] width 462 height 465
click at [430, 286] on div at bounding box center [479, 288] width 462 height 465
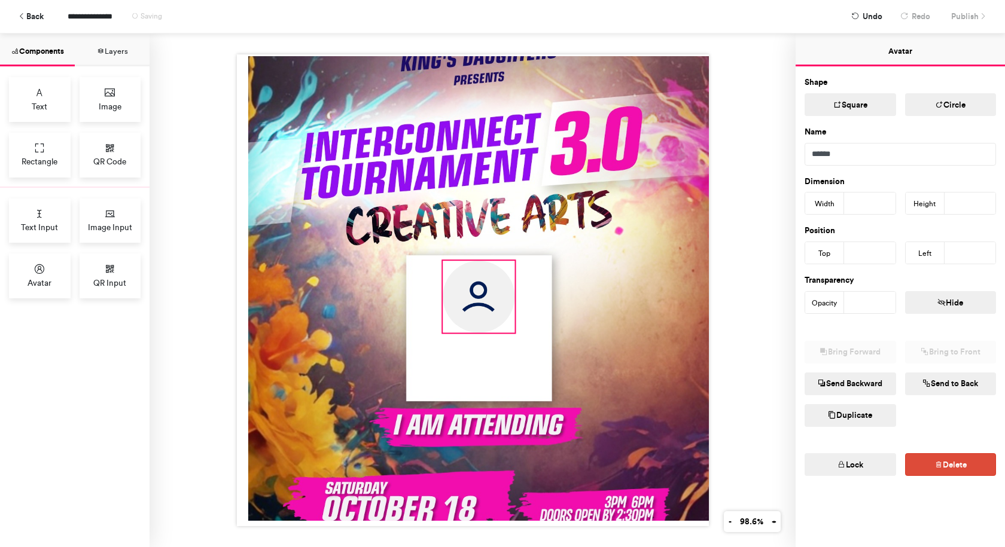
click at [445, 283] on img at bounding box center [478, 297] width 72 height 72
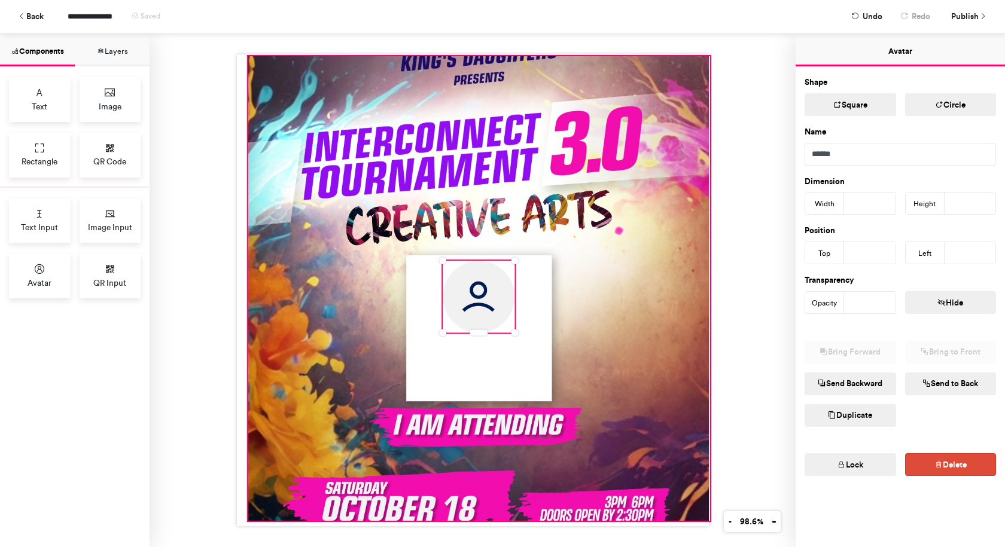
click at [425, 280] on div at bounding box center [479, 288] width 462 height 465
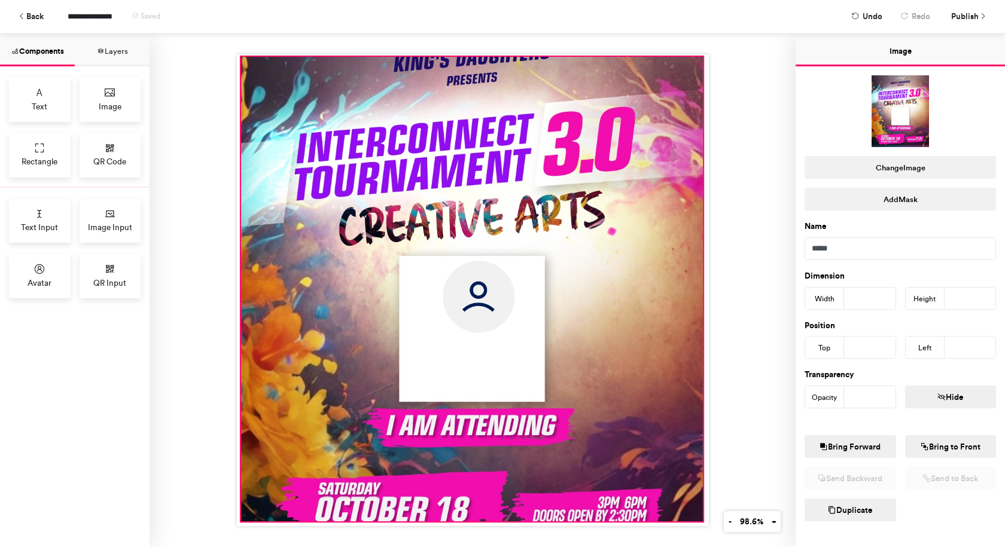
drag, startPoint x: 565, startPoint y: 187, endPoint x: 557, endPoint y: 188, distance: 8.5
click at [557, 188] on div at bounding box center [471, 289] width 462 height 465
type input "*"
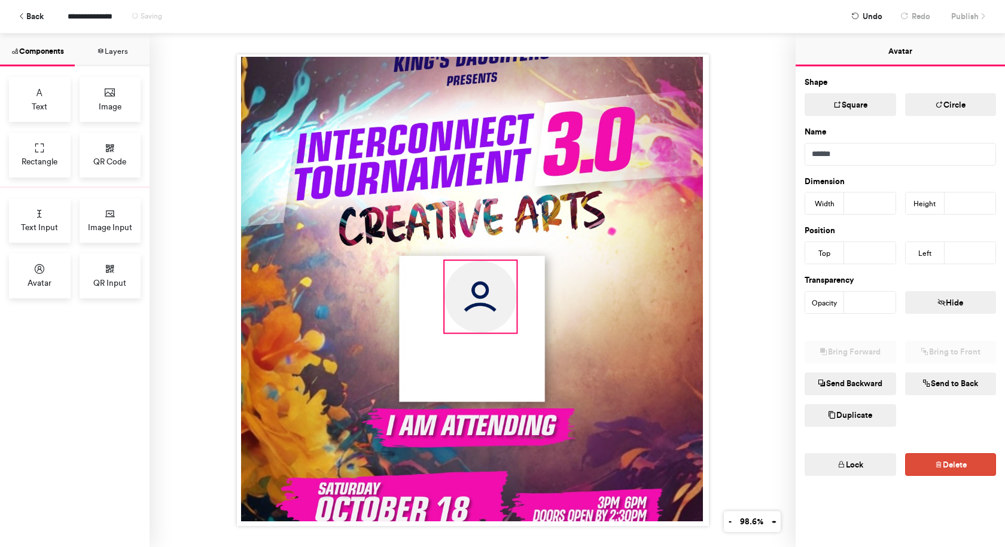
click at [497, 287] on img at bounding box center [480, 297] width 72 height 72
type input "***"
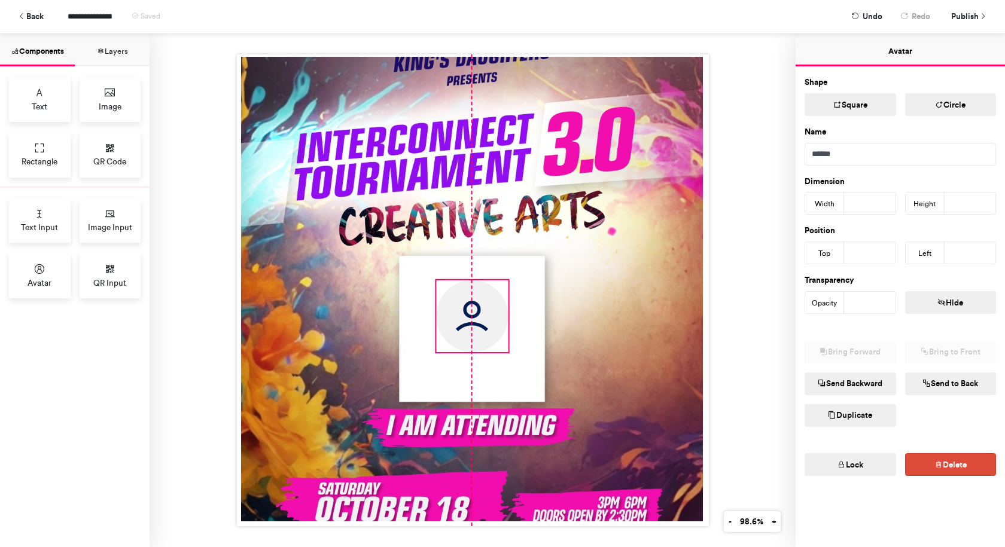
drag, startPoint x: 477, startPoint y: 291, endPoint x: 465, endPoint y: 310, distance: 23.1
click at [465, 310] on img at bounding box center [472, 316] width 72 height 72
type input "***"
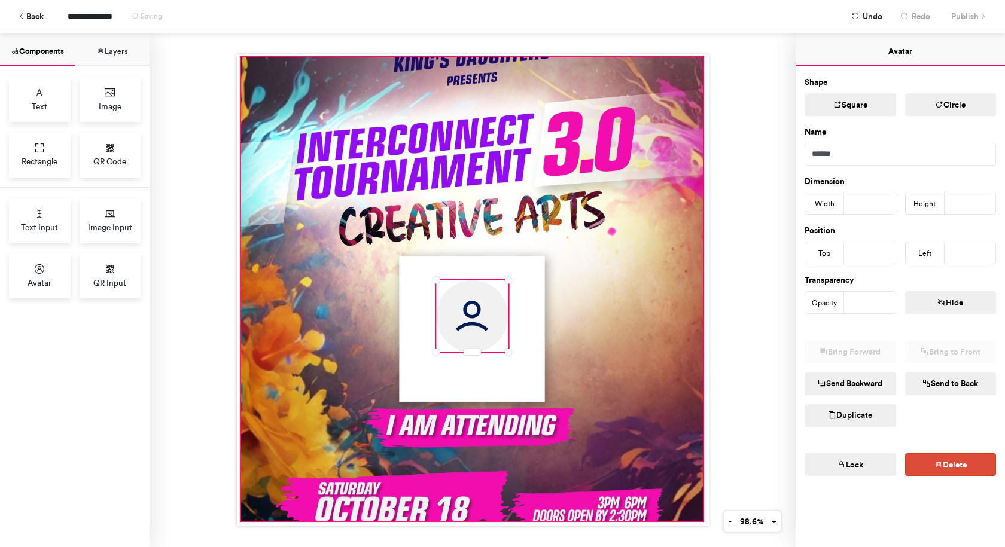
click at [367, 319] on div at bounding box center [471, 289] width 462 height 465
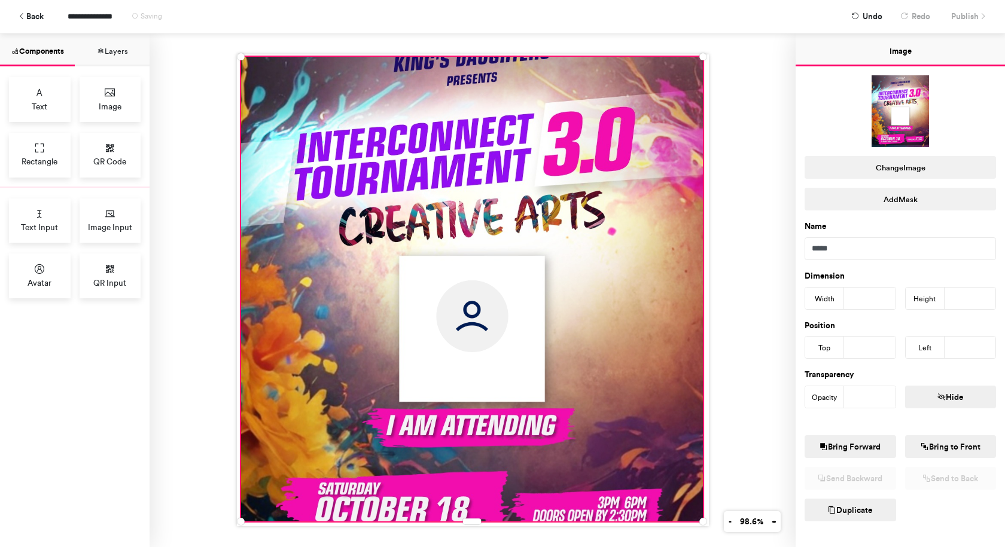
click at [428, 316] on div at bounding box center [471, 289] width 462 height 465
click at [439, 316] on img at bounding box center [472, 316] width 72 height 72
click at [496, 257] on div at bounding box center [471, 289] width 462 height 465
click at [569, 298] on div at bounding box center [471, 289] width 462 height 465
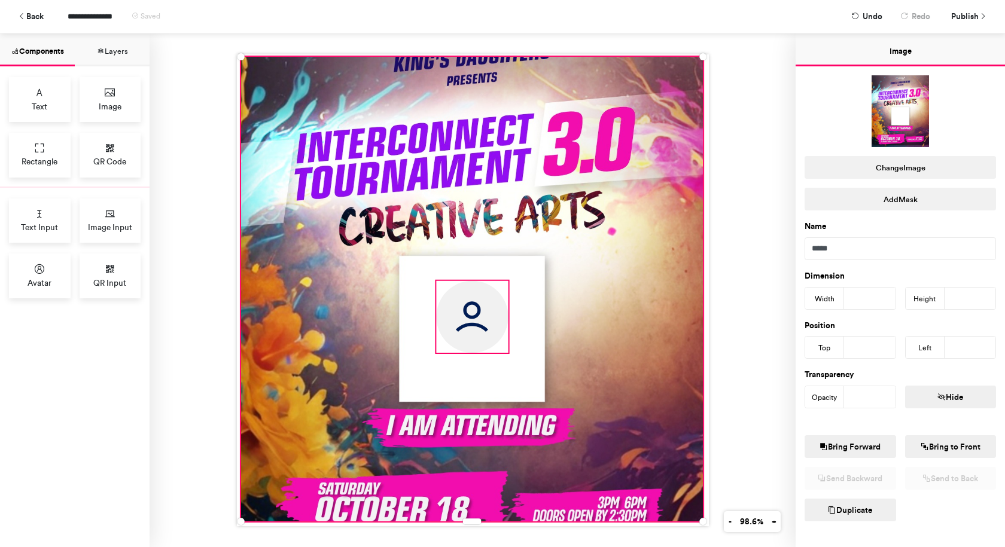
click at [463, 319] on img at bounding box center [472, 317] width 72 height 72
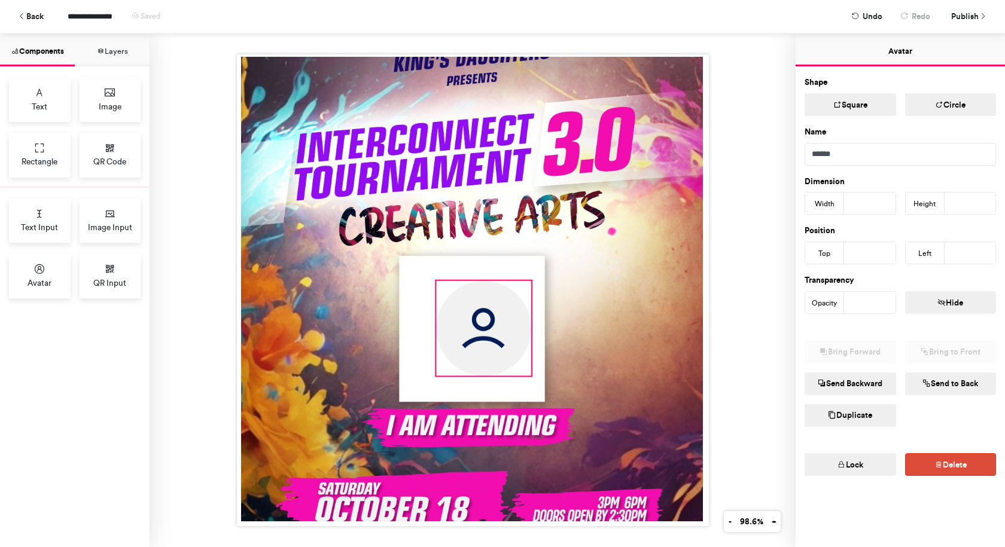
drag, startPoint x: 505, startPoint y: 348, endPoint x: 528, endPoint y: 378, distance: 38.4
click at [528, 378] on div at bounding box center [473, 290] width 472 height 472
type input "***"
drag, startPoint x: 429, startPoint y: 279, endPoint x: 435, endPoint y: 306, distance: 27.6
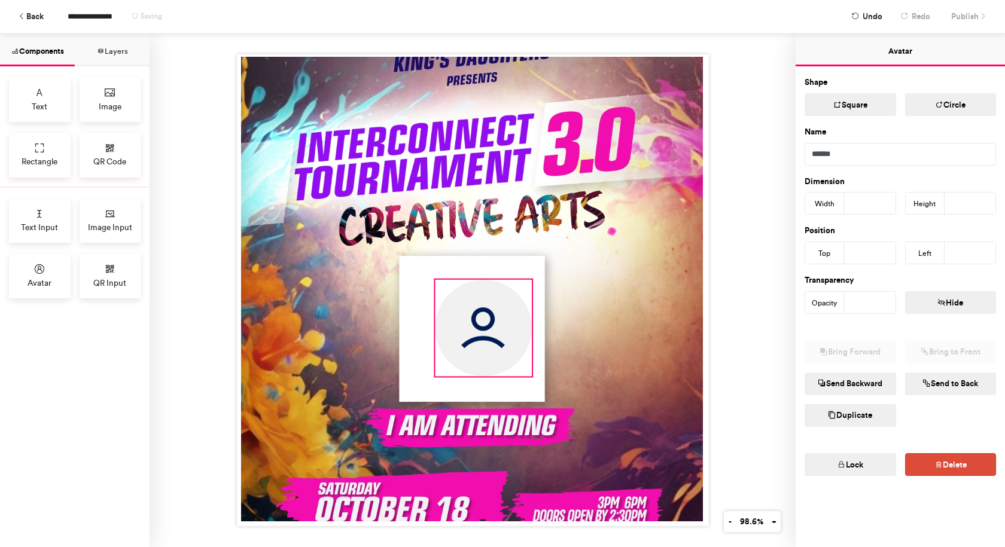
click at [429, 304] on div at bounding box center [473, 290] width 472 height 472
type input "***"
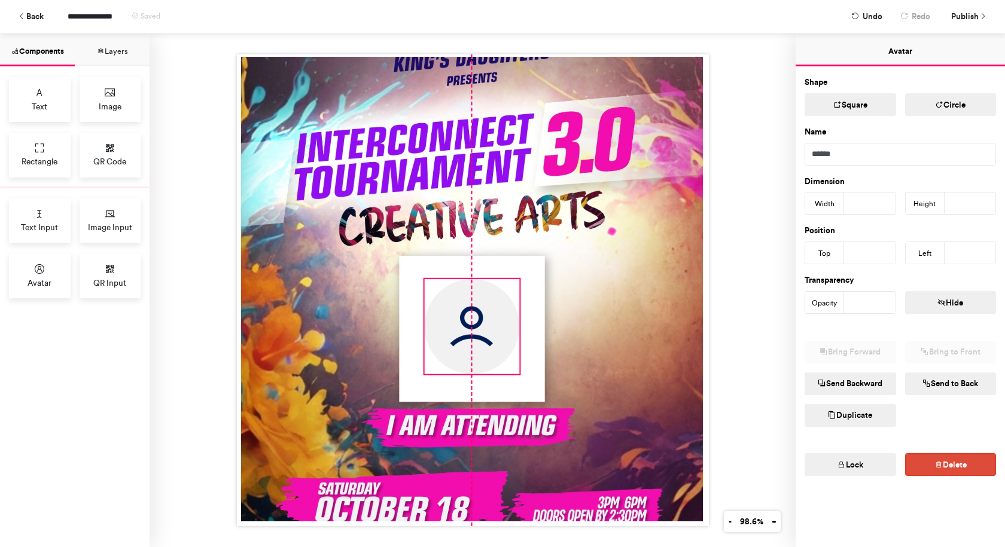
drag, startPoint x: 467, startPoint y: 320, endPoint x: 456, endPoint y: 318, distance: 11.0
click at [456, 318] on img at bounding box center [471, 326] width 95 height 95
type input "***"
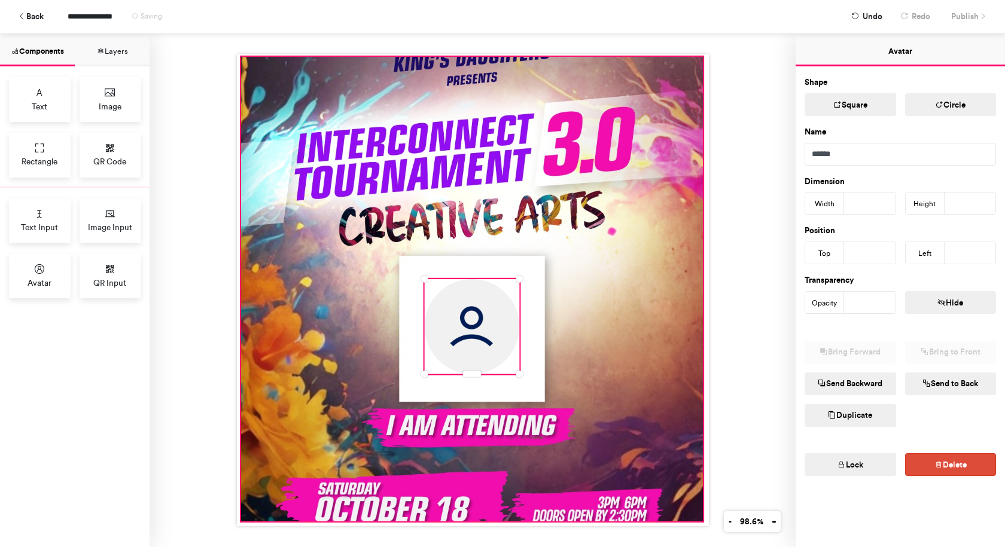
click at [603, 309] on div at bounding box center [471, 289] width 462 height 465
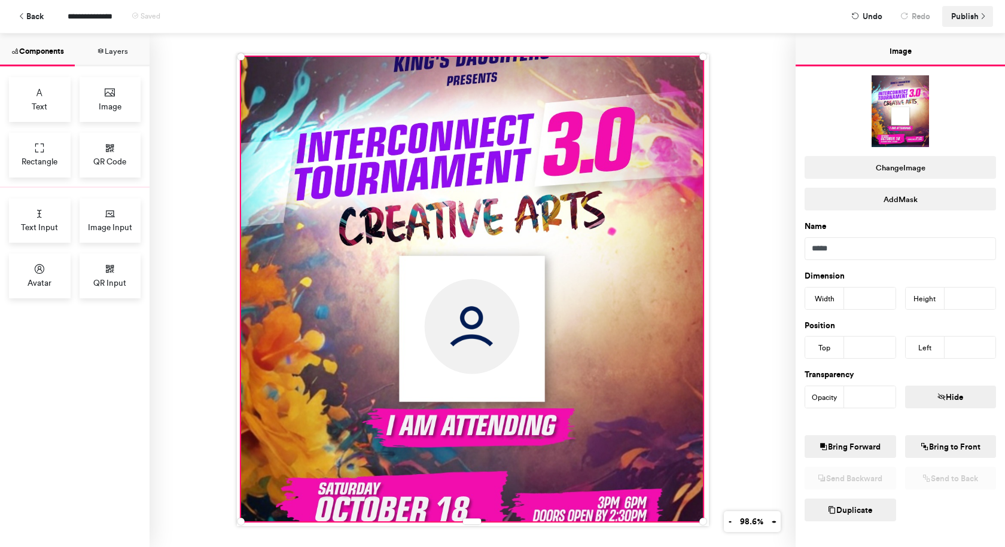
click at [975, 14] on span "Publish" at bounding box center [965, 16] width 28 height 21
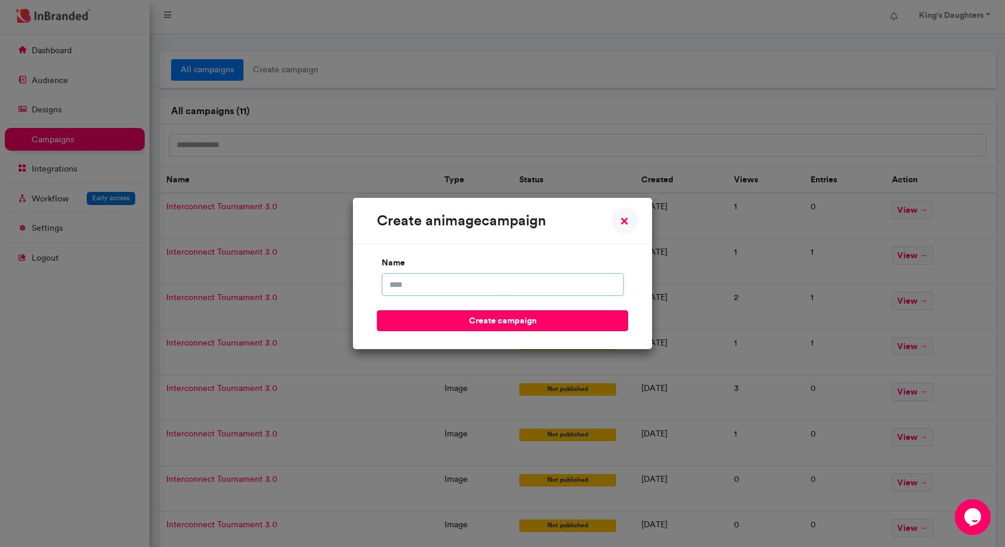
click at [496, 282] on input "name" at bounding box center [502, 284] width 242 height 23
type input "**********"
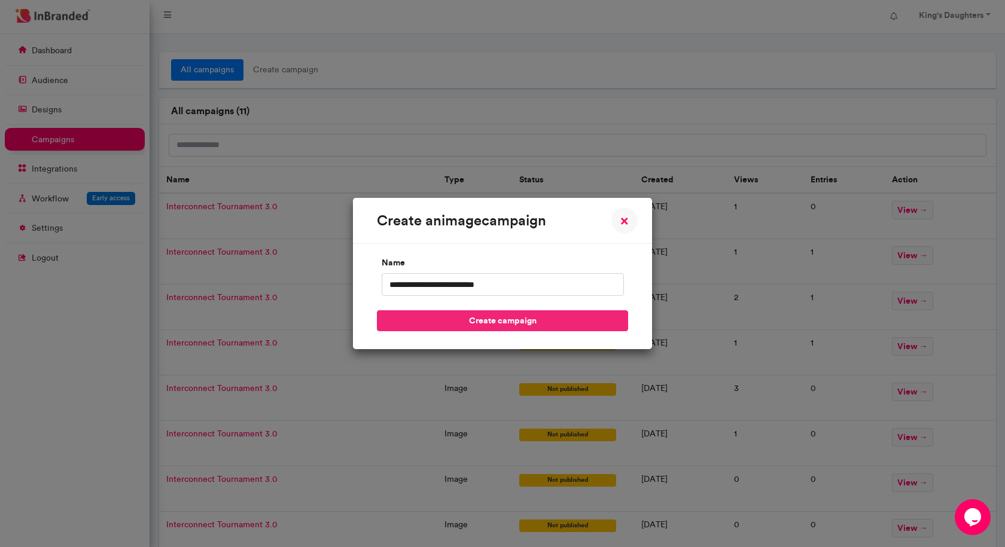
click at [508, 320] on button "create campaign" at bounding box center [502, 320] width 251 height 21
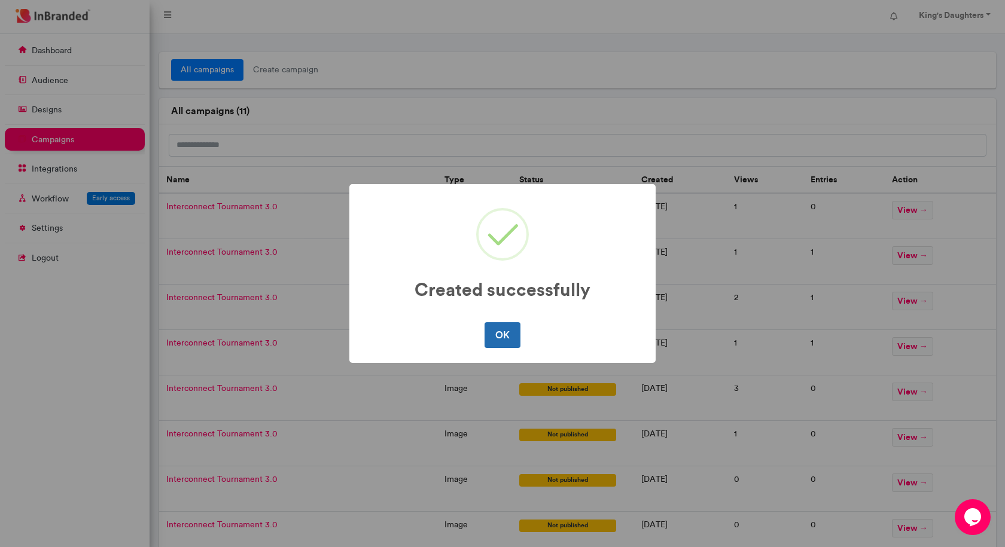
click at [501, 329] on button "OK" at bounding box center [501, 334] width 35 height 25
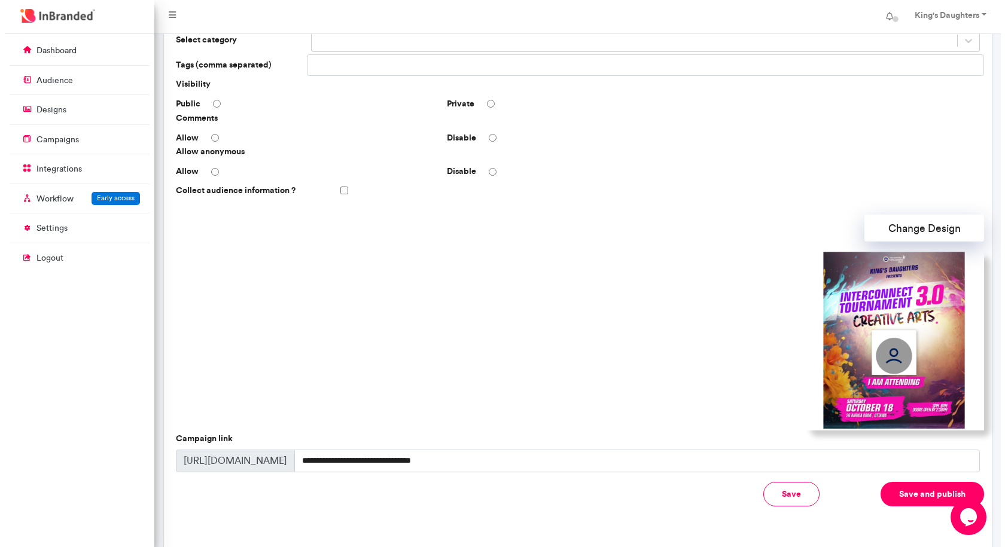
scroll to position [234, 0]
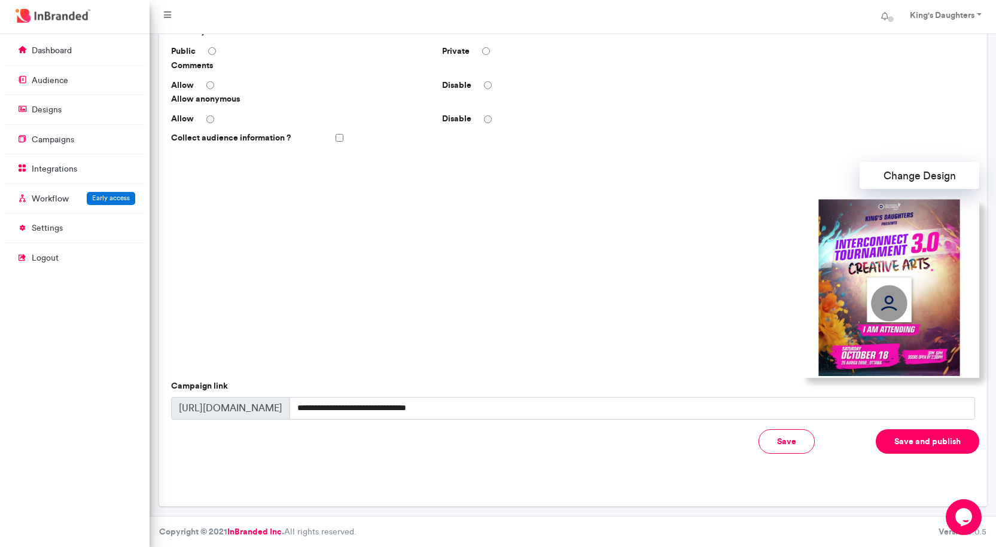
click at [917, 439] on button "Save and publish" at bounding box center [926, 441] width 103 height 25
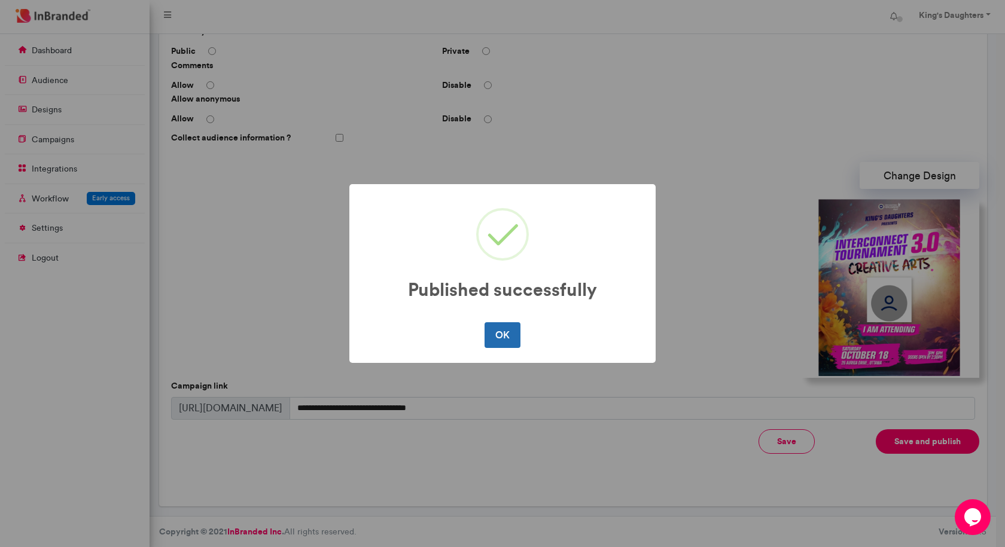
click at [502, 325] on button "OK" at bounding box center [501, 334] width 35 height 25
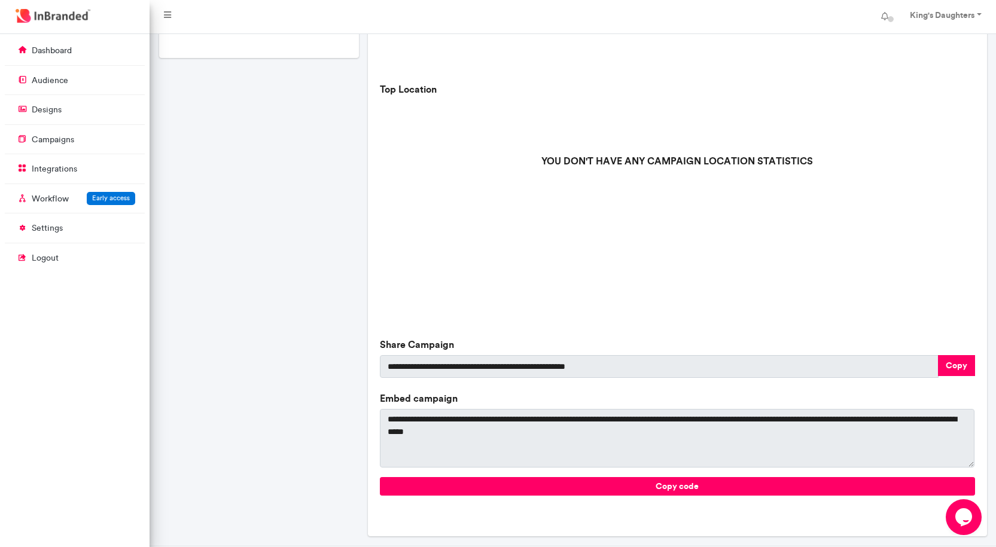
scroll to position [299, 0]
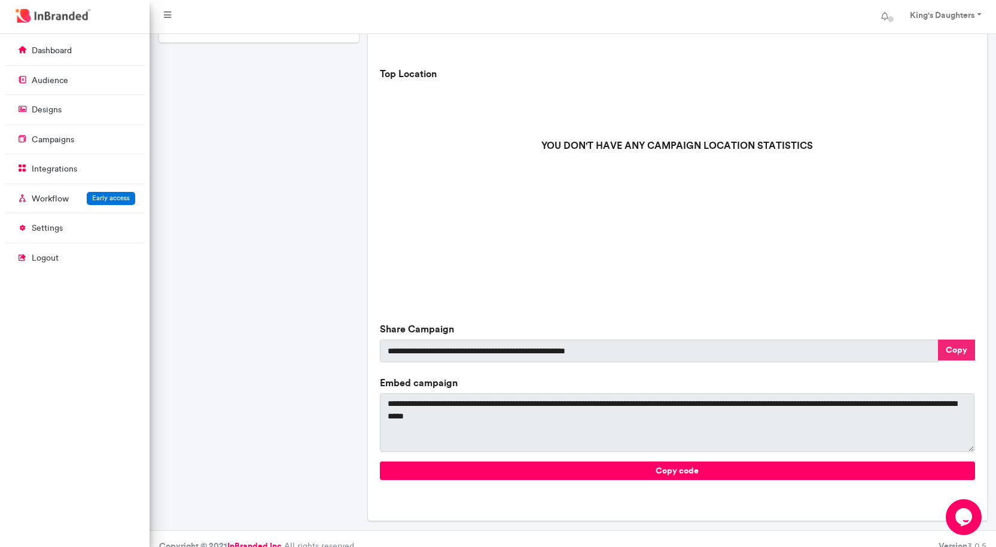
click at [960, 351] on button "Copy" at bounding box center [956, 350] width 37 height 21
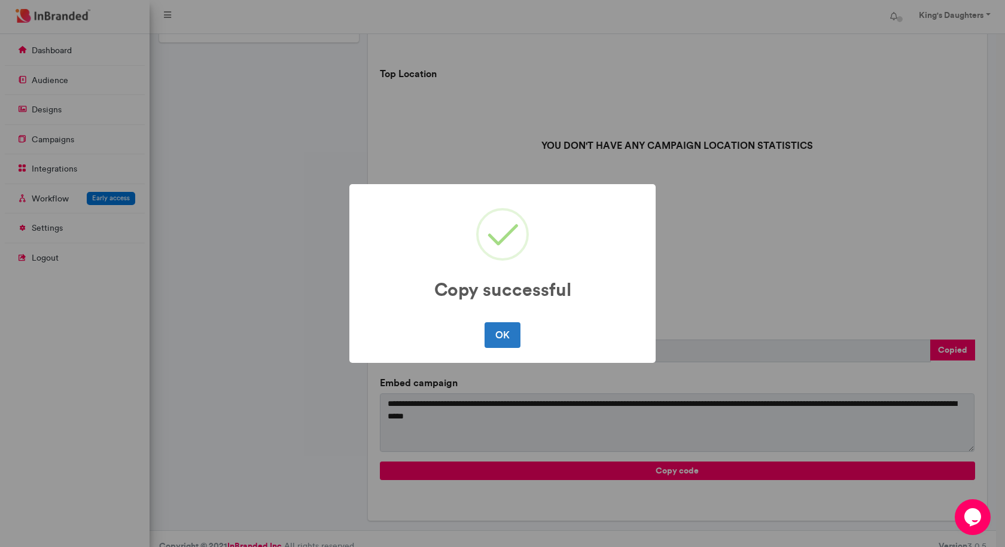
click at [504, 353] on div "Copy successful × OK No Cancel" at bounding box center [502, 273] width 306 height 178
click at [504, 338] on button "OK" at bounding box center [501, 334] width 35 height 25
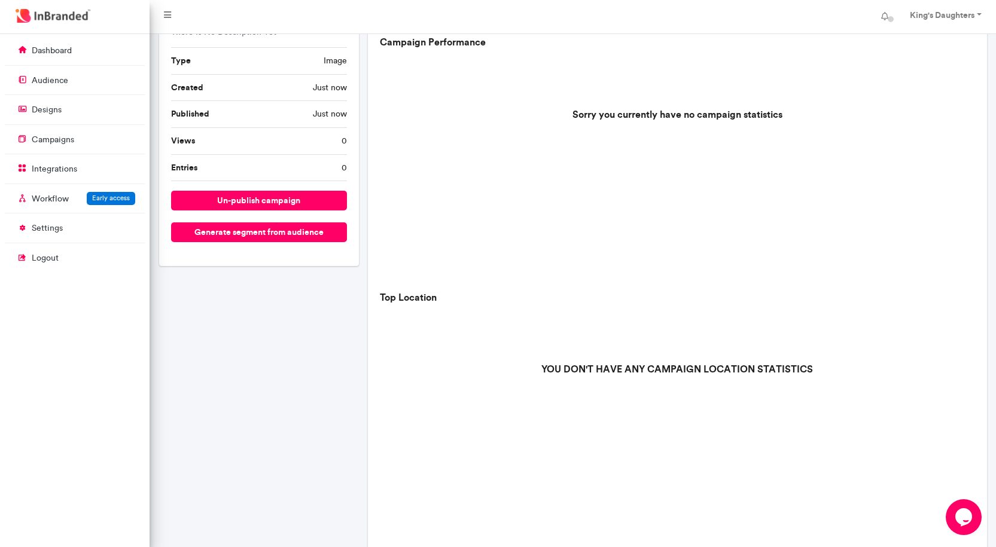
scroll to position [0, 0]
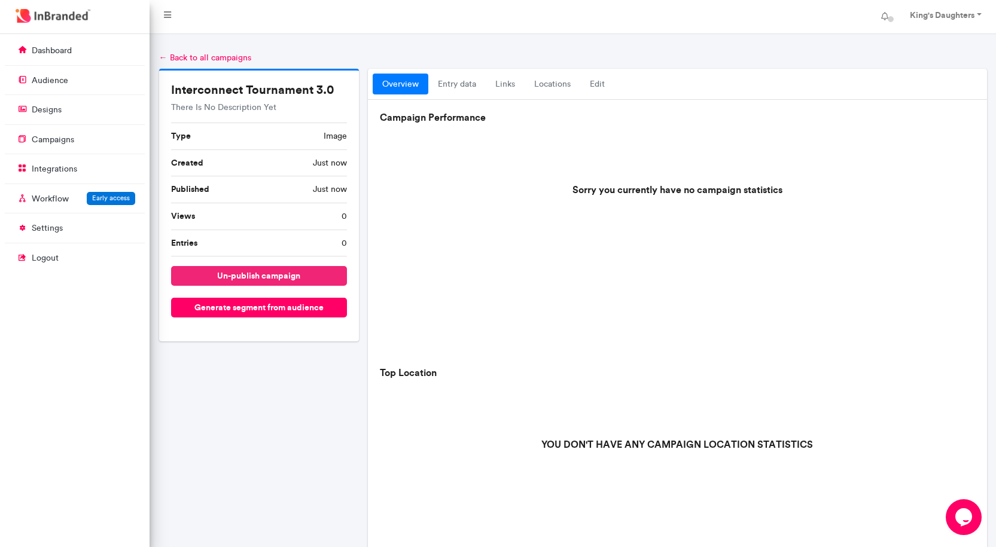
click at [221, 274] on button "un-publish campaign" at bounding box center [259, 276] width 176 height 20
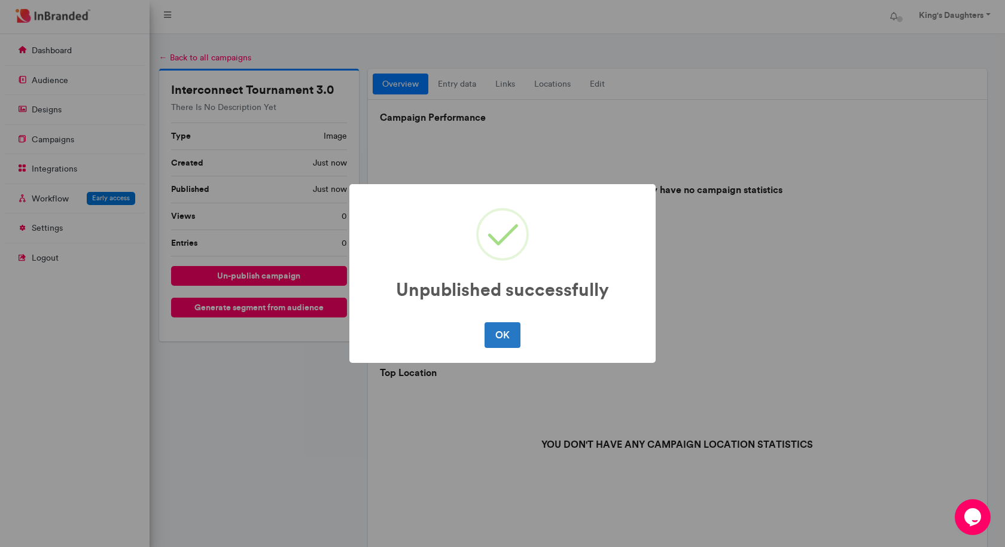
click at [49, 110] on div "Unpublished successfully × OK No Cancel" at bounding box center [502, 273] width 1005 height 547
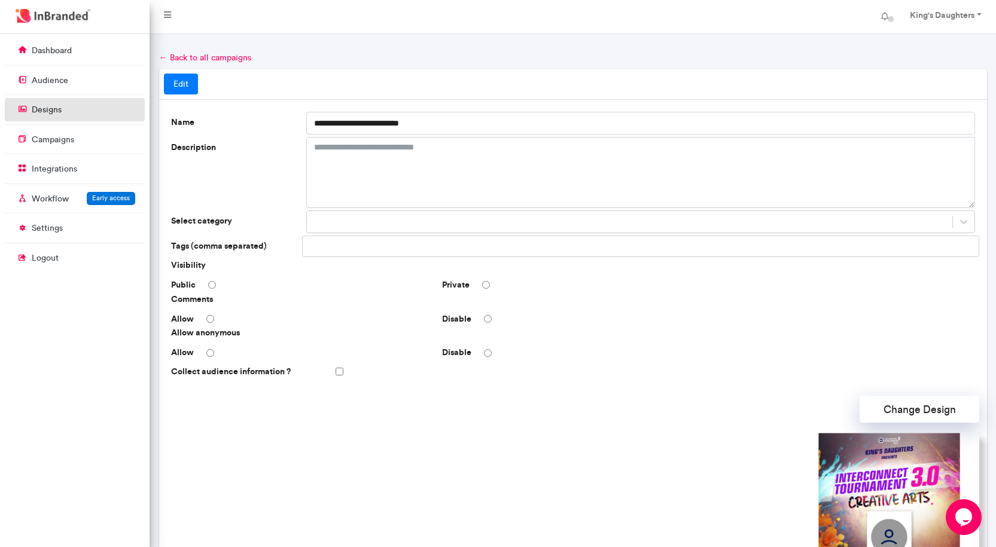
click at [49, 111] on p "designs" at bounding box center [47, 110] width 30 height 12
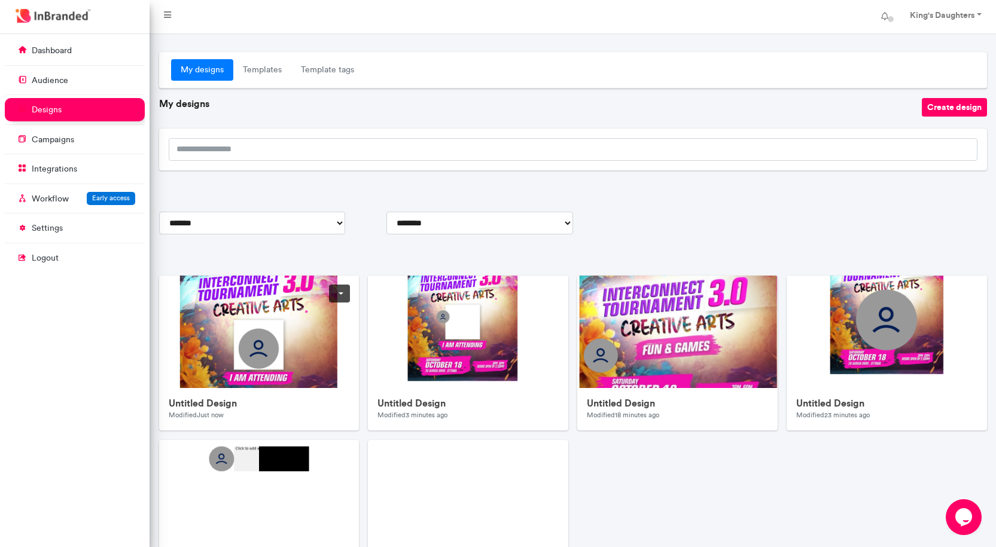
click at [315, 331] on img at bounding box center [398, 515] width 478 height 478
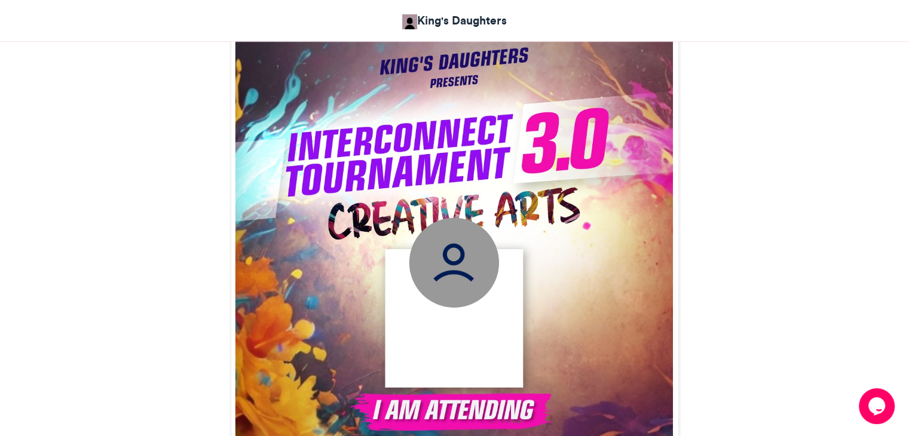
scroll to position [359, 0]
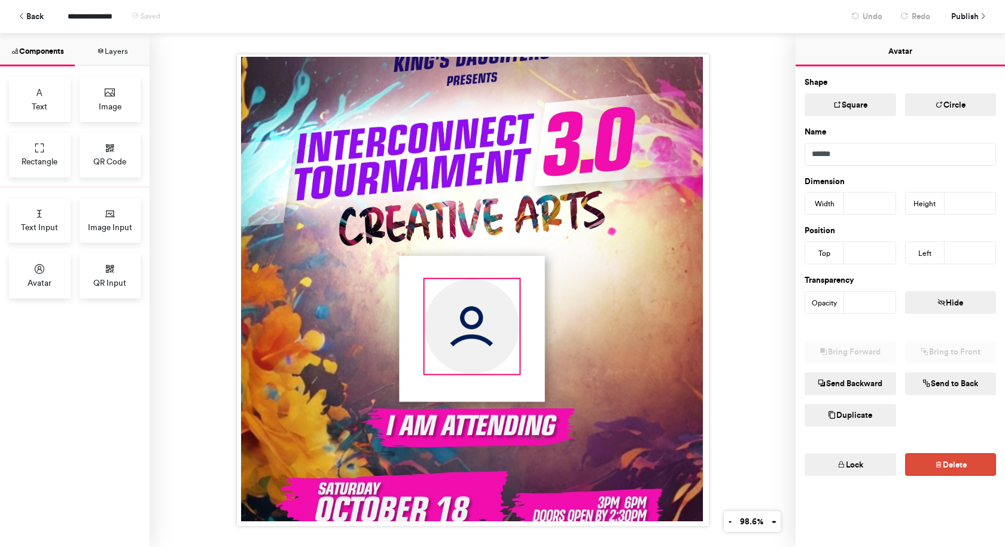
click at [496, 315] on img at bounding box center [471, 326] width 95 height 95
click at [492, 320] on img at bounding box center [471, 326] width 95 height 95
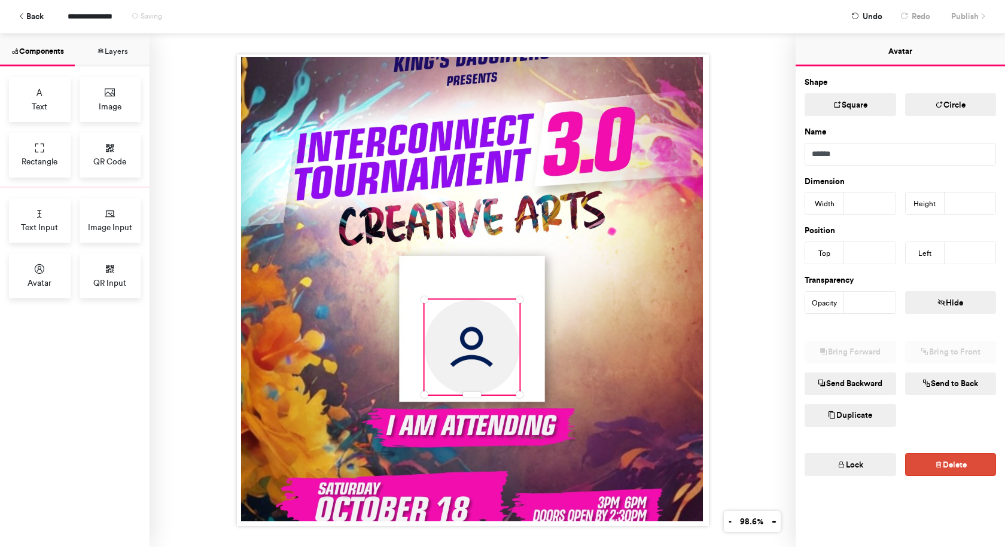
type input "***"
click at [751, 230] on div at bounding box center [472, 290] width 646 height 514
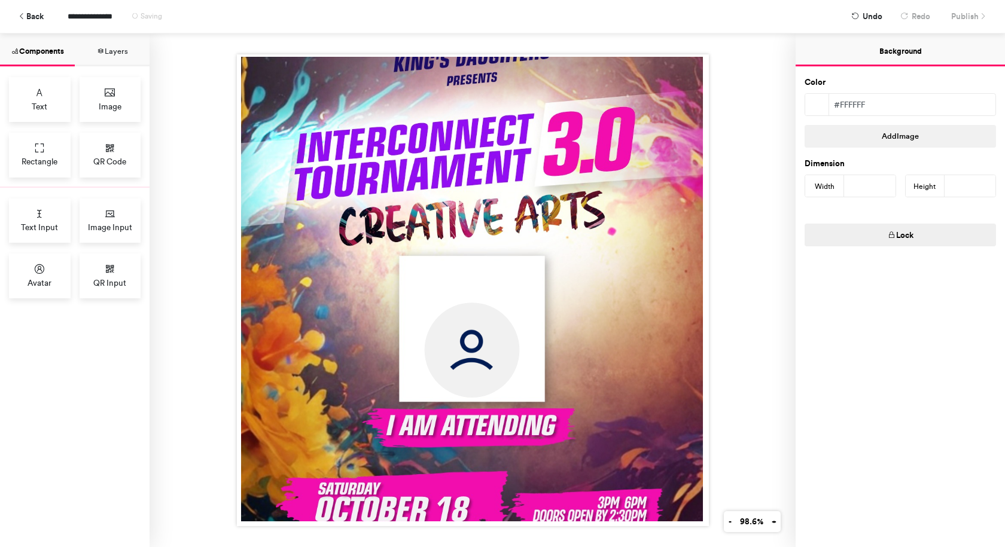
click at [755, 274] on div at bounding box center [472, 290] width 646 height 514
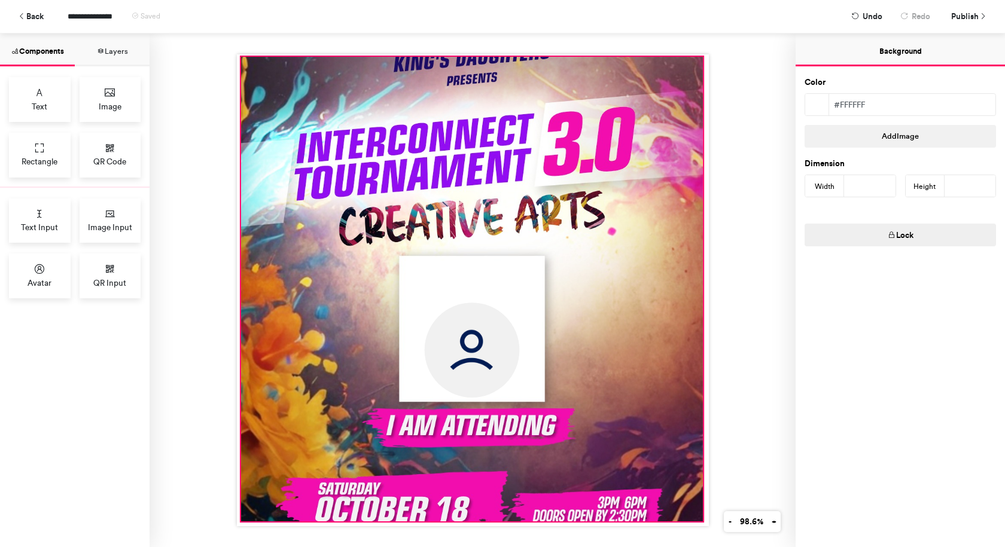
click at [684, 271] on div at bounding box center [471, 289] width 462 height 465
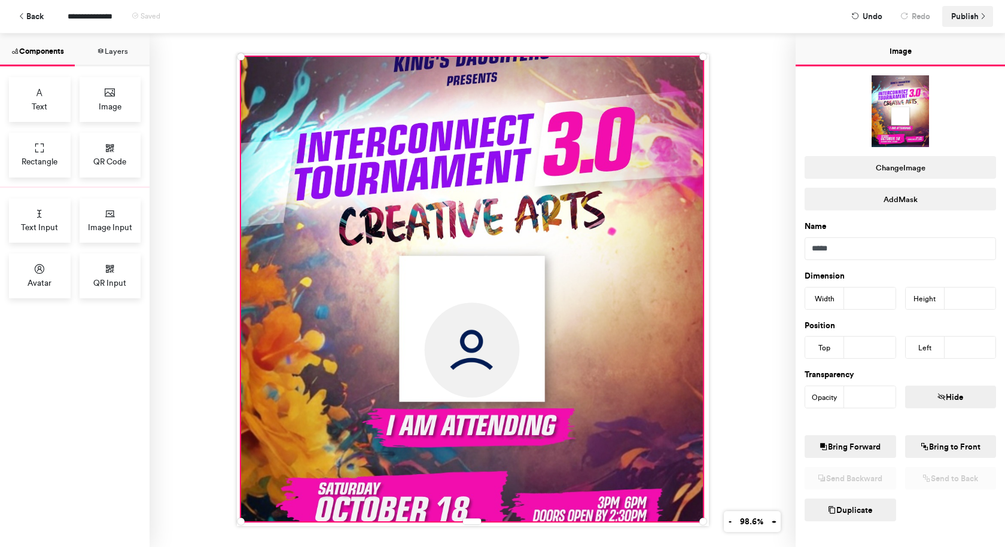
click at [966, 19] on span "Publish" at bounding box center [965, 16] width 28 height 21
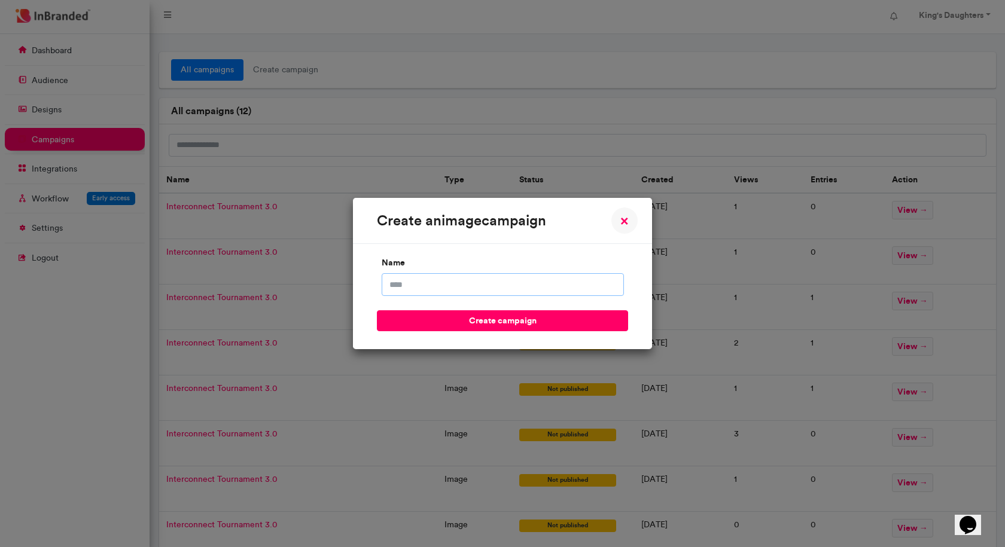
click at [542, 289] on input "name" at bounding box center [502, 284] width 242 height 23
type input "**********"
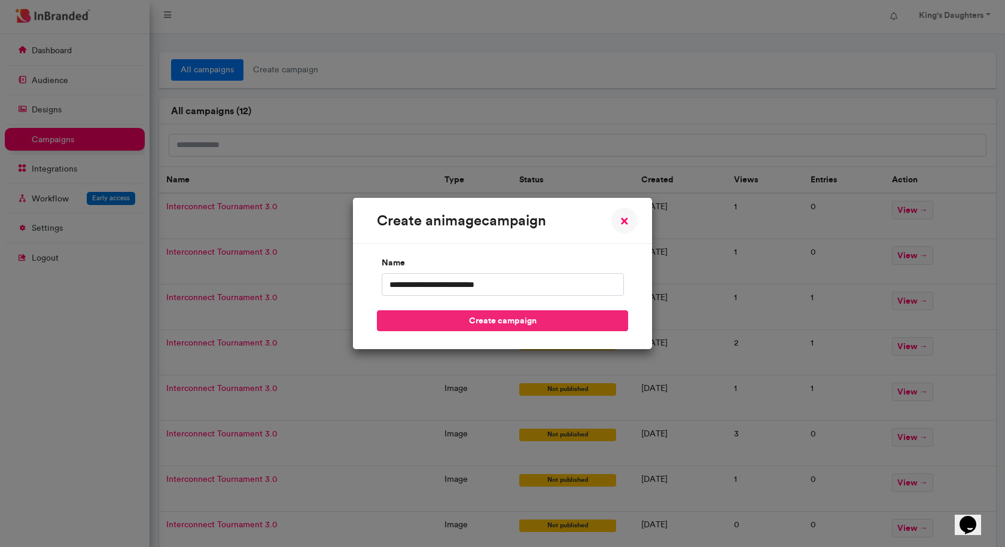
click at [533, 322] on button "create campaign" at bounding box center [502, 320] width 251 height 21
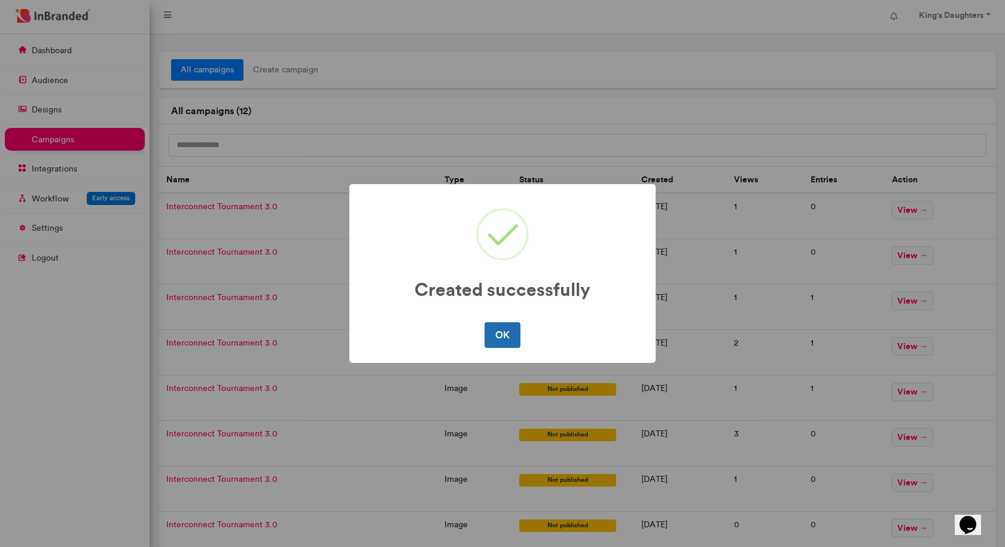
click at [496, 332] on button "OK" at bounding box center [501, 334] width 35 height 25
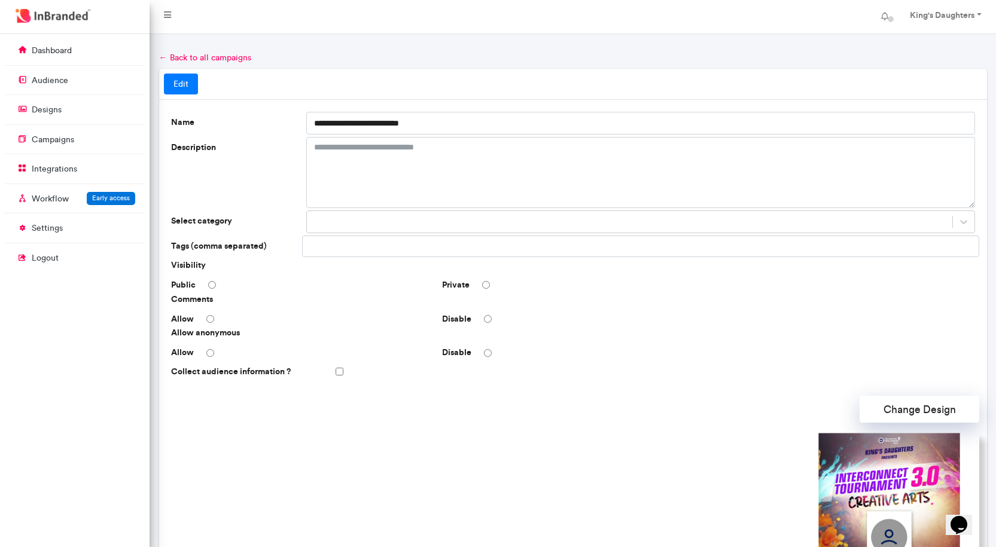
click at [331, 371] on div "Collect audience information ?" at bounding box center [572, 371] width 813 height 21
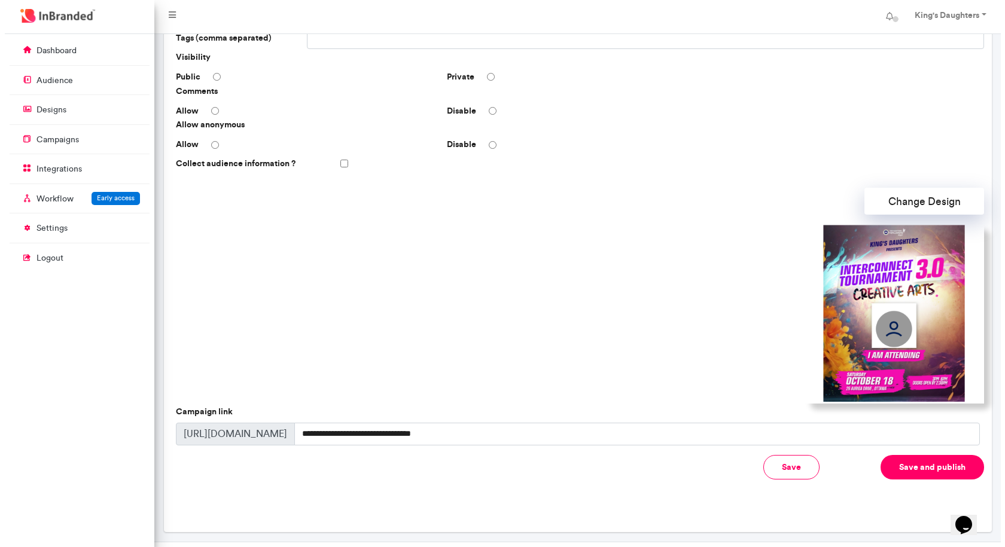
scroll to position [234, 0]
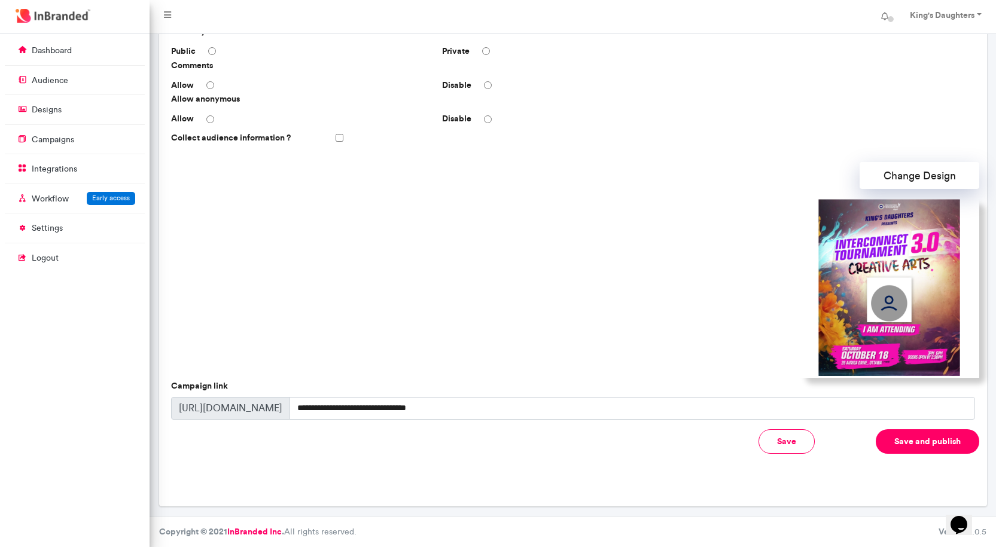
click at [927, 444] on button "Save and publish" at bounding box center [926, 441] width 103 height 25
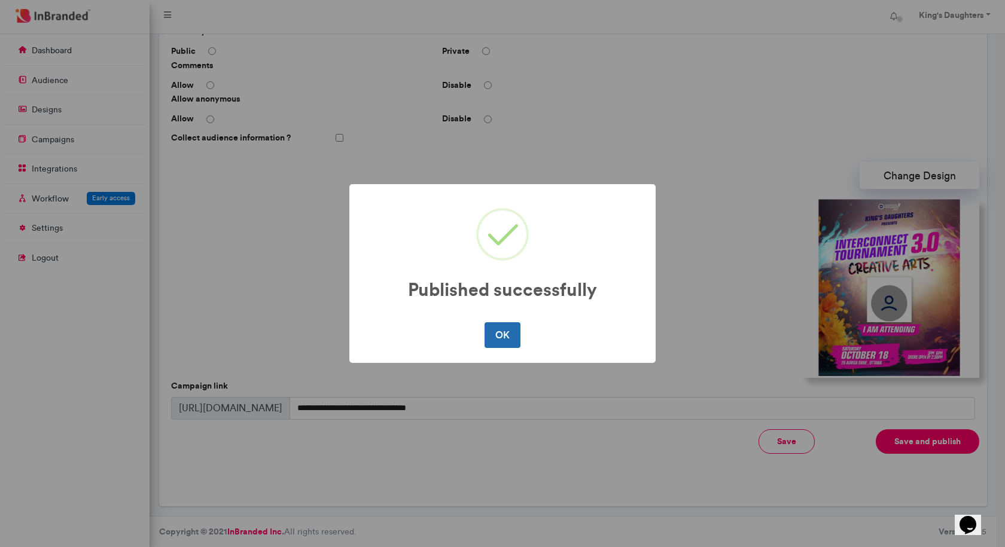
click at [503, 331] on button "OK" at bounding box center [501, 334] width 35 height 25
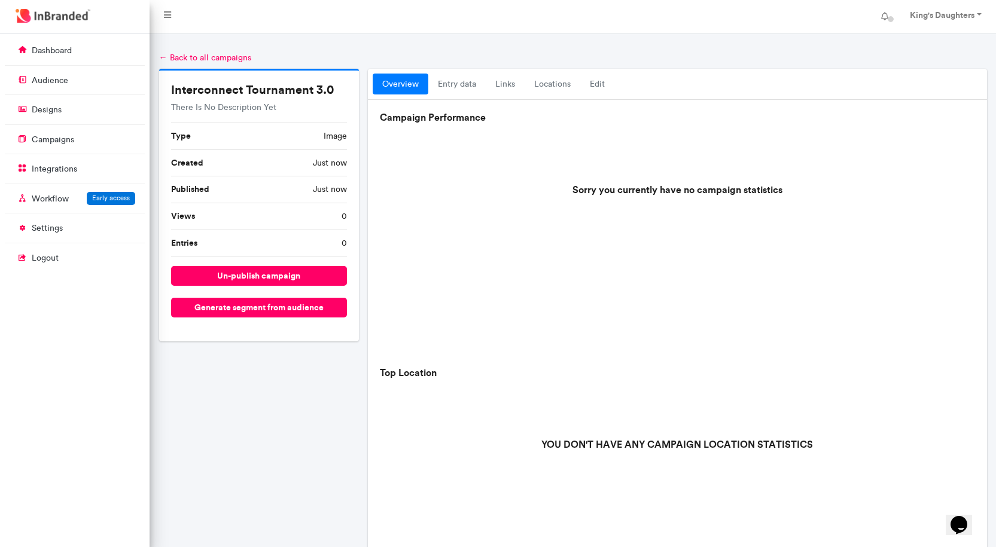
scroll to position [314, 0]
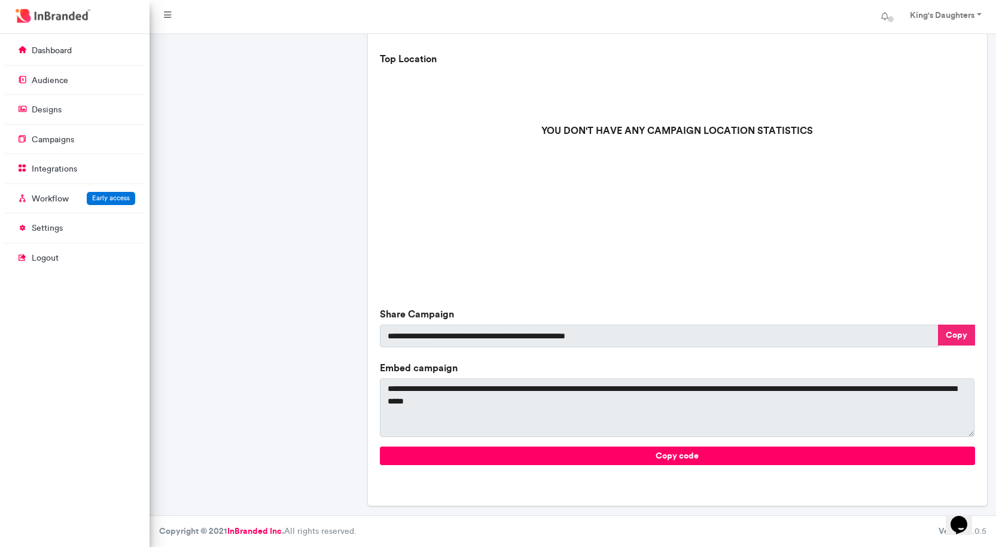
click at [953, 332] on button "Copy" at bounding box center [956, 335] width 37 height 21
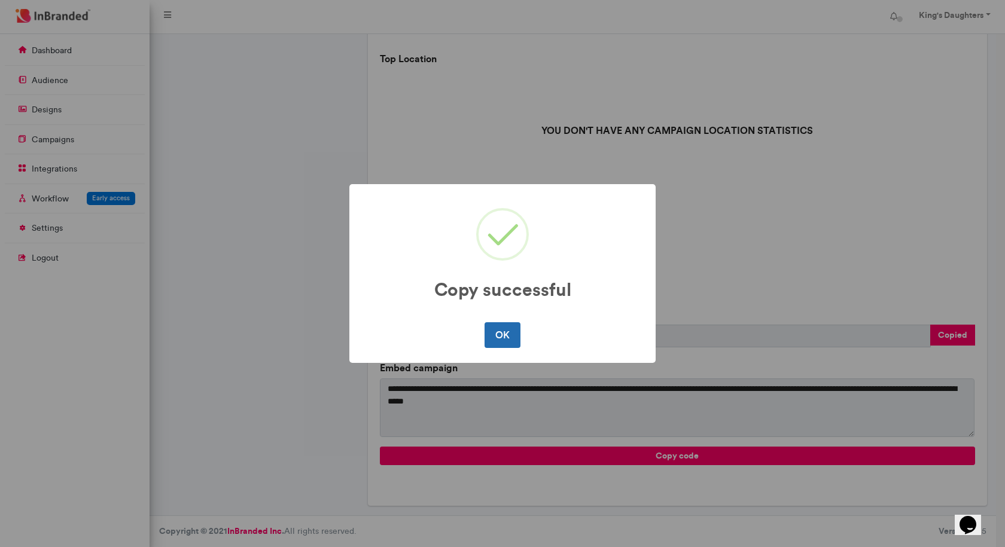
click at [511, 330] on button "OK" at bounding box center [501, 334] width 35 height 25
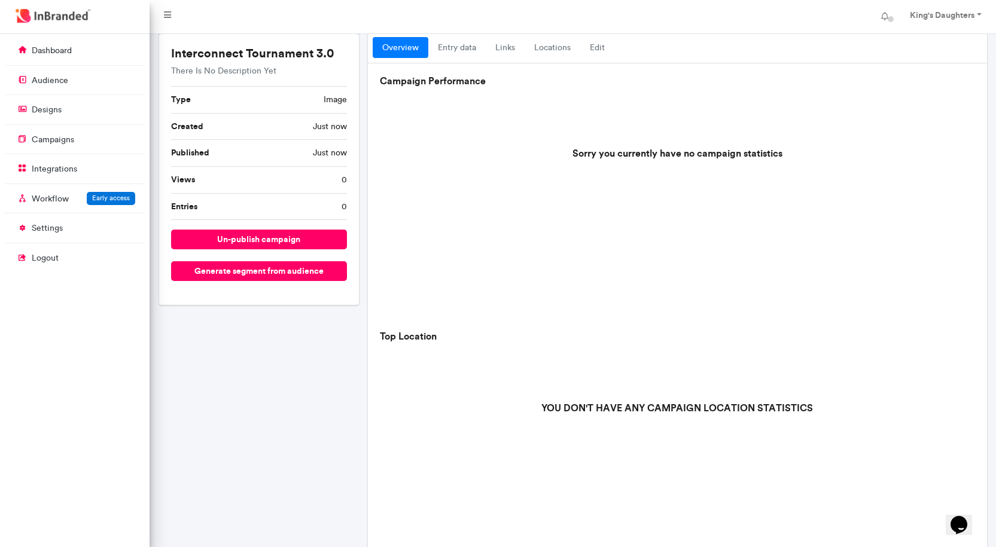
scroll to position [0, 0]
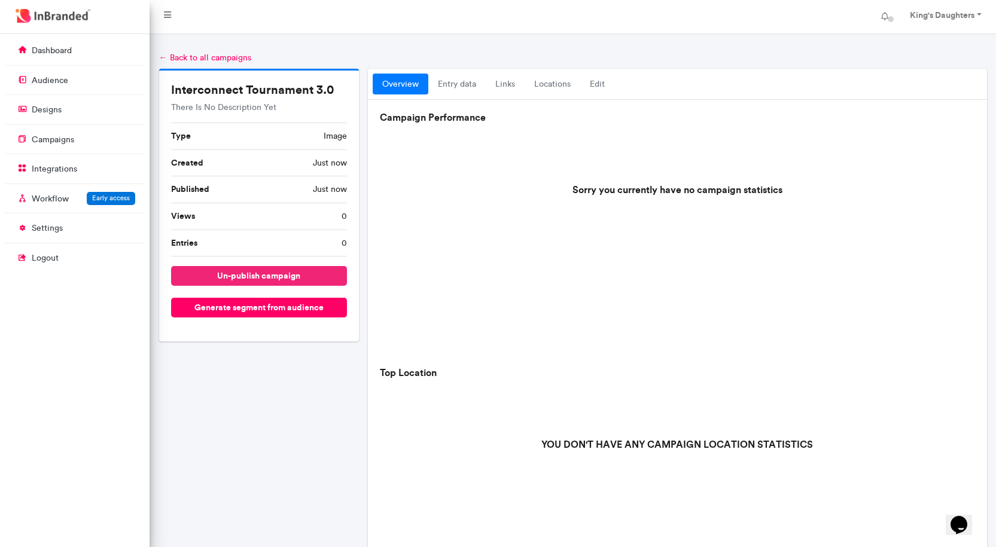
click at [295, 274] on button "un-publish campaign" at bounding box center [259, 276] width 176 height 20
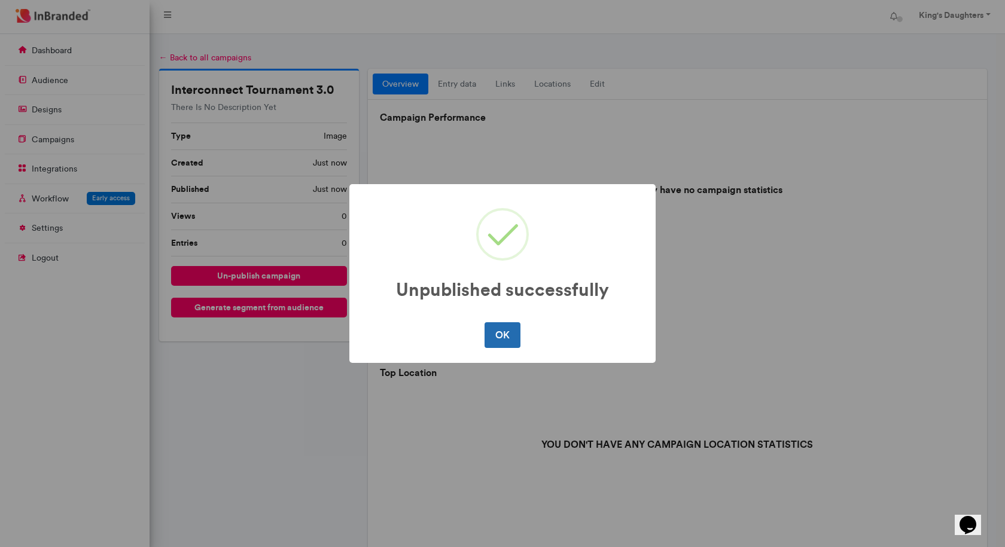
click at [493, 329] on button "OK" at bounding box center [501, 334] width 35 height 25
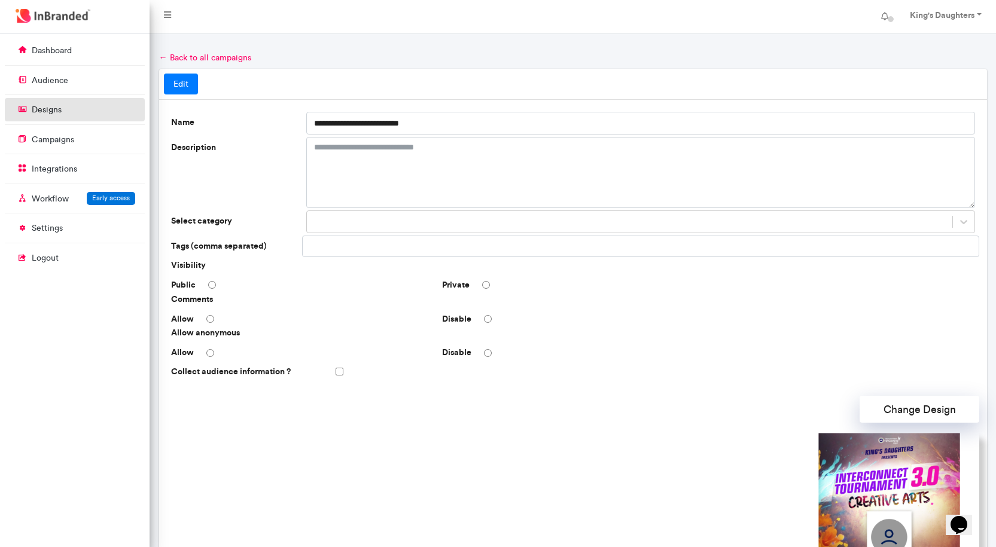
click at [103, 103] on link "designs" at bounding box center [75, 109] width 140 height 23
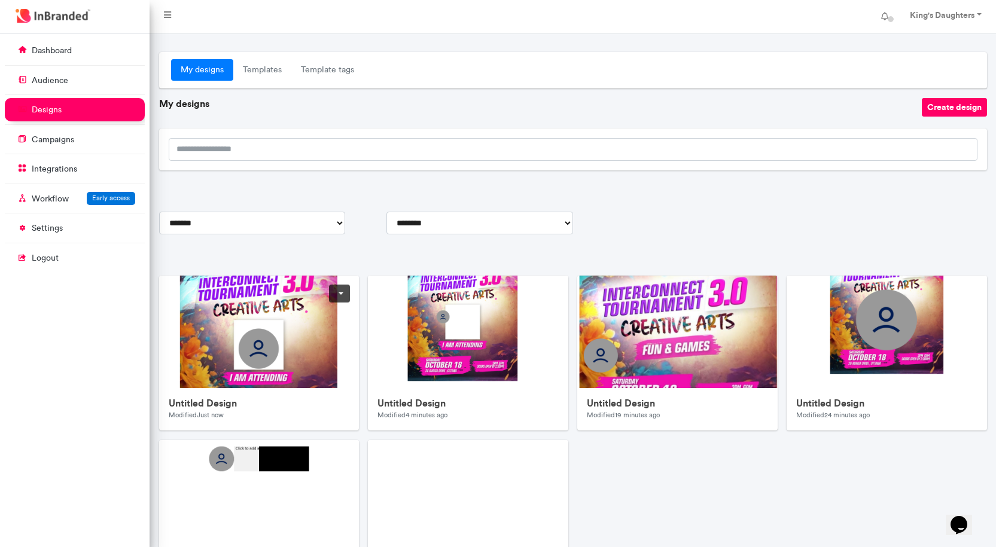
click at [204, 317] on img at bounding box center [398, 515] width 478 height 478
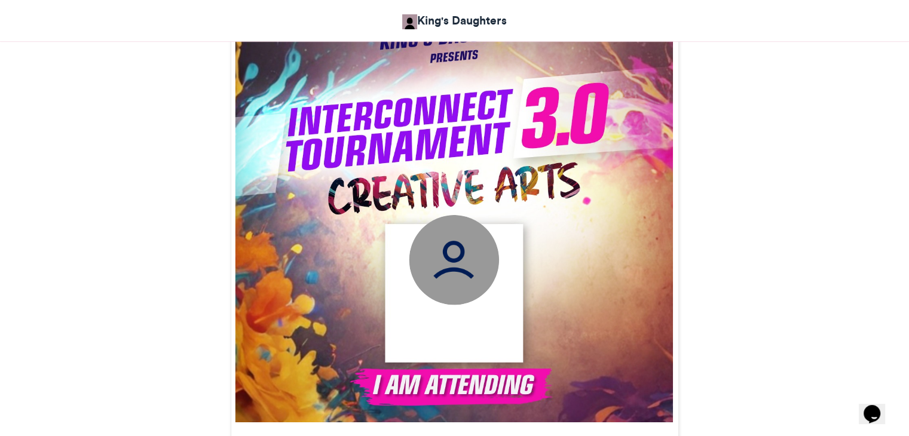
scroll to position [419, 0]
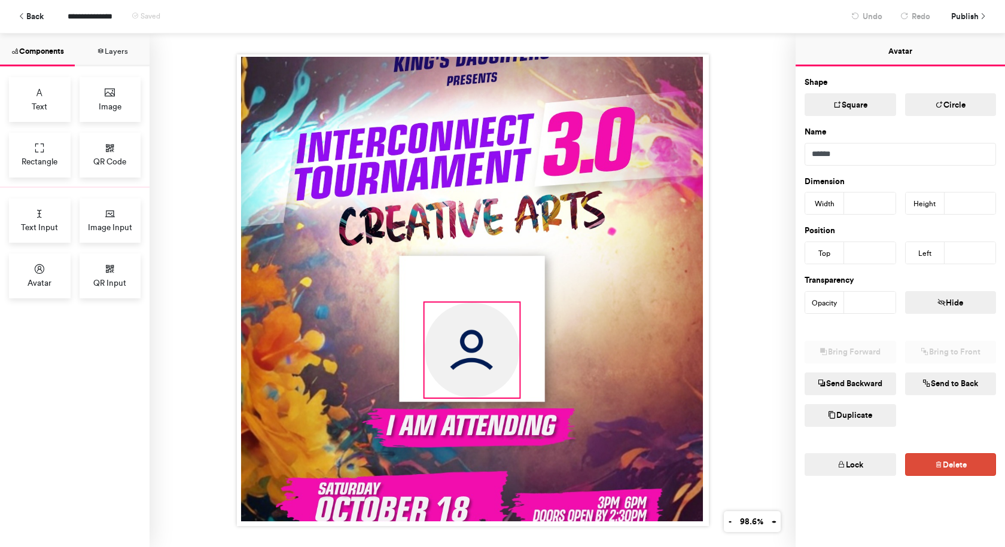
click at [502, 334] on img at bounding box center [471, 350] width 95 height 95
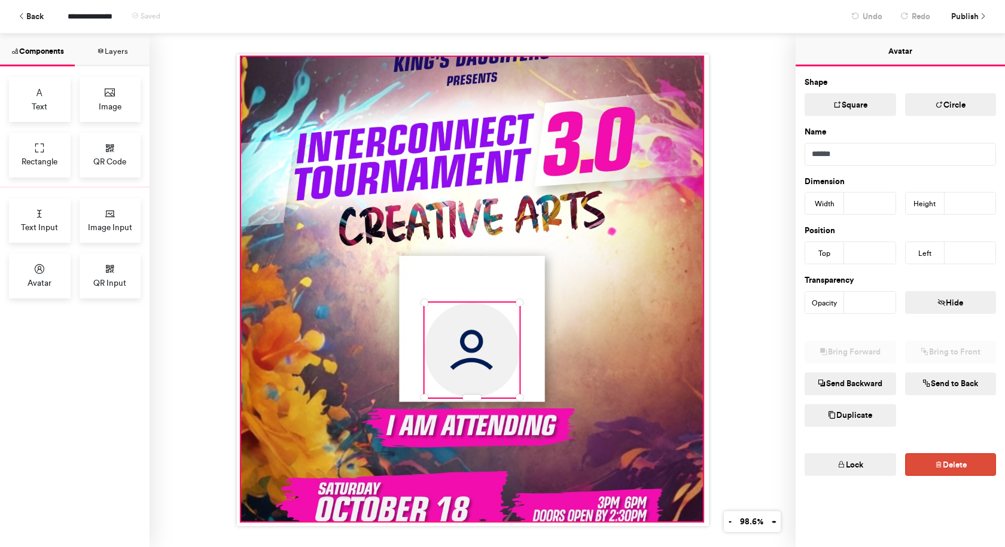
type input "***"
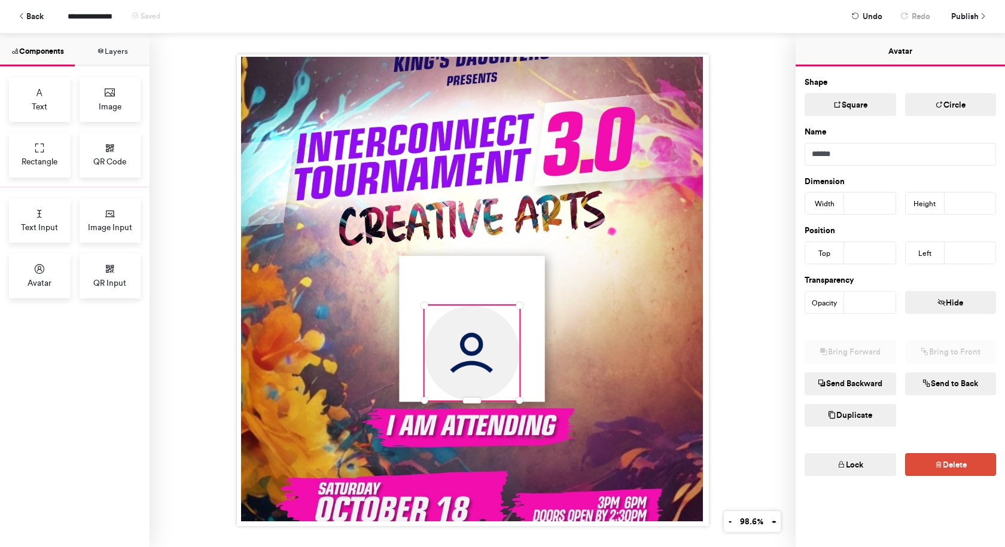
click at [764, 98] on div at bounding box center [472, 290] width 646 height 514
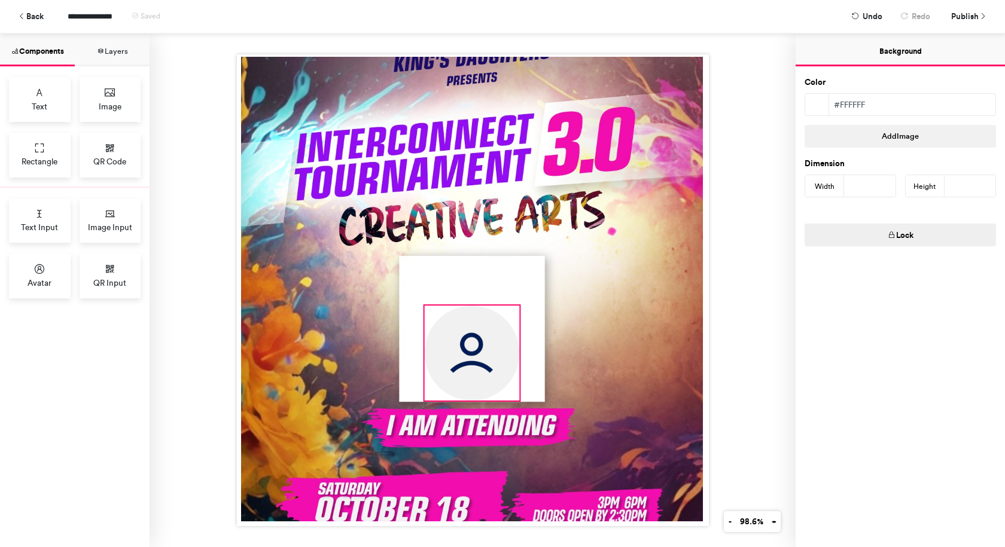
click at [509, 328] on img at bounding box center [471, 353] width 95 height 95
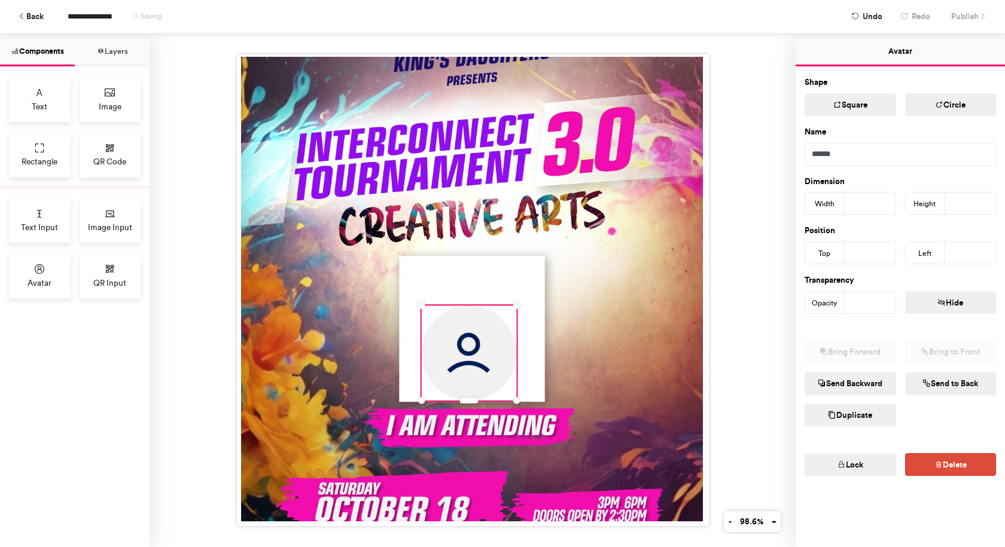
type input "***"
click at [784, 110] on div at bounding box center [472, 290] width 646 height 514
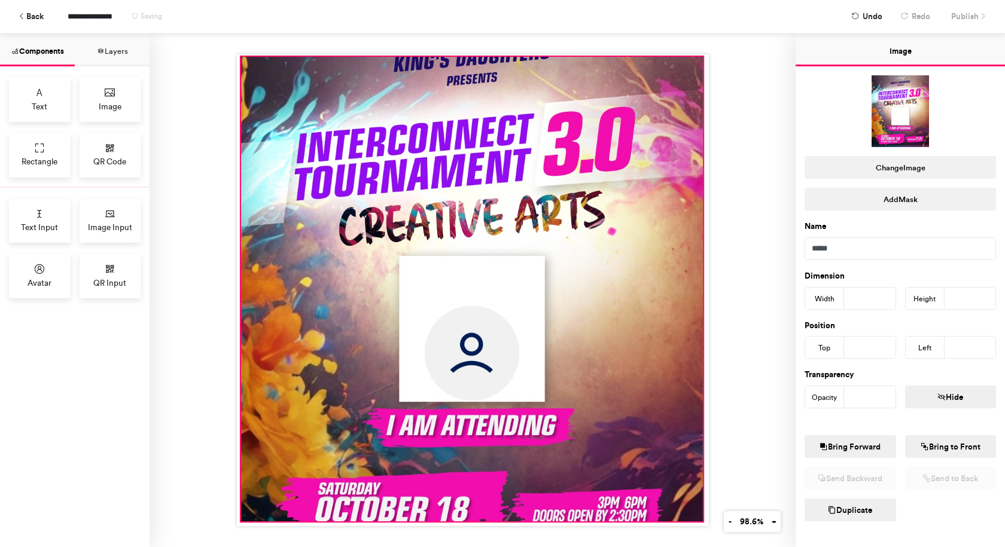
click at [603, 116] on div at bounding box center [471, 289] width 462 height 465
click at [751, 212] on div at bounding box center [472, 290] width 646 height 514
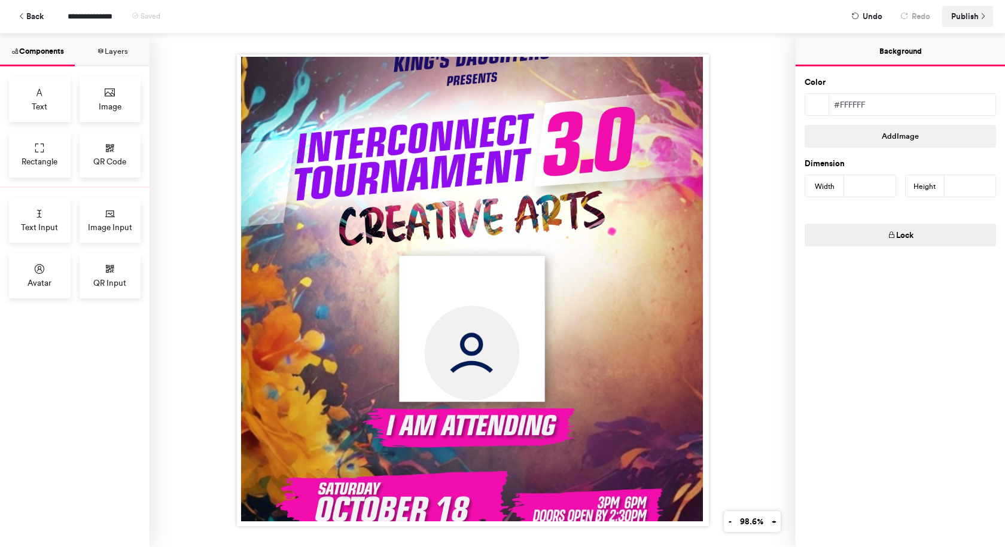
click at [964, 17] on span "Publish" at bounding box center [965, 16] width 28 height 21
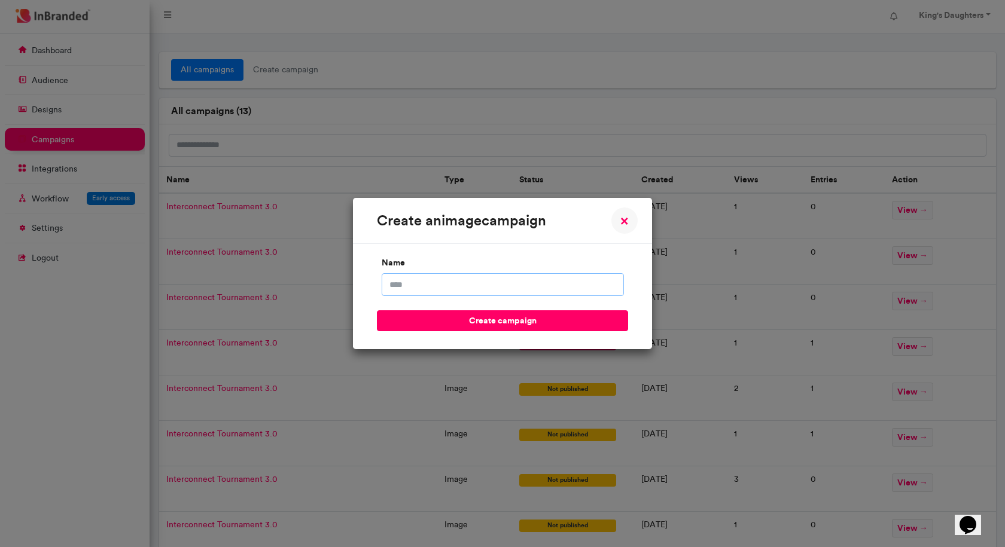
click at [558, 280] on input "name" at bounding box center [502, 284] width 242 height 23
type input "**********"
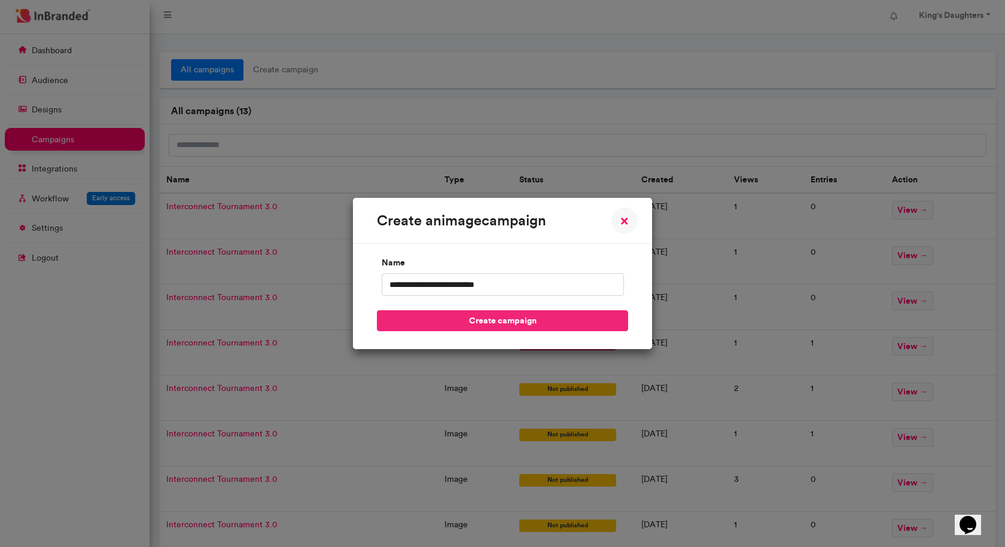
click at [509, 320] on button "create campaign" at bounding box center [502, 320] width 251 height 21
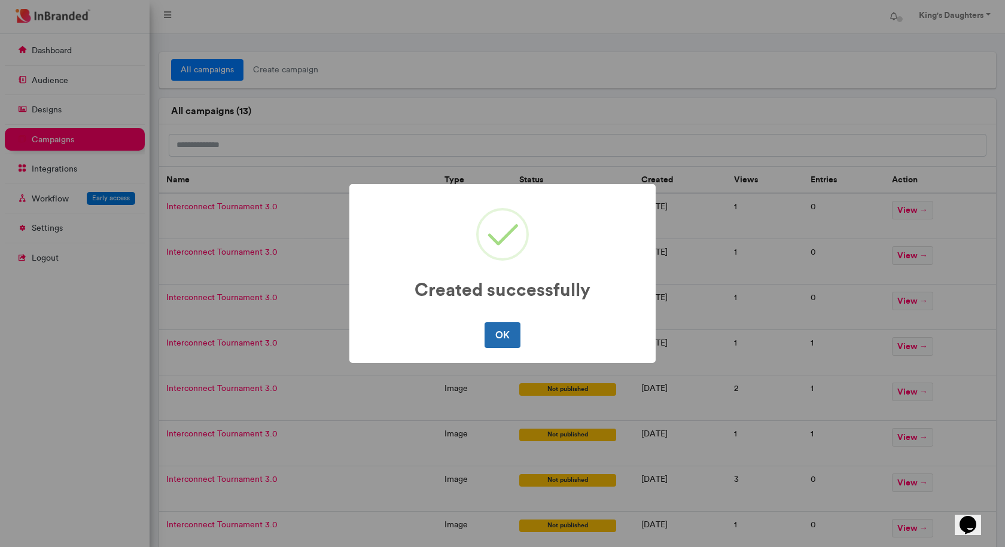
click at [489, 332] on button "OK" at bounding box center [501, 334] width 35 height 25
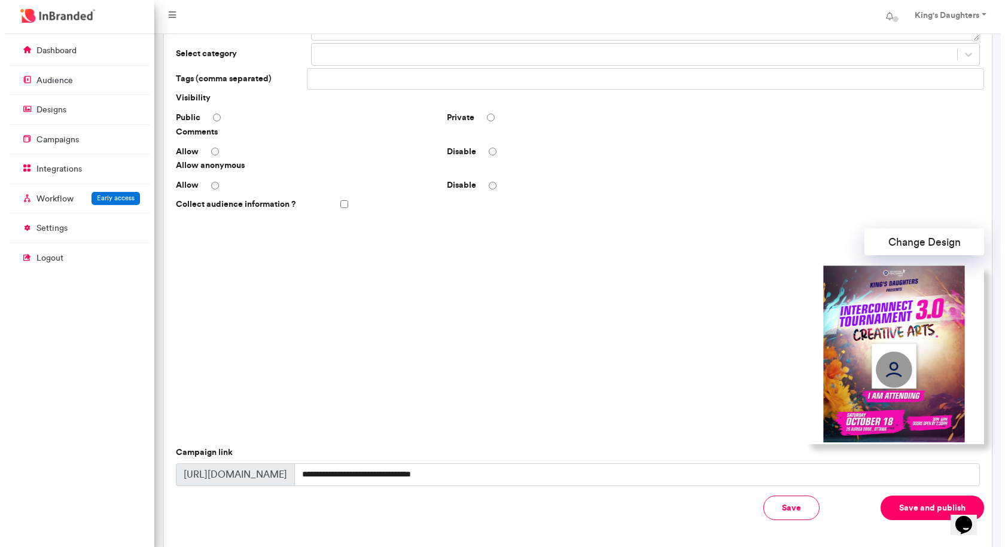
scroll to position [234, 0]
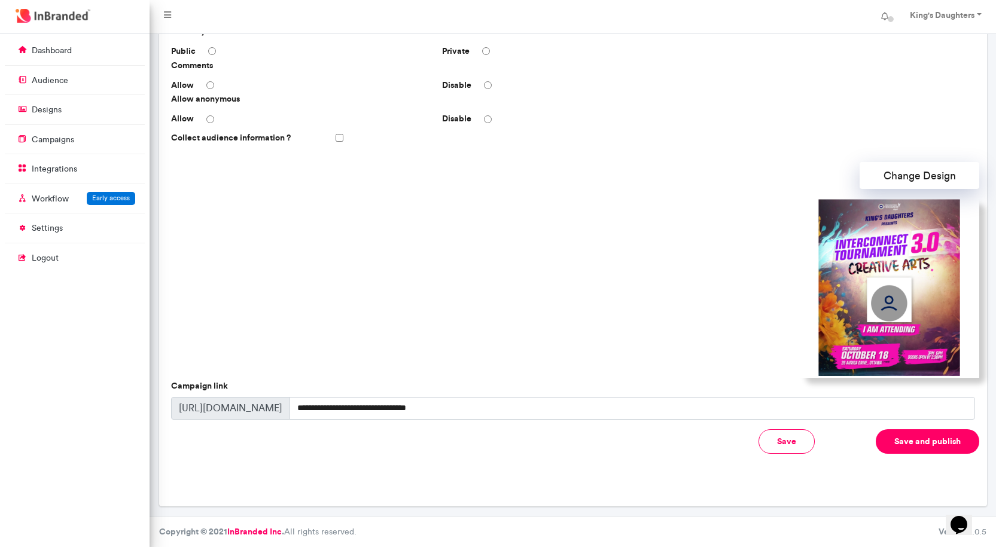
click at [930, 437] on button "Save and publish" at bounding box center [926, 441] width 103 height 25
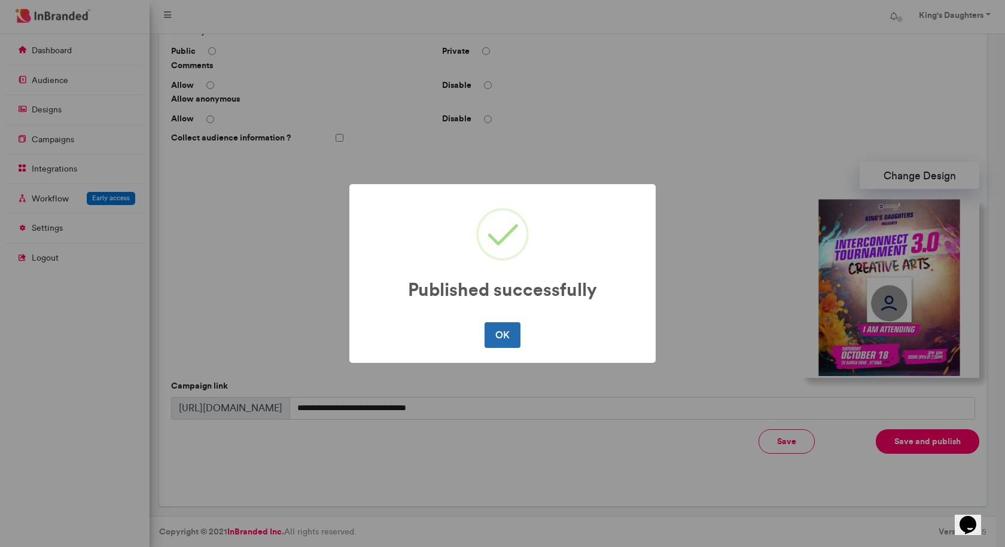
click at [509, 336] on button "OK" at bounding box center [501, 334] width 35 height 25
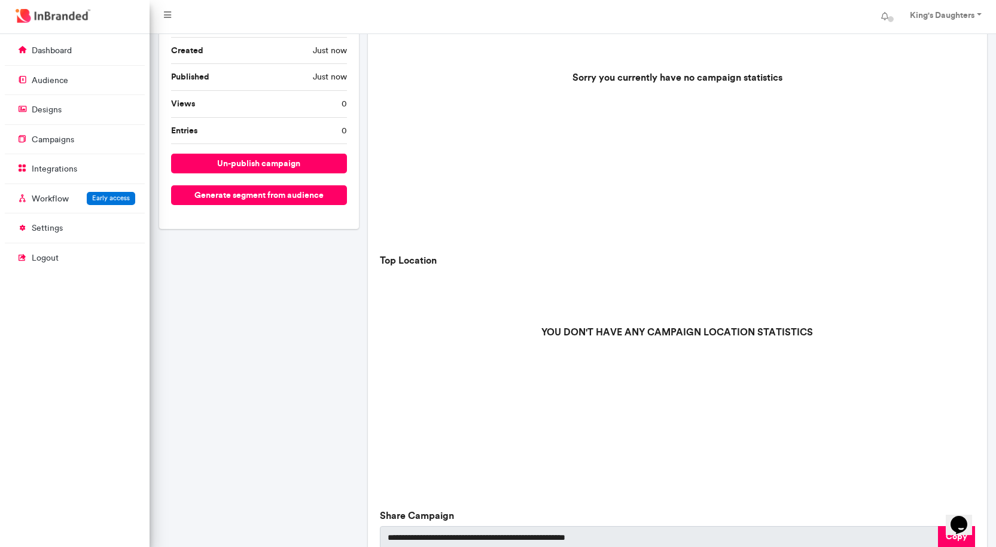
scroll to position [314, 0]
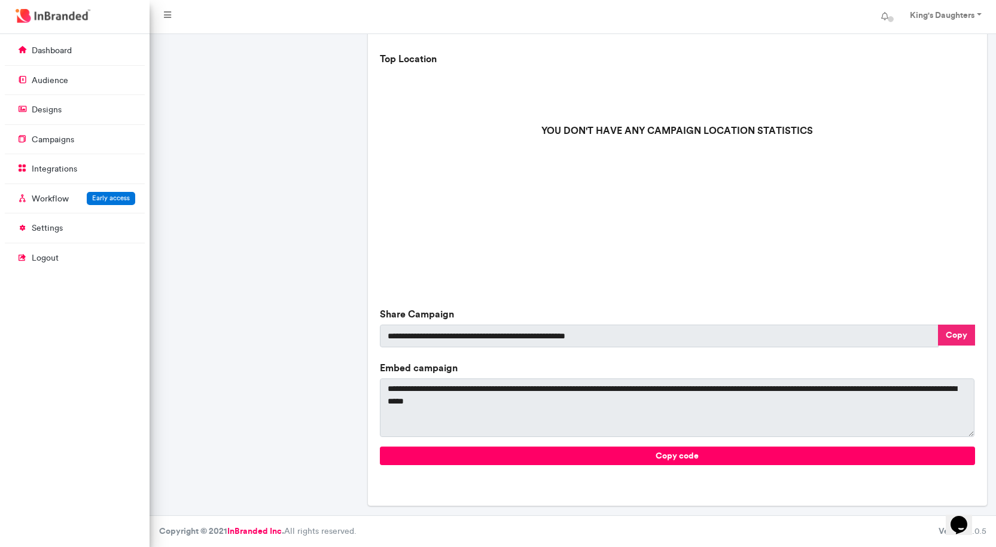
click at [952, 334] on button "Copy" at bounding box center [956, 335] width 37 height 21
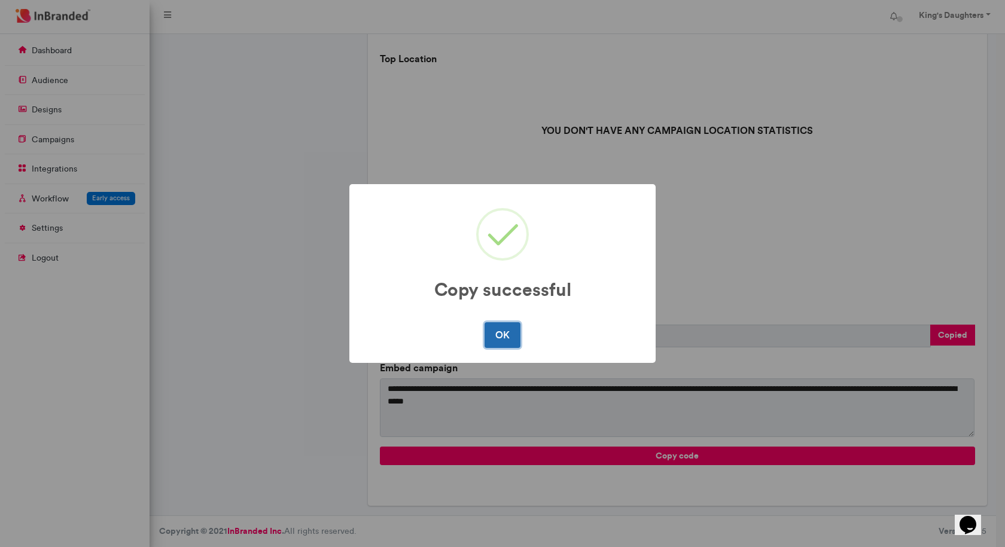
click at [488, 330] on button "OK" at bounding box center [501, 334] width 35 height 25
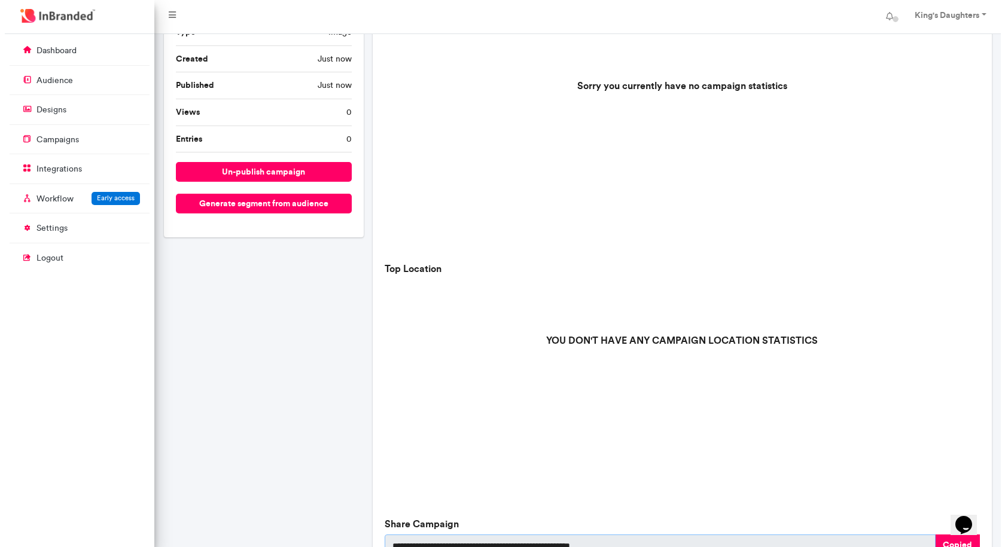
scroll to position [75, 0]
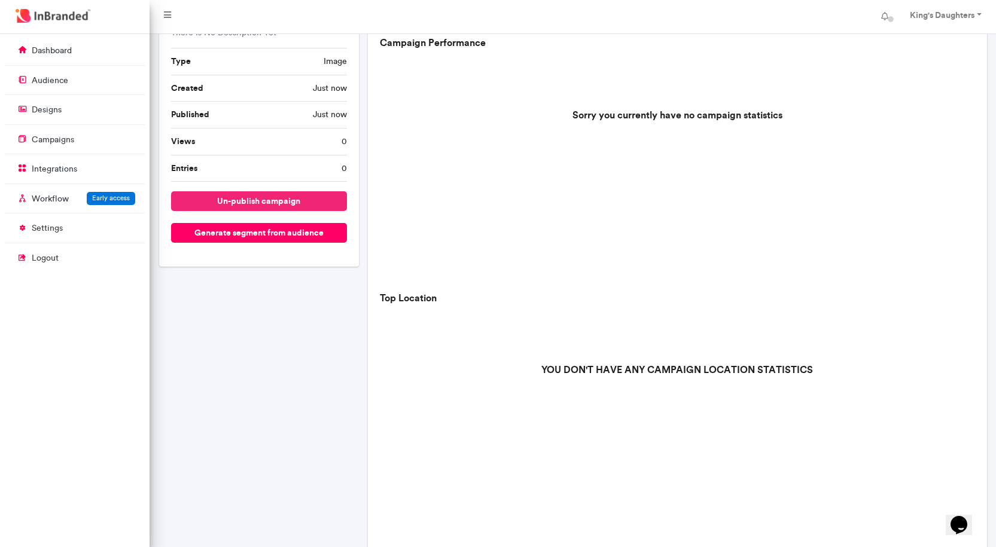
click at [292, 194] on button "un-publish campaign" at bounding box center [259, 201] width 176 height 20
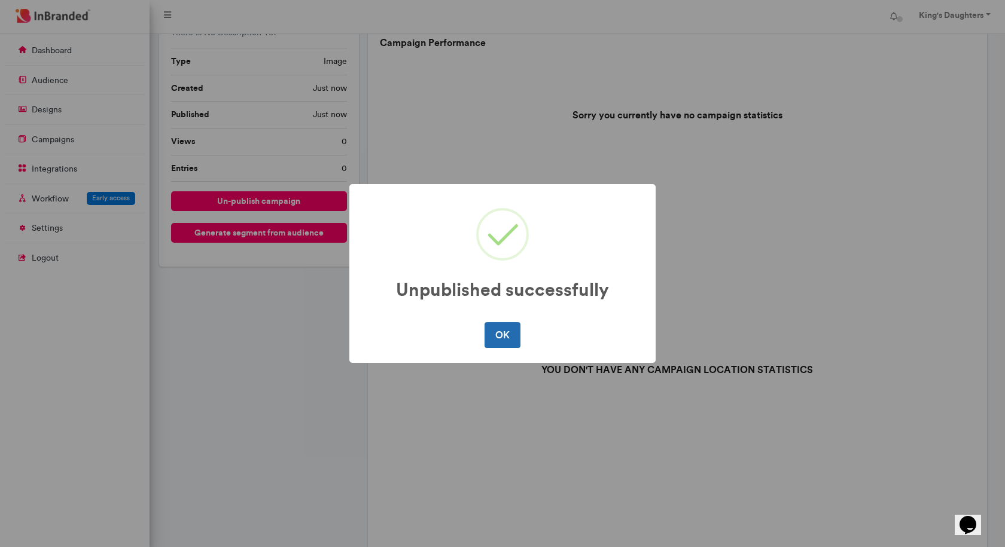
click at [485, 333] on button "OK" at bounding box center [501, 334] width 35 height 25
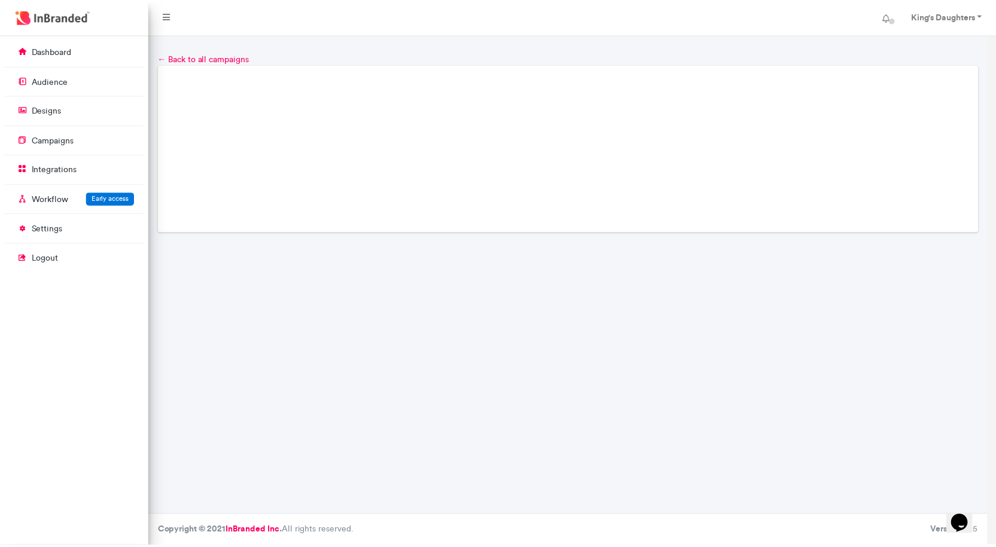
scroll to position [0, 0]
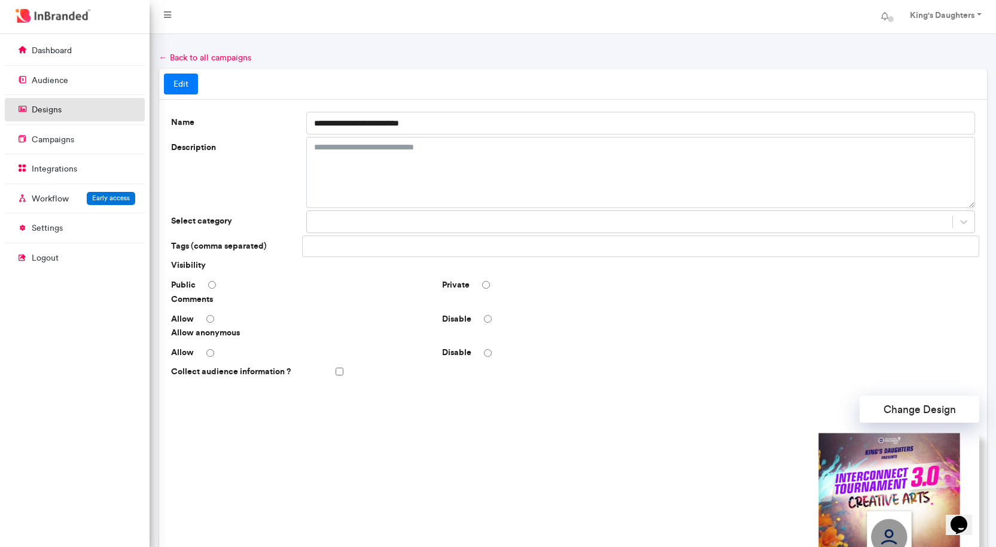
click at [64, 111] on link "designs" at bounding box center [75, 109] width 140 height 23
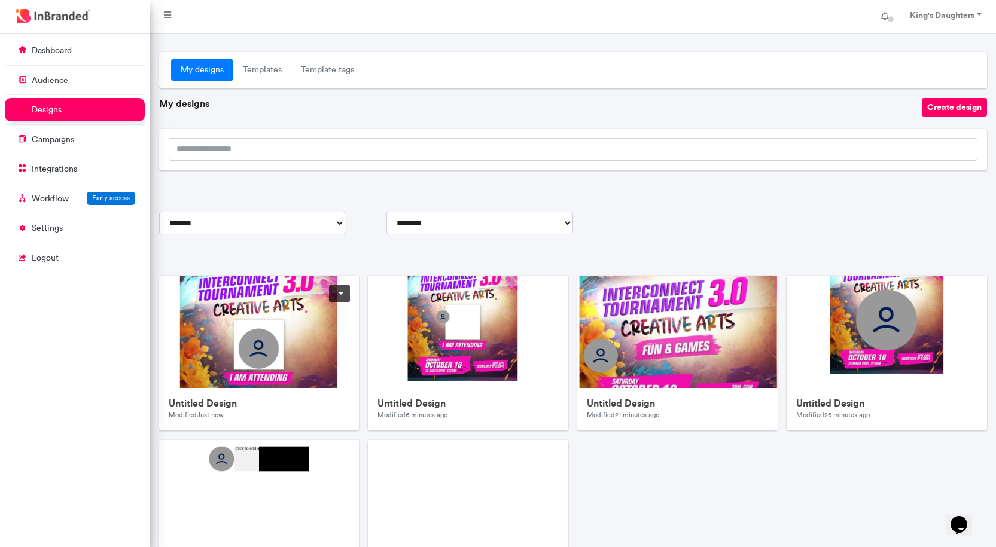
click at [291, 341] on img at bounding box center [398, 515] width 478 height 478
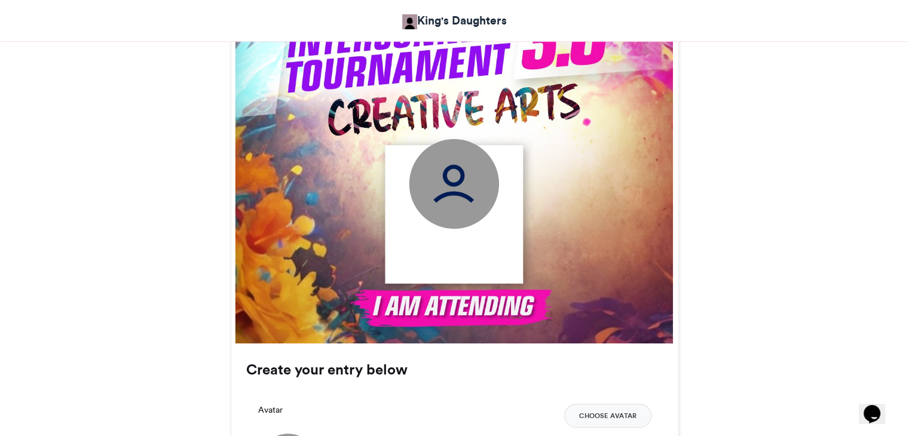
scroll to position [359, 0]
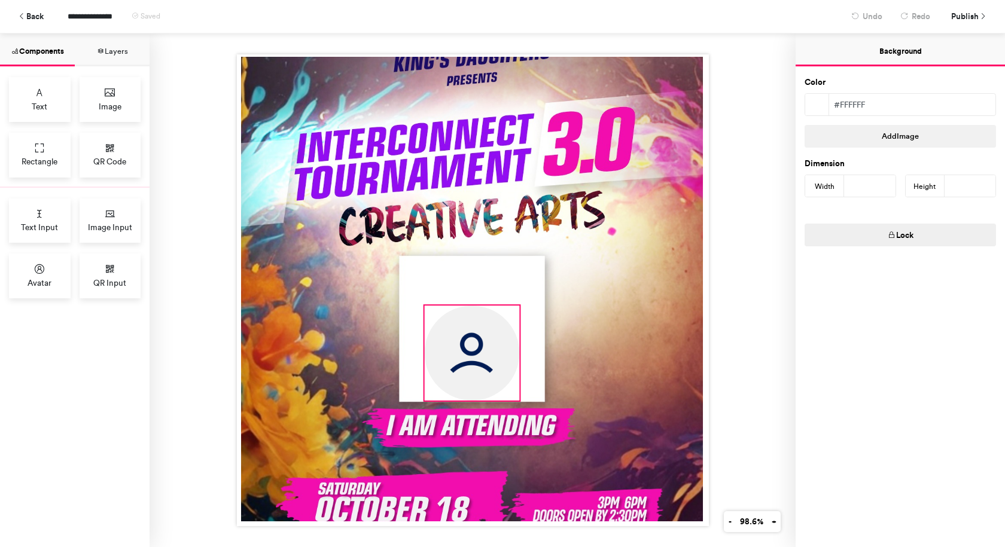
click at [496, 333] on img at bounding box center [471, 353] width 95 height 95
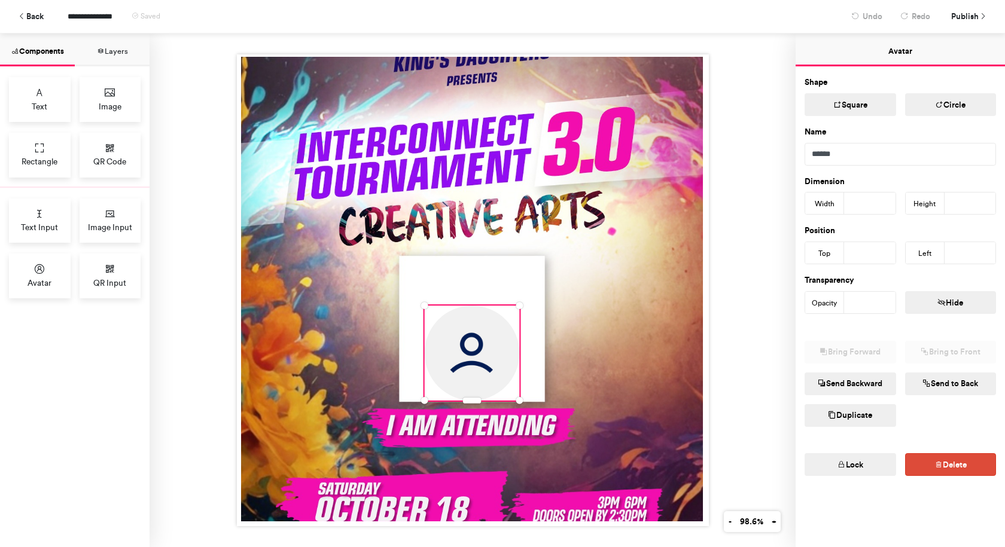
type input "***"
click at [762, 120] on div at bounding box center [472, 290] width 646 height 514
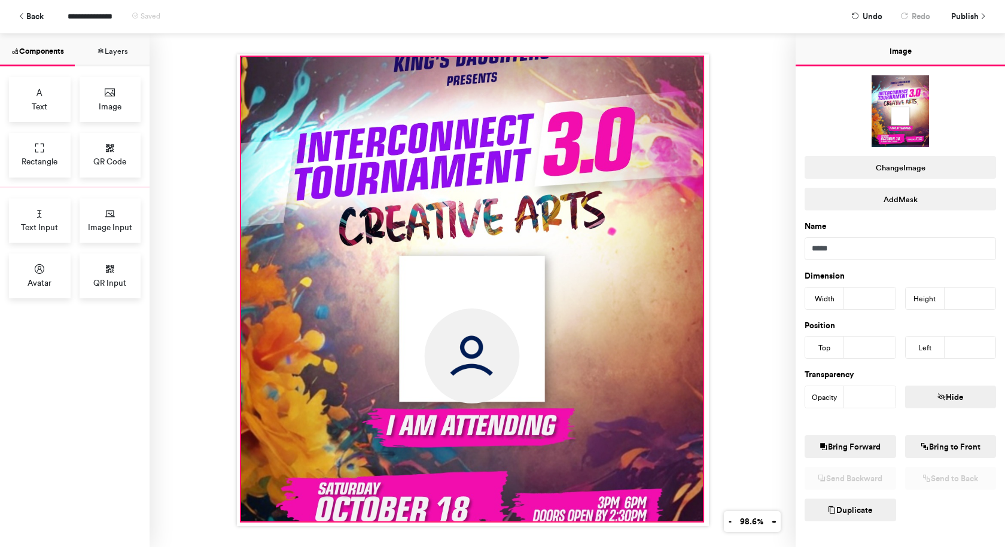
click at [665, 128] on div at bounding box center [471, 289] width 462 height 465
click at [958, 10] on span "Publish" at bounding box center [965, 16] width 28 height 21
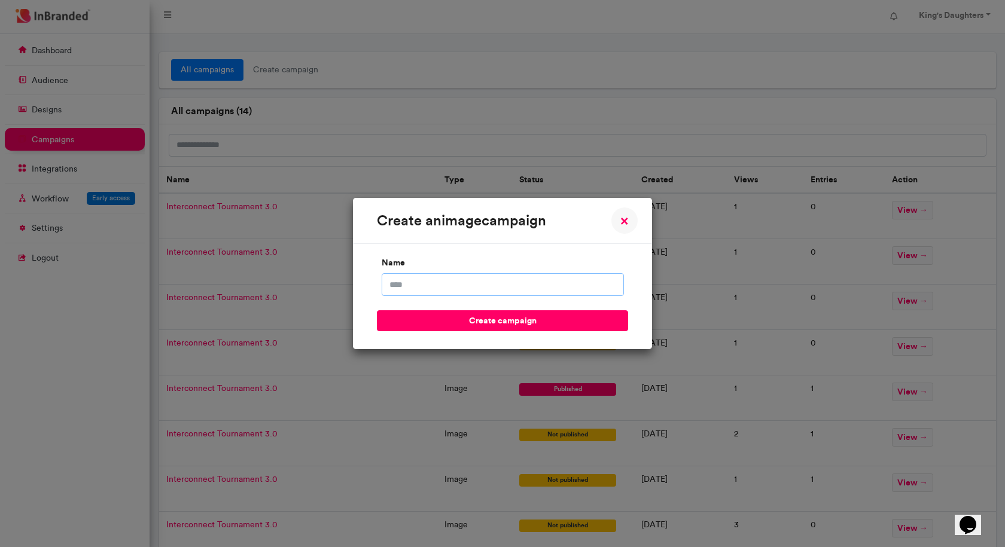
click at [562, 284] on input "name" at bounding box center [502, 284] width 242 height 23
type input "**********"
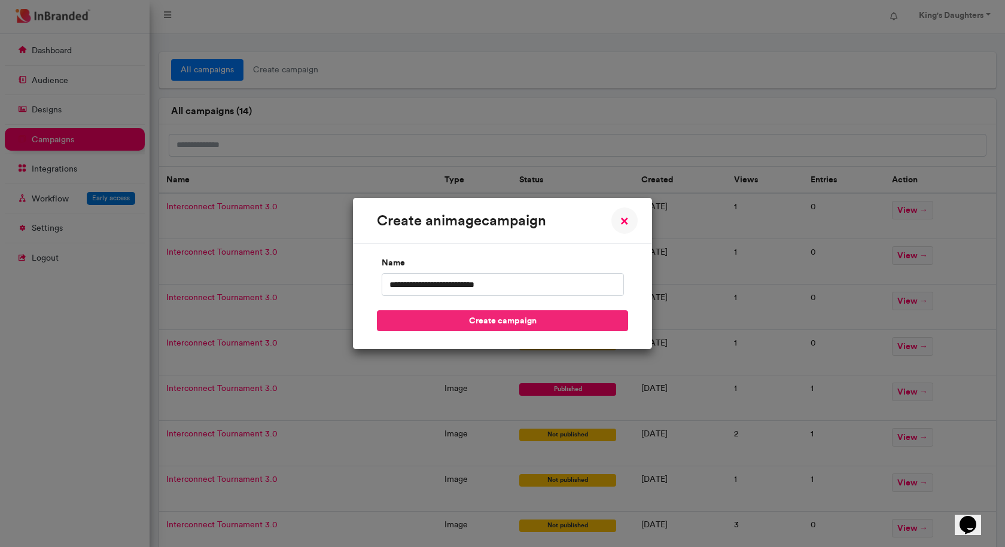
click at [535, 319] on button "create campaign" at bounding box center [502, 320] width 251 height 21
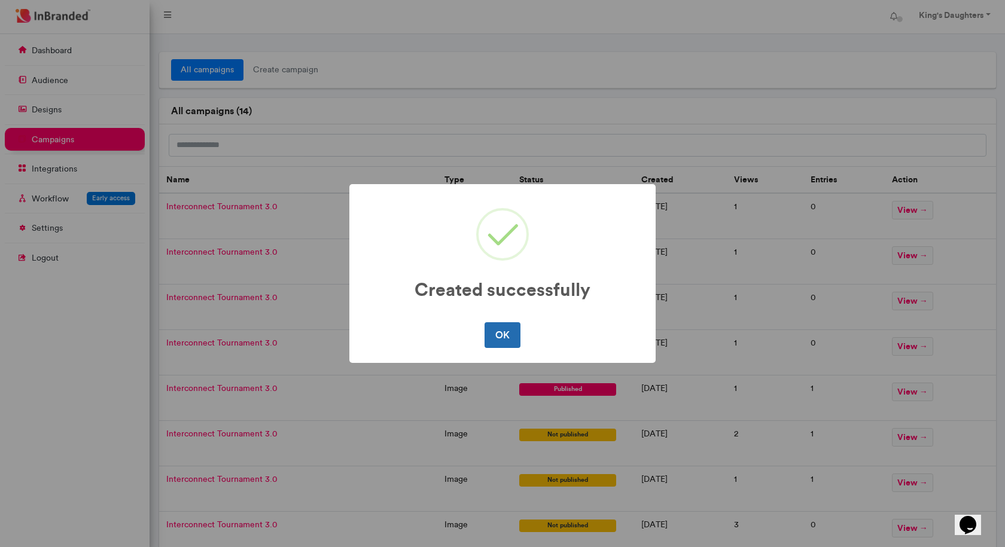
click at [493, 334] on button "OK" at bounding box center [501, 334] width 35 height 25
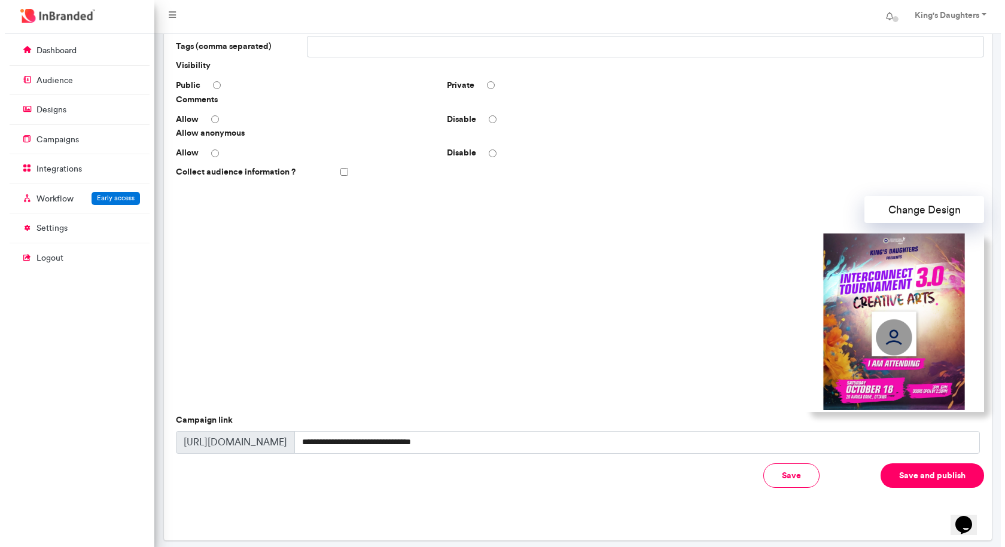
scroll to position [234, 0]
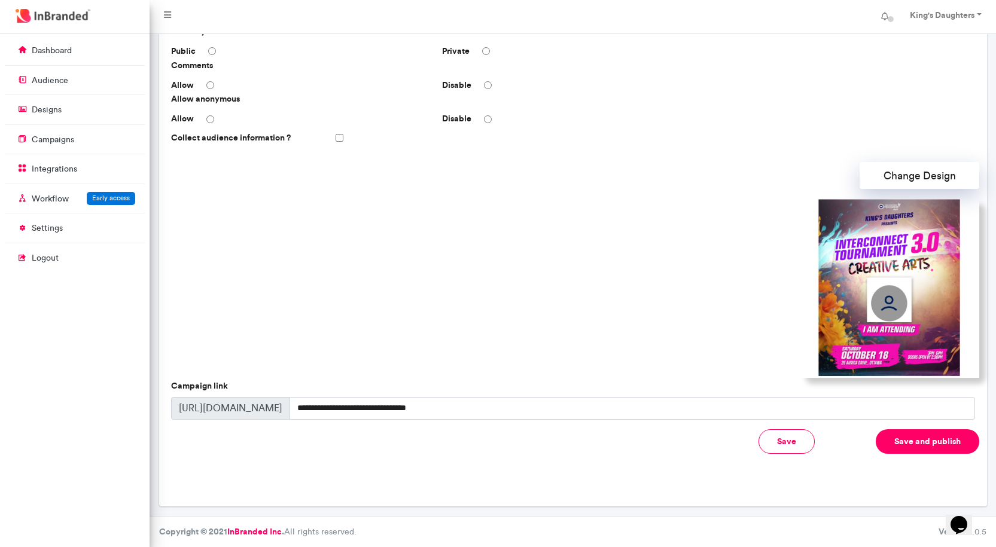
click at [915, 436] on button "Save and publish" at bounding box center [926, 441] width 103 height 25
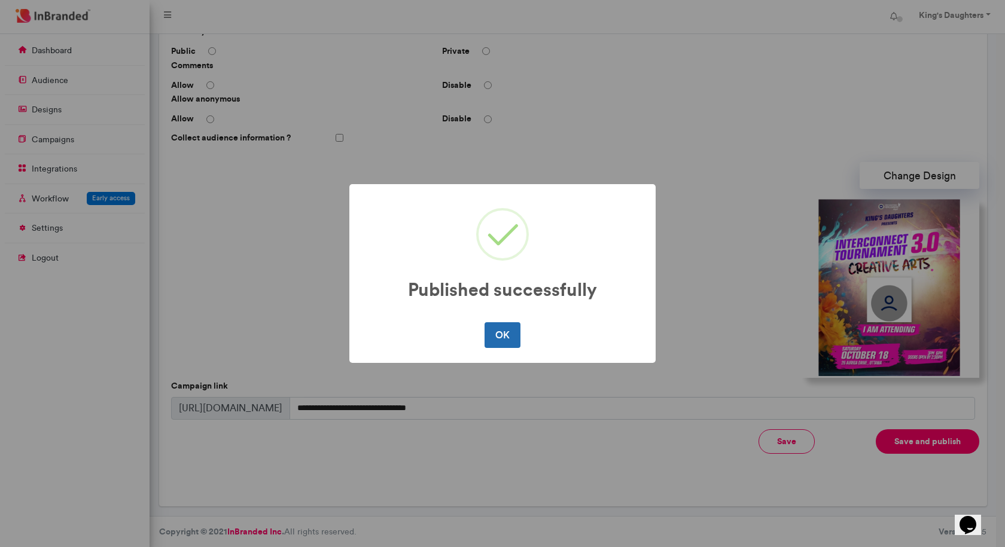
click at [511, 332] on button "OK" at bounding box center [501, 334] width 35 height 25
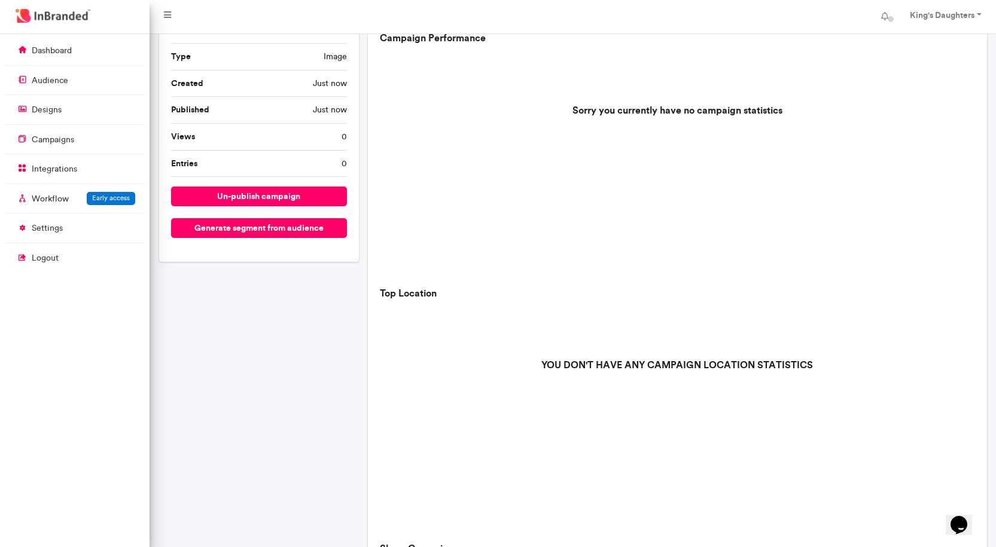
scroll to position [299, 0]
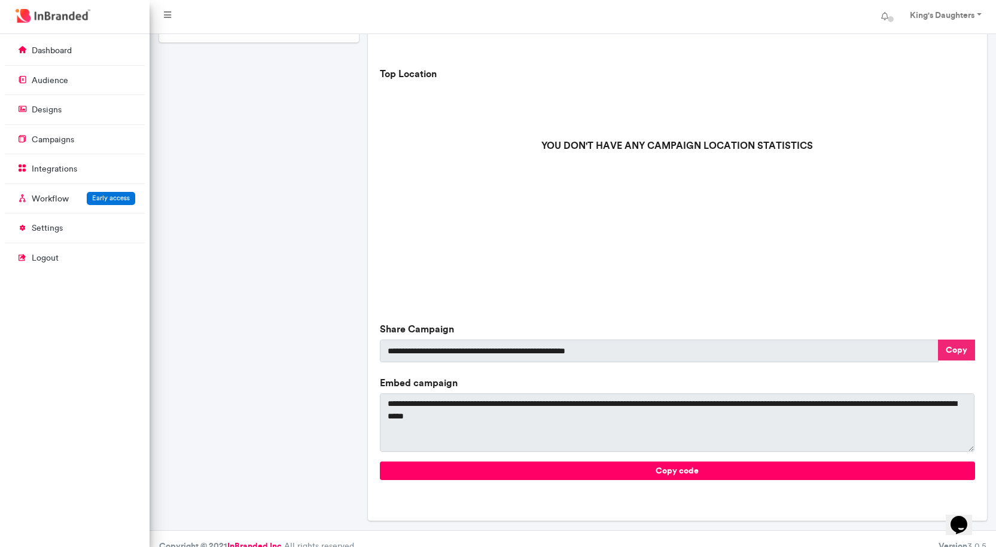
click at [950, 350] on button "Copy" at bounding box center [956, 350] width 37 height 21
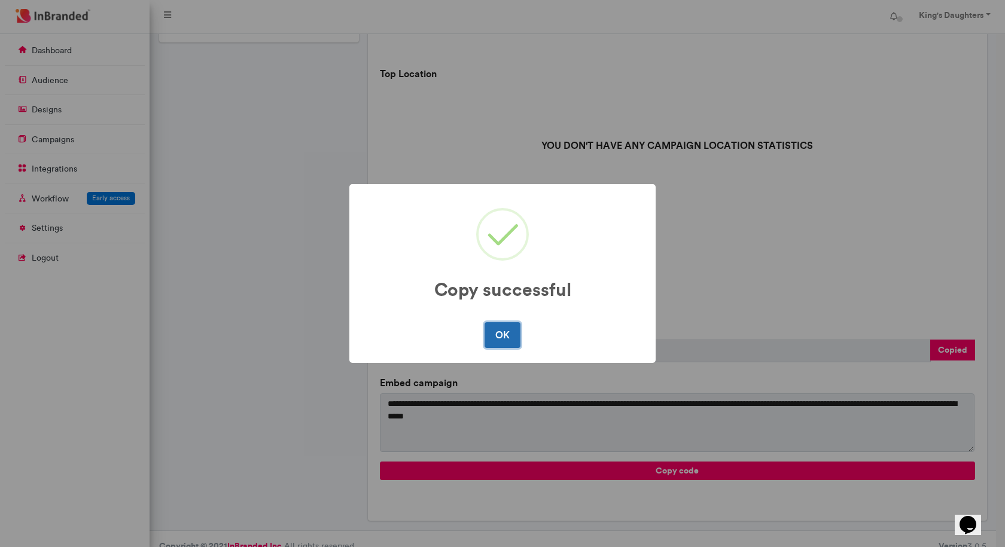
click at [513, 322] on button "OK" at bounding box center [501, 334] width 35 height 25
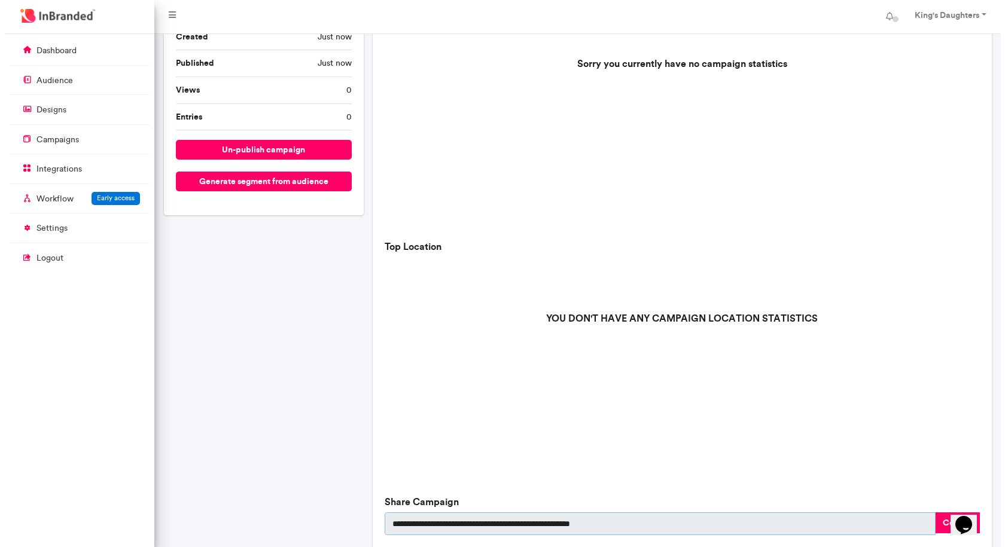
scroll to position [120, 0]
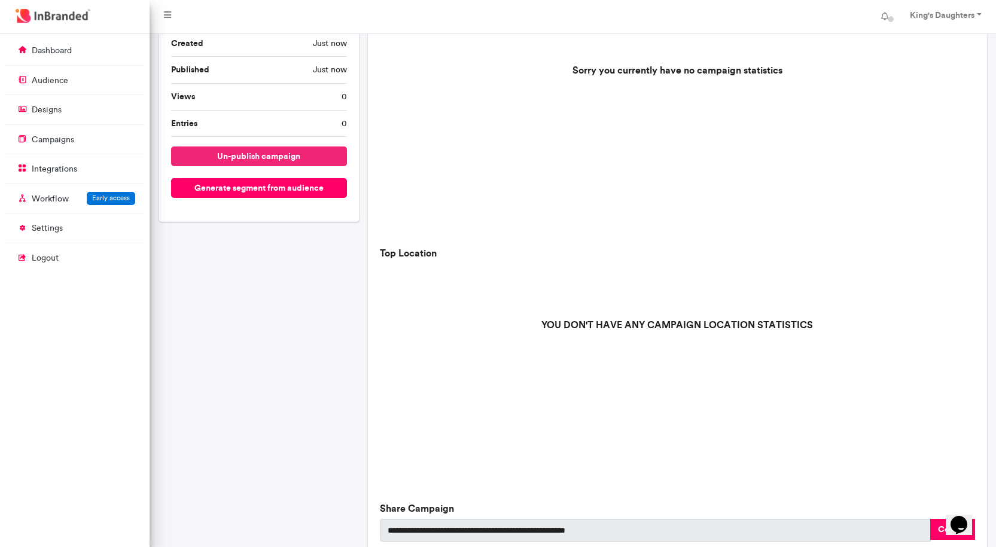
click at [297, 150] on button "un-publish campaign" at bounding box center [259, 156] width 176 height 20
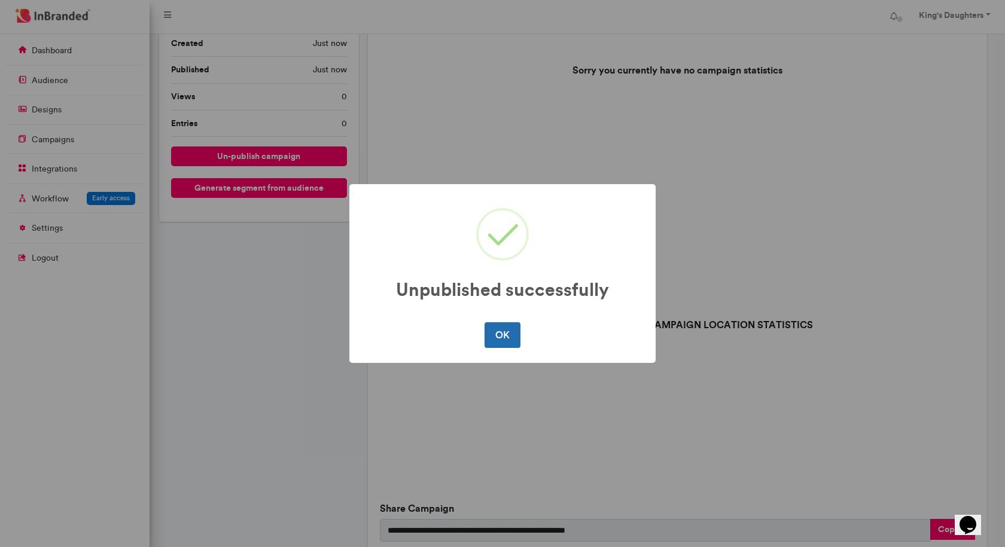
click at [505, 339] on button "OK" at bounding box center [501, 334] width 35 height 25
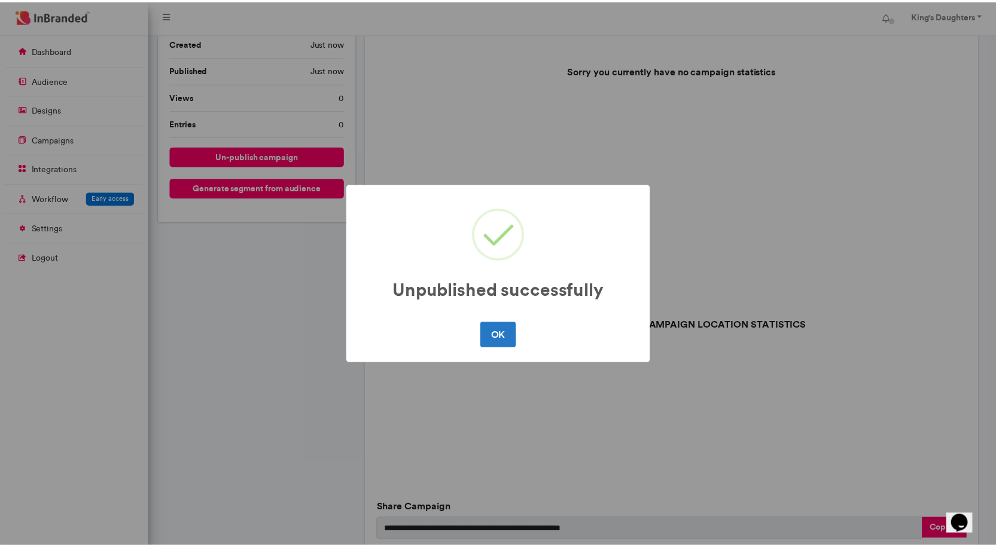
scroll to position [0, 0]
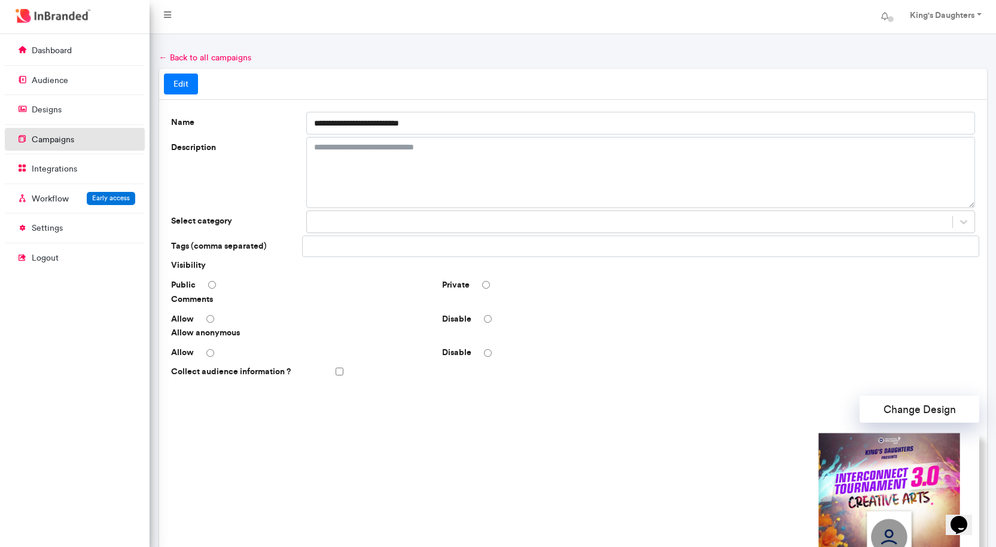
click at [61, 144] on p "campaigns" at bounding box center [53, 140] width 42 height 12
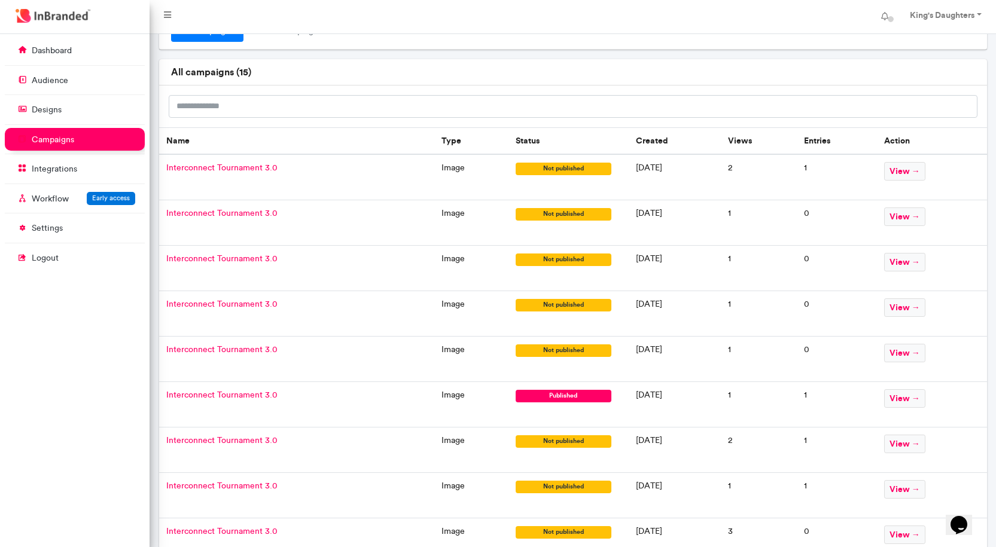
scroll to position [10, 0]
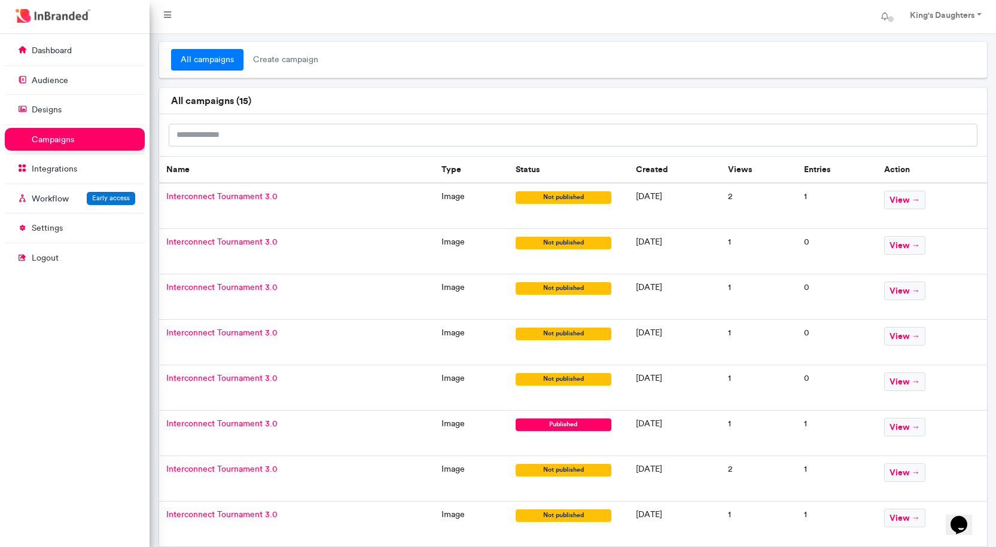
click at [918, 429] on span "view →" at bounding box center [904, 427] width 41 height 19
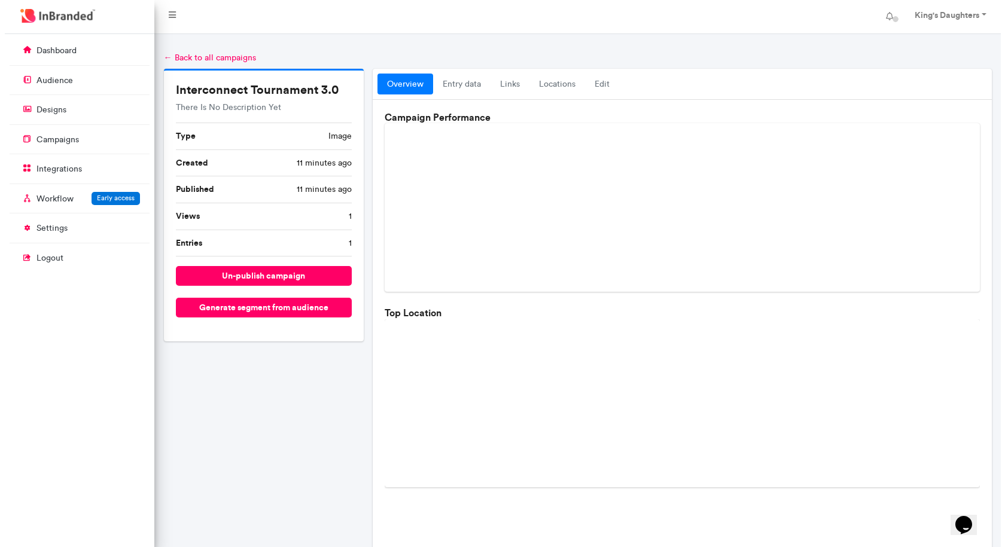
scroll to position [239, 0]
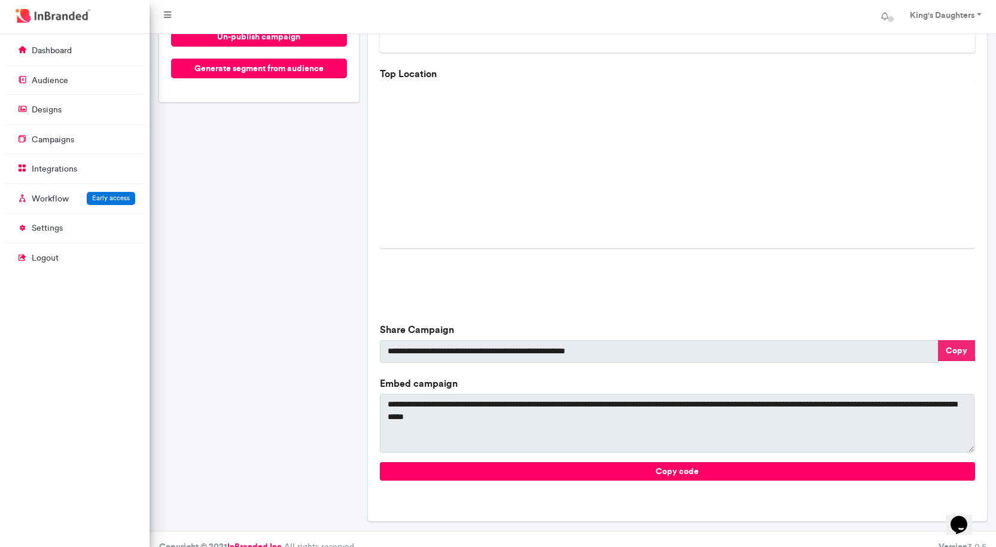
click at [955, 352] on button "Copy" at bounding box center [956, 350] width 37 height 21
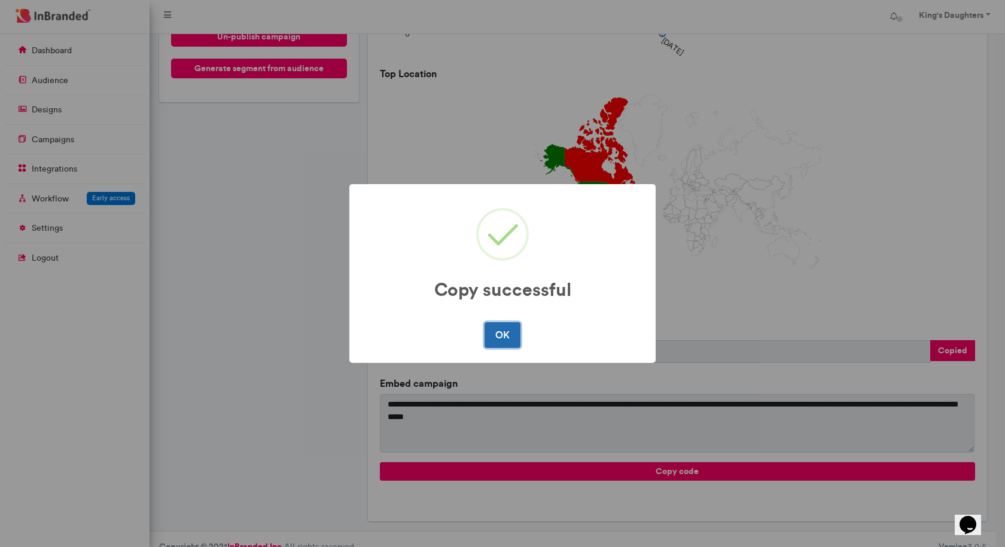
click at [518, 325] on button "OK" at bounding box center [501, 334] width 35 height 25
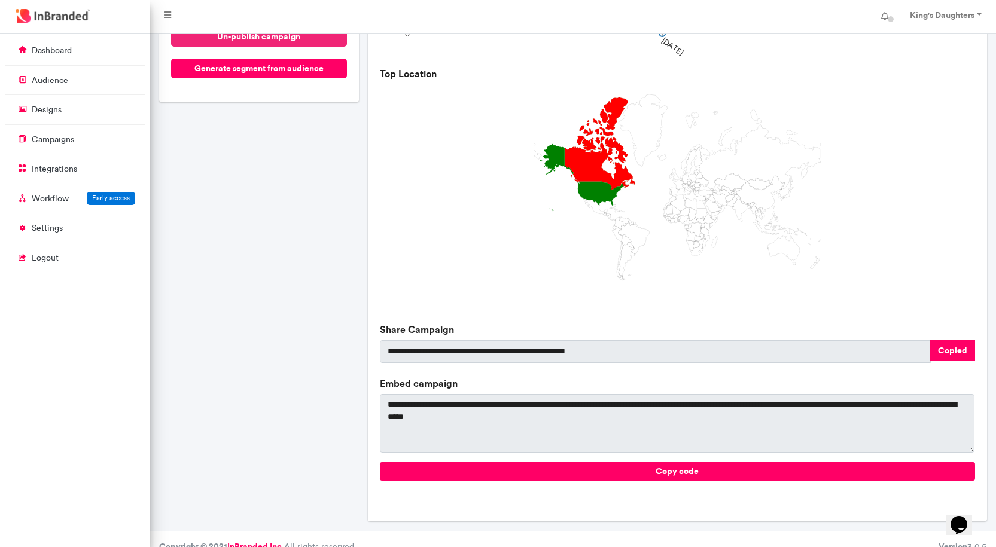
click at [300, 40] on button "un-publish campaign" at bounding box center [259, 37] width 176 height 20
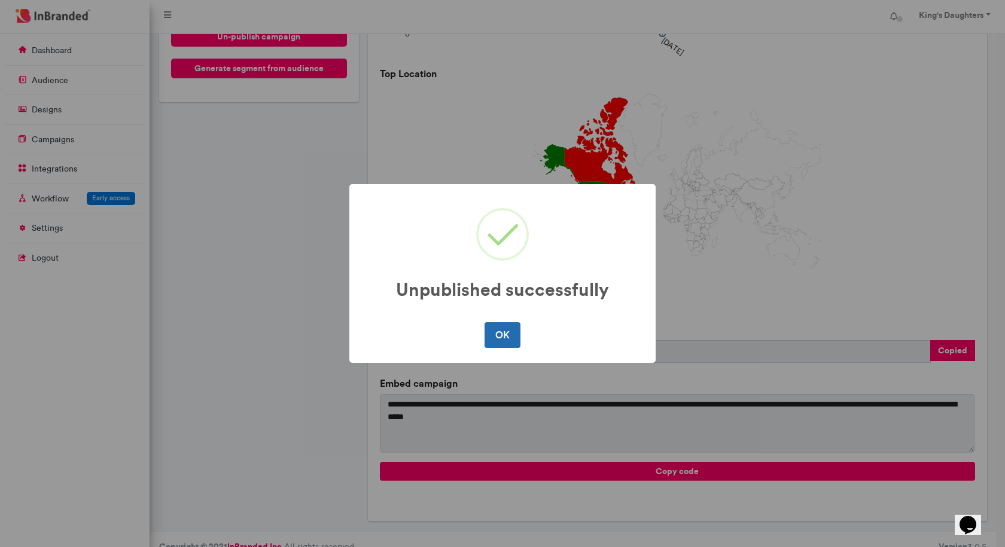
click at [506, 332] on button "OK" at bounding box center [501, 334] width 35 height 25
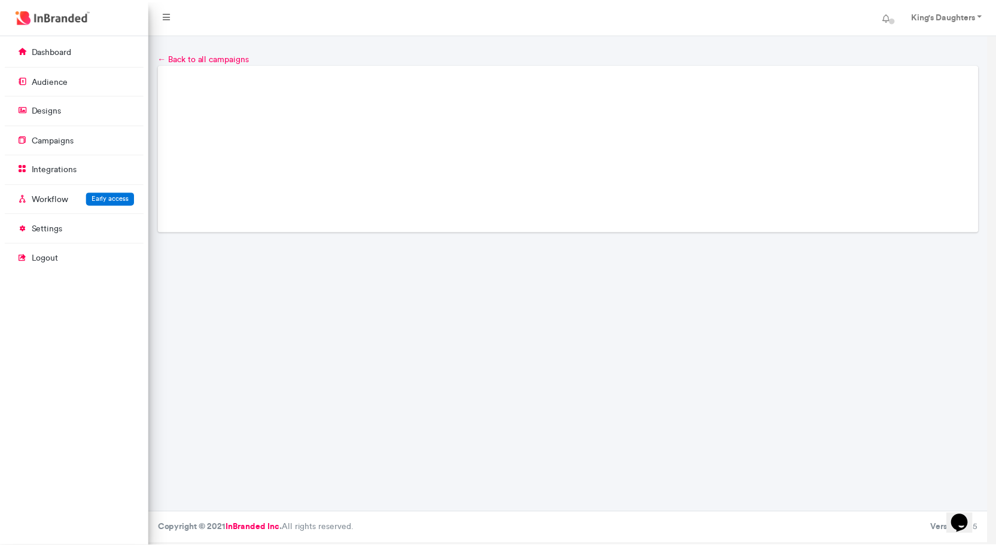
scroll to position [0, 0]
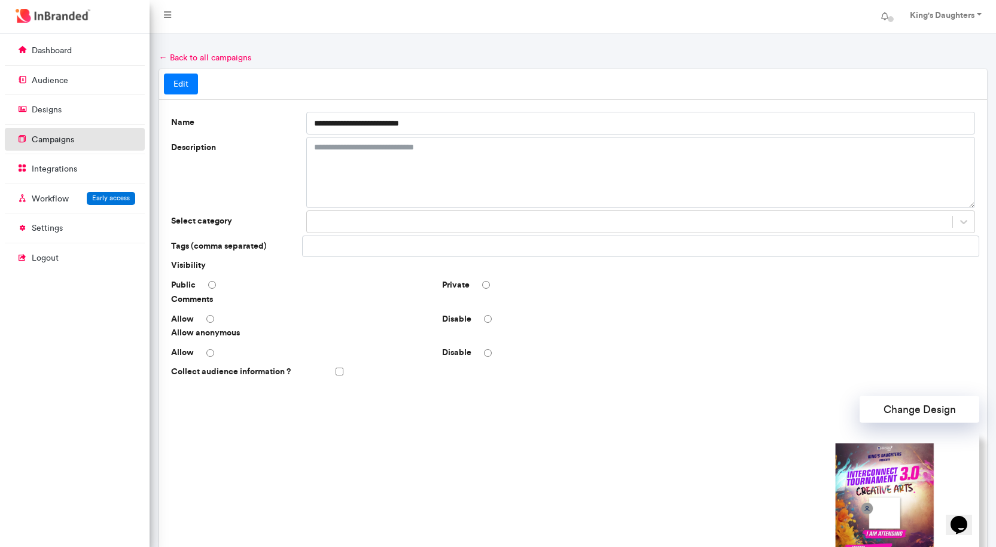
click at [42, 141] on p "campaigns" at bounding box center [53, 140] width 42 height 12
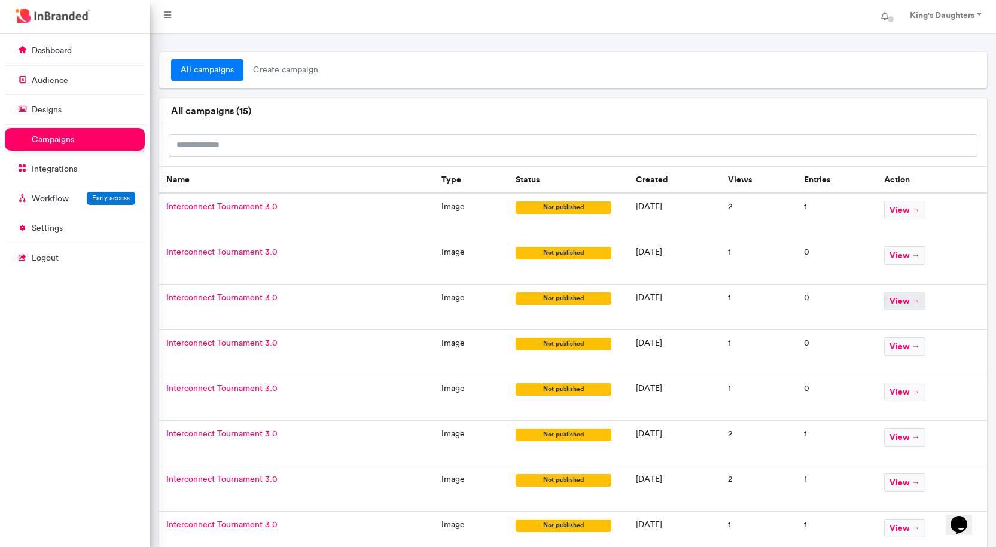
click at [911, 300] on span "view →" at bounding box center [904, 301] width 41 height 19
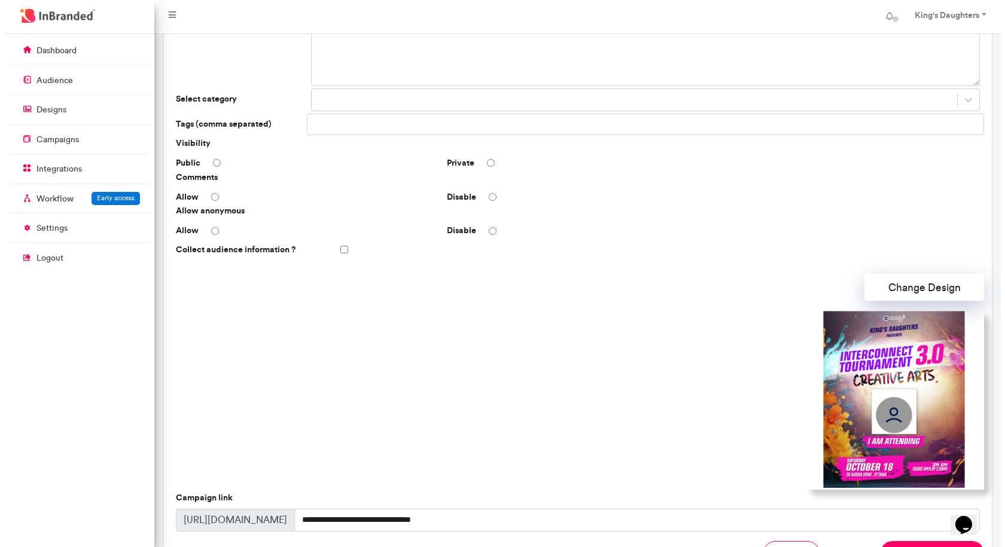
scroll to position [234, 0]
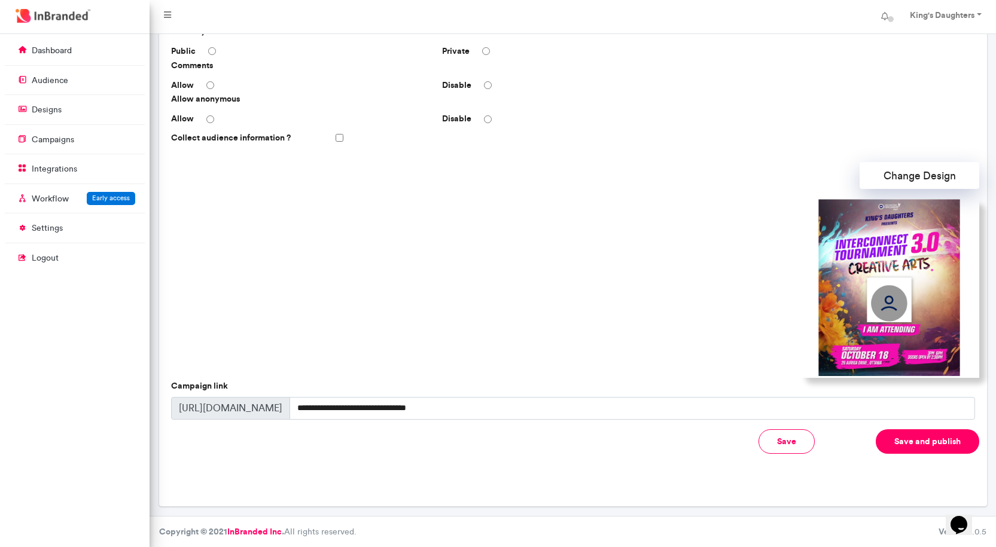
click at [909, 439] on button "Save and publish" at bounding box center [926, 441] width 103 height 25
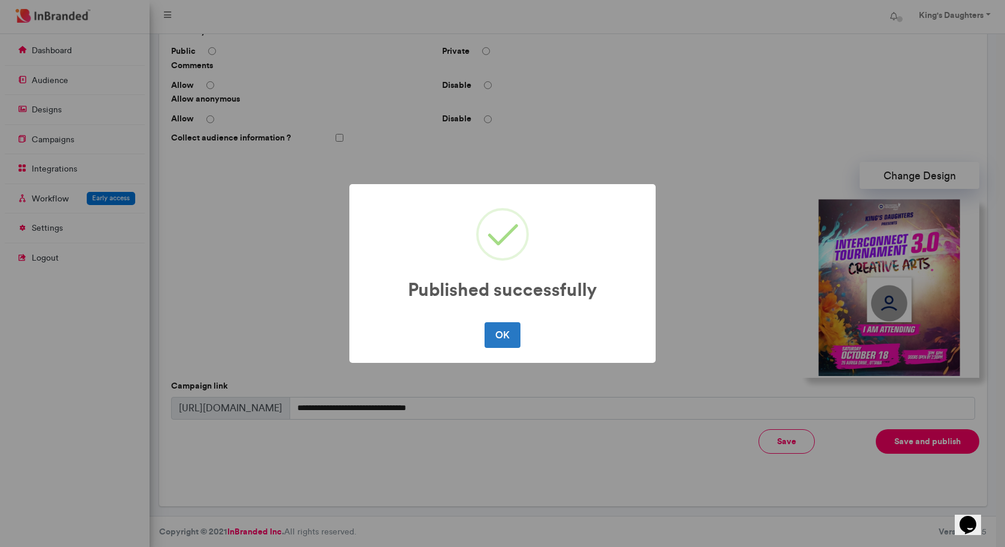
click at [524, 340] on div "OK No Cancel" at bounding box center [502, 334] width 282 height 31
click at [505, 336] on button "OK" at bounding box center [501, 334] width 35 height 25
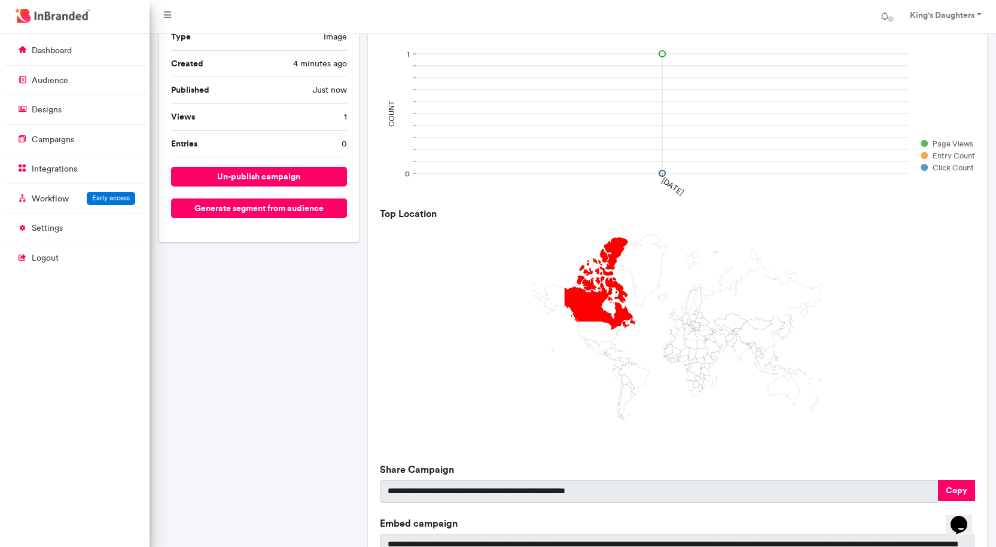
scroll to position [255, 0]
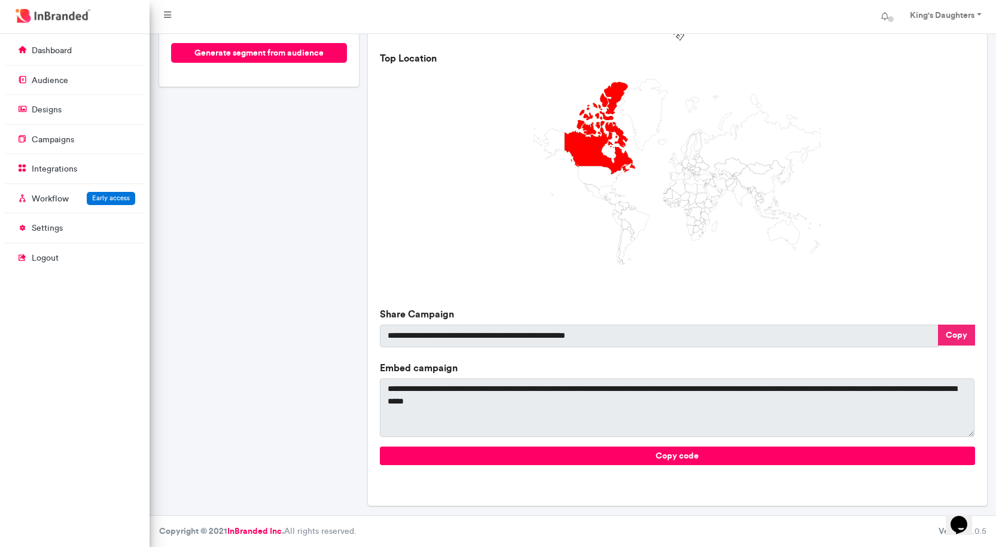
click at [955, 336] on button "Copy" at bounding box center [956, 335] width 37 height 21
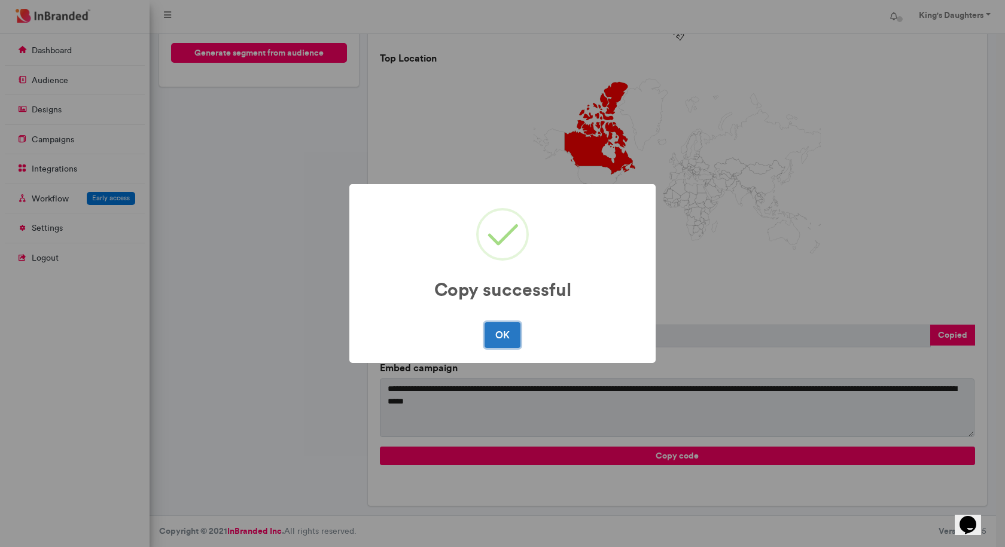
click at [506, 340] on button "OK" at bounding box center [501, 334] width 35 height 25
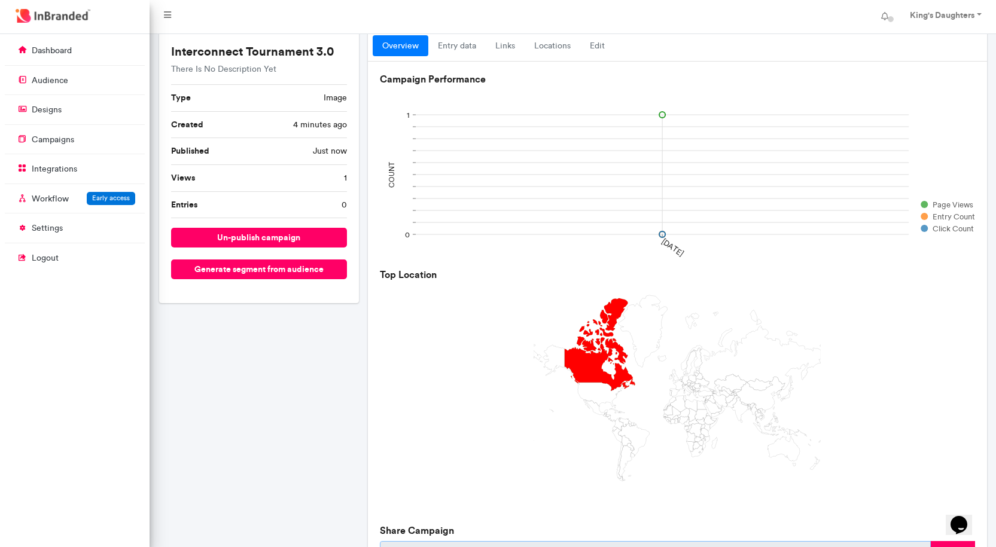
scroll to position [0, 0]
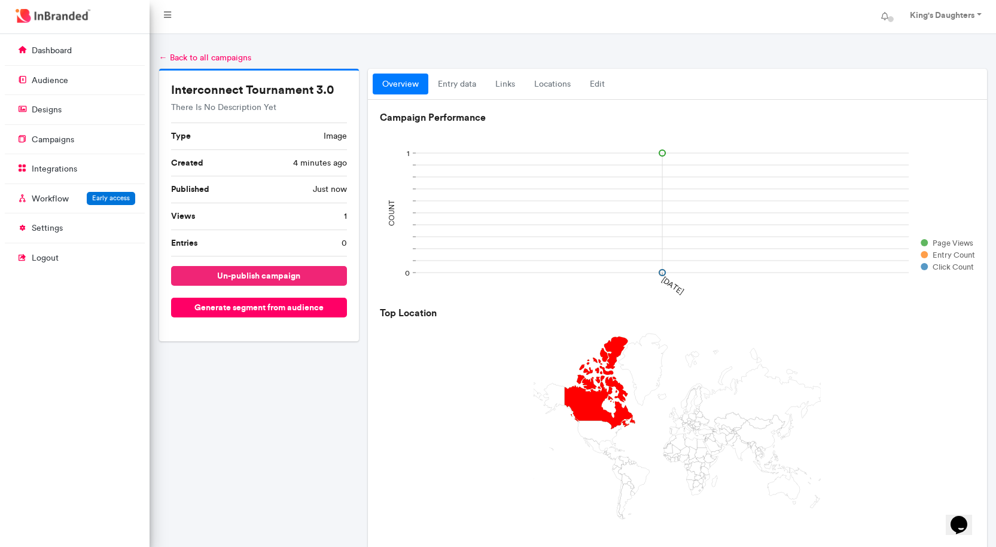
click at [268, 276] on button "un-publish campaign" at bounding box center [259, 276] width 176 height 20
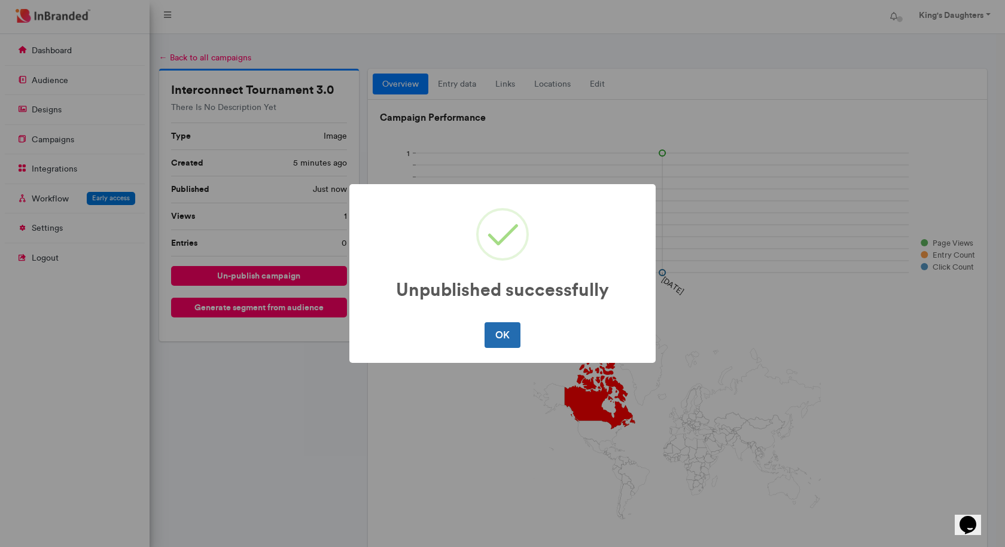
click at [515, 335] on button "OK" at bounding box center [501, 334] width 35 height 25
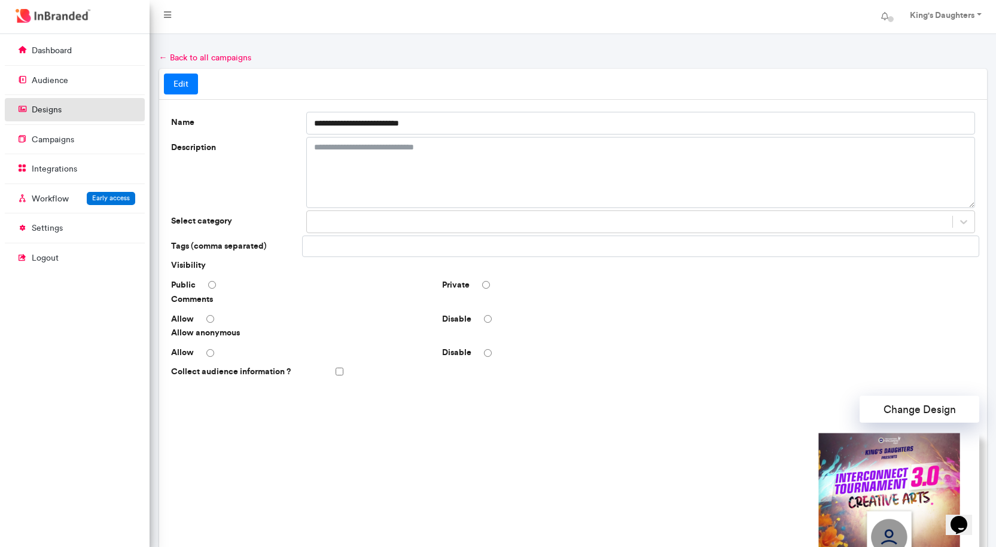
click at [53, 105] on p "designs" at bounding box center [47, 110] width 30 height 12
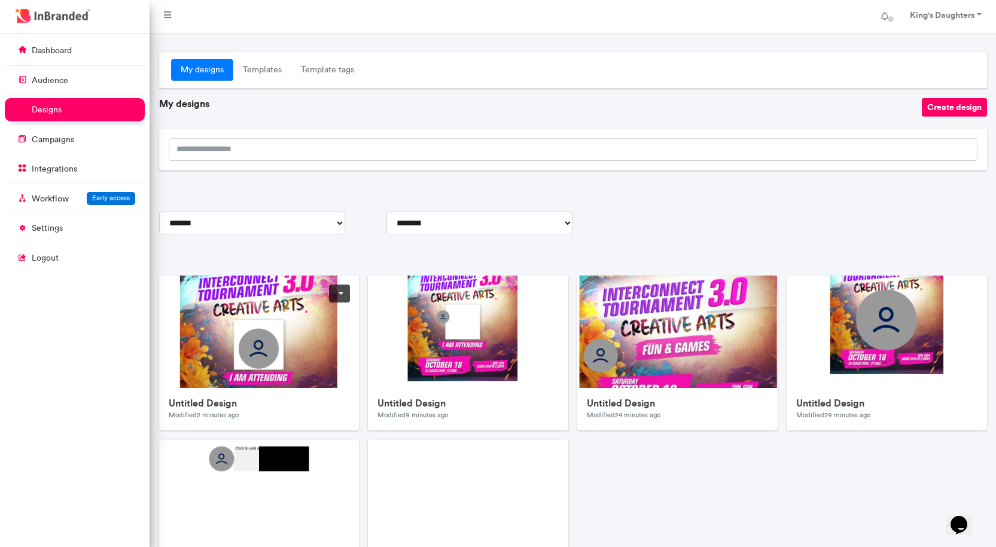
click at [324, 355] on img at bounding box center [398, 515] width 478 height 478
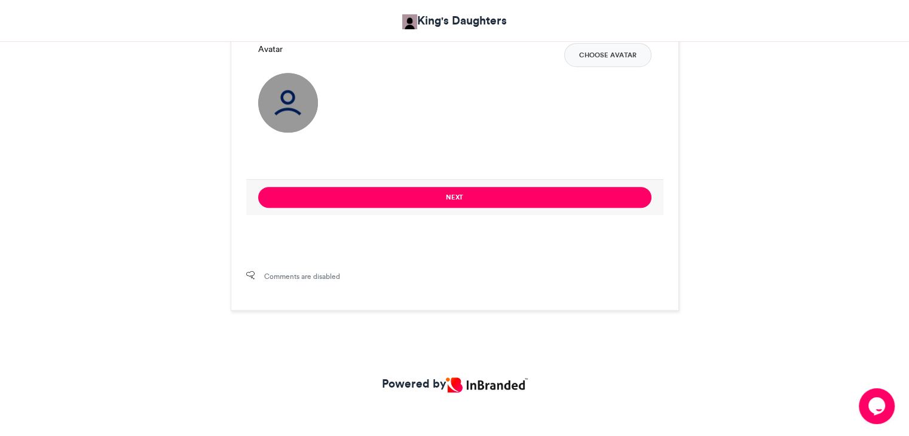
scroll to position [718, 0]
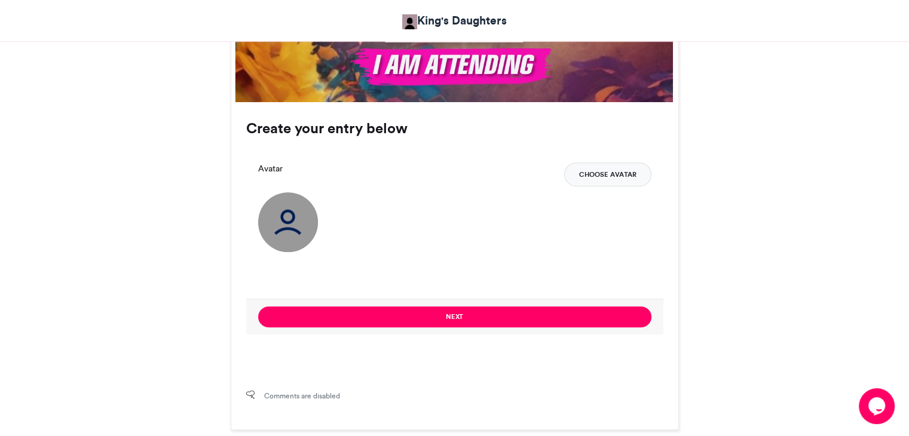
click at [610, 174] on button "Choose Avatar" at bounding box center [607, 175] width 87 height 24
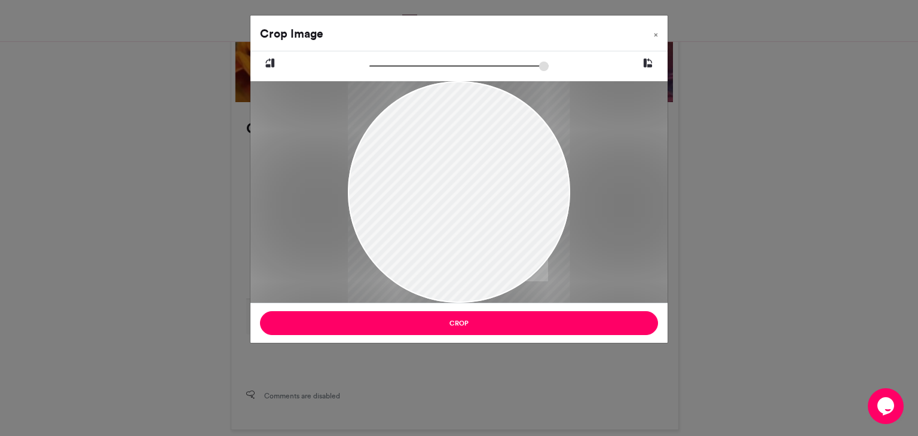
drag, startPoint x: 507, startPoint y: 200, endPoint x: 513, endPoint y: 243, distance: 42.9
click at [513, 243] on div at bounding box center [459, 234] width 222 height 494
type input "******"
drag, startPoint x: 375, startPoint y: 65, endPoint x: 355, endPoint y: 69, distance: 21.3
click at [370, 69] on input "zoom" at bounding box center [459, 65] width 179 height 11
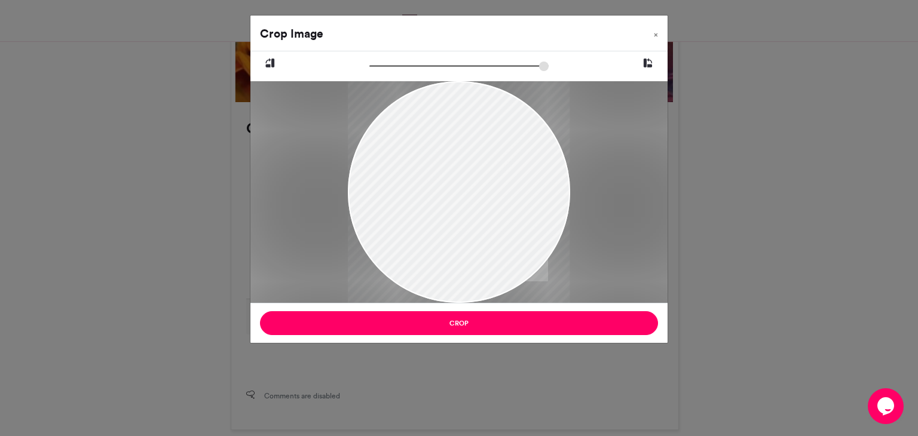
drag, startPoint x: 527, startPoint y: 245, endPoint x: 526, endPoint y: 257, distance: 11.4
click at [525, 254] on div at bounding box center [459, 244] width 222 height 494
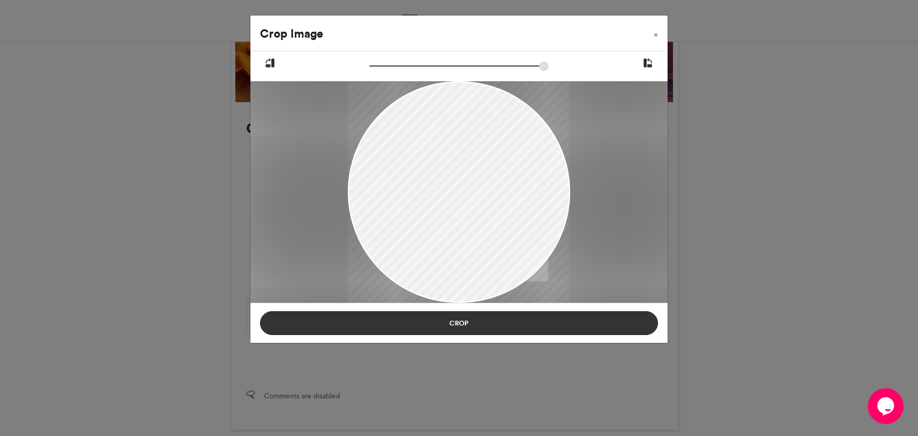
click at [512, 319] on button "Crop" at bounding box center [459, 324] width 398 height 24
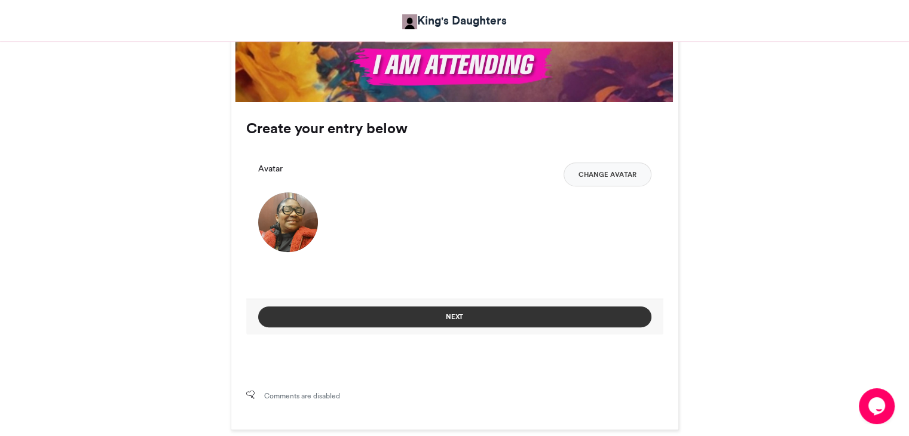
click at [440, 314] on button "Next" at bounding box center [454, 317] width 393 height 21
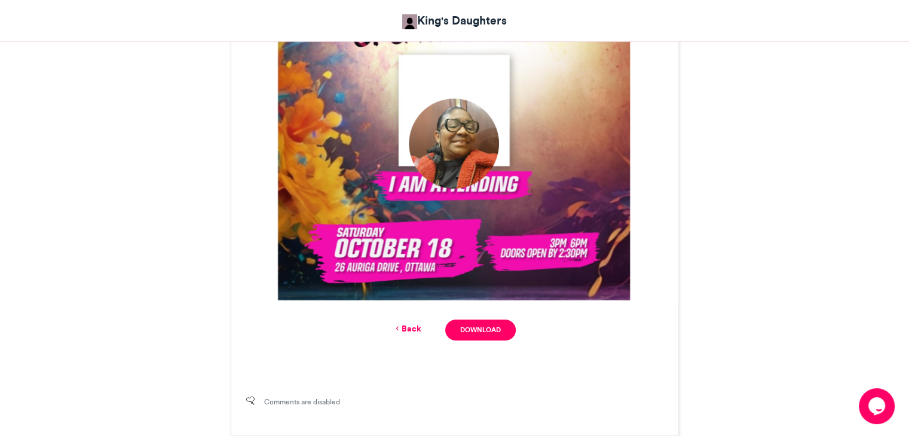
scroll to position [490, 0]
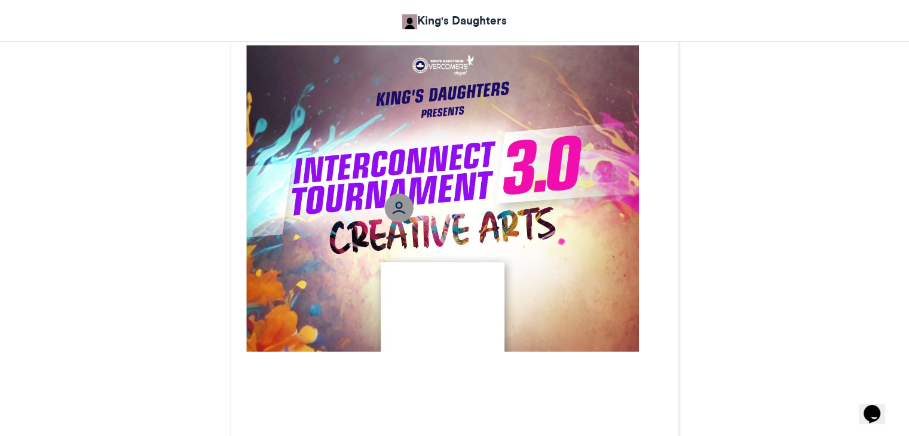
scroll to position [419, 0]
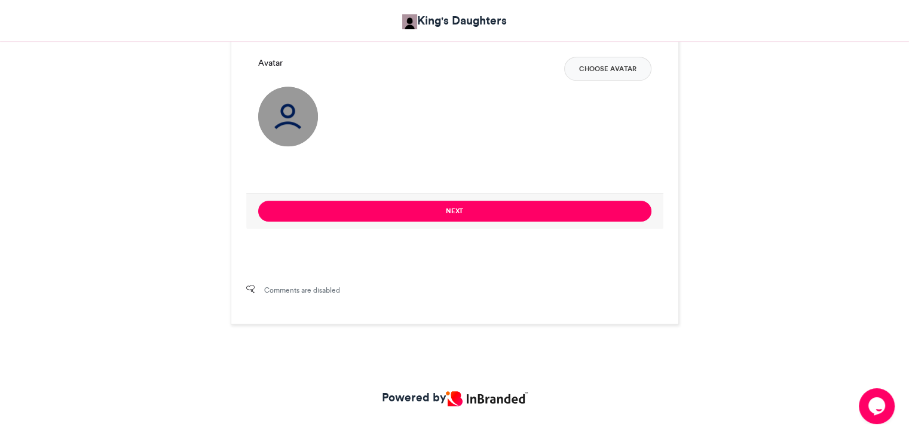
scroll to position [841, 0]
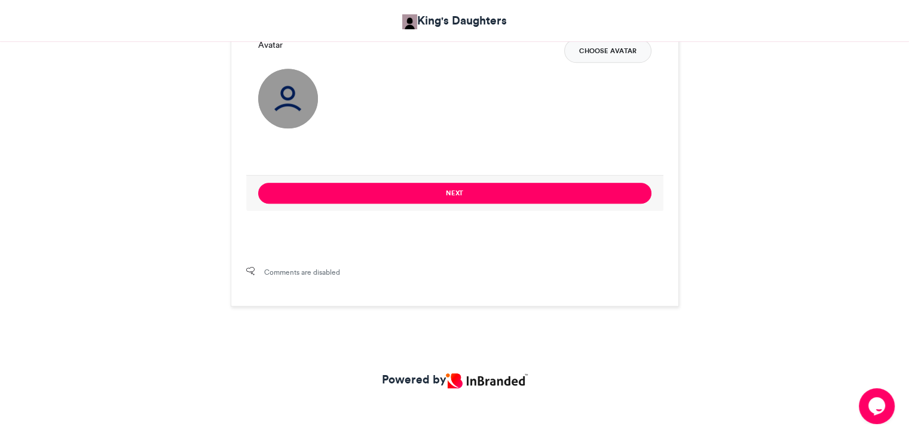
click at [621, 55] on button "Choose Avatar" at bounding box center [607, 51] width 87 height 24
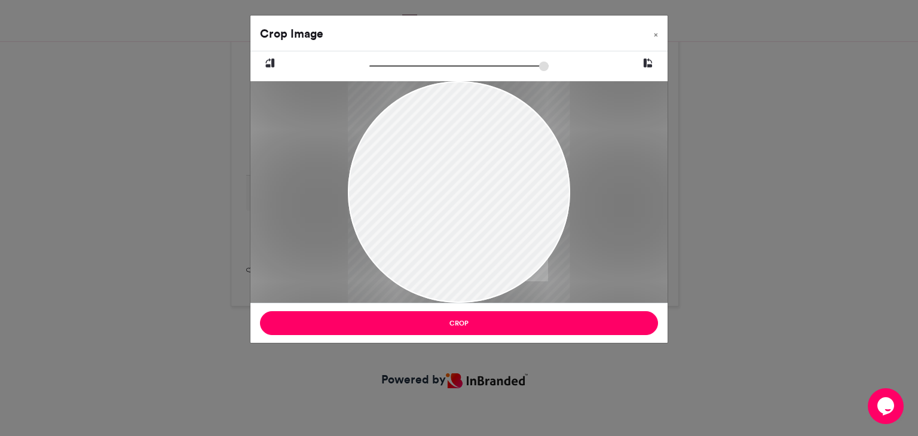
drag, startPoint x: 460, startPoint y: 219, endPoint x: 428, endPoint y: 280, distance: 69.5
click at [428, 280] on div at bounding box center [459, 257] width 222 height 494
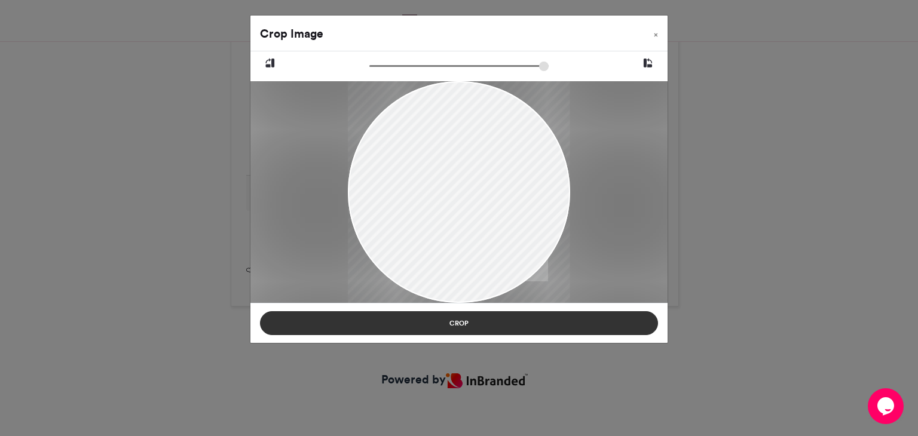
click at [460, 326] on button "Crop" at bounding box center [459, 324] width 398 height 24
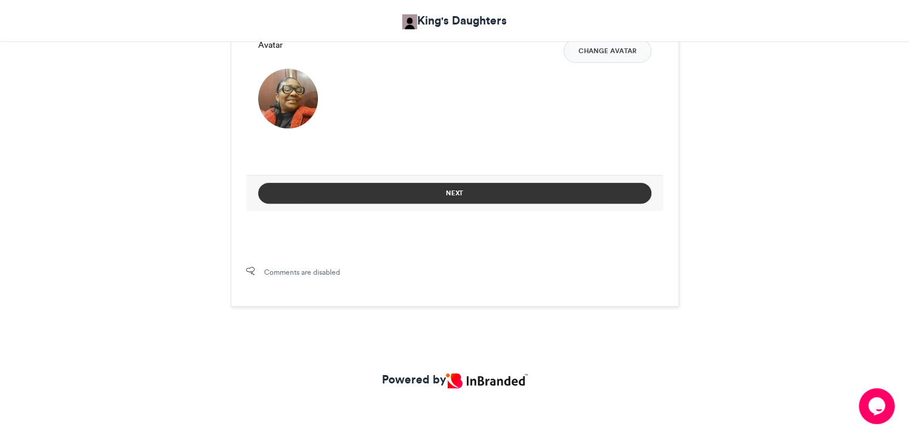
drag, startPoint x: 447, startPoint y: 188, endPoint x: 454, endPoint y: 194, distance: 9.7
click at [447, 188] on button "Next" at bounding box center [454, 193] width 393 height 21
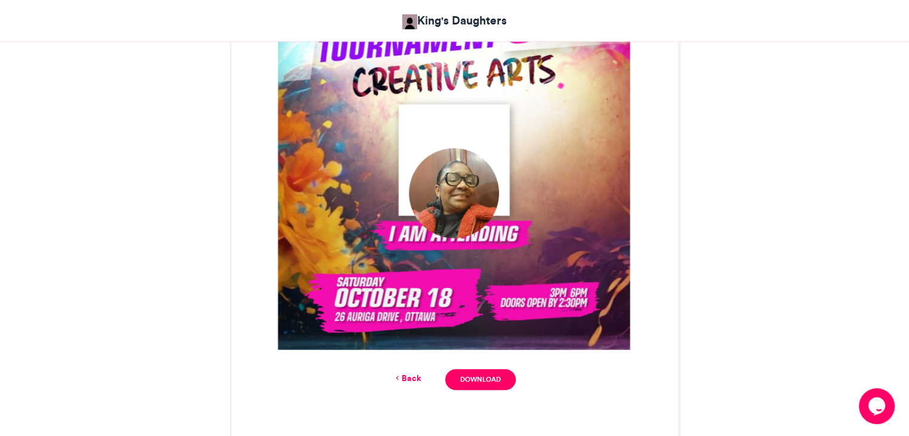
scroll to position [350, 0]
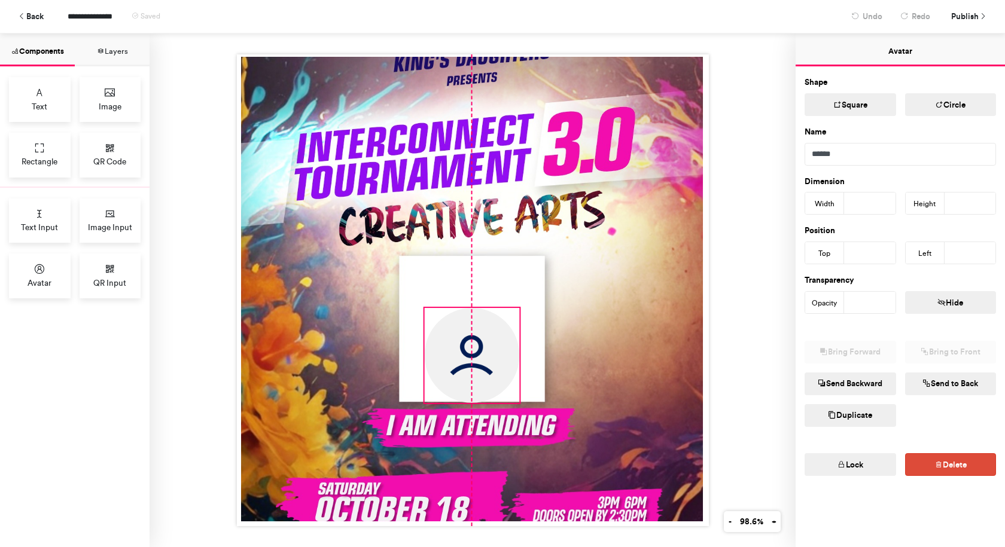
click at [499, 317] on img at bounding box center [471, 355] width 95 height 95
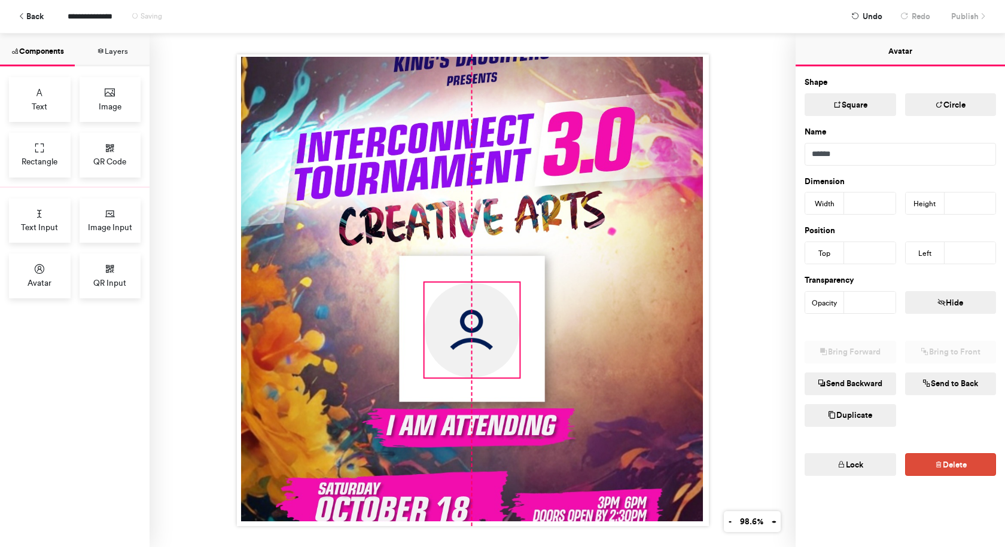
drag, startPoint x: 496, startPoint y: 316, endPoint x: 491, endPoint y: 291, distance: 25.7
click at [491, 291] on img at bounding box center [471, 330] width 95 height 95
type input "***"
click at [769, 285] on div at bounding box center [472, 290] width 646 height 514
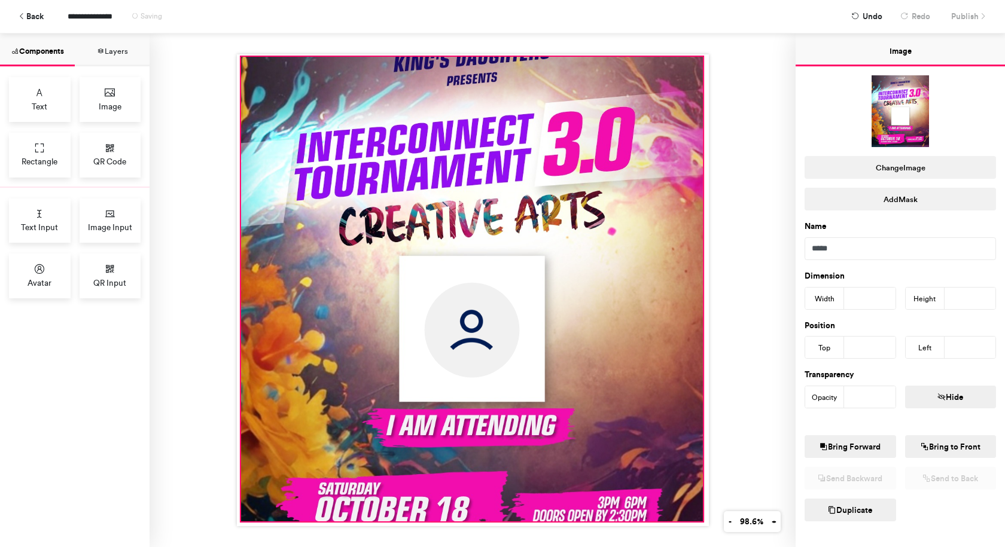
click at [656, 278] on div at bounding box center [471, 289] width 462 height 465
drag, startPoint x: 726, startPoint y: 182, endPoint x: 774, endPoint y: 193, distance: 48.4
click at [727, 182] on div at bounding box center [472, 290] width 646 height 514
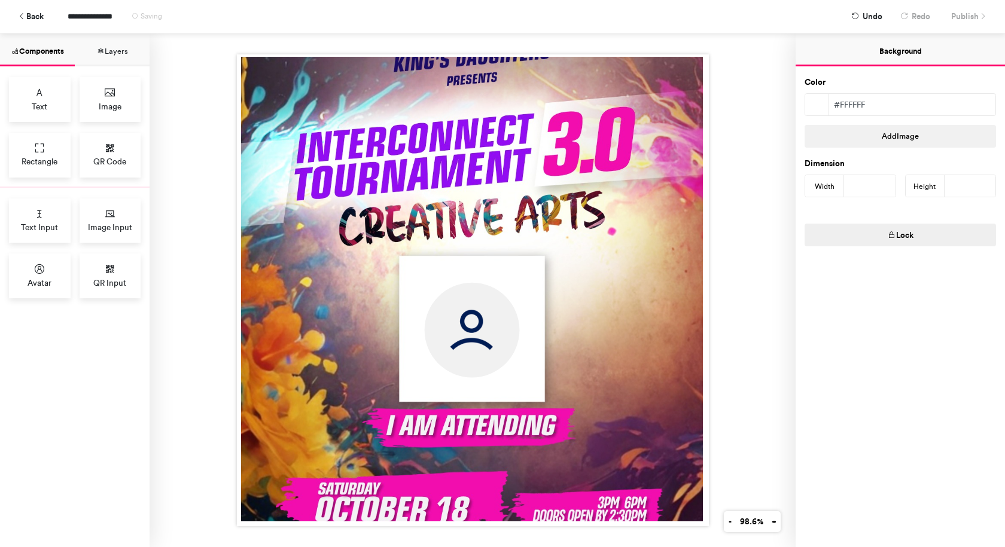
drag, startPoint x: 758, startPoint y: 113, endPoint x: 743, endPoint y: 126, distance: 19.9
click at [758, 115] on div at bounding box center [472, 290] width 646 height 514
click at [955, 14] on span "Publish" at bounding box center [965, 16] width 28 height 21
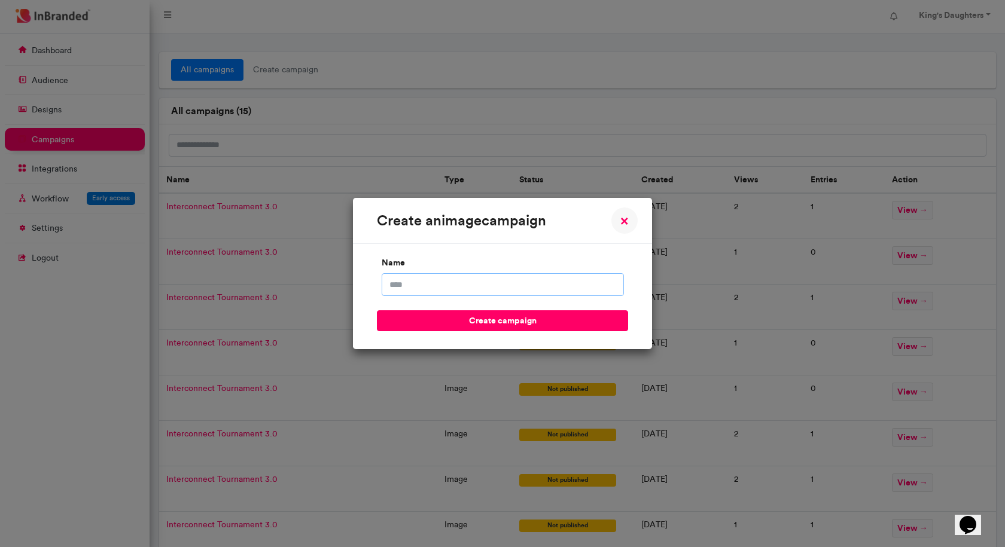
click at [518, 280] on input "name" at bounding box center [502, 284] width 242 height 23
type input "**********"
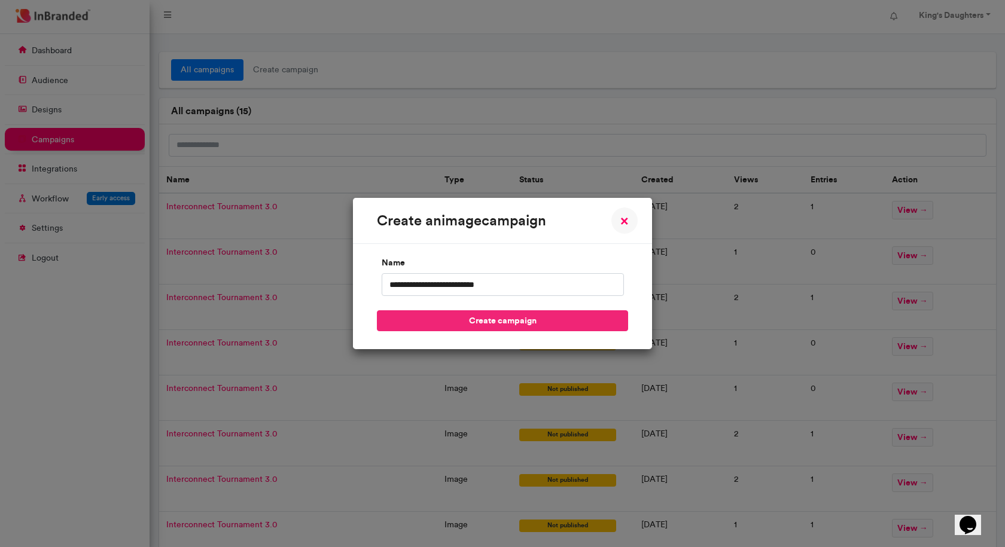
click at [502, 319] on button "create campaign" at bounding box center [502, 320] width 251 height 21
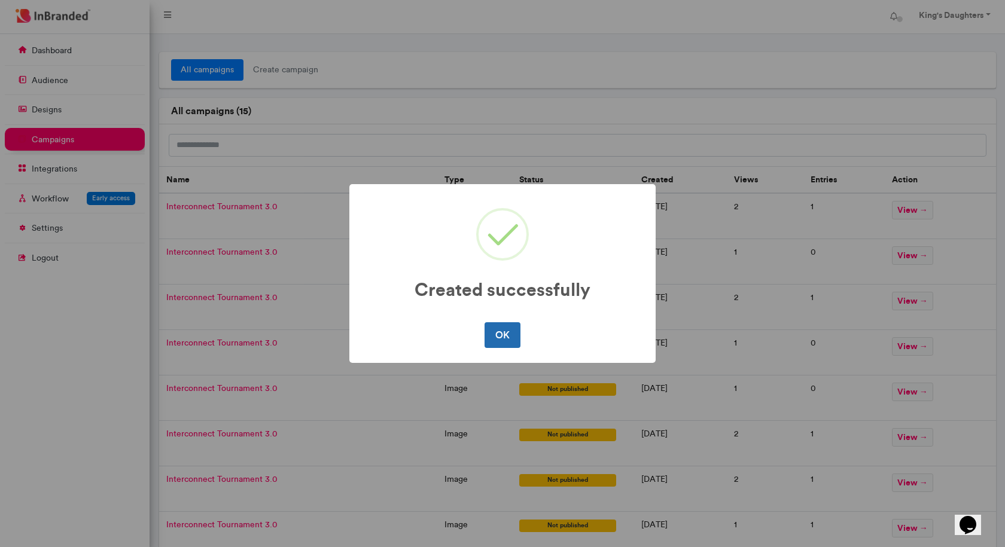
click at [507, 325] on button "OK" at bounding box center [501, 334] width 35 height 25
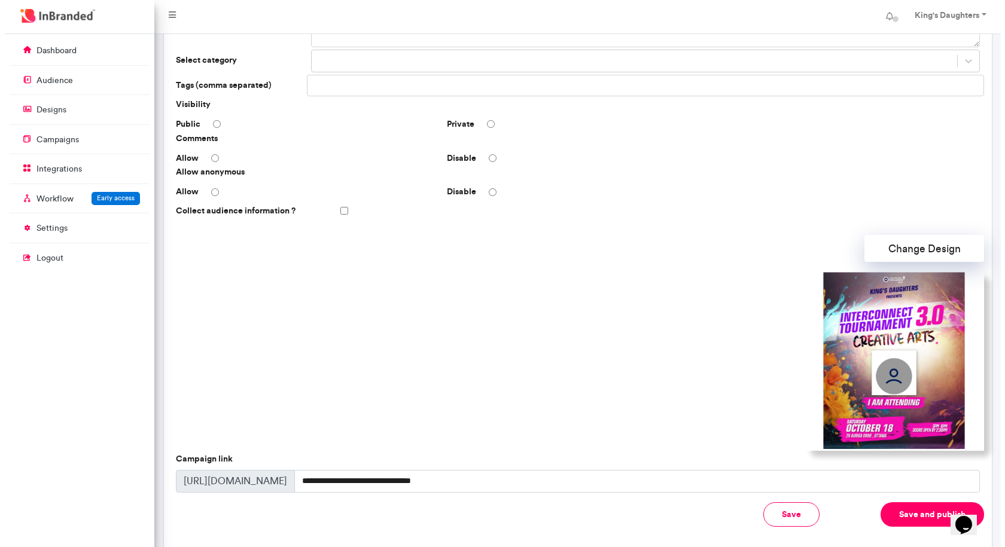
scroll to position [179, 0]
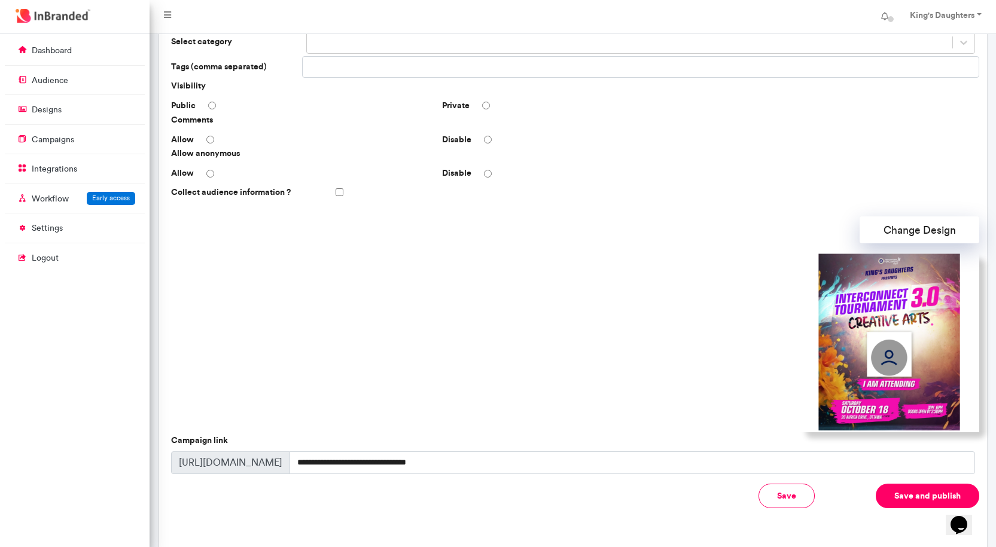
click at [909, 491] on button "Save and publish" at bounding box center [926, 496] width 103 height 25
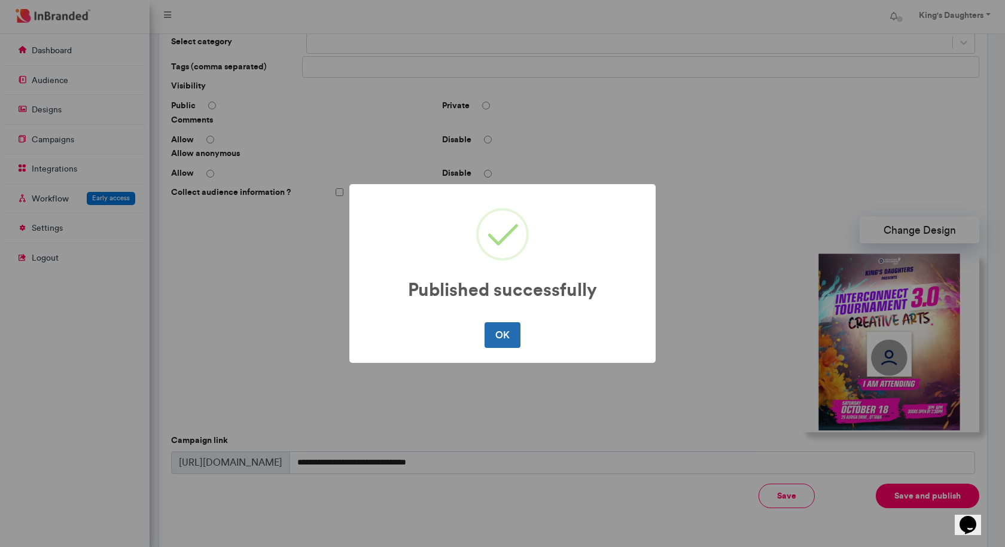
click at [511, 331] on button "OK" at bounding box center [501, 334] width 35 height 25
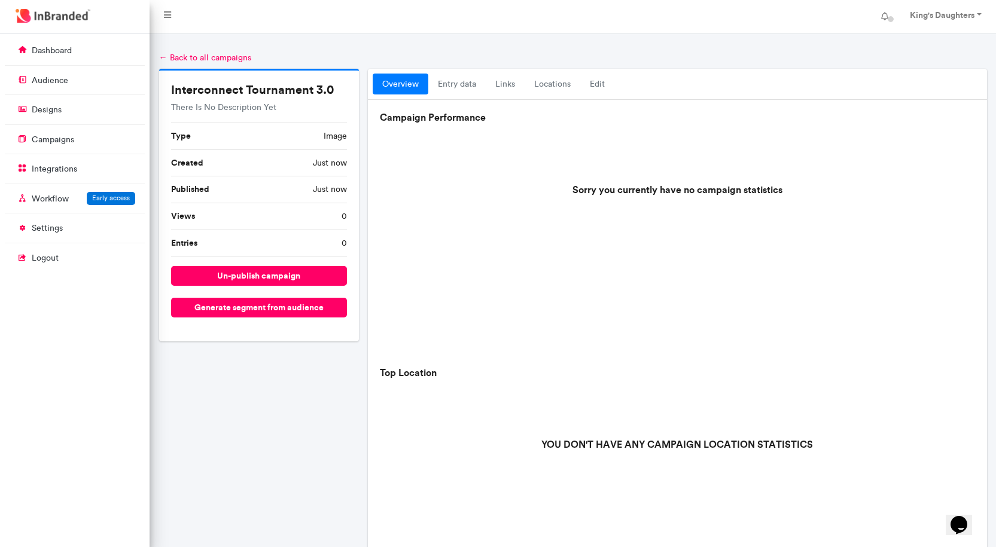
scroll to position [314, 0]
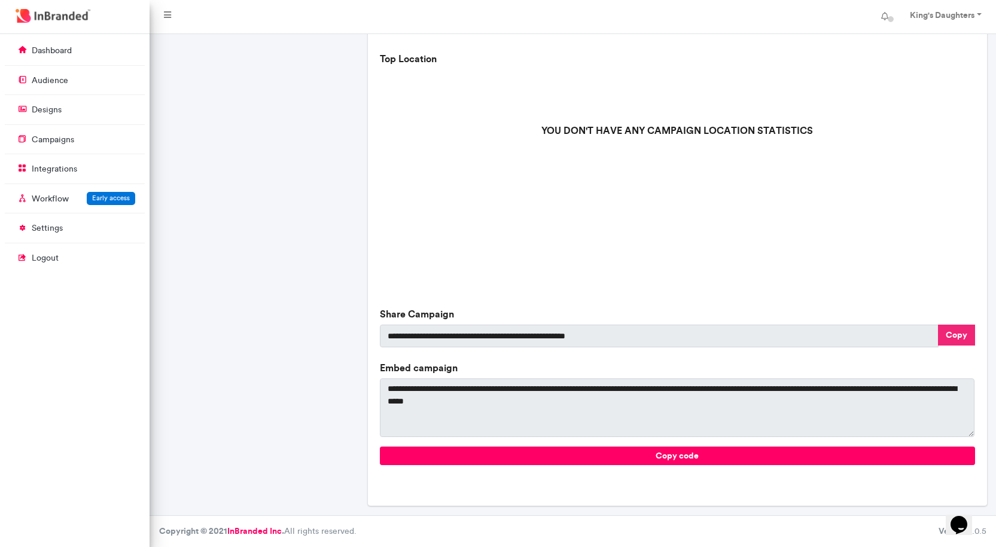
click at [957, 335] on button "Copy" at bounding box center [956, 335] width 37 height 21
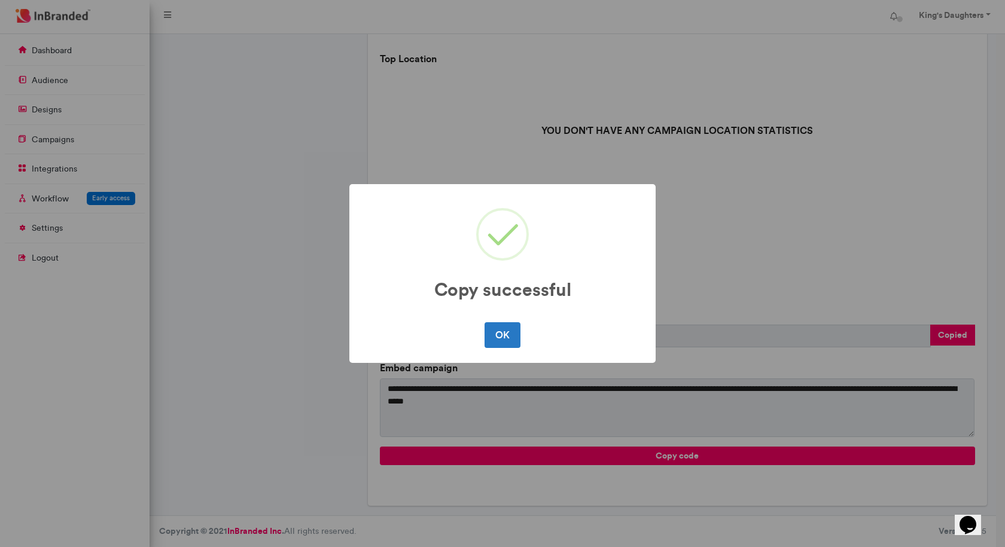
click at [523, 335] on div "OK No Cancel" at bounding box center [502, 334] width 282 height 31
click at [507, 335] on button "OK" at bounding box center [501, 334] width 35 height 25
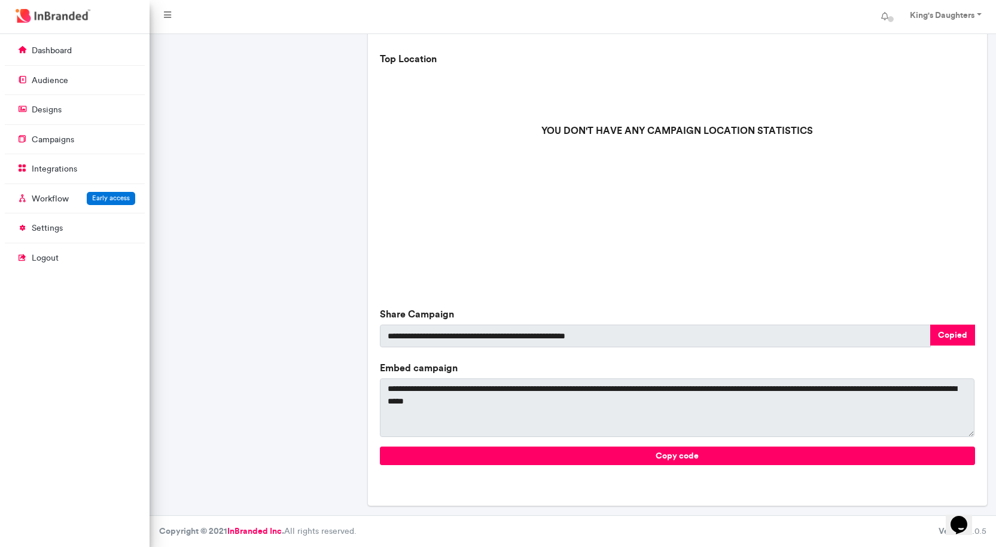
click at [285, 204] on div "Interconnect Tournament 3.0 There Is No Description Yet Type image Created Just…" at bounding box center [258, 135] width 209 height 761
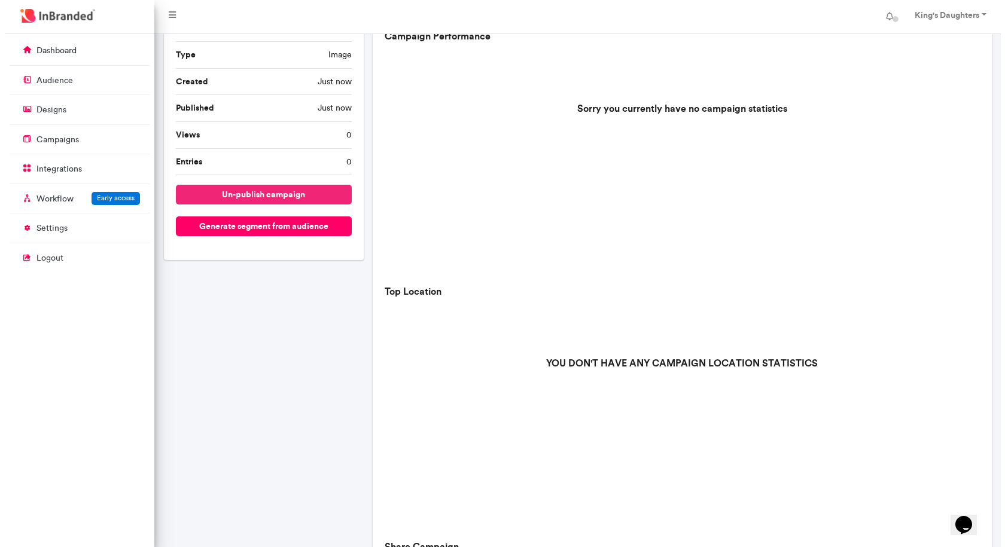
scroll to position [75, 0]
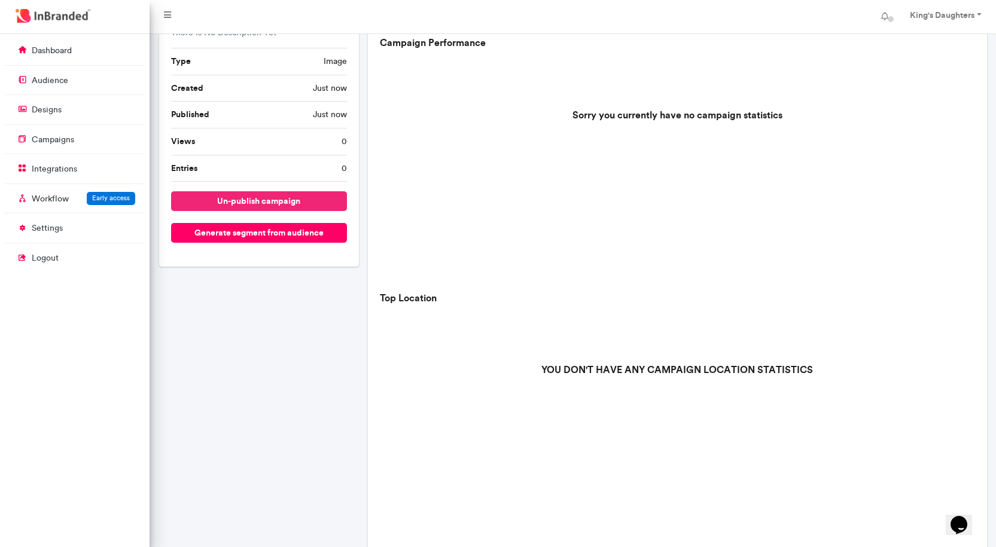
click at [281, 202] on button "un-publish campaign" at bounding box center [259, 201] width 176 height 20
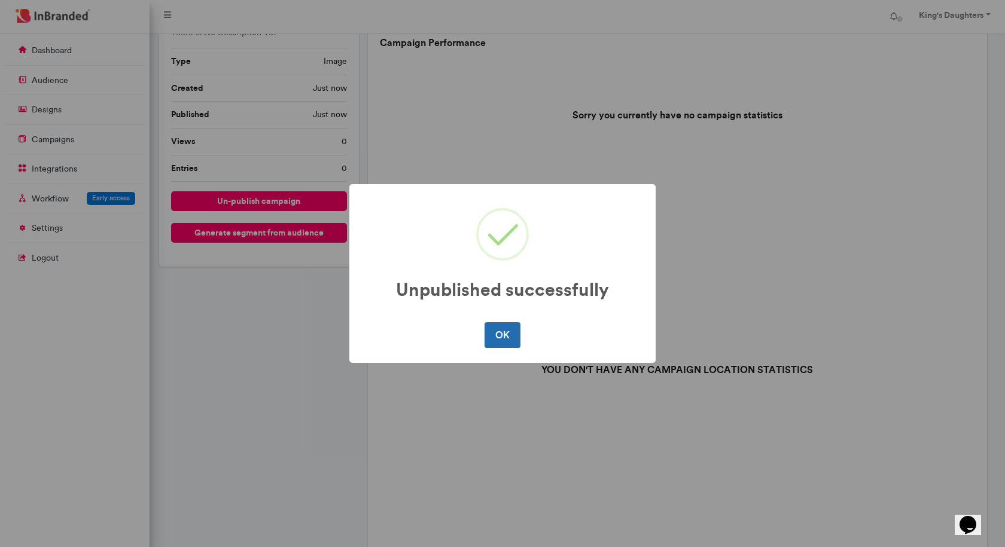
click at [509, 334] on button "OK" at bounding box center [501, 334] width 35 height 25
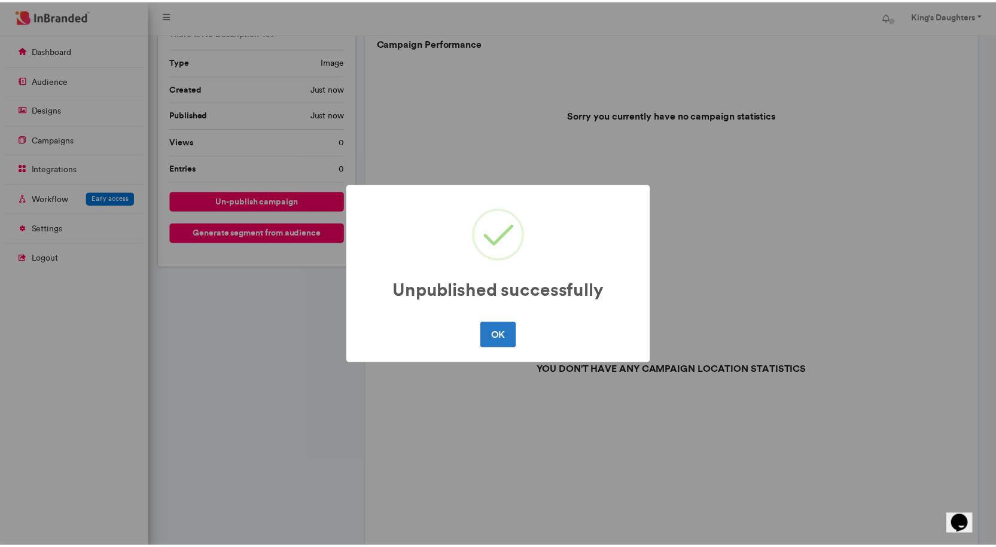
scroll to position [0, 0]
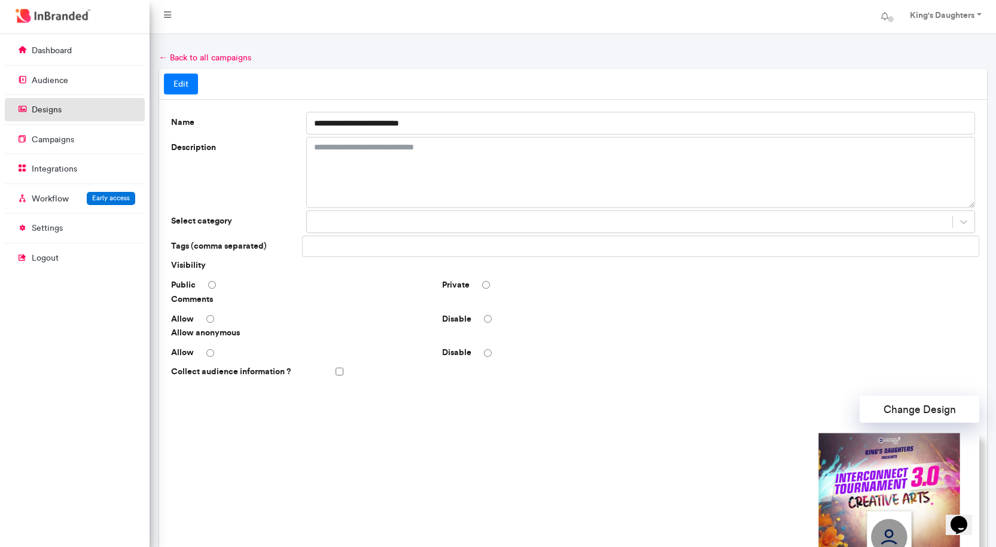
click at [57, 109] on p "designs" at bounding box center [47, 110] width 30 height 12
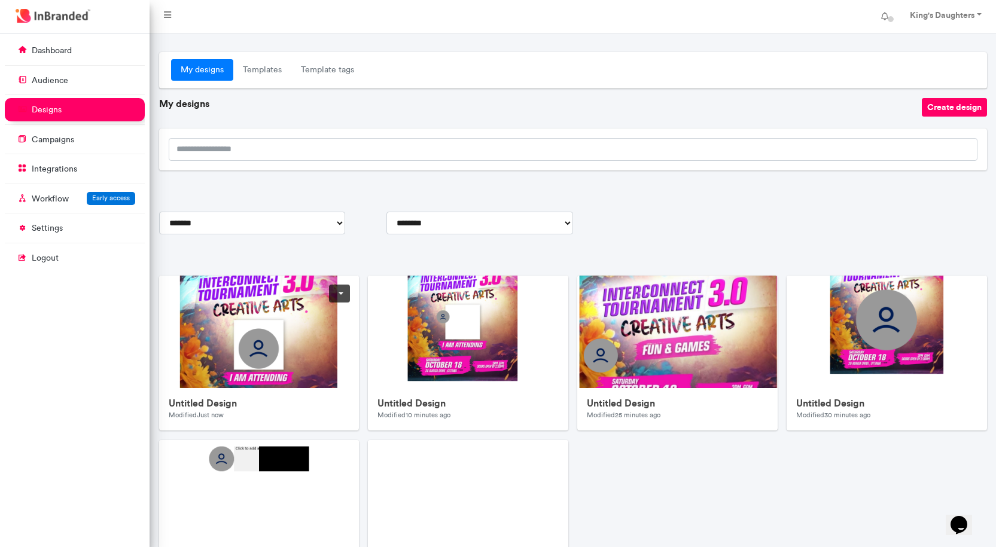
click at [315, 341] on img at bounding box center [398, 515] width 478 height 478
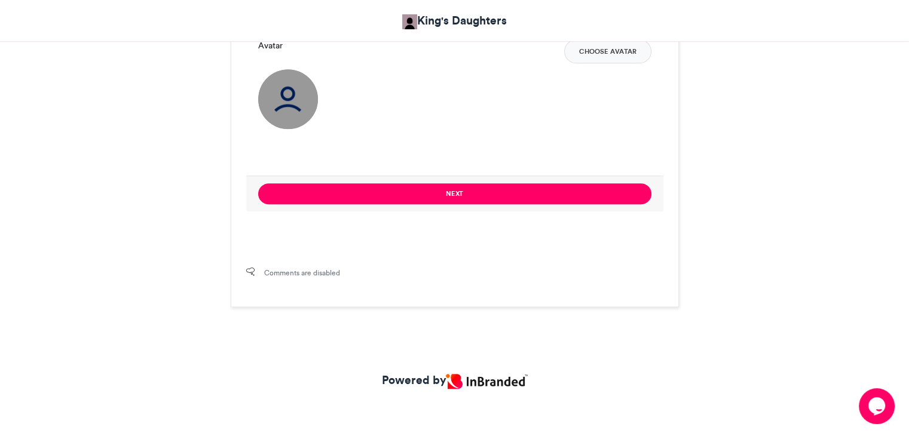
scroll to position [841, 0]
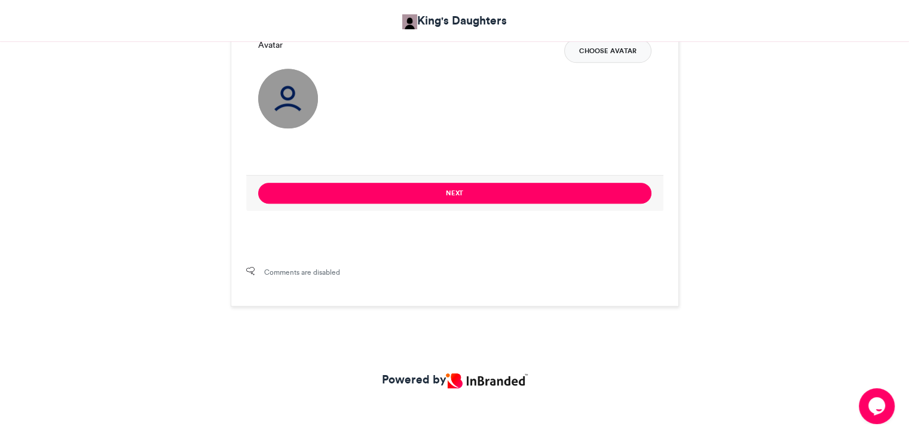
click at [614, 50] on button "Choose Avatar" at bounding box center [607, 51] width 87 height 24
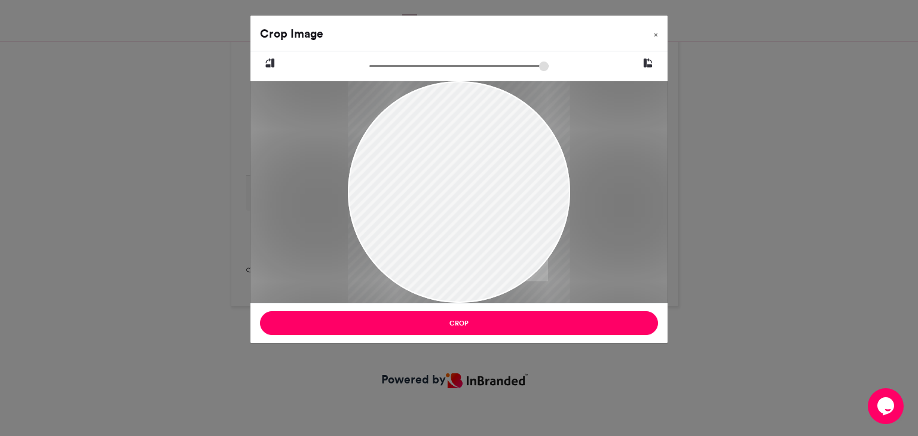
drag, startPoint x: 448, startPoint y: 221, endPoint x: 451, endPoint y: 270, distance: 49.2
click at [450, 261] on div at bounding box center [459, 231] width 222 height 494
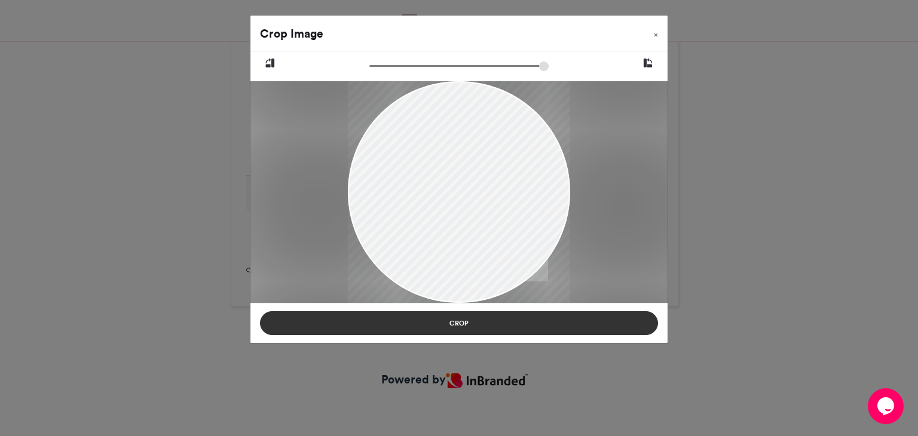
click at [460, 325] on button "Crop" at bounding box center [459, 324] width 398 height 24
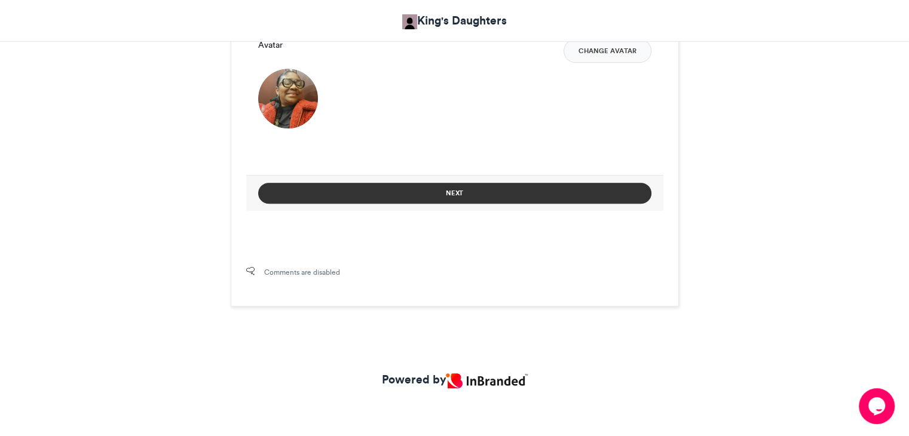
click at [450, 197] on button "Next" at bounding box center [454, 193] width 393 height 21
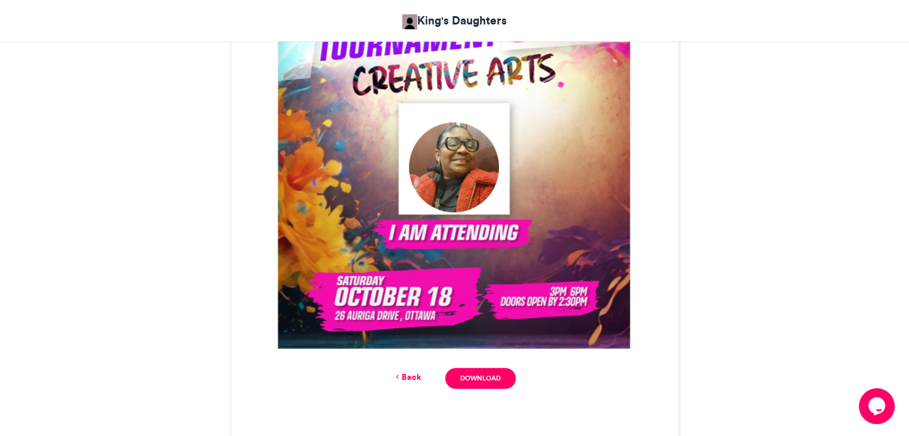
scroll to position [469, 0]
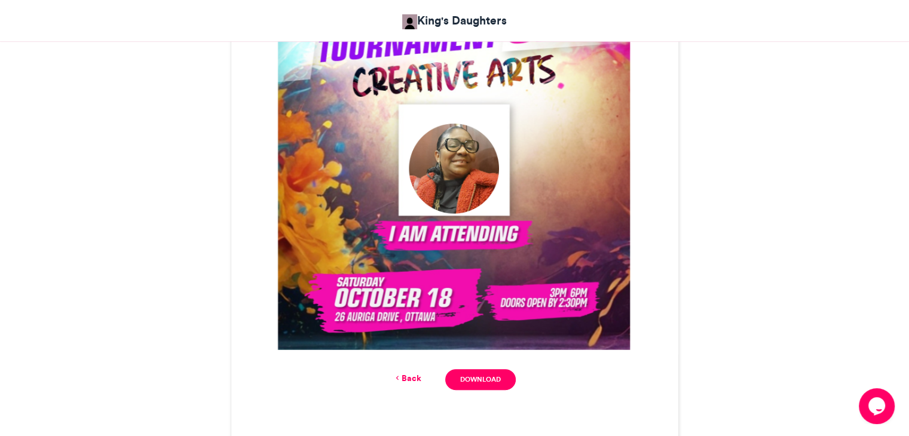
click at [575, 211] on img at bounding box center [454, 130] width 447 height 447
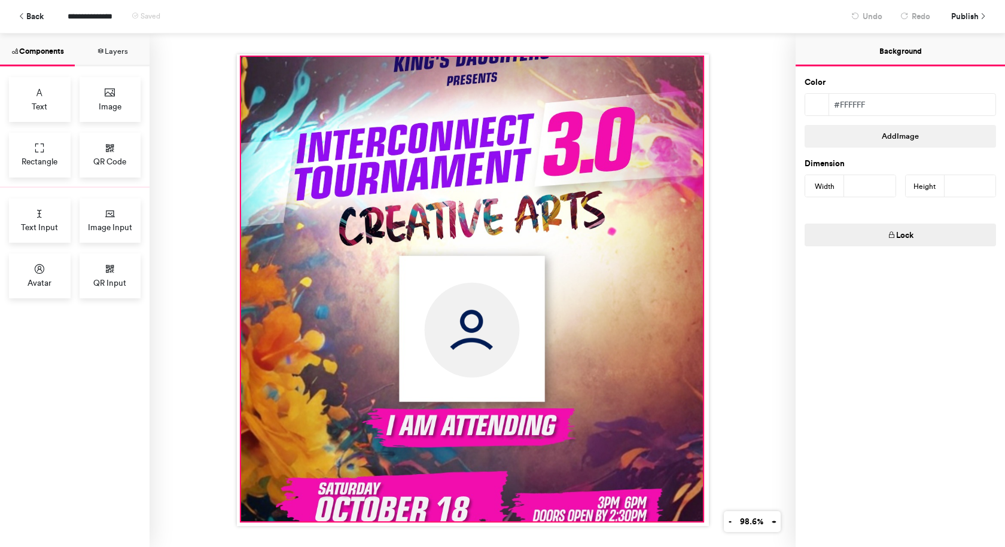
click at [413, 354] on div at bounding box center [471, 289] width 462 height 465
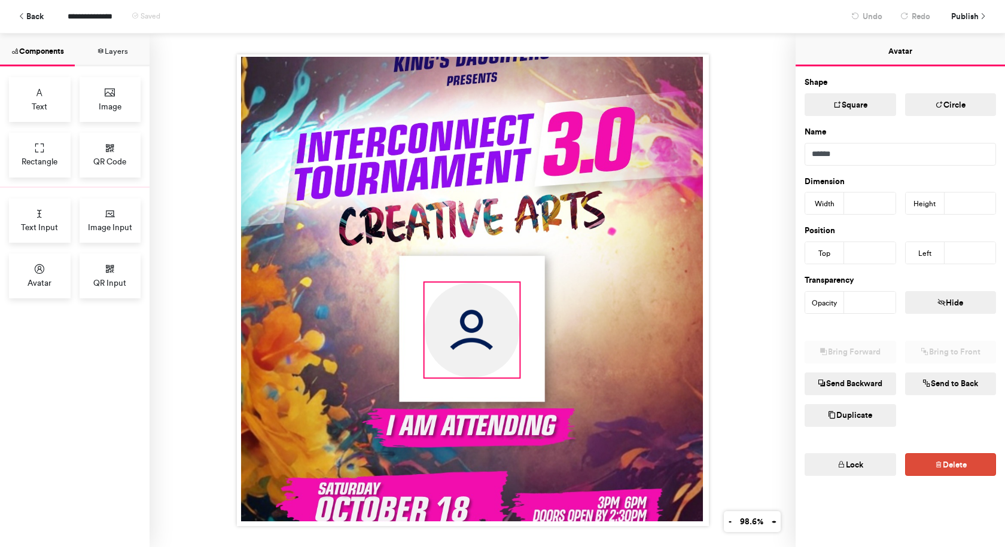
click at [458, 341] on img at bounding box center [471, 330] width 95 height 95
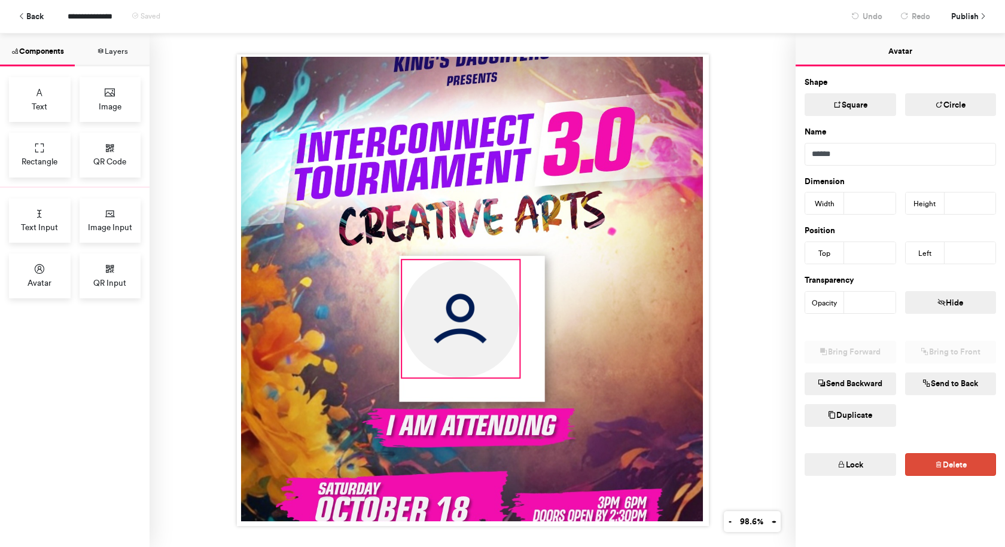
drag, startPoint x: 420, startPoint y: 280, endPoint x: 398, endPoint y: 259, distance: 30.5
click at [398, 259] on div at bounding box center [473, 290] width 472 height 472
type input "***"
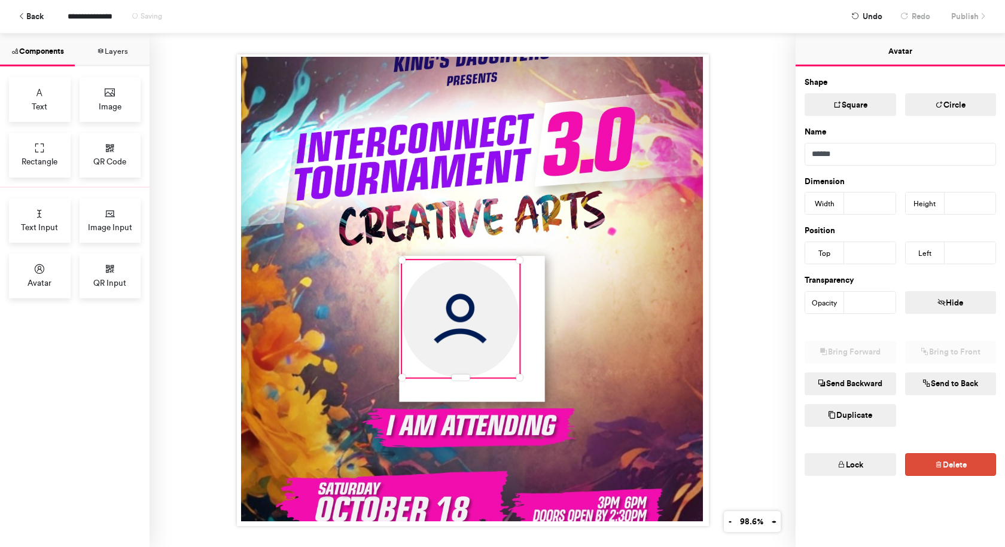
type input "***"
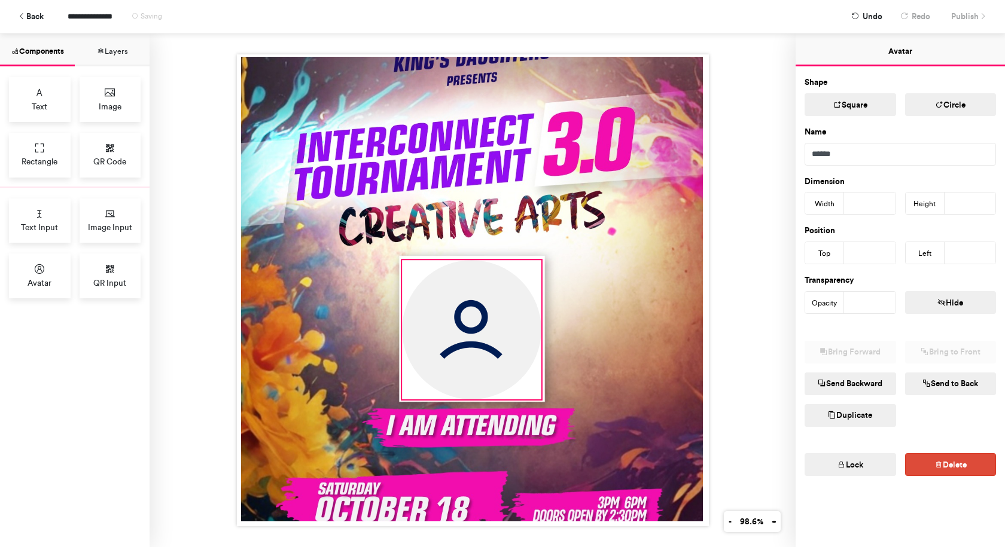
drag, startPoint x: 513, startPoint y: 372, endPoint x: 535, endPoint y: 390, distance: 28.0
click at [535, 390] on div at bounding box center [473, 290] width 472 height 472
type input "***"
click at [726, 340] on div at bounding box center [472, 290] width 646 height 514
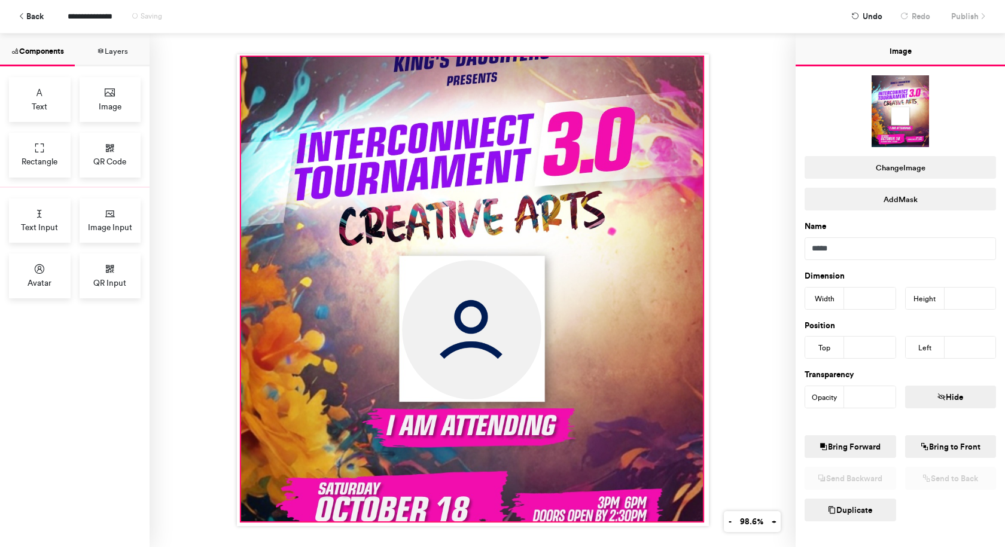
click at [633, 327] on div at bounding box center [471, 289] width 462 height 465
click at [705, 306] on div at bounding box center [472, 290] width 646 height 514
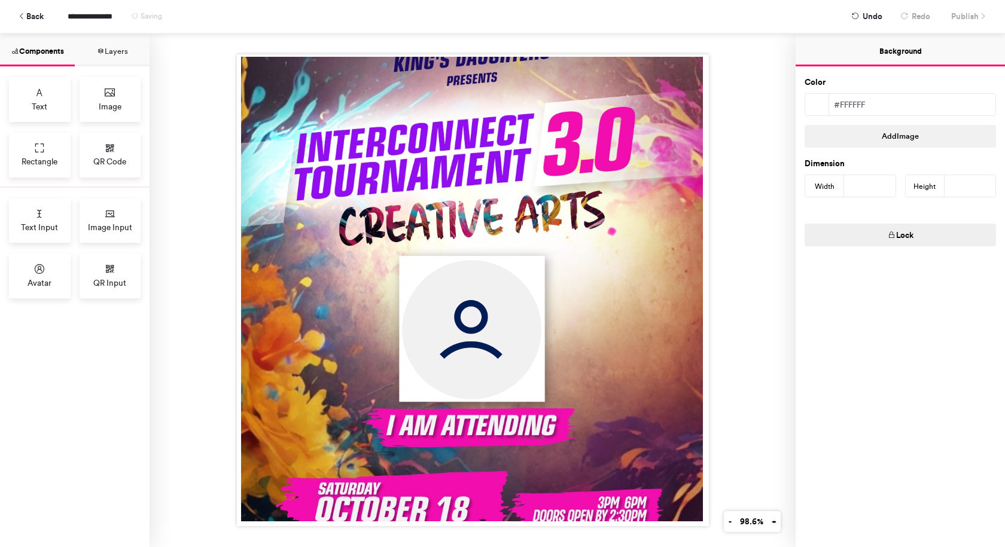
click at [752, 182] on div at bounding box center [472, 290] width 646 height 514
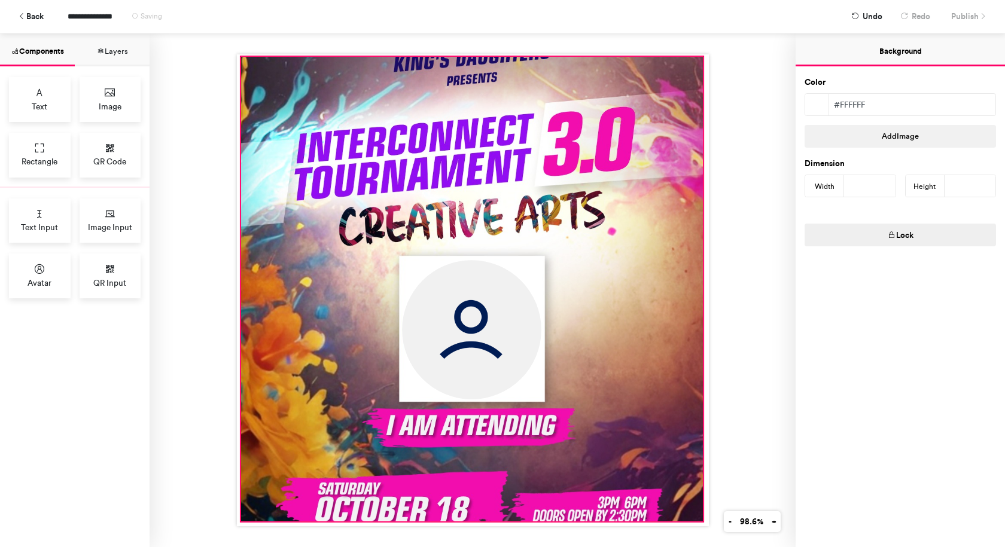
click at [676, 151] on div at bounding box center [471, 289] width 462 height 465
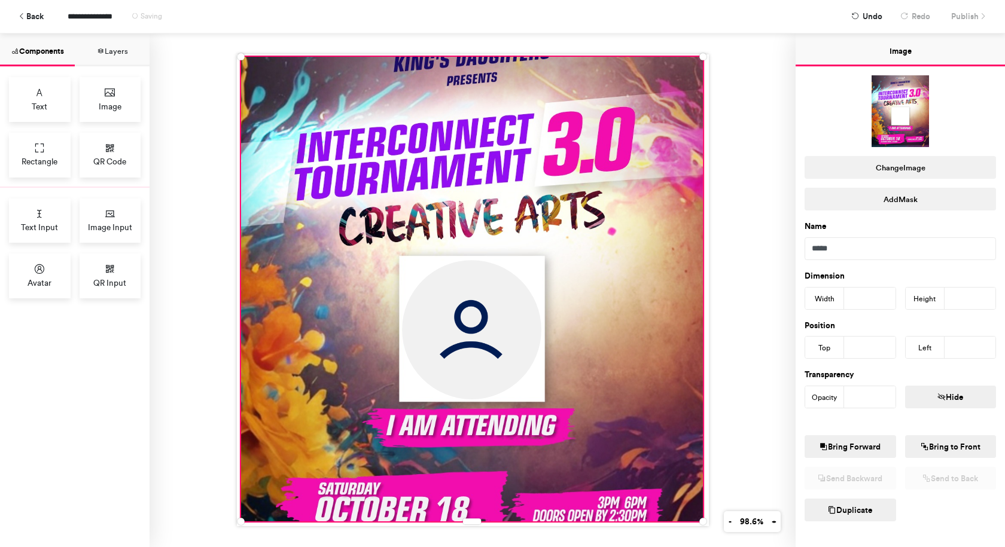
click at [740, 116] on div at bounding box center [472, 290] width 646 height 514
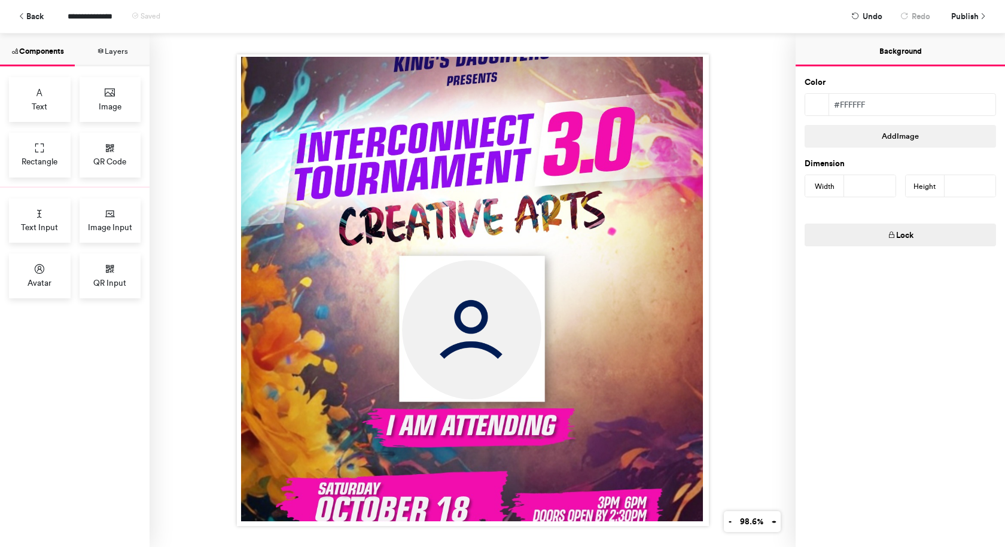
click at [750, 190] on div at bounding box center [472, 290] width 646 height 514
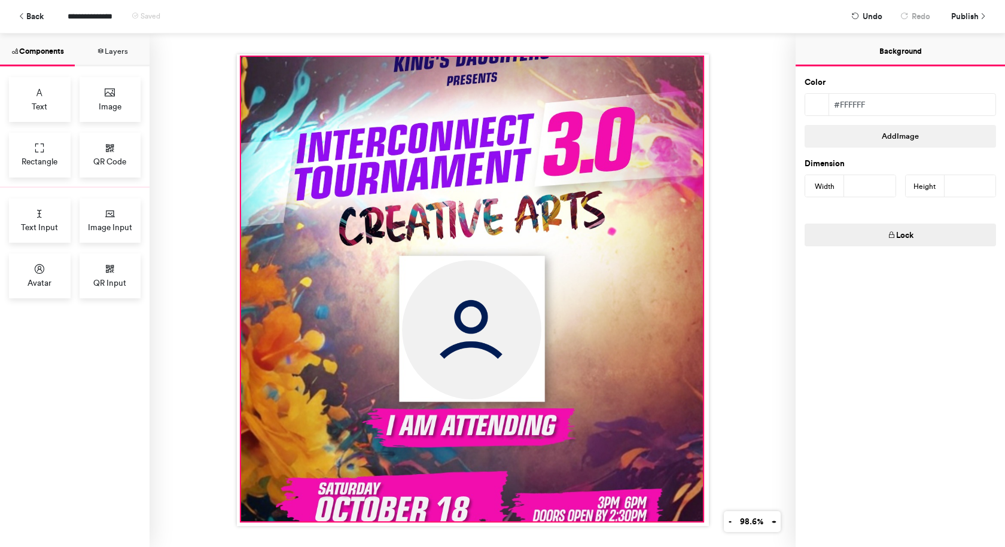
click at [670, 198] on div at bounding box center [471, 289] width 462 height 465
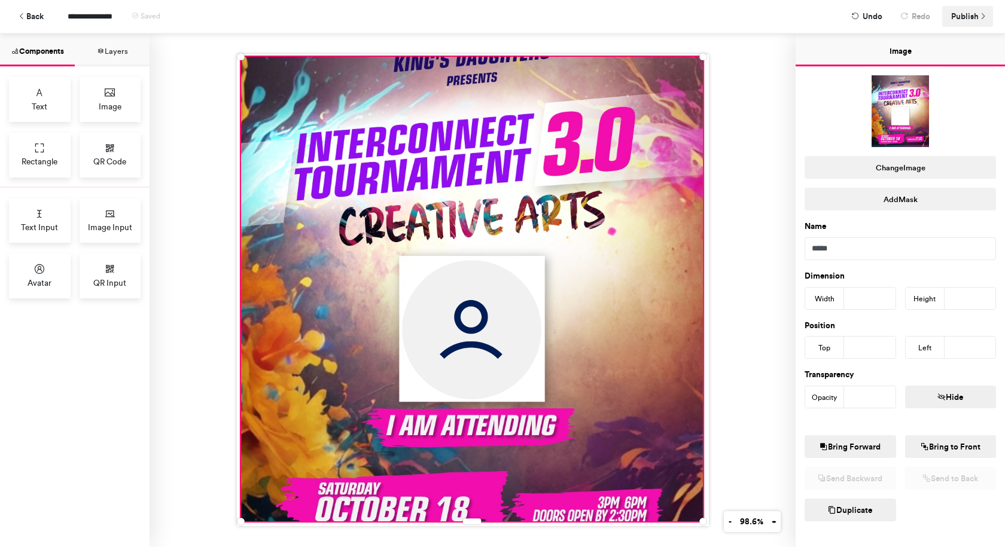
click at [964, 10] on span "Publish" at bounding box center [965, 16] width 28 height 21
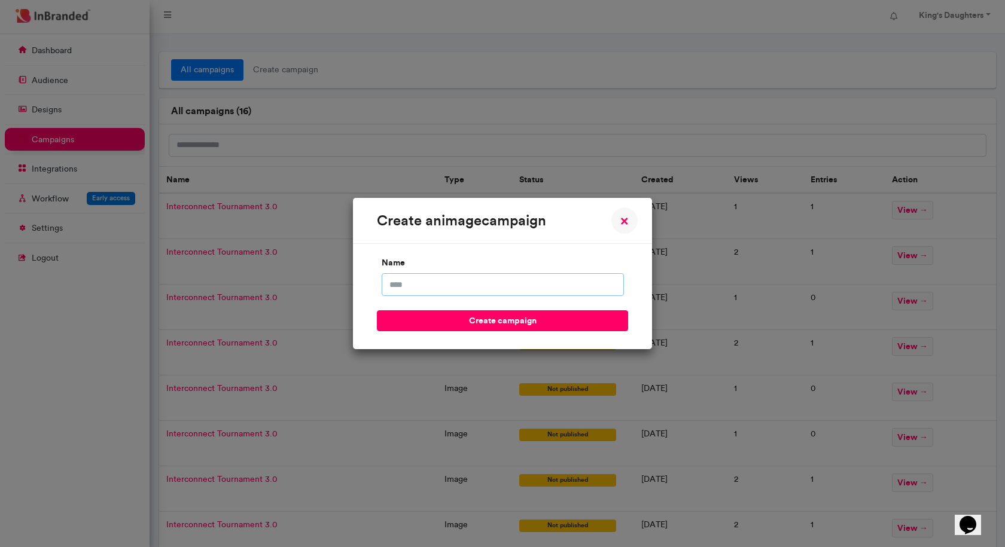
click at [560, 284] on input "name" at bounding box center [502, 284] width 242 height 23
type input "**********"
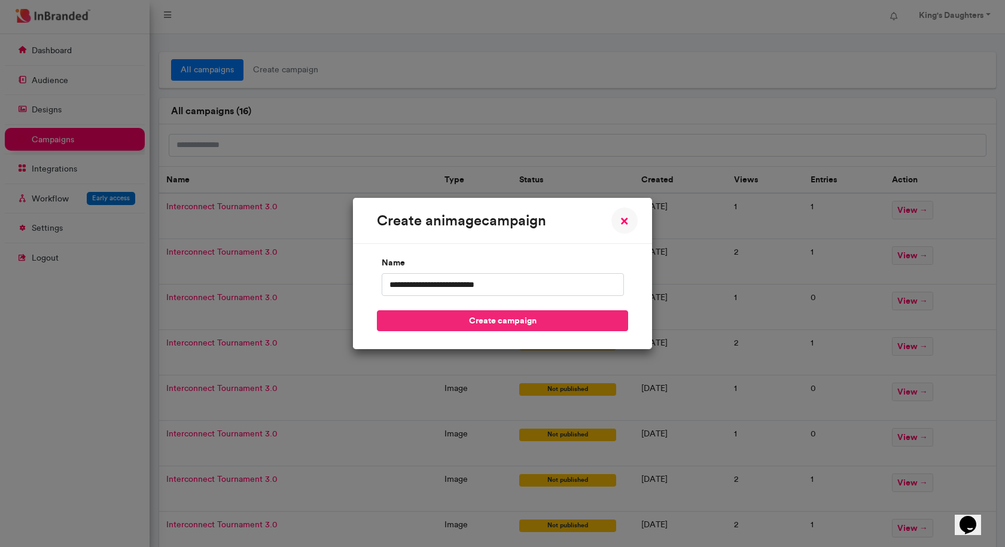
click at [514, 315] on button "create campaign" at bounding box center [502, 320] width 251 height 21
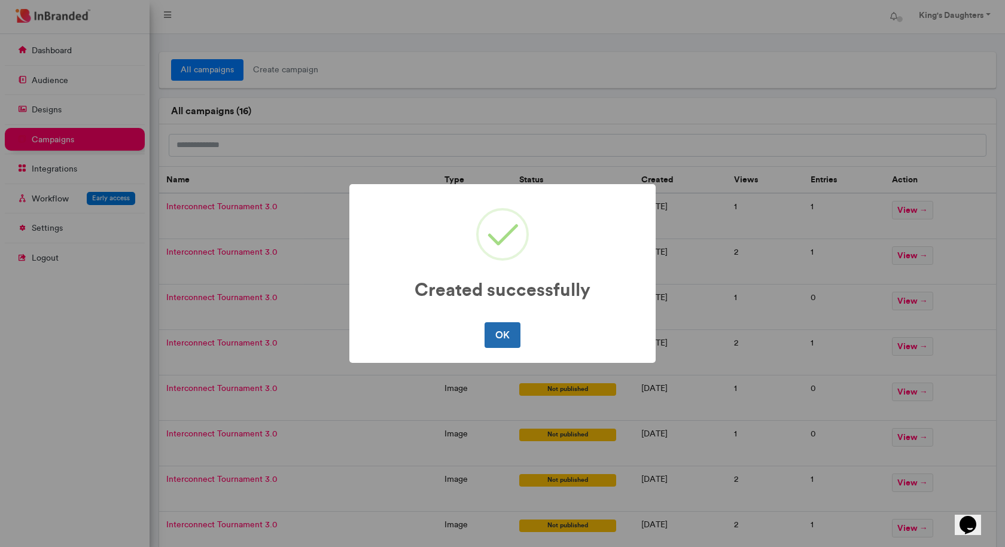
click at [498, 334] on button "OK" at bounding box center [501, 334] width 35 height 25
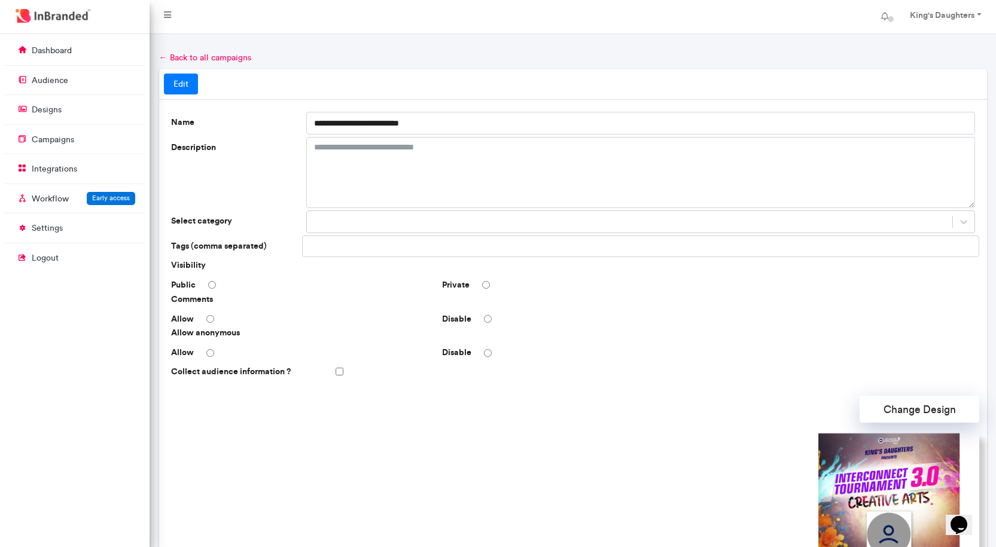
click at [481, 280] on div "Private" at bounding box center [572, 285] width 271 height 12
click at [485, 313] on div "Disable" at bounding box center [572, 319] width 271 height 12
click at [344, 373] on div "Collect audience information ?" at bounding box center [572, 371] width 813 height 21
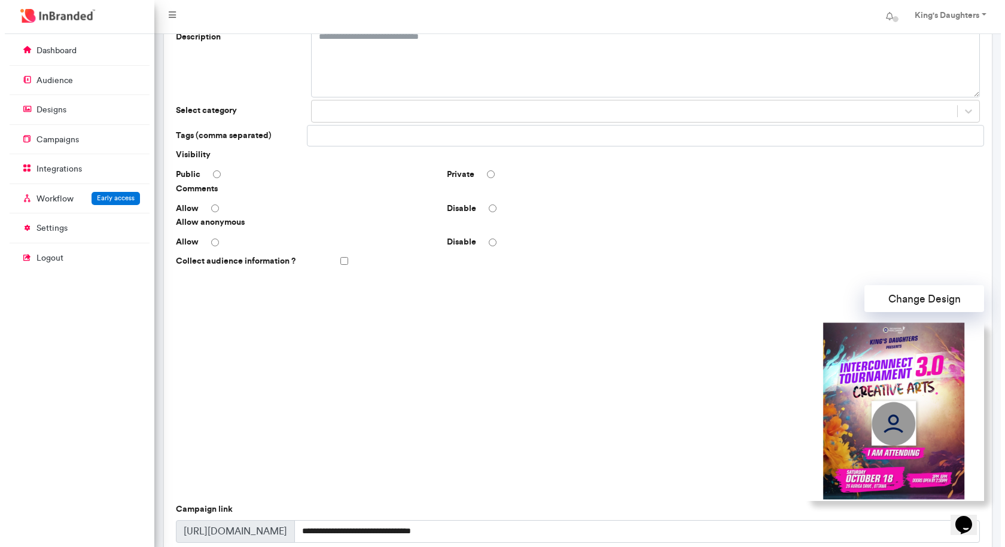
scroll to position [234, 0]
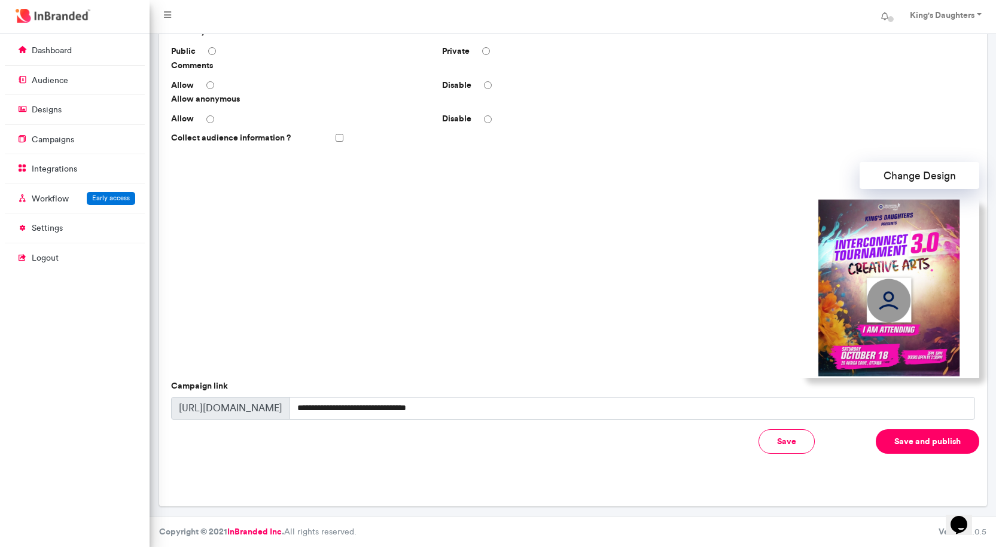
click at [893, 439] on button "Save and publish" at bounding box center [926, 441] width 103 height 25
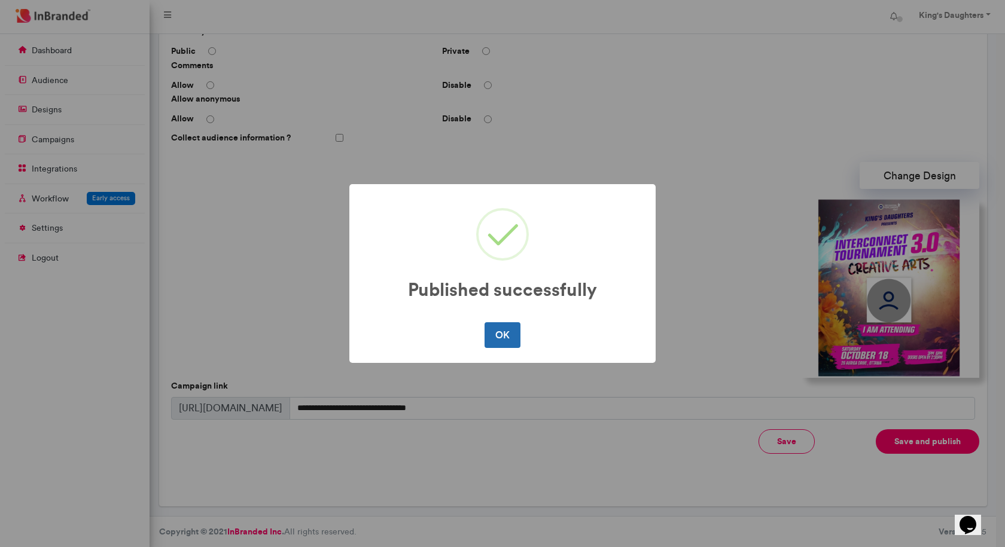
click at [491, 323] on button "OK" at bounding box center [501, 334] width 35 height 25
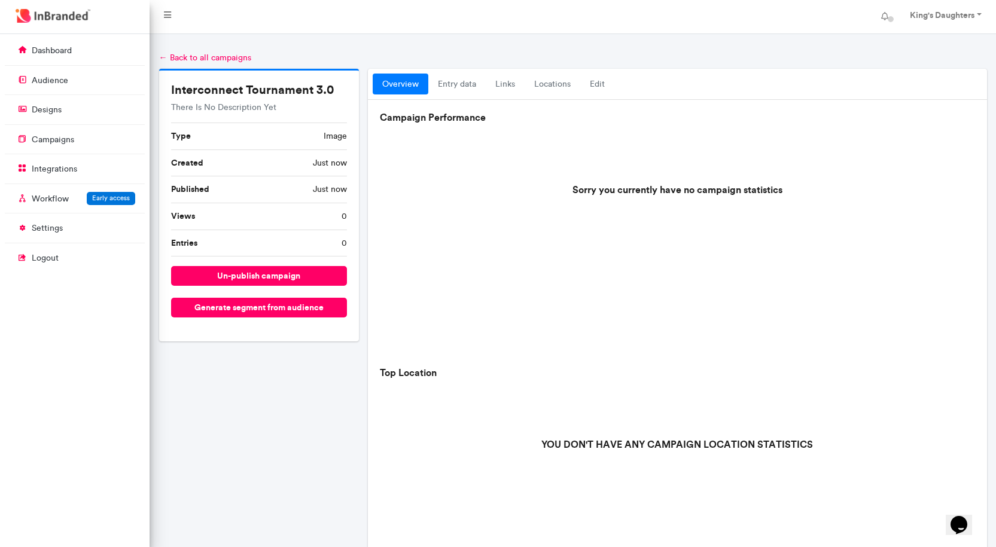
scroll to position [299, 0]
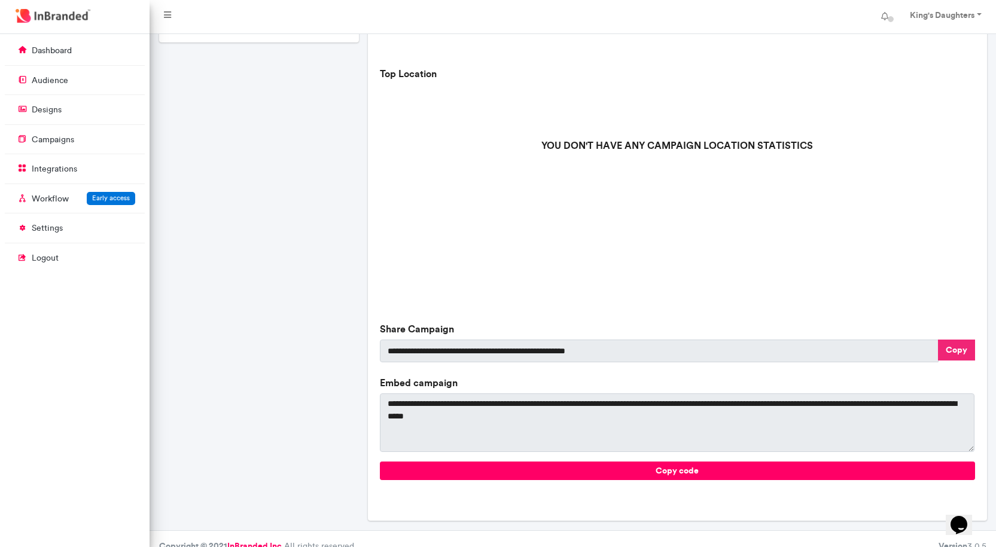
click at [953, 351] on button "Copy" at bounding box center [956, 350] width 37 height 21
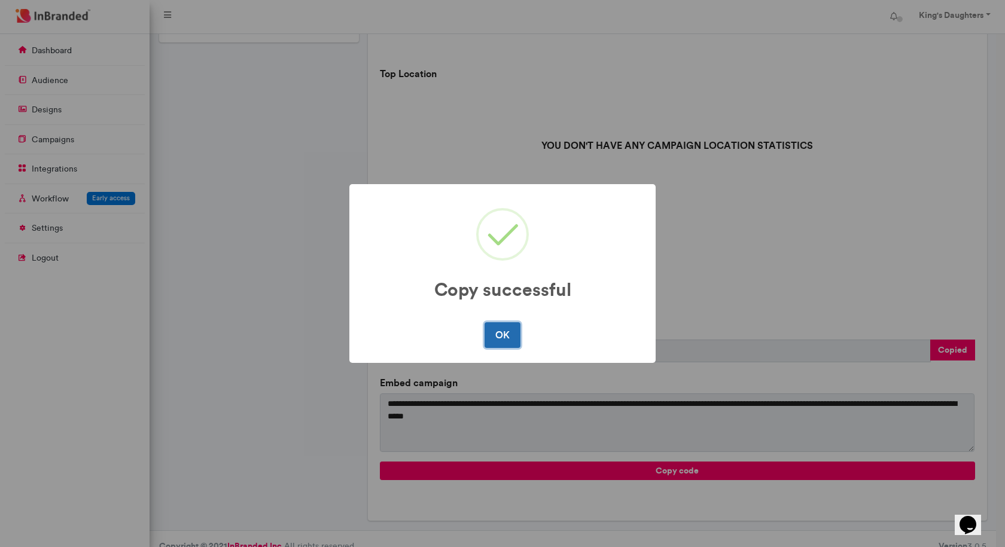
click at [494, 332] on button "OK" at bounding box center [501, 334] width 35 height 25
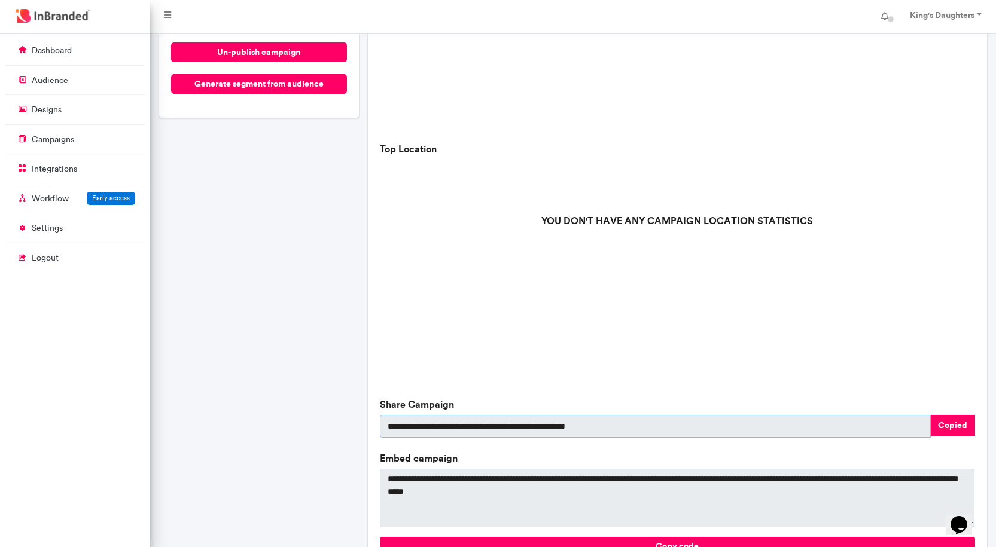
scroll to position [120, 0]
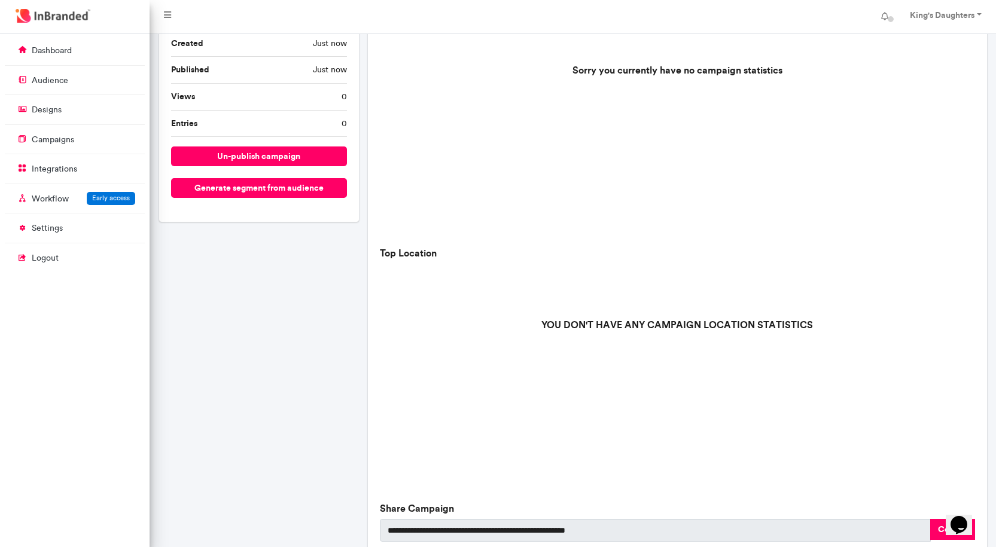
click at [87, 124] on li at bounding box center [75, 124] width 140 height 1
click at [91, 113] on link "designs" at bounding box center [75, 109] width 140 height 23
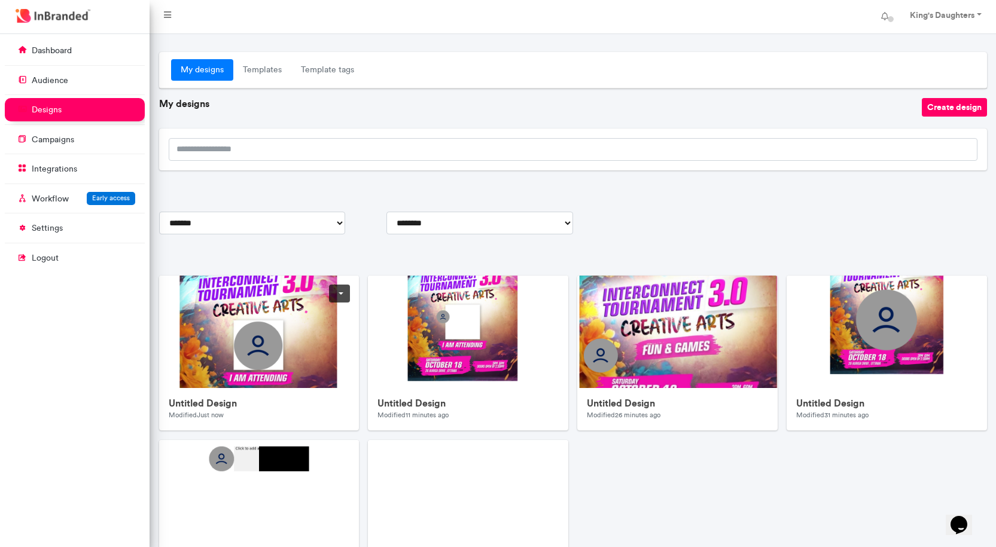
click at [289, 319] on img at bounding box center [398, 515] width 478 height 478
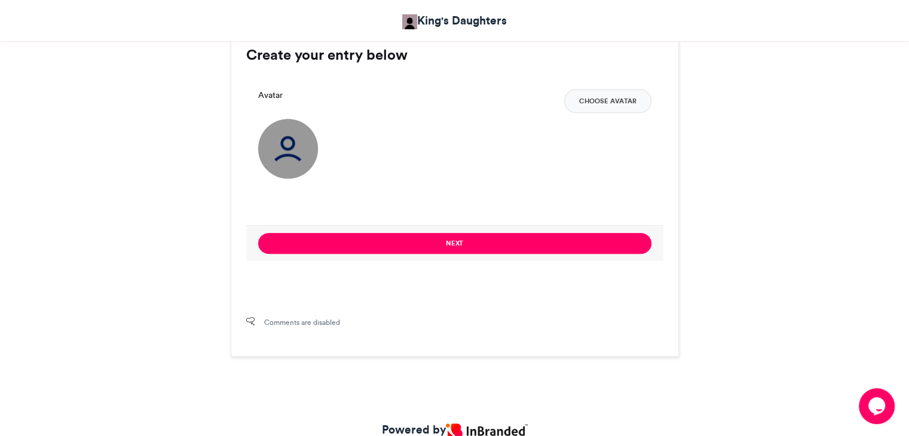
scroll to position [718, 0]
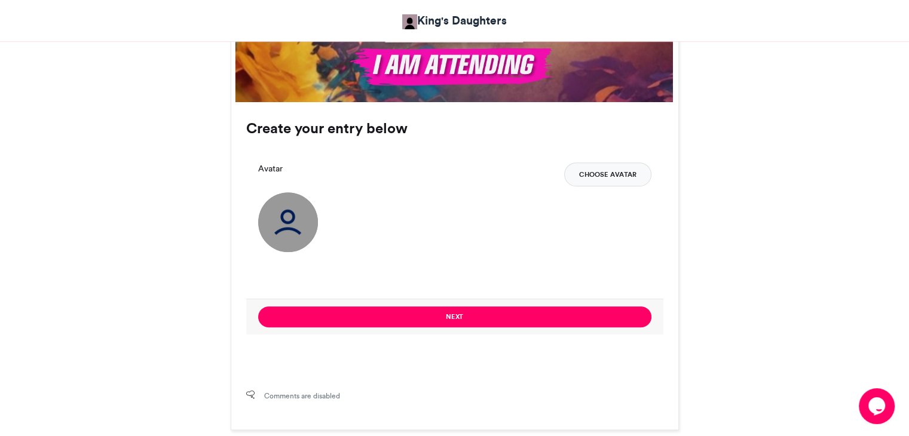
click at [594, 169] on button "Choose Avatar" at bounding box center [607, 175] width 87 height 24
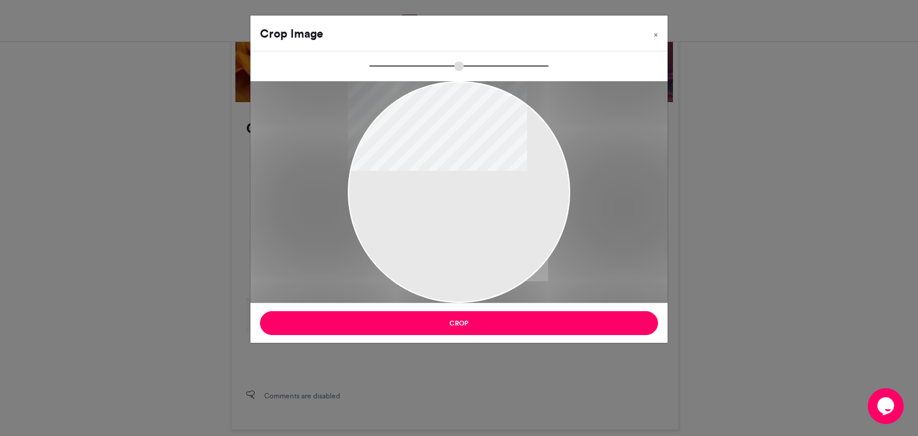
type input "******"
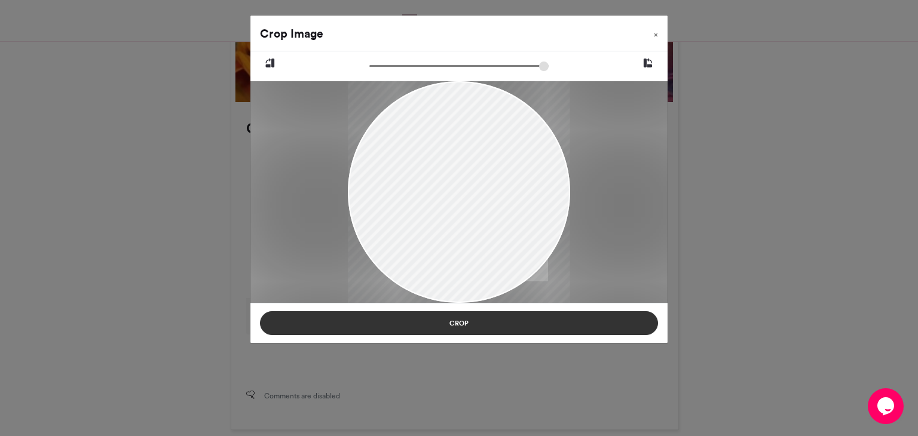
drag, startPoint x: 482, startPoint y: 268, endPoint x: 477, endPoint y: 312, distance: 43.9
click at [477, 312] on div "Crop Image × Crop" at bounding box center [459, 179] width 419 height 329
click at [466, 323] on button "Crop" at bounding box center [459, 324] width 398 height 24
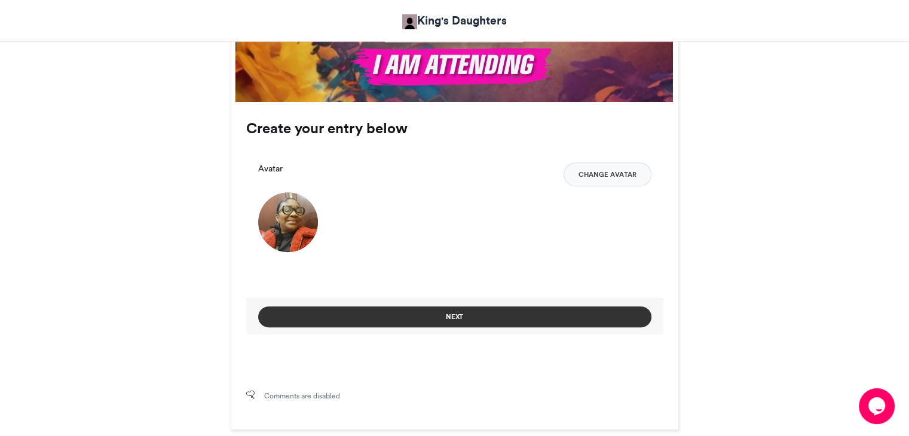
click at [468, 319] on button "Next" at bounding box center [454, 317] width 393 height 21
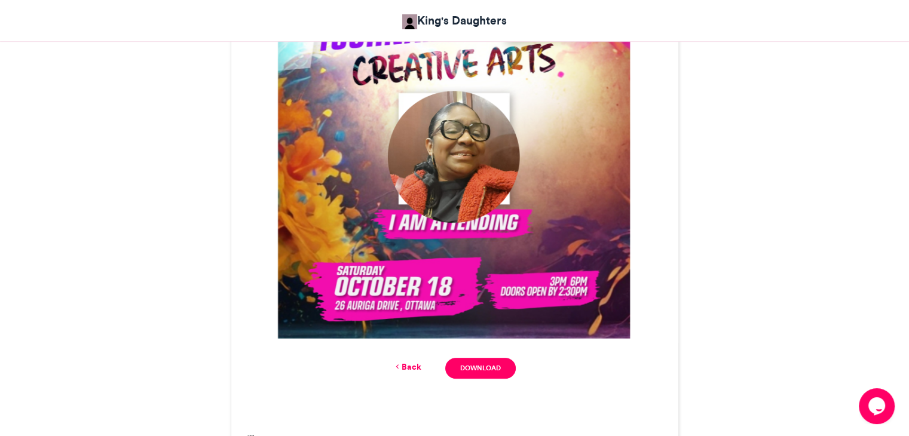
scroll to position [431, 0]
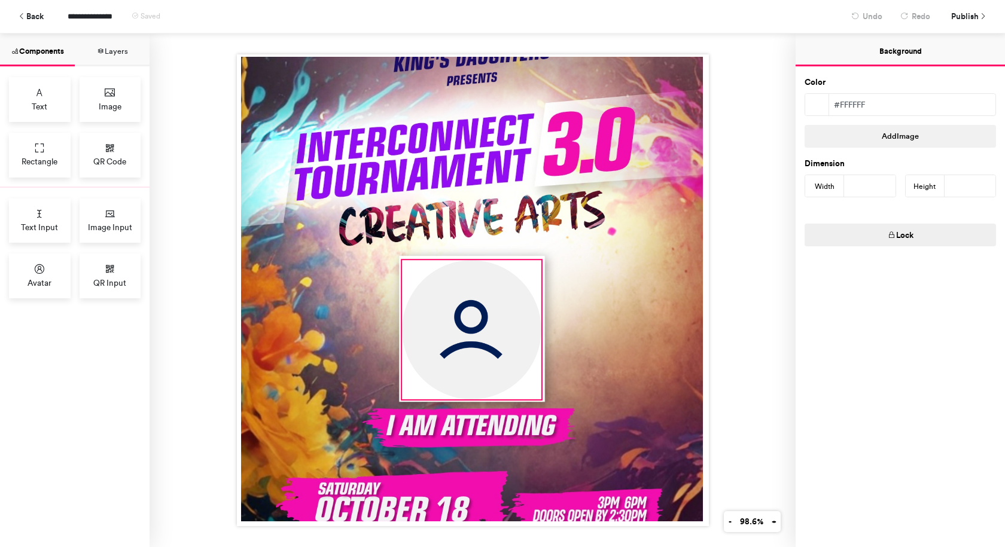
click at [472, 341] on img at bounding box center [471, 329] width 139 height 139
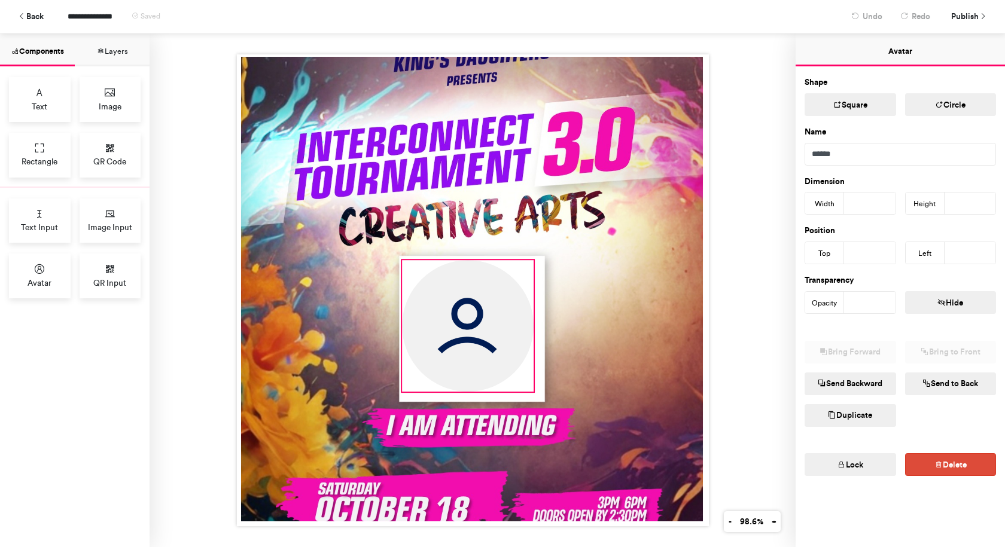
drag, startPoint x: 533, startPoint y: 395, endPoint x: 526, endPoint y: 374, distance: 22.3
click at [526, 374] on div at bounding box center [473, 290] width 472 height 472
type input "***"
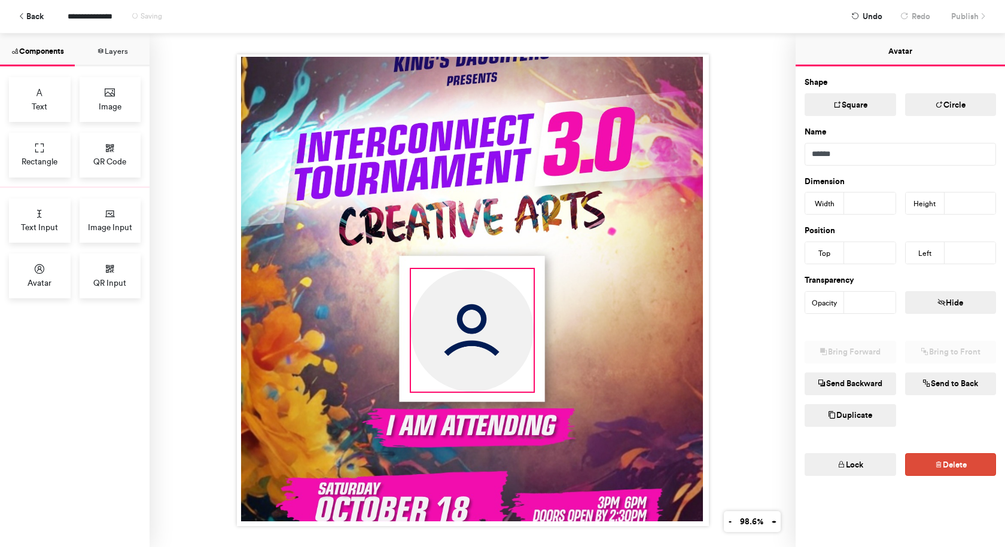
drag, startPoint x: 399, startPoint y: 258, endPoint x: 408, endPoint y: 267, distance: 12.3
click at [408, 267] on div at bounding box center [473, 290] width 472 height 472
type input "***"
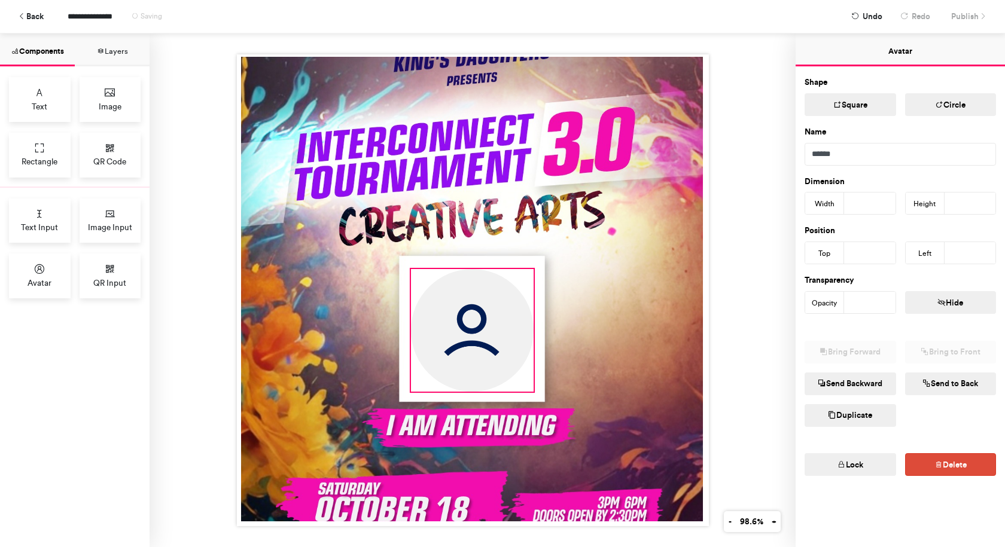
type input "***"
click at [750, 286] on div at bounding box center [472, 290] width 646 height 514
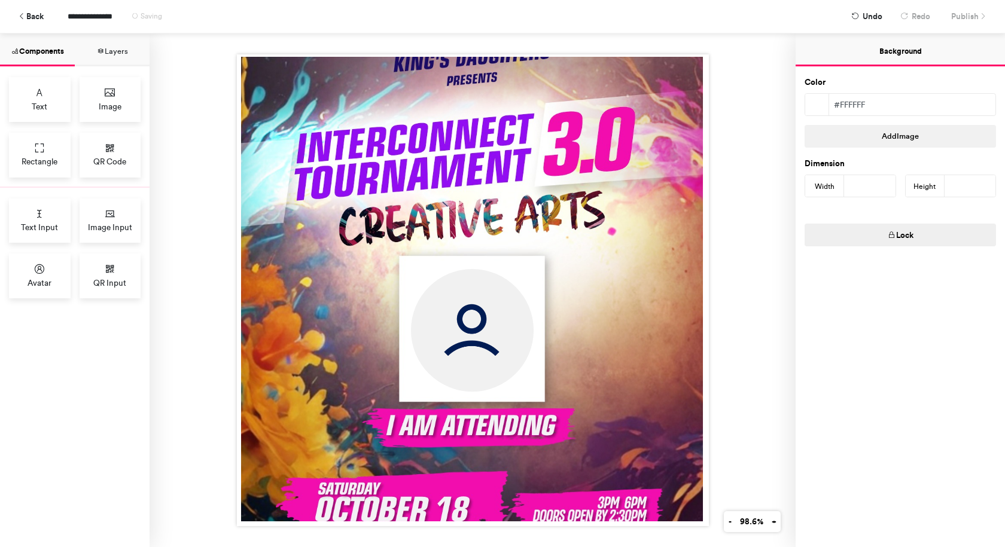
click at [748, 286] on div at bounding box center [472, 290] width 646 height 514
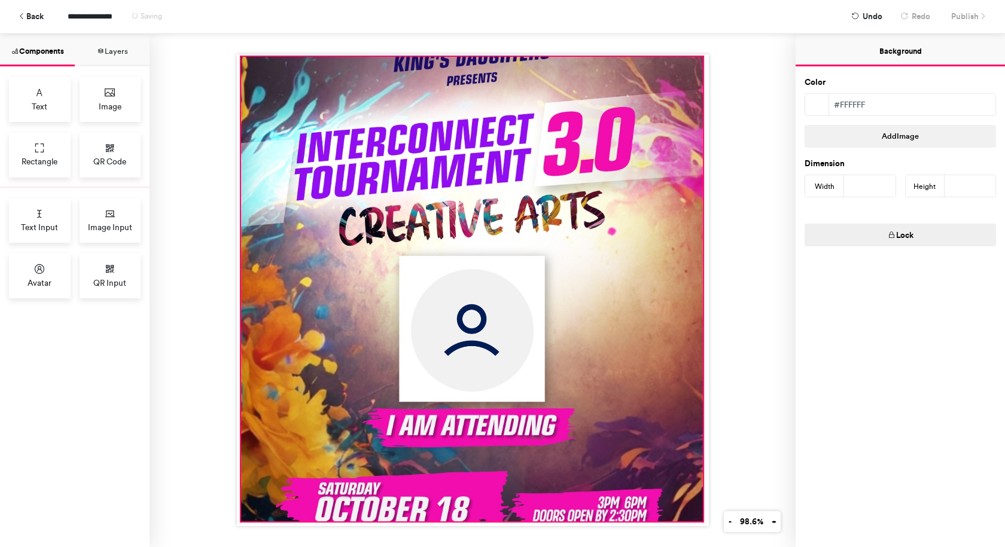
click at [624, 126] on div at bounding box center [471, 289] width 462 height 465
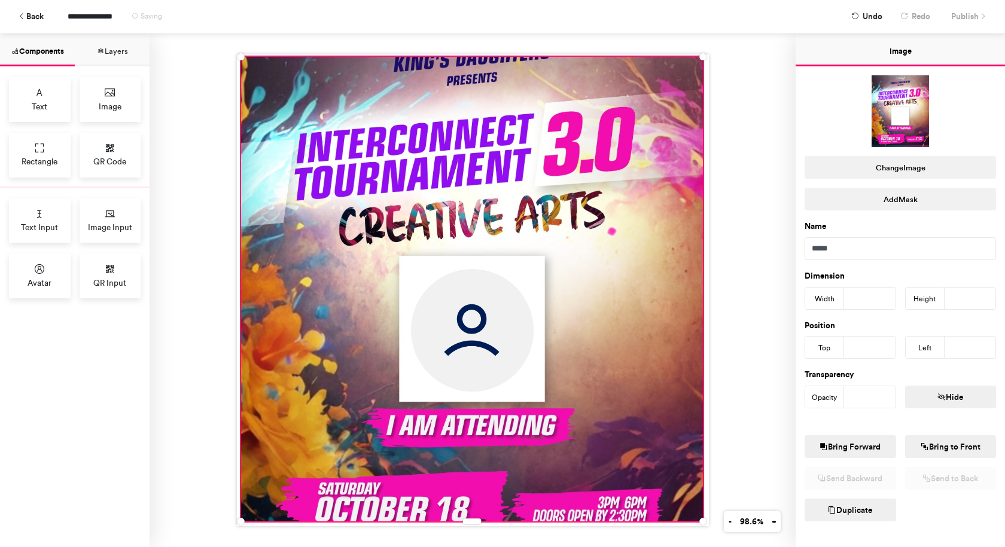
drag, startPoint x: 750, startPoint y: 91, endPoint x: 783, endPoint y: 80, distance: 35.4
click at [749, 91] on div at bounding box center [472, 290] width 646 height 514
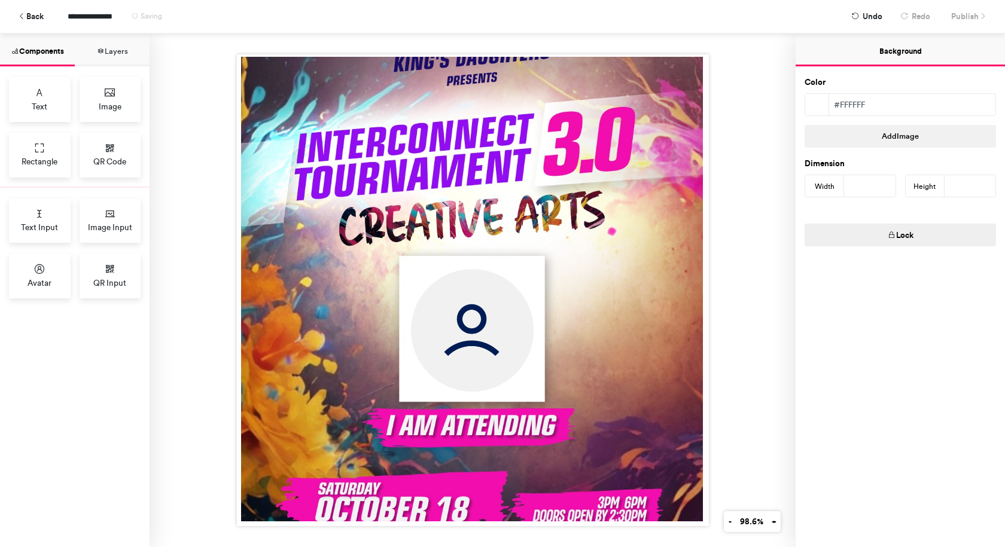
click at [752, 160] on div at bounding box center [472, 290] width 646 height 514
click at [978, 14] on icon at bounding box center [982, 17] width 8 height 8
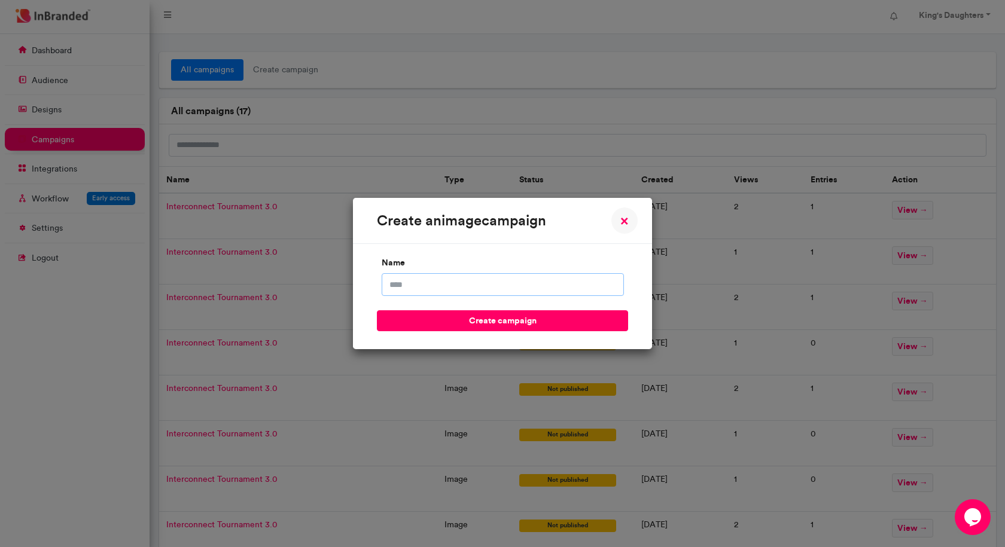
click at [521, 285] on input "name" at bounding box center [502, 284] width 242 height 23
type input "**********"
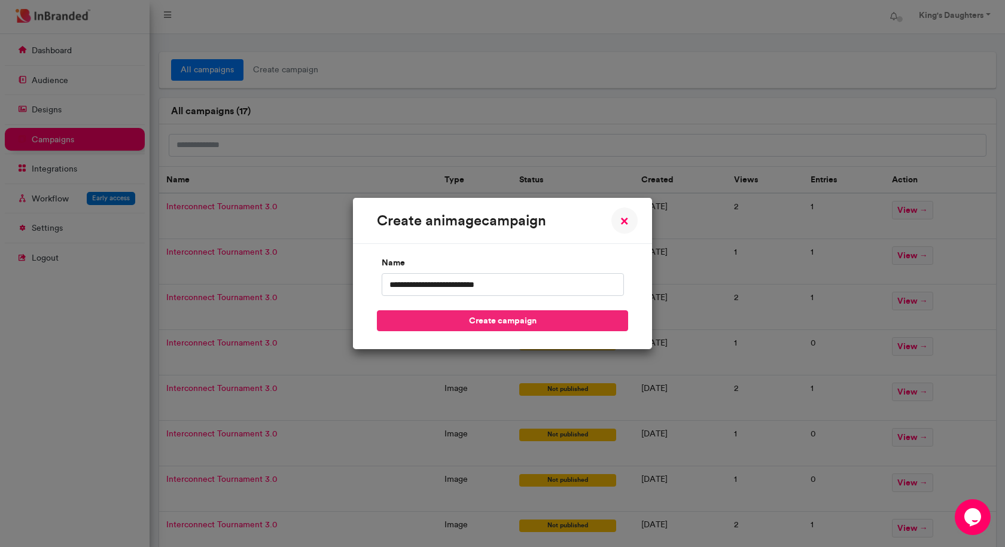
click at [513, 315] on button "create campaign" at bounding box center [502, 320] width 251 height 21
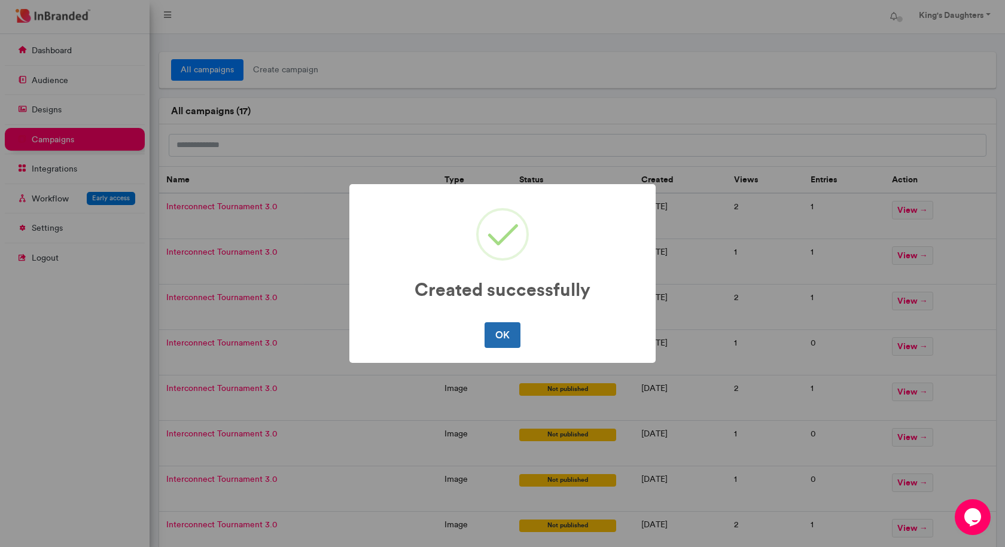
click at [502, 329] on button "OK" at bounding box center [501, 334] width 35 height 25
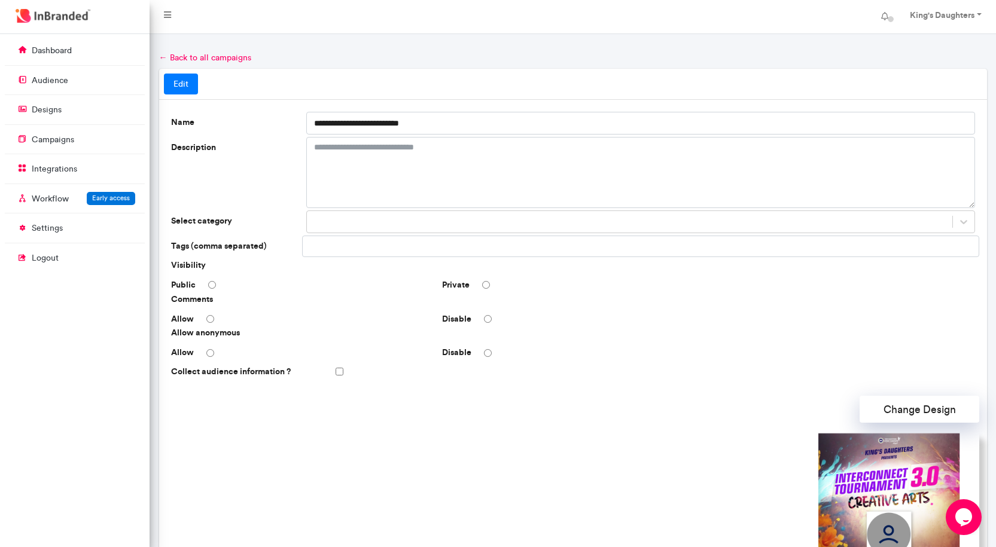
click at [482, 313] on div "Disable" at bounding box center [572, 319] width 271 height 12
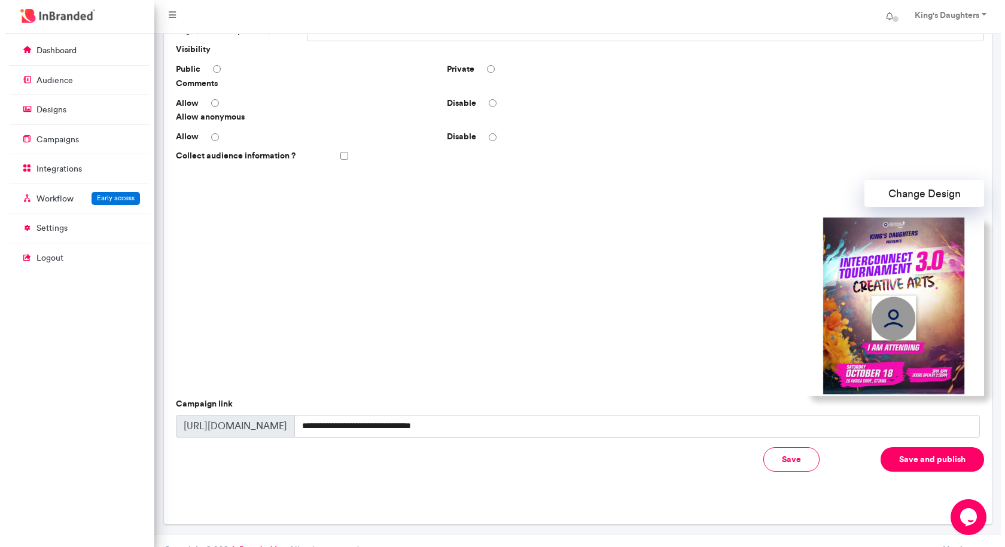
scroll to position [234, 0]
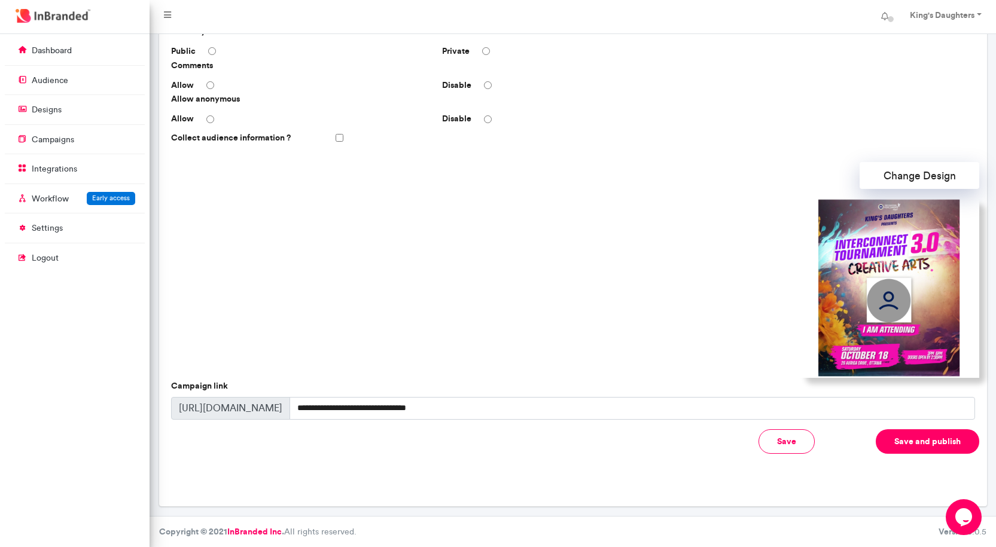
click at [905, 441] on button "Save and publish" at bounding box center [926, 441] width 103 height 25
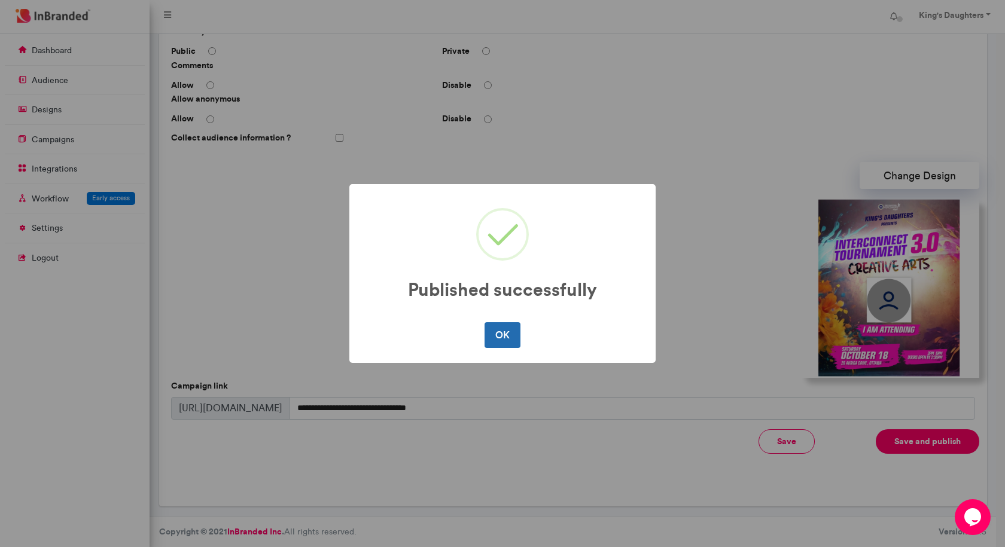
click at [485, 337] on button "OK" at bounding box center [501, 334] width 35 height 25
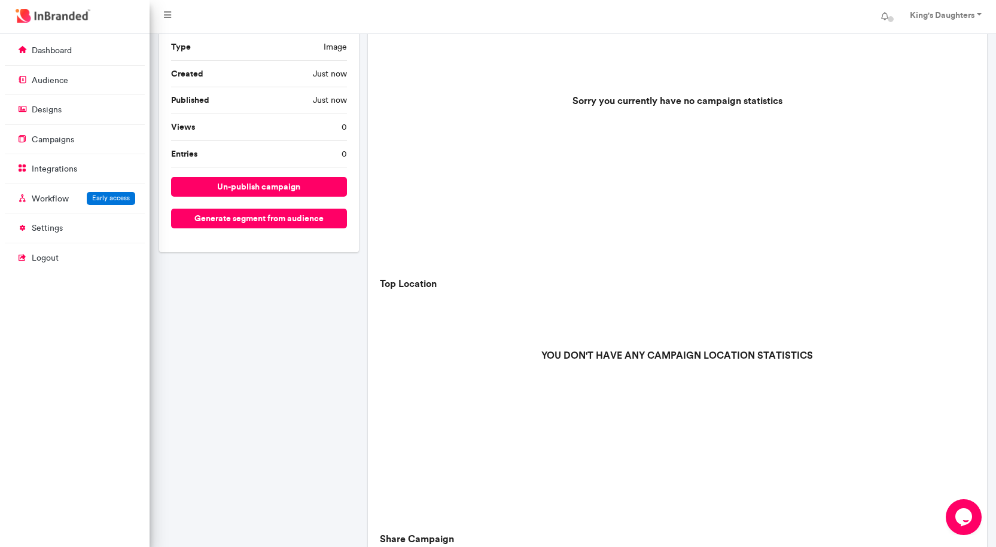
scroll to position [299, 0]
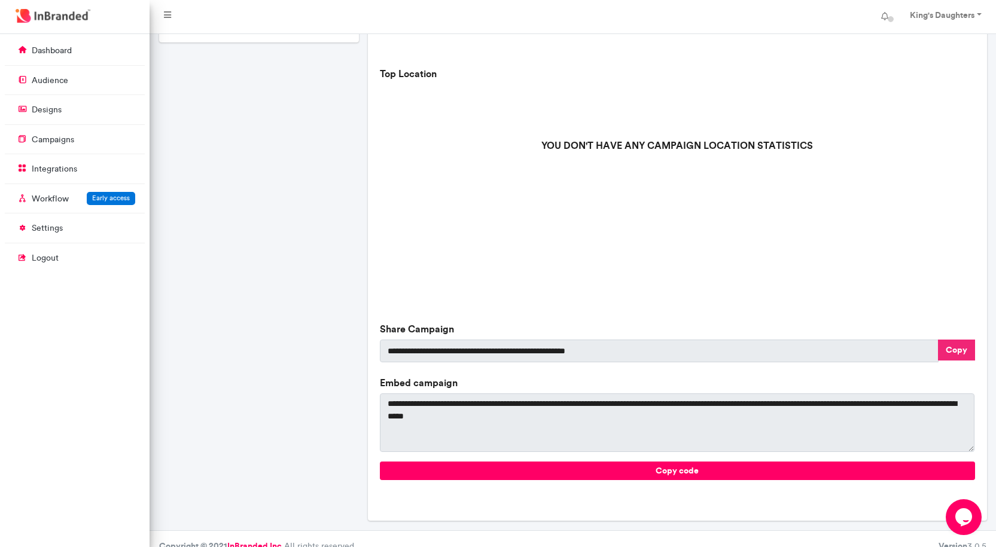
click at [948, 349] on button "Copy" at bounding box center [956, 350] width 37 height 21
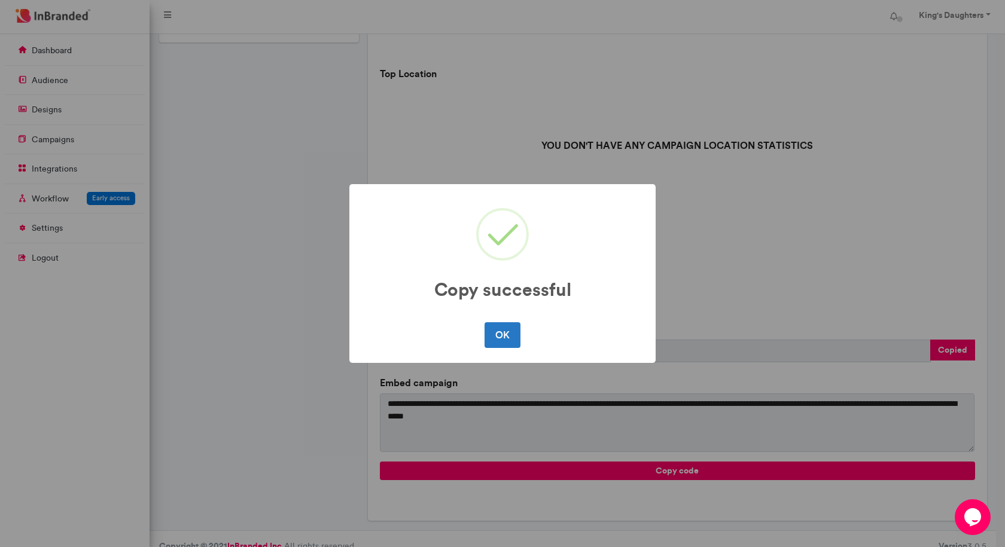
click at [500, 341] on button "OK" at bounding box center [501, 334] width 35 height 25
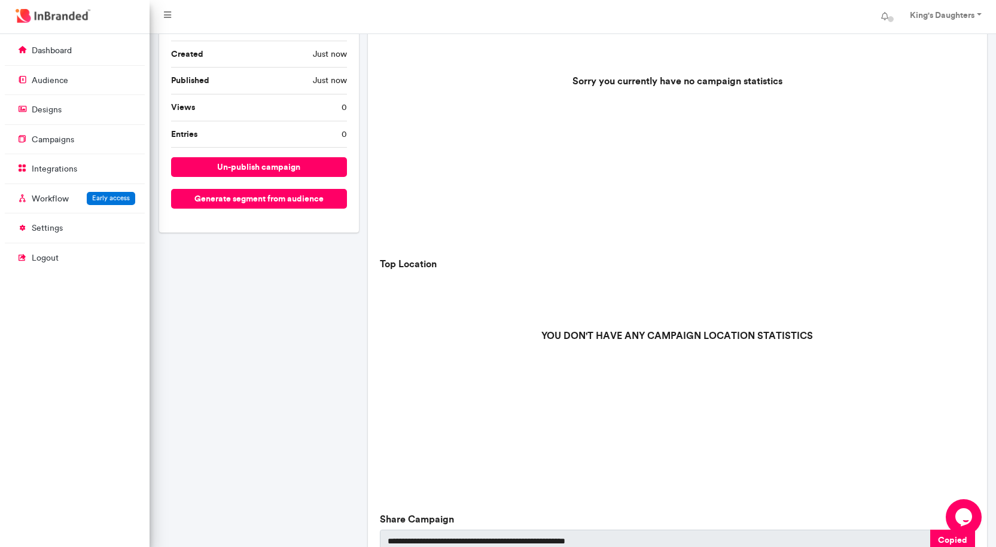
scroll to position [0, 0]
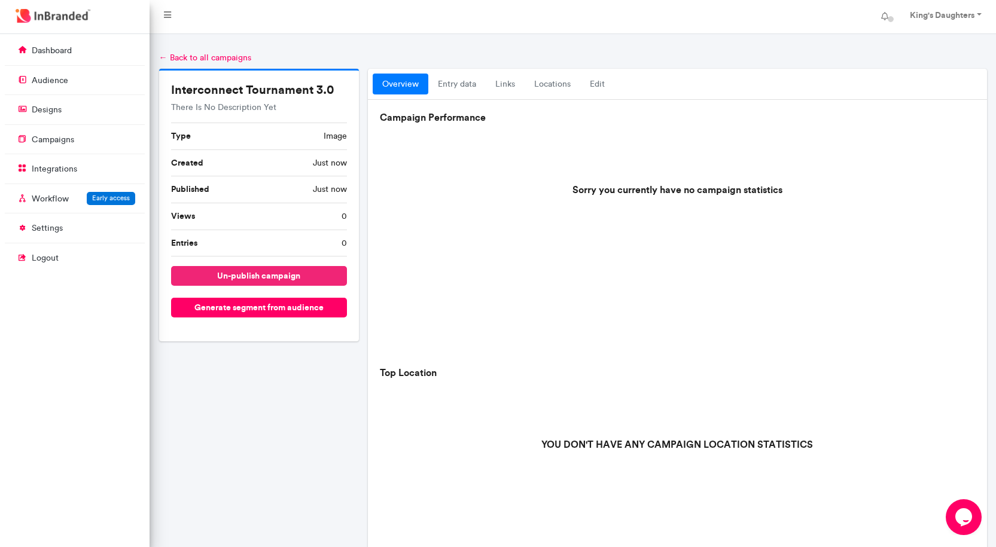
click at [277, 270] on button "un-publish campaign" at bounding box center [259, 276] width 176 height 20
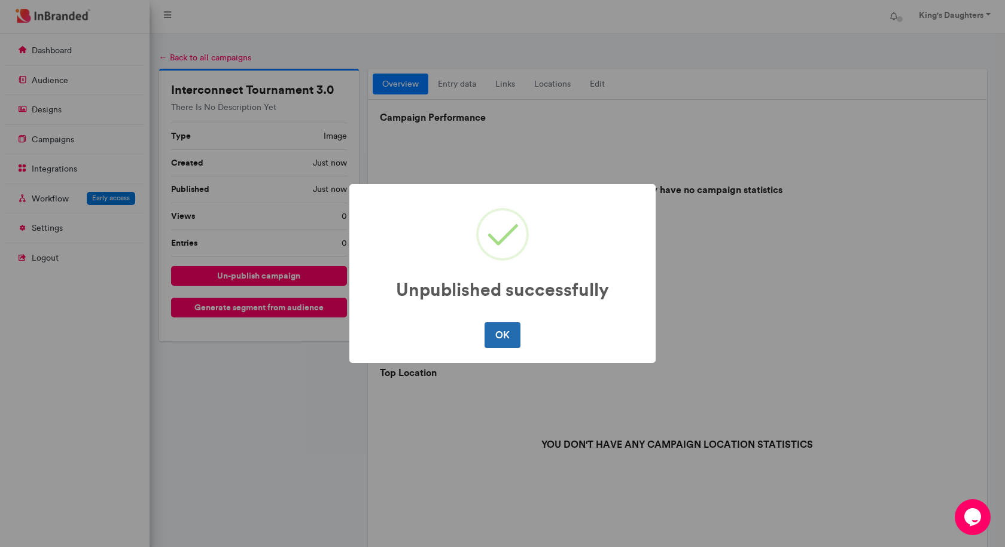
click at [499, 337] on button "OK" at bounding box center [501, 334] width 35 height 25
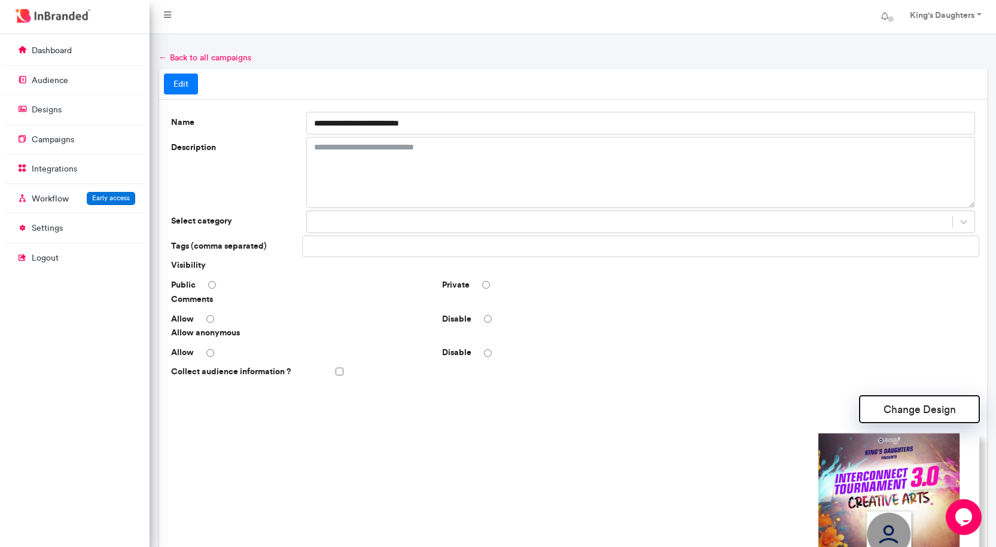
click at [869, 411] on button "Change Design" at bounding box center [919, 409] width 120 height 27
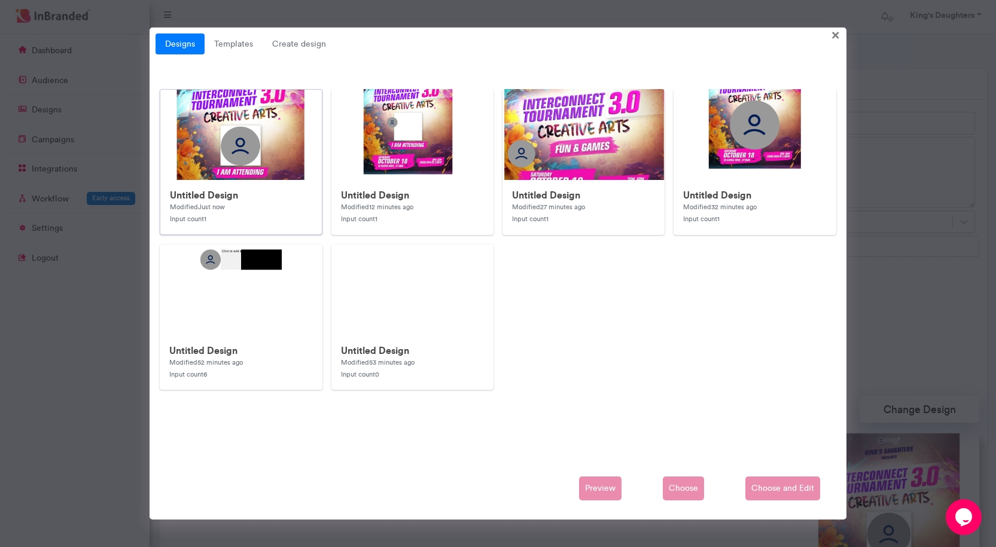
click at [293, 159] on img at bounding box center [399, 329] width 478 height 478
click at [773, 488] on span "Choose and Edit" at bounding box center [782, 489] width 75 height 24
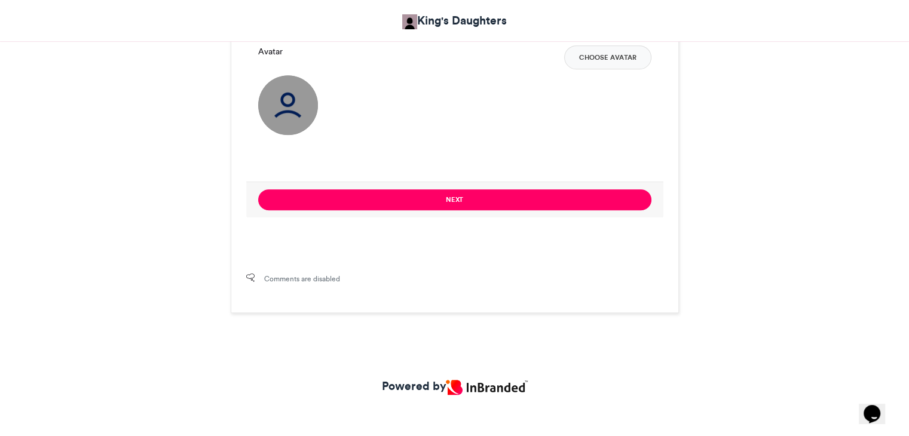
scroll to position [837, 0]
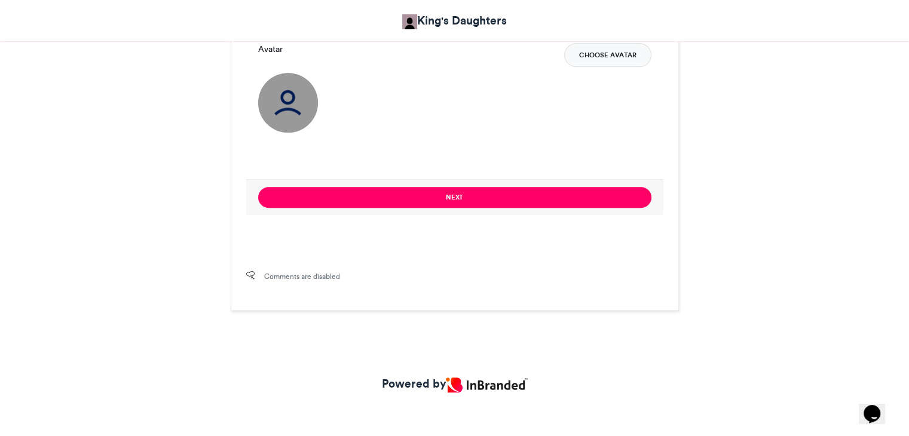
click at [606, 43] on button "Choose Avatar" at bounding box center [607, 55] width 87 height 24
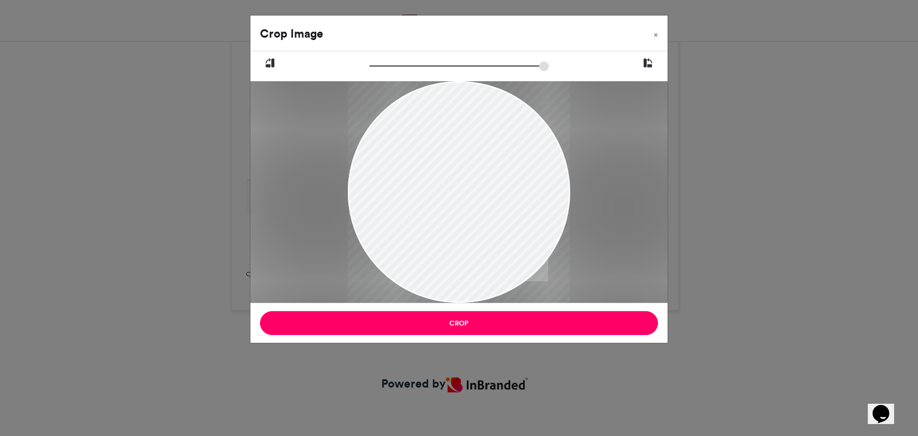
drag, startPoint x: 509, startPoint y: 236, endPoint x: 504, endPoint y: 271, distance: 35.7
click at [504, 271] on div at bounding box center [459, 229] width 222 height 494
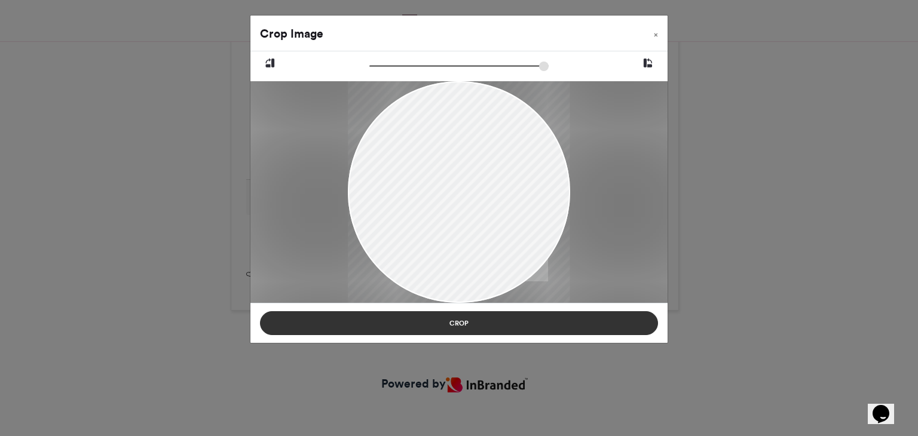
click at [481, 325] on button "Crop" at bounding box center [459, 324] width 398 height 24
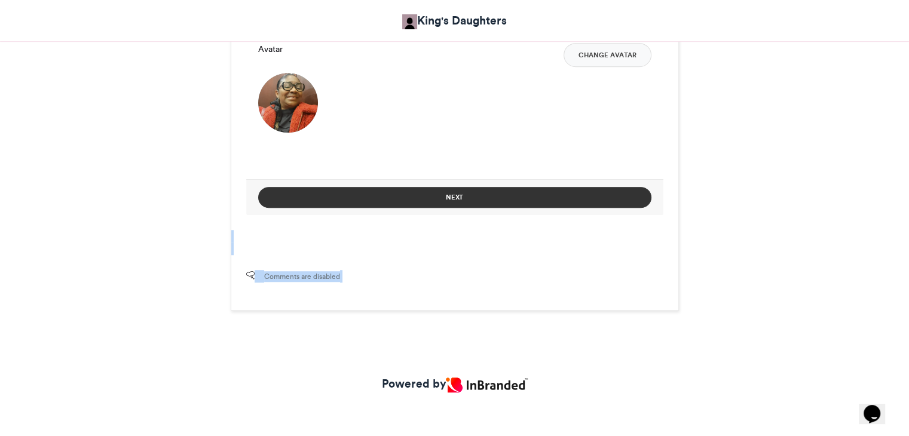
click at [548, 201] on button "Next" at bounding box center [454, 197] width 393 height 21
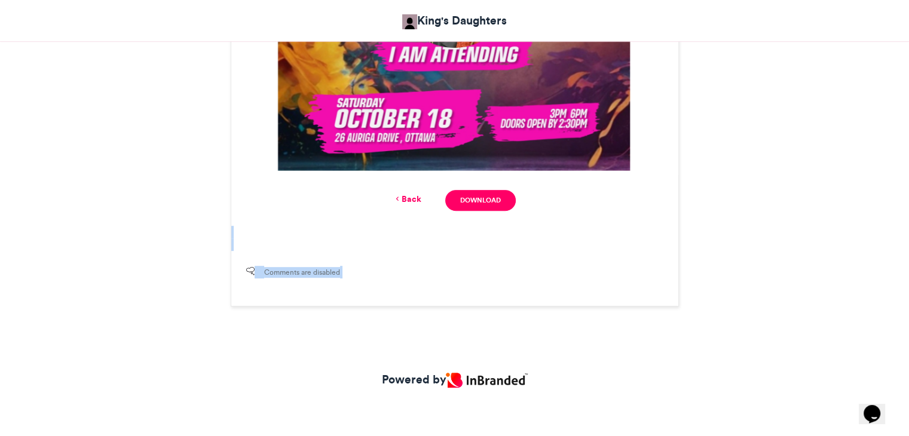
scroll to position [469, 0]
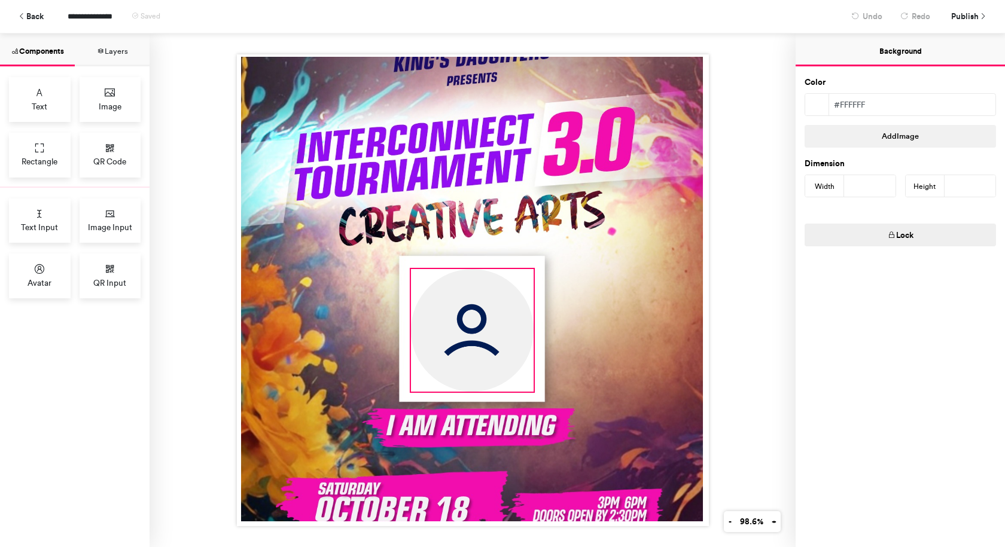
click at [492, 353] on img at bounding box center [471, 330] width 123 height 123
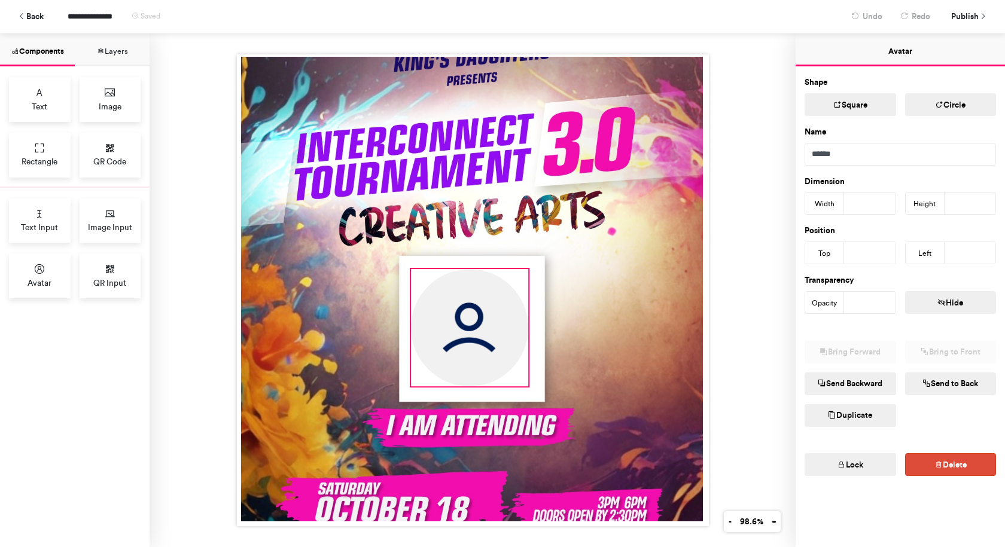
drag, startPoint x: 529, startPoint y: 386, endPoint x: 524, endPoint y: 377, distance: 10.5
click at [524, 377] on div at bounding box center [473, 290] width 472 height 472
type input "***"
click at [408, 269] on div at bounding box center [473, 290] width 472 height 472
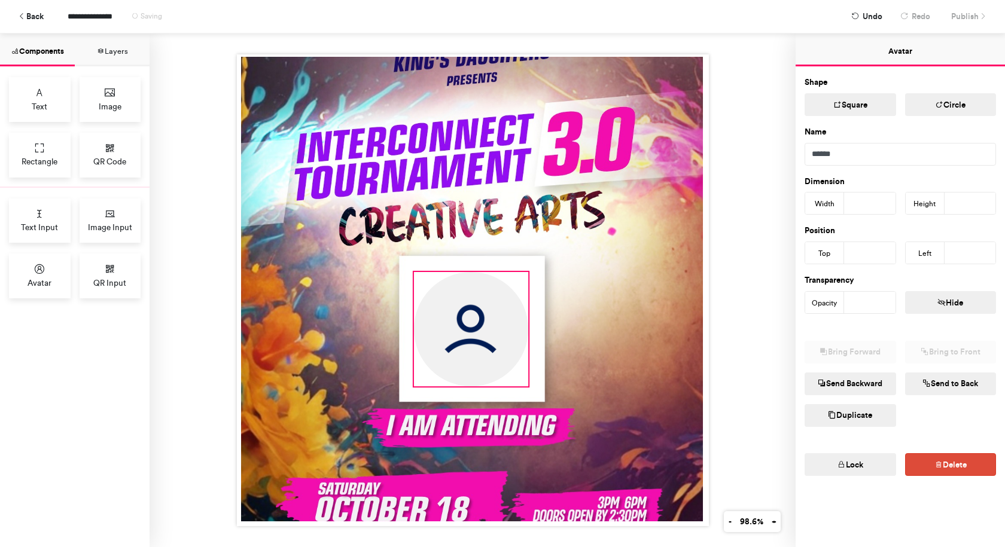
type input "***"
click at [778, 126] on div at bounding box center [472, 290] width 646 height 514
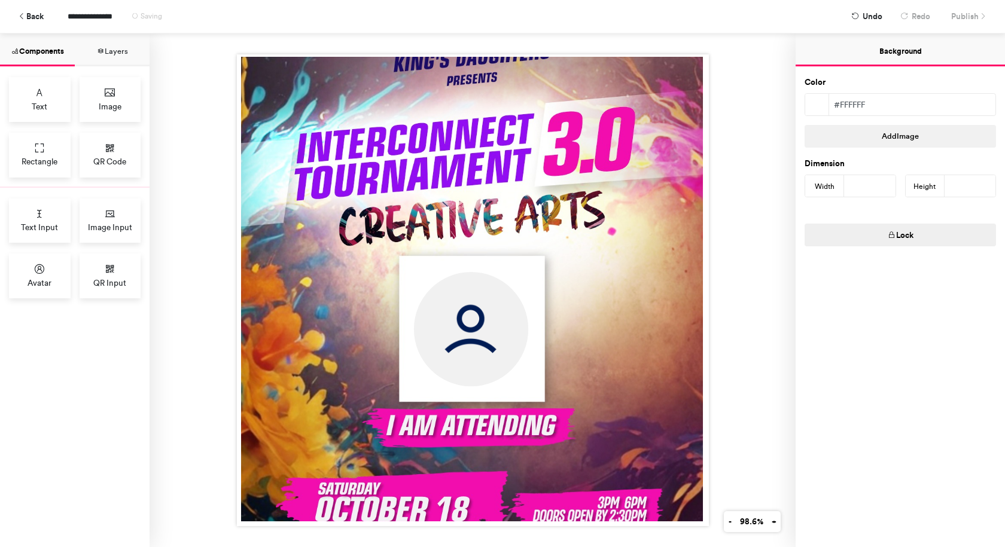
click at [768, 130] on div at bounding box center [472, 290] width 646 height 514
click at [762, 140] on div at bounding box center [472, 290] width 646 height 514
click at [958, 23] on span "Publish" at bounding box center [965, 16] width 28 height 21
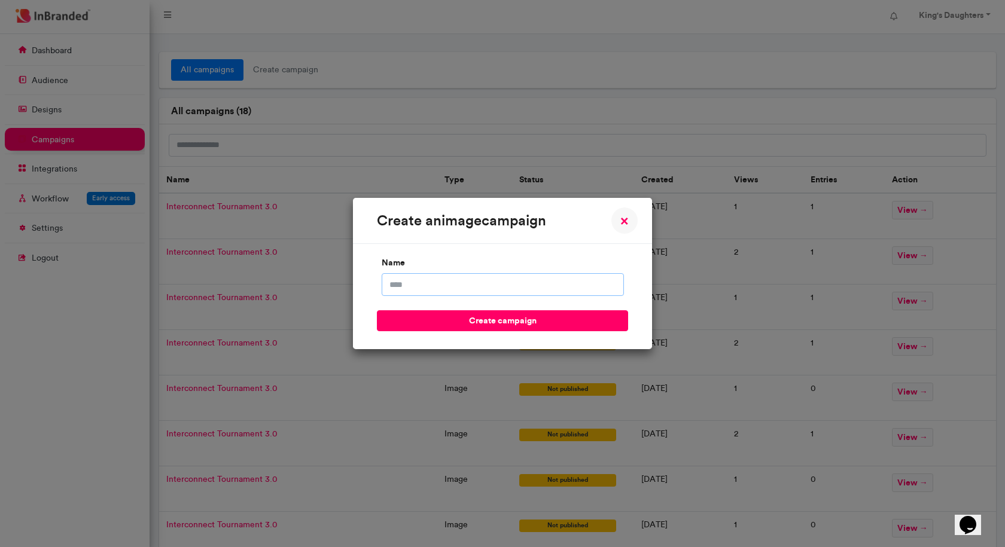
click at [570, 289] on input "name" at bounding box center [502, 284] width 242 height 23
click at [542, 318] on button "create campaign" at bounding box center [502, 320] width 251 height 21
click at [568, 280] on input "name" at bounding box center [502, 284] width 242 height 23
type input "**********"
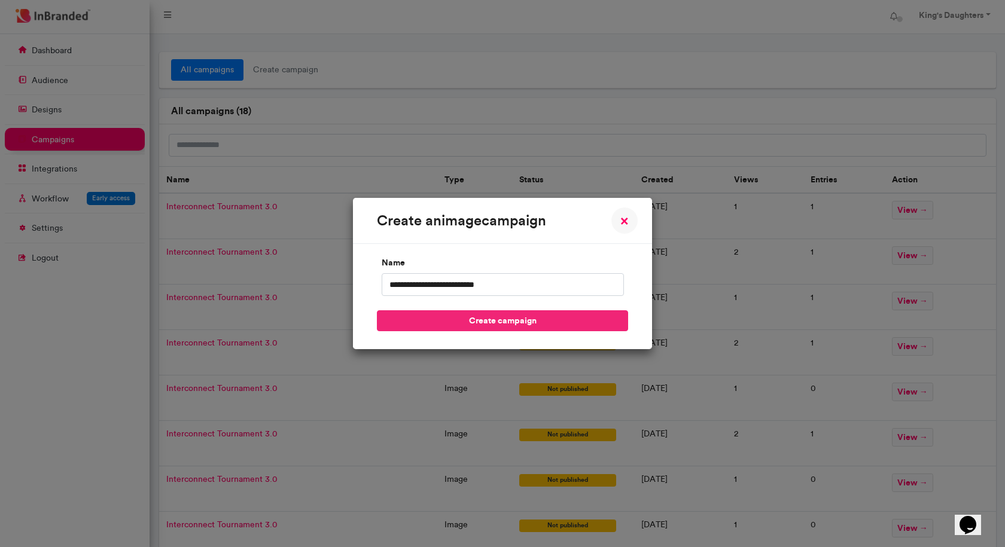
click at [527, 315] on button "create campaign" at bounding box center [502, 320] width 251 height 21
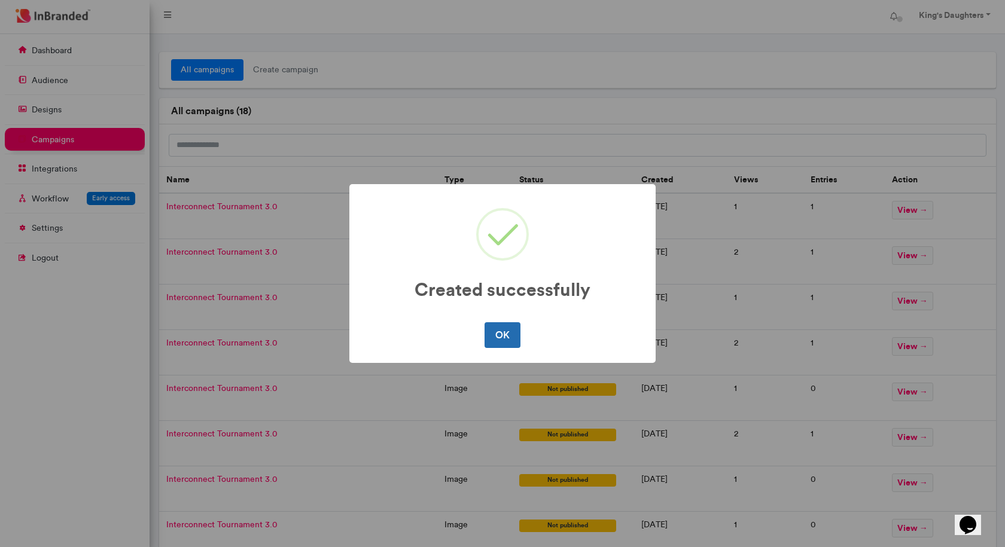
click at [492, 332] on button "OK" at bounding box center [501, 334] width 35 height 25
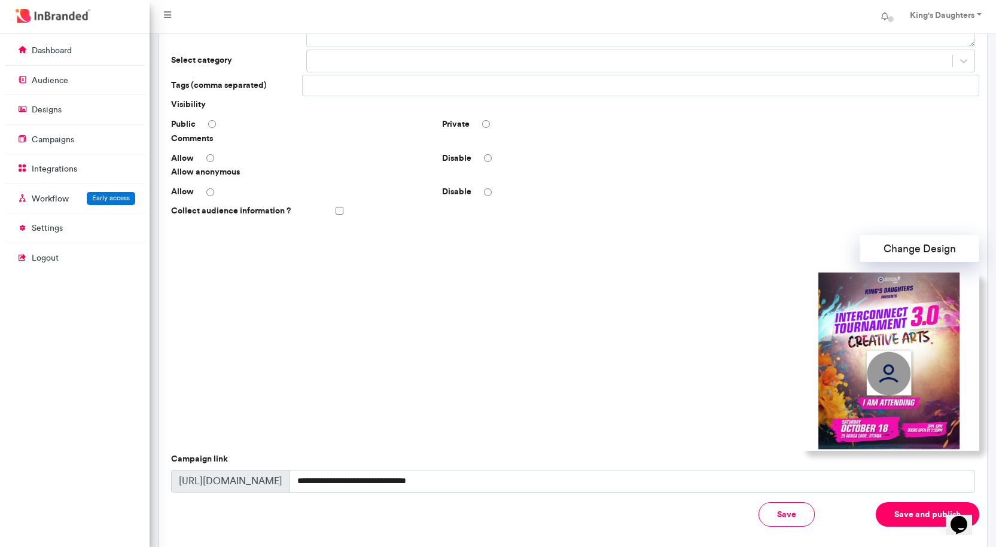
scroll to position [54, 0]
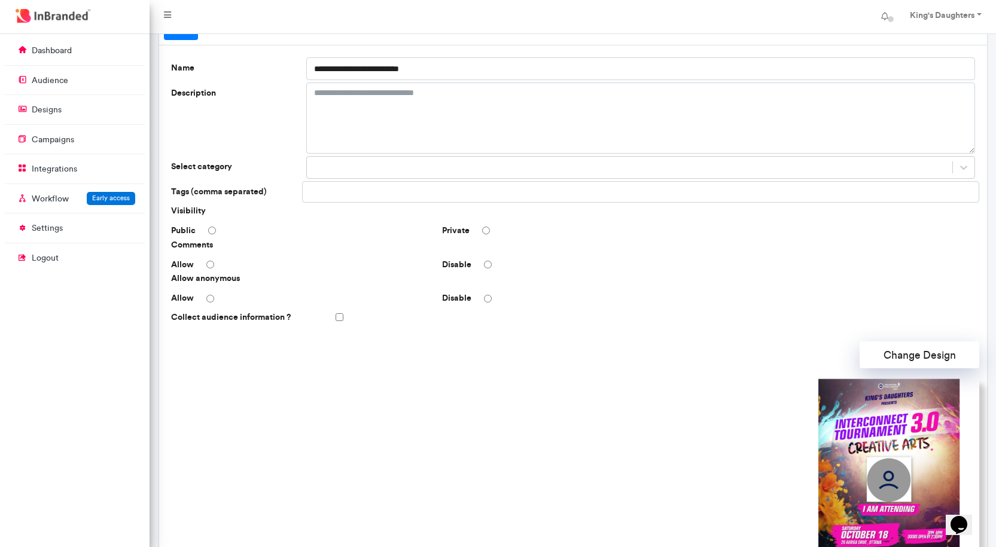
click at [492, 265] on div "Disable" at bounding box center [572, 265] width 271 height 12
click at [927, 355] on button "Change Design" at bounding box center [919, 354] width 120 height 27
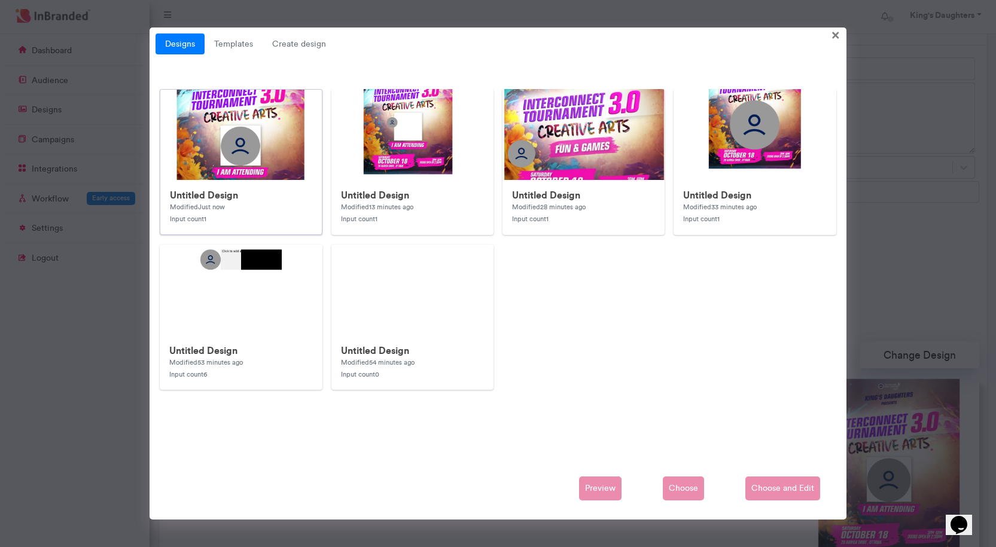
click at [298, 147] on img at bounding box center [399, 329] width 478 height 478
click at [782, 487] on span "Choose and Edit" at bounding box center [782, 489] width 75 height 24
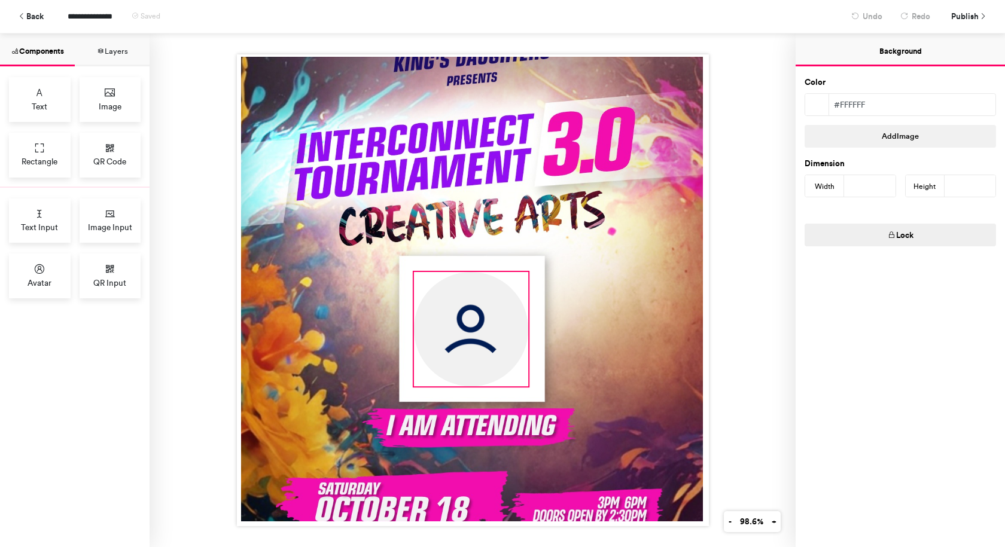
click at [474, 337] on img at bounding box center [470, 329] width 114 height 114
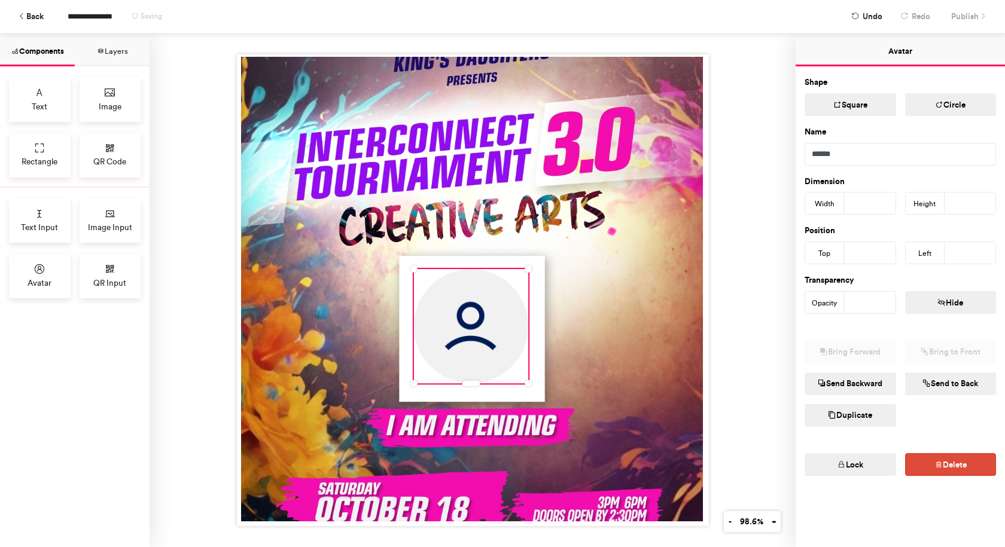
type input "***"
click at [768, 394] on div at bounding box center [472, 290] width 646 height 514
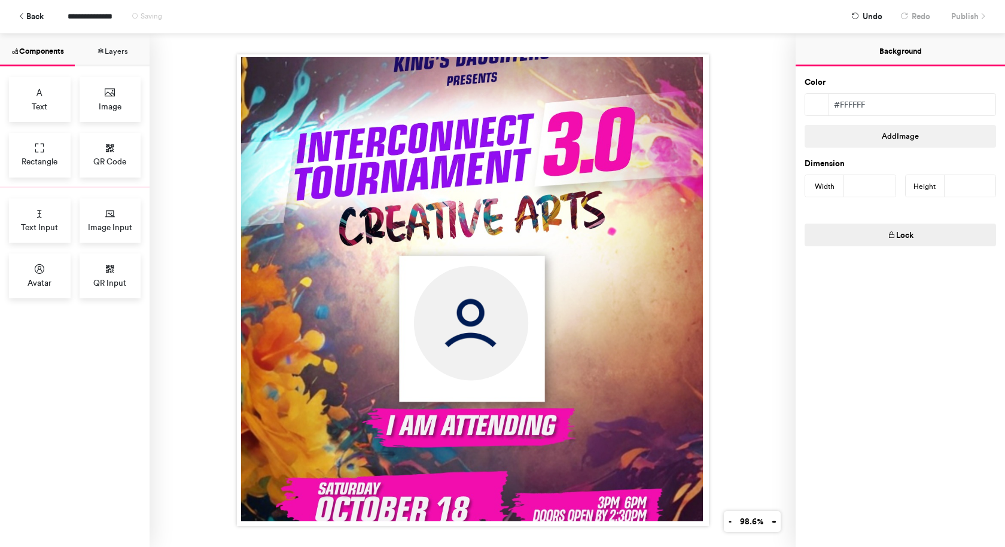
click at [752, 325] on div at bounding box center [472, 290] width 646 height 514
click at [752, 188] on div at bounding box center [472, 290] width 646 height 514
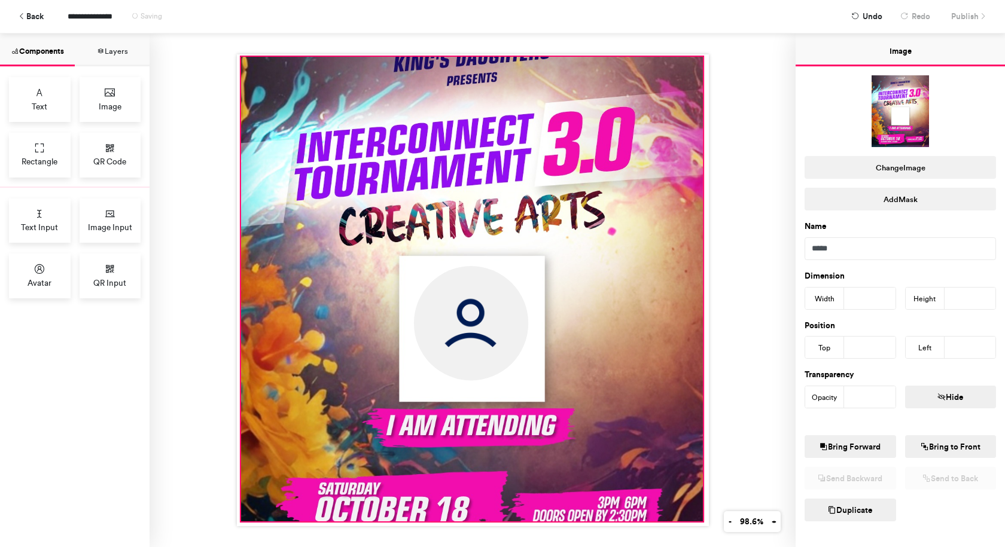
drag, startPoint x: 676, startPoint y: 160, endPoint x: 740, endPoint y: 148, distance: 64.4
click at [676, 160] on div at bounding box center [471, 289] width 462 height 465
type input "*"
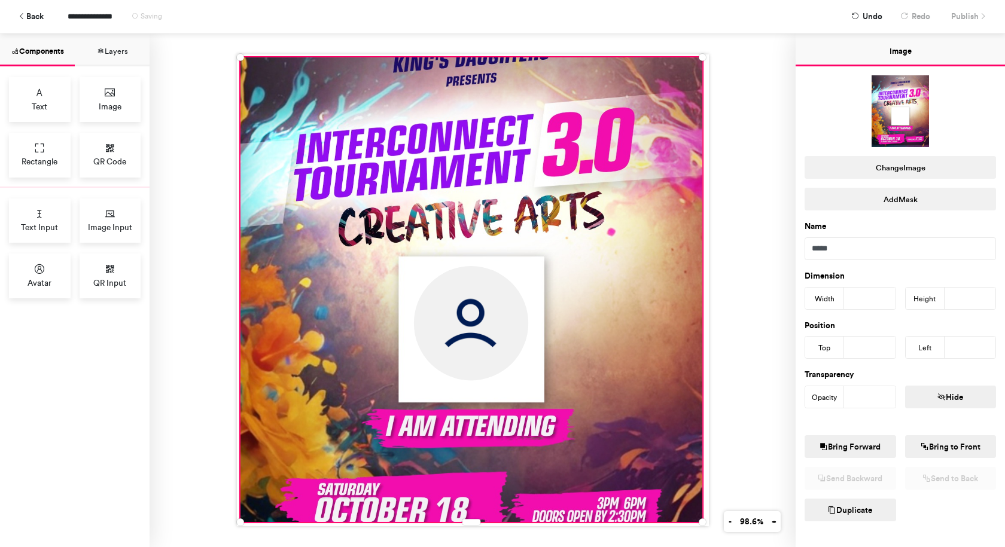
click at [759, 145] on div at bounding box center [472, 290] width 646 height 514
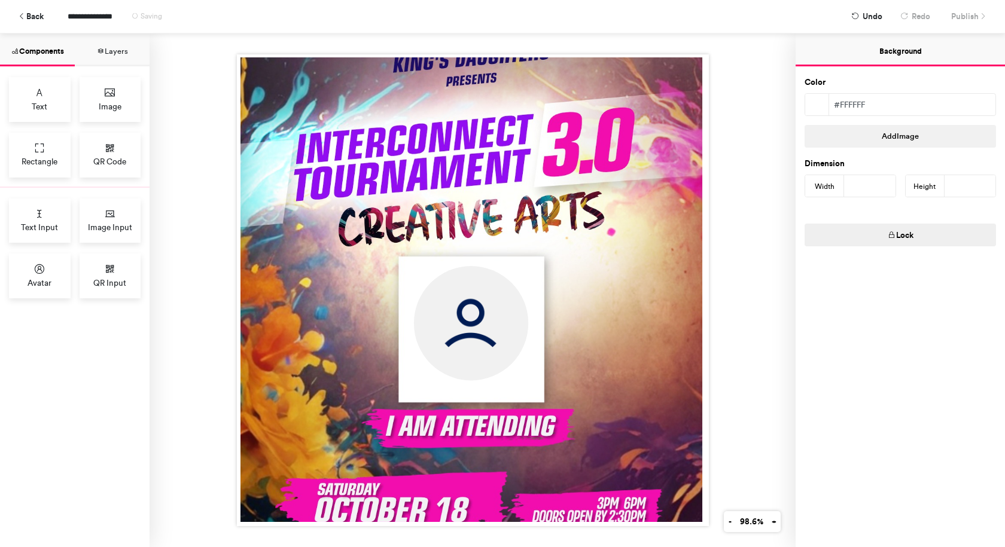
click at [740, 255] on div at bounding box center [472, 290] width 646 height 514
click at [737, 57] on div at bounding box center [472, 290] width 646 height 514
click at [745, 131] on div at bounding box center [472, 290] width 646 height 514
click at [747, 127] on div at bounding box center [472, 290] width 646 height 514
click at [738, 179] on div at bounding box center [472, 290] width 646 height 514
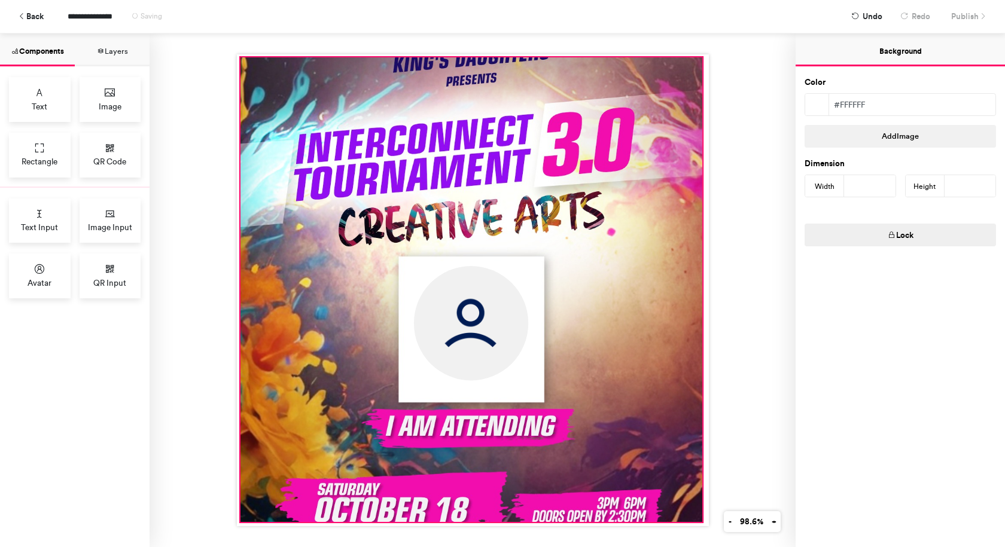
click at [663, 202] on div at bounding box center [471, 289] width 462 height 465
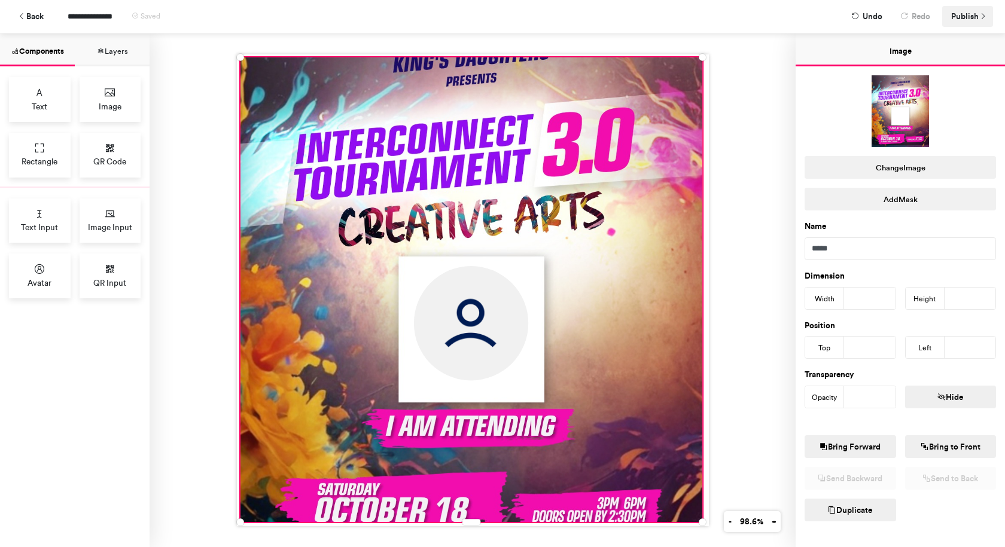
click at [958, 22] on span "Publish" at bounding box center [965, 16] width 28 height 21
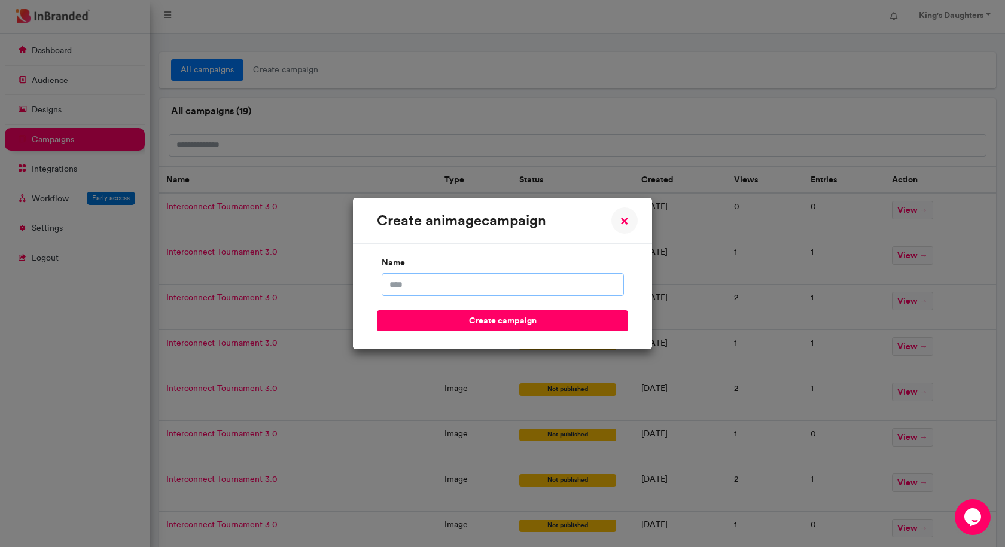
click at [554, 284] on input "name" at bounding box center [502, 284] width 242 height 23
type input "**********"
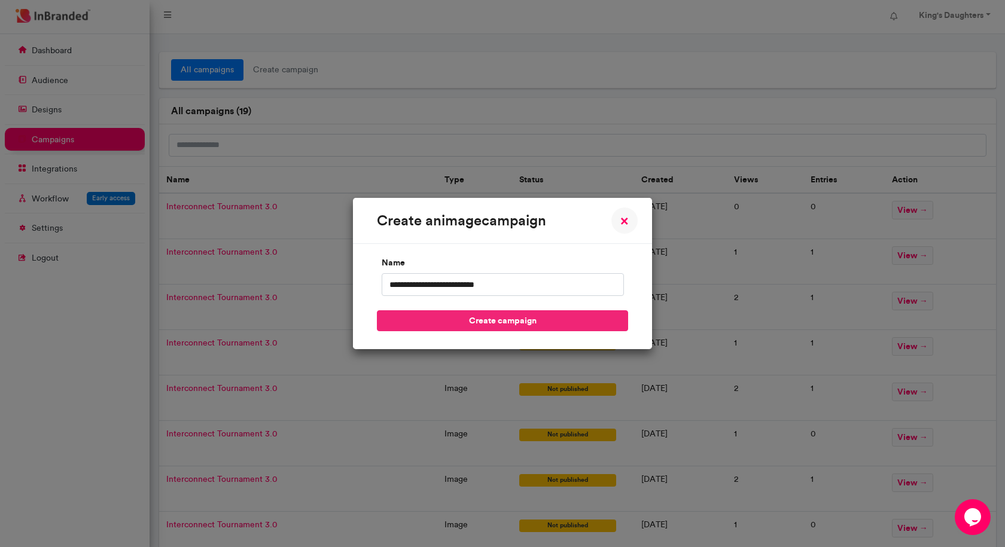
click at [535, 314] on button "create campaign" at bounding box center [502, 320] width 251 height 21
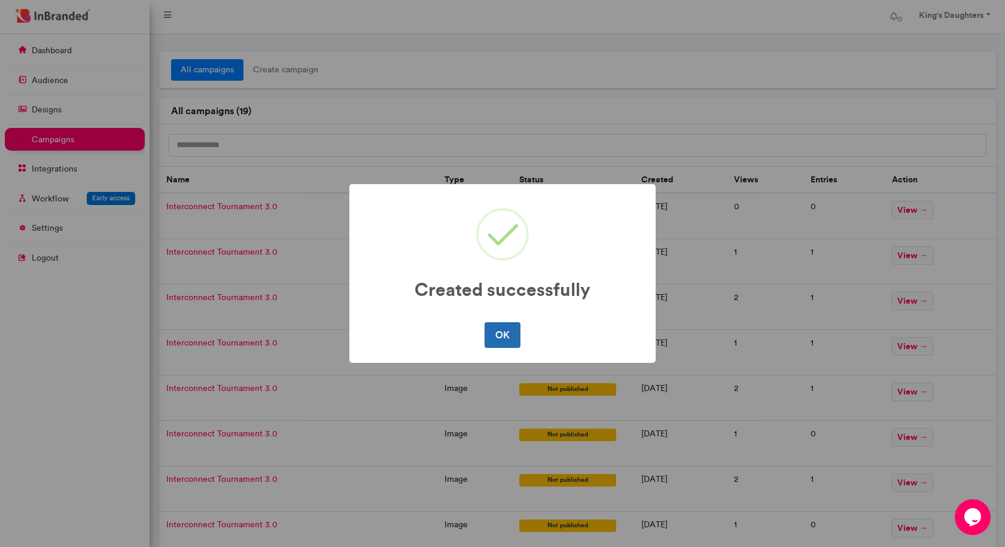
click at [510, 332] on button "OK" at bounding box center [501, 334] width 35 height 25
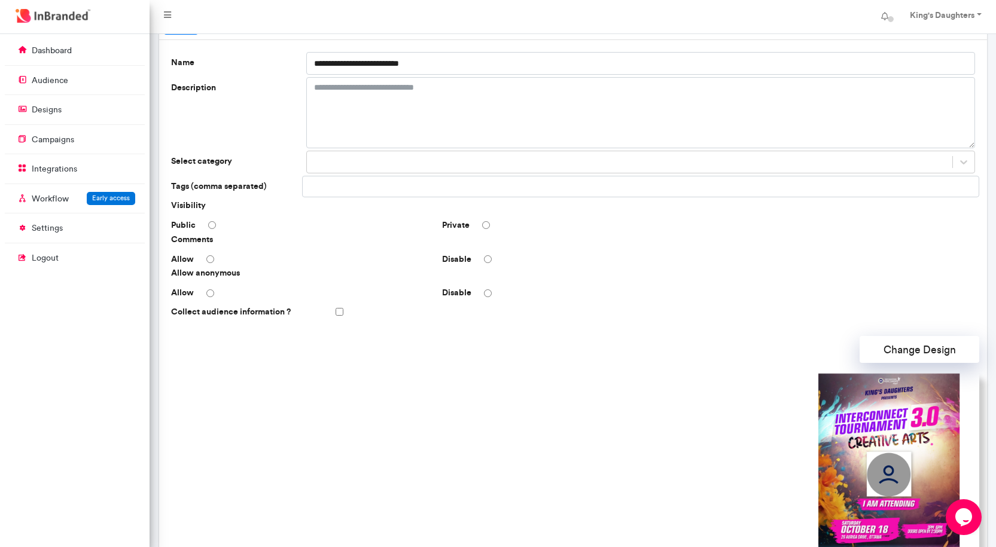
scroll to position [120, 0]
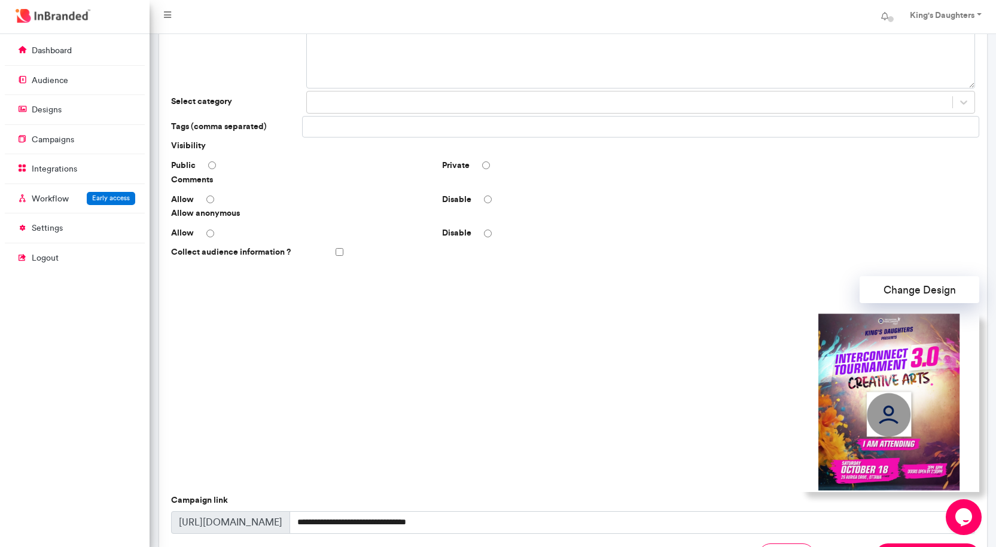
click at [490, 167] on div "Private" at bounding box center [572, 166] width 271 height 12
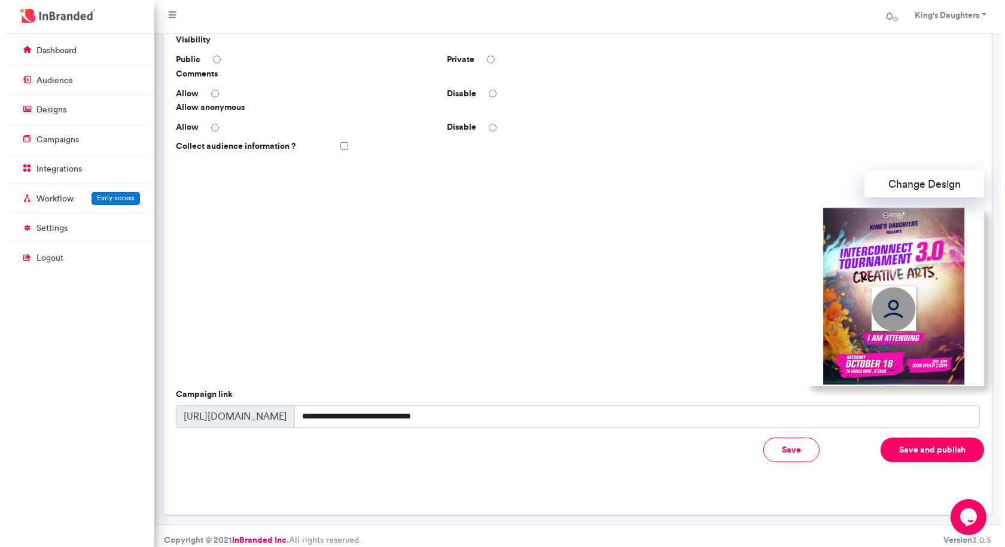
scroll to position [234, 0]
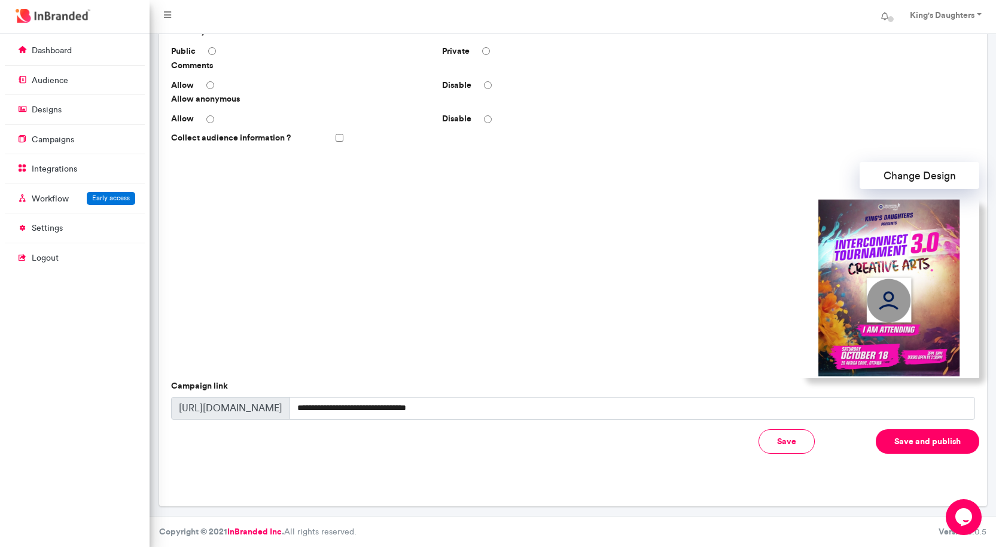
click at [919, 437] on button "Save and publish" at bounding box center [926, 441] width 103 height 25
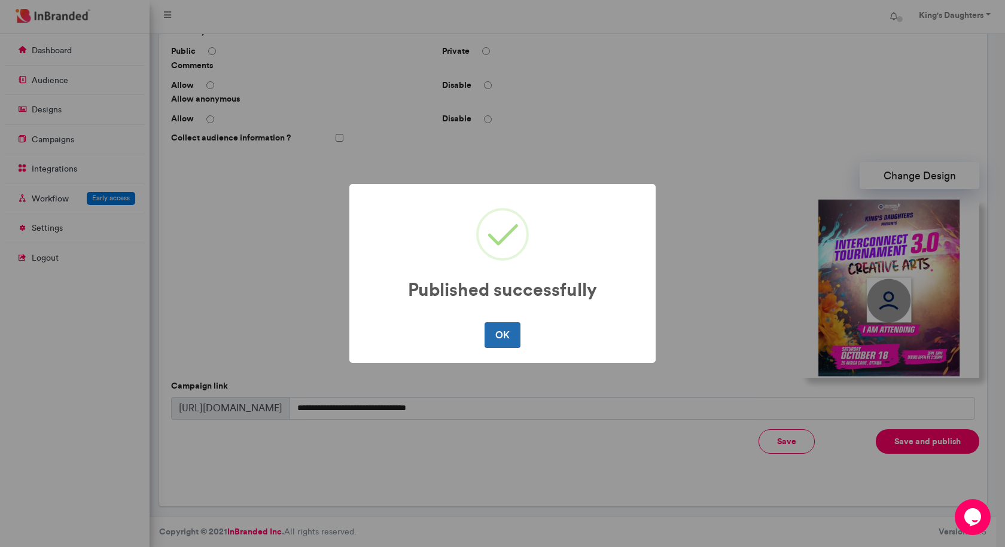
click at [502, 334] on button "OK" at bounding box center [501, 334] width 35 height 25
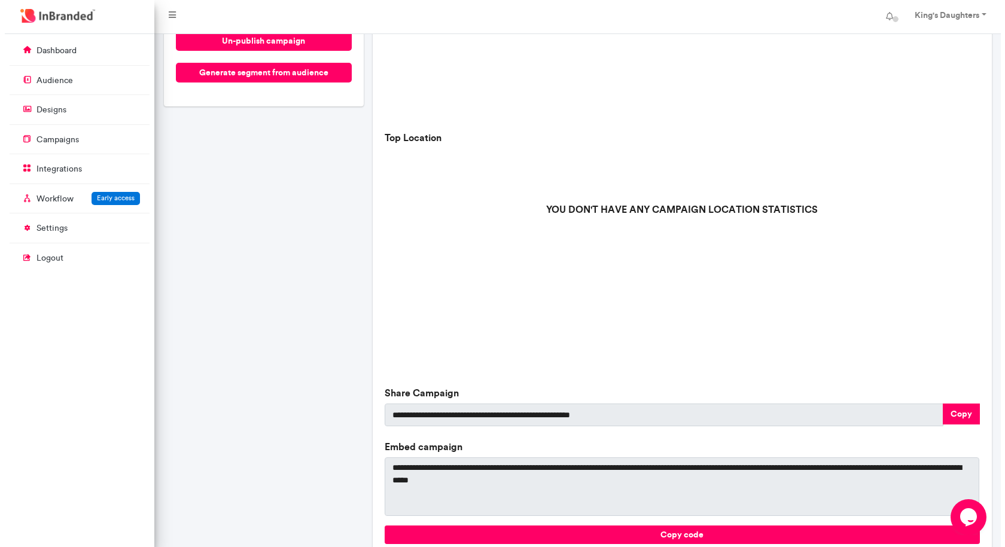
scroll to position [239, 0]
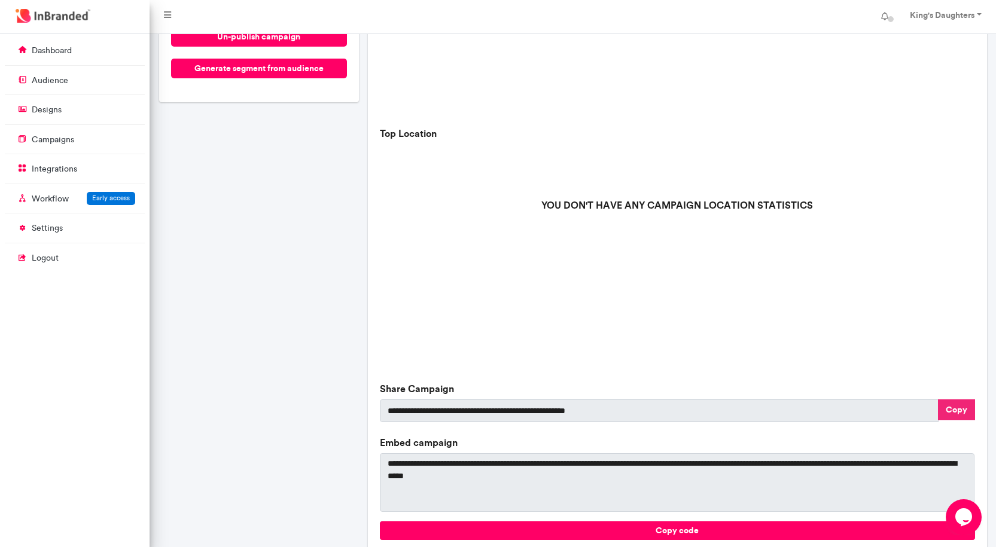
click at [952, 407] on button "Copy" at bounding box center [956, 409] width 37 height 21
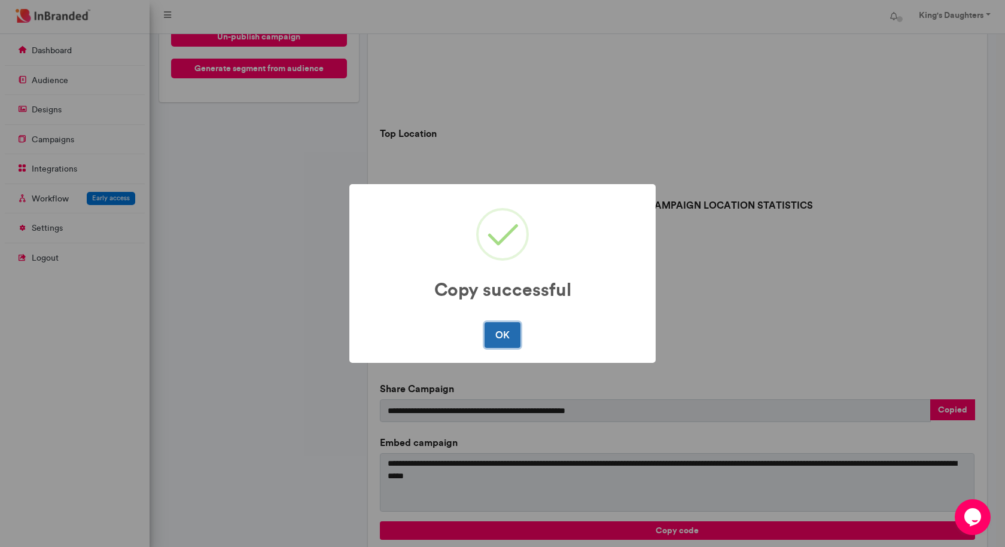
click at [520, 344] on div "OK No Cancel" at bounding box center [502, 334] width 282 height 31
click at [515, 343] on button "OK" at bounding box center [501, 334] width 35 height 25
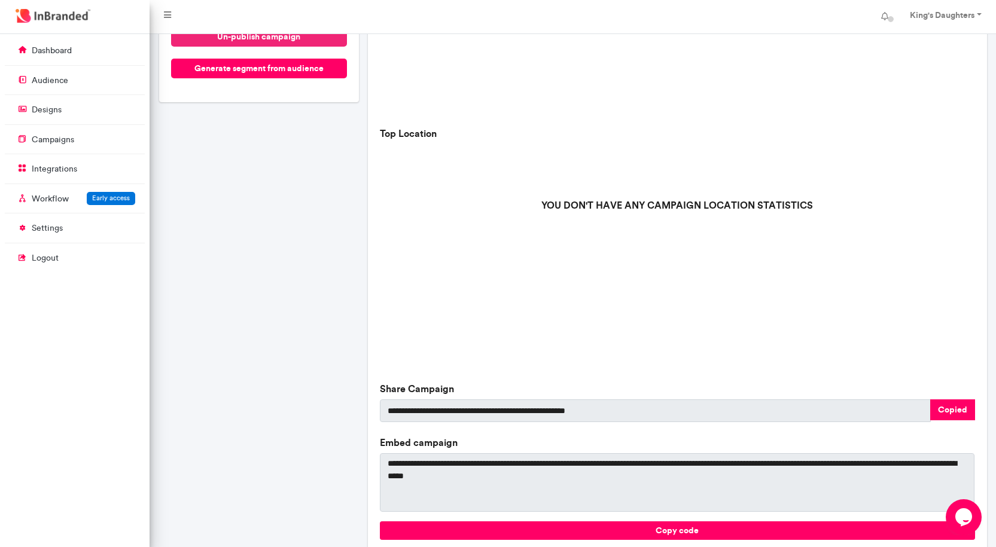
click at [314, 35] on button "un-publish campaign" at bounding box center [259, 37] width 176 height 20
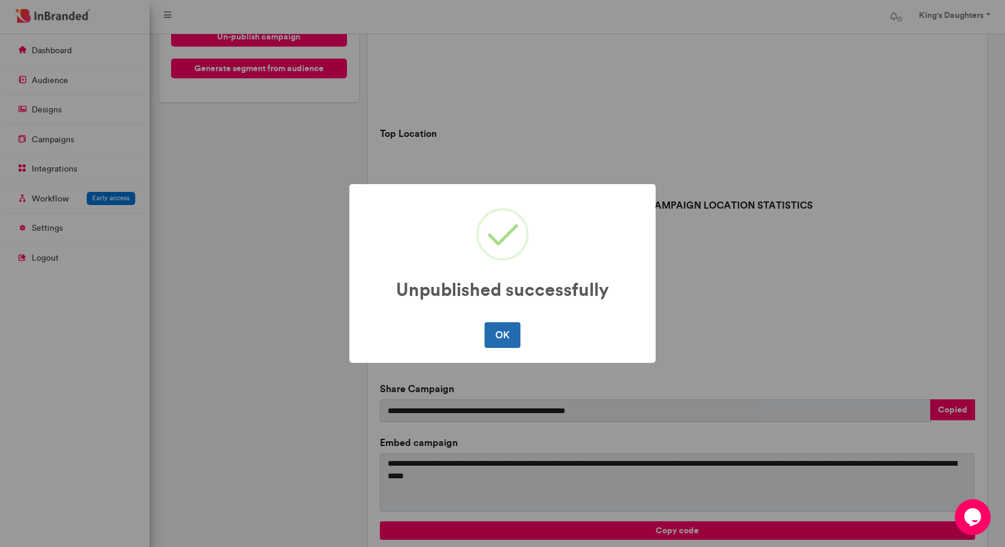
click at [499, 341] on button "OK" at bounding box center [501, 334] width 35 height 25
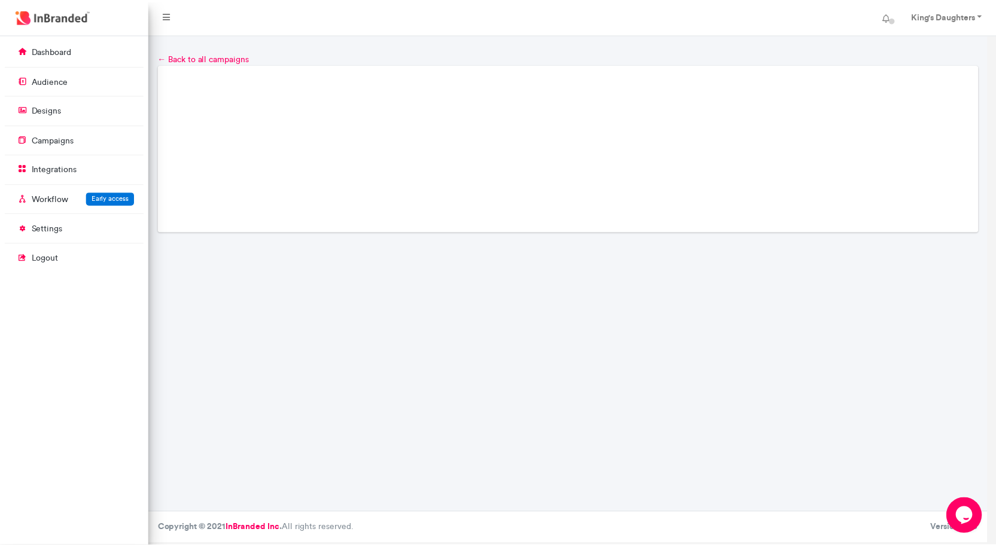
scroll to position [0, 0]
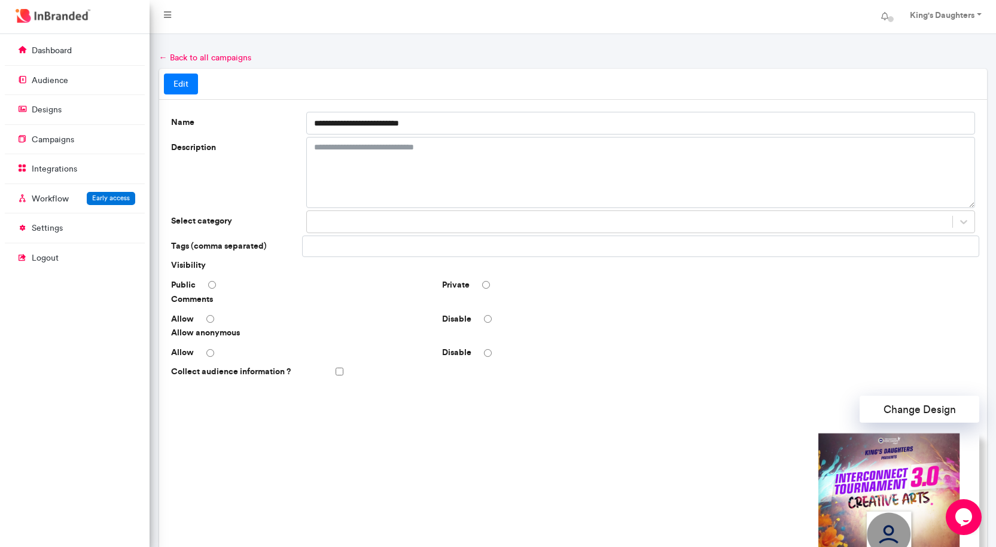
click at [208, 358] on div "Allow" at bounding box center [301, 353] width 271 height 12
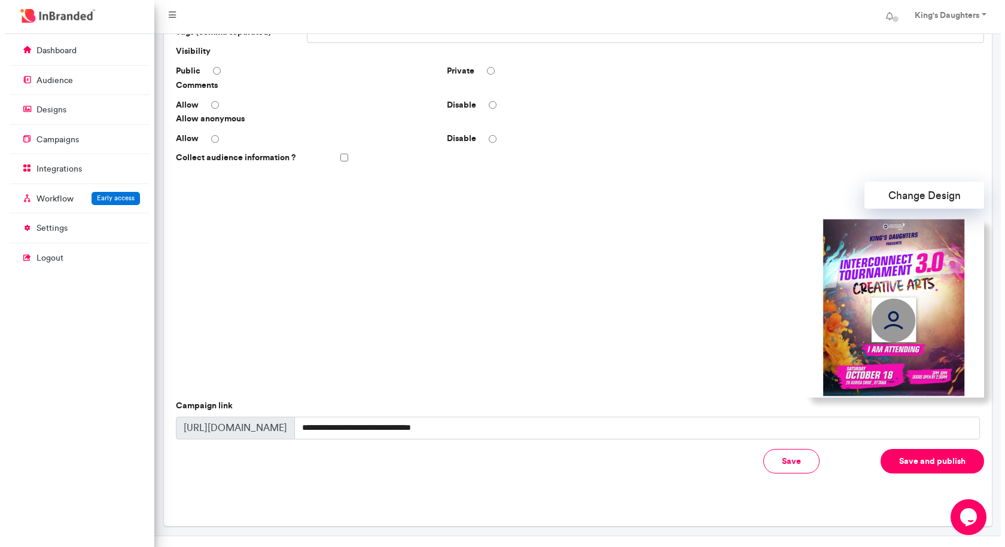
scroll to position [234, 0]
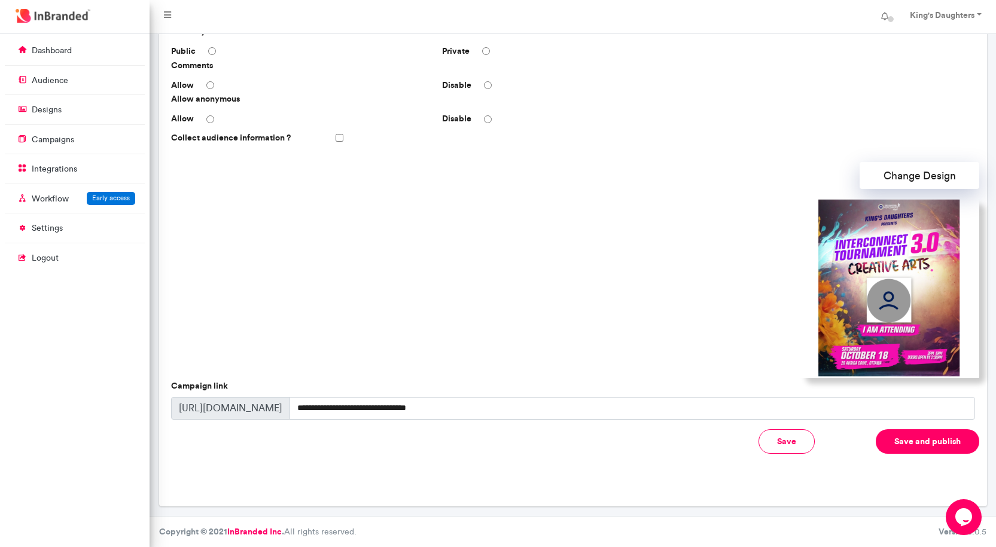
click at [881, 442] on button "Save and publish" at bounding box center [926, 441] width 103 height 25
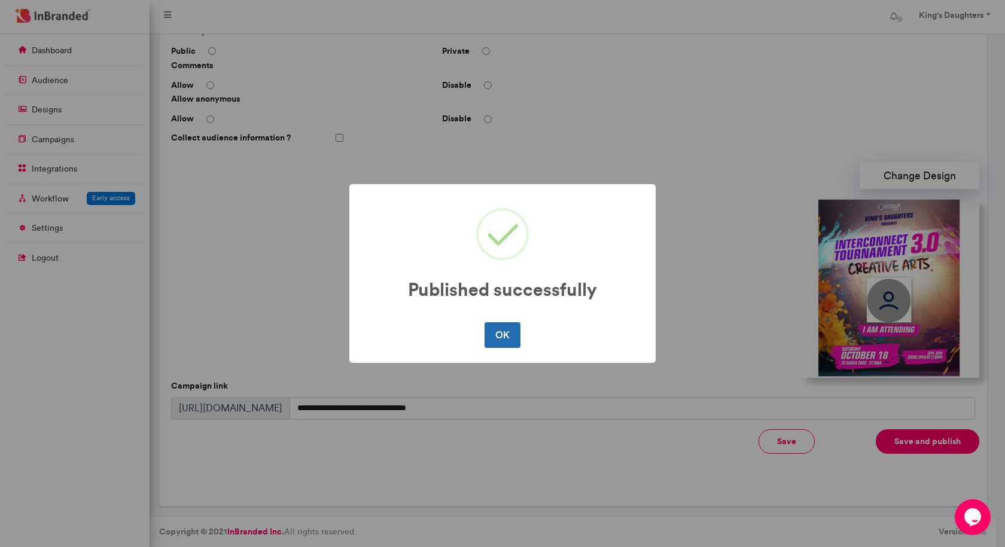
click at [503, 340] on button "OK" at bounding box center [501, 334] width 35 height 25
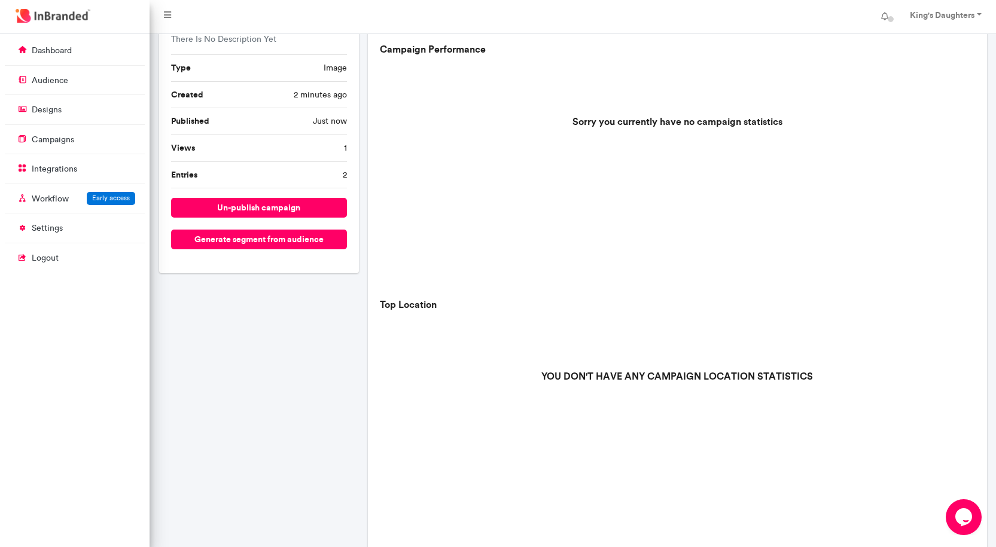
scroll to position [239, 0]
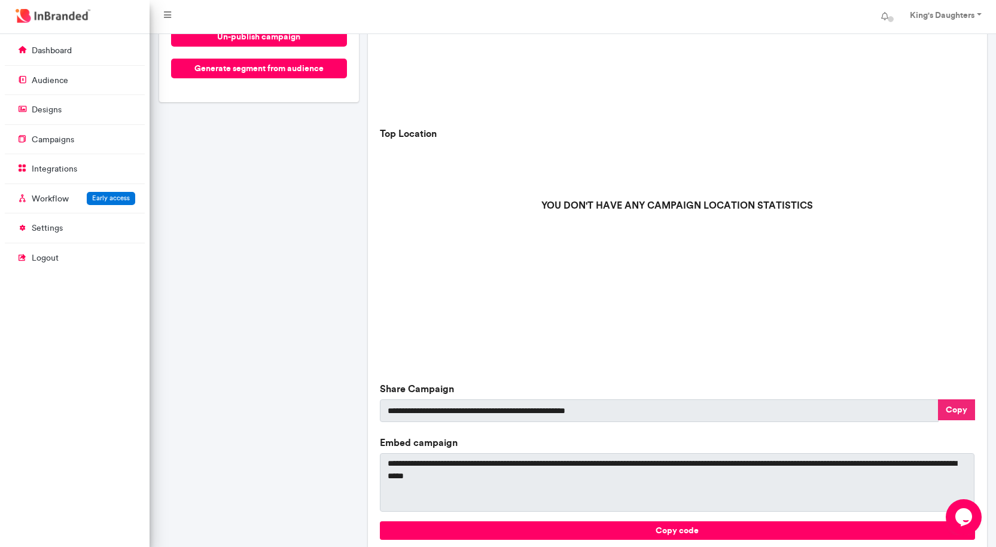
click at [968, 411] on button "Copy" at bounding box center [956, 409] width 37 height 21
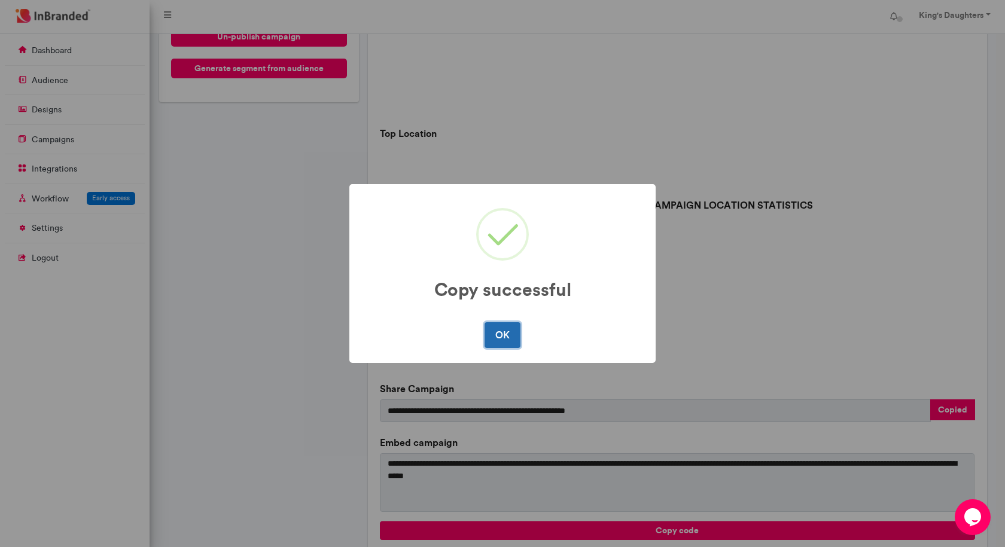
click at [509, 332] on button "OK" at bounding box center [501, 334] width 35 height 25
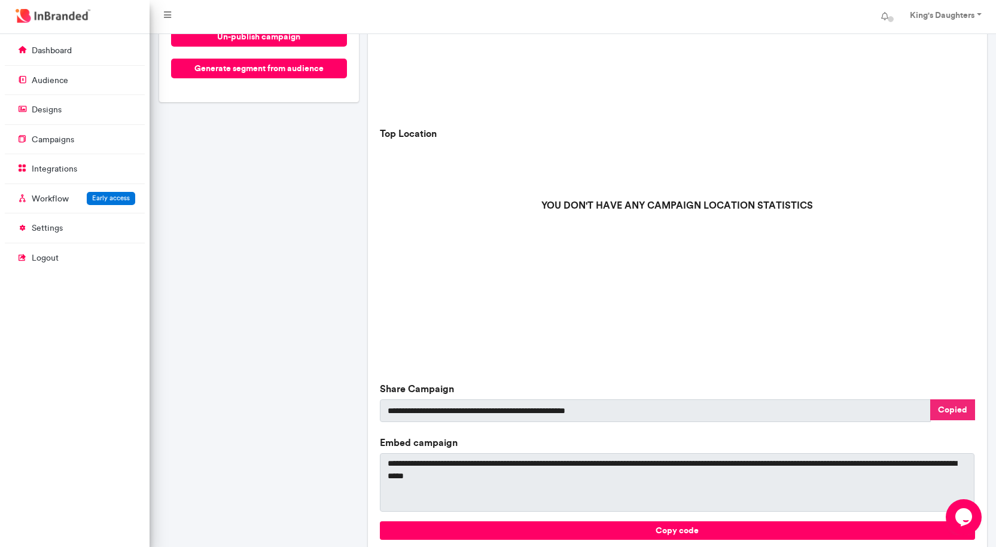
click at [955, 411] on button "Copied" at bounding box center [952, 409] width 45 height 21
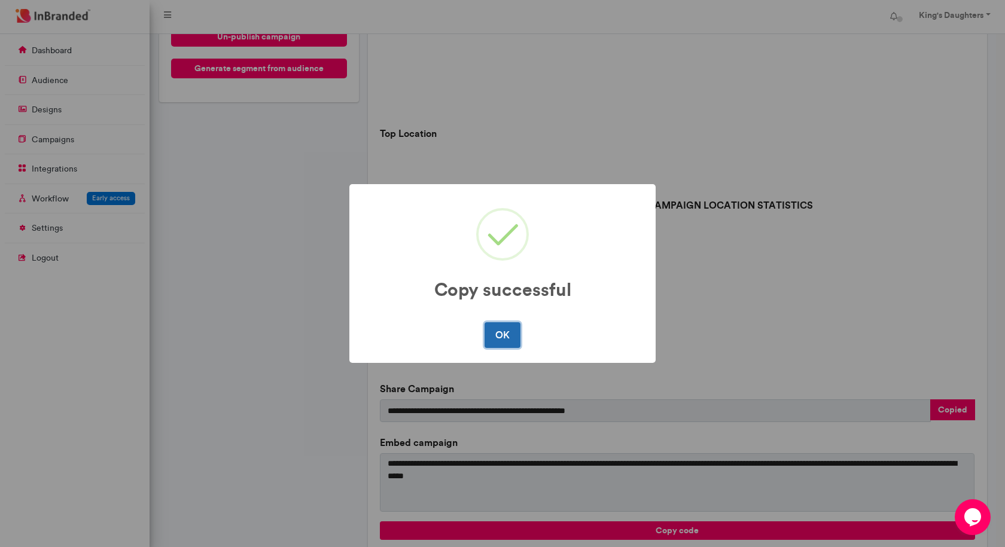
click at [496, 331] on button "OK" at bounding box center [501, 334] width 35 height 25
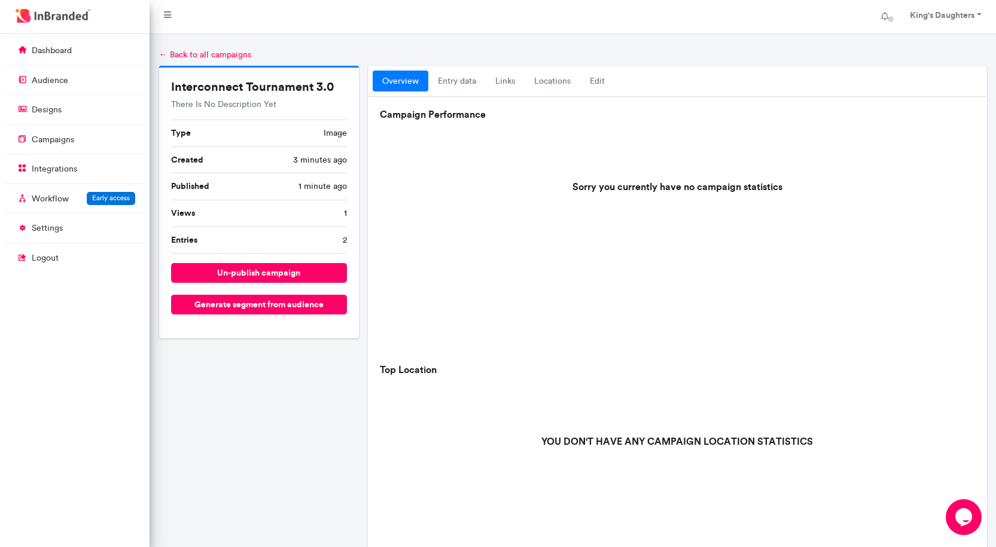
scroll to position [0, 0]
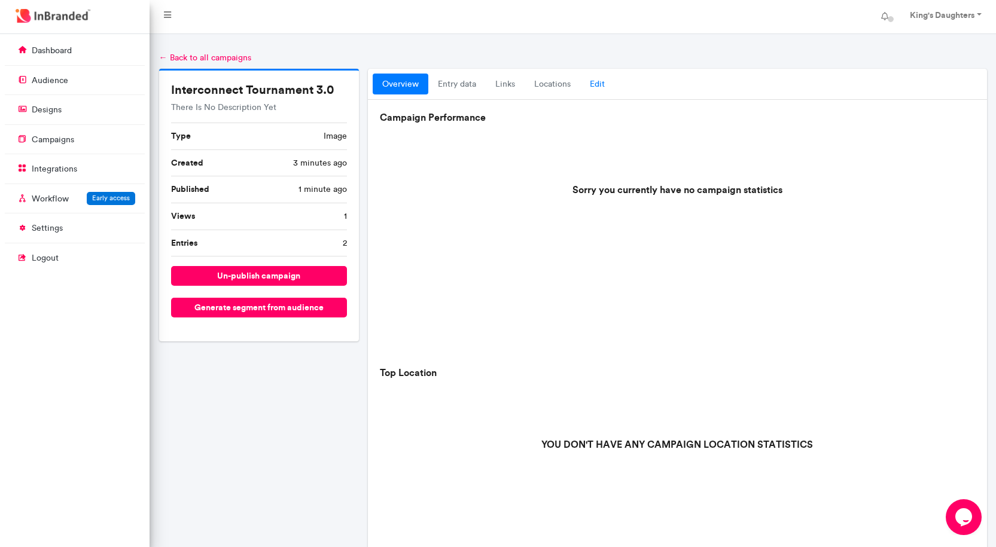
click at [596, 85] on link "Edit" at bounding box center [597, 85] width 34 height 22
click at [540, 77] on link "locations" at bounding box center [552, 85] width 56 height 22
click at [474, 84] on link "entry data" at bounding box center [456, 85] width 57 height 22
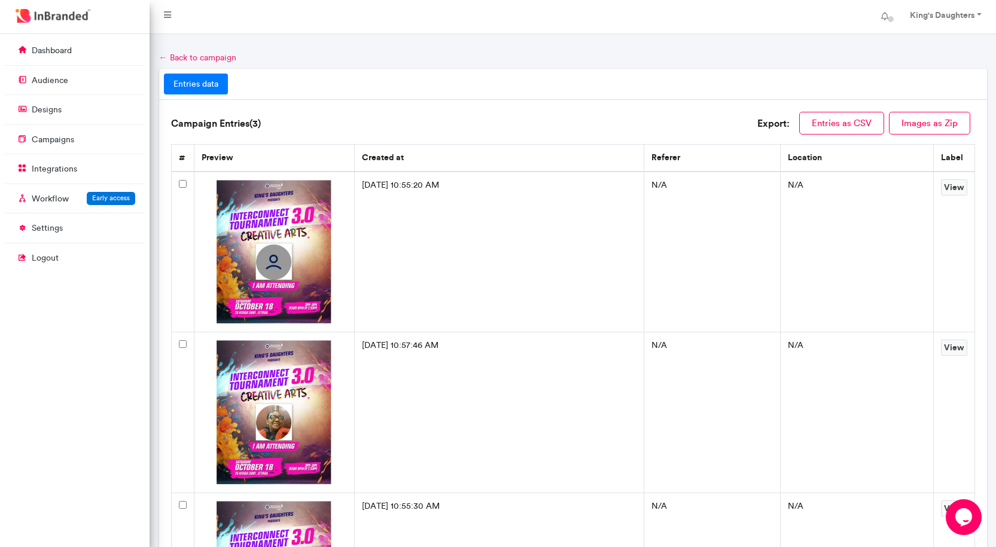
click at [221, 56] on link "← Back to campaign" at bounding box center [197, 58] width 77 height 10
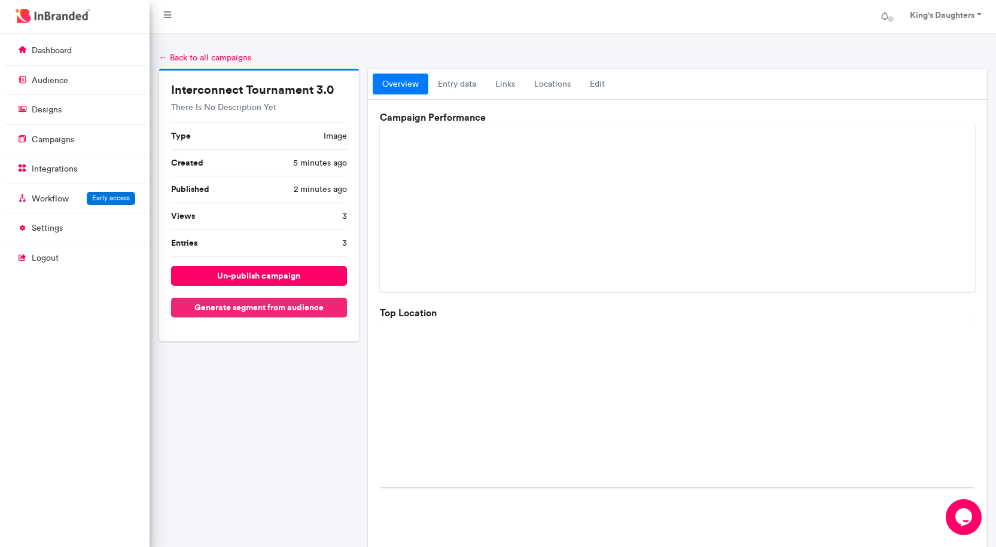
click at [264, 307] on button "Generate segment from audience" at bounding box center [259, 308] width 176 height 20
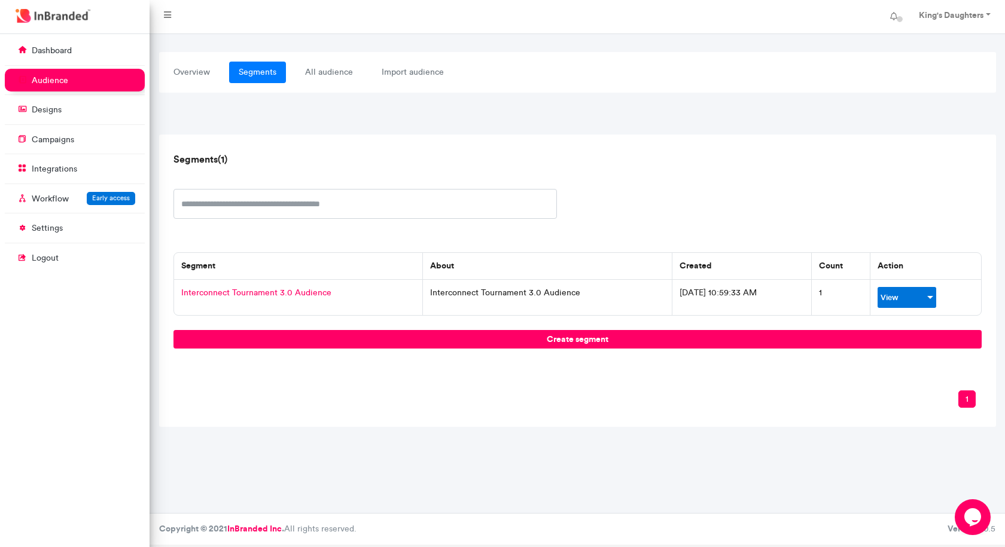
click at [890, 297] on link "View" at bounding box center [903, 297] width 47 height 10
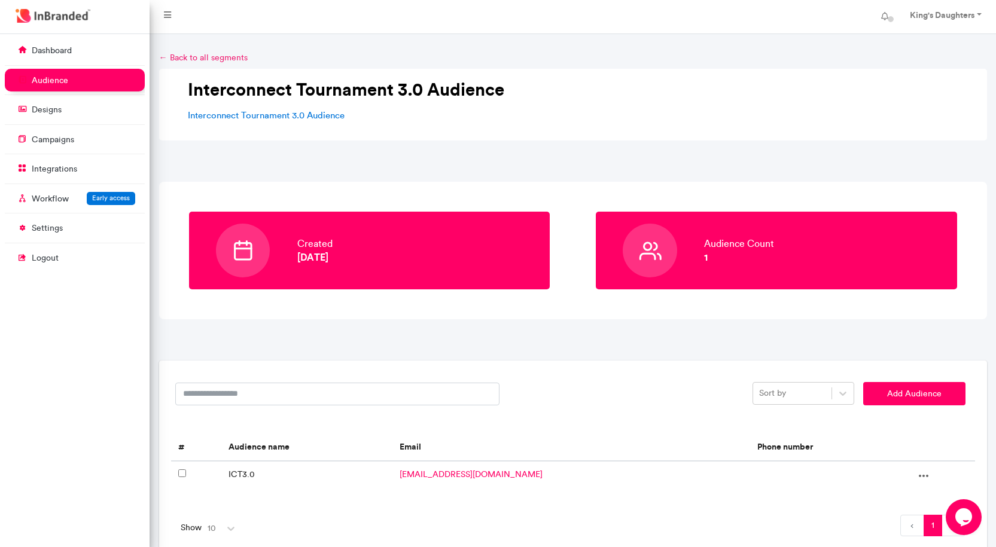
click at [162, 56] on link "← Back to all segments" at bounding box center [203, 58] width 88 height 10
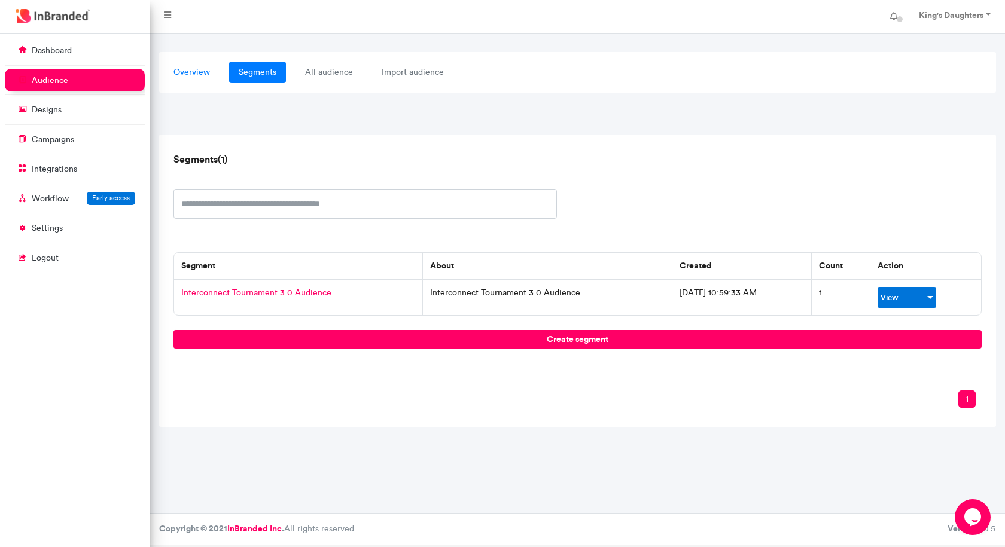
click at [209, 75] on link "overview" at bounding box center [192, 73] width 56 height 22
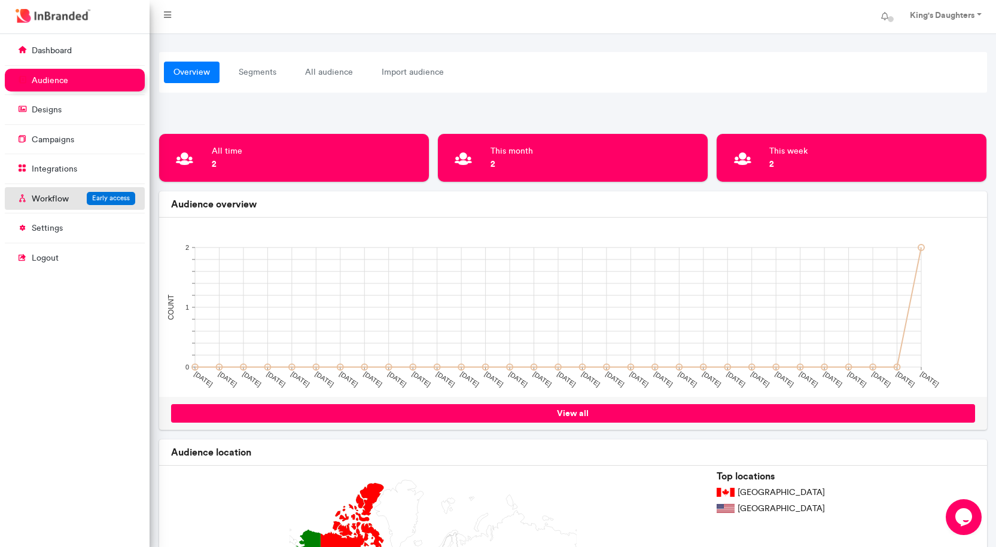
click at [60, 194] on p "Workflow" at bounding box center [50, 199] width 37 height 12
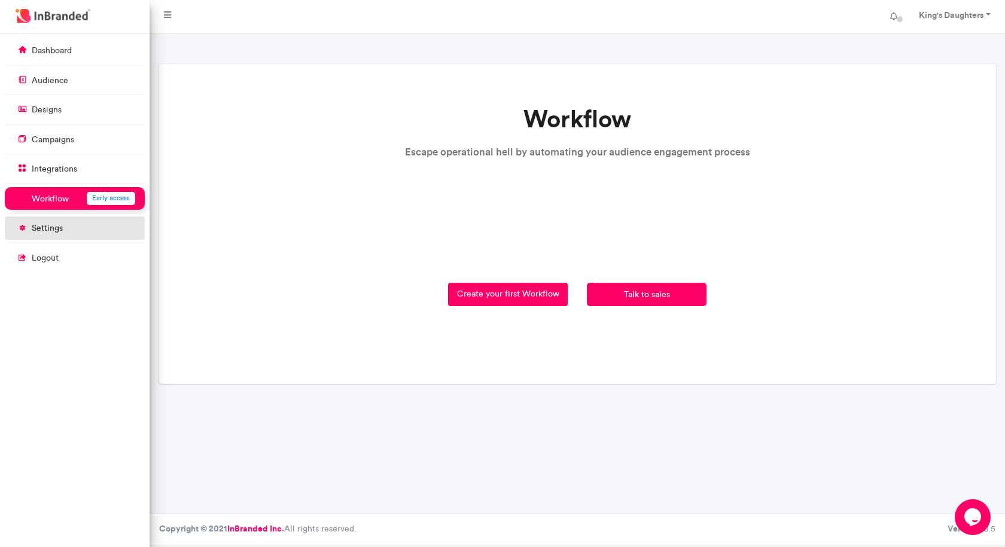
click at [50, 222] on link "settings" at bounding box center [75, 227] width 140 height 23
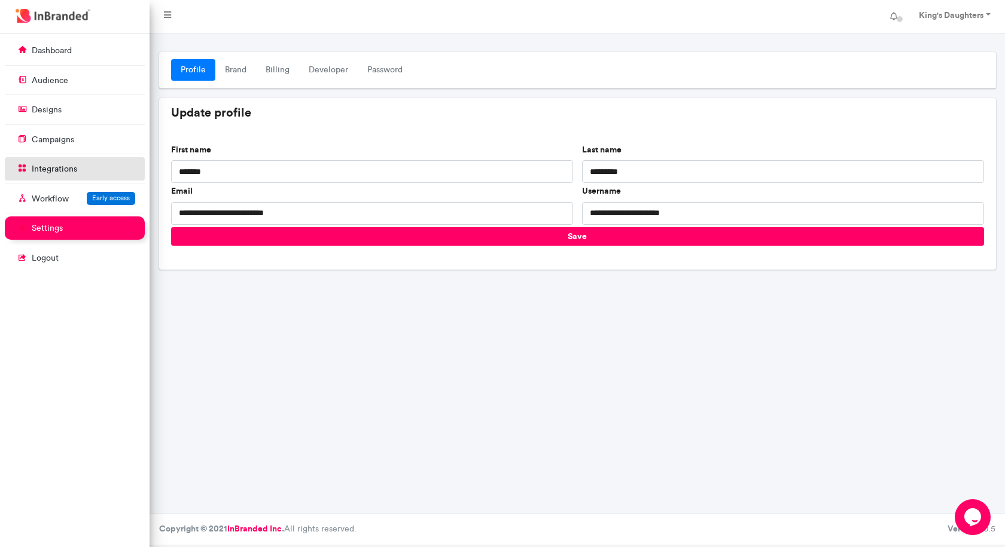
click at [56, 169] on p "integrations" at bounding box center [54, 169] width 45 height 12
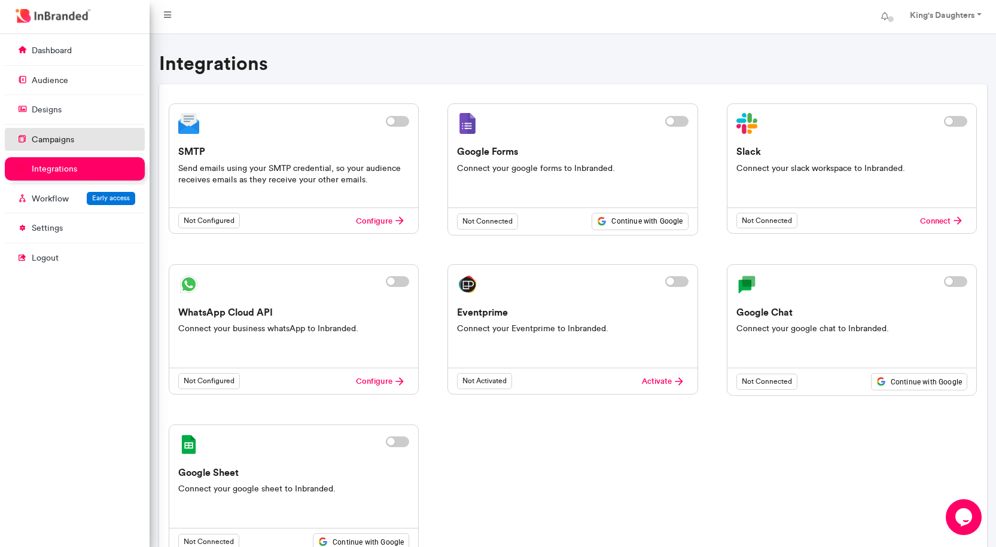
click at [65, 142] on p "campaigns" at bounding box center [53, 140] width 42 height 12
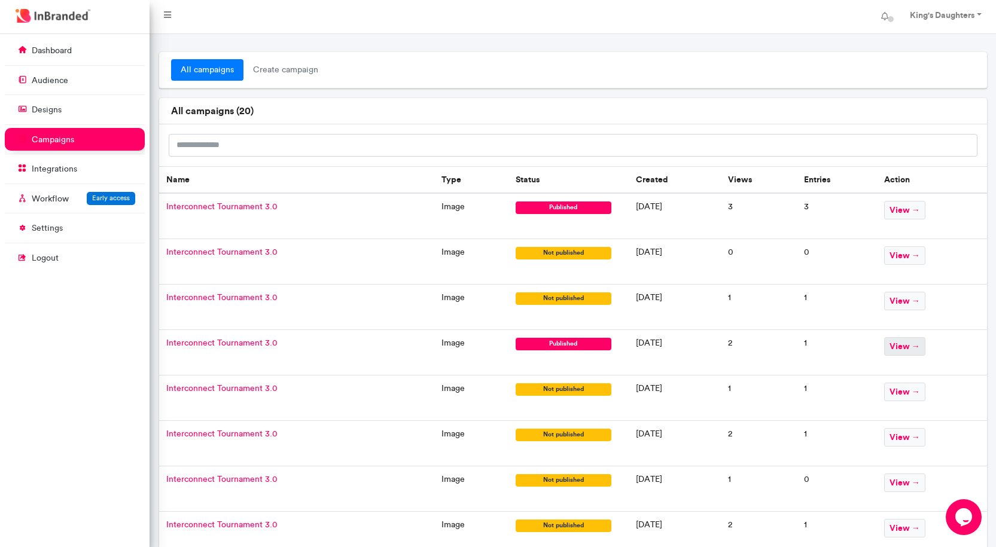
click at [917, 345] on span "view →" at bounding box center [904, 346] width 41 height 19
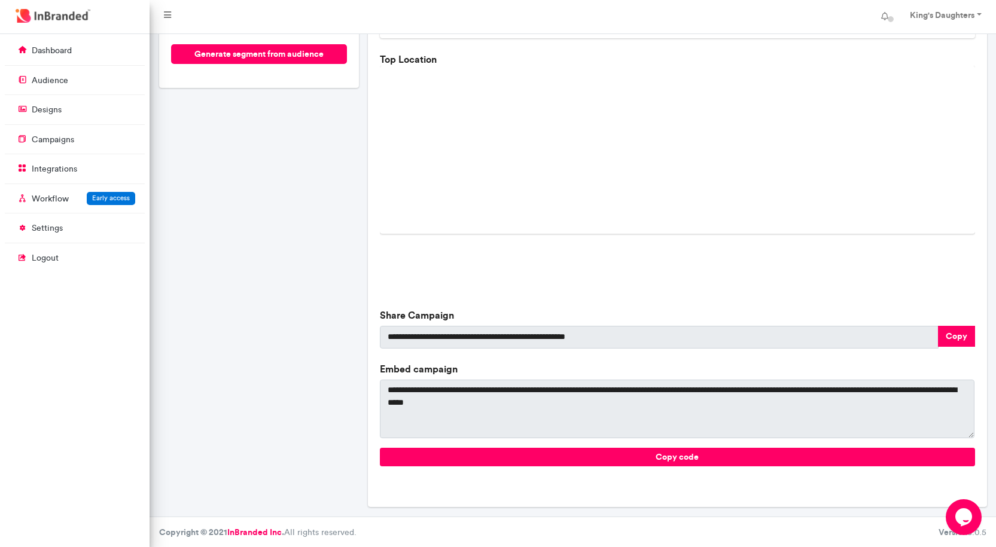
scroll to position [255, 0]
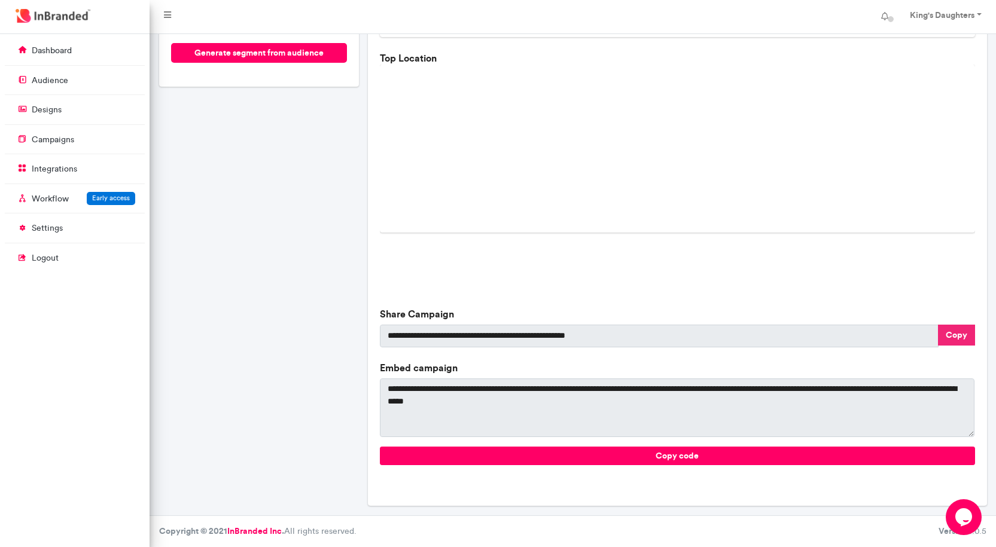
click at [955, 333] on button "Copy" at bounding box center [956, 335] width 37 height 21
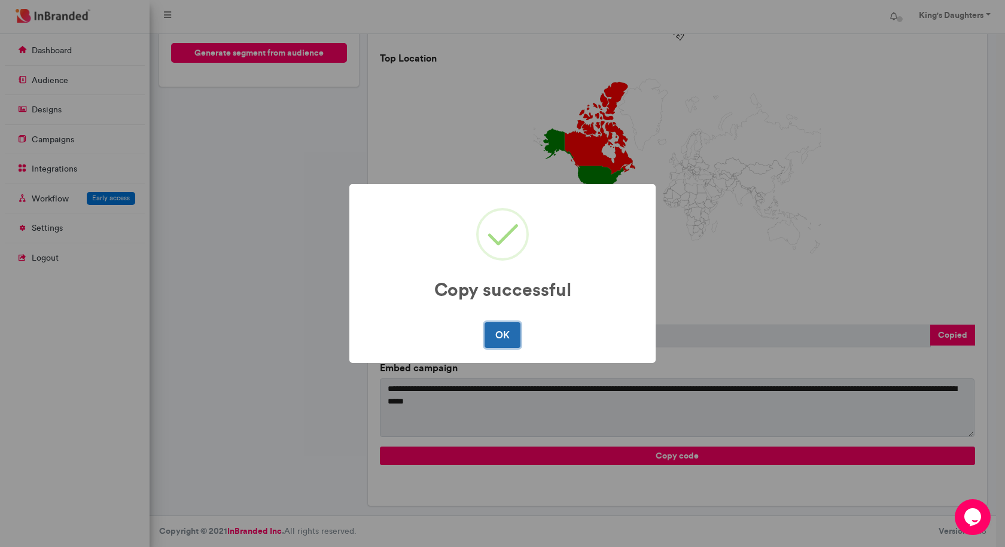
click at [505, 335] on button "OK" at bounding box center [501, 334] width 35 height 25
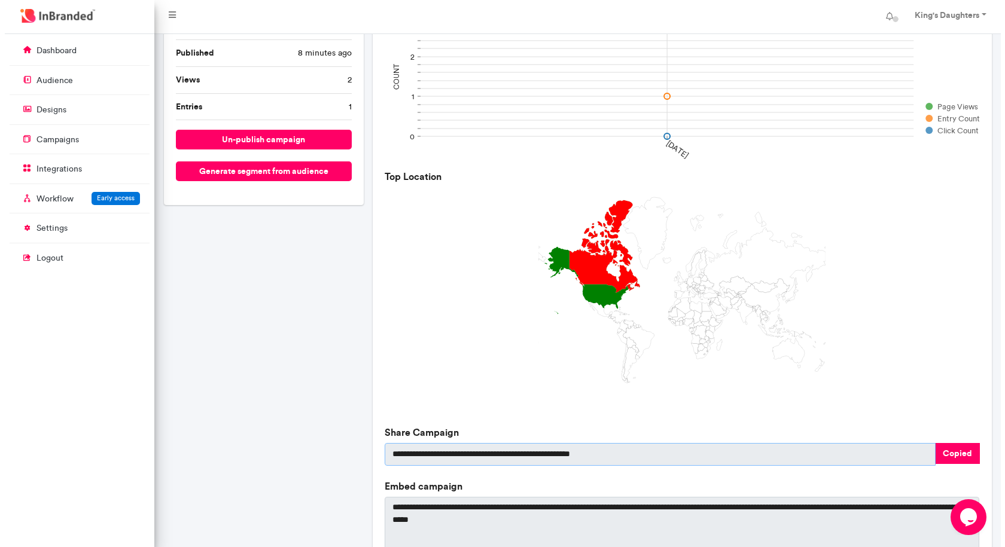
scroll to position [135, 0]
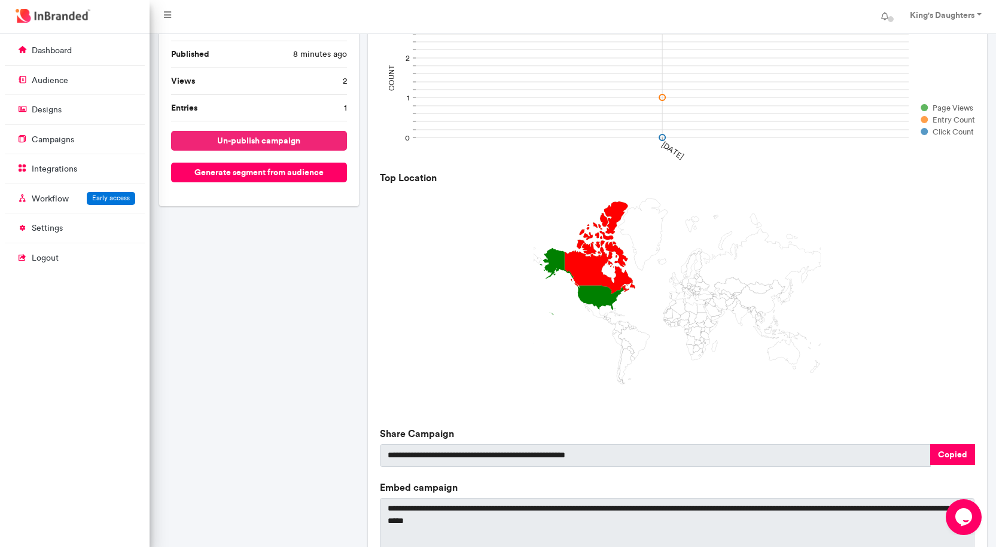
click at [255, 140] on button "un-publish campaign" at bounding box center [259, 141] width 176 height 20
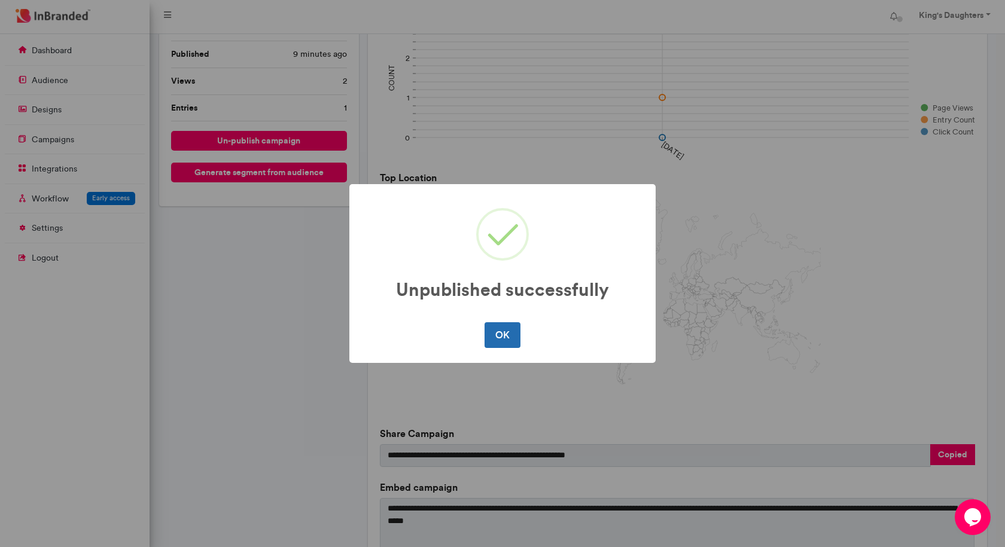
click at [497, 332] on button "OK" at bounding box center [501, 334] width 35 height 25
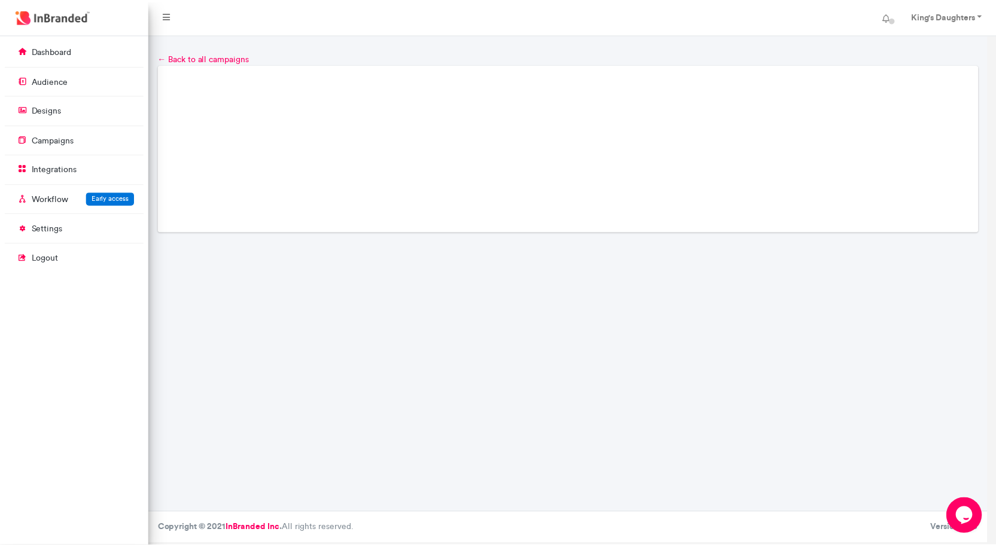
scroll to position [0, 0]
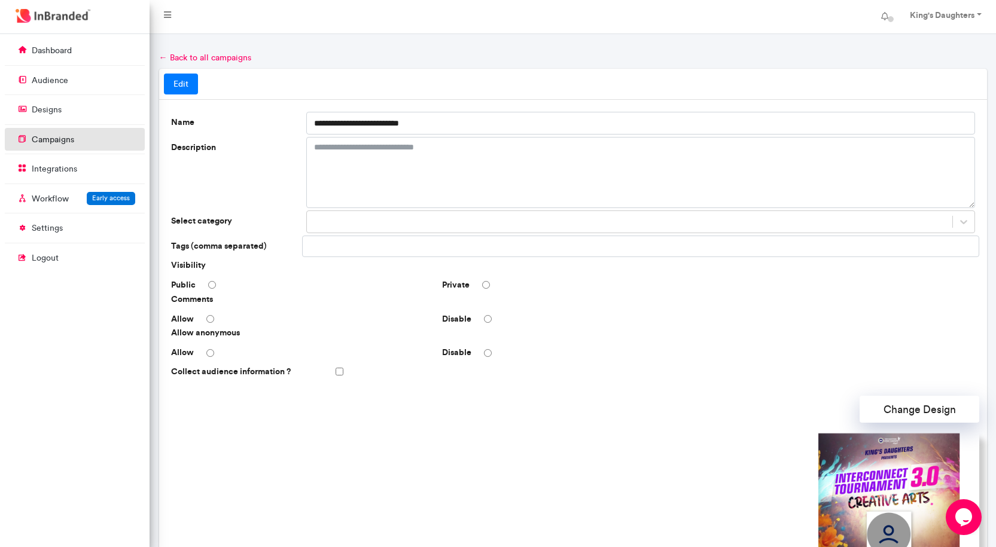
click at [40, 136] on p "campaigns" at bounding box center [53, 140] width 42 height 12
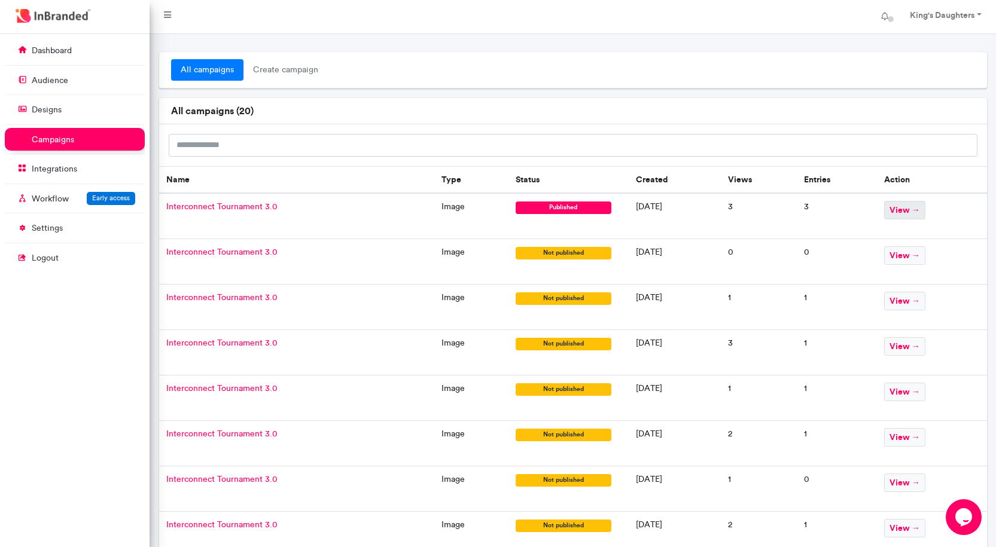
click at [925, 209] on span "view →" at bounding box center [904, 210] width 41 height 19
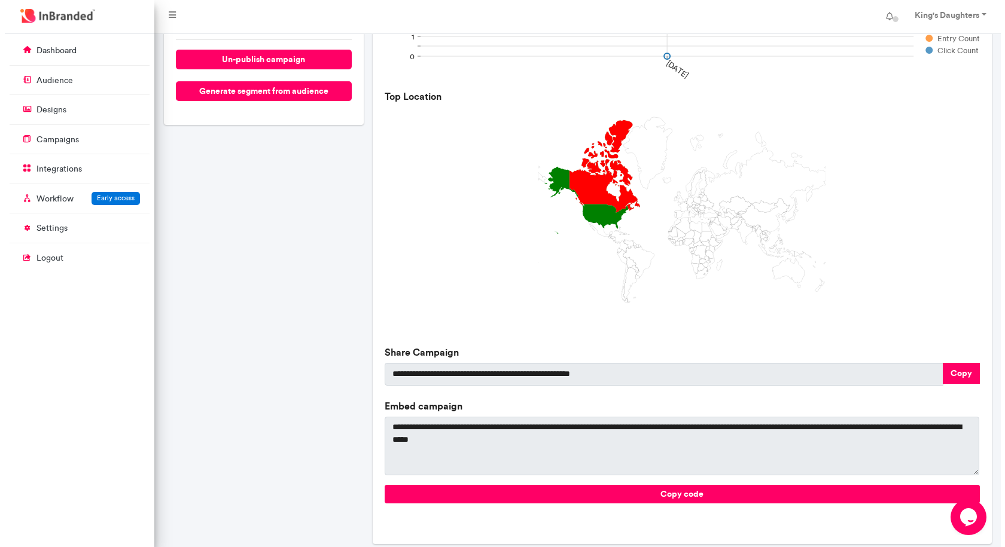
scroll to position [195, 0]
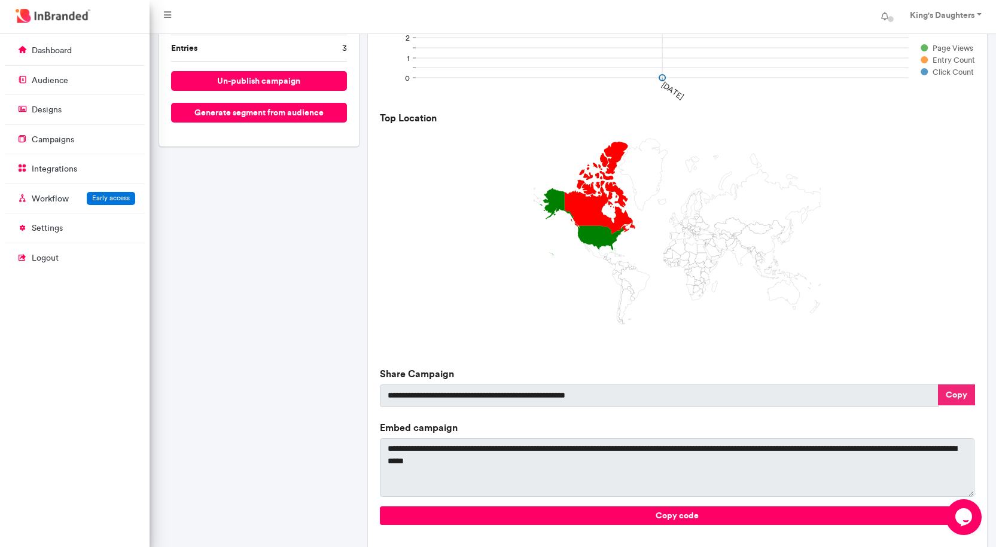
click at [954, 392] on button "Copy" at bounding box center [956, 394] width 37 height 21
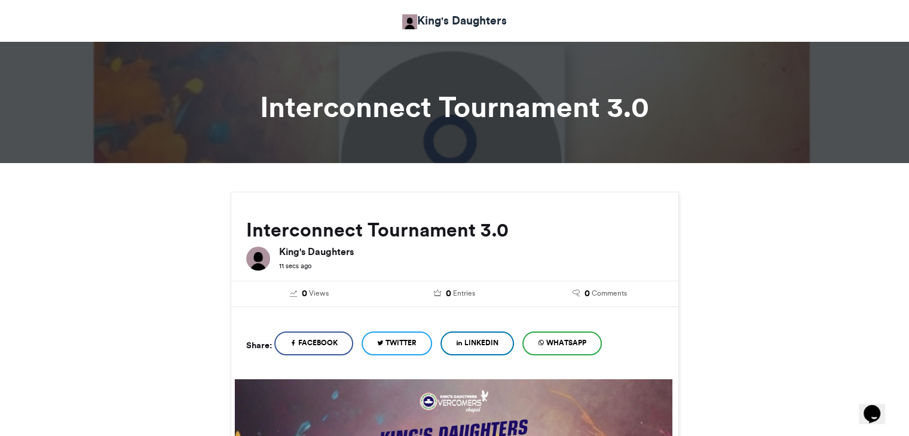
click at [640, 249] on h6 "King's Daughters" at bounding box center [471, 252] width 384 height 10
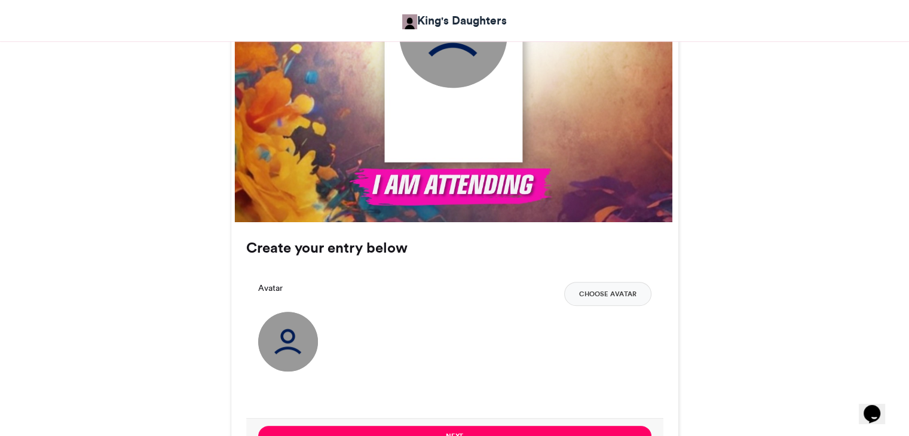
scroll to position [658, 0]
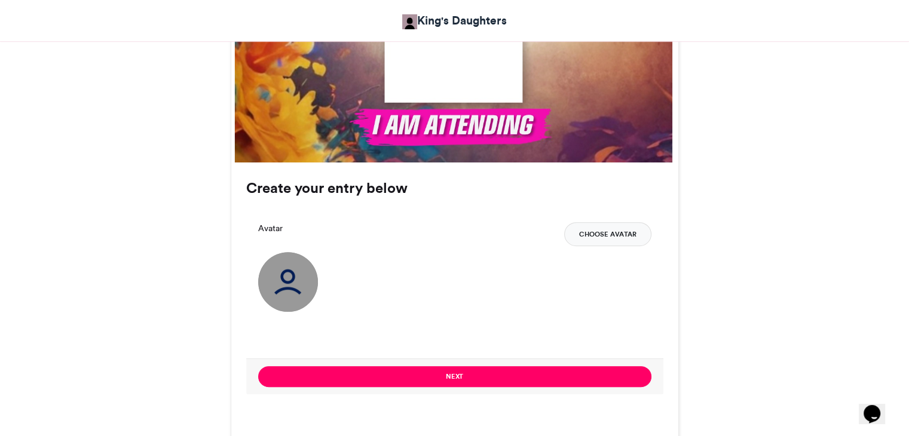
click at [612, 231] on button "Choose Avatar" at bounding box center [607, 234] width 87 height 24
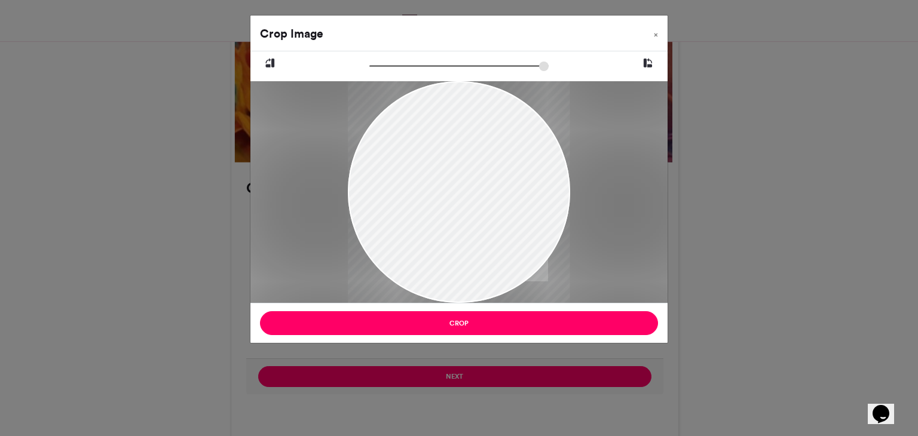
drag, startPoint x: 477, startPoint y: 235, endPoint x: 469, endPoint y: 273, distance: 39.0
click at [469, 273] on div at bounding box center [459, 257] width 222 height 494
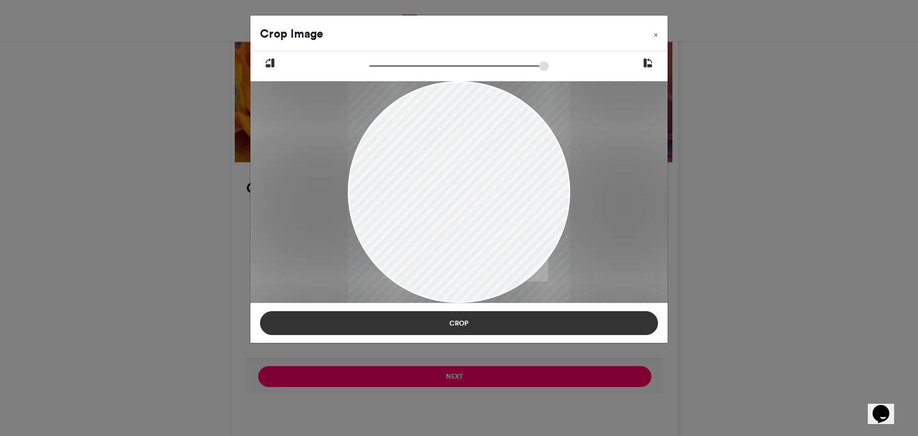
click at [456, 319] on button "Crop" at bounding box center [459, 324] width 398 height 24
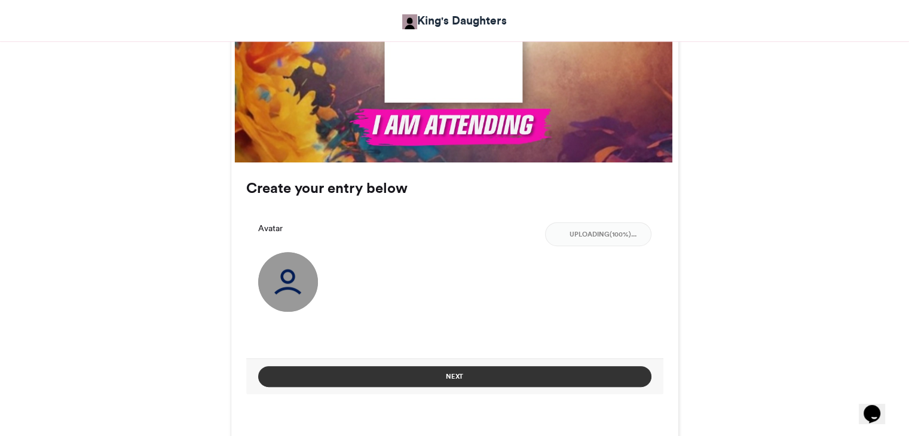
click at [454, 374] on button "Next" at bounding box center [454, 377] width 393 height 21
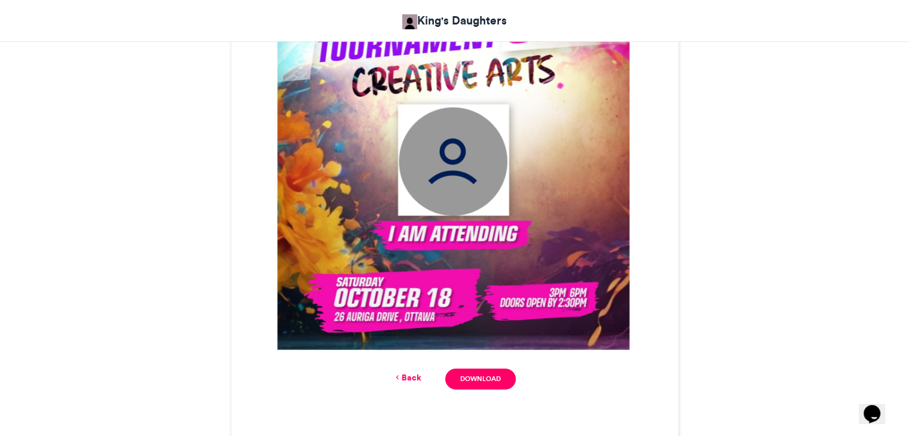
scroll to position [469, 0]
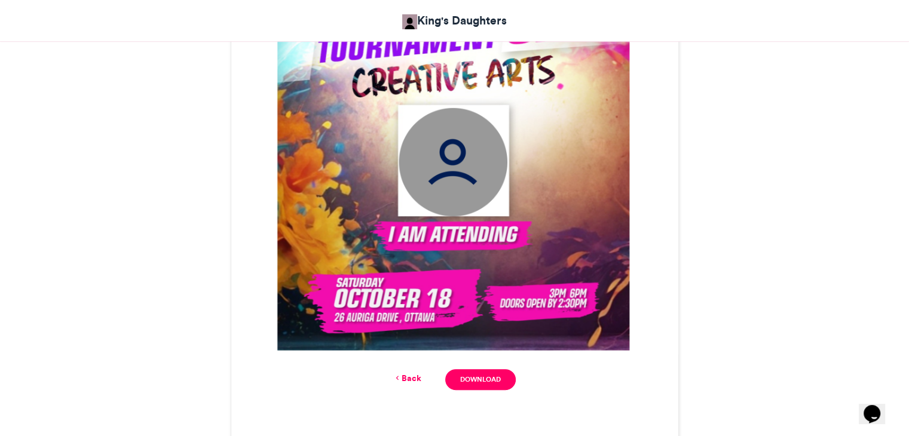
click at [409, 375] on link "Back" at bounding box center [407, 379] width 28 height 13
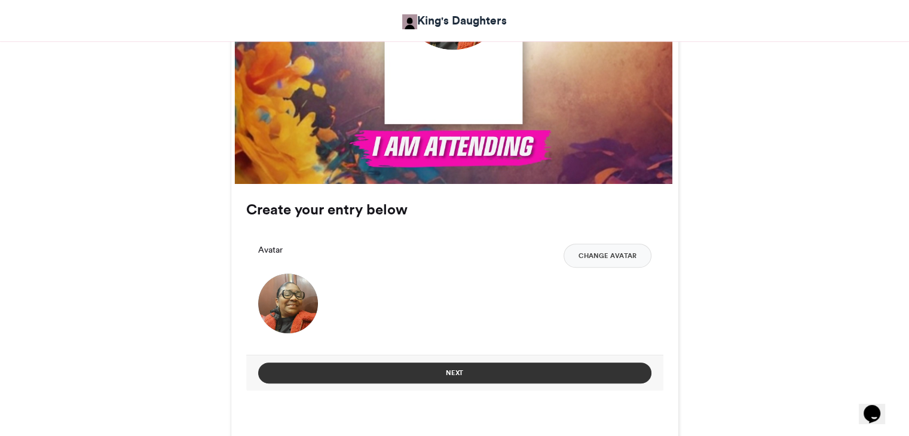
click at [446, 371] on button "Next" at bounding box center [454, 373] width 393 height 21
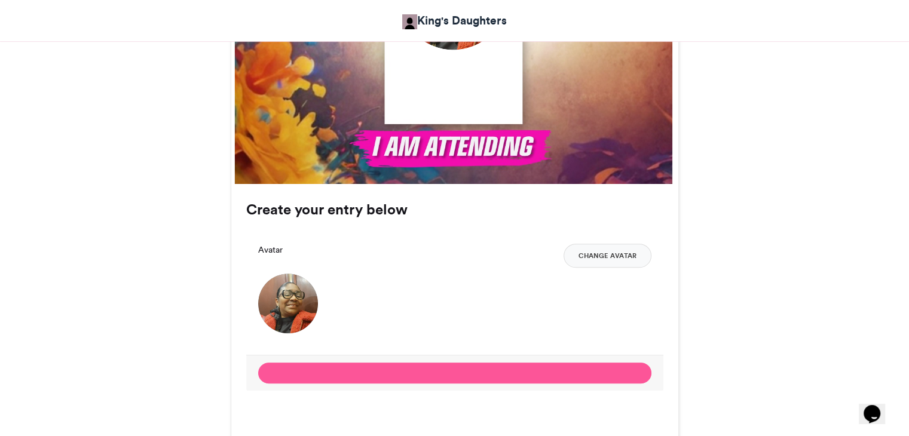
scroll to position [469, 0]
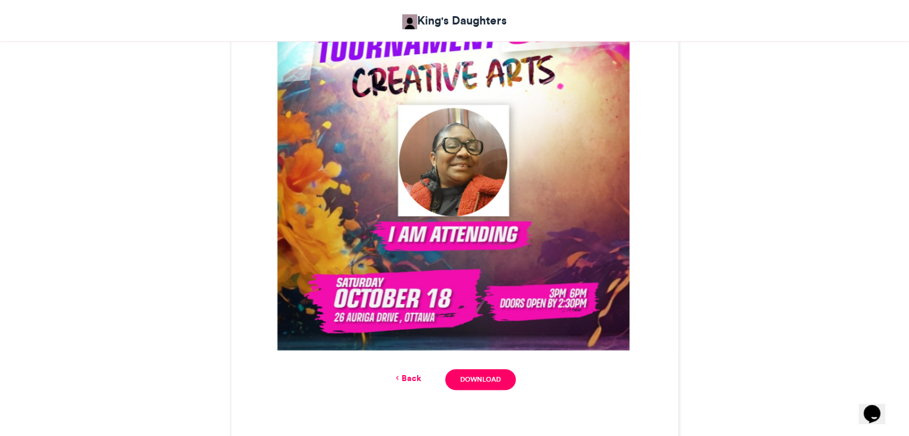
click at [573, 196] on img at bounding box center [454, 130] width 447 height 447
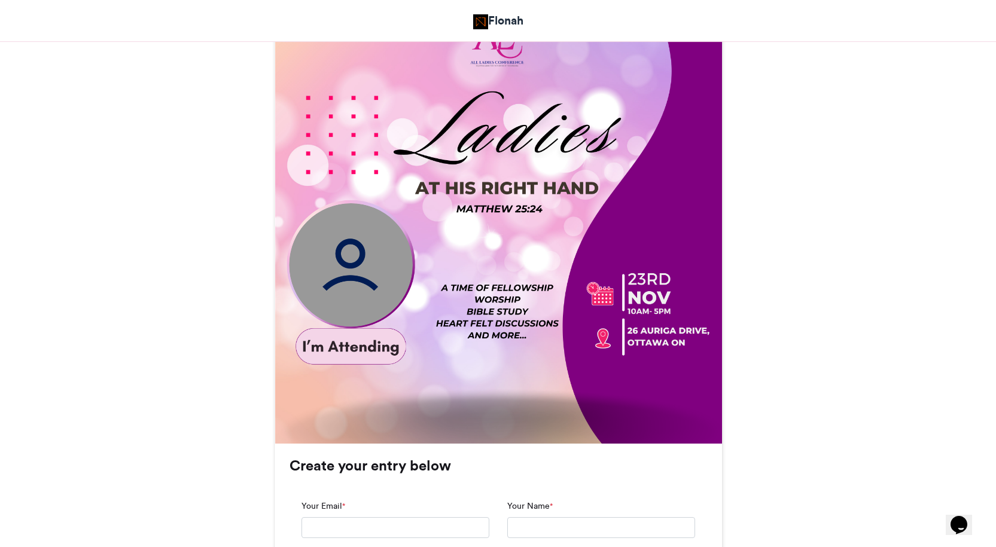
scroll to position [359, 0]
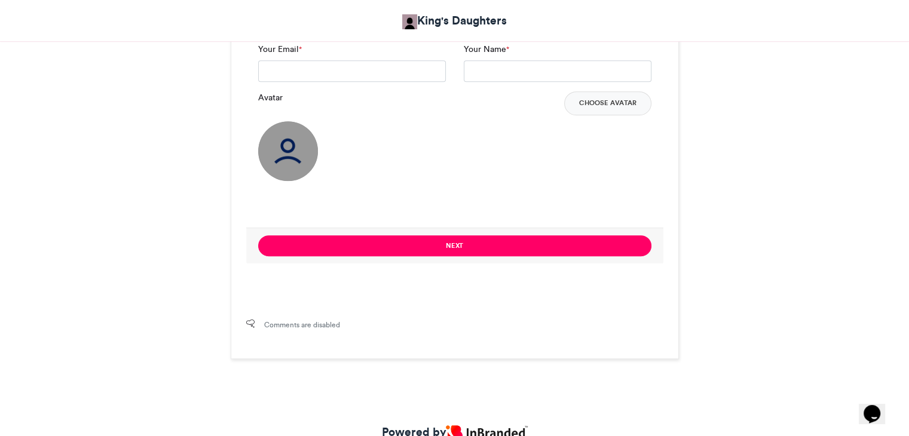
scroll to position [777, 0]
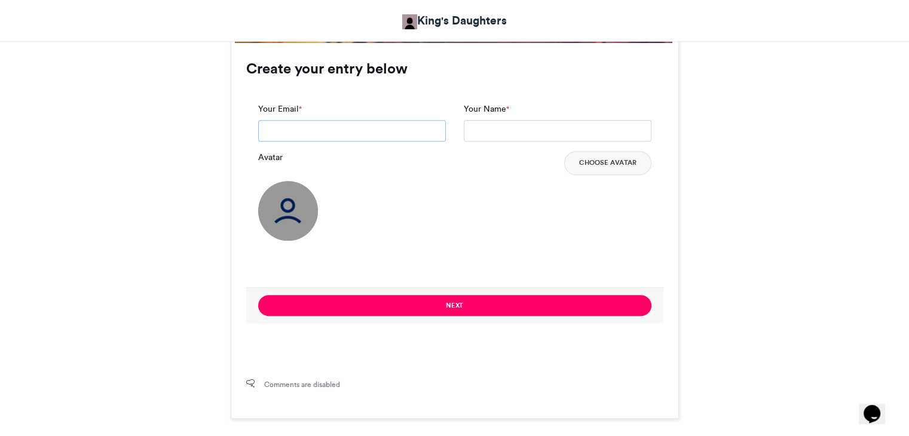
click at [425, 130] on input "Your Email *" at bounding box center [352, 131] width 188 height 22
drag, startPoint x: 304, startPoint y: 128, endPoint x: 237, endPoint y: 127, distance: 67.0
click at [238, 128] on div "**********" at bounding box center [454, 193] width 447 height 292
type input "**********"
click at [505, 123] on input "Your Name *" at bounding box center [558, 131] width 188 height 22
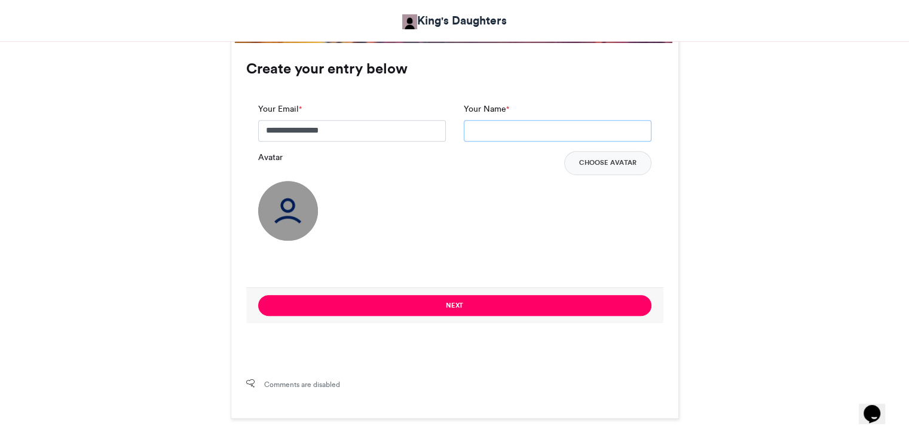
drag, startPoint x: 529, startPoint y: 178, endPoint x: 523, endPoint y: 213, distance: 36.3
click at [523, 213] on div "**********" at bounding box center [454, 189] width 417 height 197
type input "******"
click at [587, 159] on button "Choose Avatar" at bounding box center [607, 163] width 87 height 24
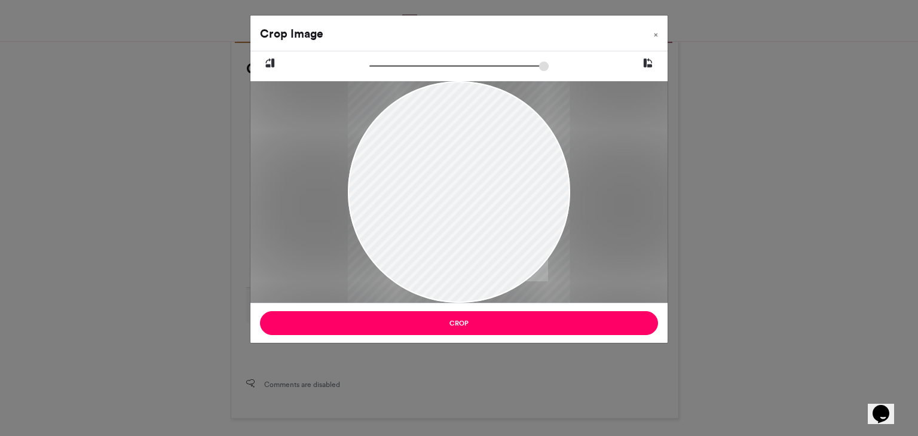
drag, startPoint x: 446, startPoint y: 230, endPoint x: 432, endPoint y: 295, distance: 66.0
click at [431, 292] on div at bounding box center [459, 243] width 222 height 494
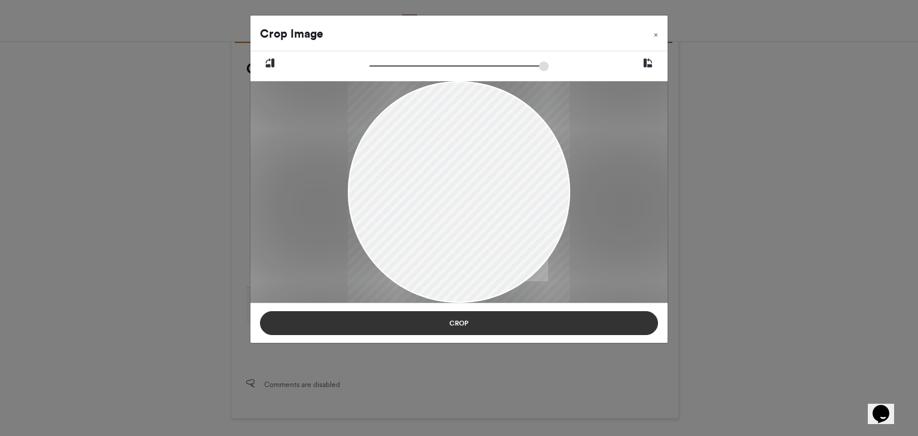
click at [453, 318] on button "Crop" at bounding box center [459, 324] width 398 height 24
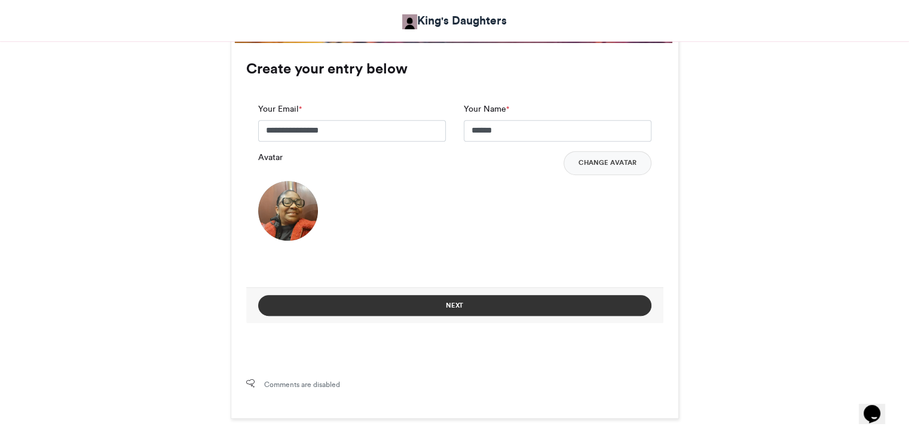
click at [461, 305] on button "Next" at bounding box center [454, 305] width 393 height 21
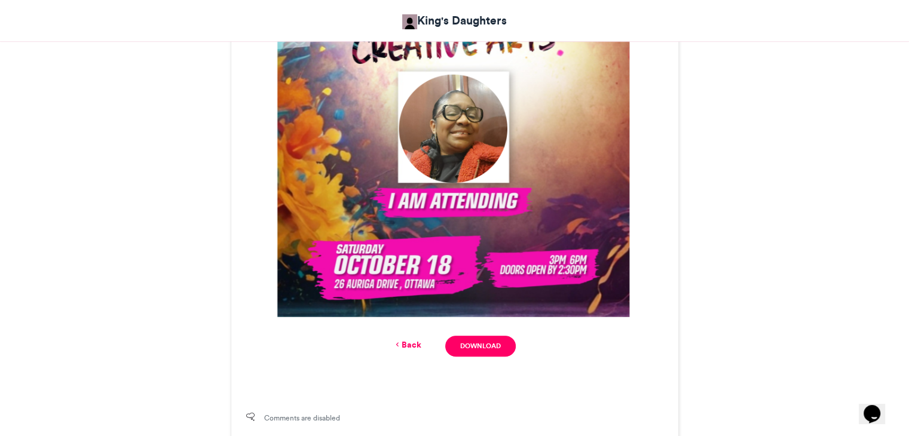
scroll to position [622, 0]
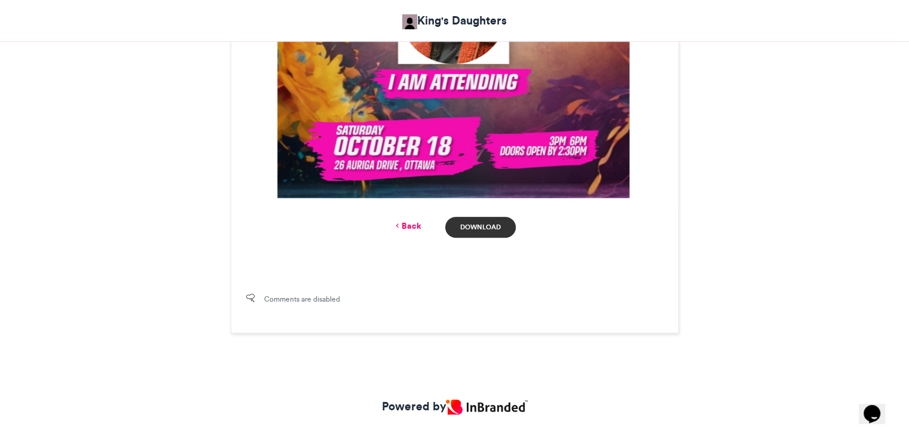
click at [492, 230] on link "Download" at bounding box center [480, 227] width 70 height 21
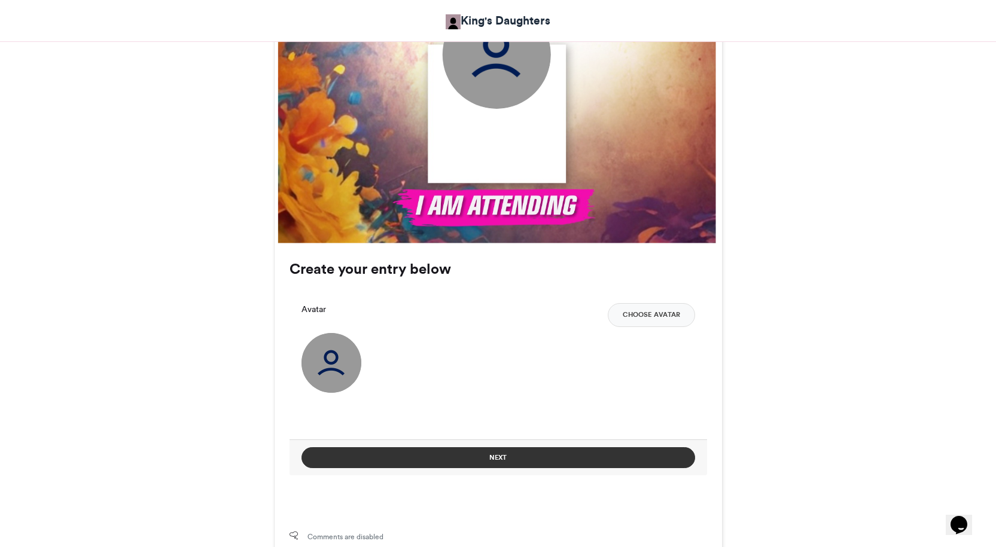
scroll to position [598, 0]
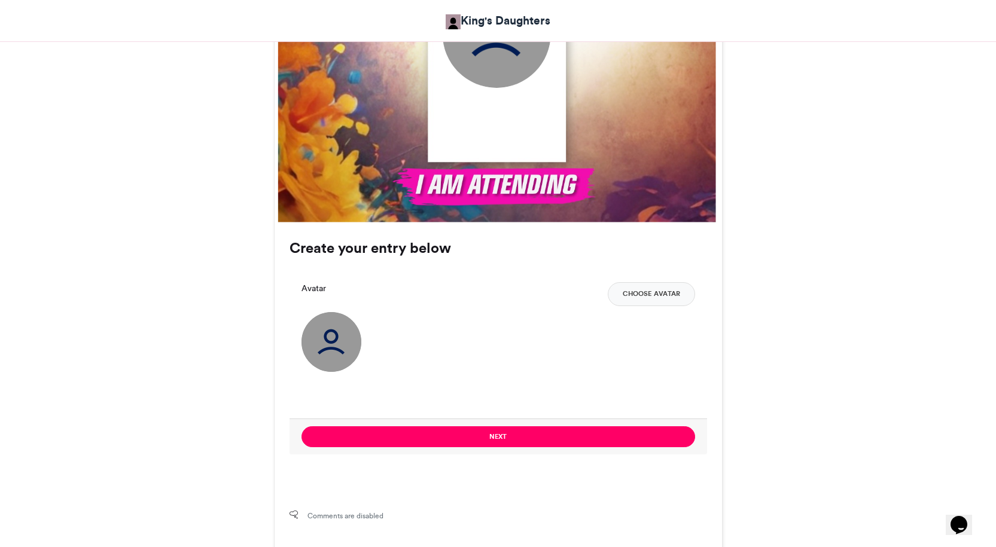
drag, startPoint x: 655, startPoint y: 286, endPoint x: 784, endPoint y: 335, distance: 138.7
click at [774, 329] on div "Interconnect Tournament 3.0 [PERSON_NAME] Daughters 9 mins ago 2 Views 1 Entrie…" at bounding box center [498, 72] width 682 height 956
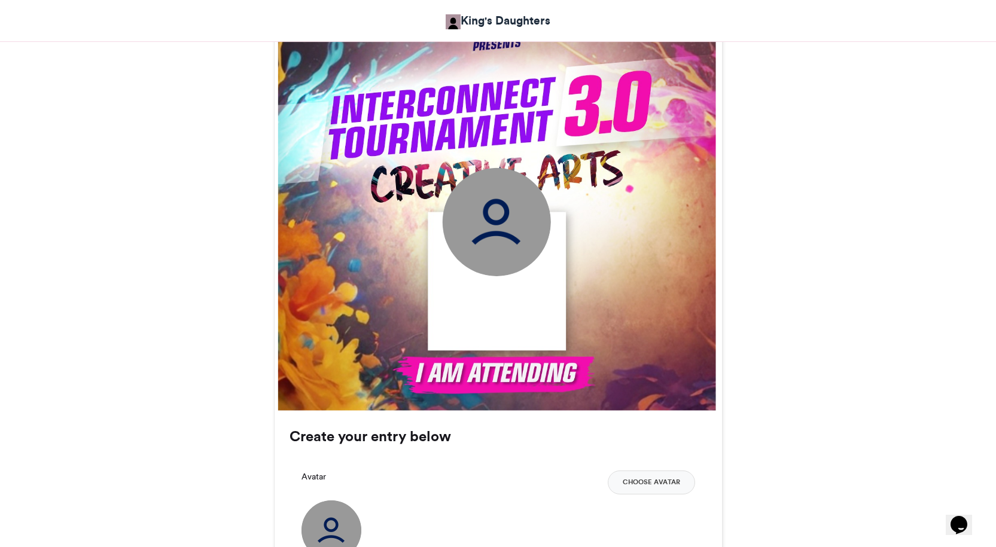
scroll to position [359, 0]
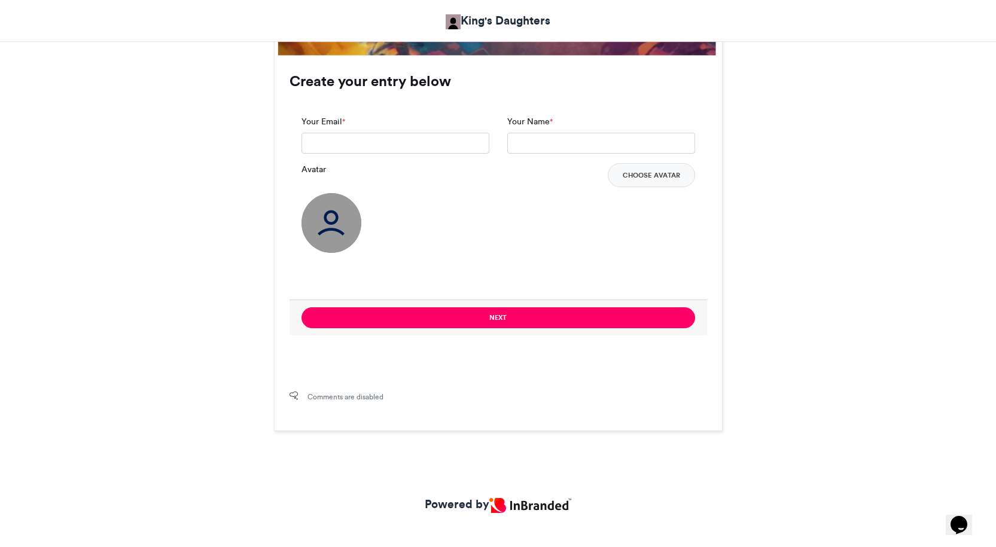
scroll to position [777, 0]
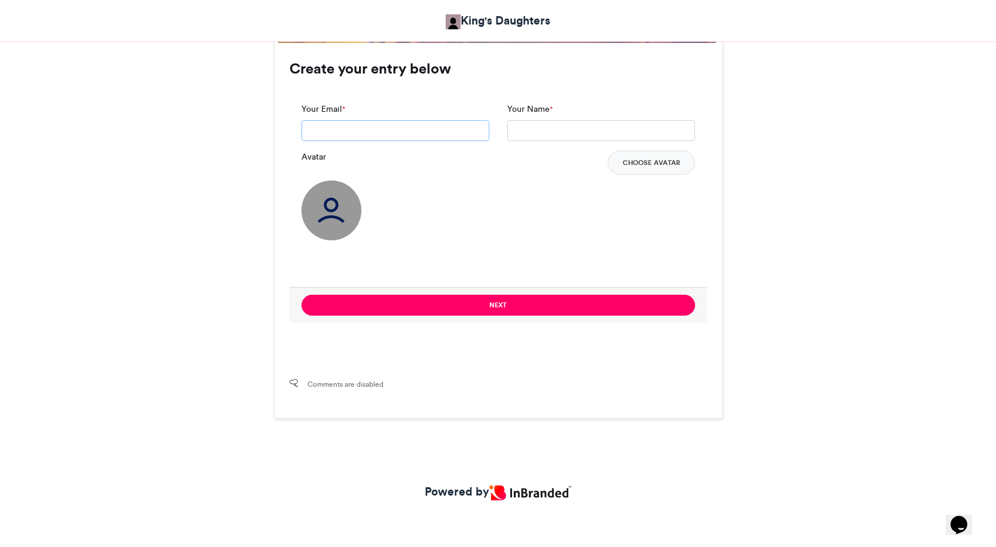
click at [473, 135] on input "Your Email *" at bounding box center [395, 131] width 188 height 22
click at [345, 130] on input "**********" at bounding box center [395, 131] width 188 height 22
type input "**********"
click at [548, 131] on input "Your Name *" at bounding box center [601, 131] width 188 height 22
type input "***"
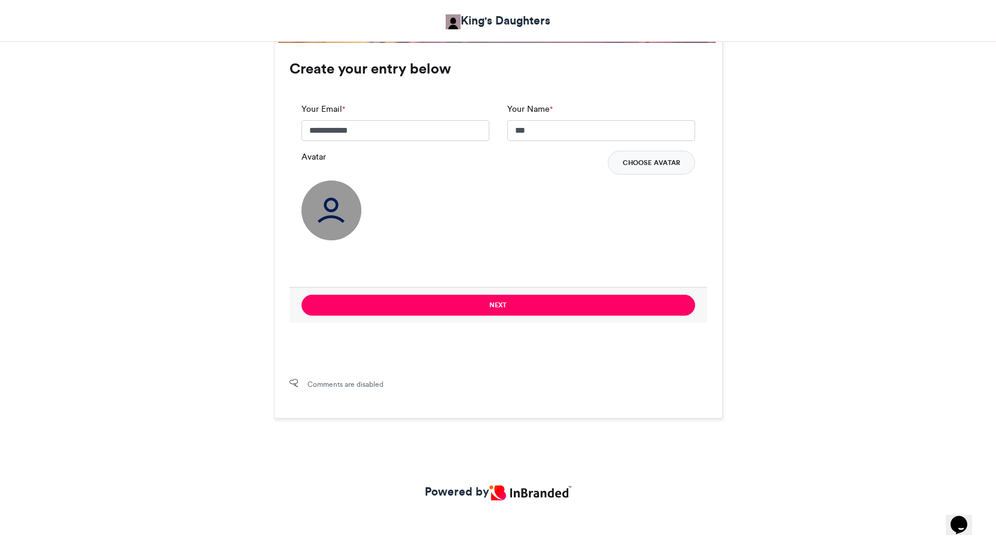
click at [650, 166] on button "Choose Avatar" at bounding box center [650, 163] width 87 height 24
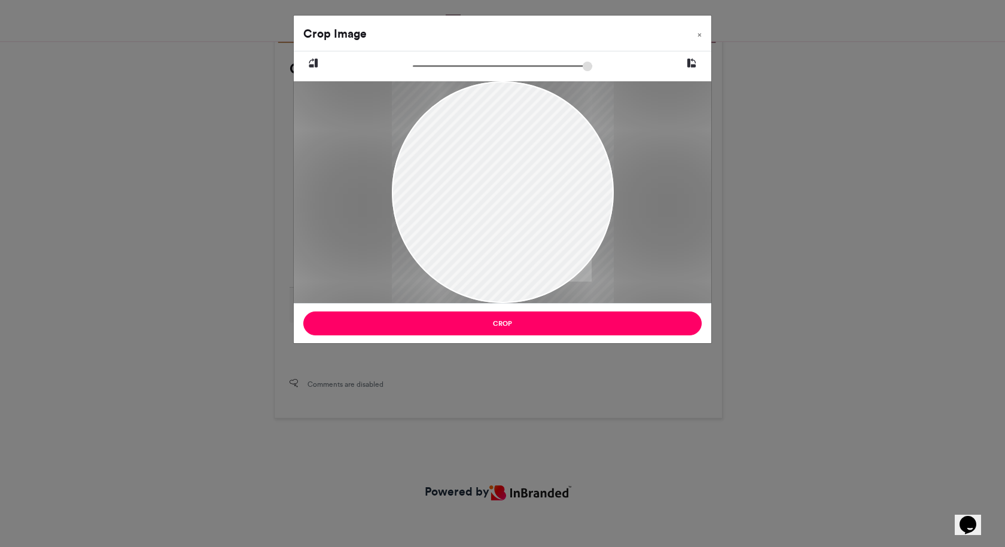
drag, startPoint x: 502, startPoint y: 216, endPoint x: 501, endPoint y: 254, distance: 38.3
click at [501, 254] on div at bounding box center [503, 231] width 222 height 494
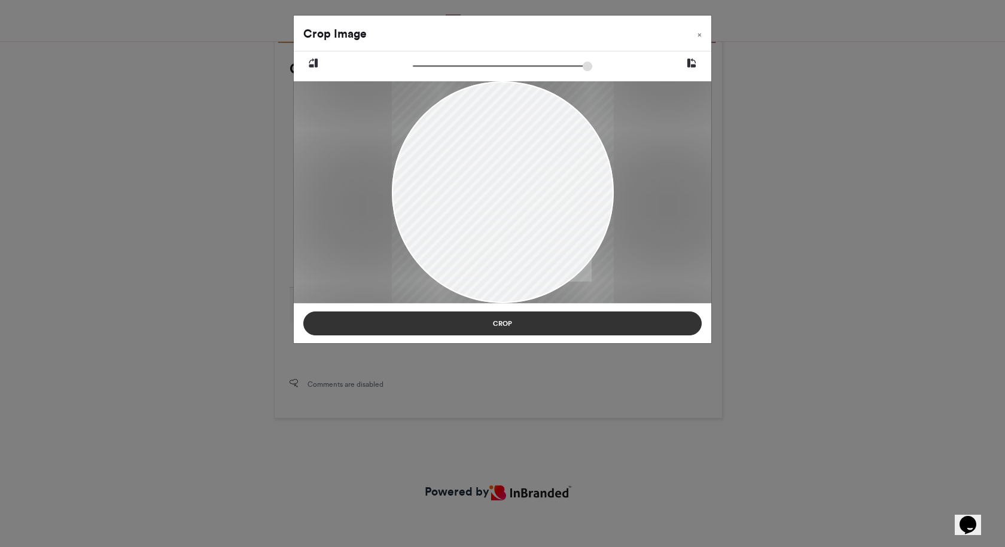
click at [495, 326] on button "Crop" at bounding box center [502, 324] width 398 height 24
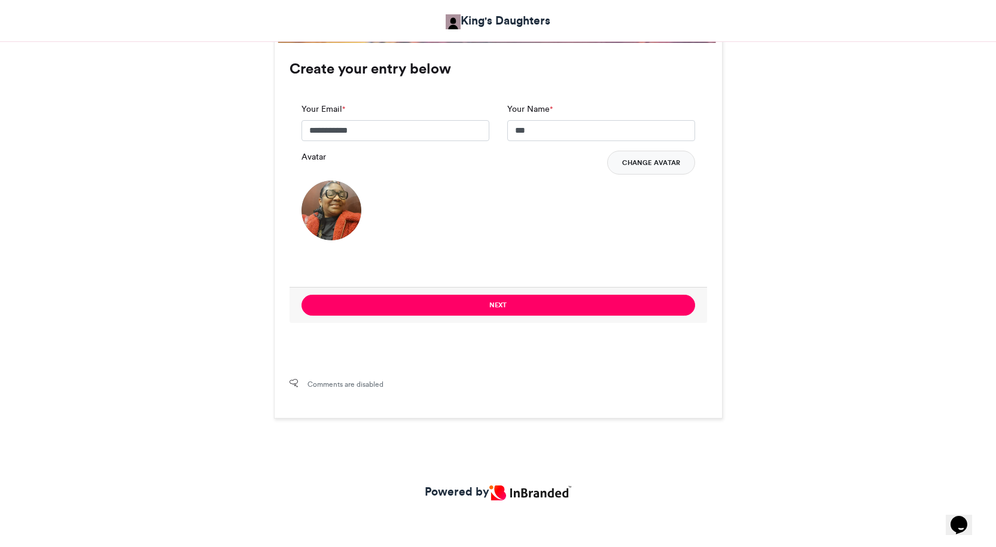
click at [640, 155] on button "Change Avatar" at bounding box center [651, 163] width 88 height 24
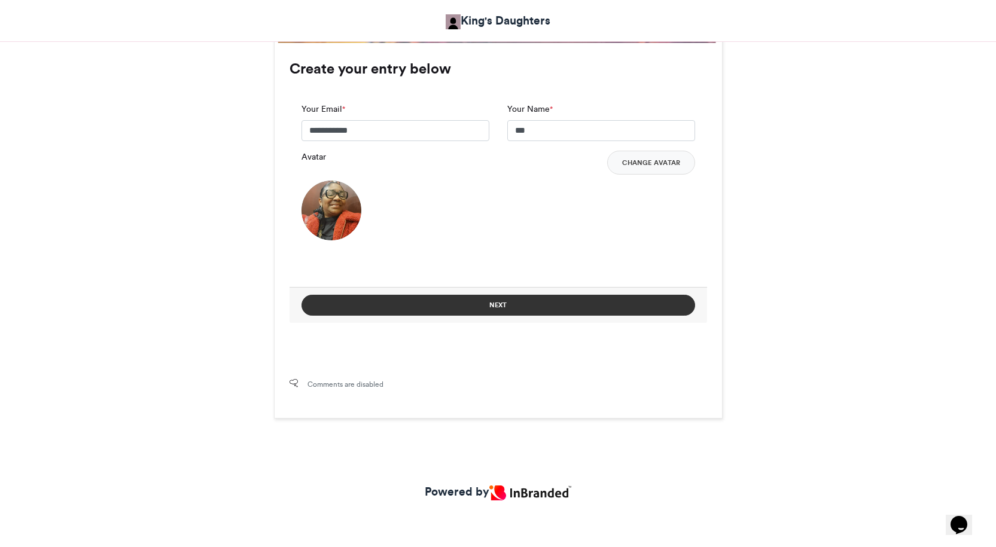
click at [489, 305] on button "Next" at bounding box center [497, 305] width 393 height 21
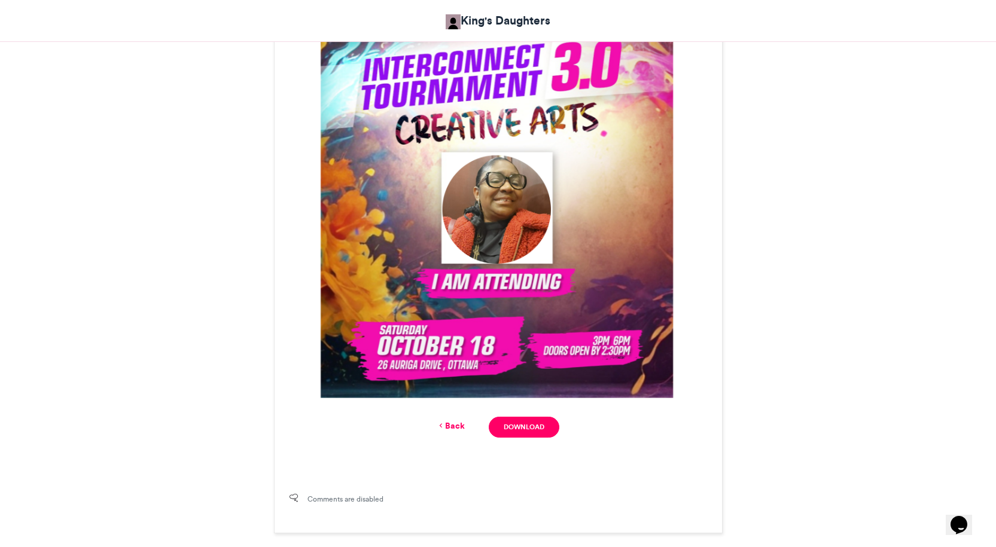
scroll to position [419, 0]
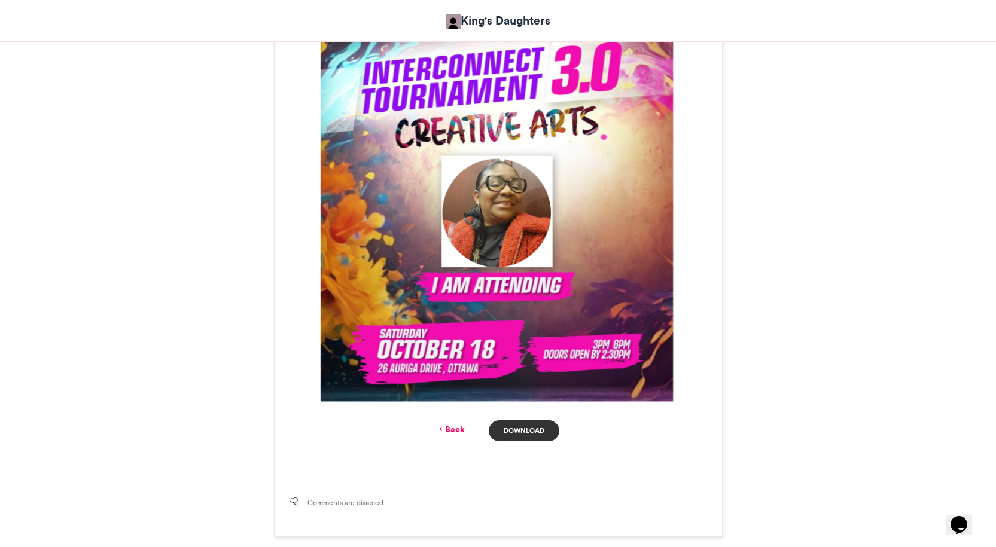
click at [517, 426] on link "Download" at bounding box center [524, 430] width 70 height 21
